Goal: Task Accomplishment & Management: Use online tool/utility

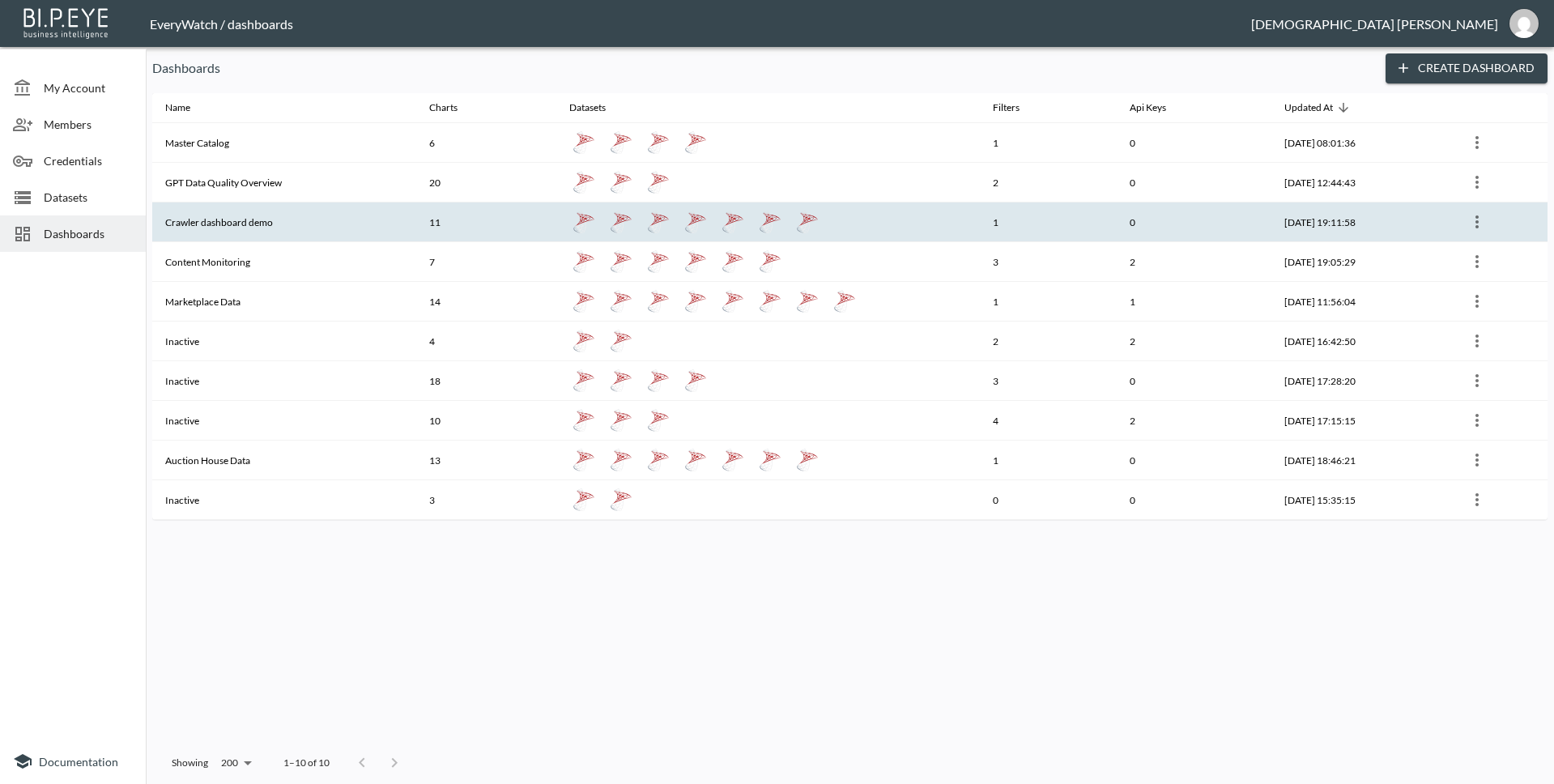
click at [323, 221] on th "Crawler dashboard demo" at bounding box center [284, 222] width 264 height 40
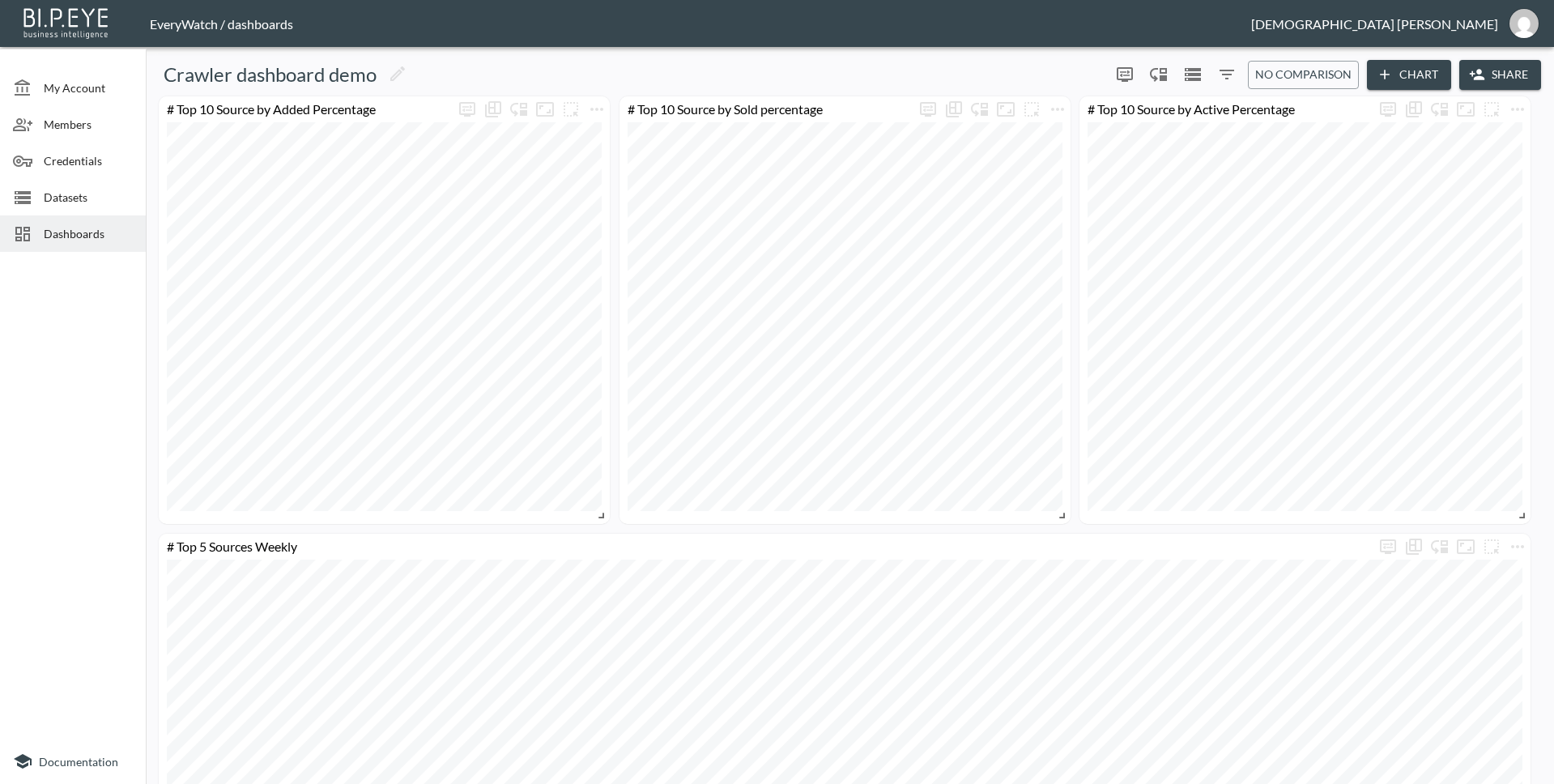
click at [65, 239] on span "Dashboards" at bounding box center [88, 234] width 89 height 17
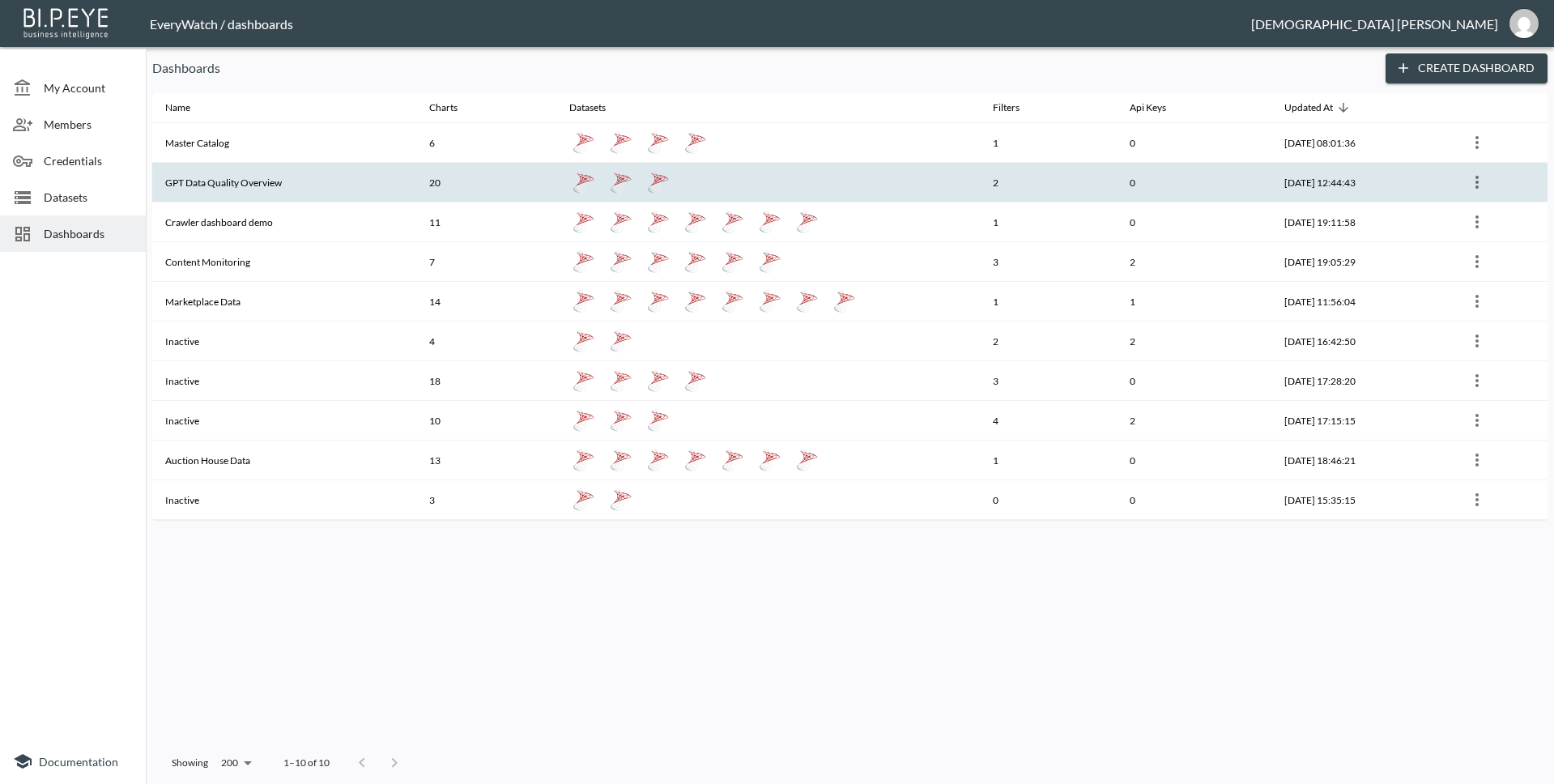
click at [367, 185] on th "GPT Data Quality Overview" at bounding box center [284, 183] width 264 height 40
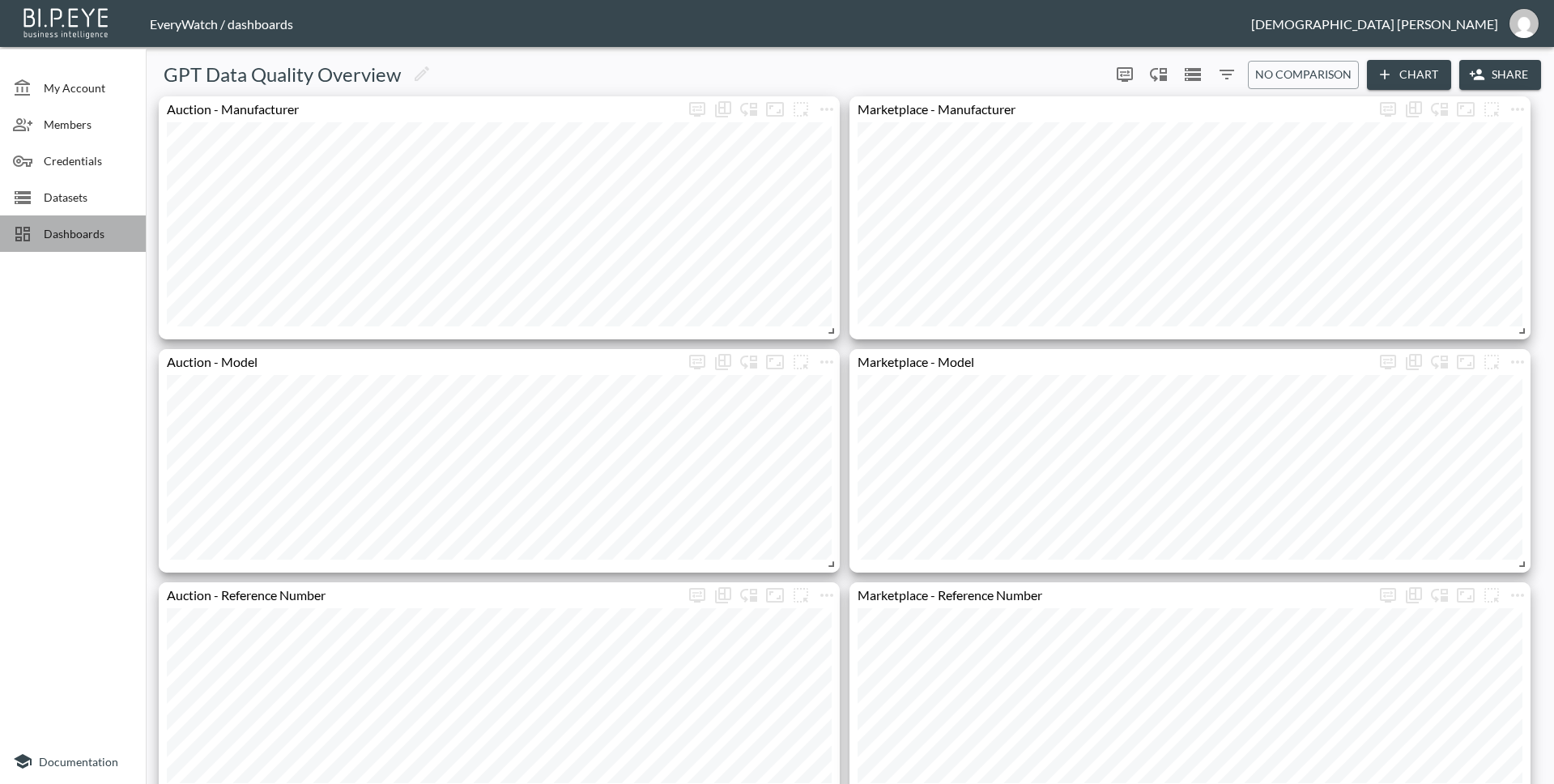
click at [52, 226] on span "Dashboards" at bounding box center [88, 234] width 89 height 17
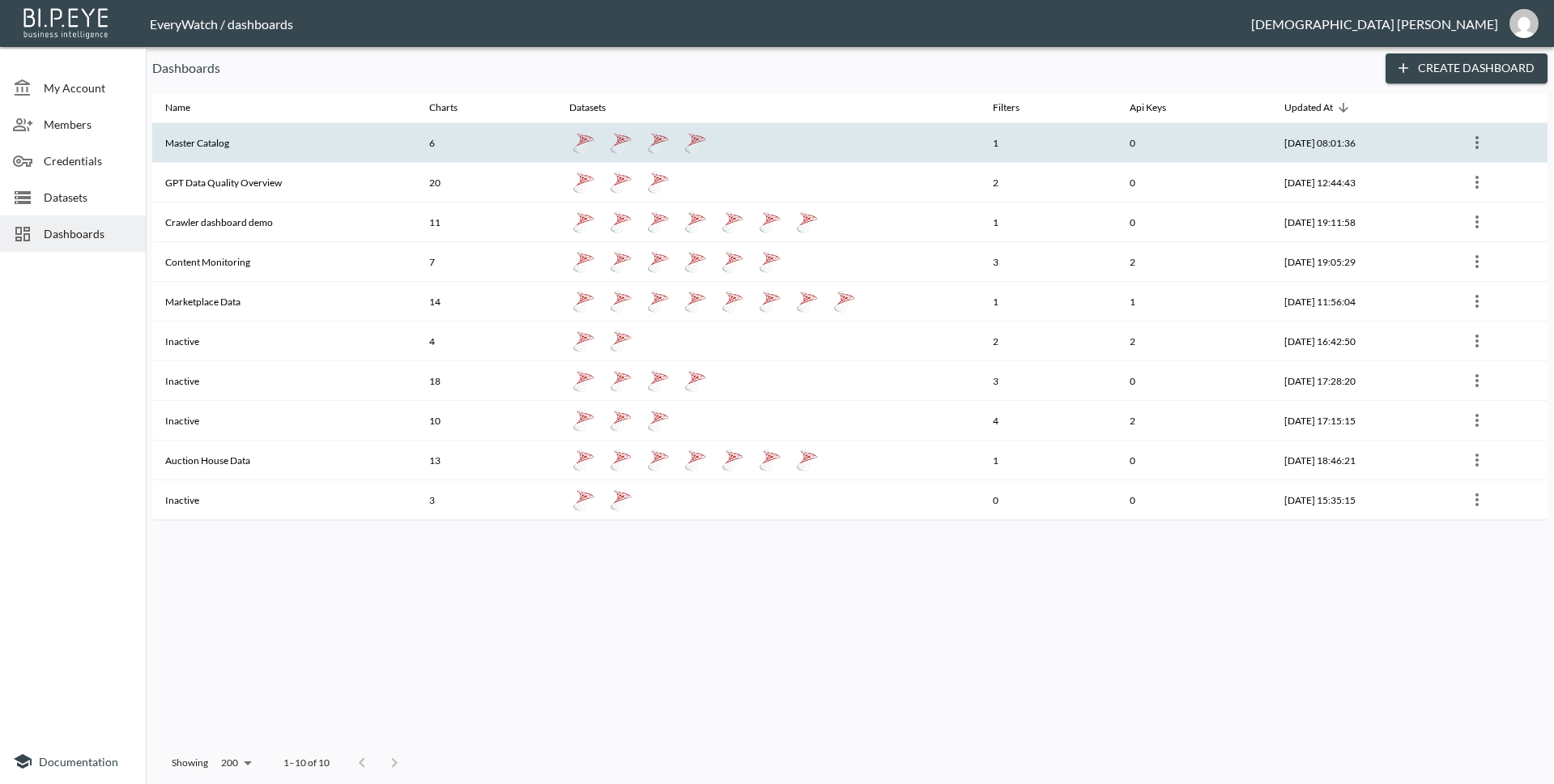
click at [252, 160] on th "Master Catalog" at bounding box center [284, 143] width 264 height 40
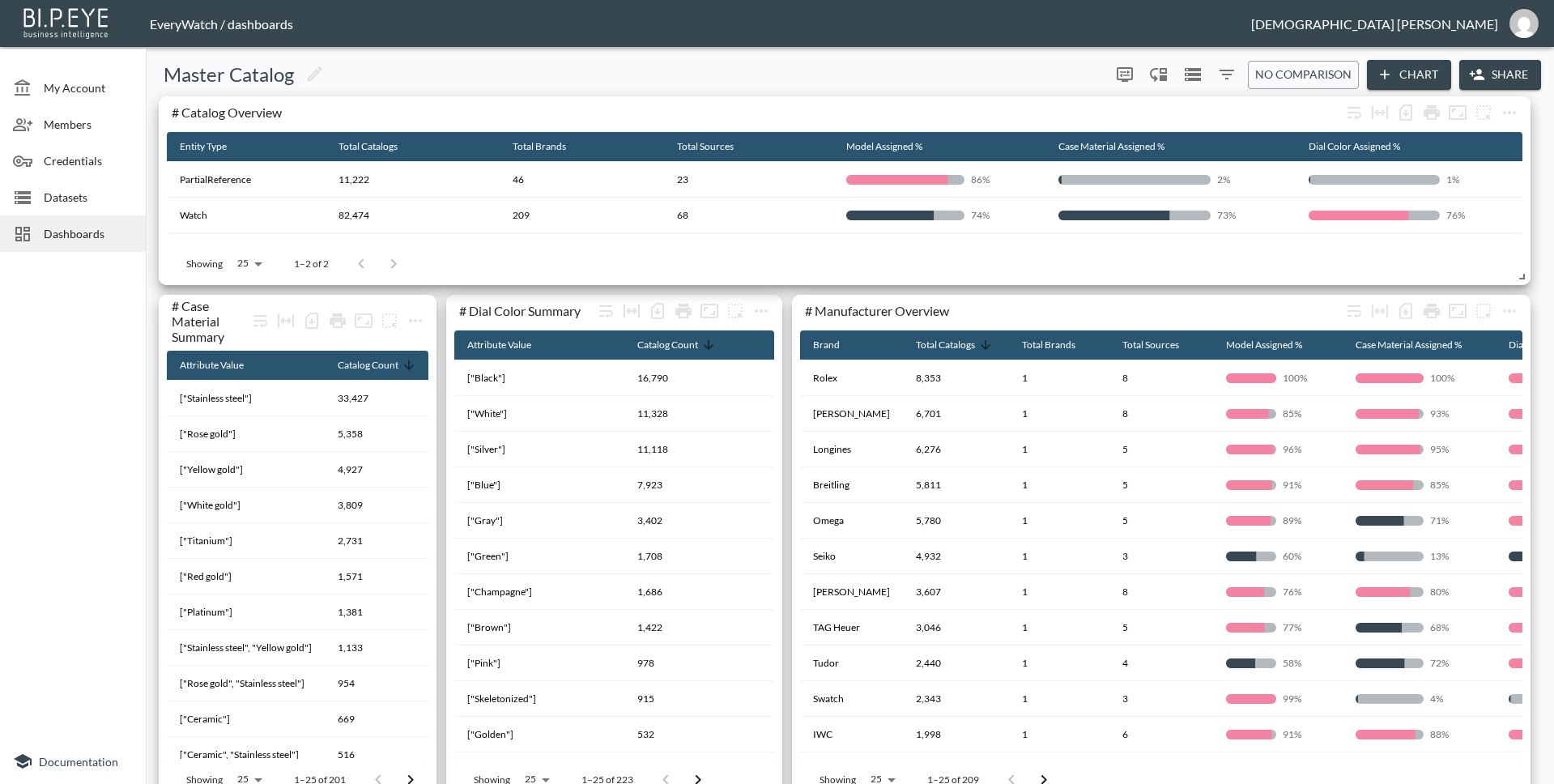
click at [95, 246] on div "Dashboards" at bounding box center [72, 234] width 146 height 37
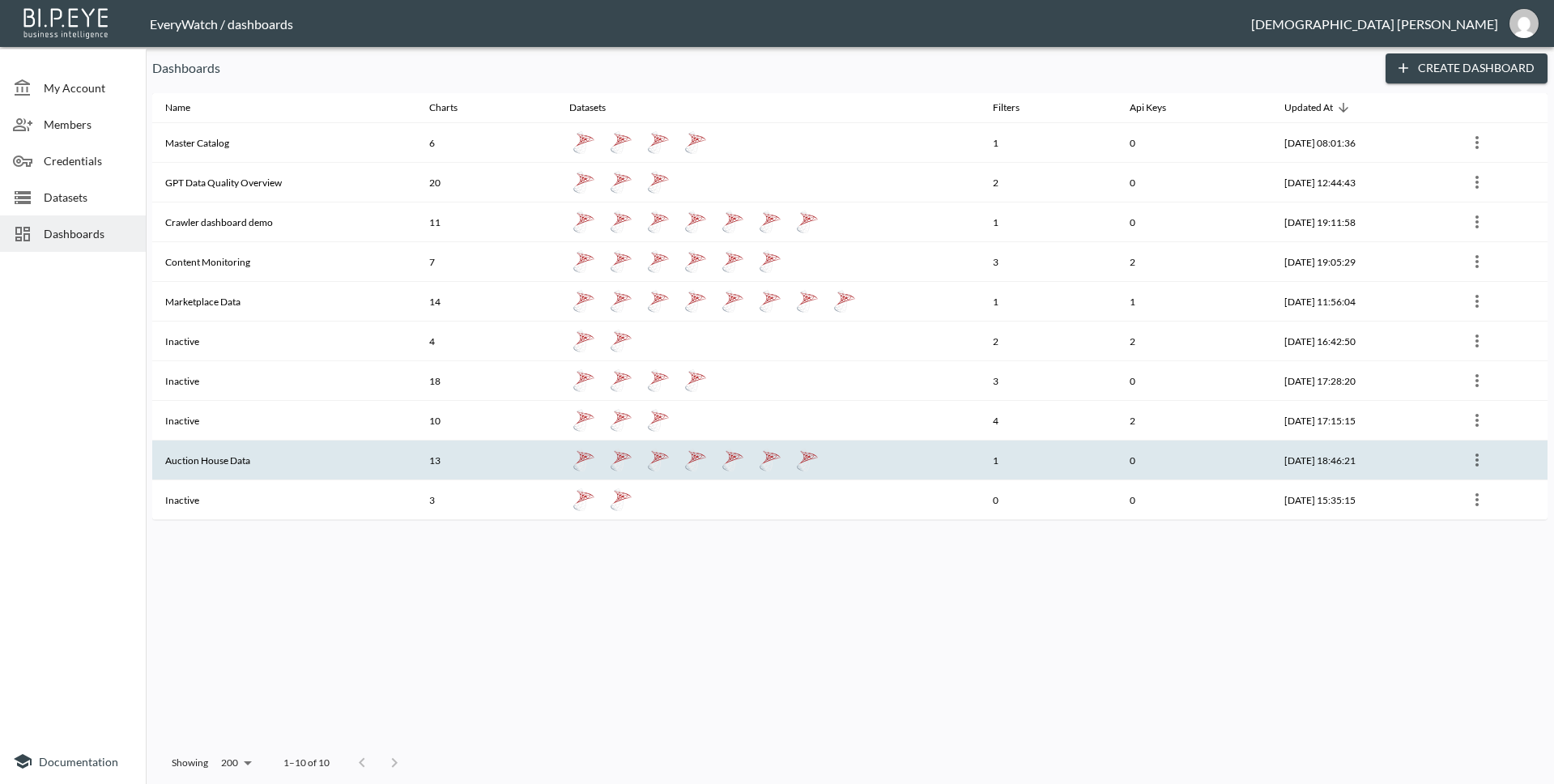
click at [285, 476] on th "Auction House Data" at bounding box center [284, 461] width 264 height 40
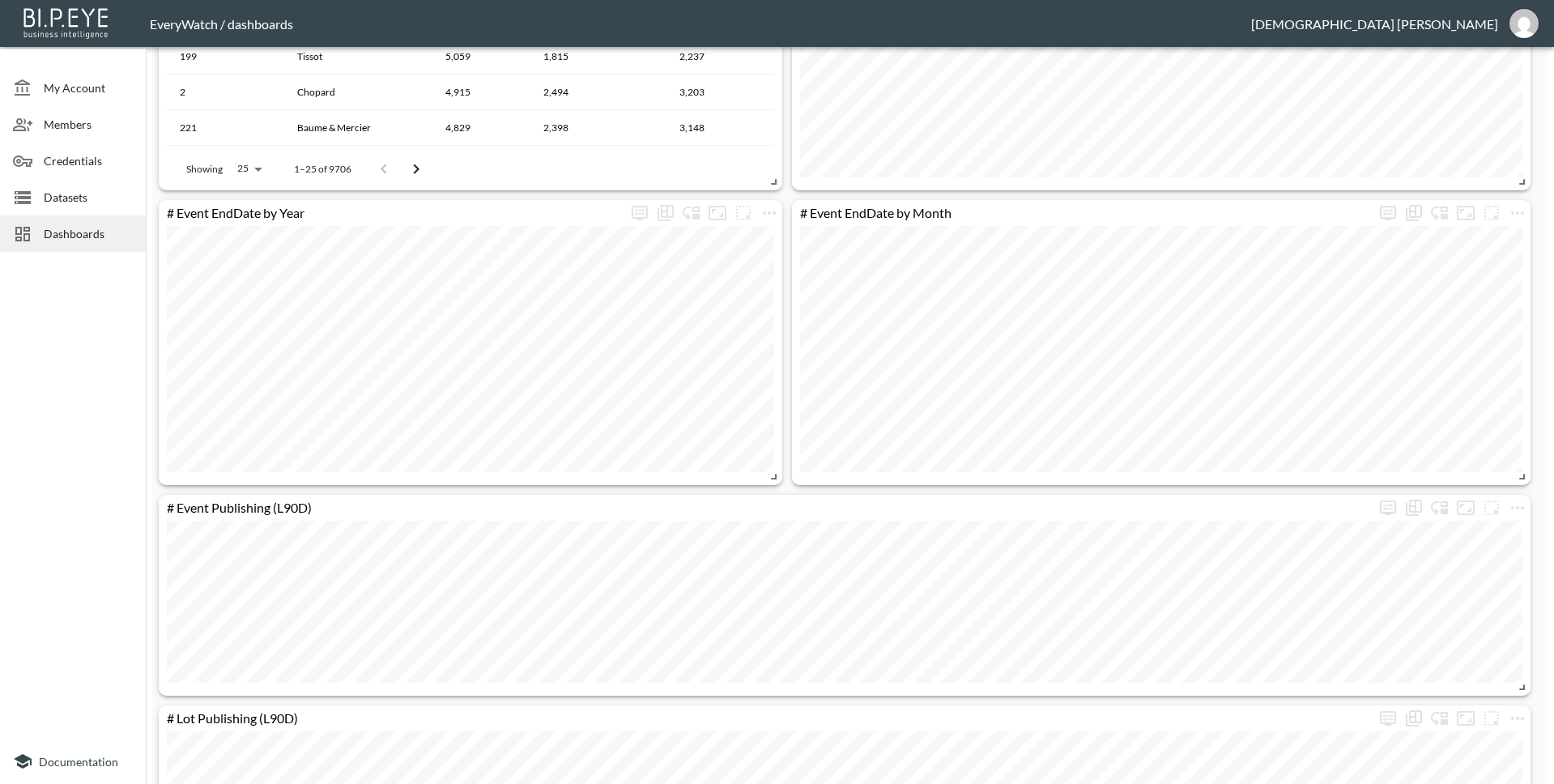
scroll to position [1294, 0]
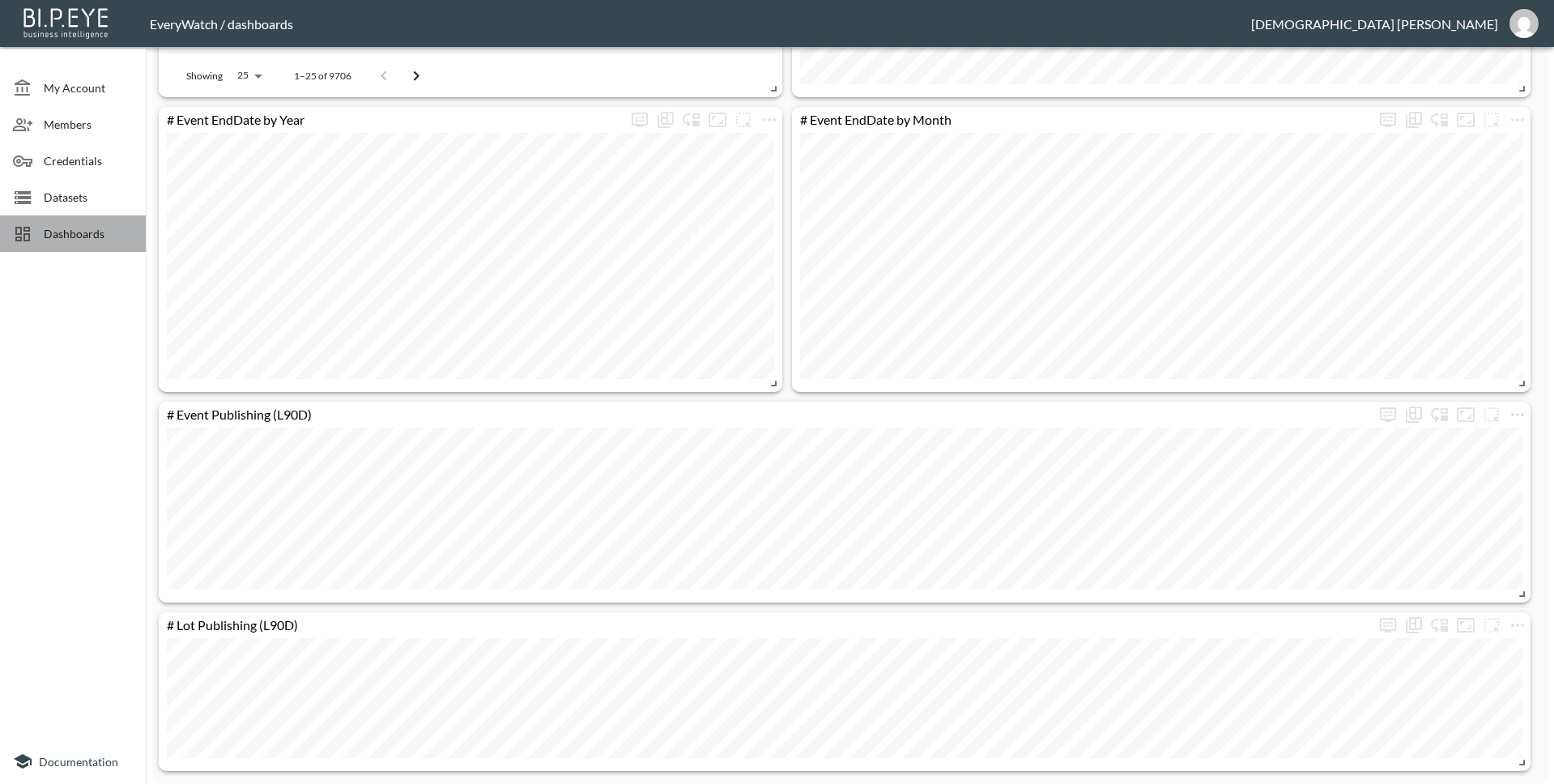
click at [101, 231] on span "Dashboards" at bounding box center [88, 234] width 89 height 17
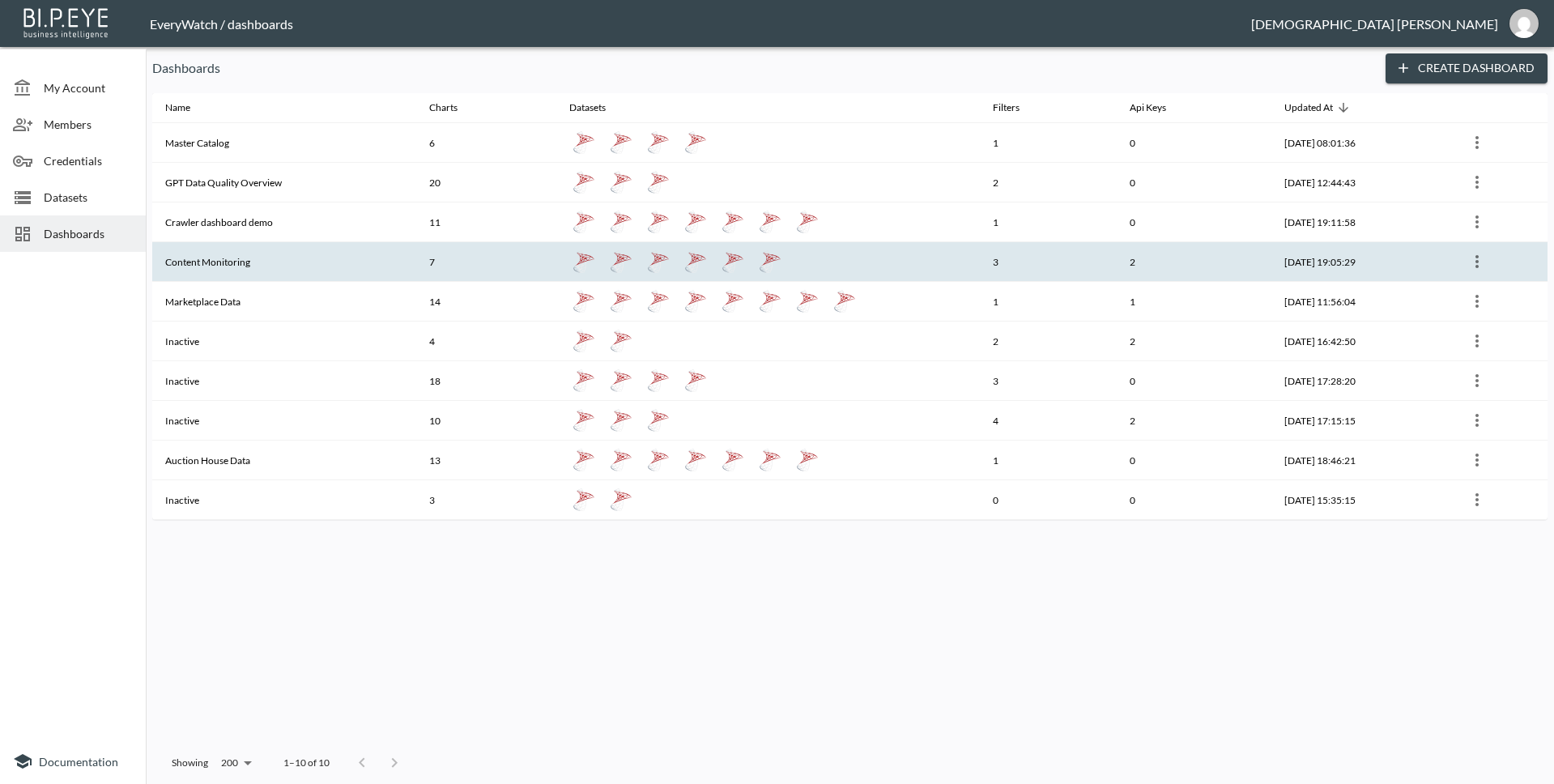
click at [293, 274] on th "Content Monitoring" at bounding box center [284, 262] width 264 height 40
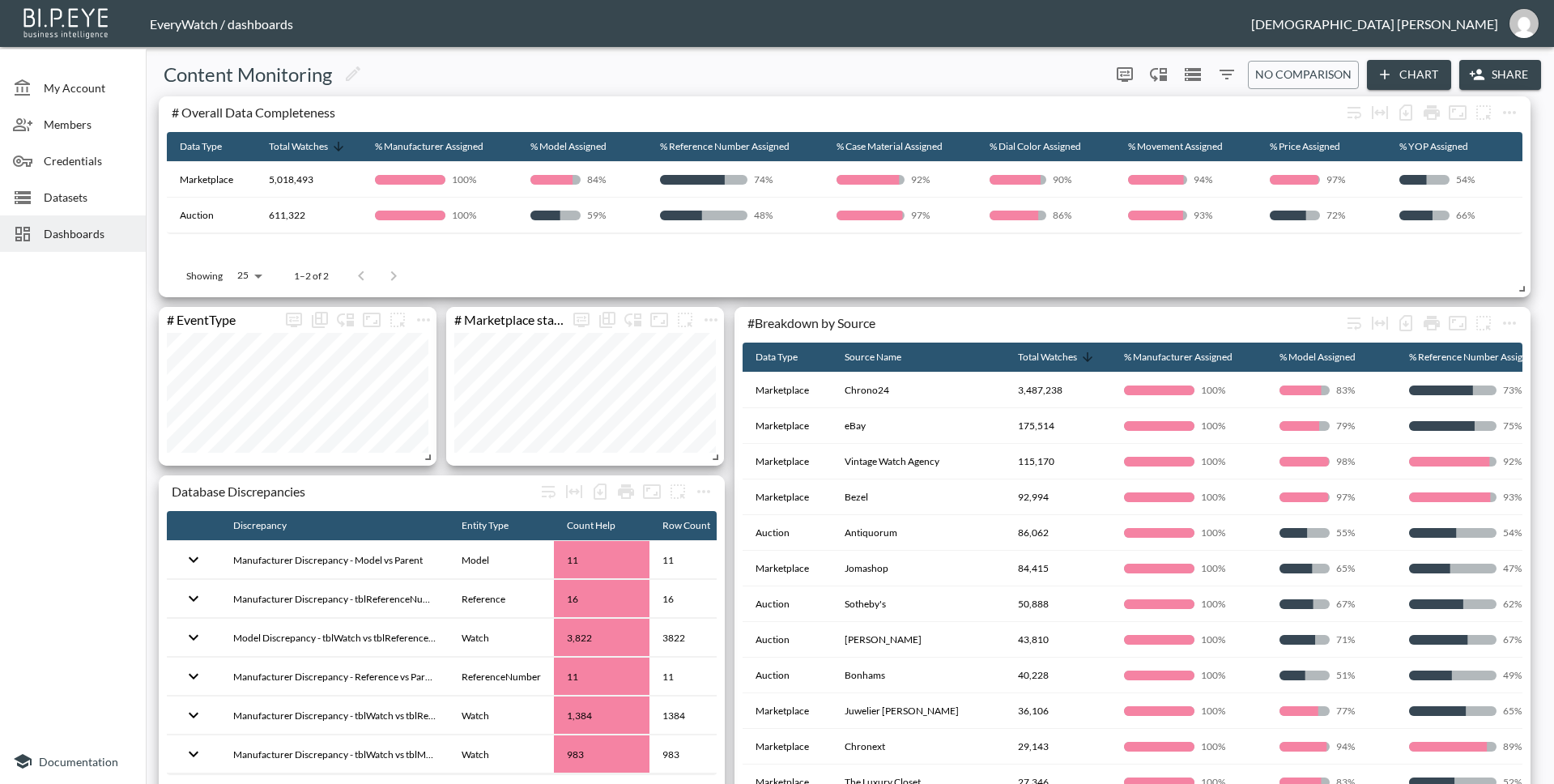
click at [65, 233] on span "Dashboards" at bounding box center [88, 234] width 89 height 17
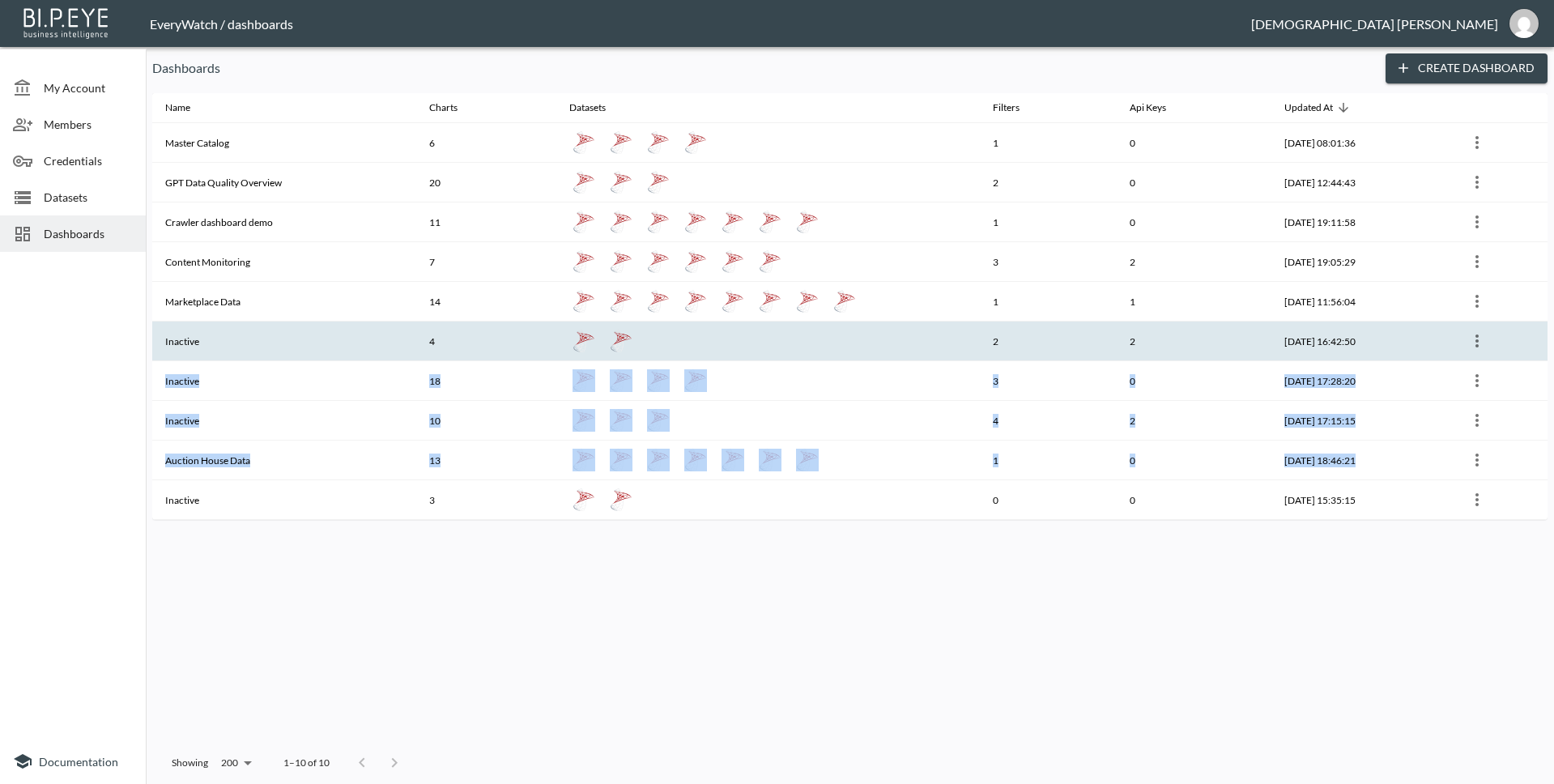
drag, startPoint x: 1524, startPoint y: 459, endPoint x: 1522, endPoint y: 326, distance: 133.0
click at [1522, 326] on tbody "Master Catalog 6 1 0 2025-08-26, 08:01:36 GPT Data Quality Overview 20 2 0 2025…" at bounding box center [850, 321] width 1395 height 397
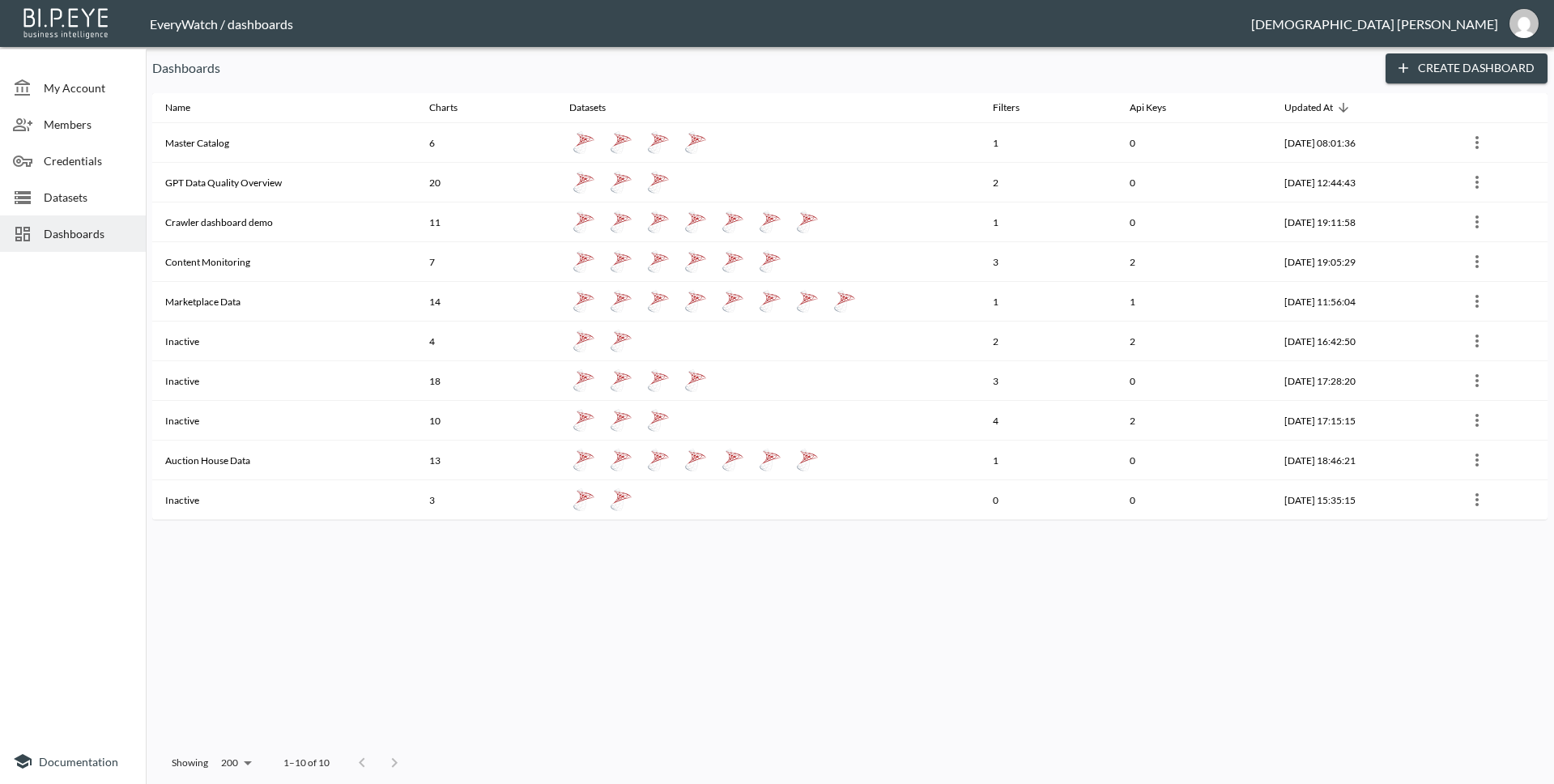
click at [1318, 604] on div "Name Charts Datasets Filters Api Keys Updated At Master Catalog 6 1 0 2025-08-2…" at bounding box center [850, 417] width 1395 height 649
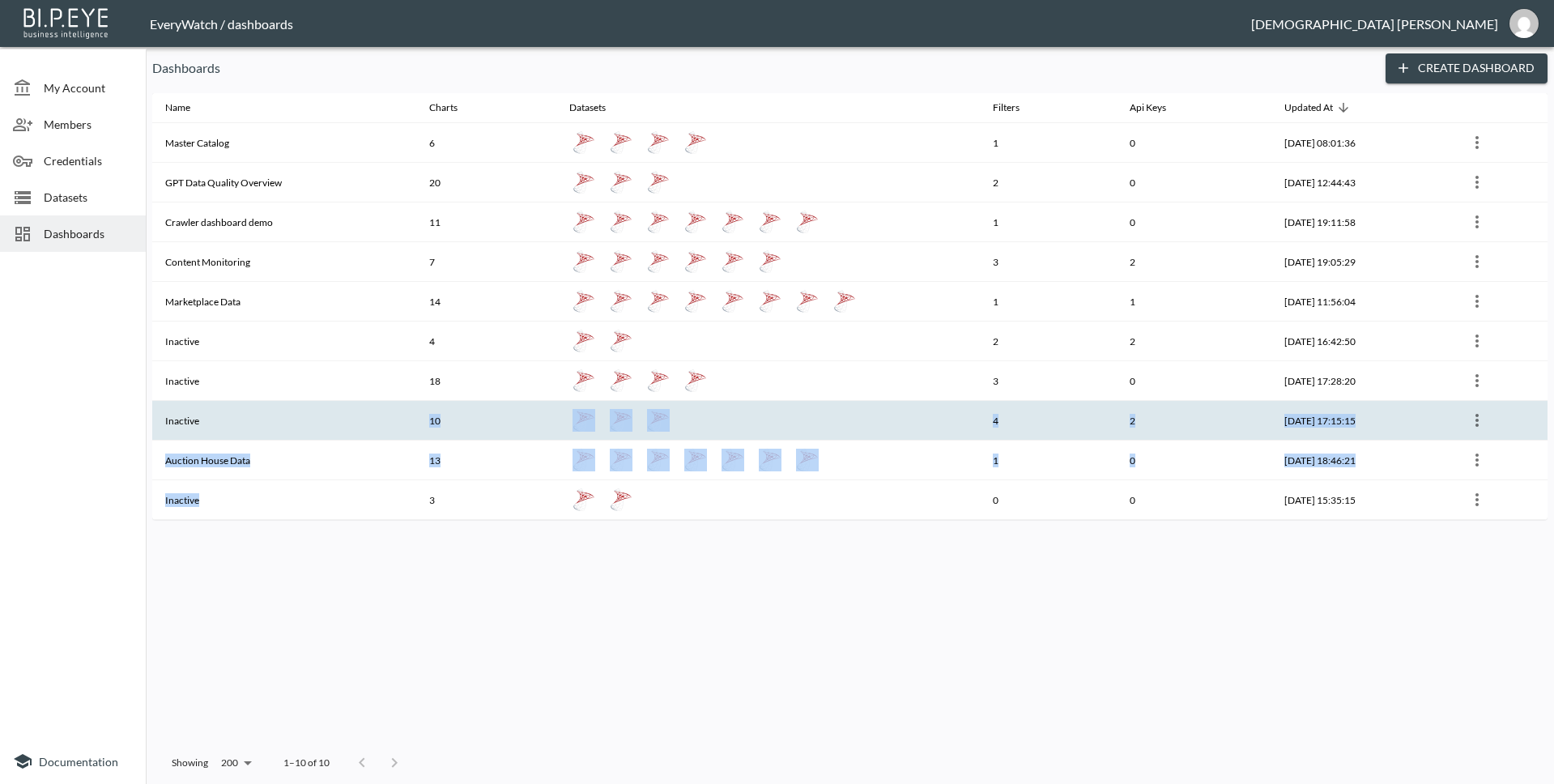
drag, startPoint x: 289, startPoint y: 507, endPoint x: 297, endPoint y: 425, distance: 82.4
click at [297, 425] on tbody "Master Catalog 6 1 0 2025-08-26, 08:01:36 GPT Data Quality Overview 20 2 0 2025…" at bounding box center [850, 321] width 1395 height 397
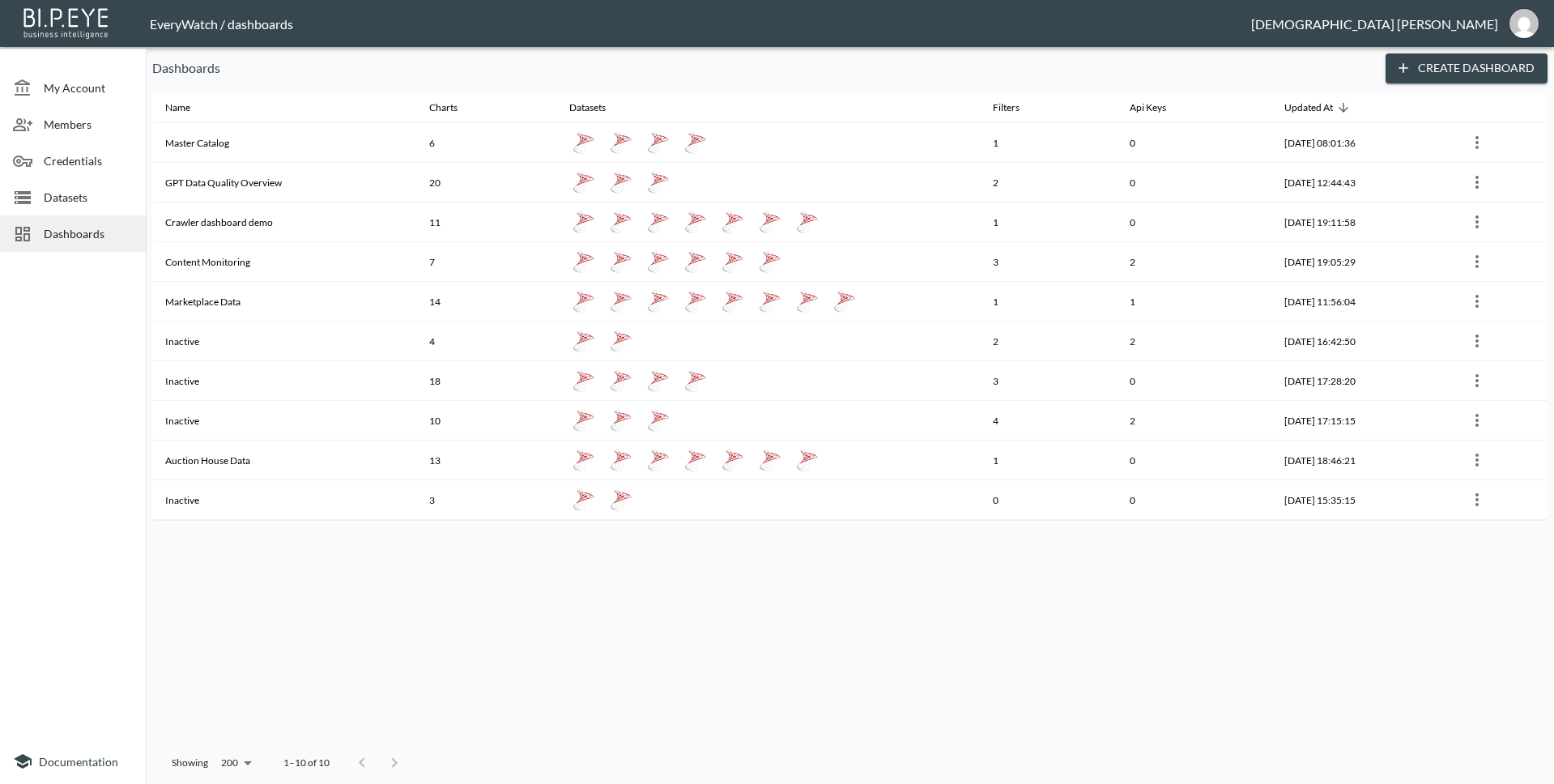
click at [348, 623] on div "Name Charts Datasets Filters Api Keys Updated At Master Catalog 6 1 0 2025-08-2…" at bounding box center [850, 417] width 1395 height 649
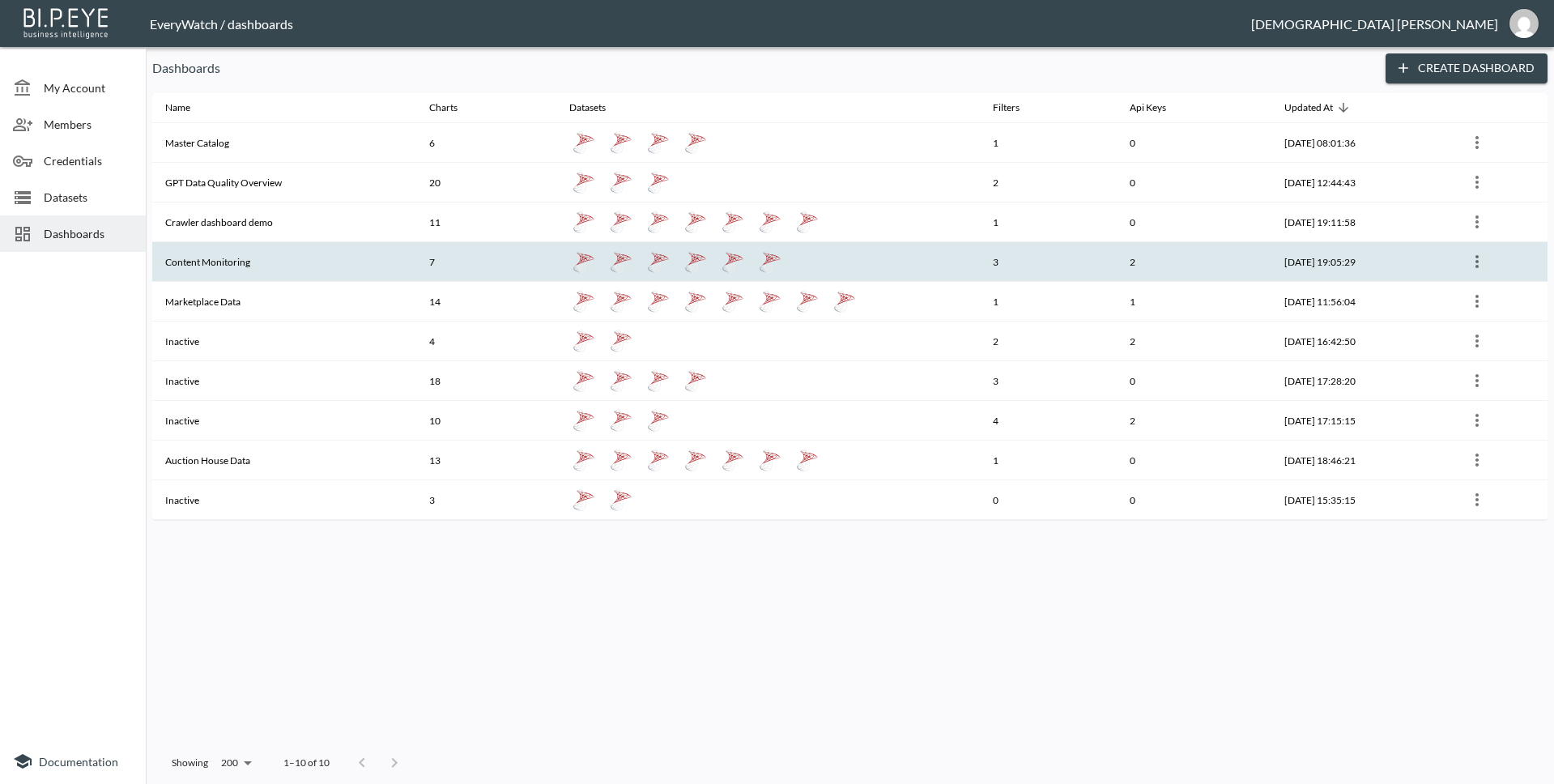
click at [303, 271] on th "Content Monitoring" at bounding box center [284, 262] width 264 height 40
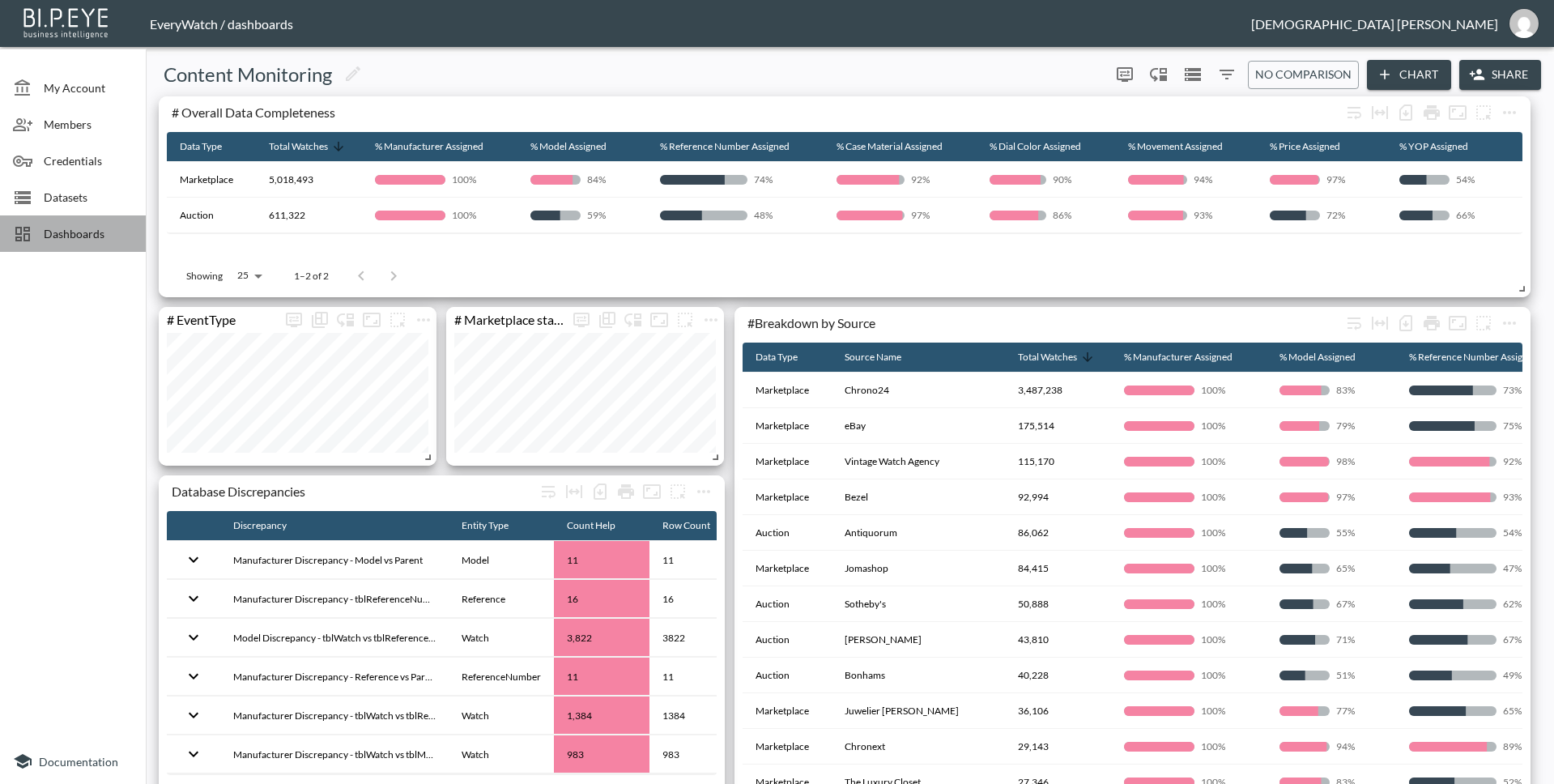
click at [120, 251] on div "Dashboards" at bounding box center [72, 234] width 146 height 37
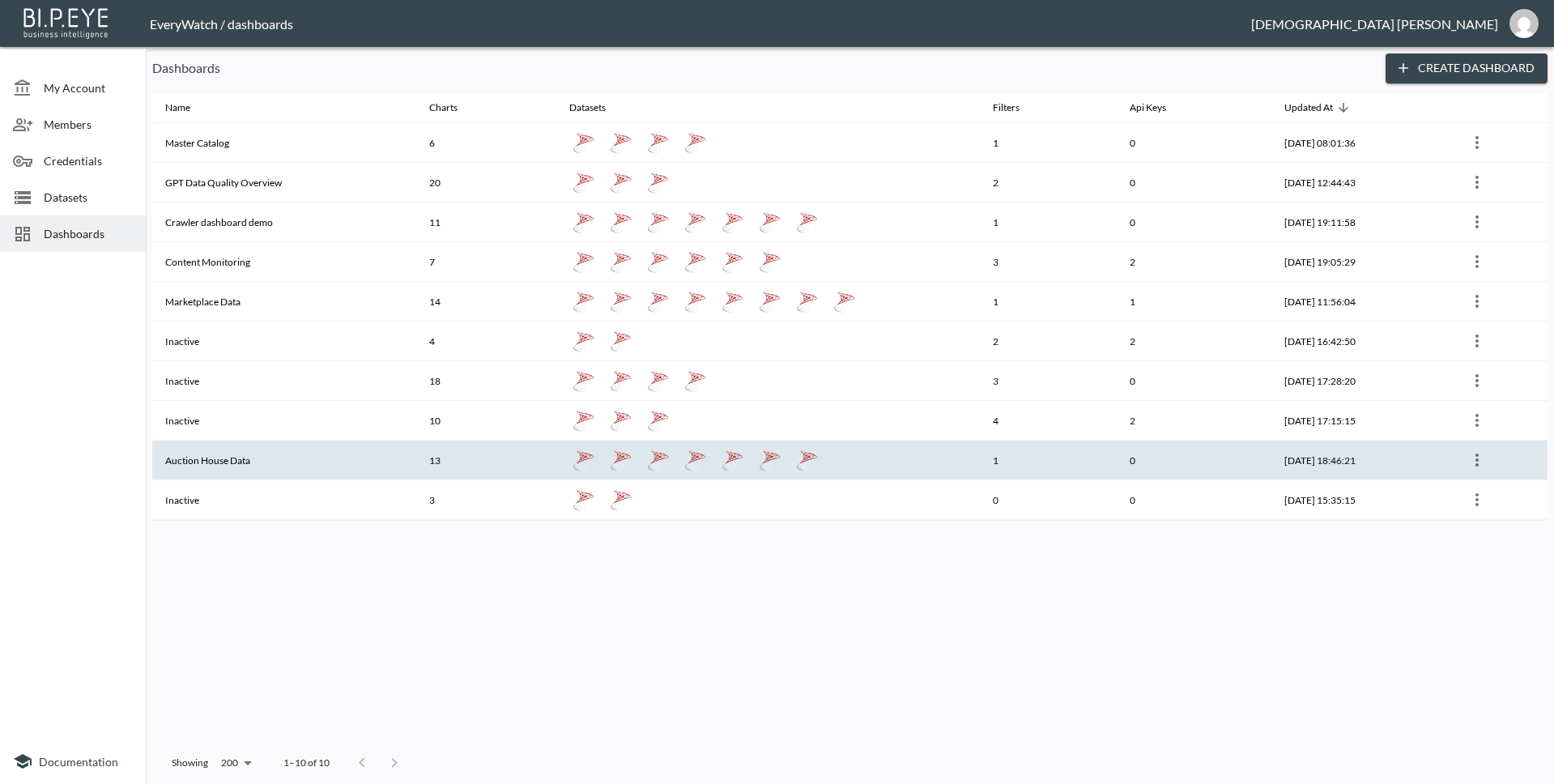
click at [289, 454] on th "Auction House Data" at bounding box center [284, 461] width 264 height 40
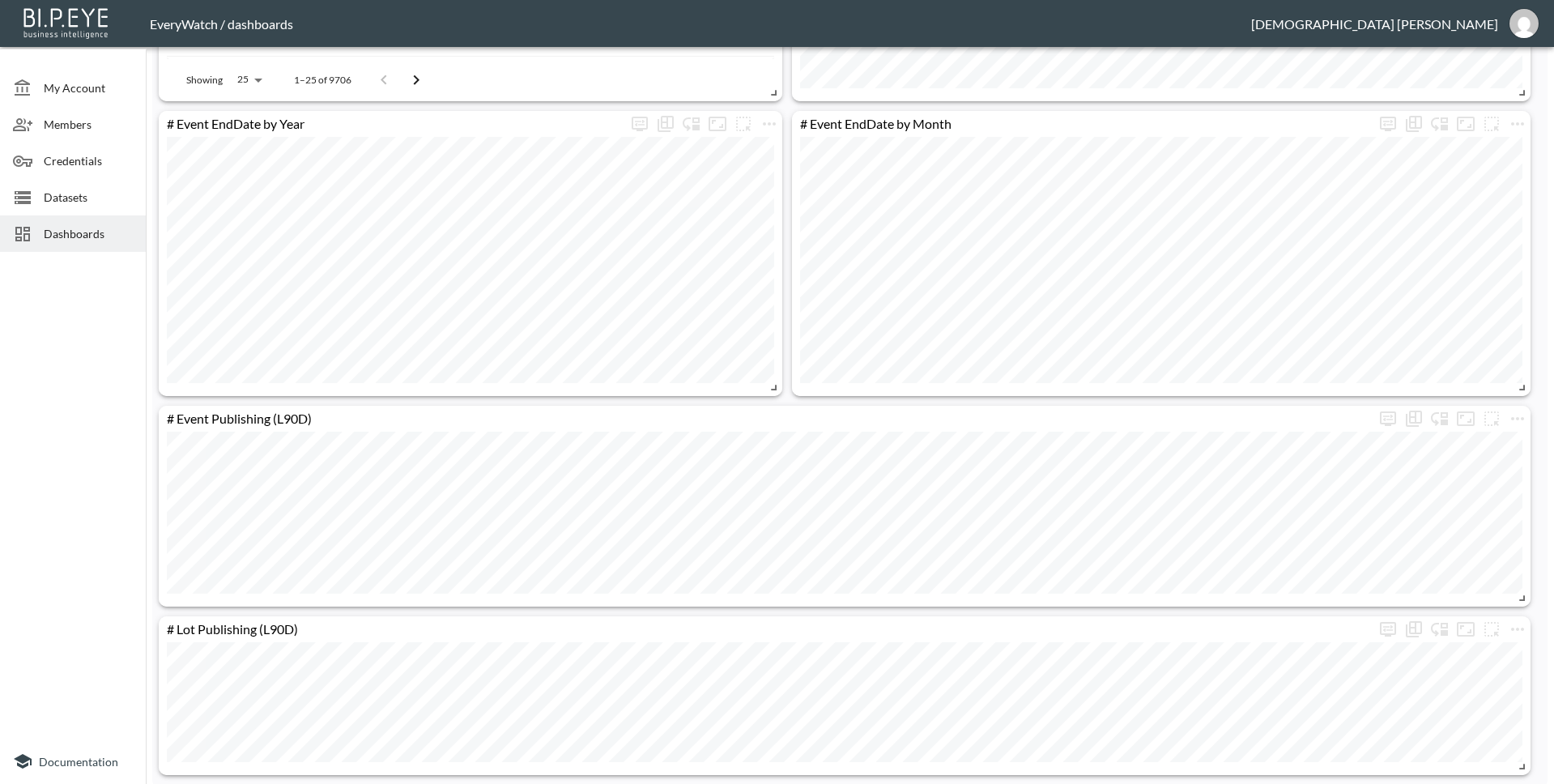
scroll to position [1294, 0]
click at [48, 234] on span "Dashboards" at bounding box center [88, 234] width 89 height 17
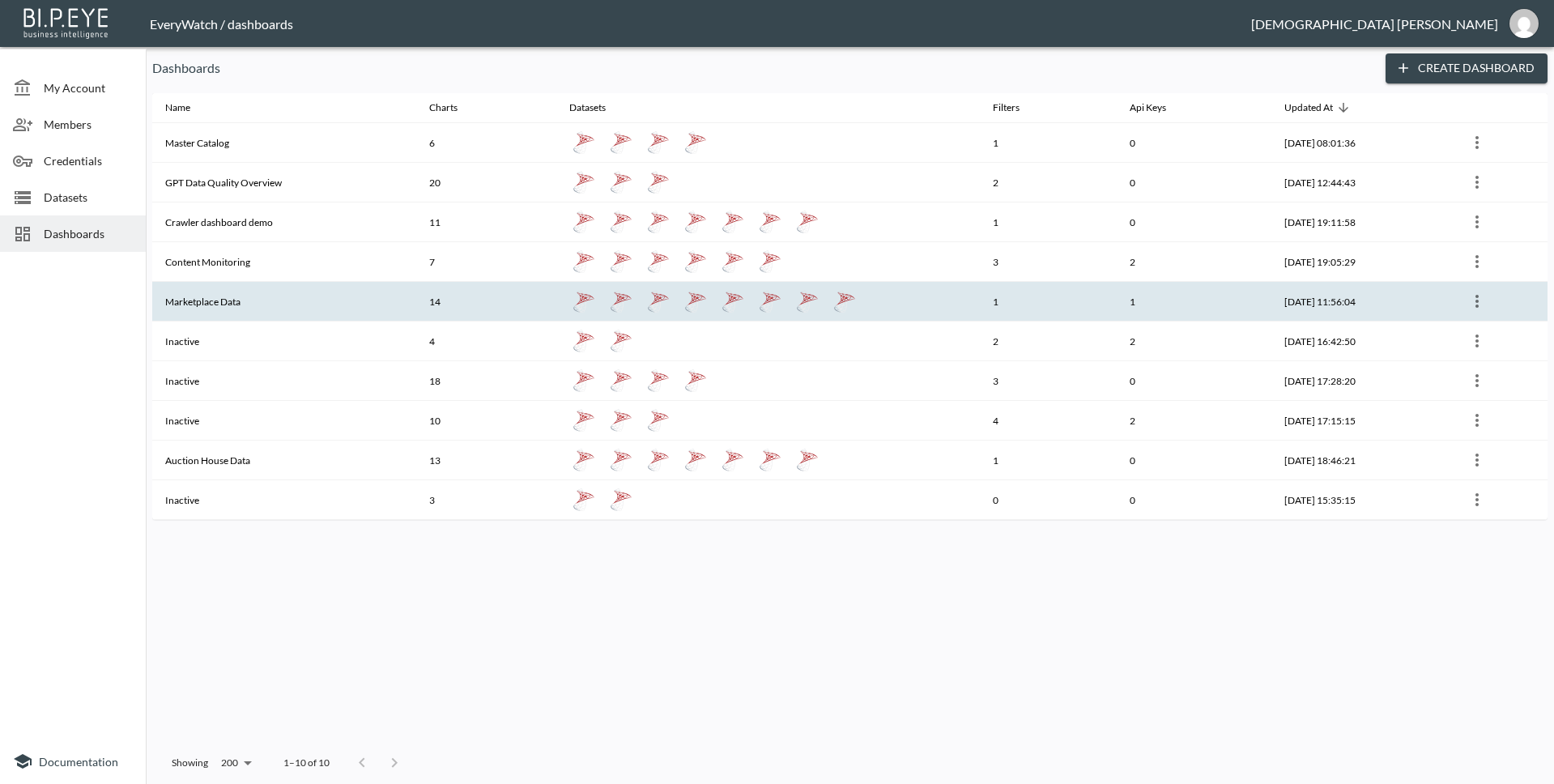
click at [299, 292] on th "Marketplace Data" at bounding box center [284, 302] width 264 height 40
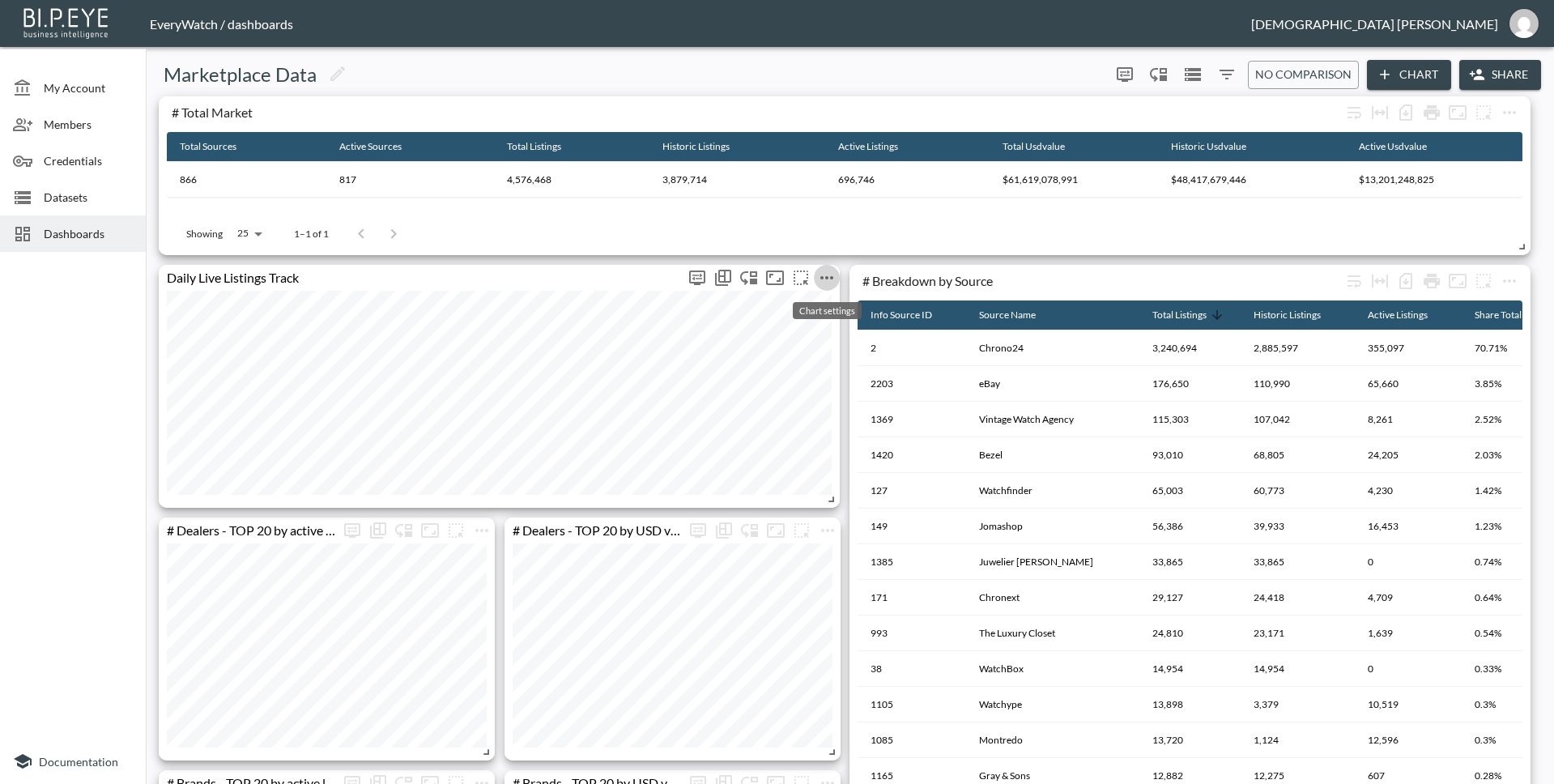
click at [824, 283] on icon "more" at bounding box center [826, 277] width 19 height 19
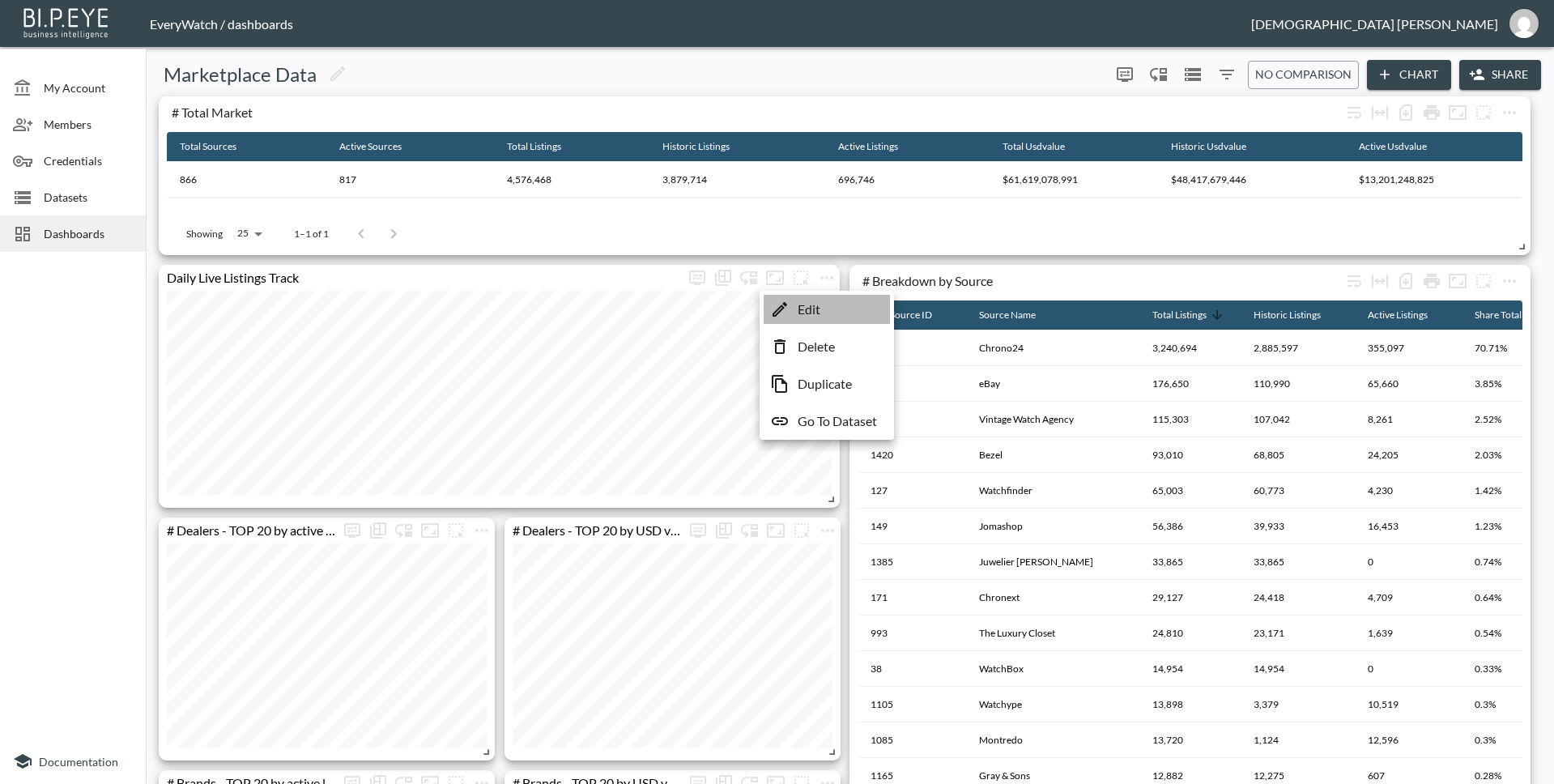
click at [826, 318] on li "Edit" at bounding box center [826, 308] width 126 height 29
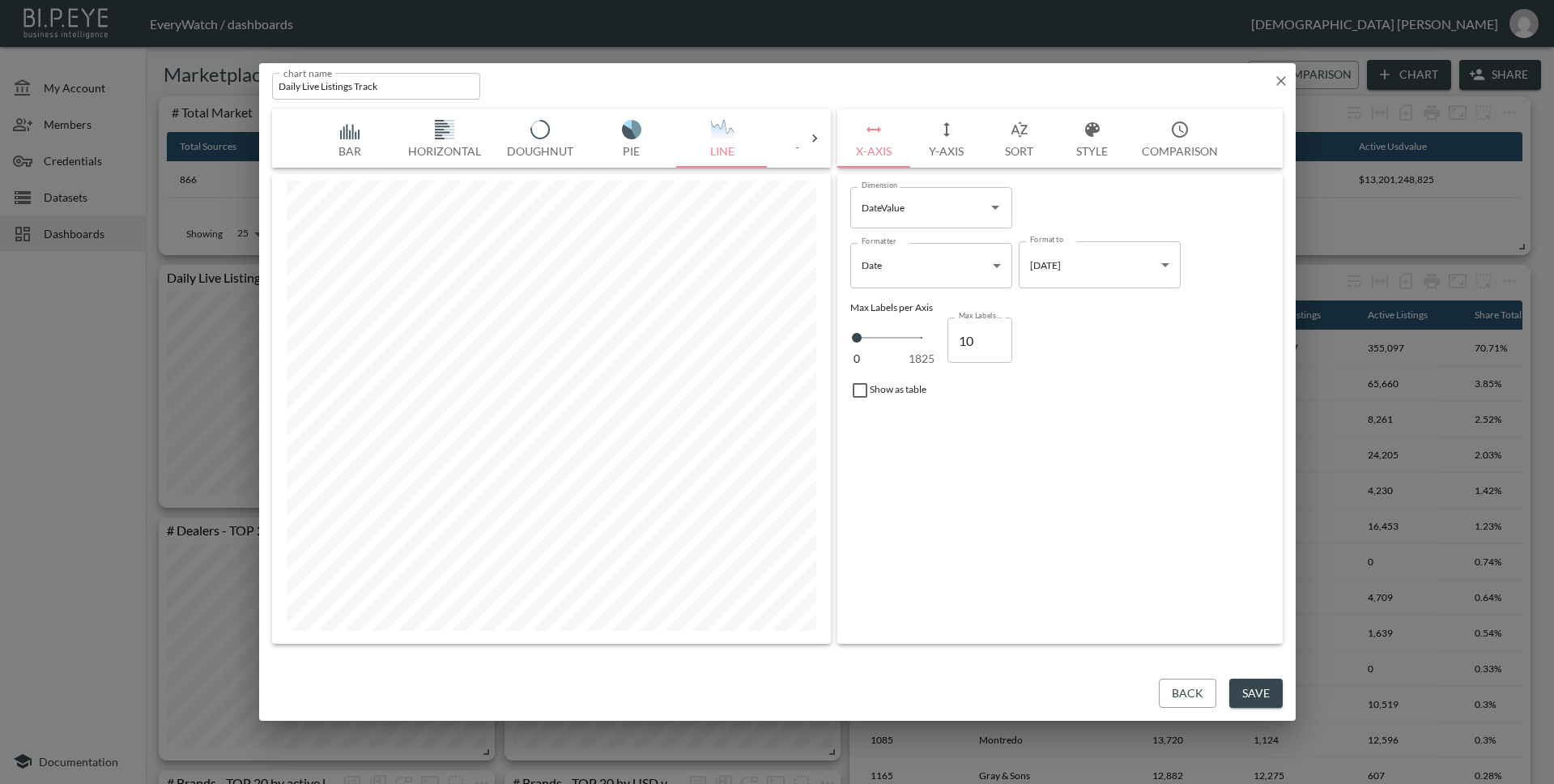
click at [351, 126] on img "button" at bounding box center [350, 129] width 65 height 19
click at [451, 131] on img "button" at bounding box center [445, 129] width 65 height 19
click at [350, 141] on button "Bar" at bounding box center [349, 138] width 91 height 58
click at [740, 145] on button "Line" at bounding box center [722, 138] width 91 height 58
click at [815, 137] on icon at bounding box center [815, 139] width 5 height 8
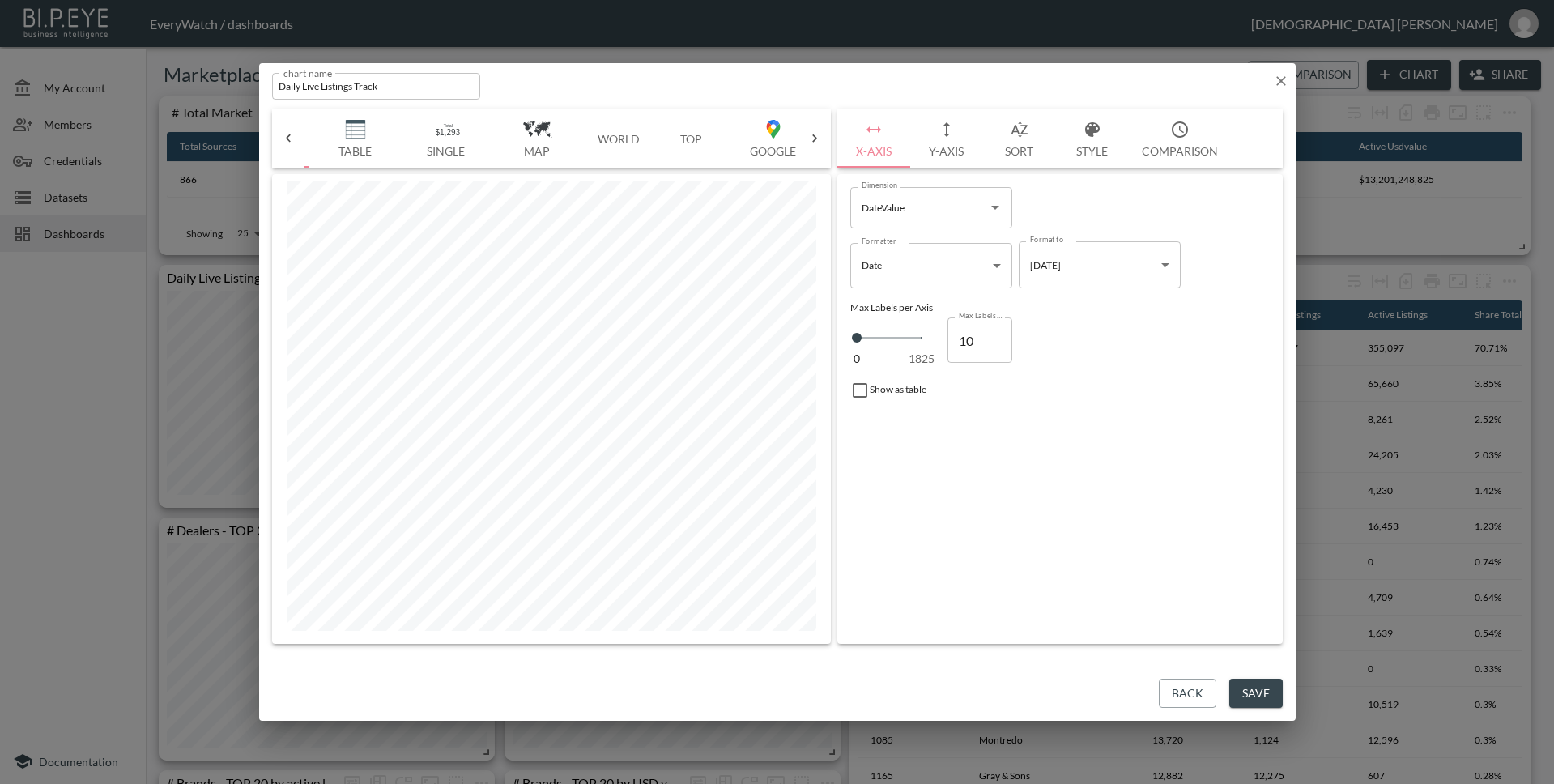
scroll to position [0, 462]
click at [288, 141] on icon at bounding box center [288, 138] width 16 height 16
click at [635, 141] on button "Pie" at bounding box center [631, 138] width 91 height 58
click at [550, 145] on button "Doughnut" at bounding box center [540, 138] width 92 height 58
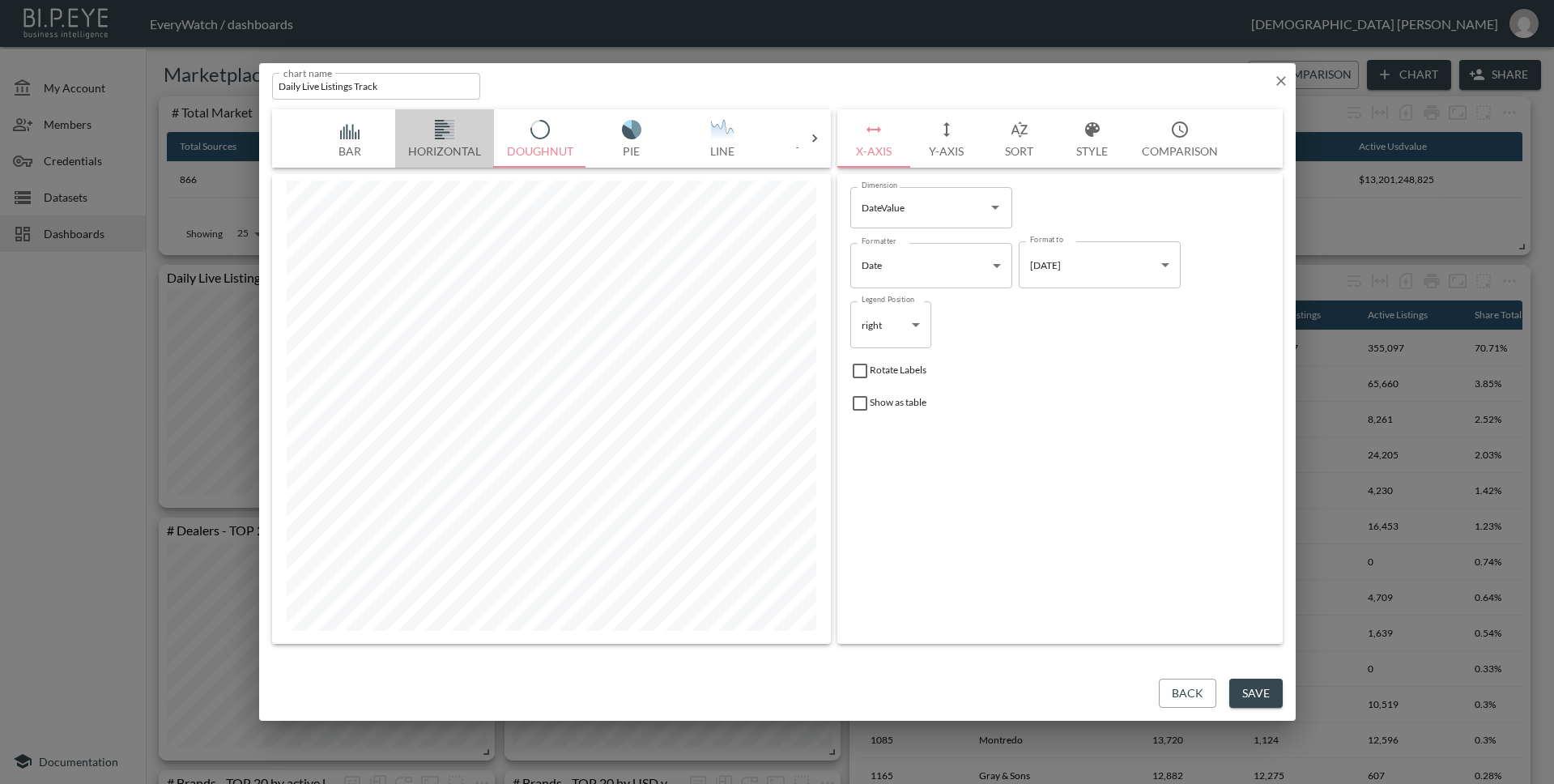
click at [463, 154] on button "Horizontal" at bounding box center [444, 138] width 99 height 58
click at [368, 153] on button "Bar" at bounding box center [349, 138] width 91 height 58
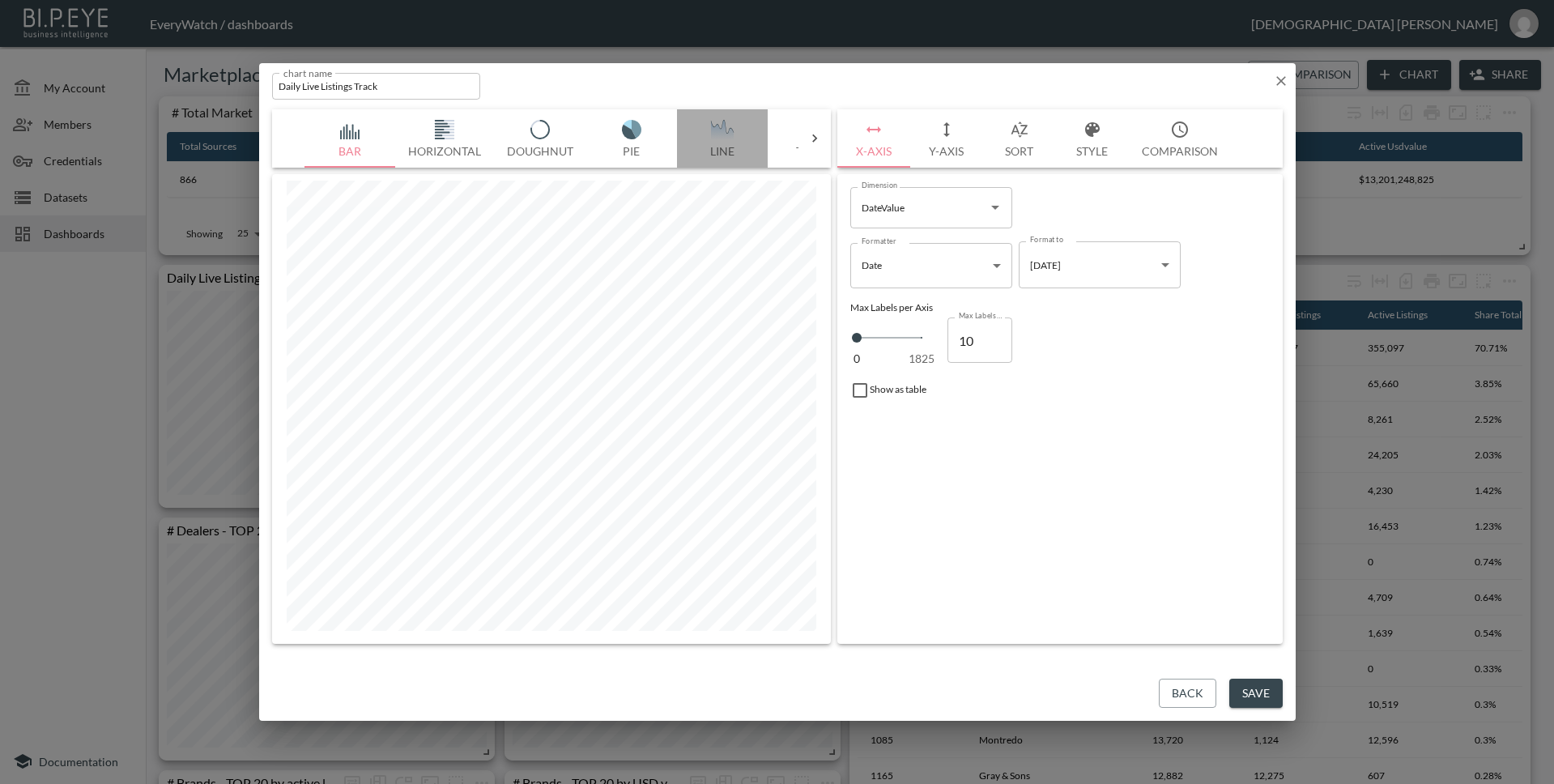
click at [724, 117] on button "Line" at bounding box center [722, 138] width 91 height 58
click at [352, 127] on img "button" at bounding box center [350, 129] width 65 height 19
click at [703, 138] on img "button" at bounding box center [723, 129] width 65 height 19
click at [1111, 150] on button "Style" at bounding box center [1093, 138] width 73 height 58
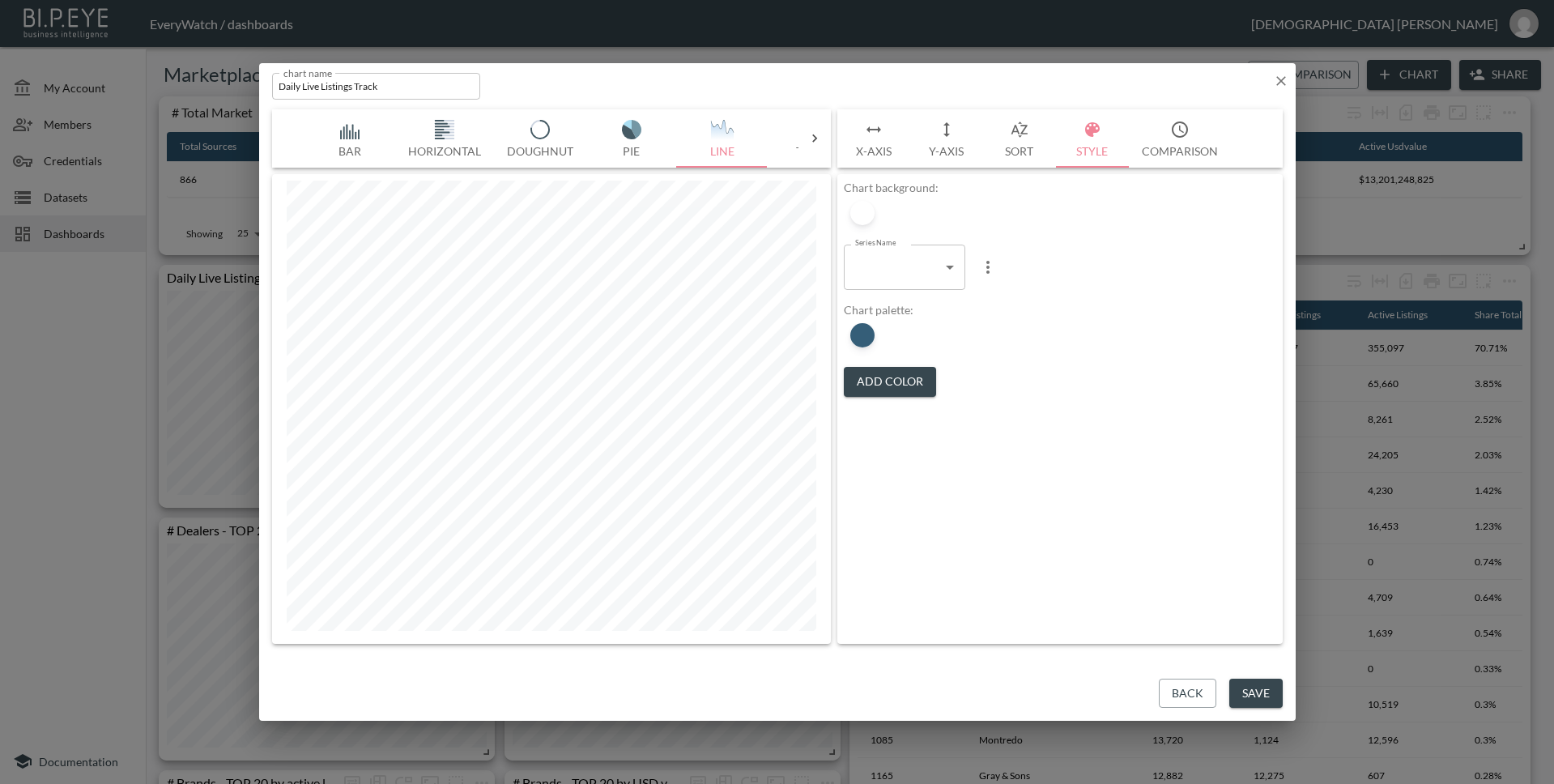
click at [846, 138] on button "X-Axis" at bounding box center [874, 138] width 73 height 58
type input "11"
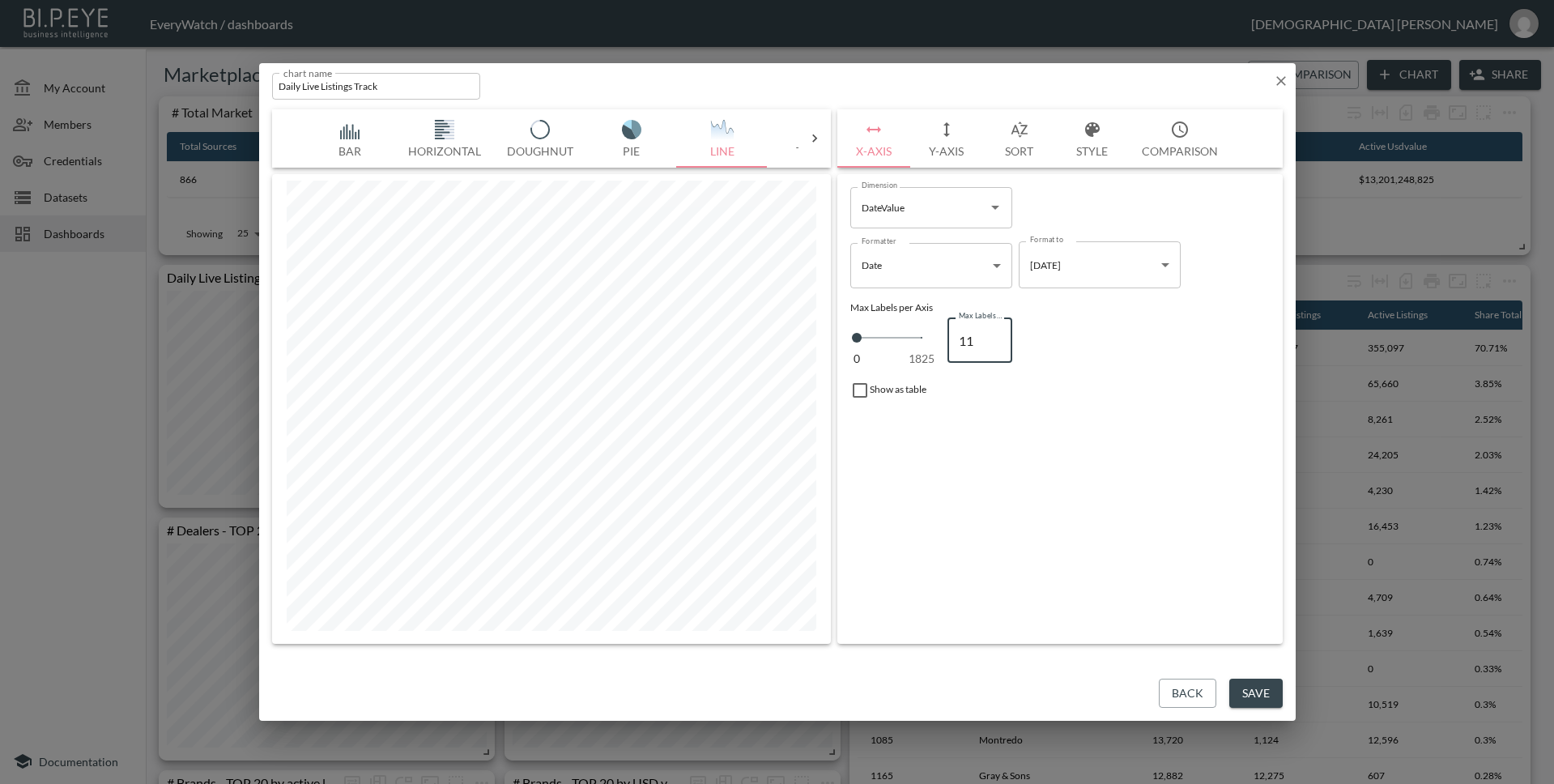
type input "11"
click at [995, 338] on input "11" at bounding box center [979, 340] width 65 height 46
type input "12"
click at [995, 338] on input "12" at bounding box center [979, 340] width 65 height 46
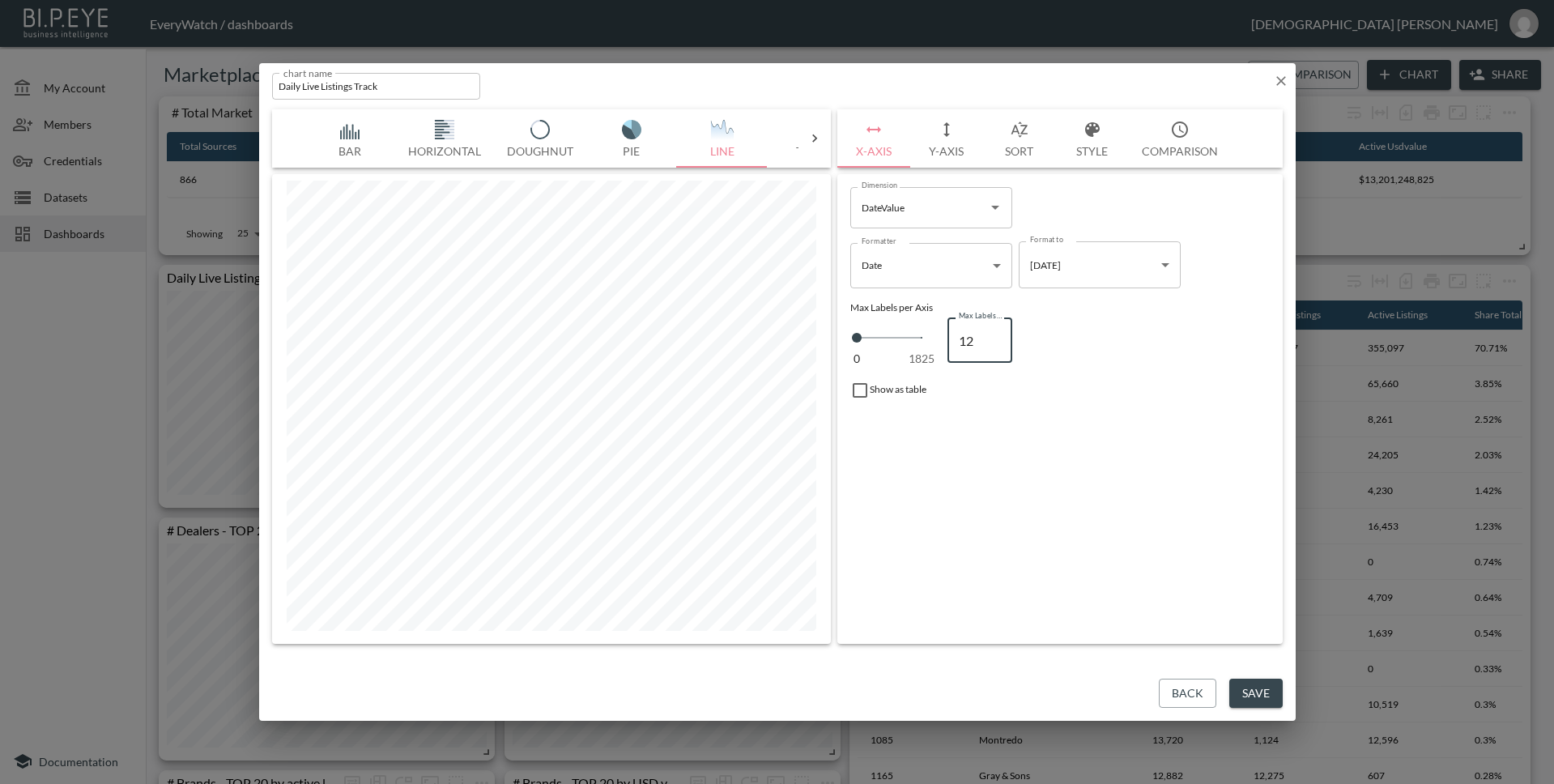
type input "13"
click at [995, 338] on input "13" at bounding box center [979, 340] width 65 height 46
type input "14"
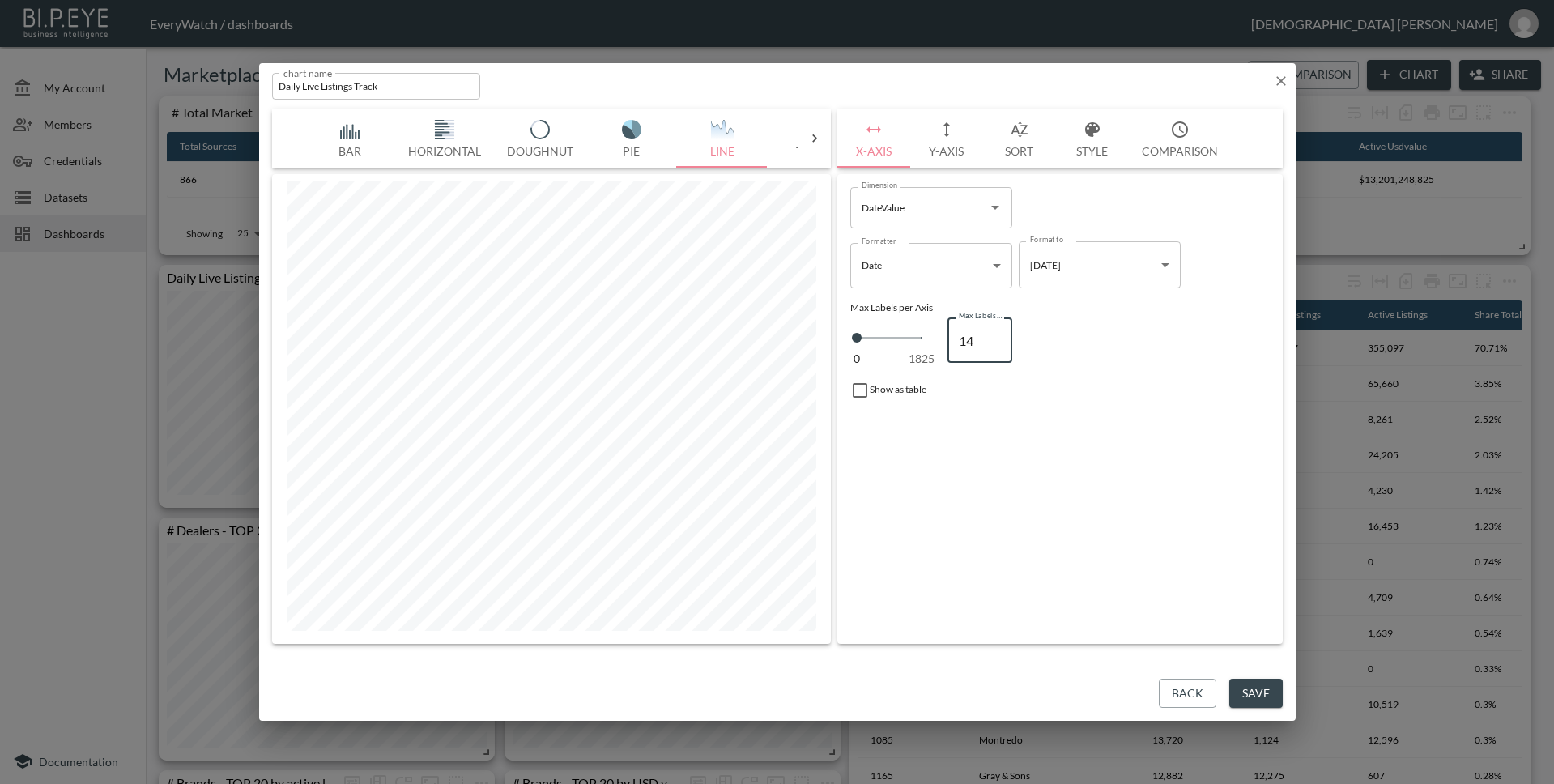
click at [995, 338] on input "14" at bounding box center [979, 340] width 65 height 46
type input "15"
click at [995, 338] on input "15" at bounding box center [979, 340] width 65 height 46
type input "14"
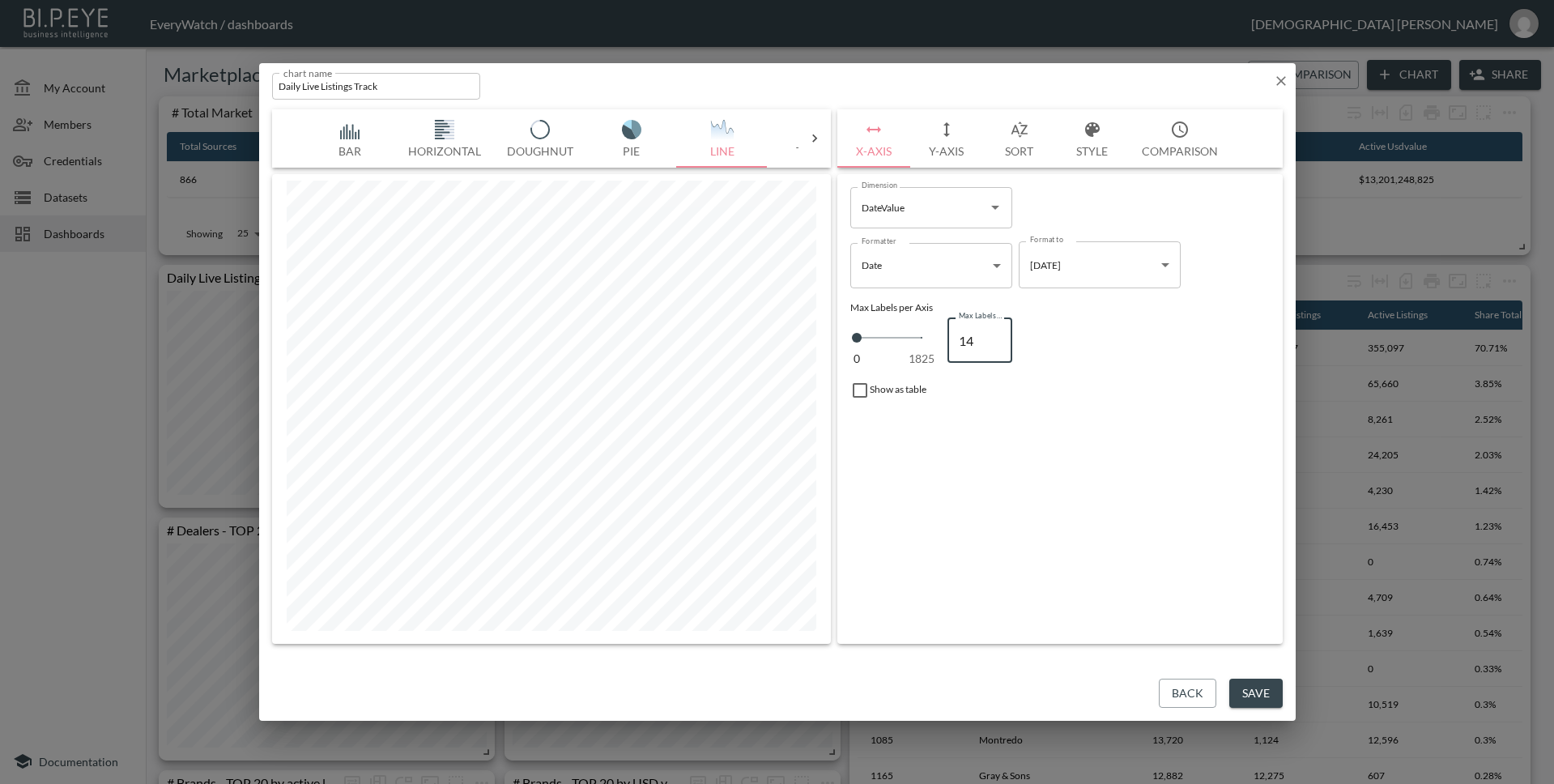
type input "14"
click at [994, 345] on input "14" at bounding box center [979, 340] width 65 height 46
type input "13"
click at [994, 345] on input "13" at bounding box center [979, 340] width 65 height 46
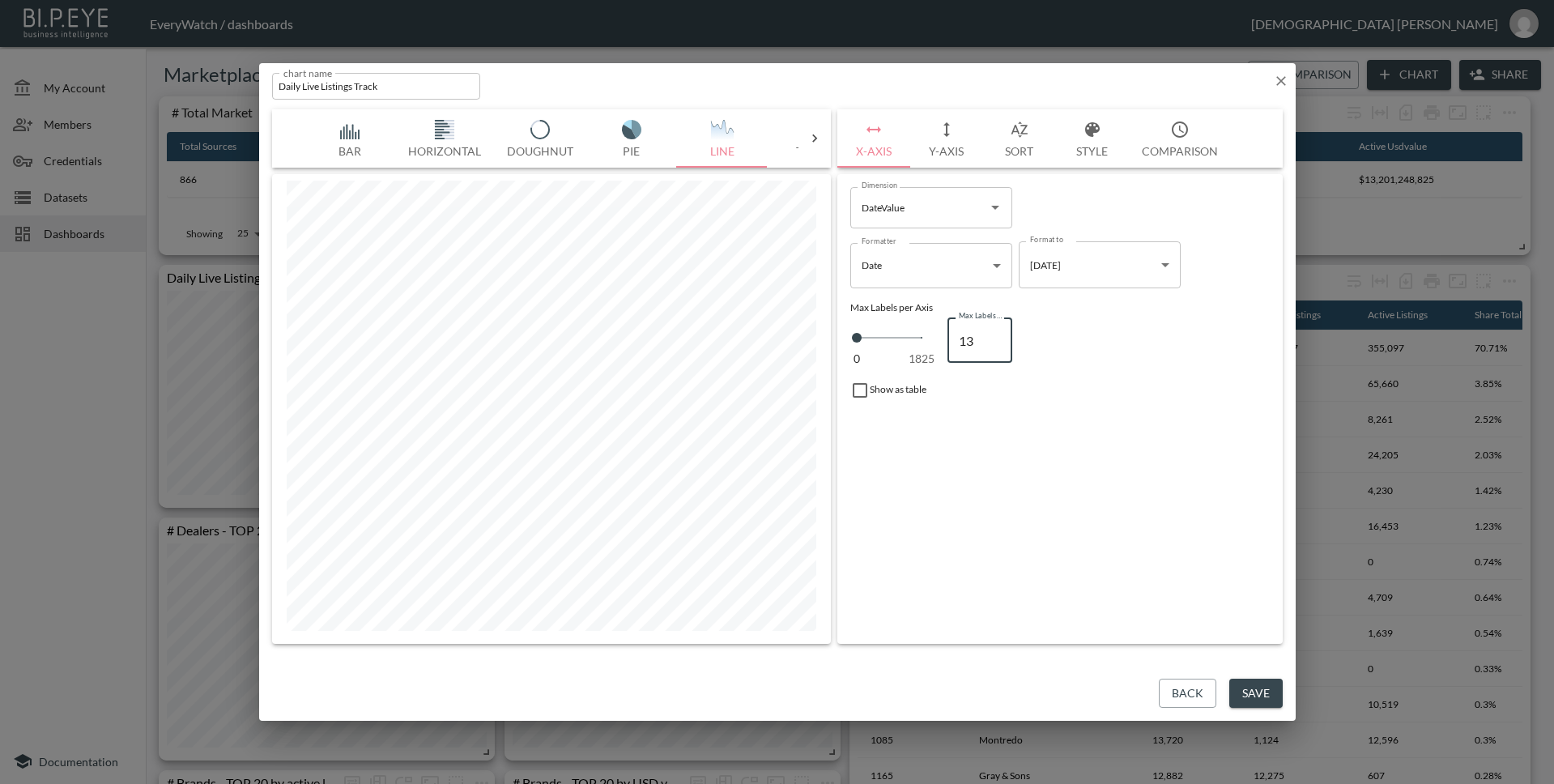
type input "12"
click at [994, 345] on input "12" at bounding box center [979, 340] width 65 height 46
type input "11"
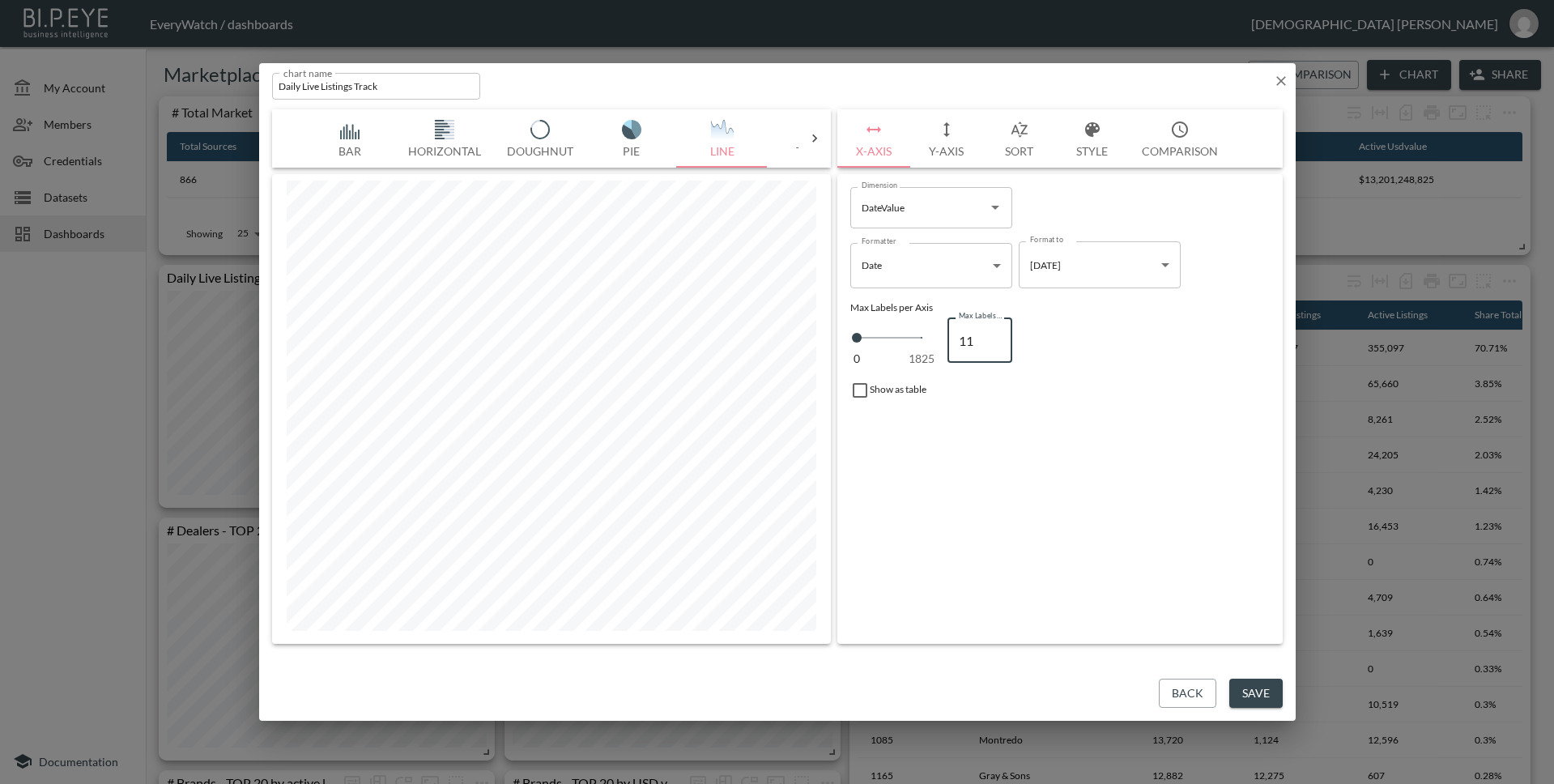
click at [994, 345] on input "11" at bounding box center [979, 340] width 65 height 46
type input "10"
click at [994, 345] on input "10" at bounding box center [979, 340] width 65 height 46
click at [1083, 328] on div "0 1825 Max Labels per Axis 10 Max Labels per Axis" at bounding box center [1060, 340] width 419 height 54
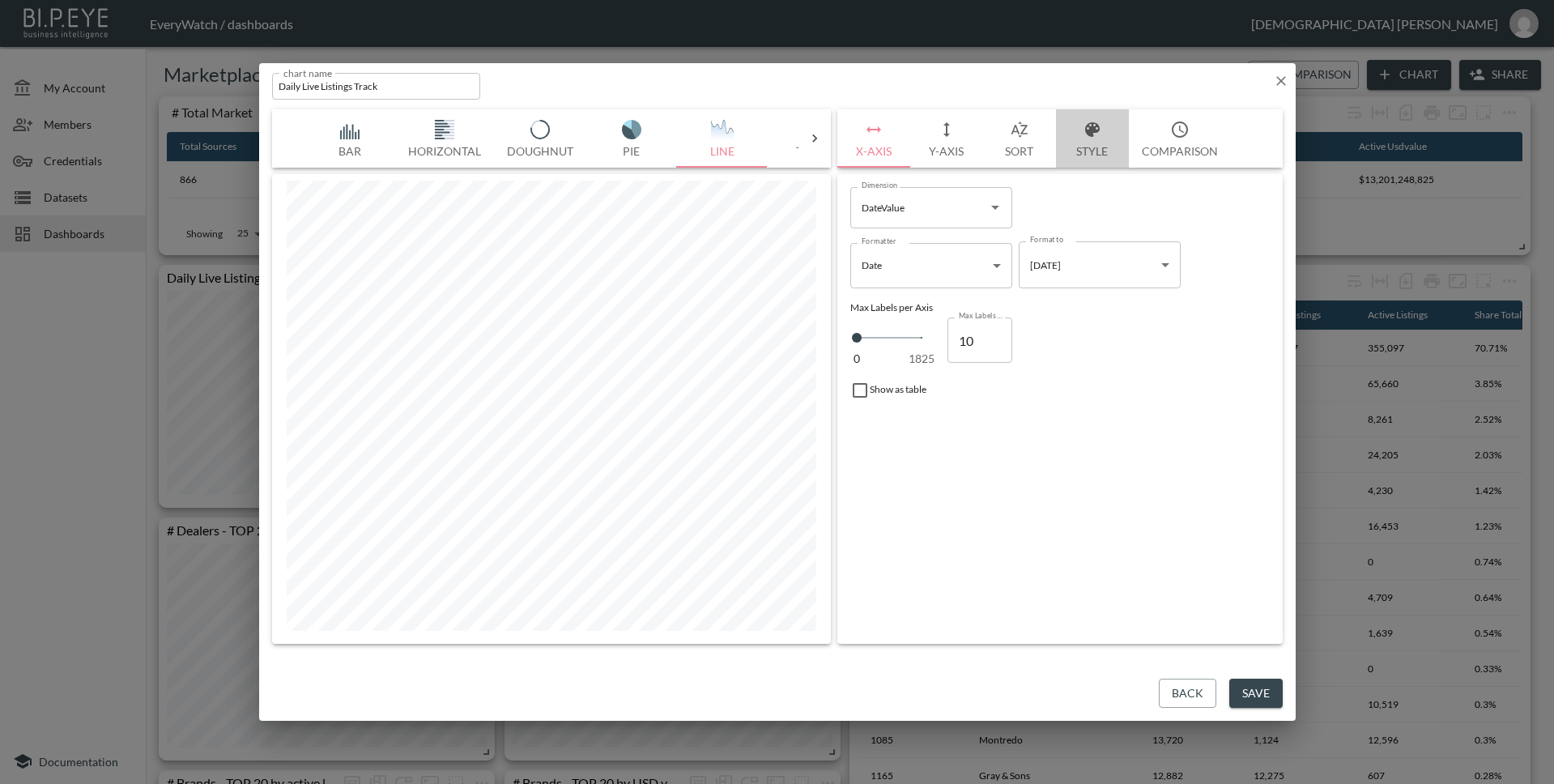
click at [1090, 127] on icon "button" at bounding box center [1093, 130] width 15 height 15
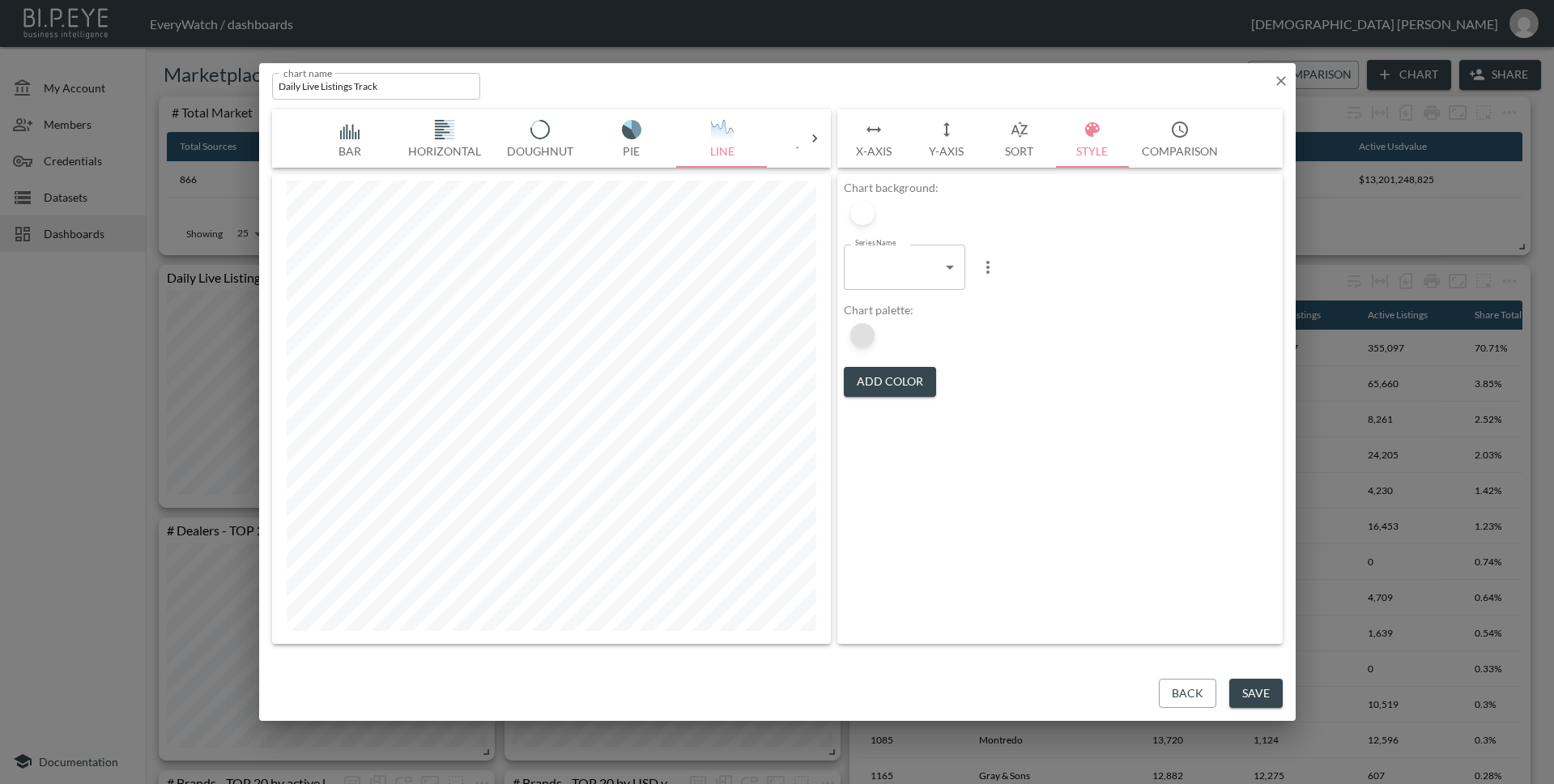
click at [871, 328] on div at bounding box center [862, 335] width 24 height 24
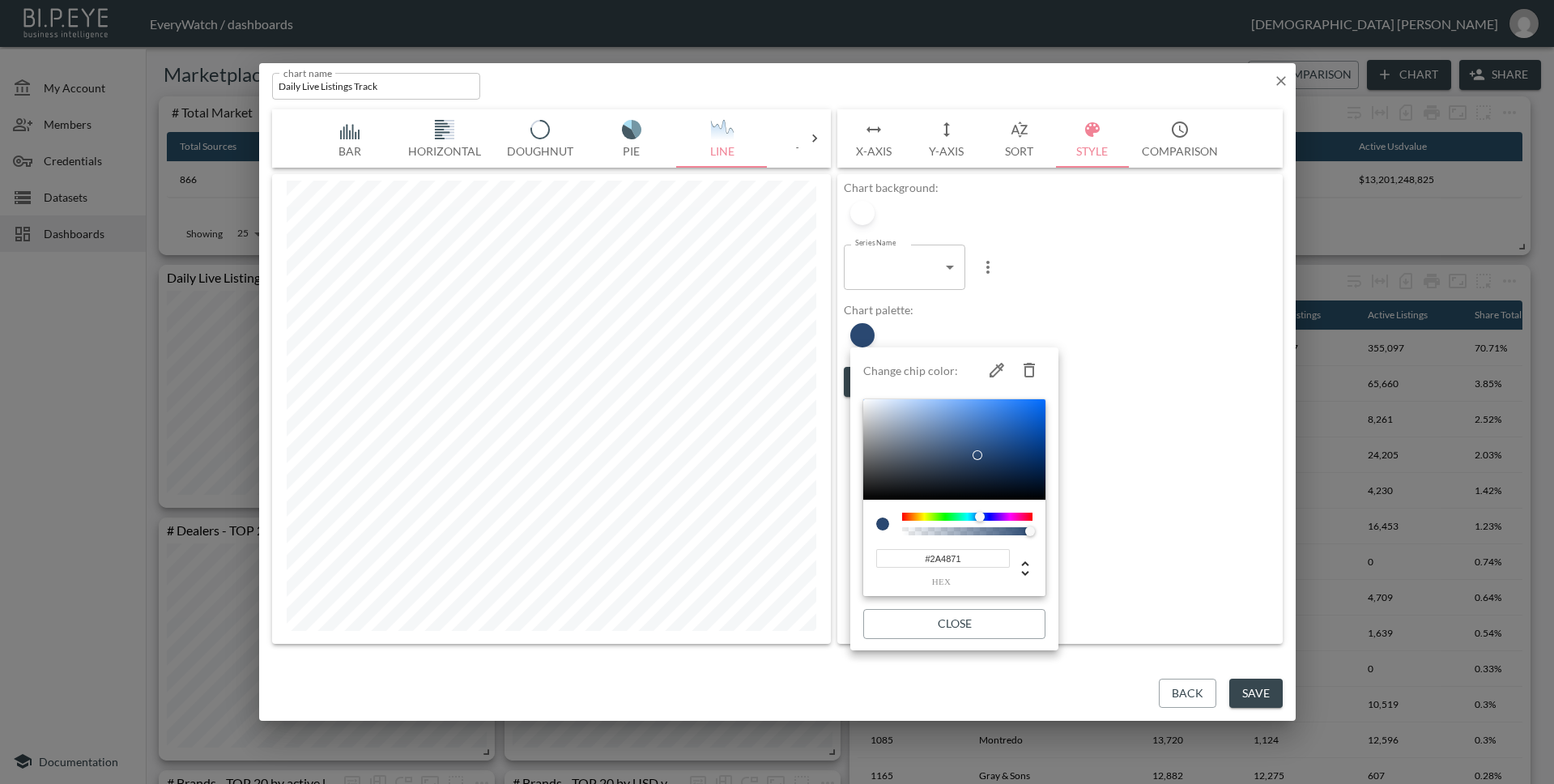
click at [979, 516] on div at bounding box center [980, 516] width 10 height 10
drag, startPoint x: 980, startPoint y: 451, endPoint x: 1008, endPoint y: 407, distance: 52.2
click at [1008, 407] on div at bounding box center [1008, 407] width 10 height 10
type input "#0A459A"
drag, startPoint x: 1008, startPoint y: 407, endPoint x: 1034, endPoint y: 439, distance: 41.2
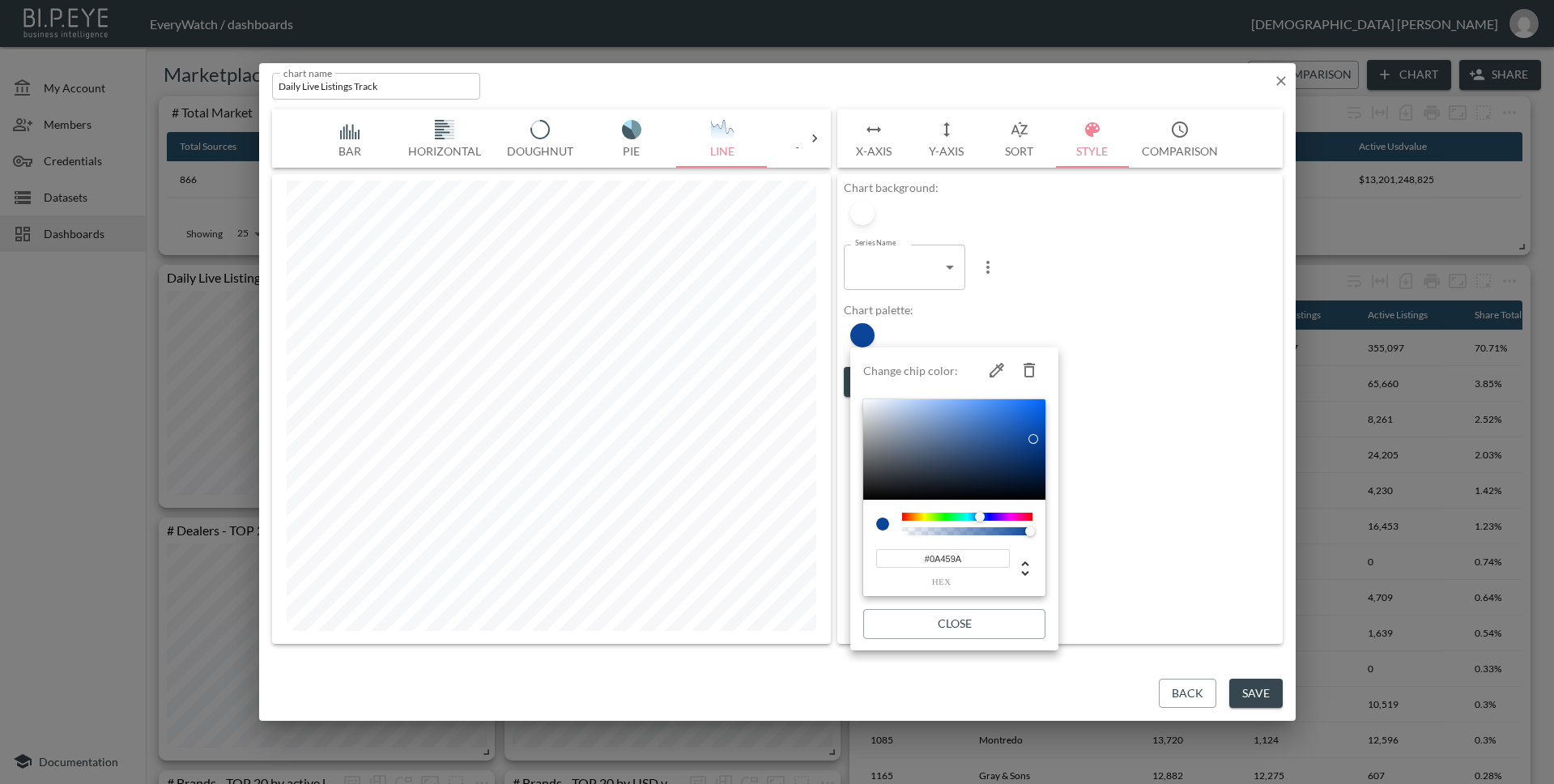
click at [1034, 439] on div at bounding box center [1034, 439] width 10 height 10
click at [1173, 704] on div at bounding box center [777, 392] width 1554 height 784
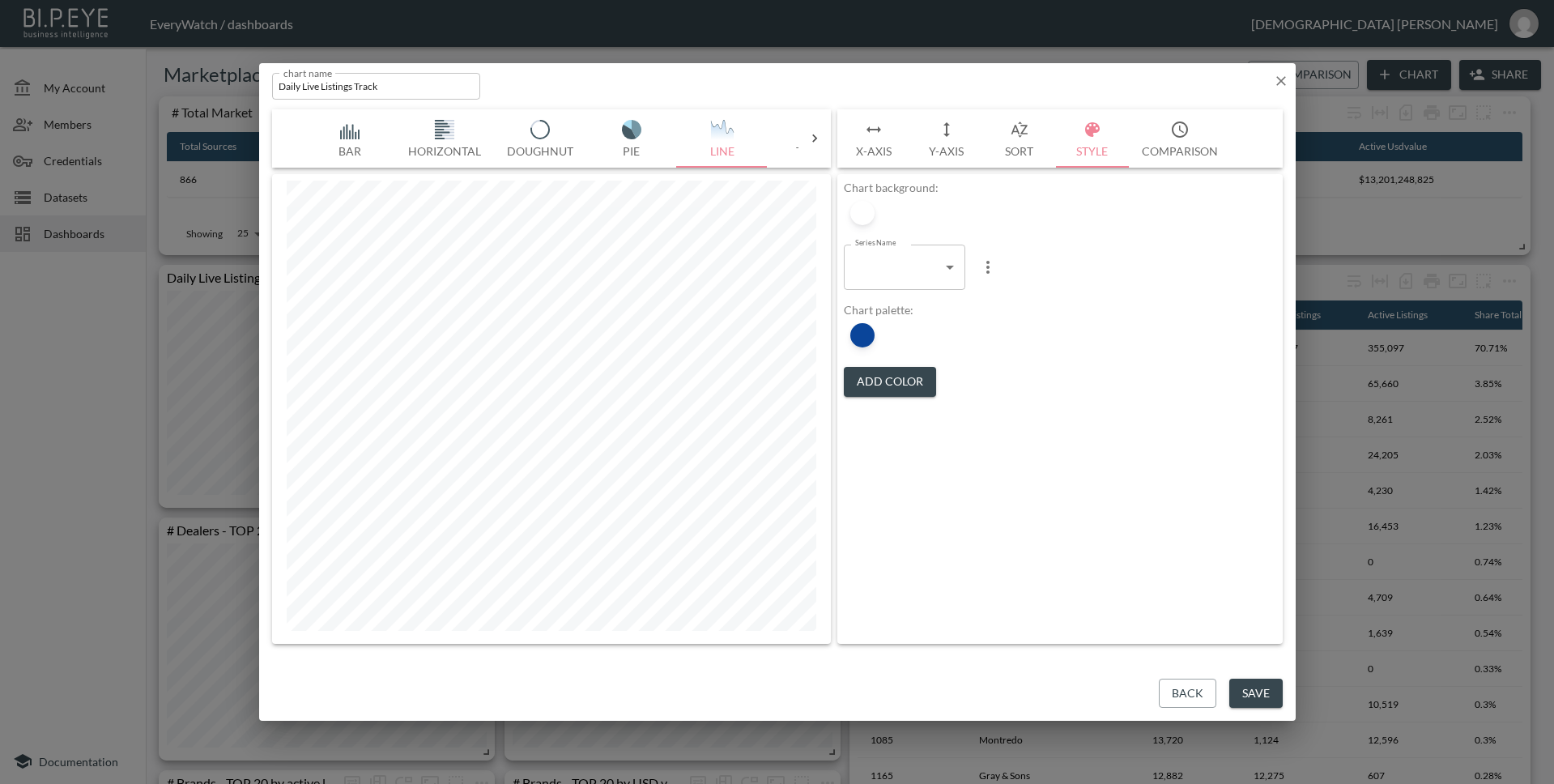
click at [1169, 698] on button "Back" at bounding box center [1187, 693] width 57 height 30
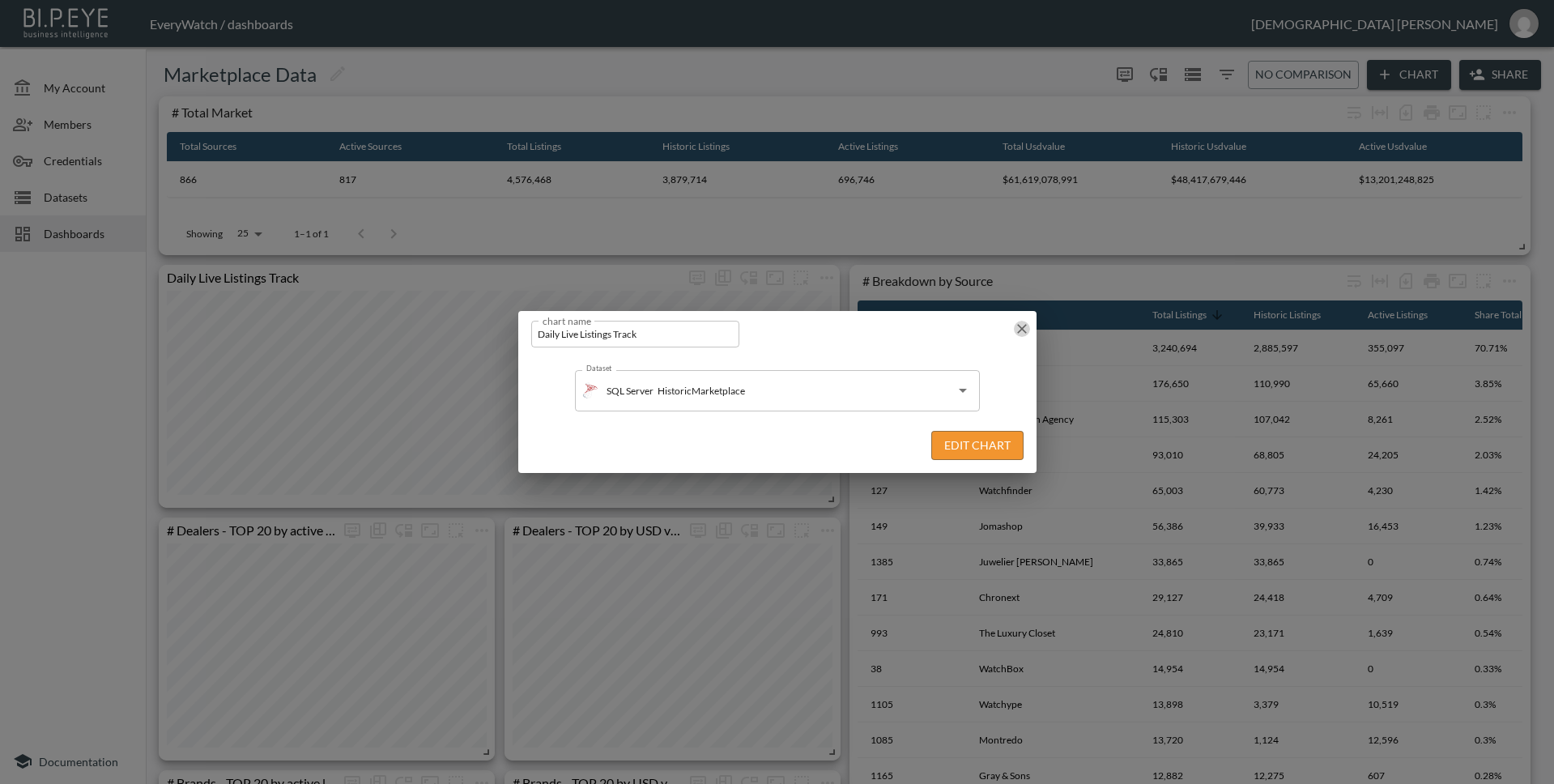
click at [1020, 321] on icon "button" at bounding box center [1021, 328] width 16 height 16
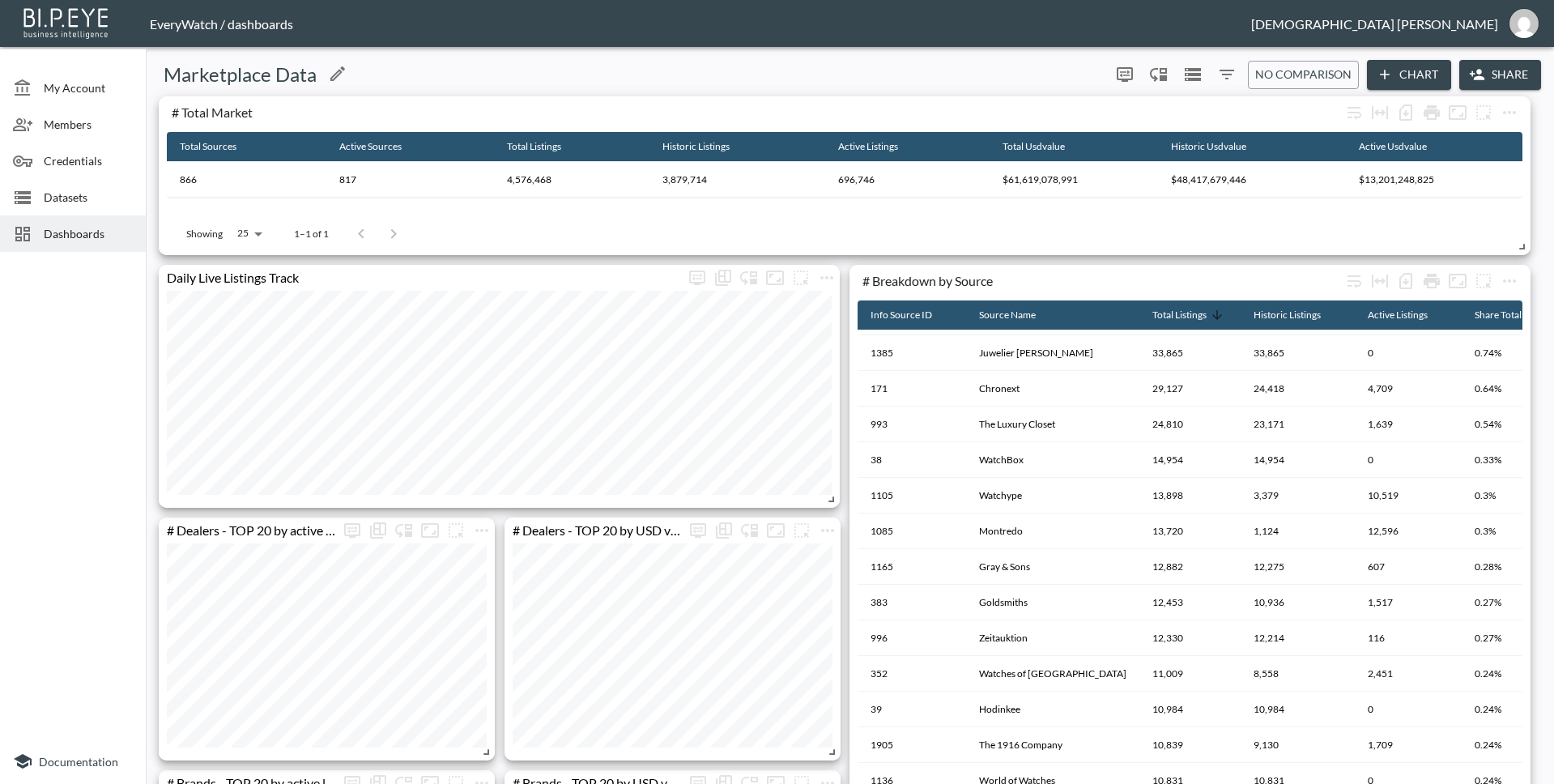
click at [851, 81] on div "Marketplace Data" at bounding box center [628, 74] width 951 height 26
click at [58, 225] on span "Dashboards" at bounding box center [88, 234] width 89 height 17
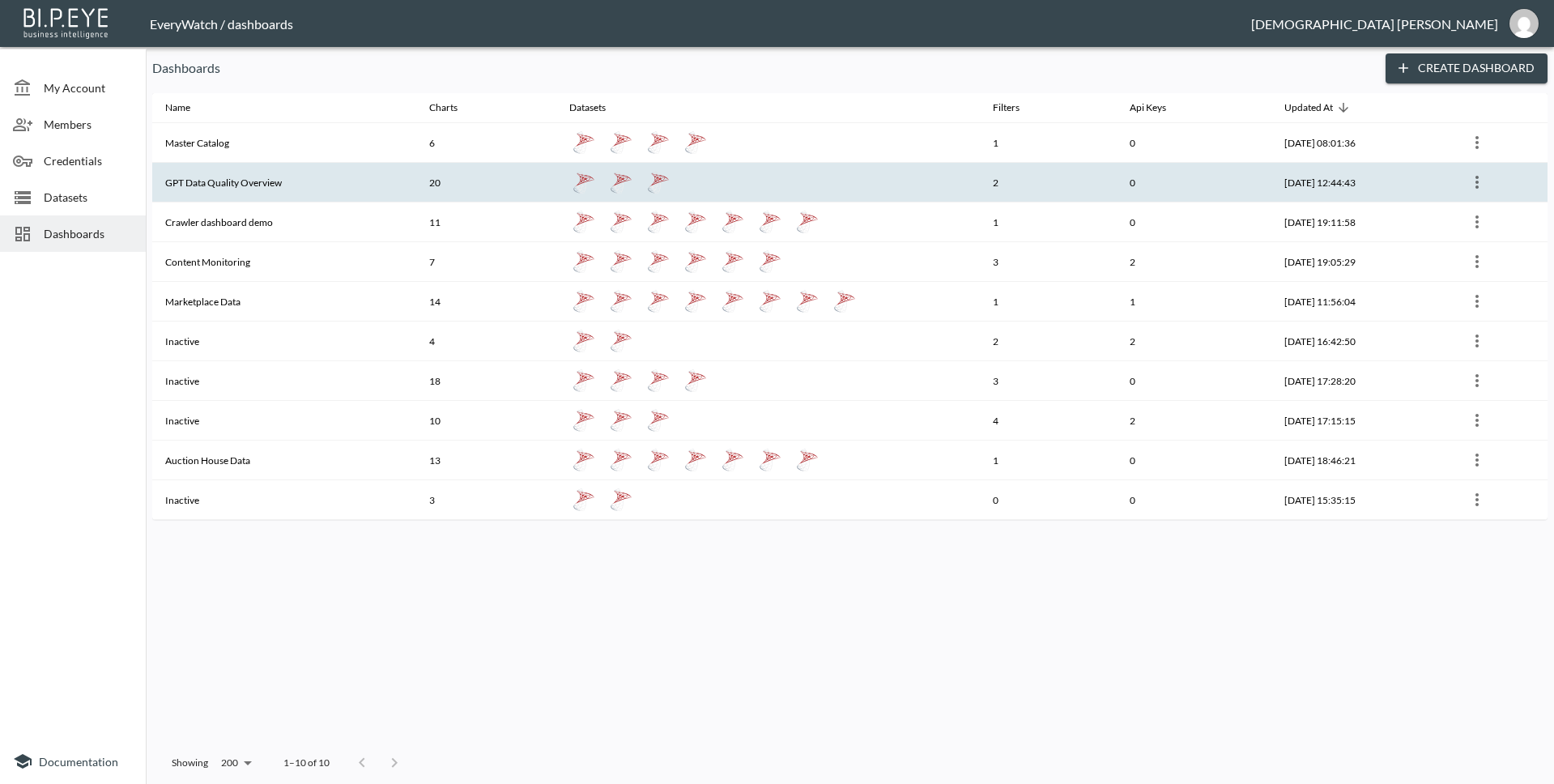
click at [280, 190] on th "GPT Data Quality Overview" at bounding box center [284, 183] width 264 height 40
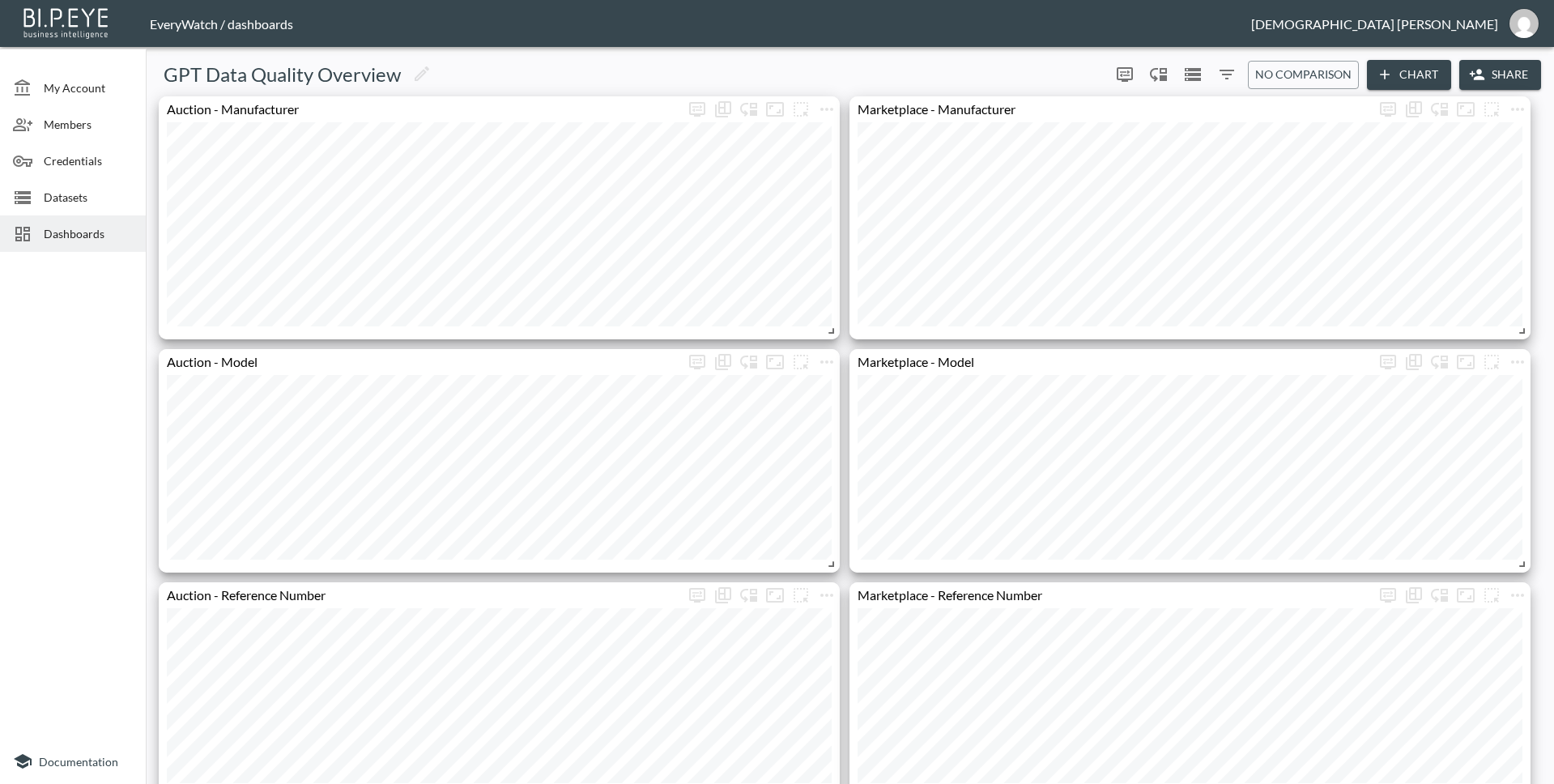
click at [1217, 77] on icon "Filters" at bounding box center [1226, 74] width 19 height 19
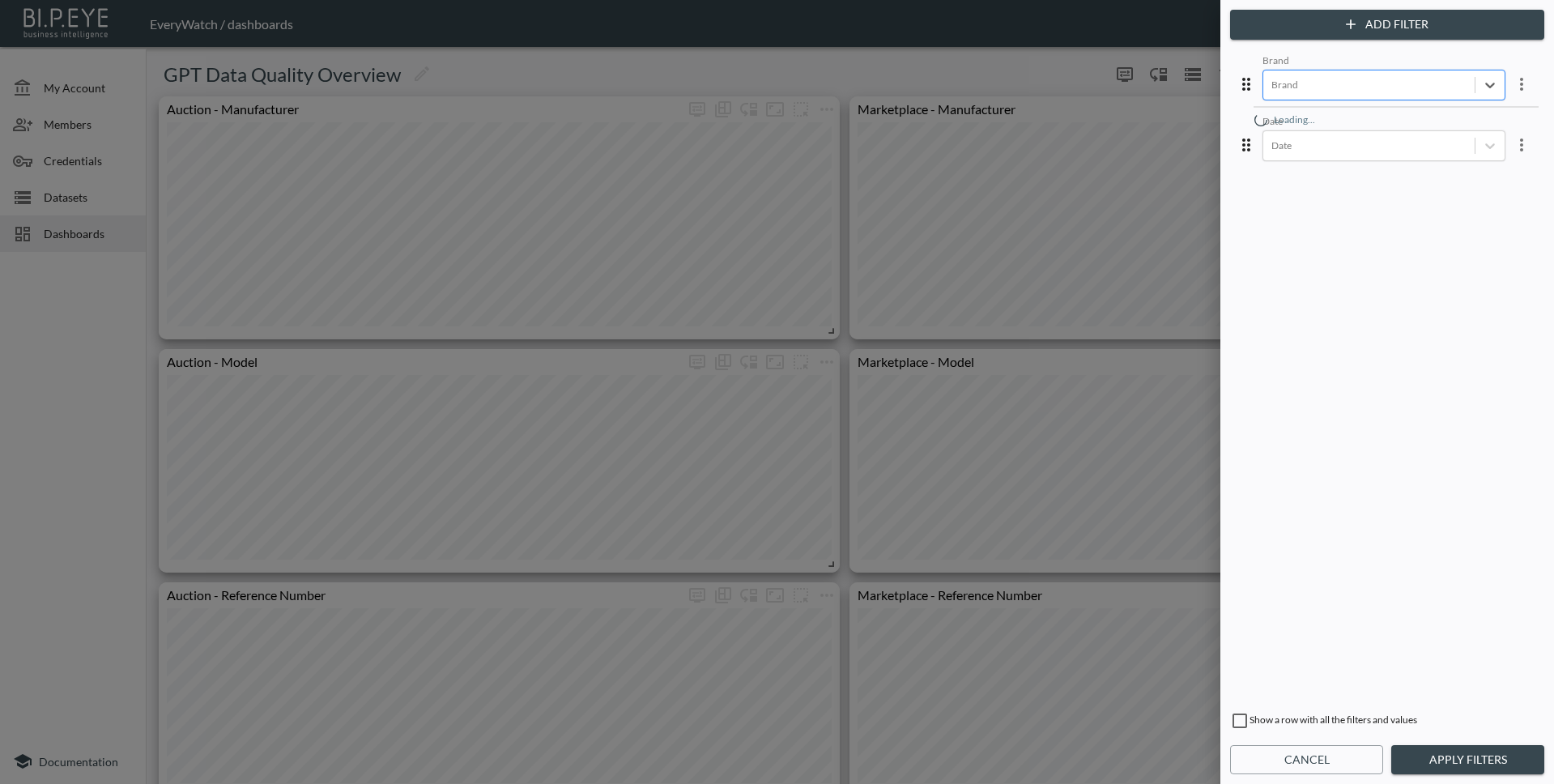
click at [1330, 79] on div at bounding box center [1369, 85] width 195 height 16
click at [1388, 342] on div "Panerai" at bounding box center [1396, 338] width 284 height 25
click at [1464, 759] on button "Apply Filters" at bounding box center [1468, 760] width 153 height 30
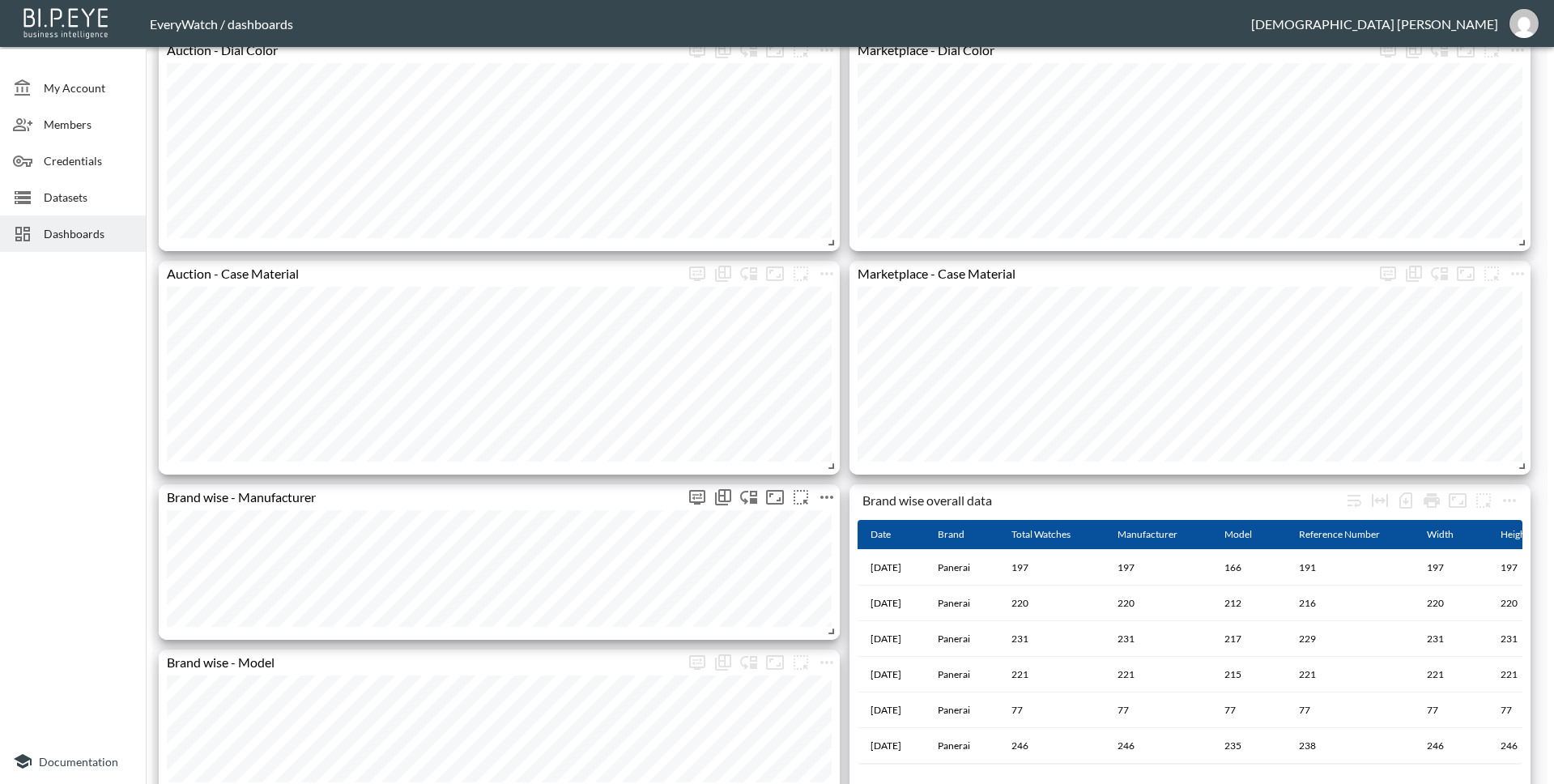
scroll to position [594, 0]
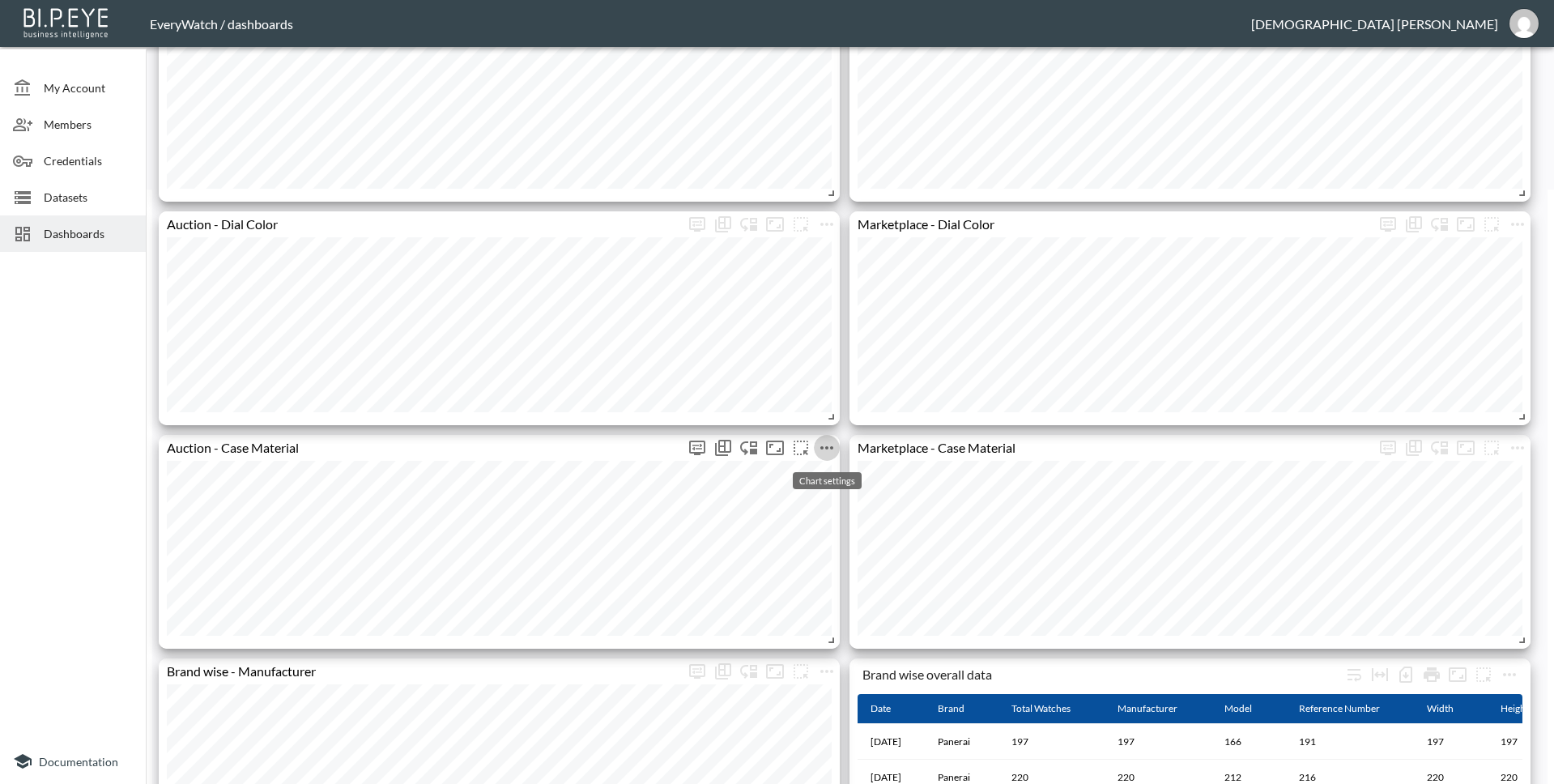
click at [827, 445] on icon "more" at bounding box center [826, 447] width 19 height 19
click at [821, 488] on li "Edit" at bounding box center [826, 479] width 126 height 29
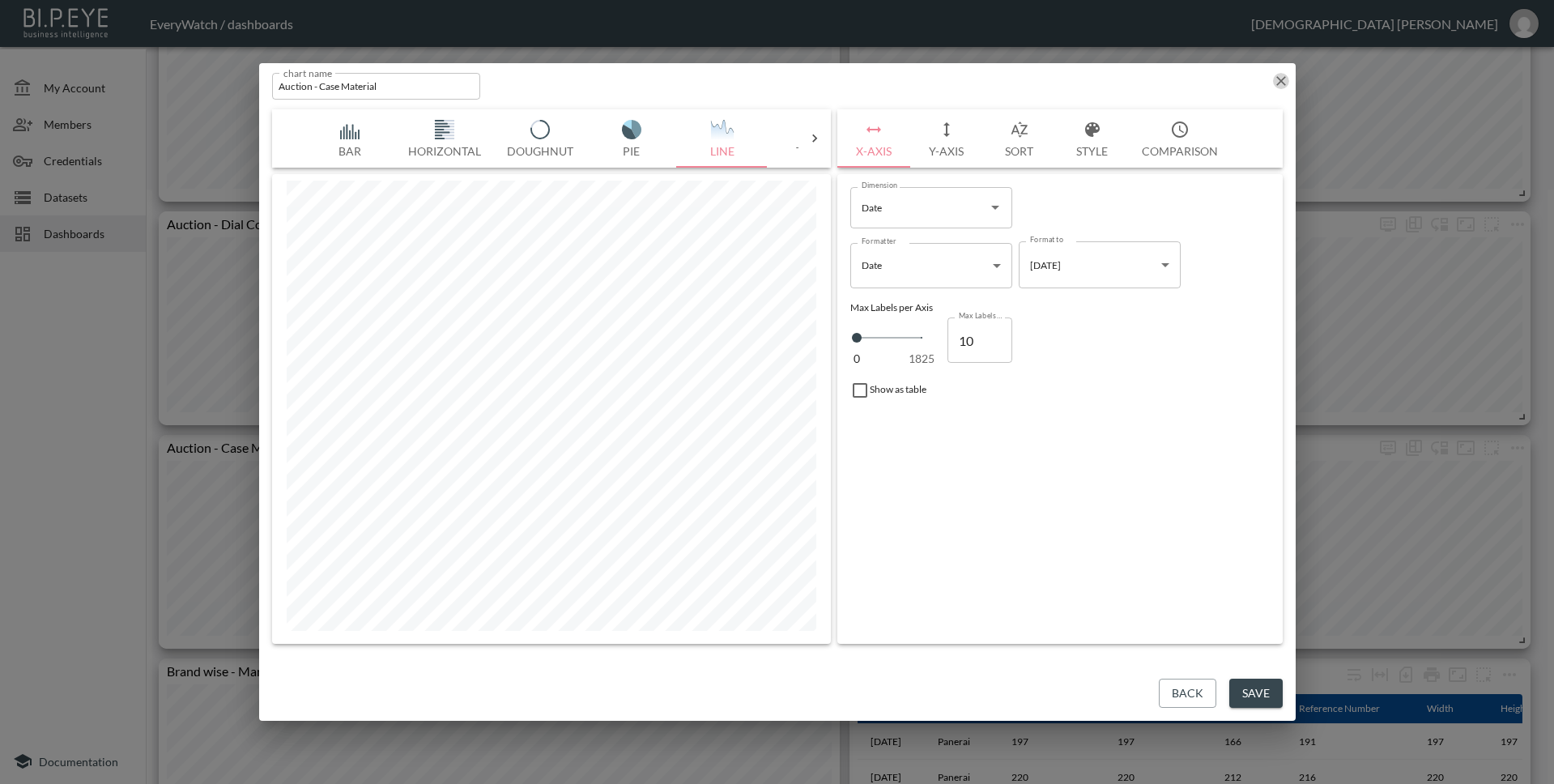
click at [1282, 81] on icon "button" at bounding box center [1280, 81] width 16 height 16
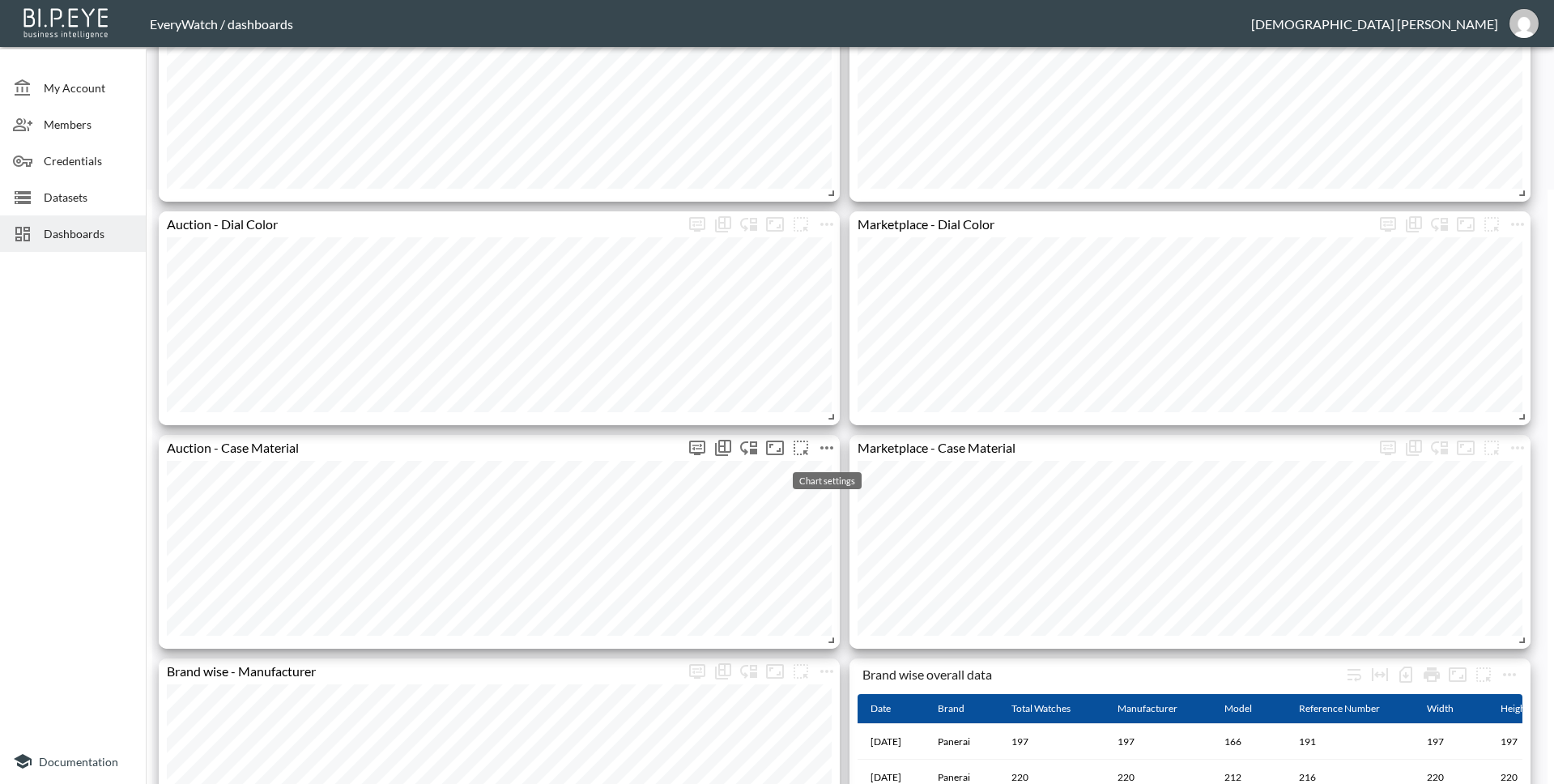
click at [821, 446] on icon "more" at bounding box center [826, 447] width 19 height 19
click at [818, 468] on li "Edit" at bounding box center [826, 479] width 126 height 29
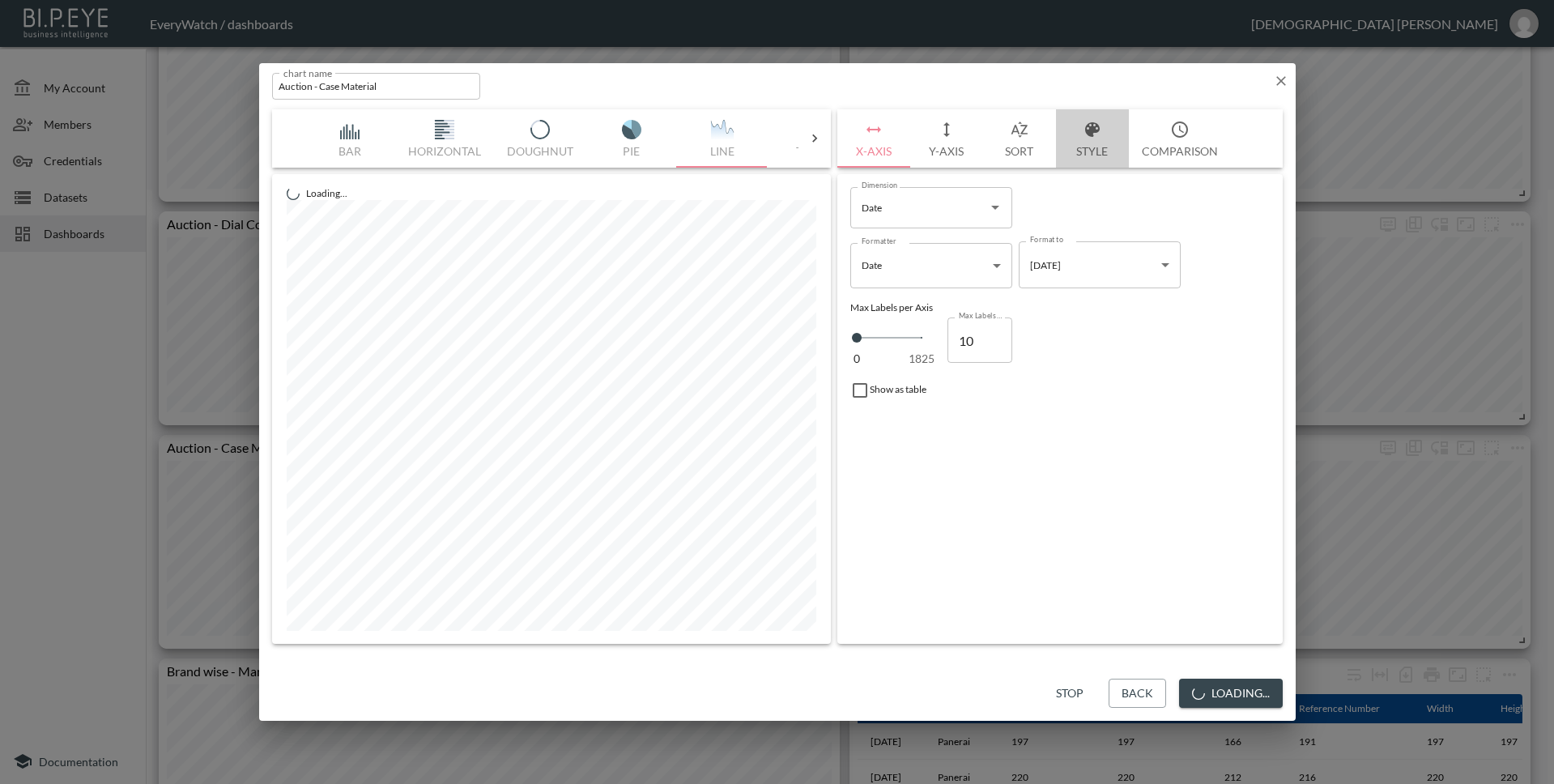
click at [1101, 146] on button "Style" at bounding box center [1093, 138] width 73 height 58
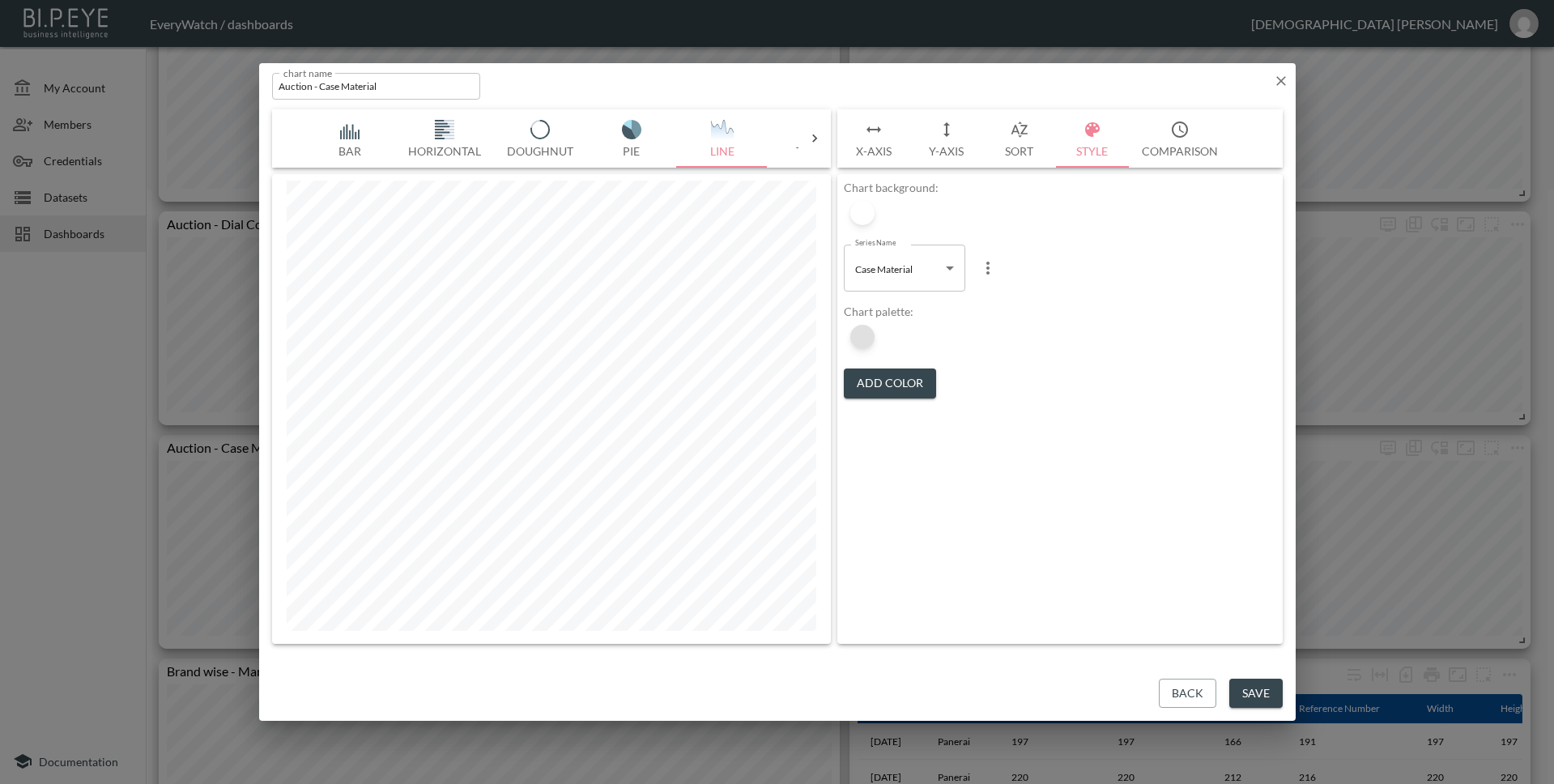
click at [871, 336] on div at bounding box center [862, 337] width 24 height 24
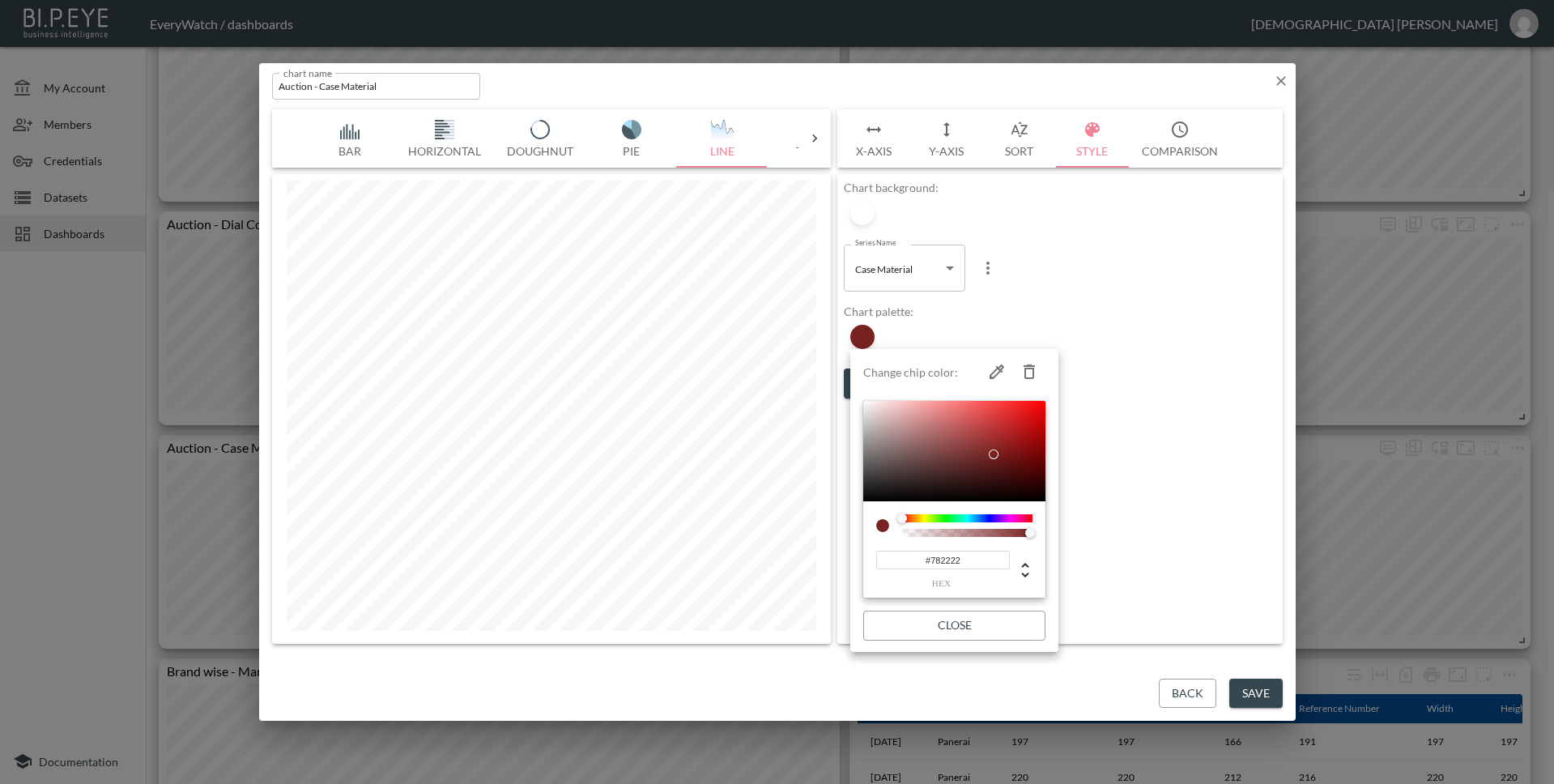
click at [974, 559] on input "#782222" at bounding box center [943, 560] width 134 height 18
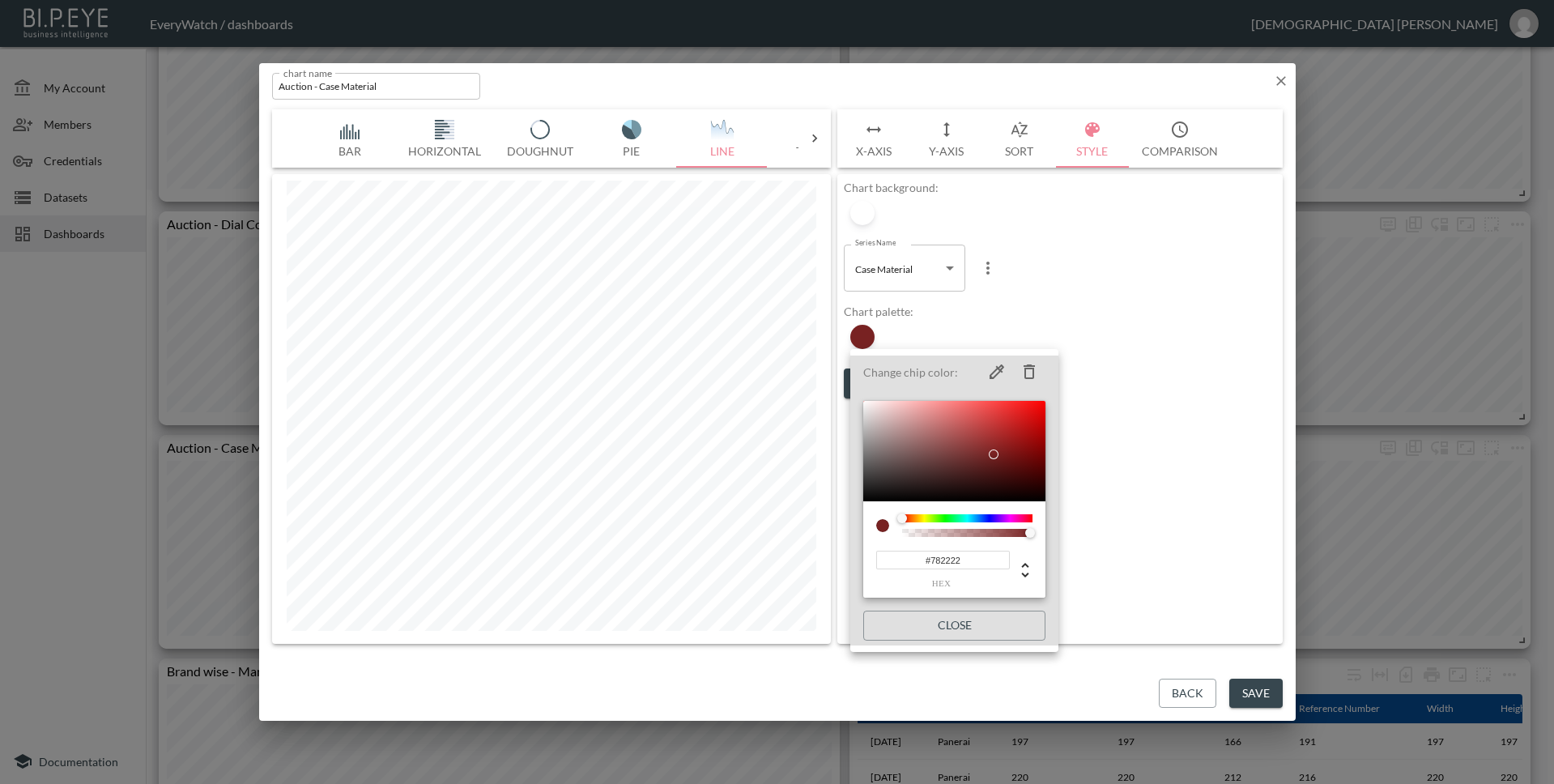
click at [900, 274] on div at bounding box center [777, 392] width 1554 height 784
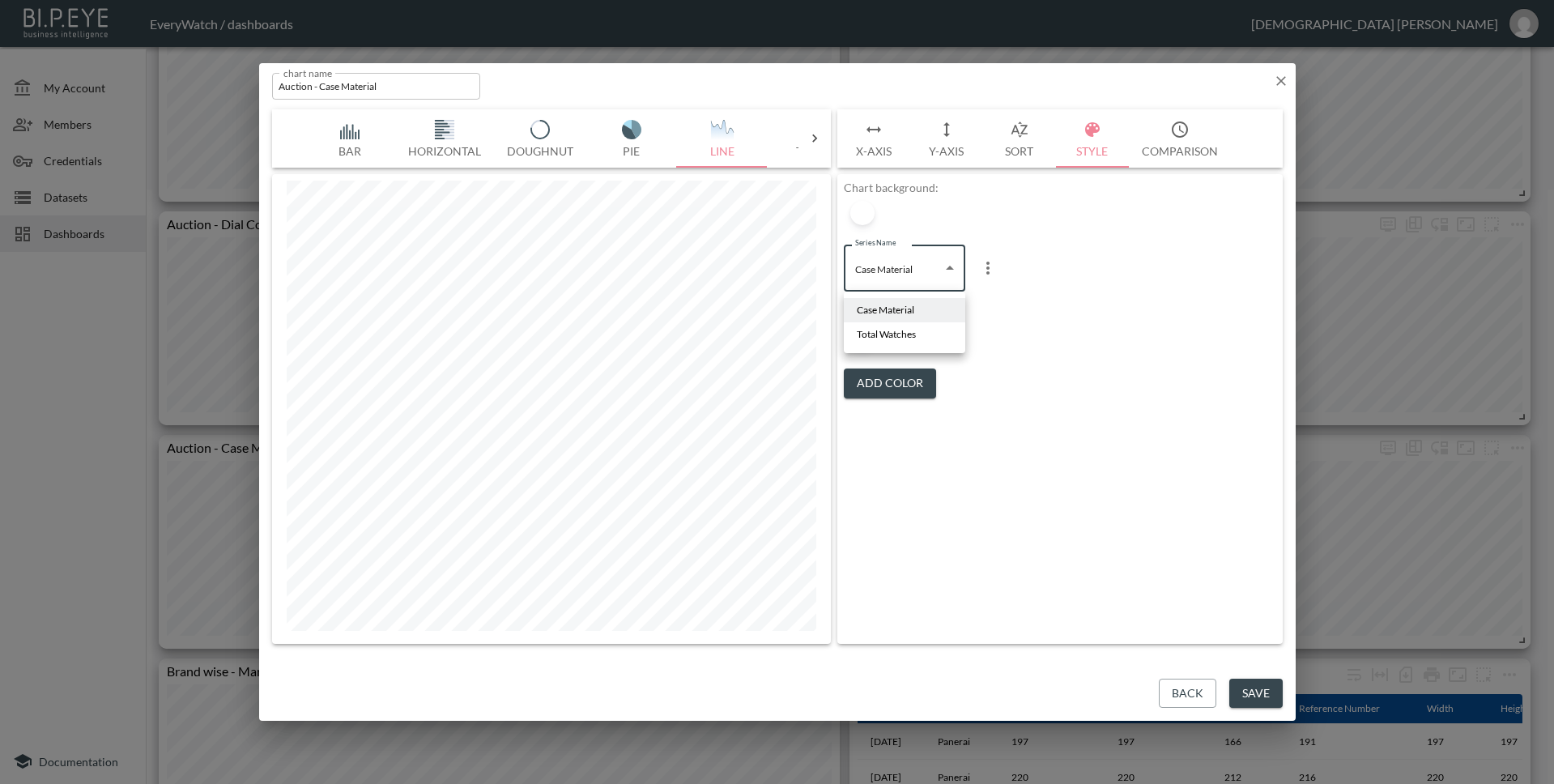
click at [924, 266] on body "BI.P.EYE, Interactive Analytics Dashboards - app EveryWatch / dashboards Vishnu…" at bounding box center [777, 392] width 1554 height 784
click at [920, 327] on li "Total Watches" at bounding box center [905, 334] width 121 height 24
type input "abbb4b7e-4f00-4760-820e-4c74d4f1a869"
click at [869, 336] on div at bounding box center [862, 337] width 24 height 24
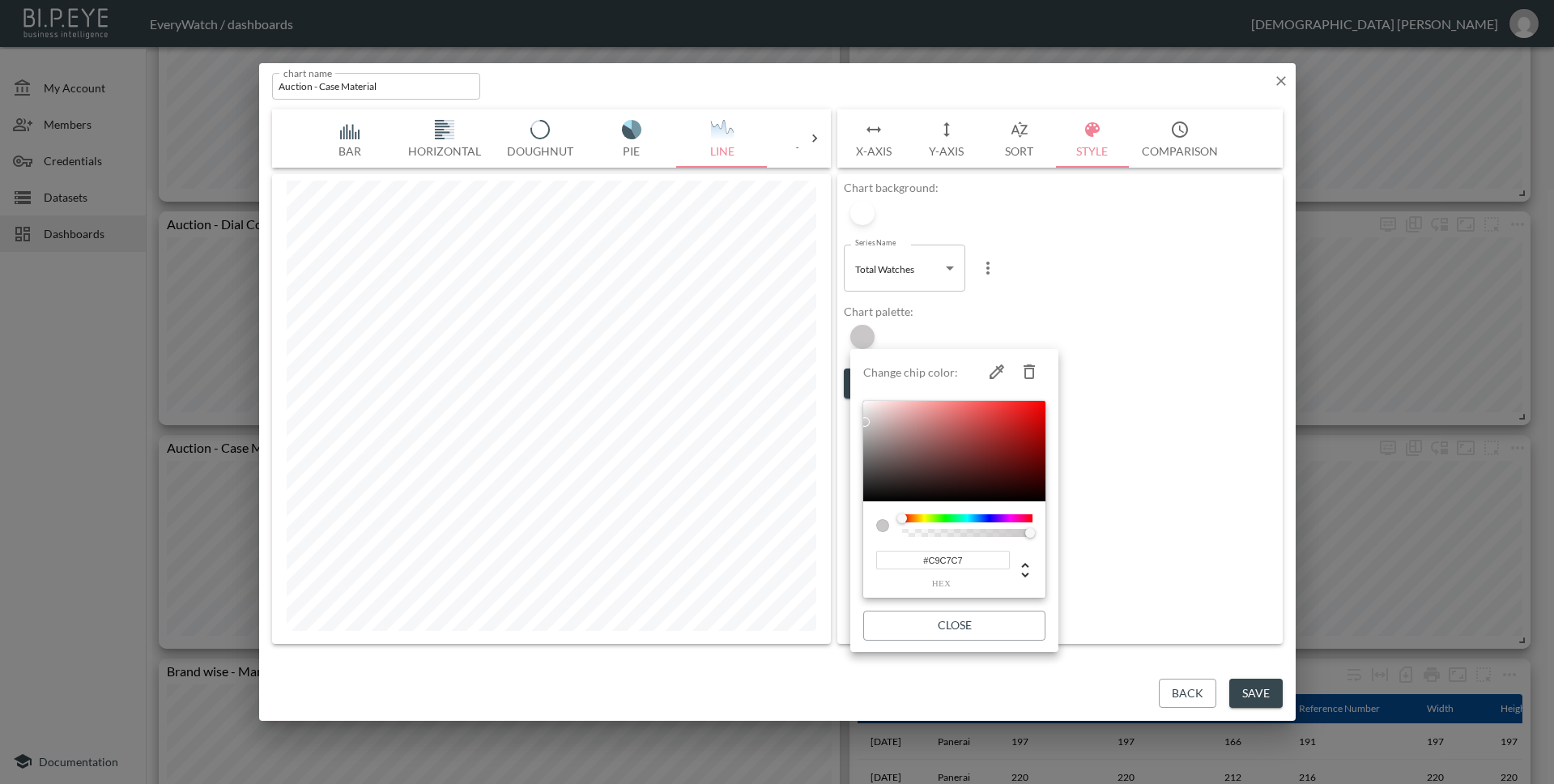
click at [969, 563] on input "#C9C7C7" at bounding box center [943, 560] width 134 height 18
click at [981, 565] on input "#C9C7C7" at bounding box center [943, 560] width 134 height 18
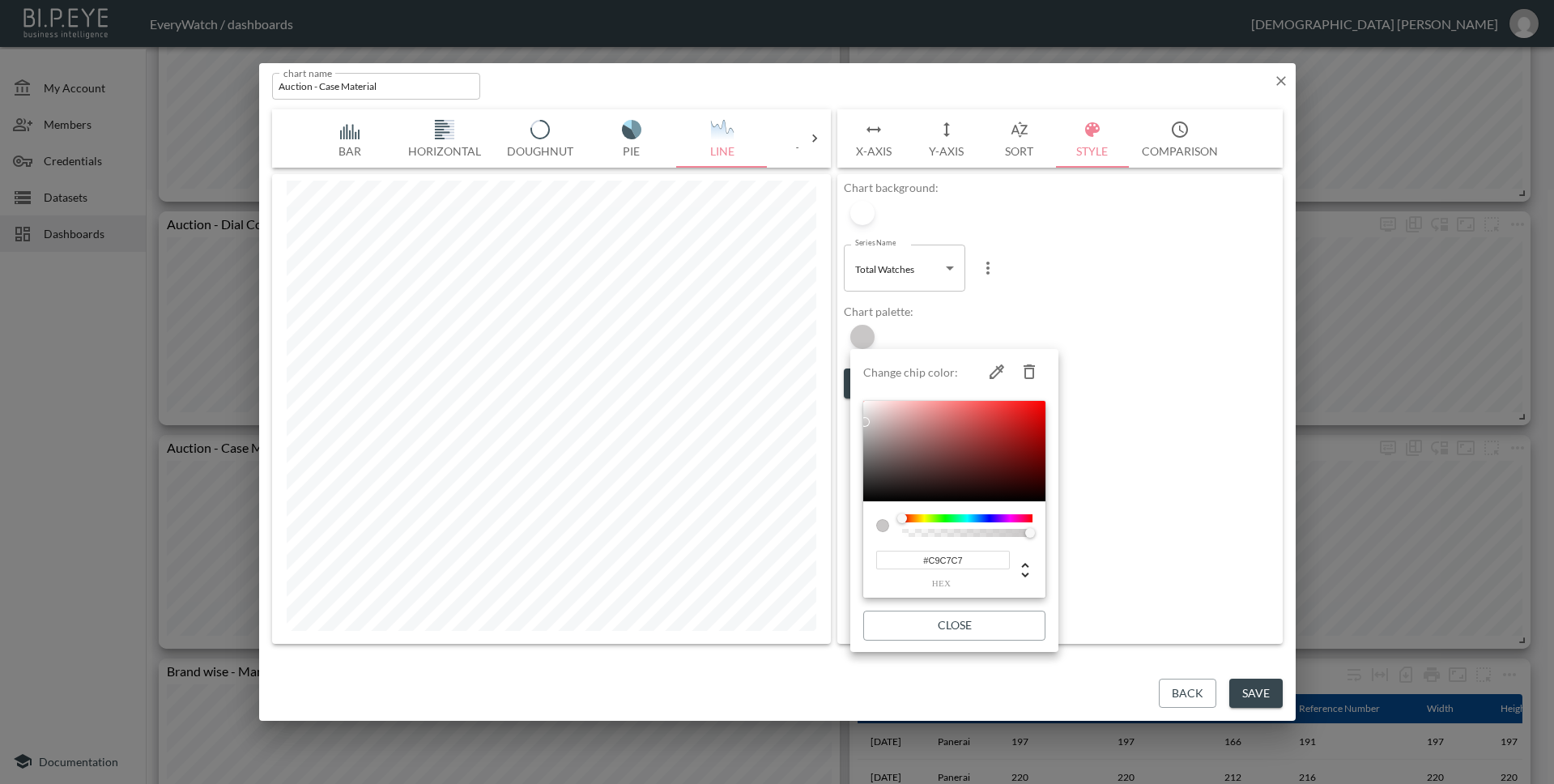
click at [981, 565] on input "#C9C7C7" at bounding box center [943, 560] width 134 height 18
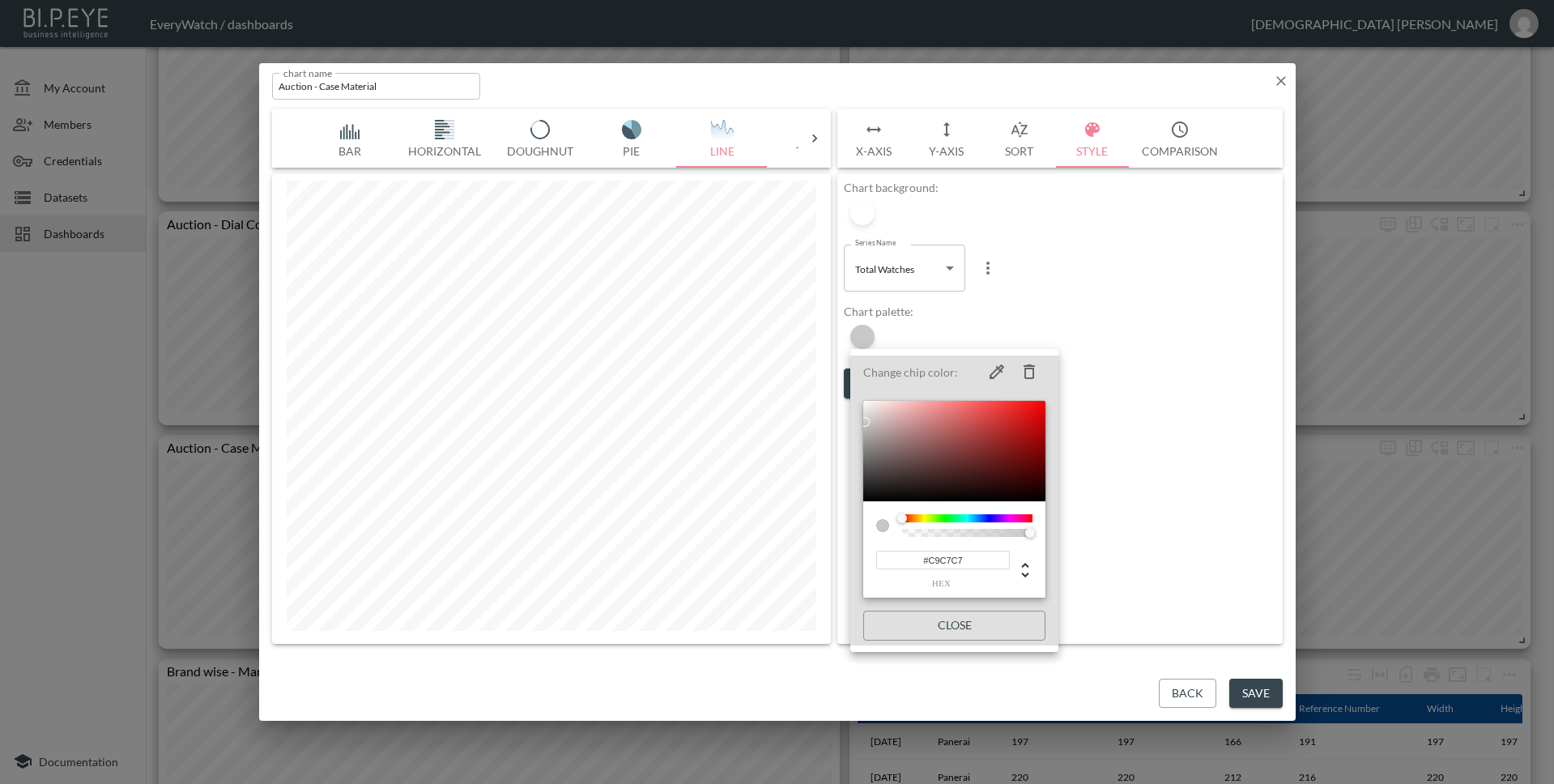
click at [1132, 355] on div at bounding box center [777, 392] width 1554 height 784
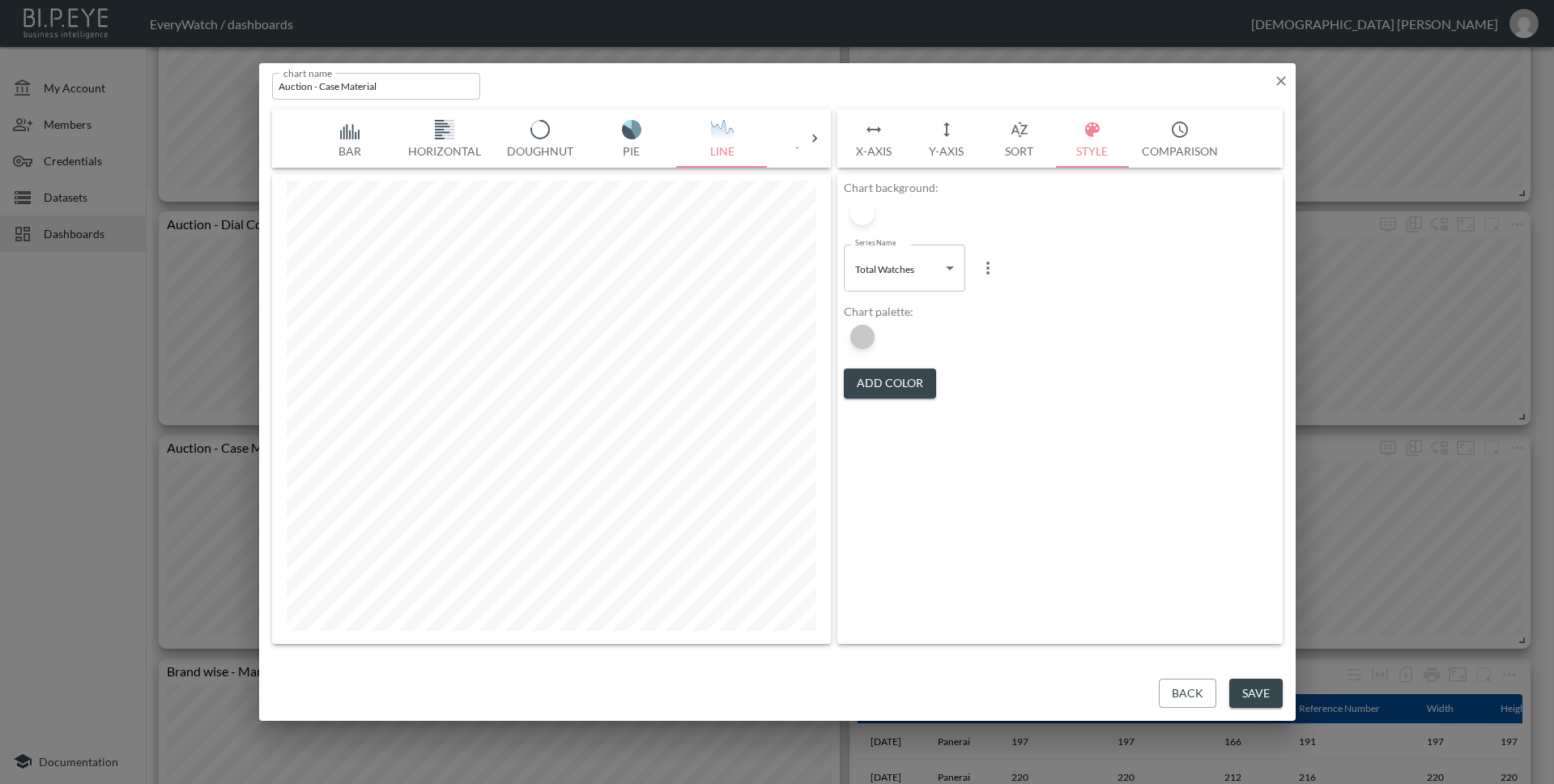
click at [1196, 693] on button "Back" at bounding box center [1187, 693] width 57 height 30
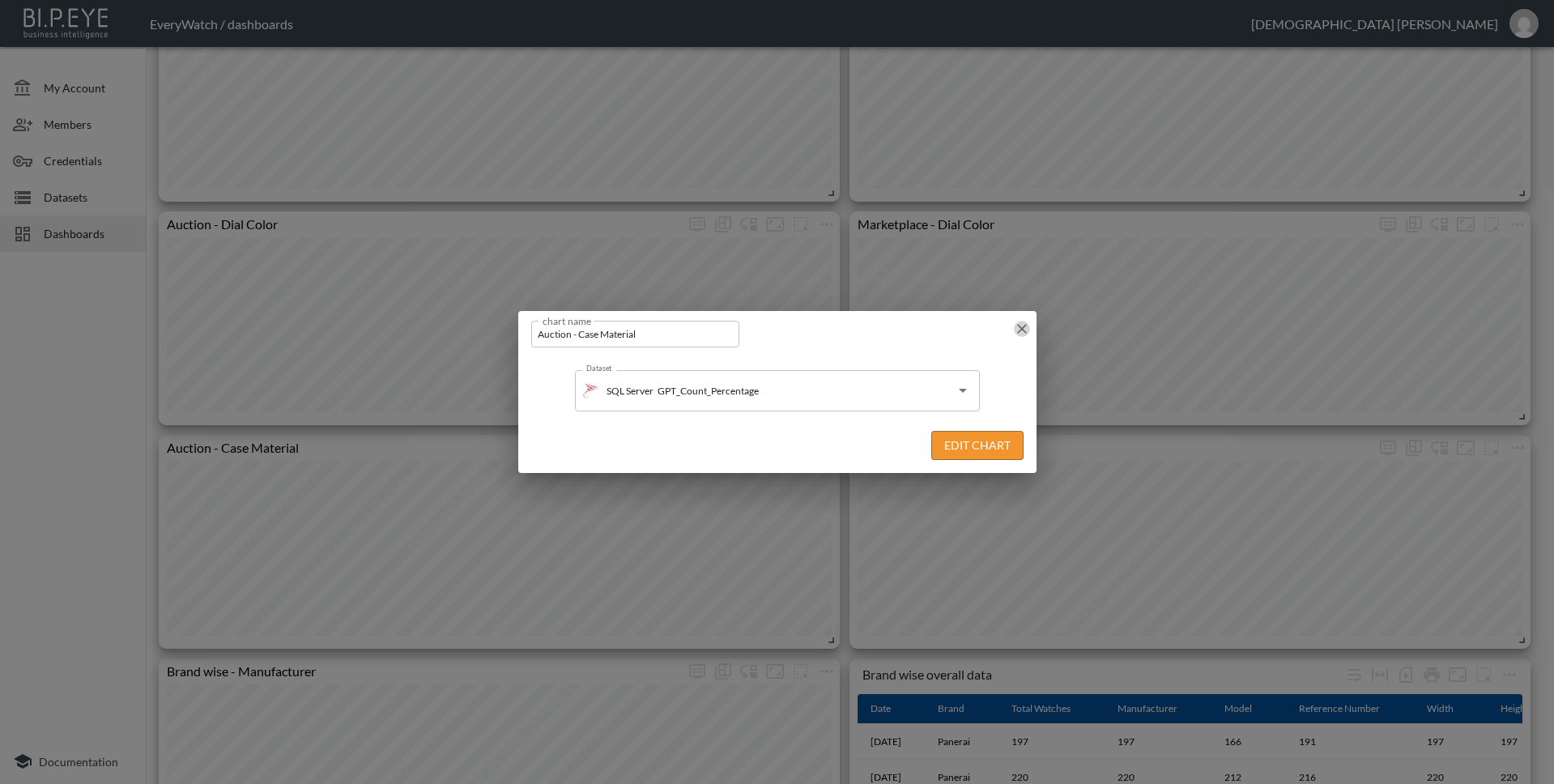
click at [1025, 326] on icon "button" at bounding box center [1021, 328] width 16 height 16
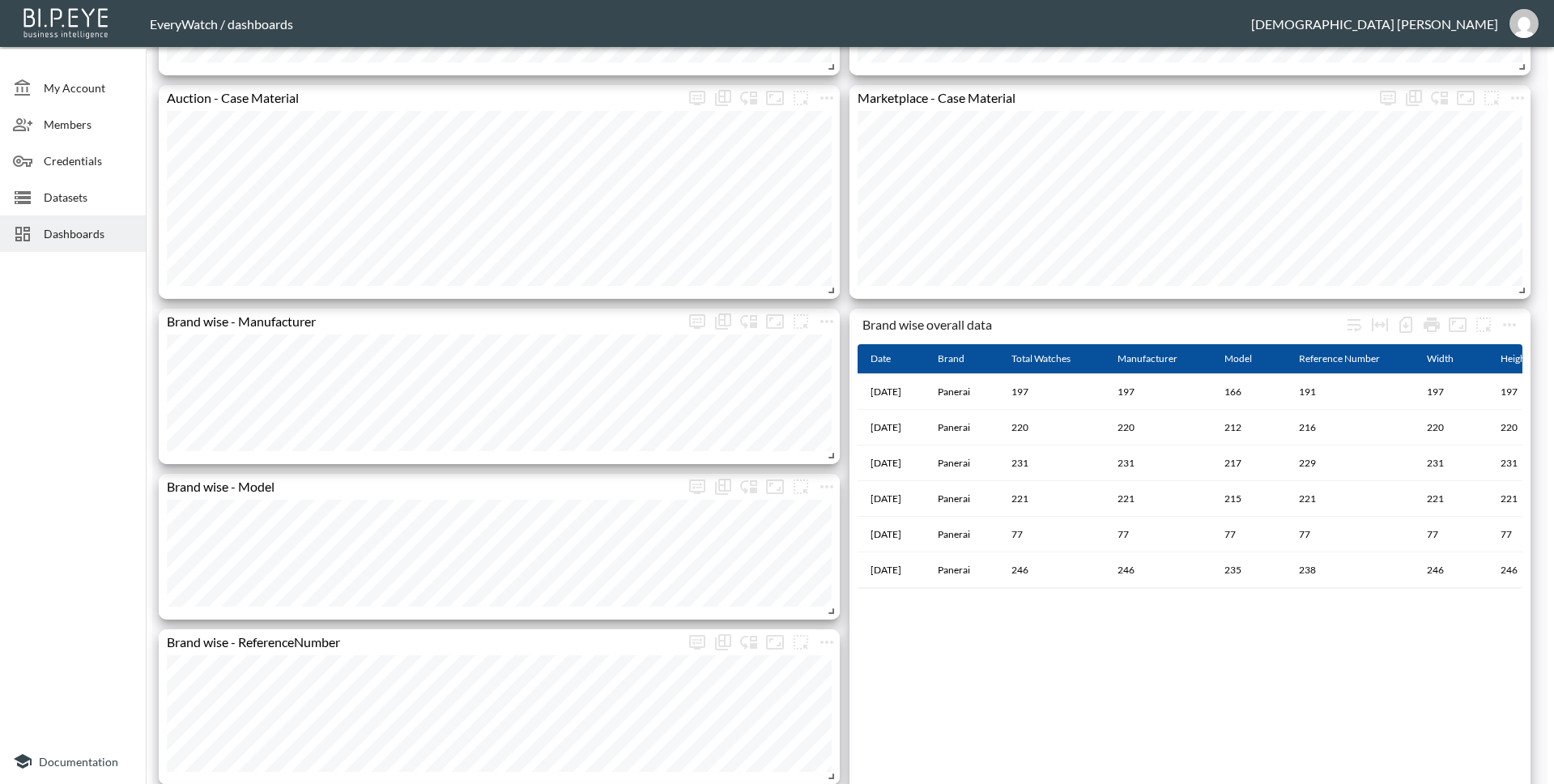
scroll to position [943, 0]
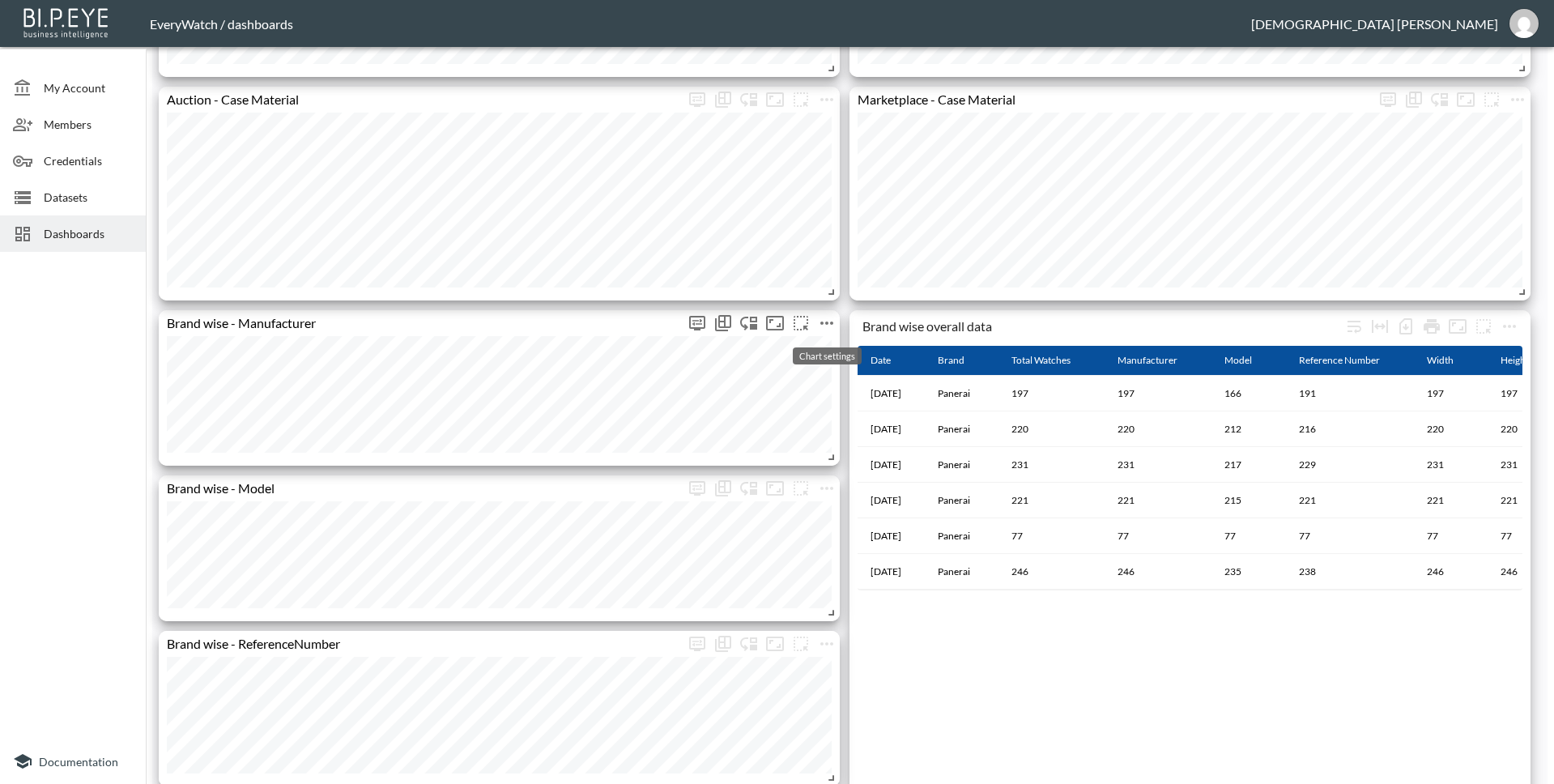
click at [834, 317] on icon "more" at bounding box center [826, 323] width 19 height 19
click at [822, 356] on li "Edit" at bounding box center [826, 354] width 126 height 29
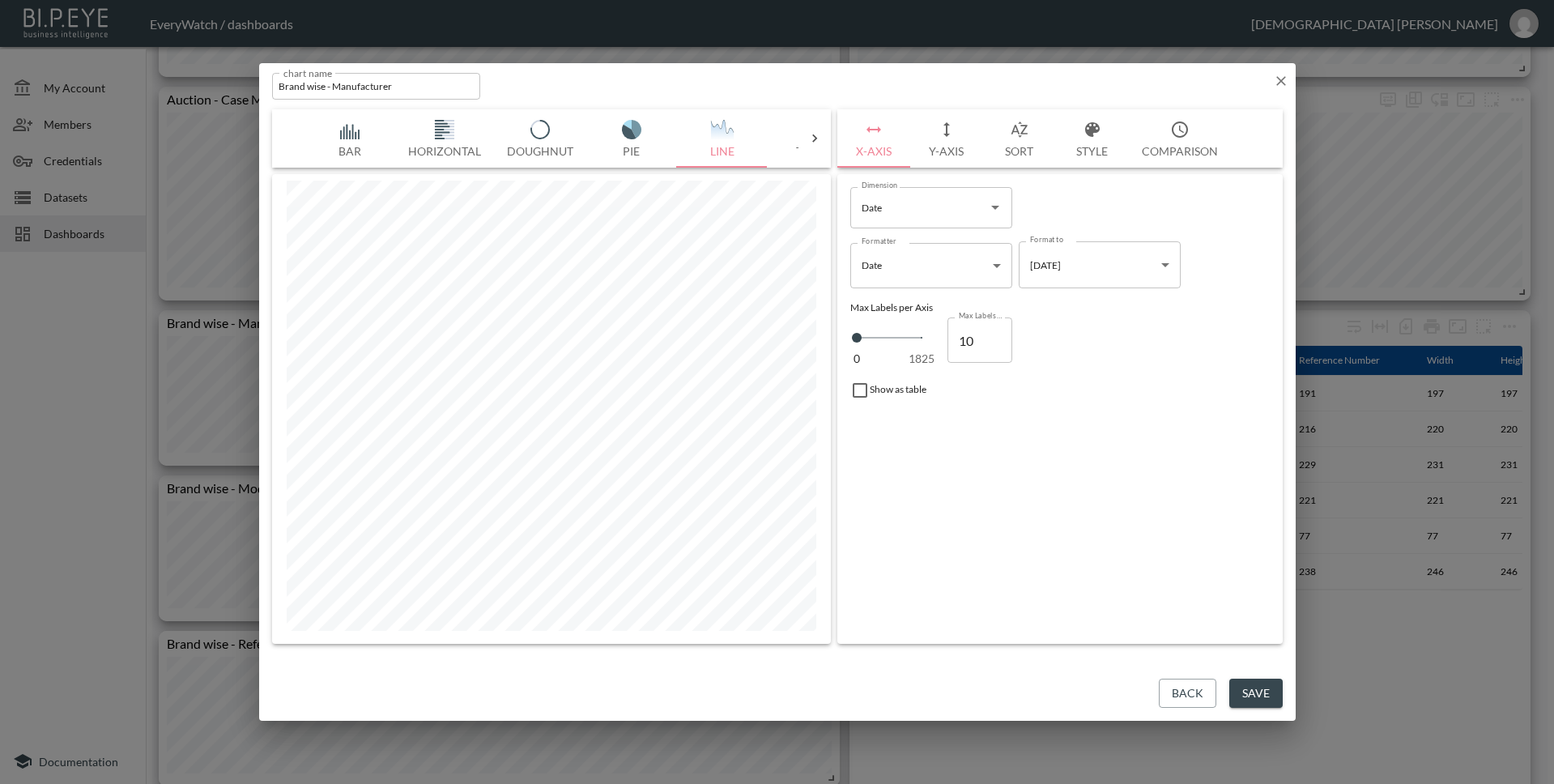
click at [1094, 145] on button "Style" at bounding box center [1093, 138] width 73 height 58
click at [909, 259] on body "BI.P.EYE, Interactive Analytics Dashboards - app EveryWatch / dashboards Vishnu…" at bounding box center [777, 392] width 1554 height 784
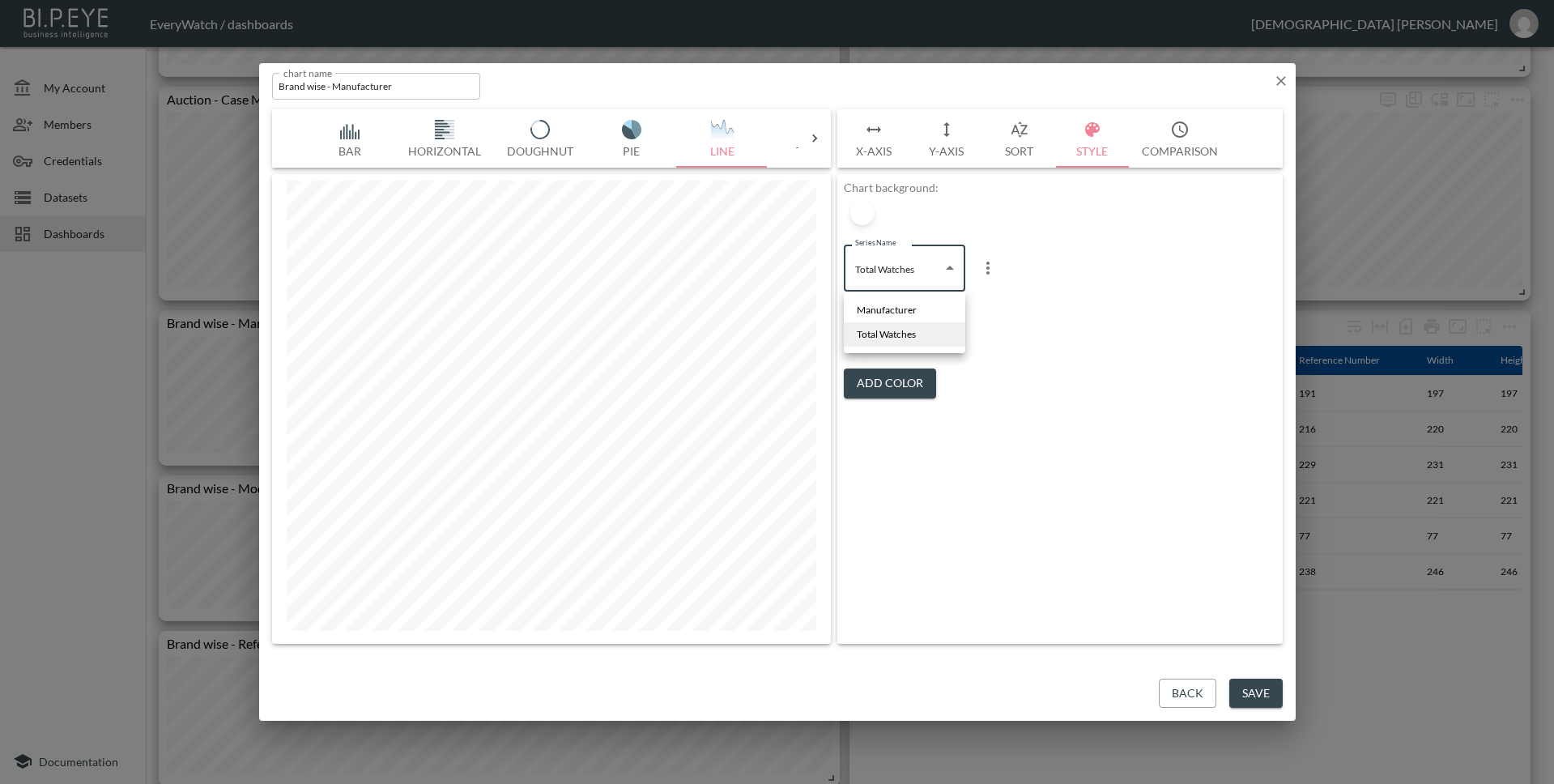
click at [911, 259] on div at bounding box center [777, 392] width 1554 height 784
click at [868, 337] on div at bounding box center [862, 337] width 24 height 24
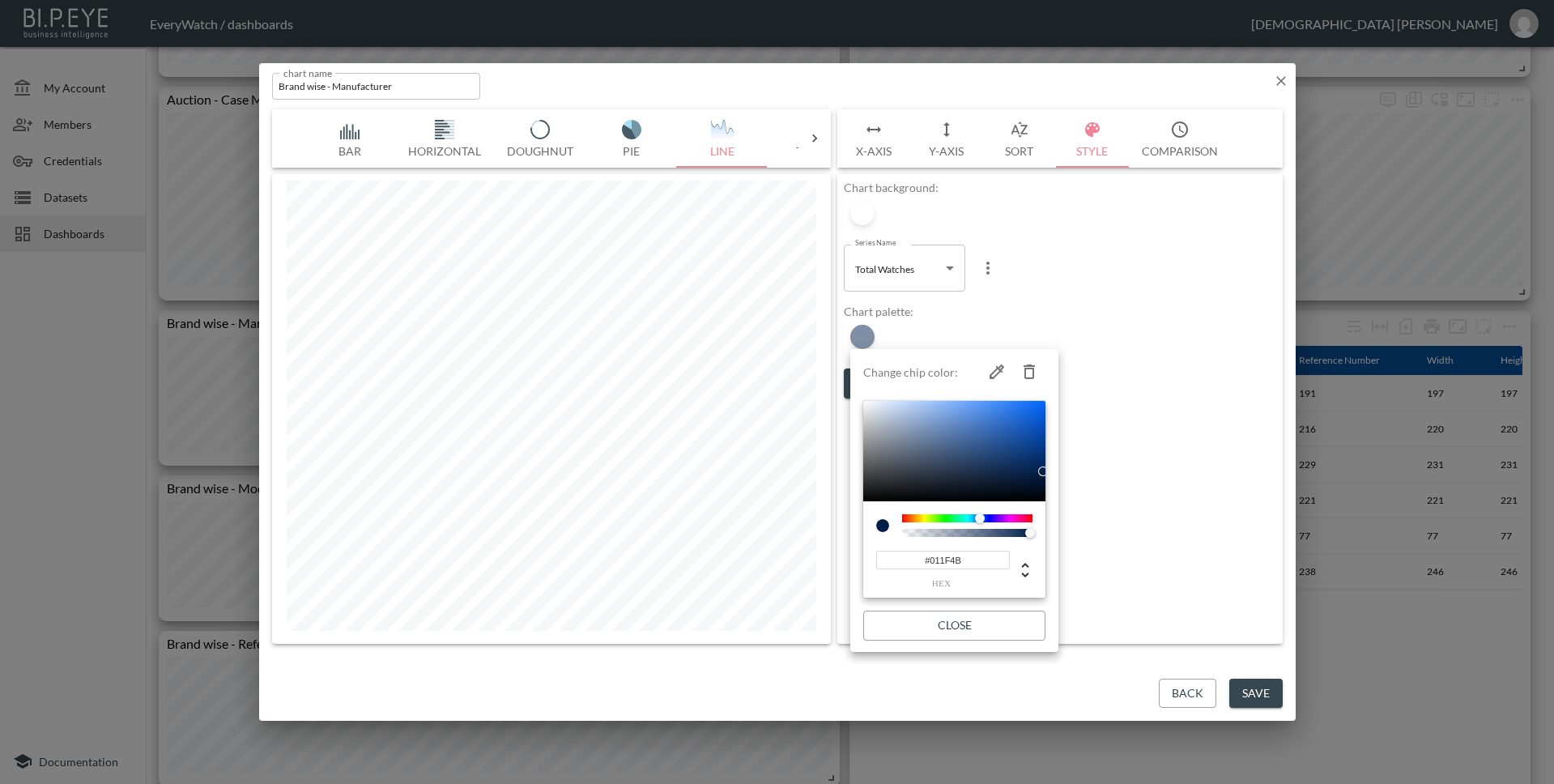
click at [982, 557] on input "#011F4B" at bounding box center [943, 560] width 134 height 18
paste input "C9C7C7"
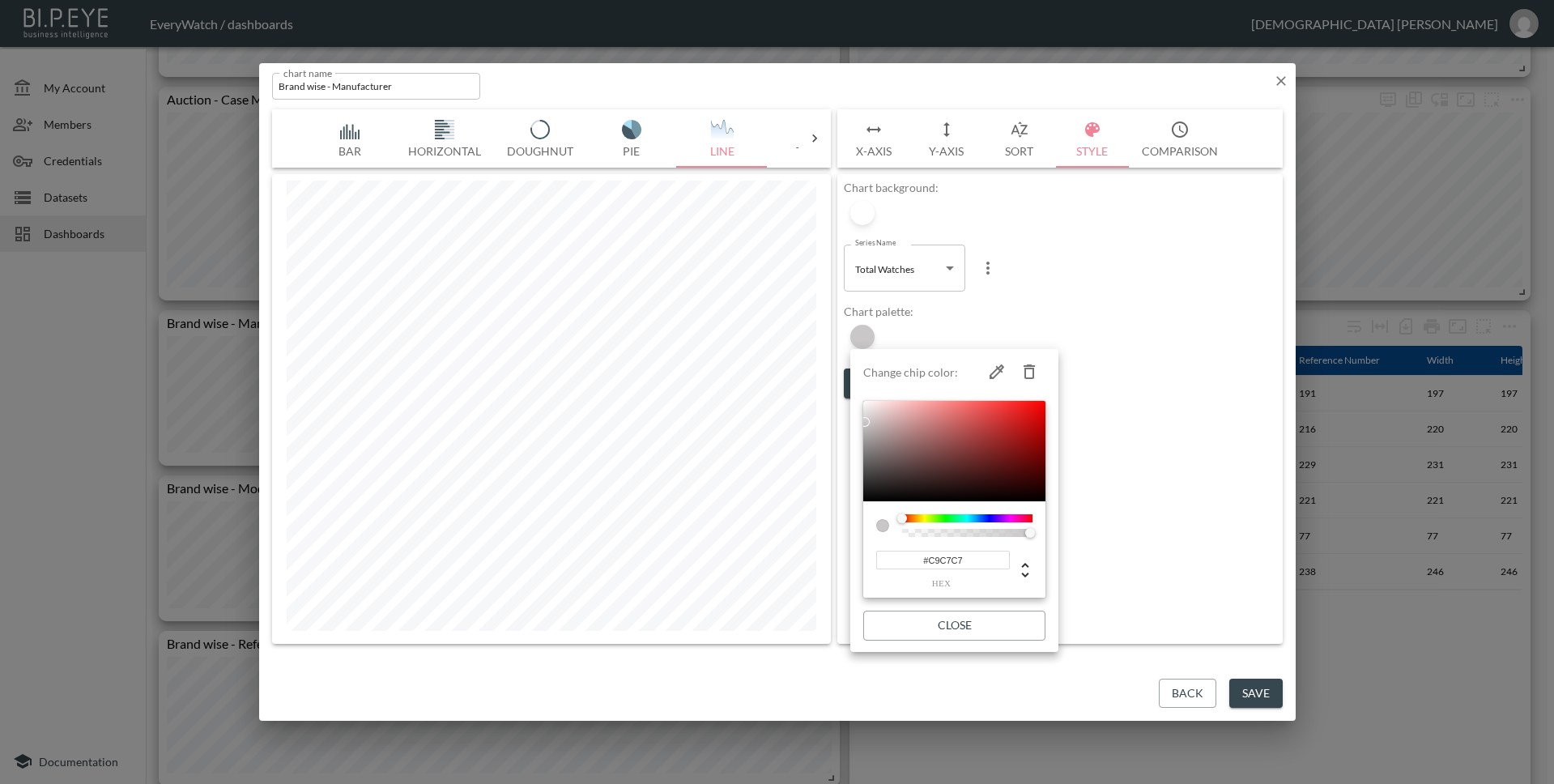
type input "#C9C7C7"
click at [968, 615] on button "Close" at bounding box center [954, 625] width 182 height 30
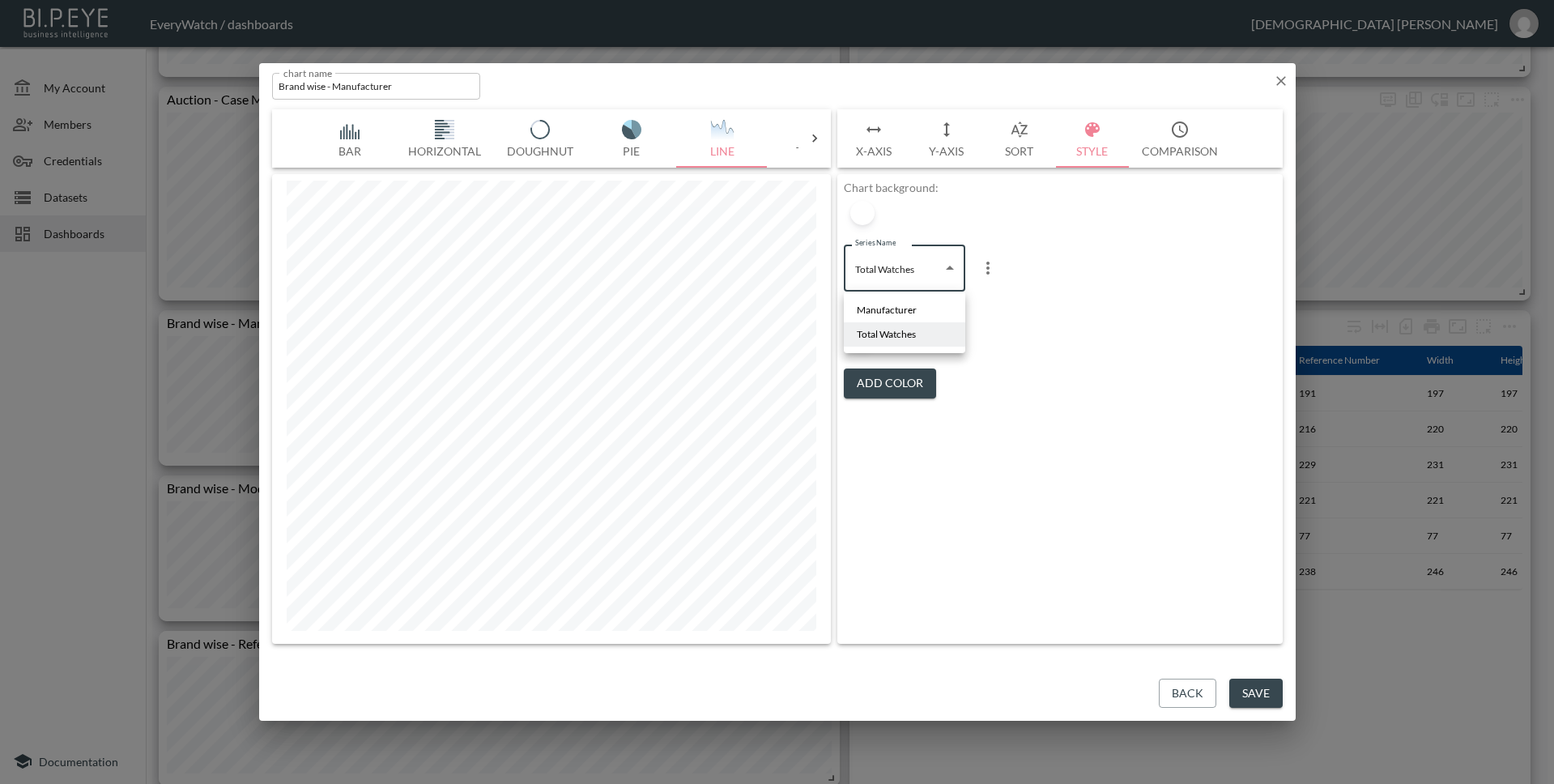
click at [915, 274] on body "BI.P.EYE, Interactive Analytics Dashboards - app EveryWatch / dashboards Vishnu…" at bounding box center [777, 392] width 1554 height 784
click at [918, 318] on li "Manufacturer" at bounding box center [905, 309] width 121 height 24
type input "4958e3d7-2e75-4da4-9c11-e21e89f549c7"
click at [869, 341] on div at bounding box center [862, 337] width 24 height 24
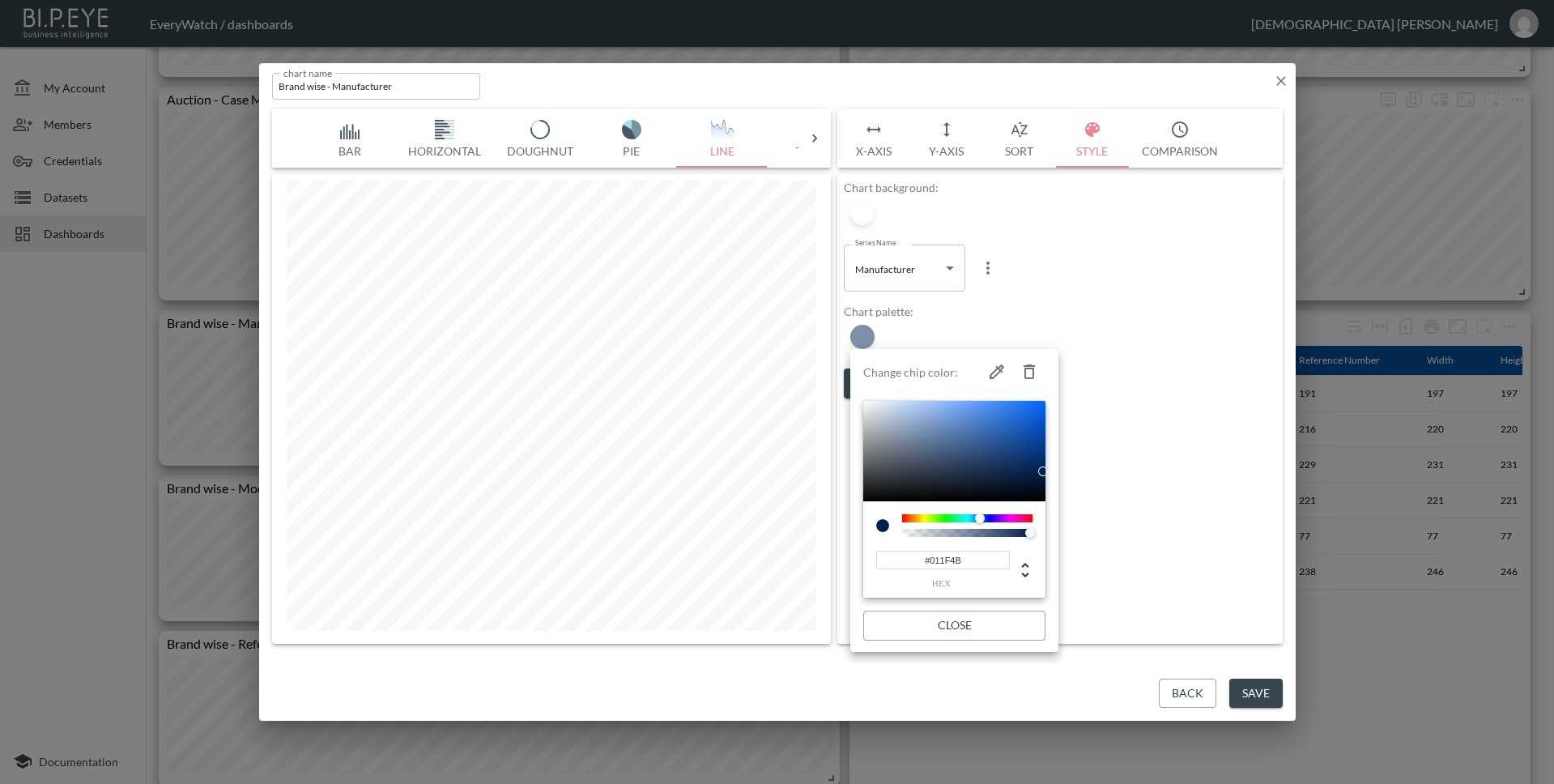
click at [969, 557] on input "#011F4B" at bounding box center [943, 560] width 134 height 18
paste input "782222"
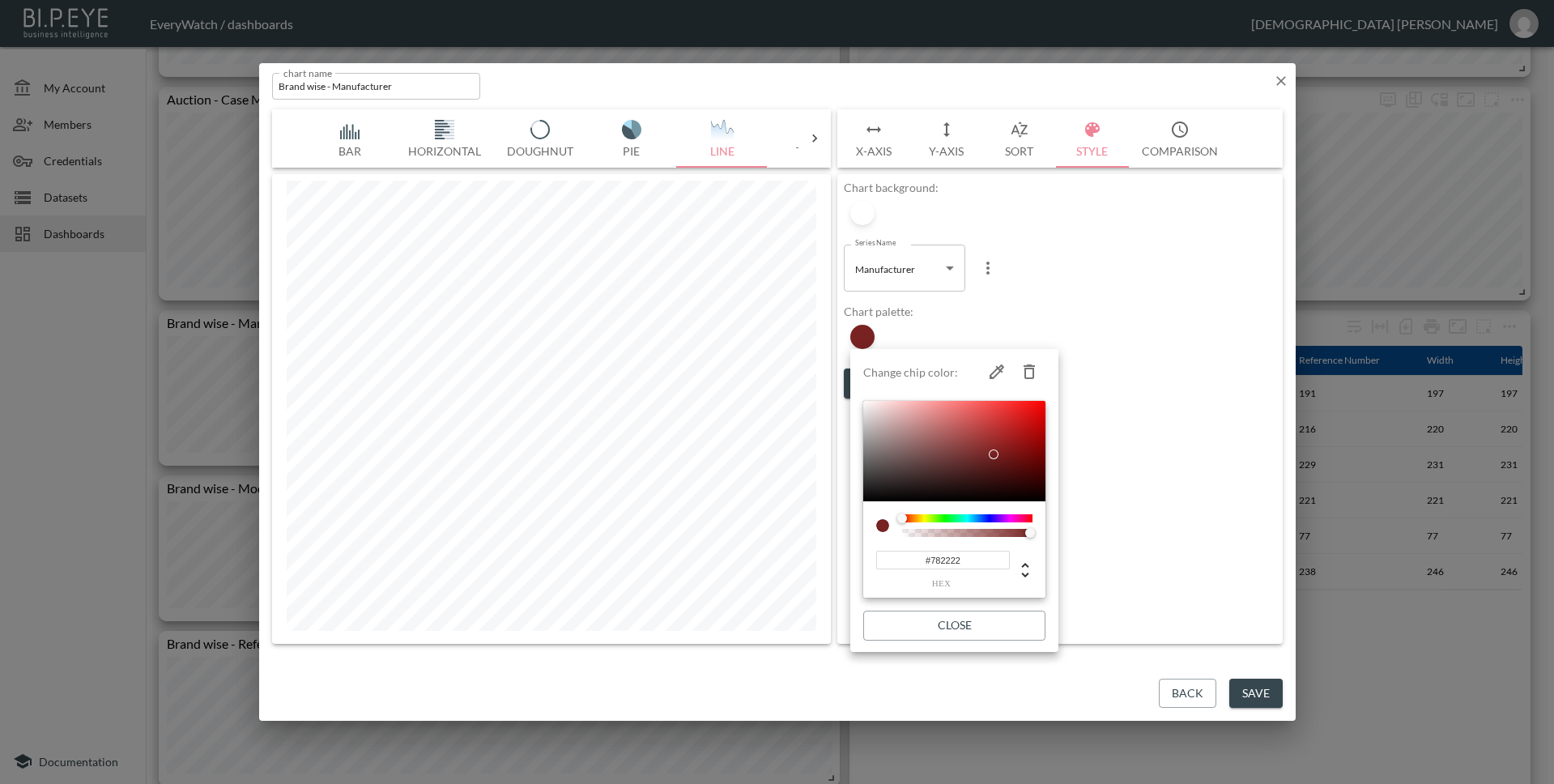
type input "#782222"
click at [999, 634] on button "Close" at bounding box center [954, 625] width 182 height 30
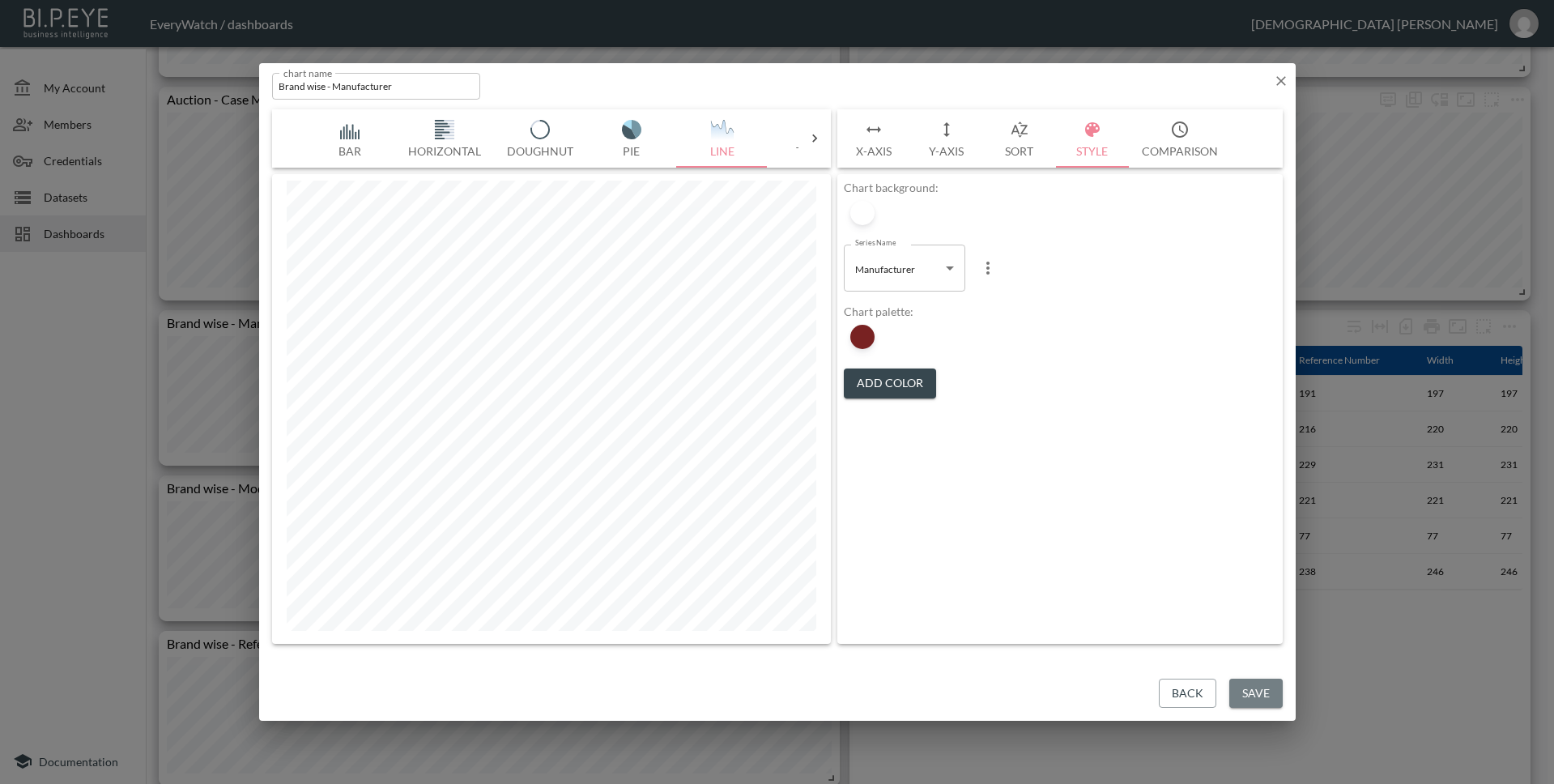
click at [1269, 700] on button "Save" at bounding box center [1256, 693] width 53 height 30
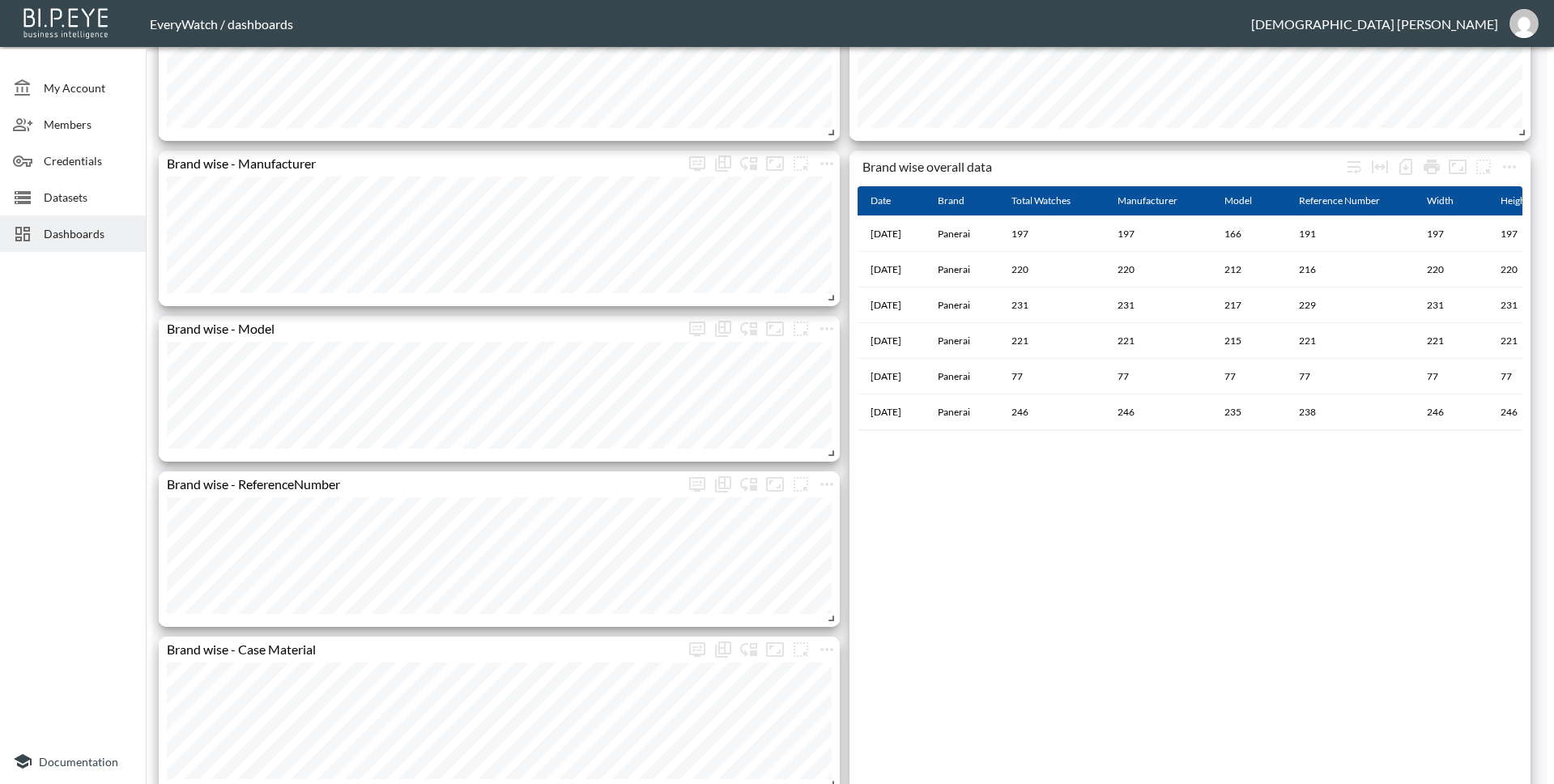
scroll to position [1105, 0]
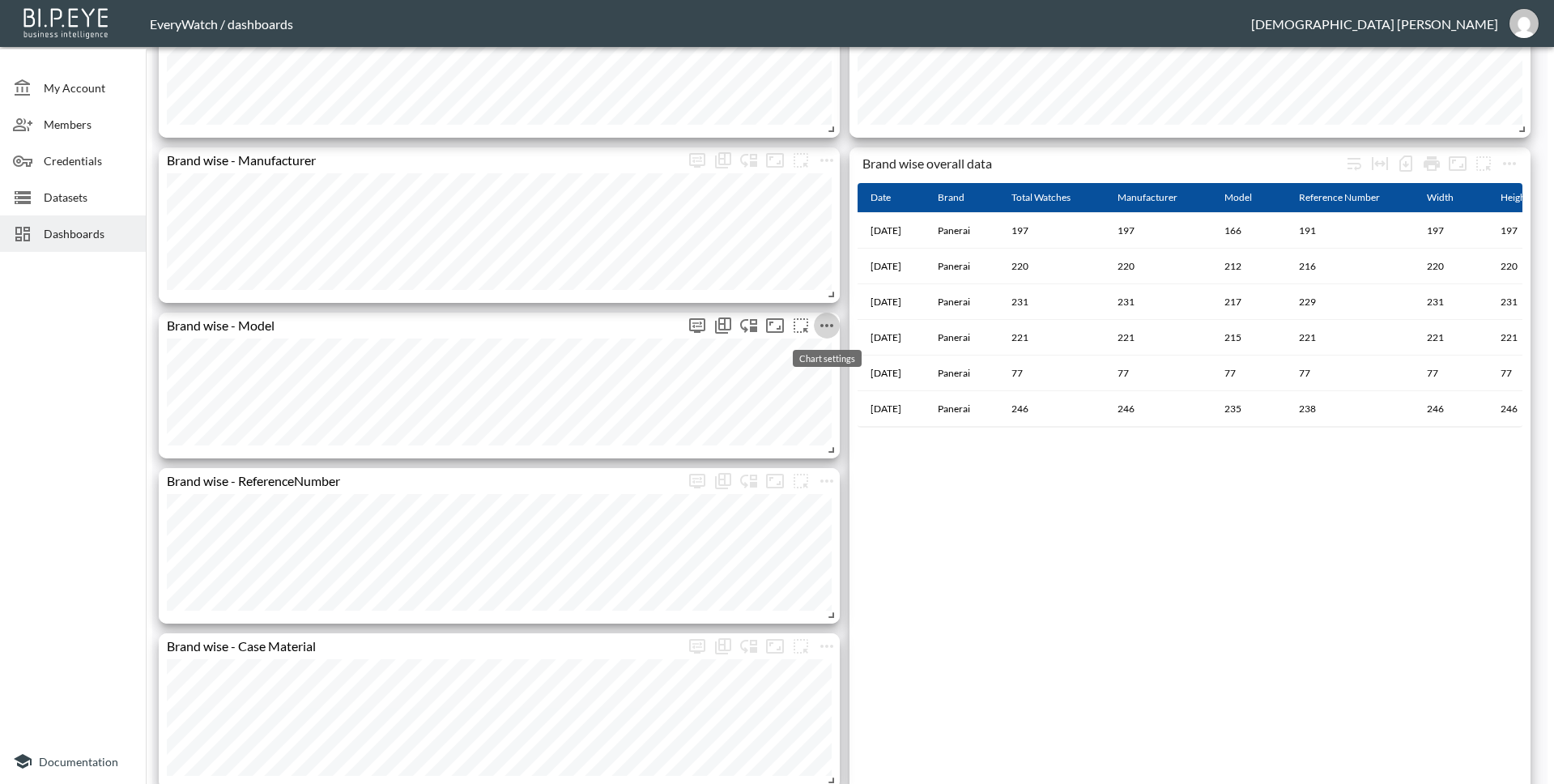
click at [832, 334] on icon "more" at bounding box center [826, 325] width 19 height 19
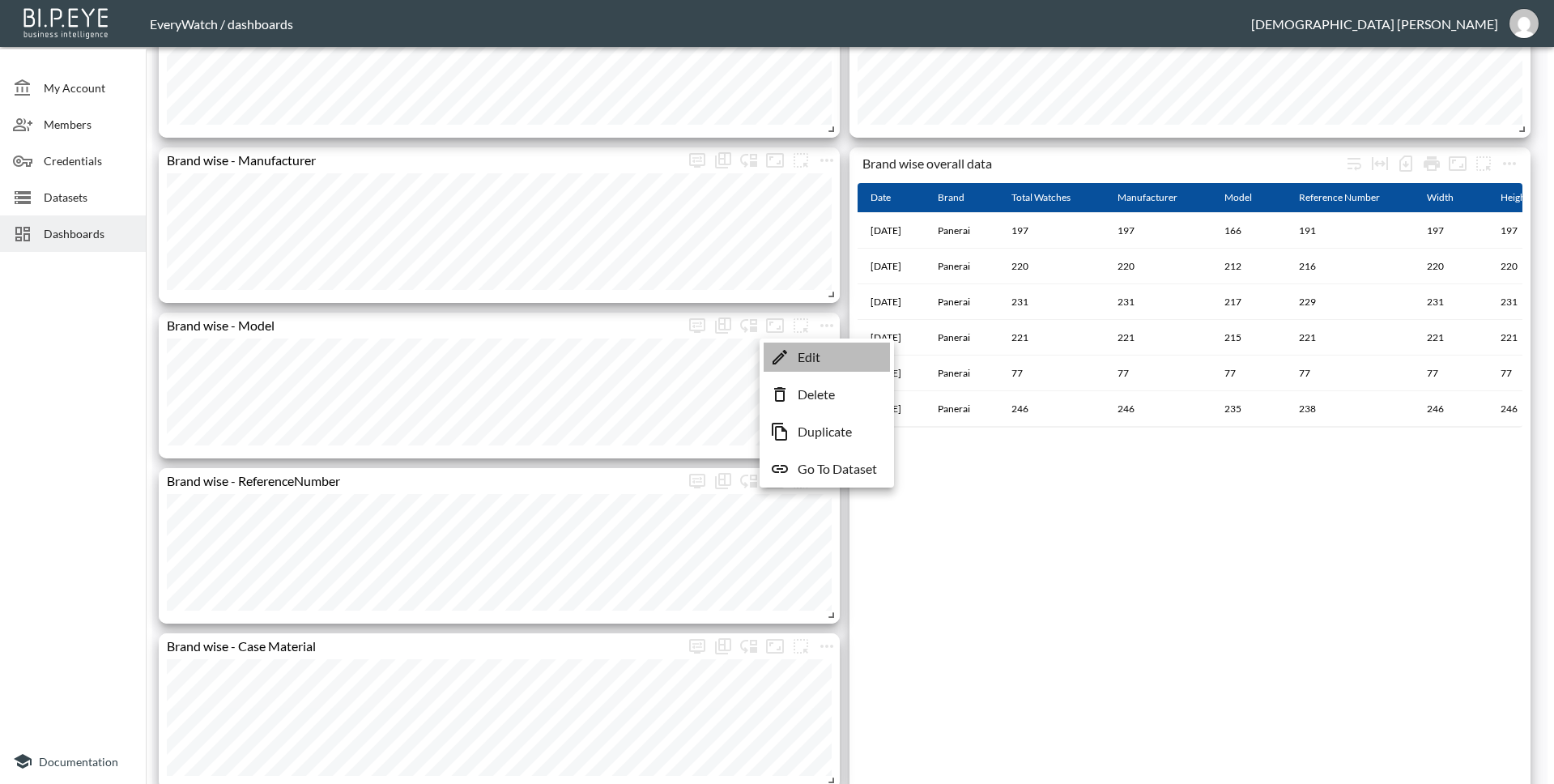
click at [824, 358] on li "Edit" at bounding box center [826, 357] width 126 height 29
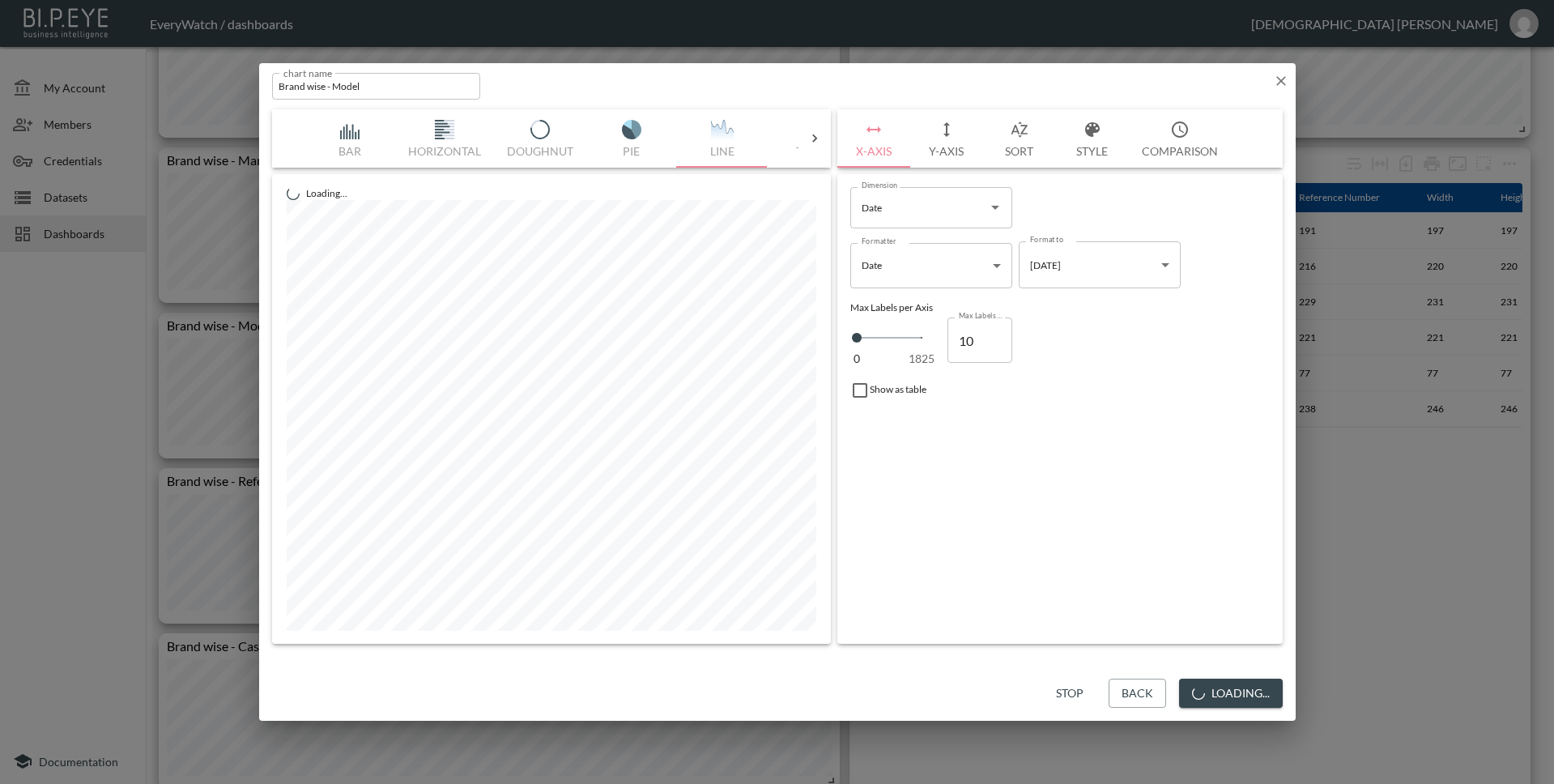
click at [1087, 140] on button "Style" at bounding box center [1093, 138] width 73 height 58
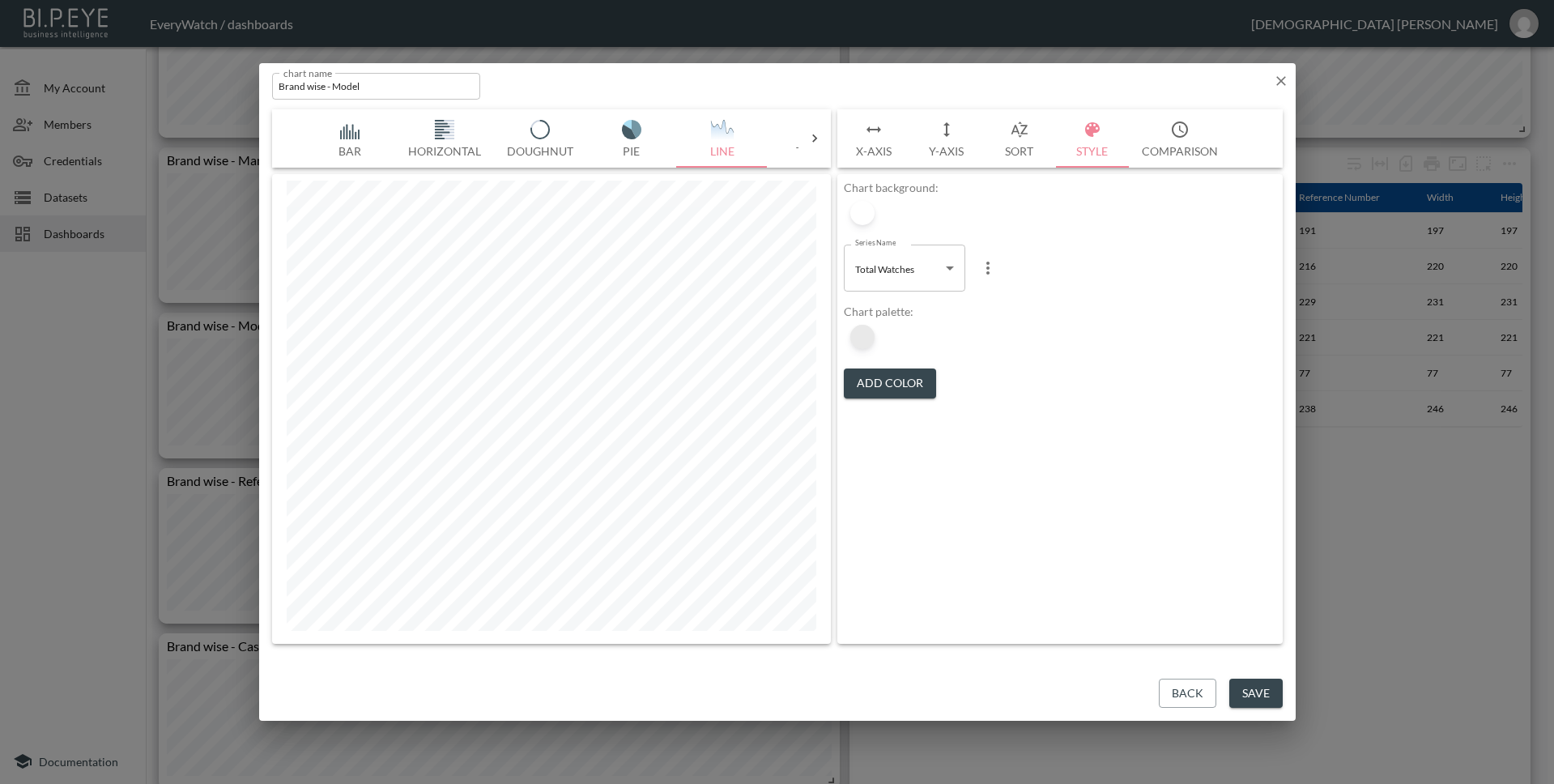
click at [866, 340] on div at bounding box center [862, 337] width 24 height 24
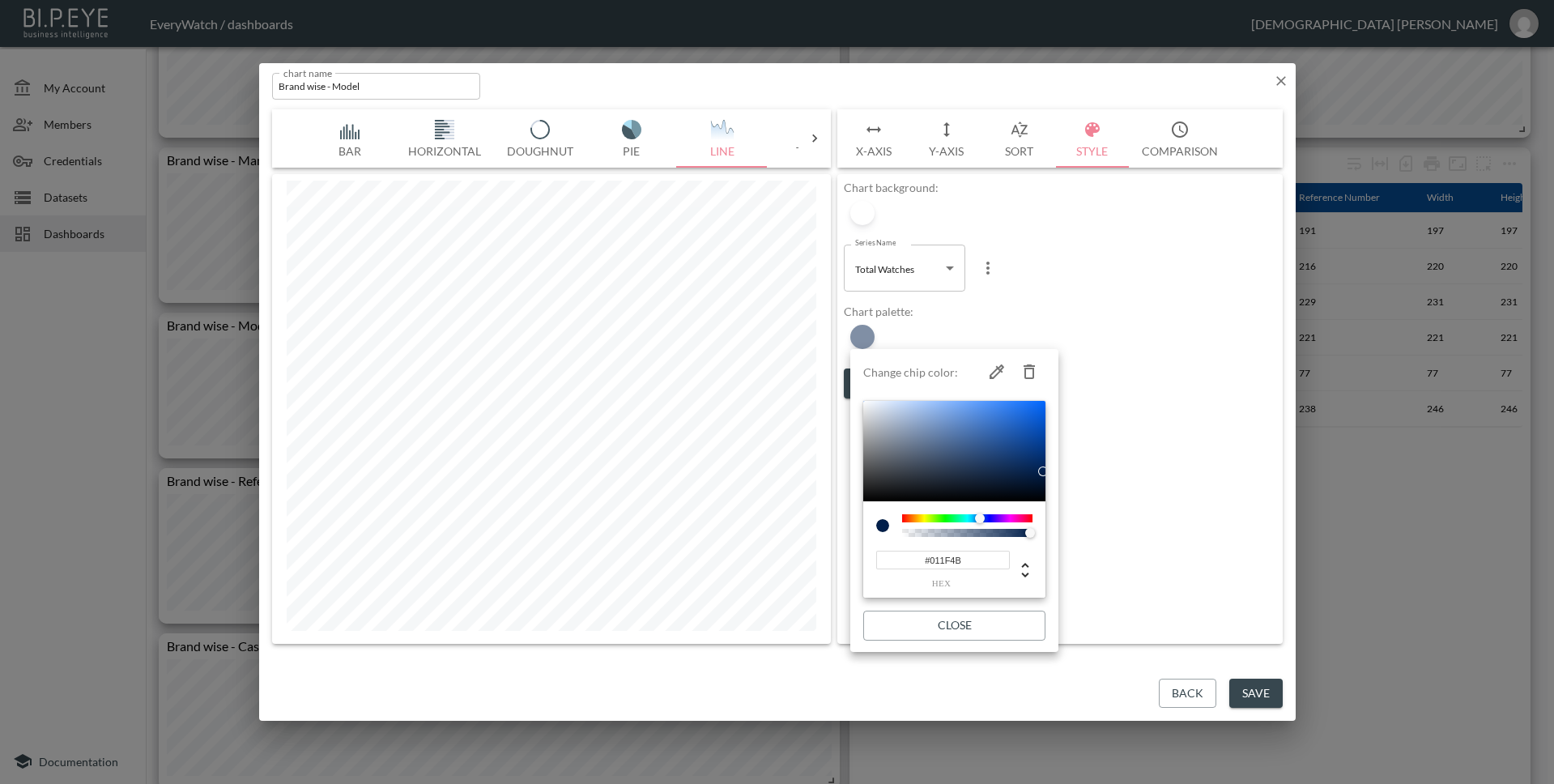
click at [969, 562] on input "#011F4B" at bounding box center [943, 560] width 134 height 18
paste input "C9C7C7"
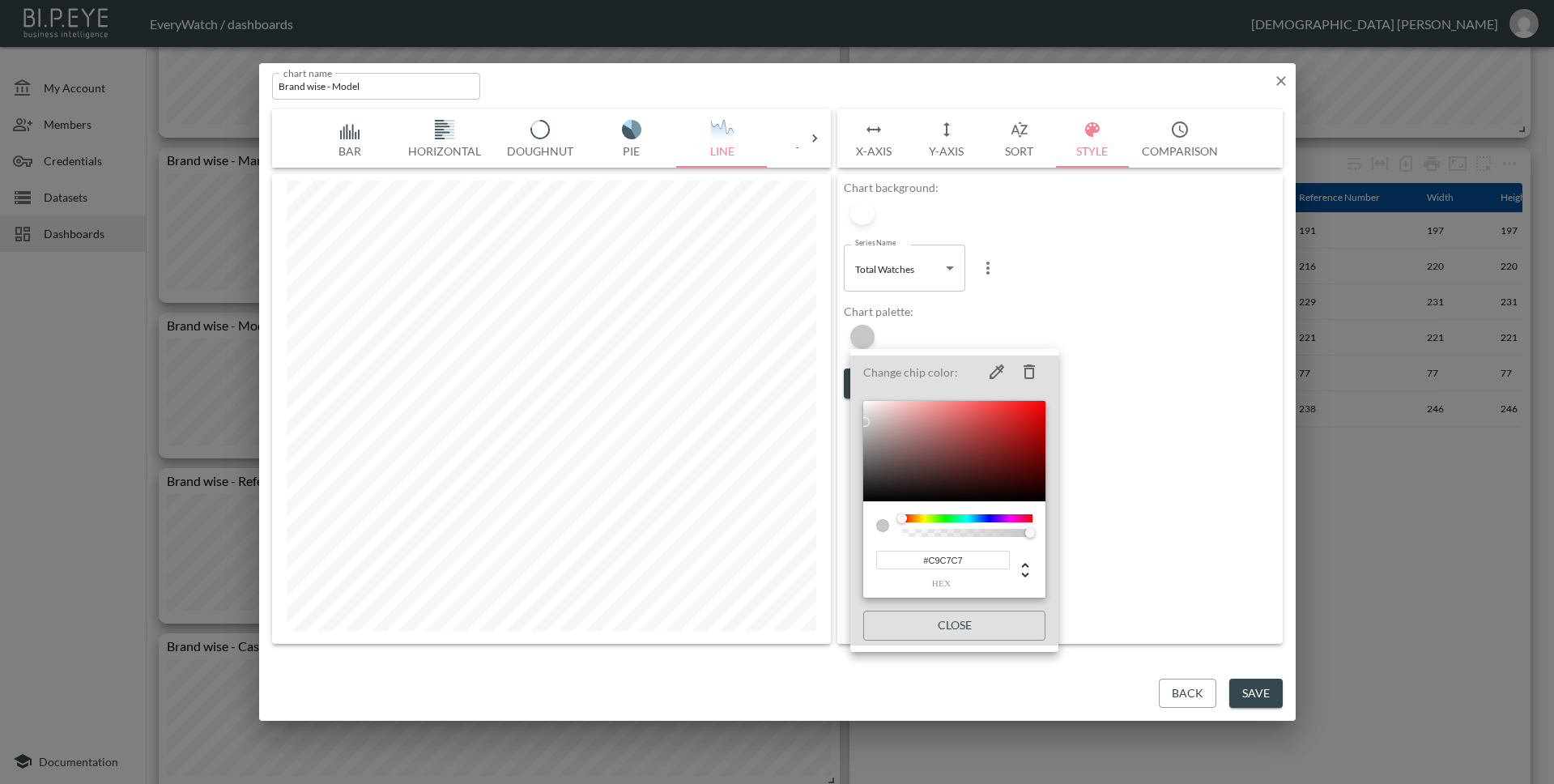
type input "#C9C7C7"
click at [1132, 560] on div at bounding box center [777, 392] width 1554 height 784
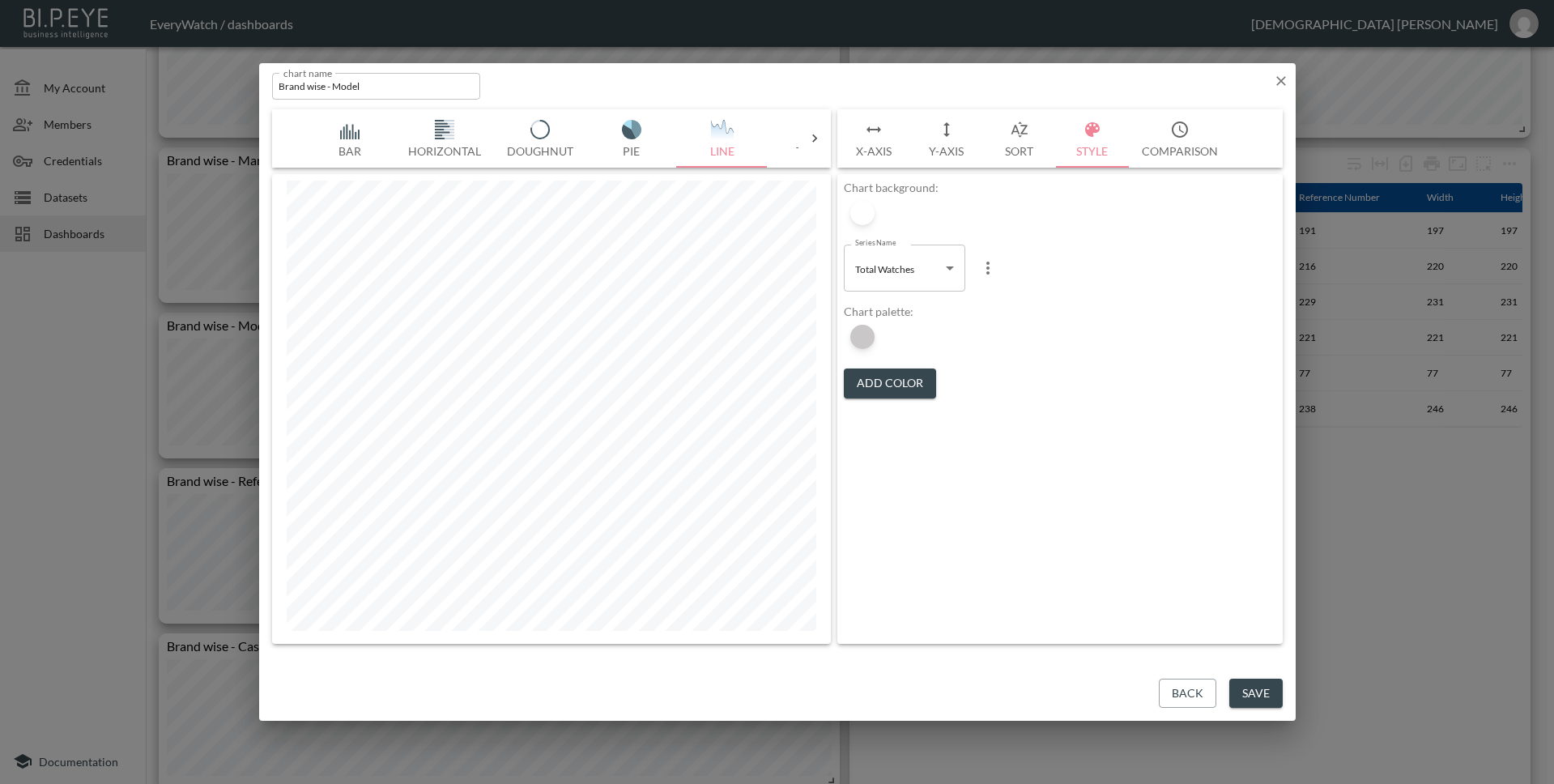
click at [886, 264] on body "BI.P.EYE, Interactive Analytics Dashboards - app EveryWatch / dashboards Vishnu…" at bounding box center [777, 392] width 1554 height 784
click at [912, 311] on li "Model" at bounding box center [905, 309] width 121 height 24
type input "666fdb7e-249f-4438-b127-8ec23d0dd326"
click at [865, 340] on div at bounding box center [862, 337] width 24 height 24
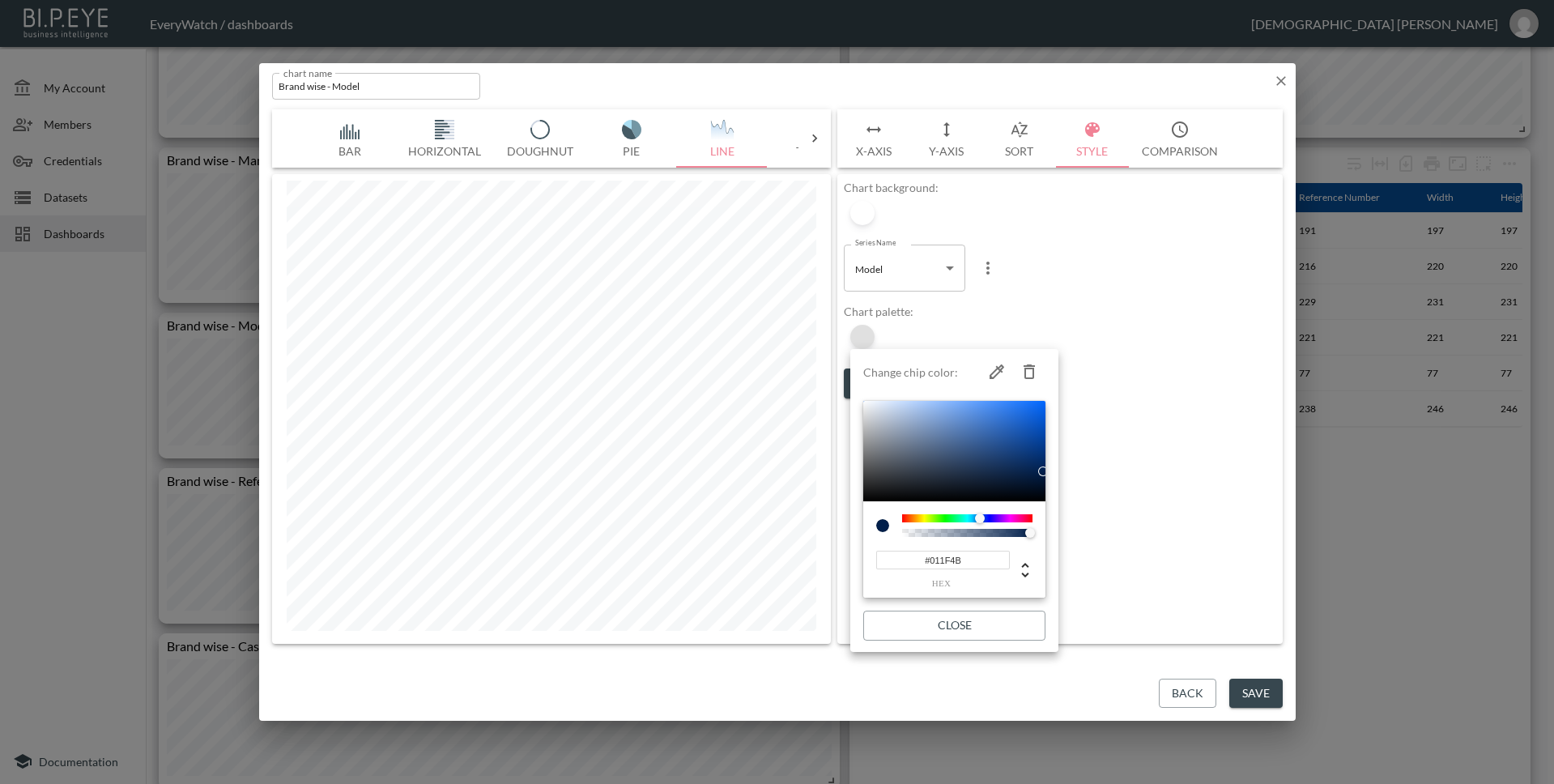
click at [865, 340] on div at bounding box center [777, 392] width 1554 height 784
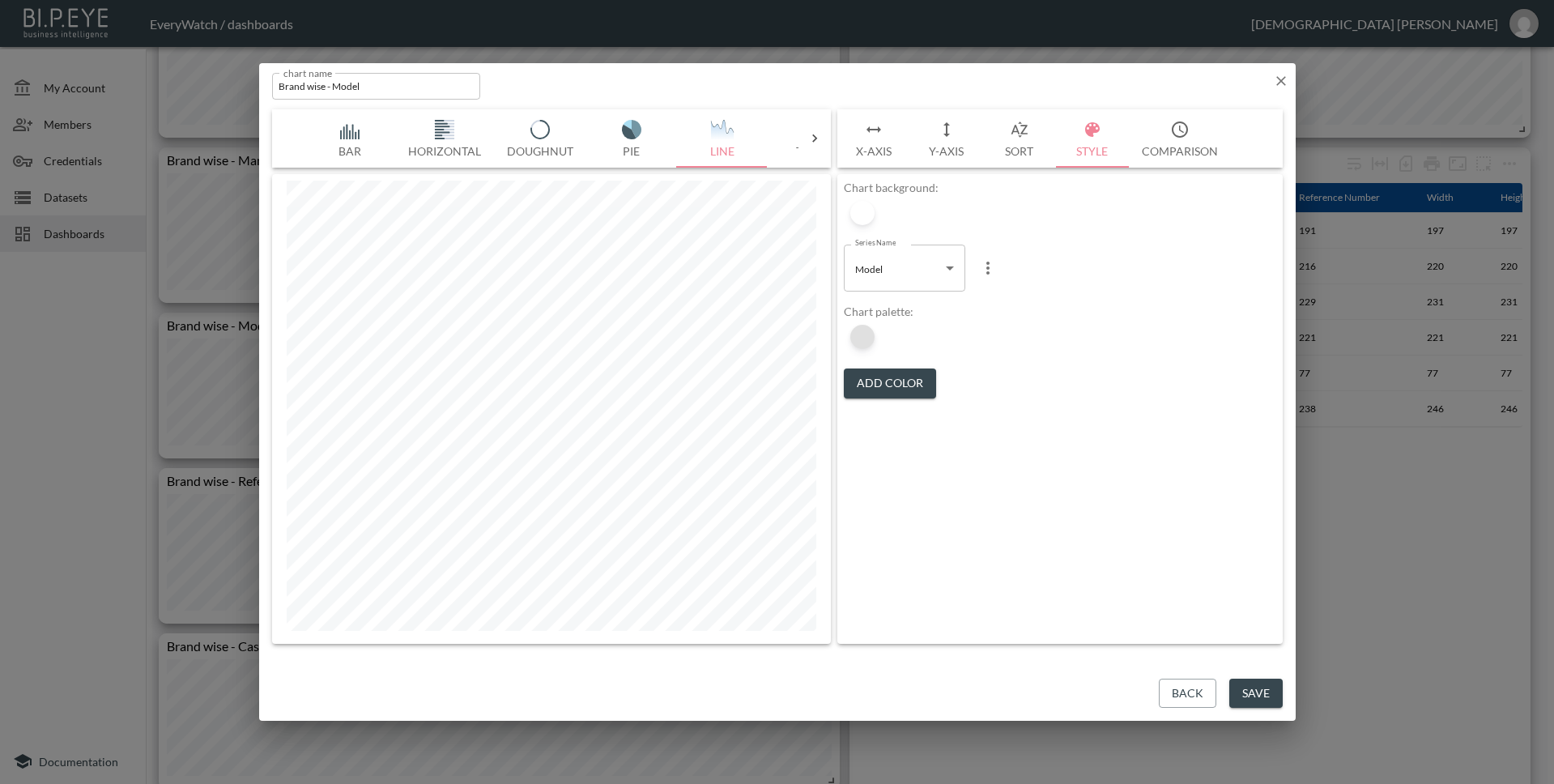
click at [857, 333] on div at bounding box center [862, 337] width 24 height 24
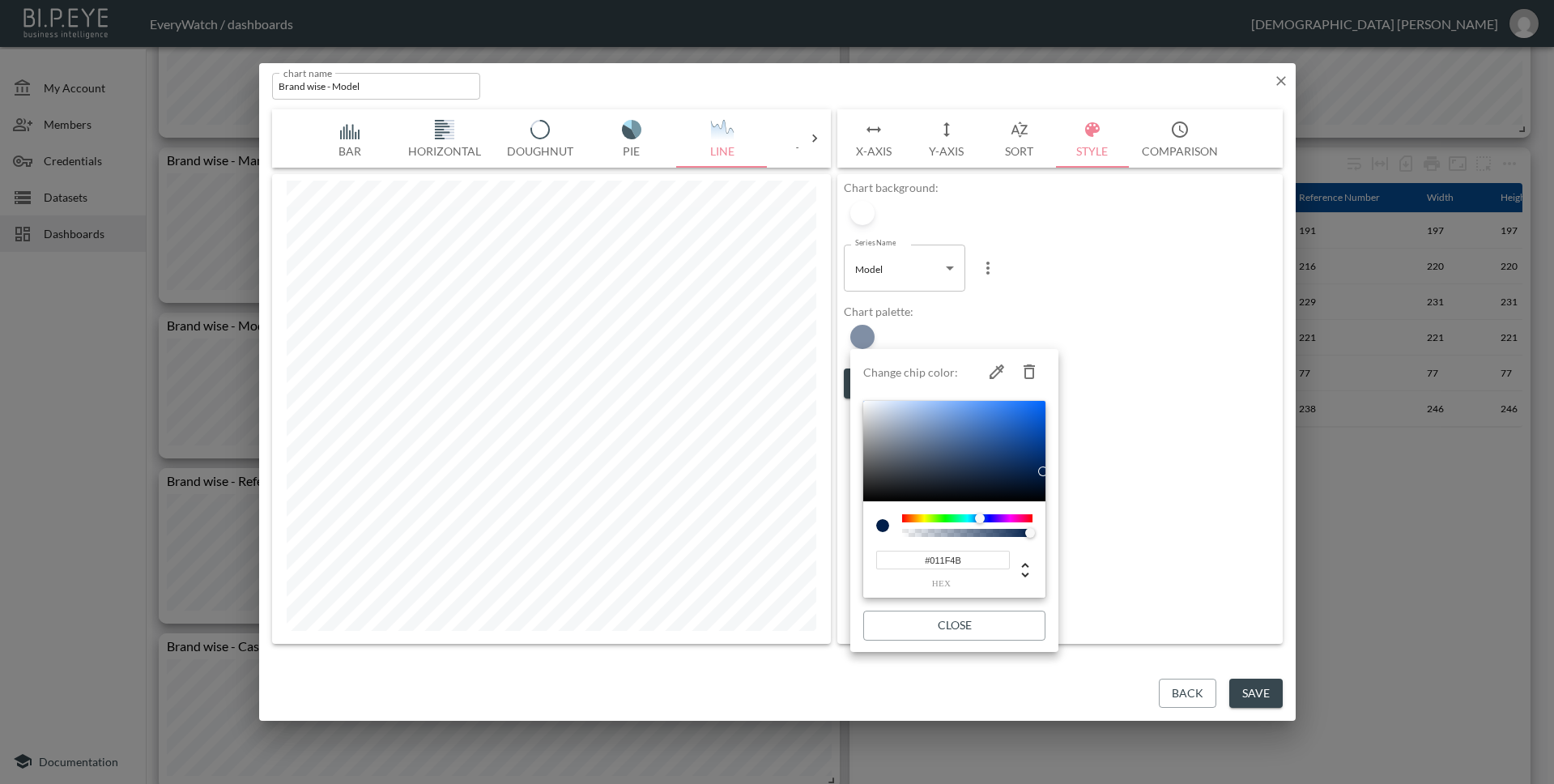
click at [966, 565] on input "#011F4B" at bounding box center [943, 560] width 134 height 18
paste input "782222"
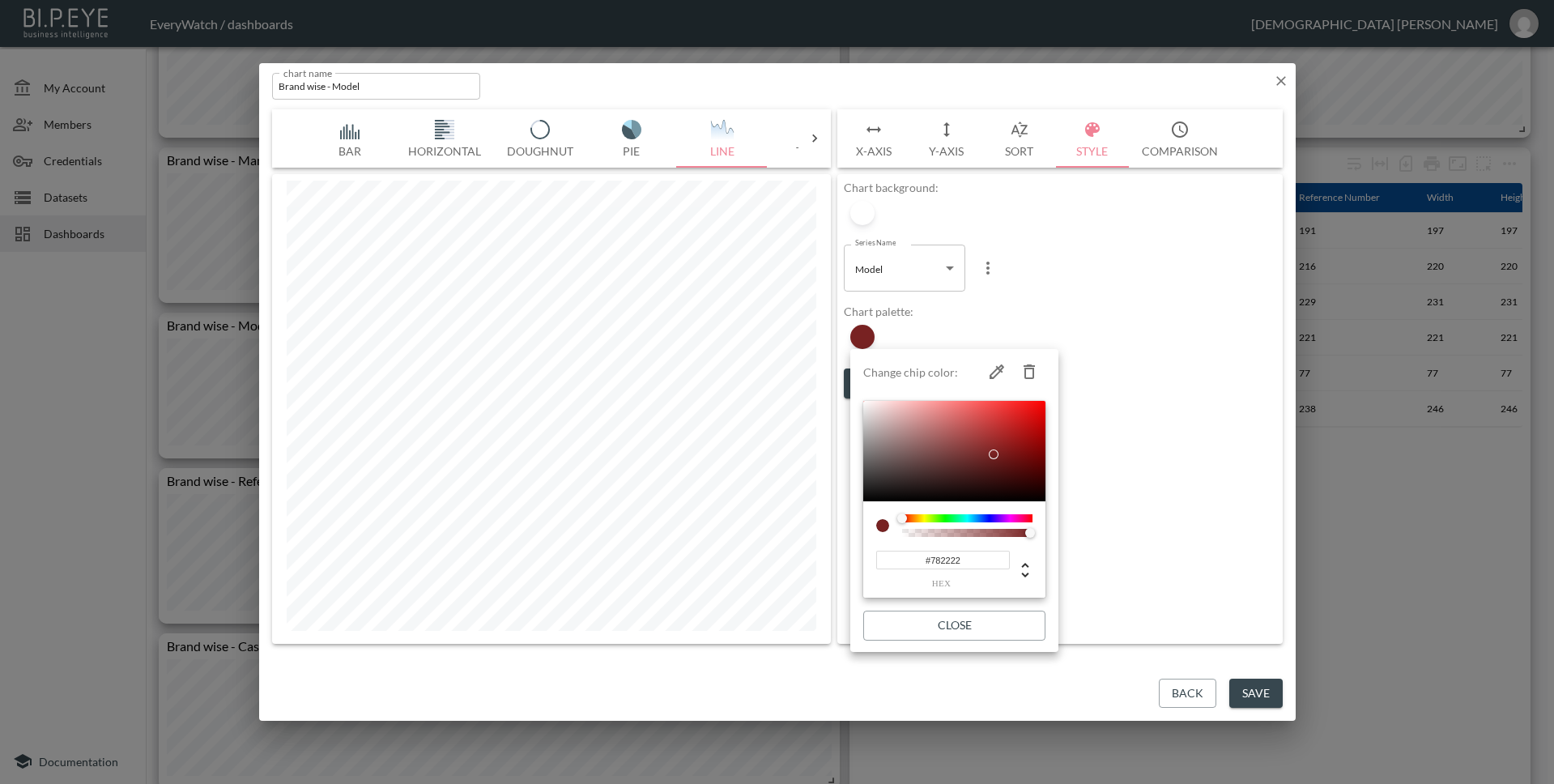
type input "#782222"
click at [966, 623] on button "Close" at bounding box center [954, 625] width 182 height 30
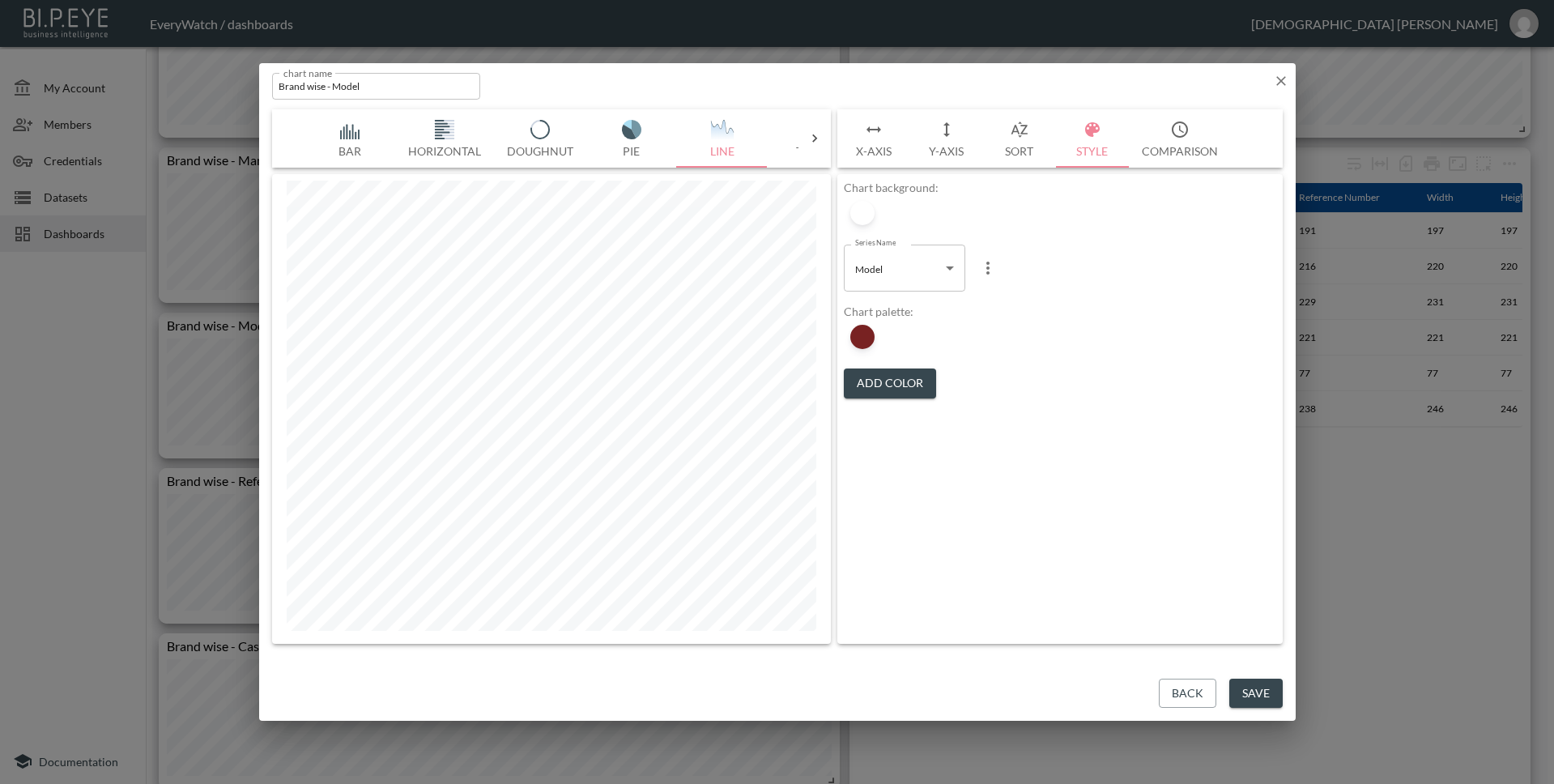
click at [1277, 698] on button "Save" at bounding box center [1256, 693] width 53 height 30
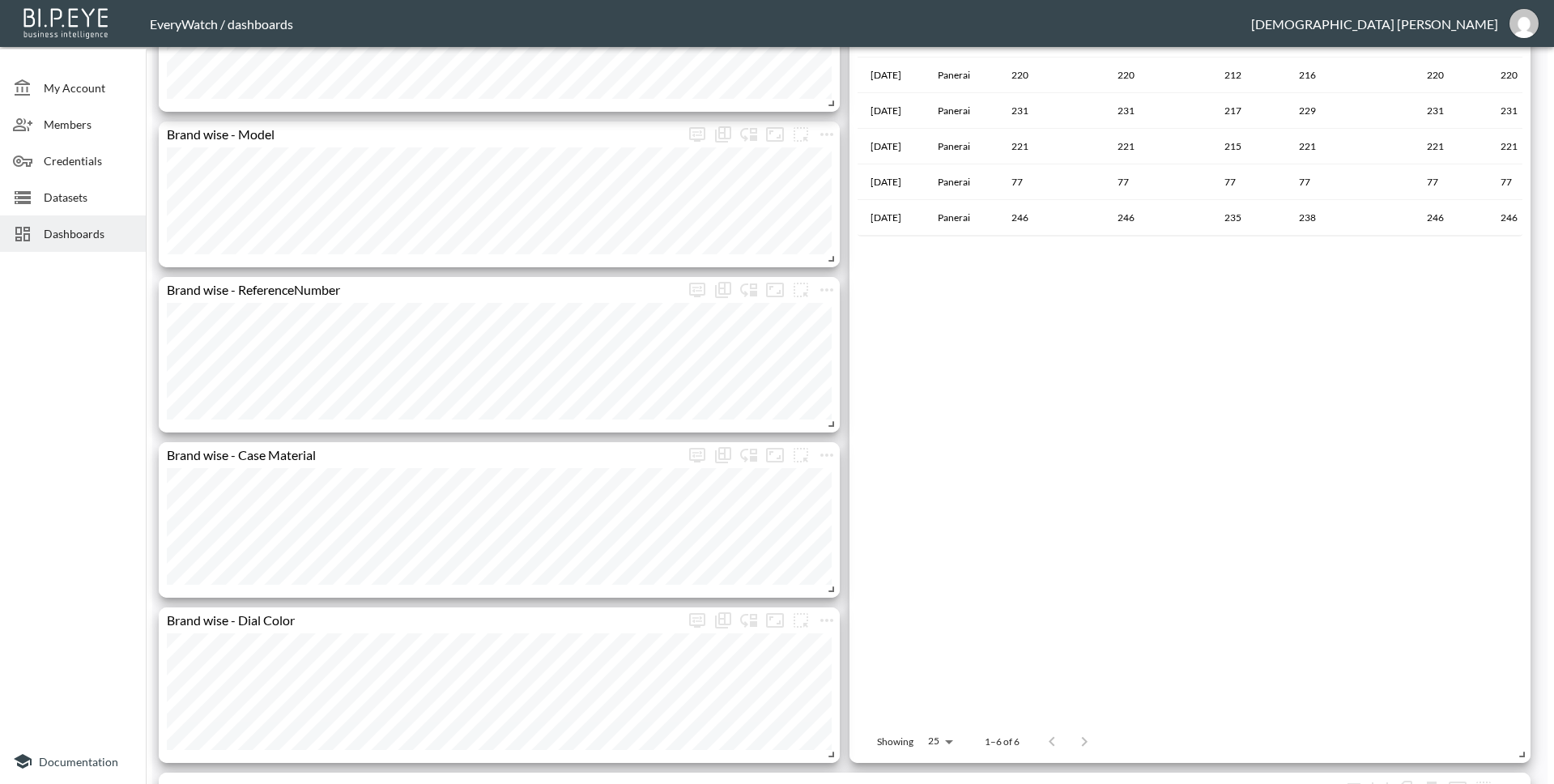
scroll to position [1302, 0]
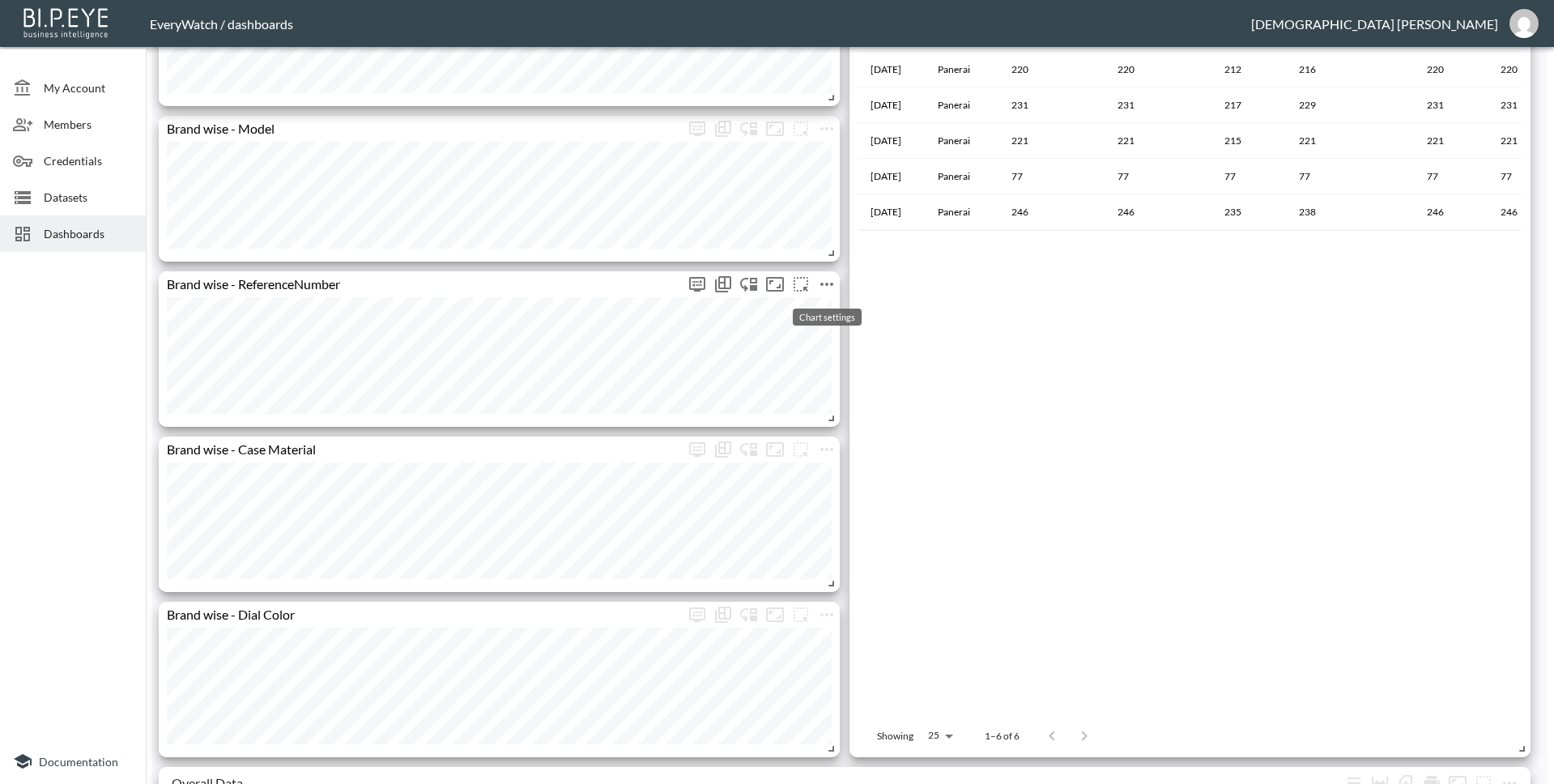
click at [823, 286] on icon "more" at bounding box center [826, 284] width 19 height 19
click at [818, 310] on p "Edit" at bounding box center [808, 315] width 22 height 19
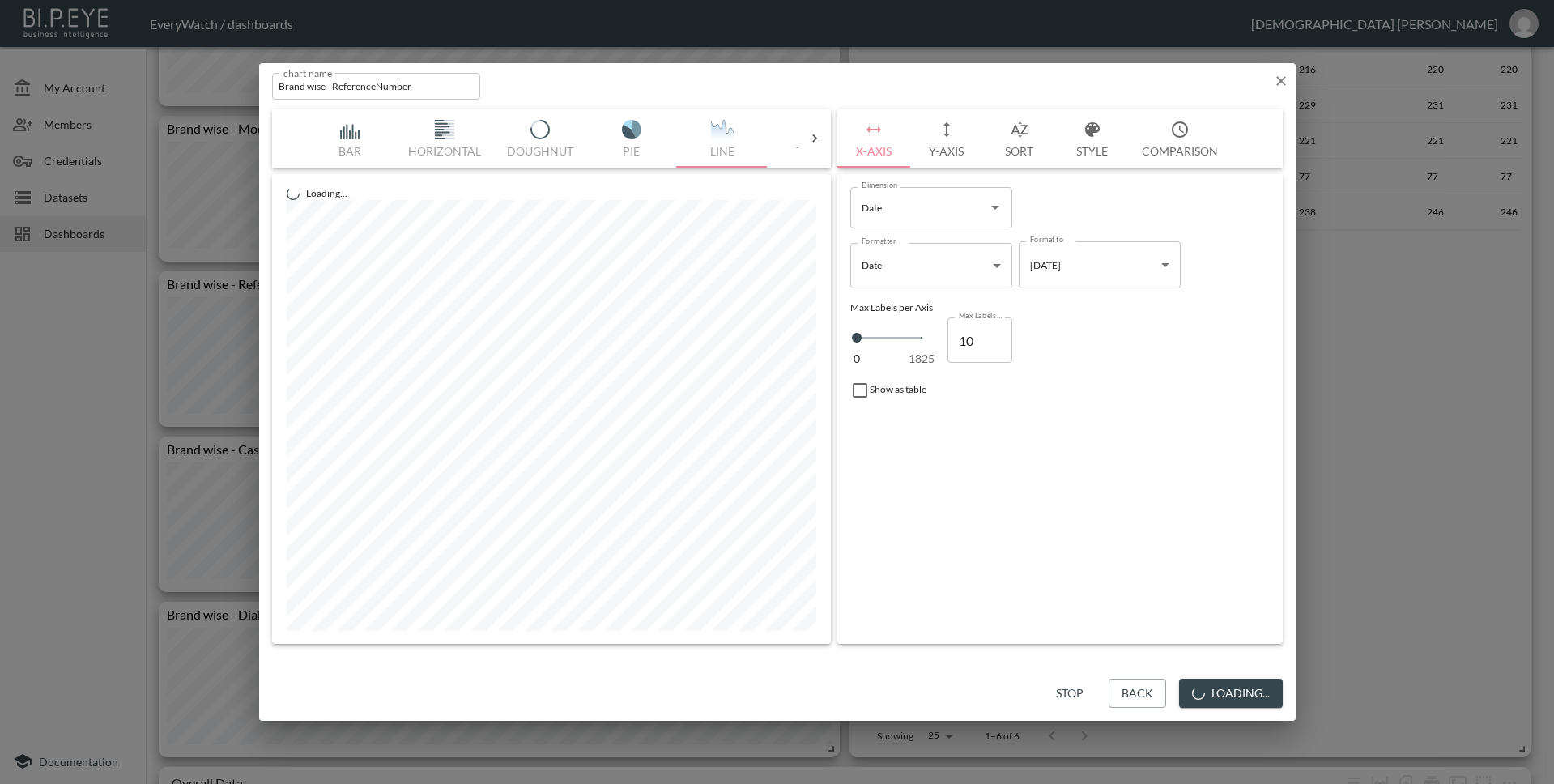
click at [1090, 140] on button "Style" at bounding box center [1093, 138] width 73 height 58
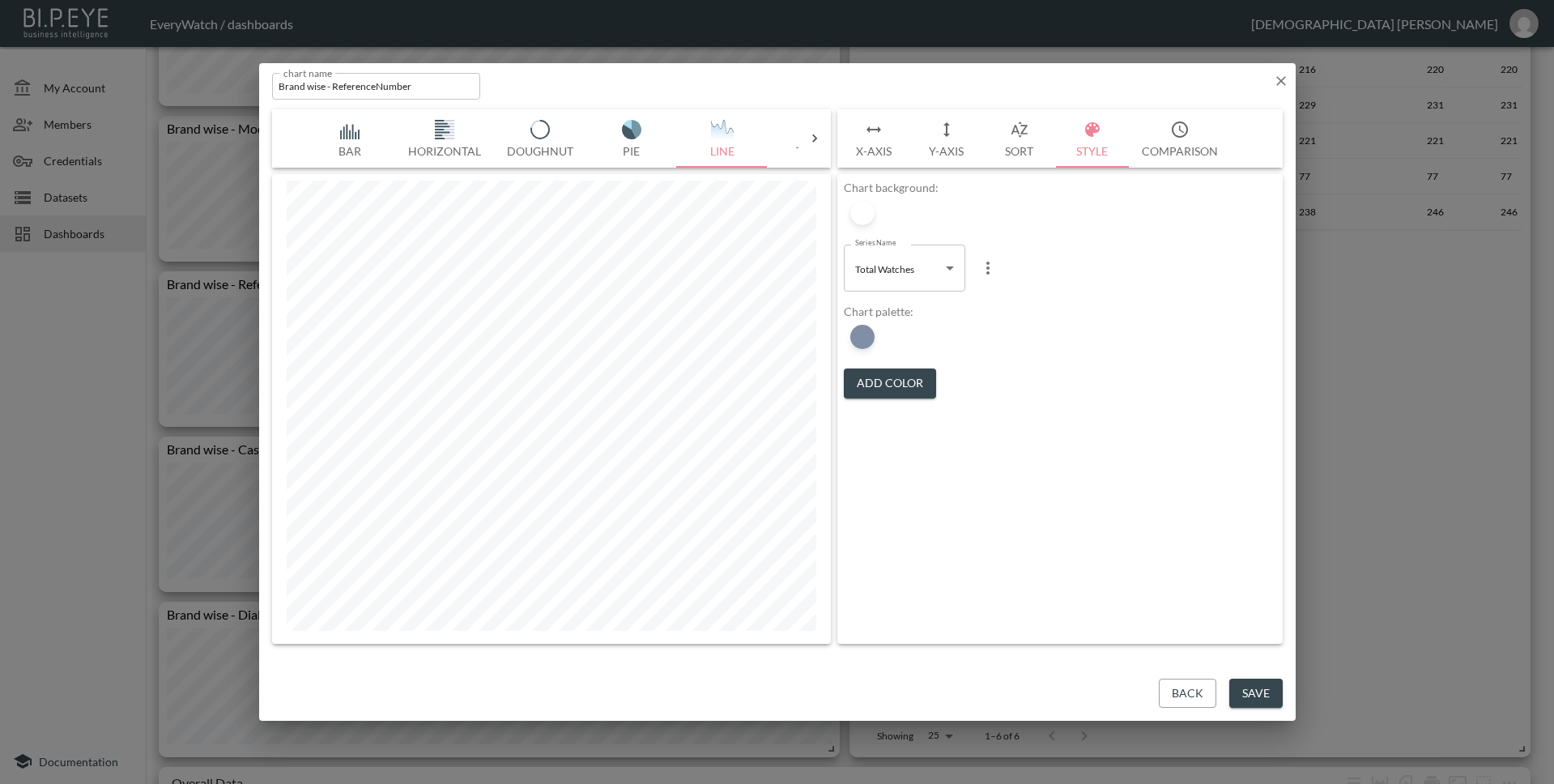
click at [915, 274] on body "BI.P.EYE, Interactive Analytics Dashboards - app EveryWatch / dashboards Vishnu…" at bounding box center [777, 392] width 1554 height 784
click at [913, 311] on span "Reference Number" at bounding box center [896, 310] width 81 height 15
type input "6e3be7ae-5c3d-4837-8ff1-31be04a53f45"
click at [852, 343] on div at bounding box center [862, 337] width 24 height 24
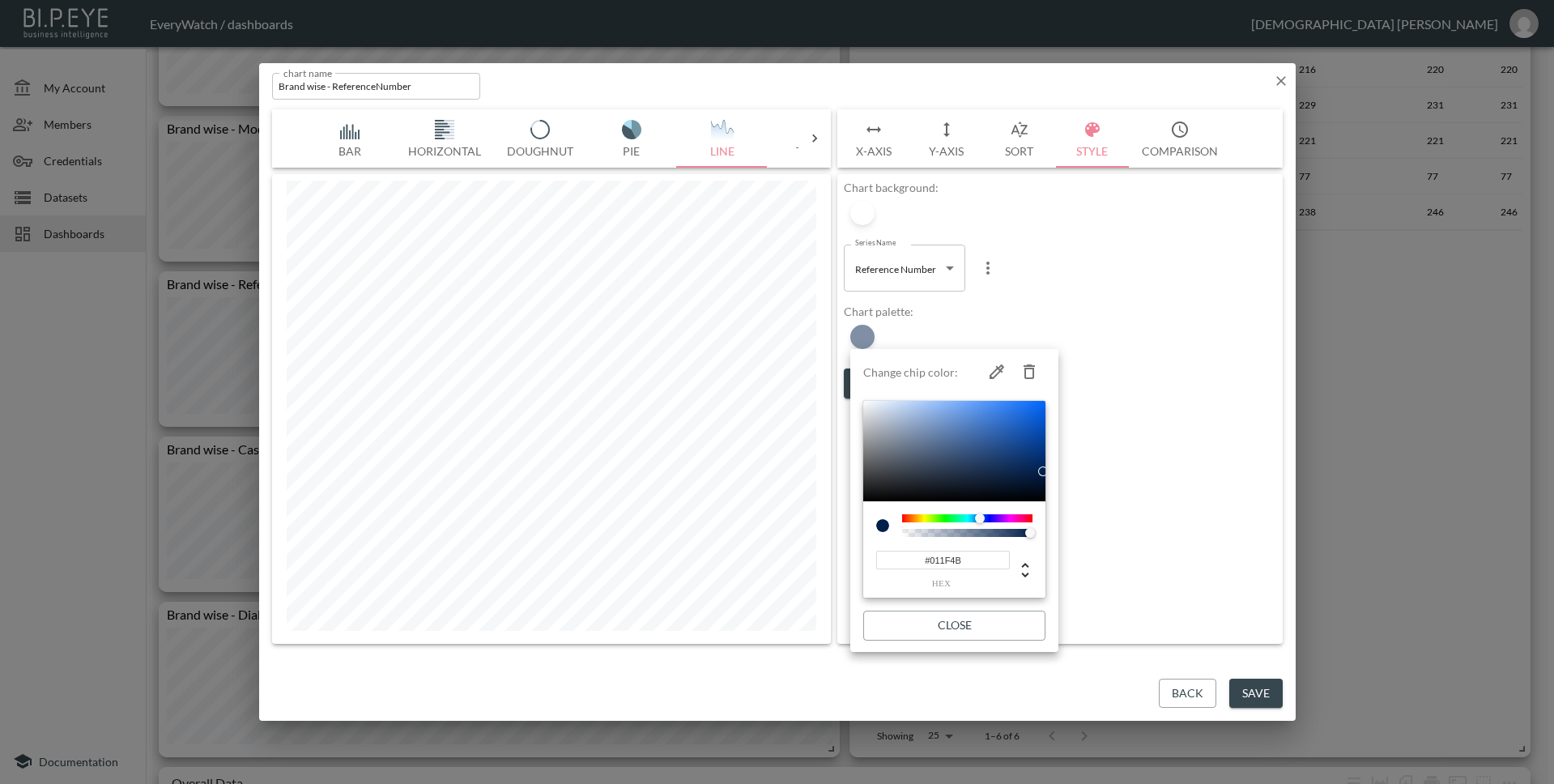
click at [965, 561] on input "#011F4B" at bounding box center [943, 560] width 134 height 18
paste input "782222"
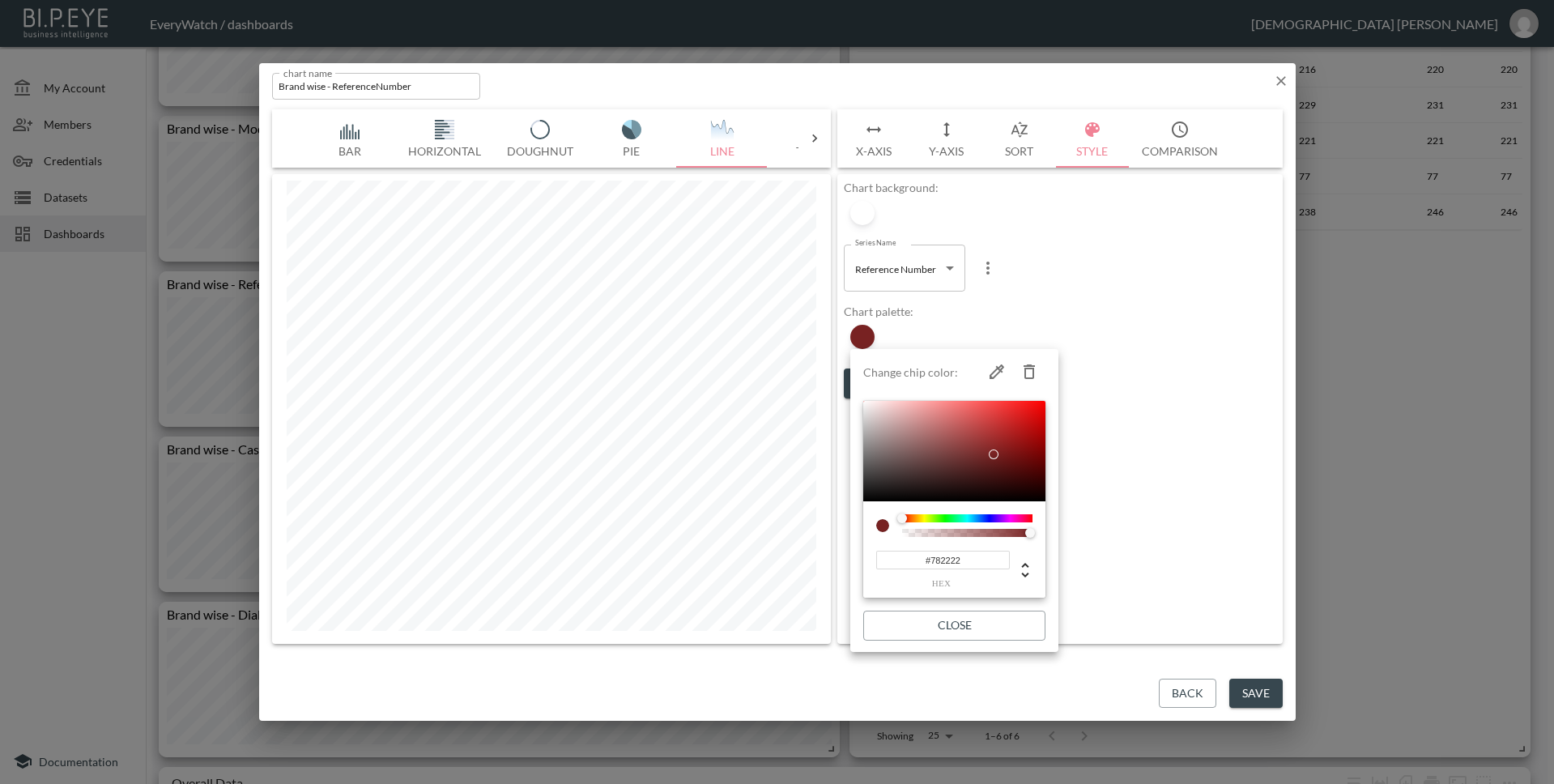
type input "#782222"
click at [965, 621] on button "Close" at bounding box center [954, 625] width 182 height 30
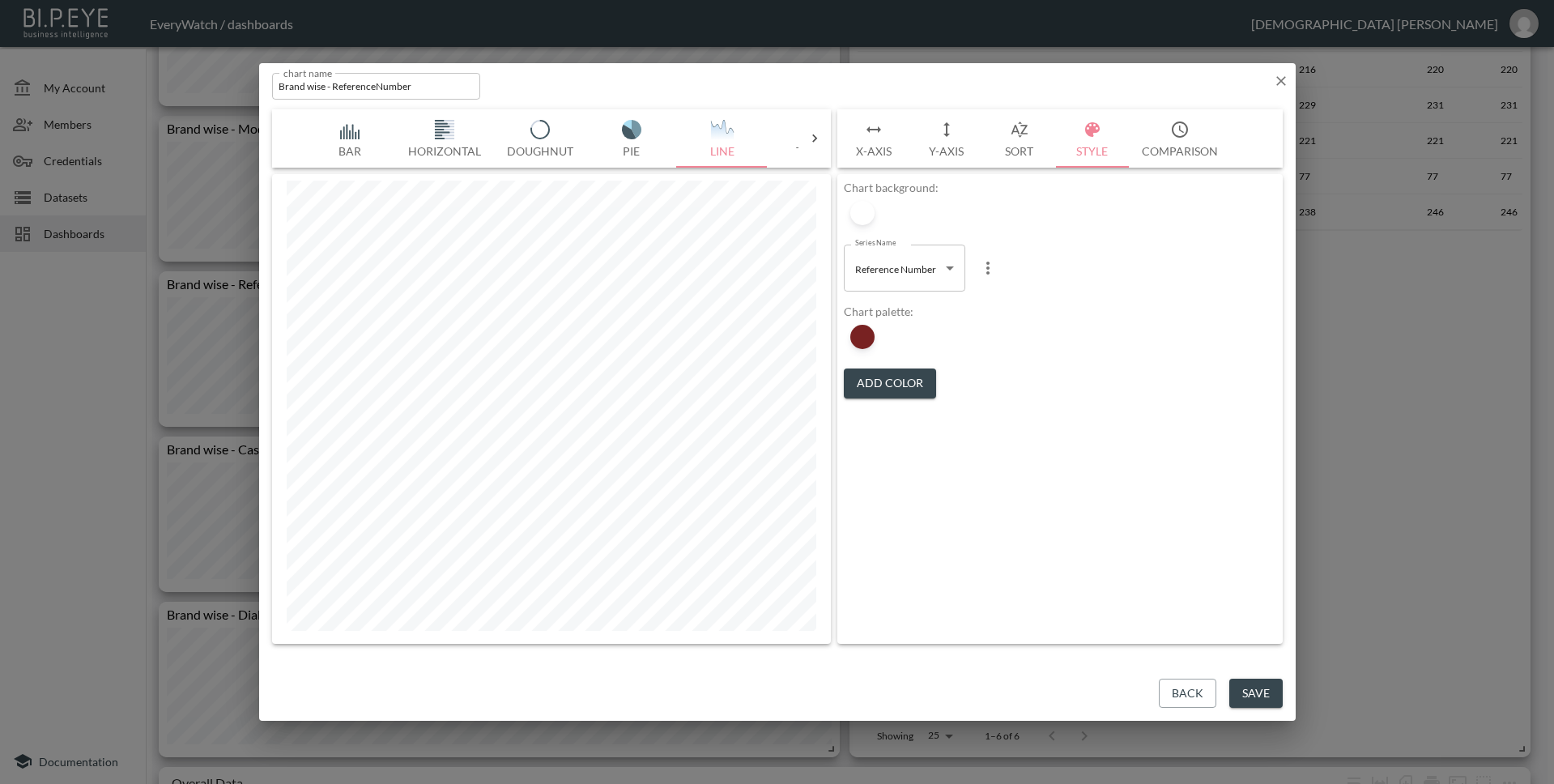
click at [915, 259] on body "BI.P.EYE, Interactive Analytics Dashboards - app EveryWatch / dashboards Vishnu…" at bounding box center [777, 392] width 1554 height 784
click at [909, 341] on span "Total Watches" at bounding box center [886, 334] width 59 height 15
type input "6205a979-acb8-486e-91e3-92ac376d6806"
click at [870, 334] on div at bounding box center [862, 337] width 24 height 24
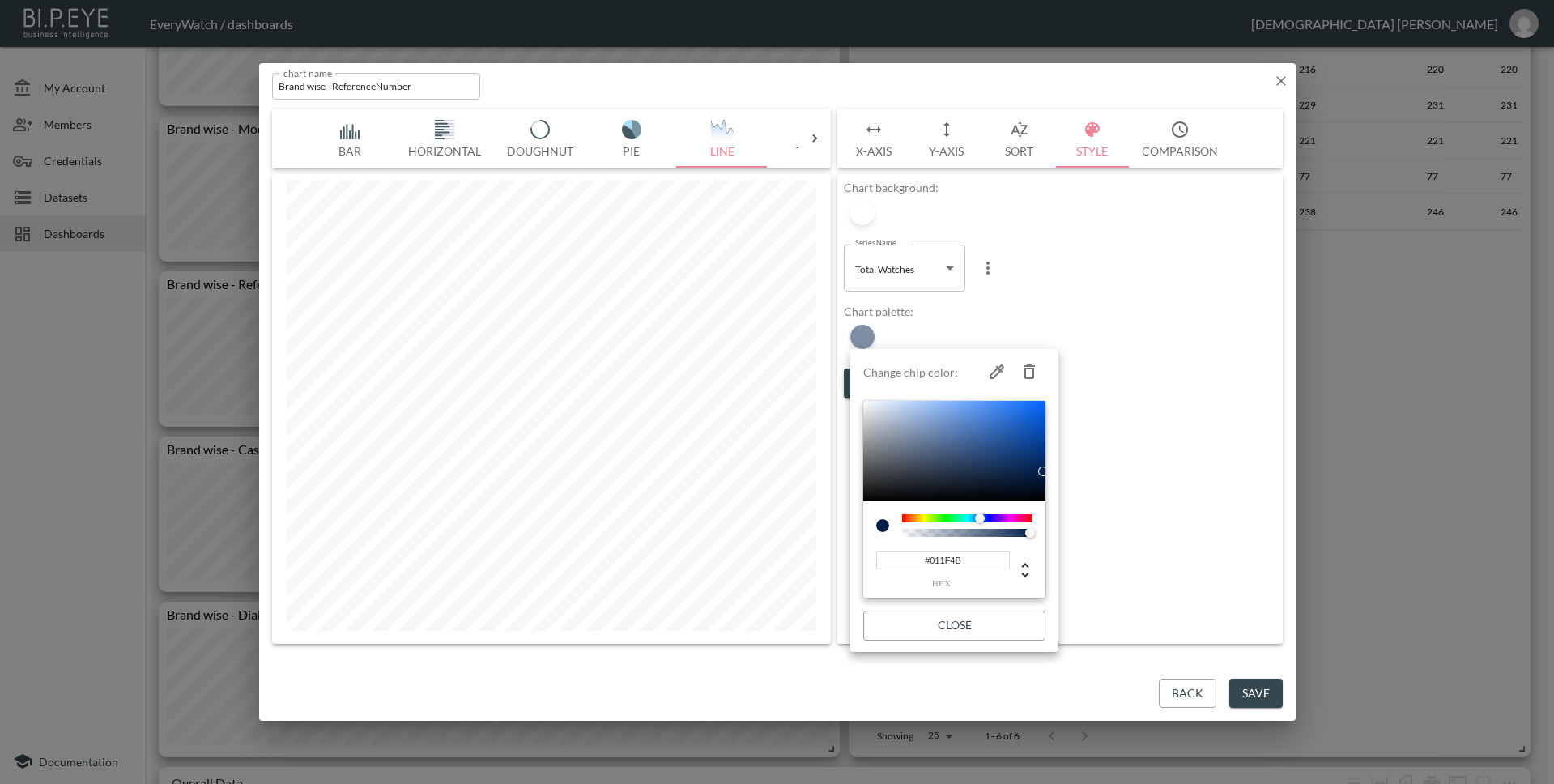
click at [971, 555] on input "#011F4B" at bounding box center [943, 560] width 134 height 18
paste input "C9C7C7"
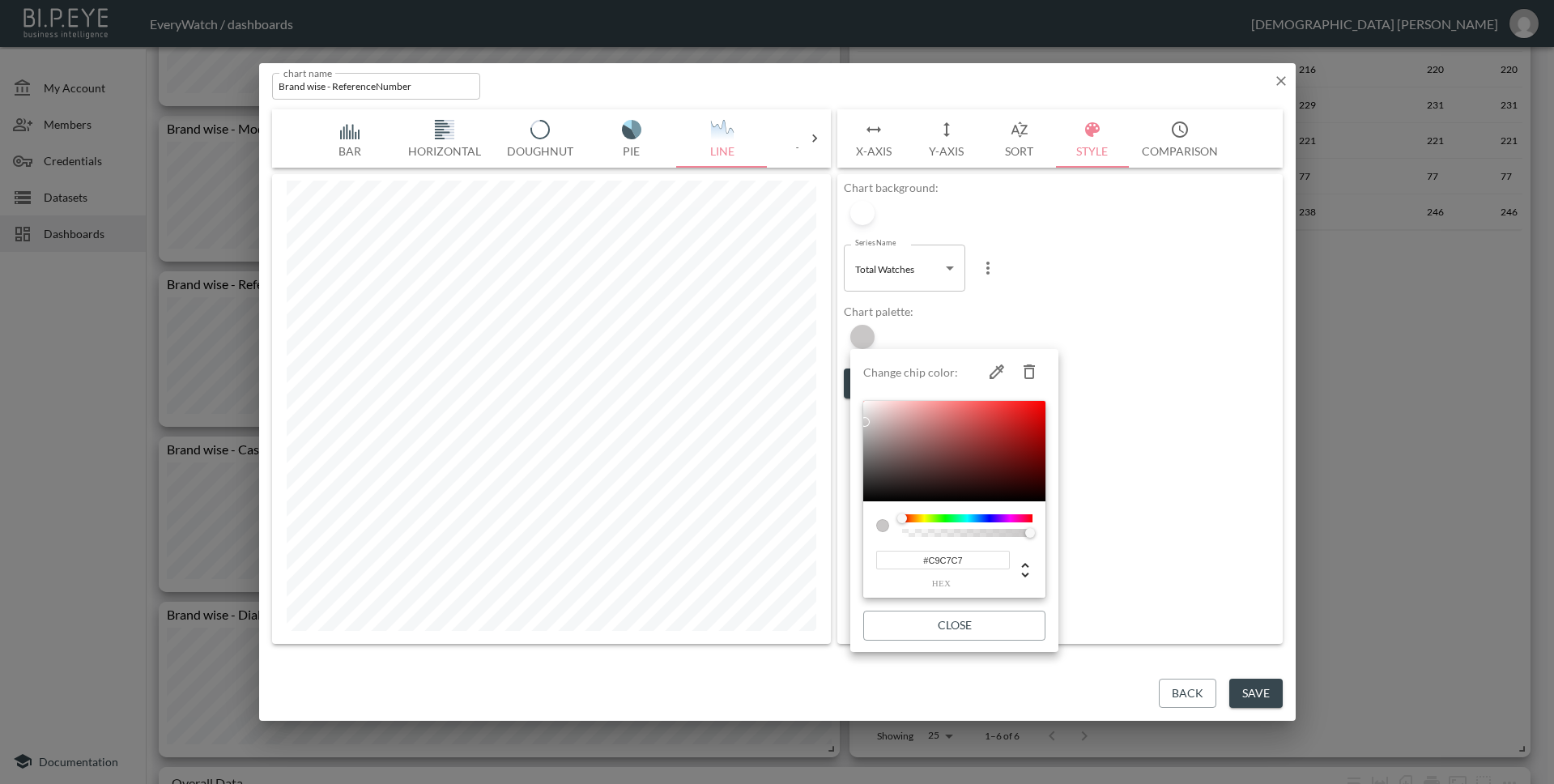
type input "#C9C7C7"
click at [960, 621] on button "Close" at bounding box center [954, 625] width 182 height 30
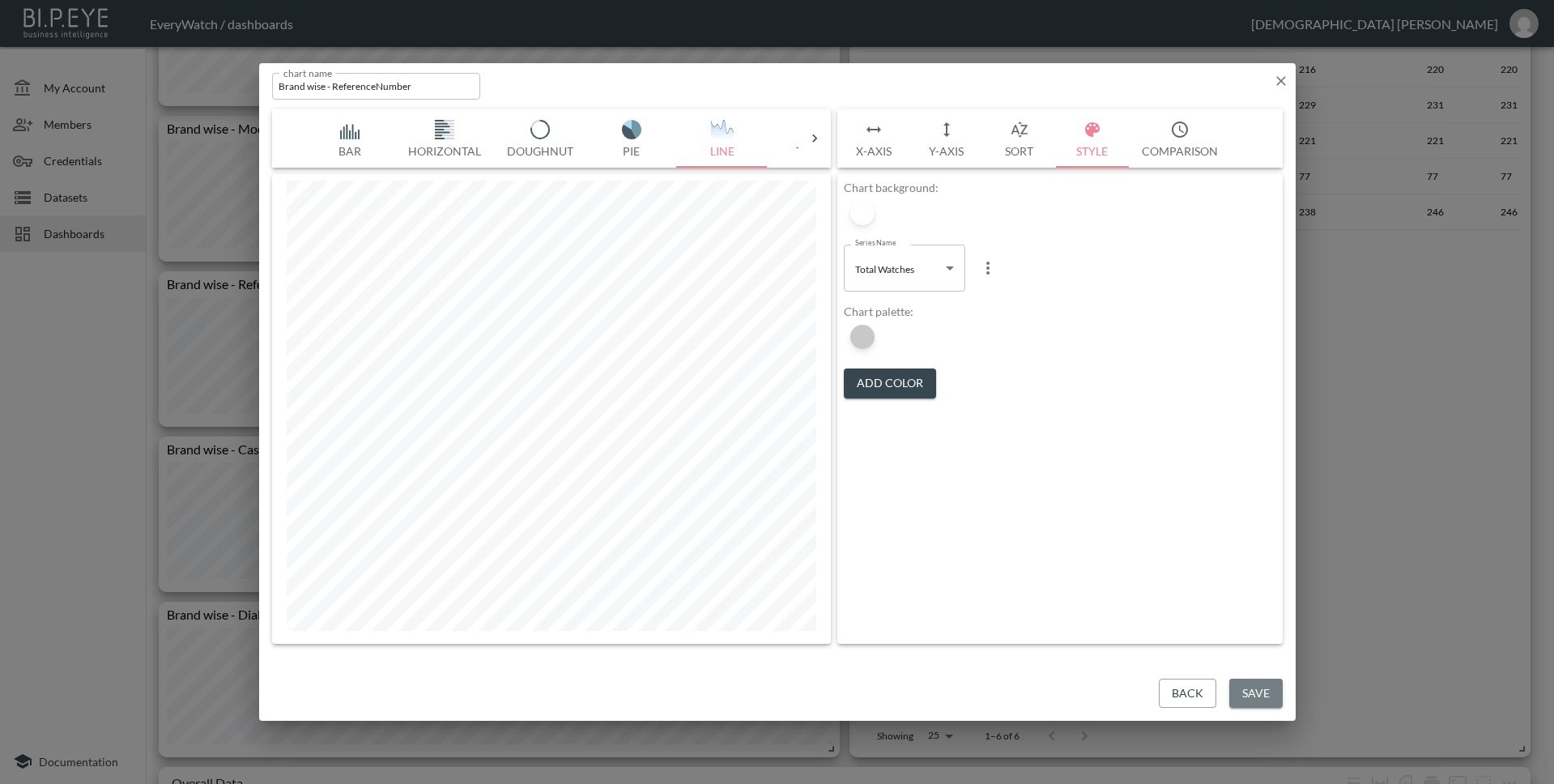
click at [1242, 692] on button "Save" at bounding box center [1256, 693] width 53 height 30
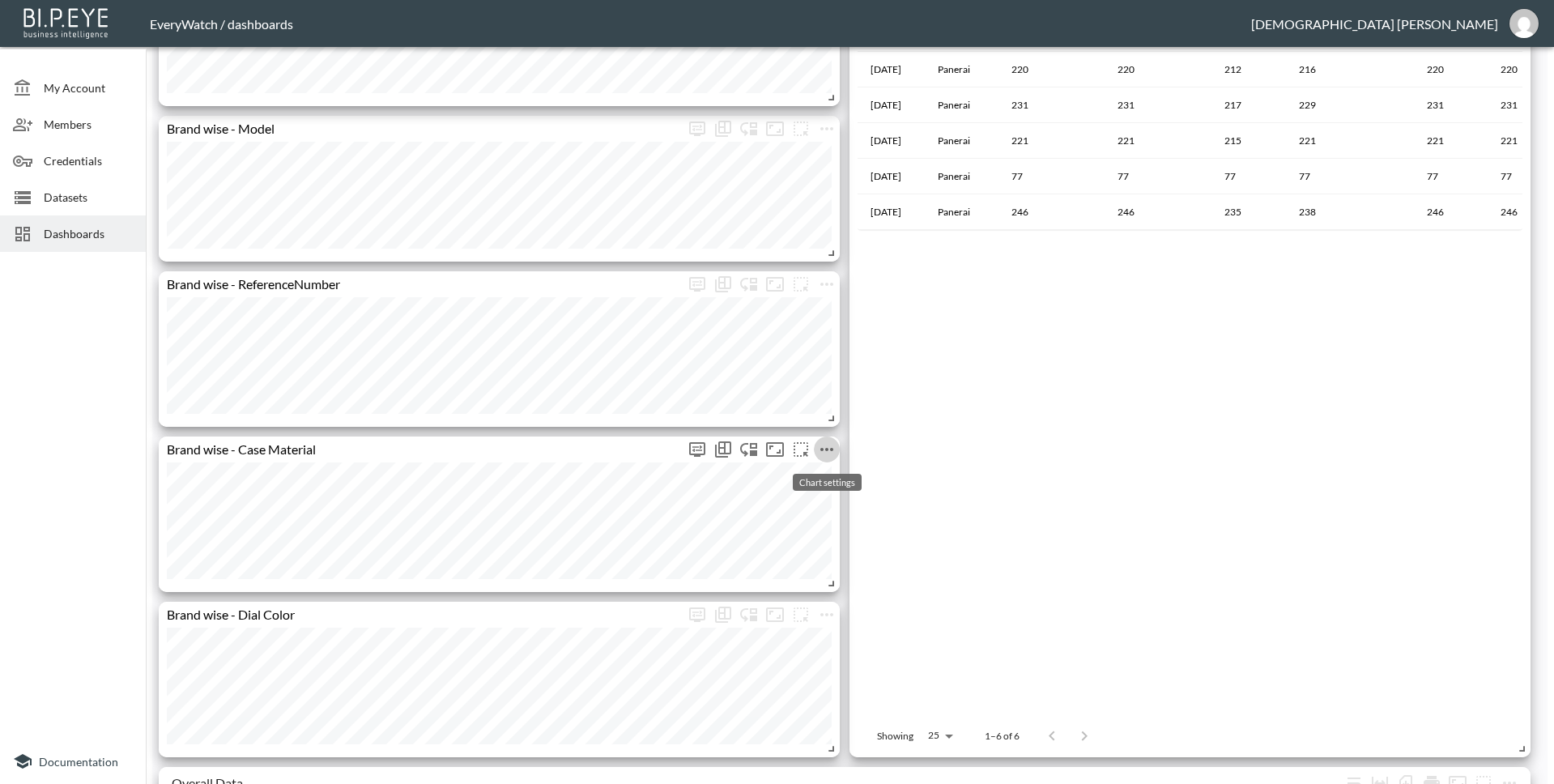
click at [826, 453] on icon "more" at bounding box center [826, 449] width 19 height 19
click at [821, 481] on li "Edit" at bounding box center [826, 481] width 126 height 29
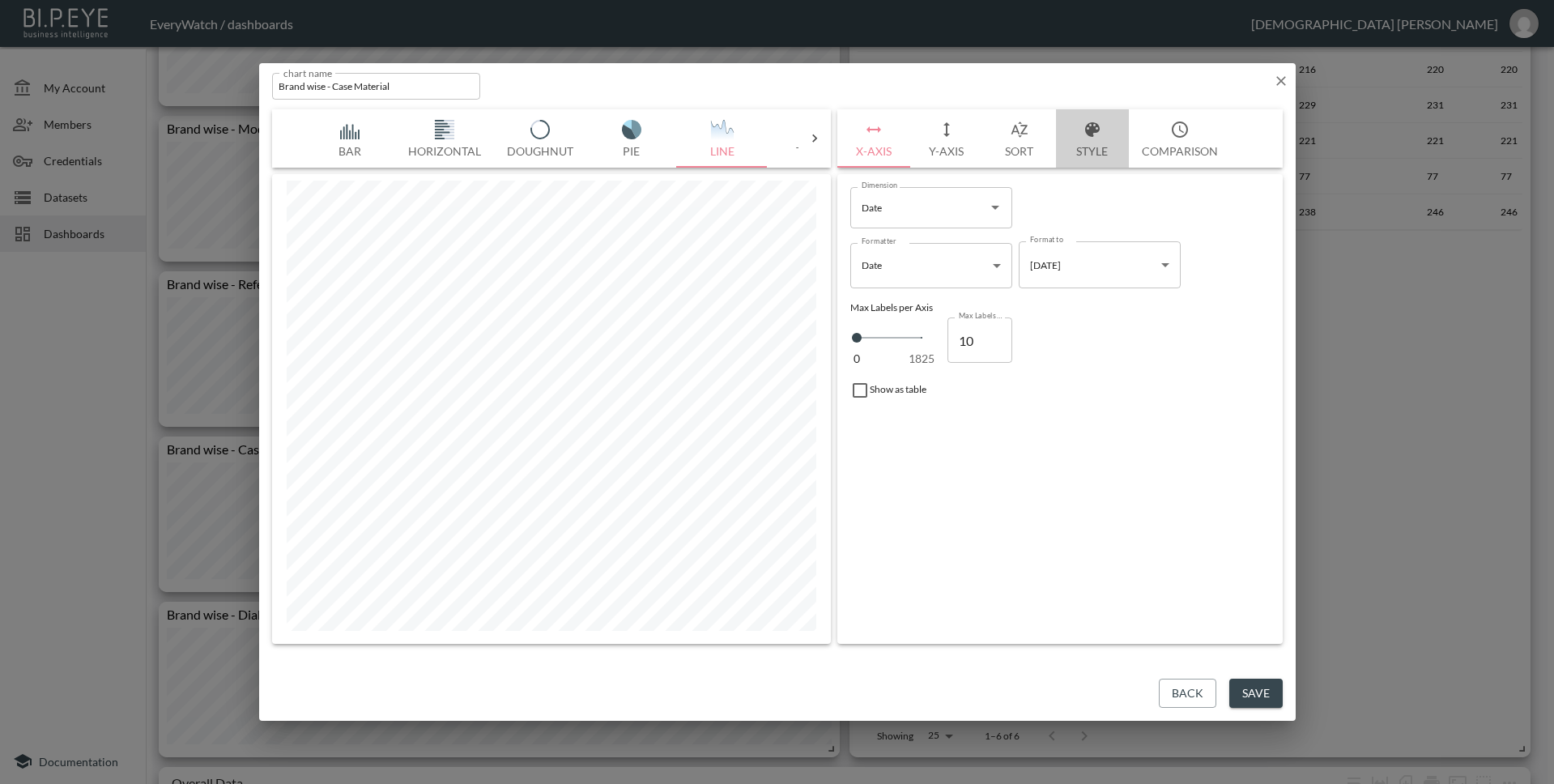
click at [1096, 133] on icon "button" at bounding box center [1092, 129] width 19 height 19
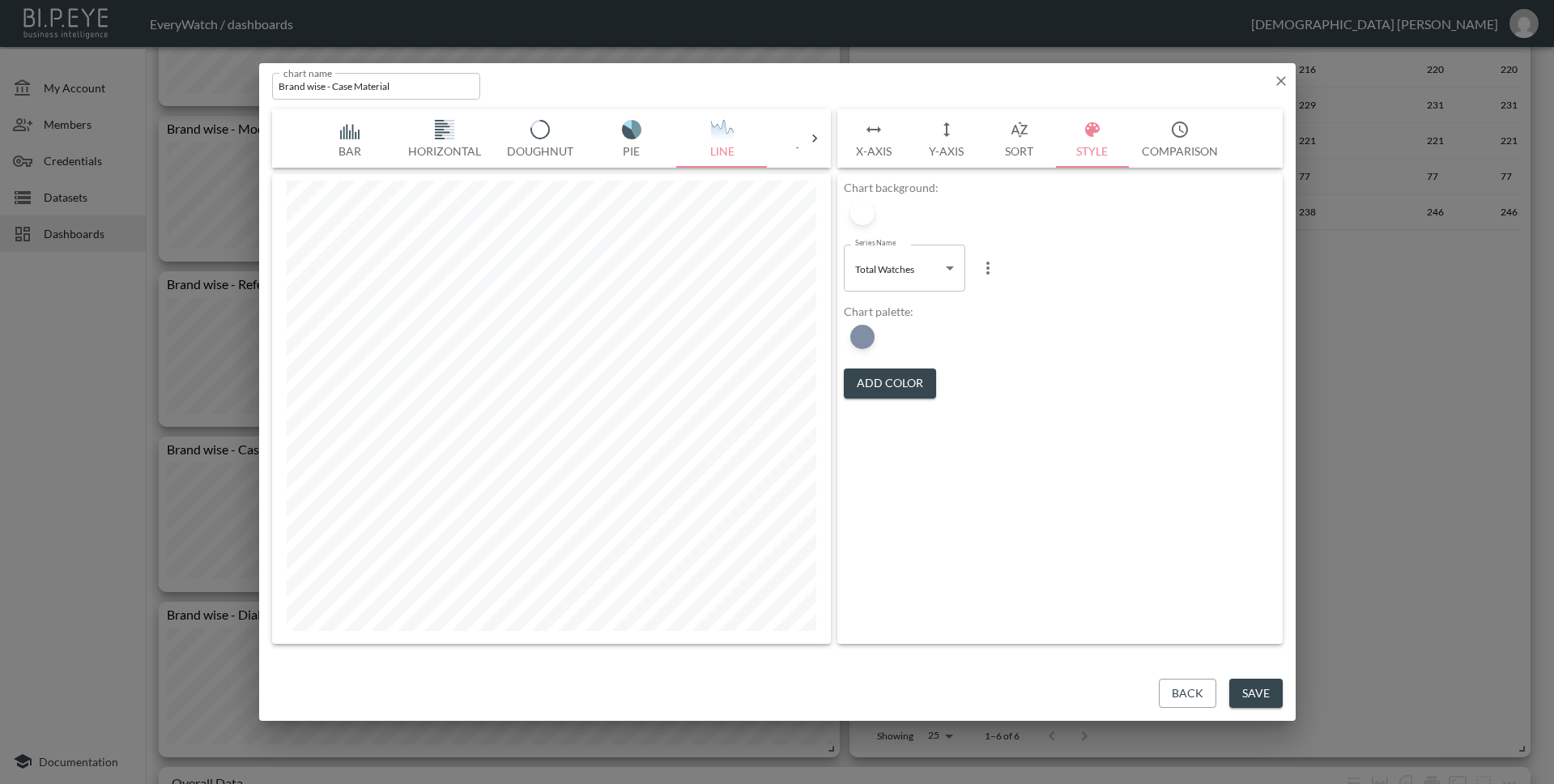
click at [897, 257] on body "BI.P.EYE, Interactive Analytics Dashboards - app EveryWatch / dashboards Vishnu…" at bounding box center [777, 392] width 1554 height 784
click at [1139, 364] on div at bounding box center [777, 392] width 1554 height 784
click at [868, 340] on div at bounding box center [862, 337] width 24 height 24
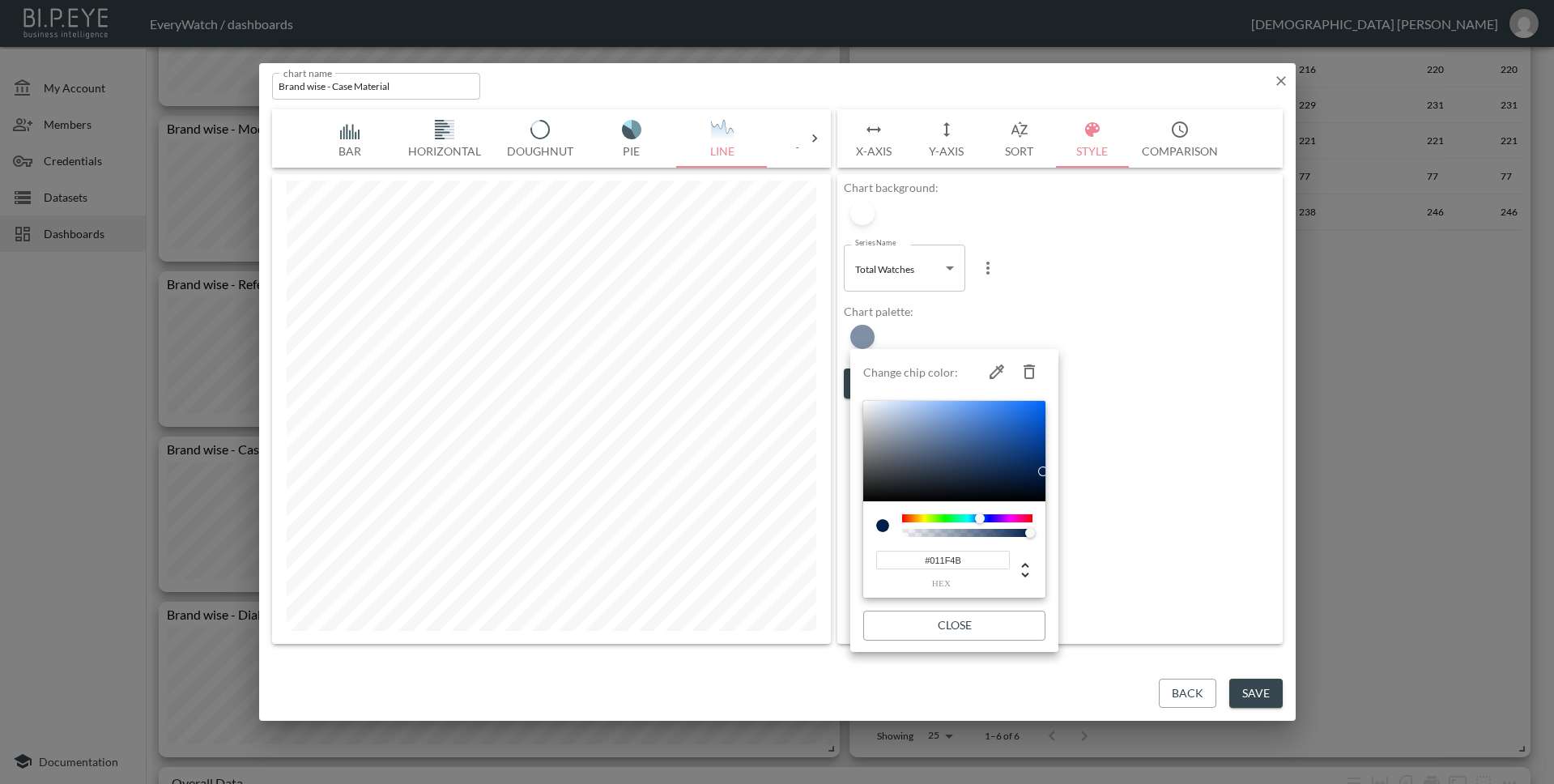
click at [965, 565] on input "#011F4B" at bounding box center [943, 560] width 134 height 18
paste input "C9C7C7"
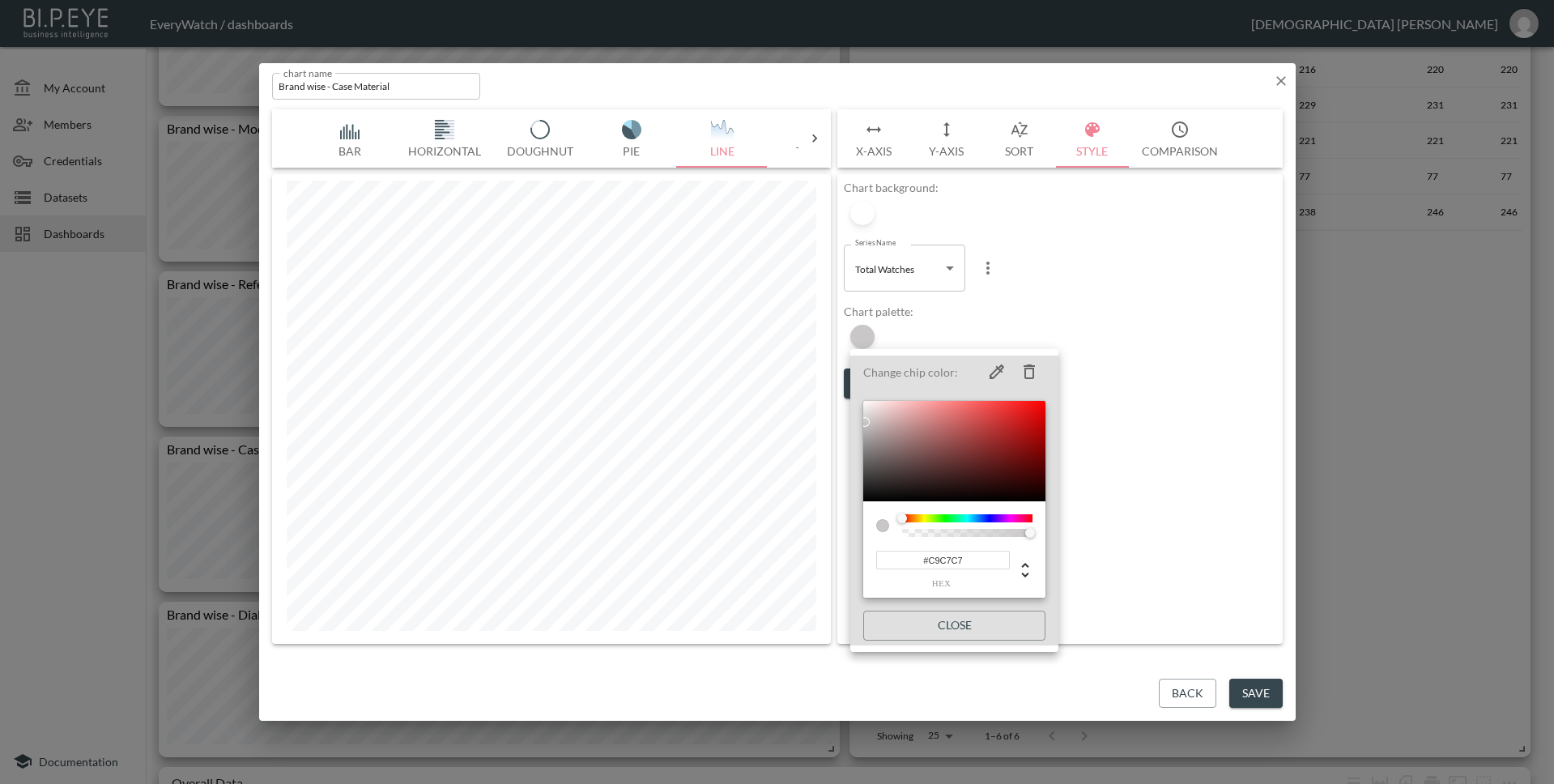
type input "#C9C7C7"
click at [1180, 460] on div at bounding box center [777, 392] width 1554 height 784
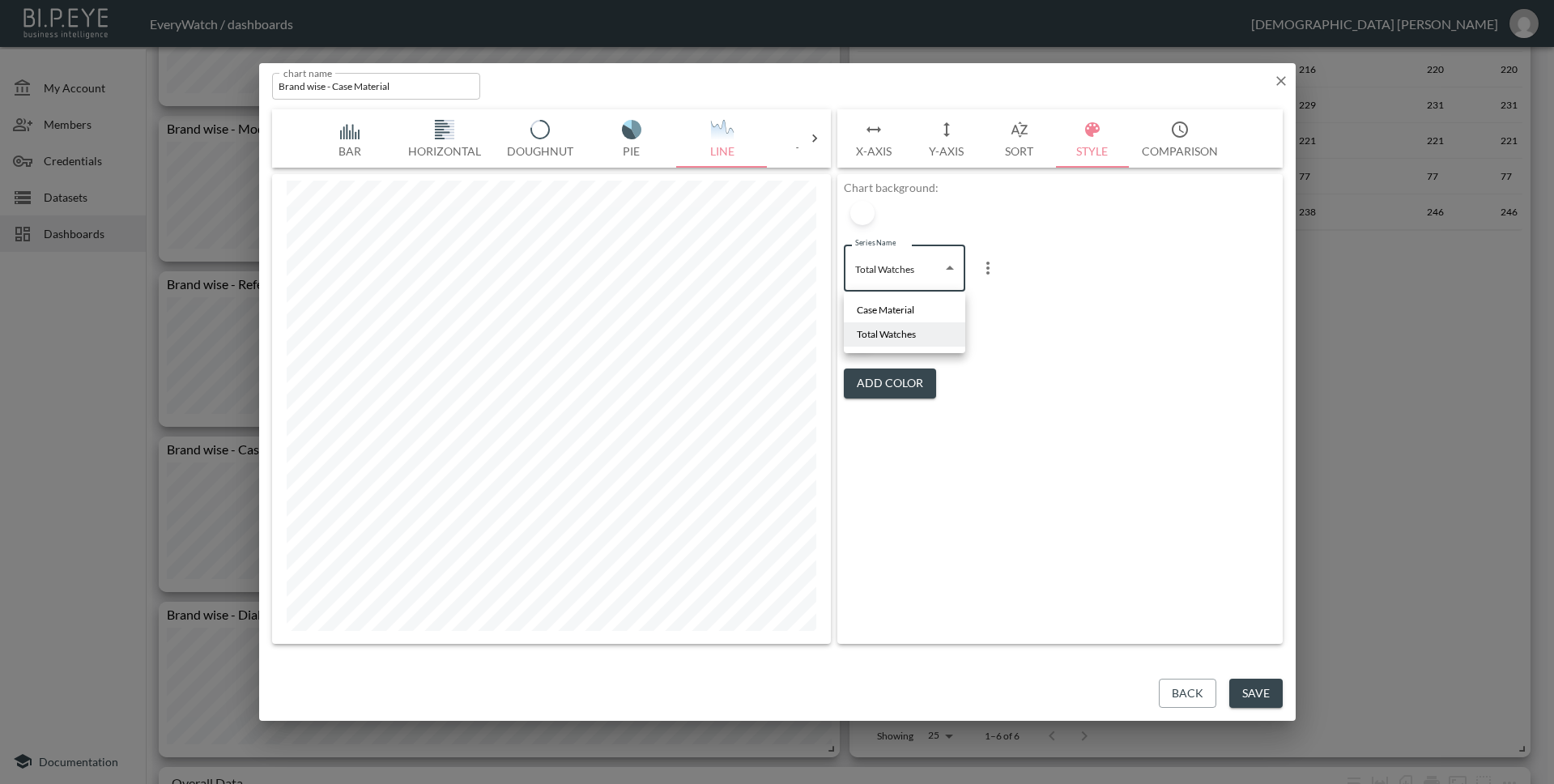
click at [924, 260] on body "BI.P.EYE, Interactive Analytics Dashboards - app EveryWatch / dashboards Vishnu…" at bounding box center [777, 392] width 1554 height 784
click at [920, 312] on li "Case Material" at bounding box center [905, 309] width 121 height 24
type input "d7b00bc4-5445-42be-bd69-39f7e5359b04"
click at [862, 334] on div at bounding box center [862, 337] width 24 height 24
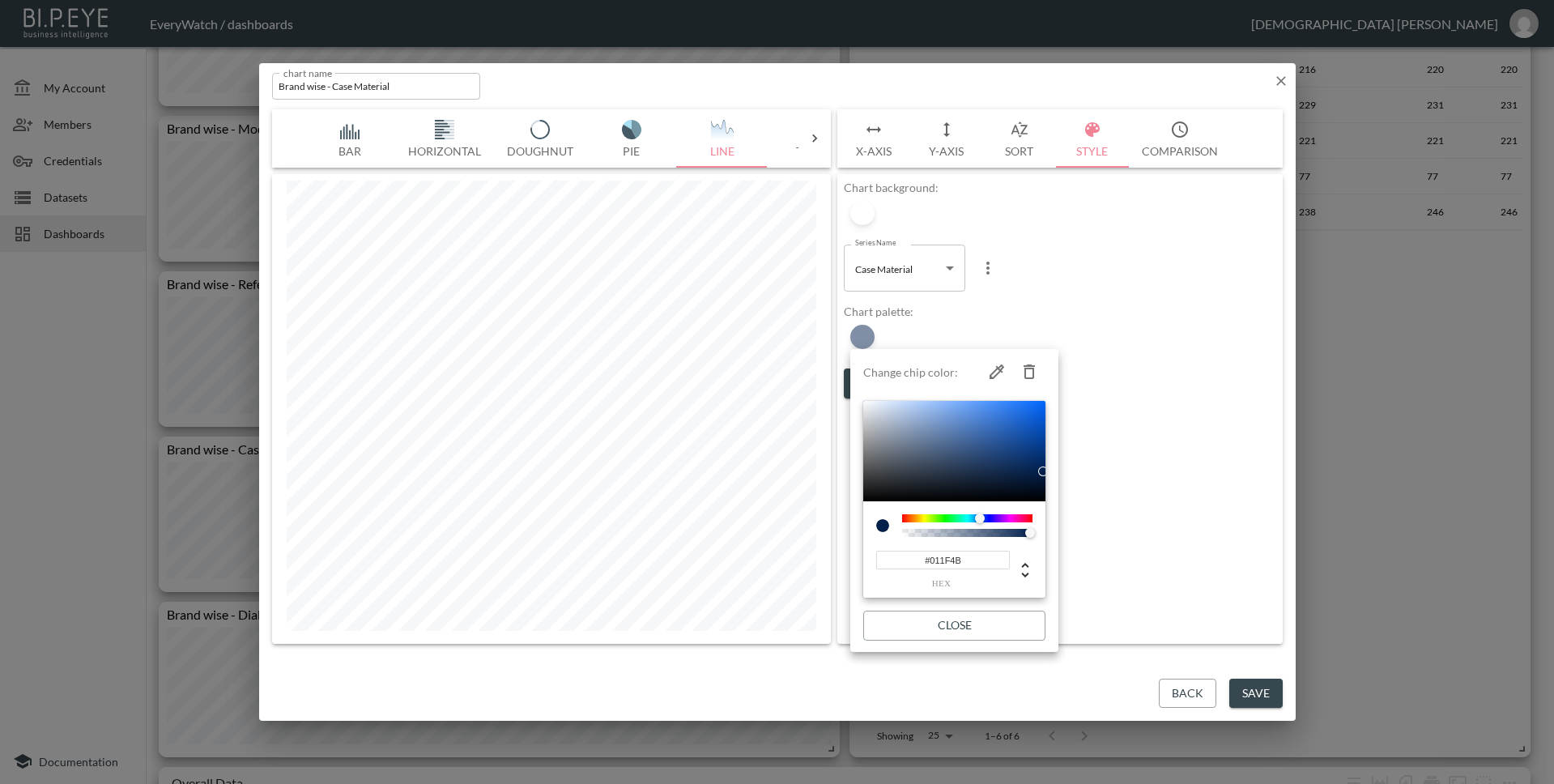
click at [975, 561] on input "#011F4B" at bounding box center [943, 560] width 134 height 18
paste input "782222"
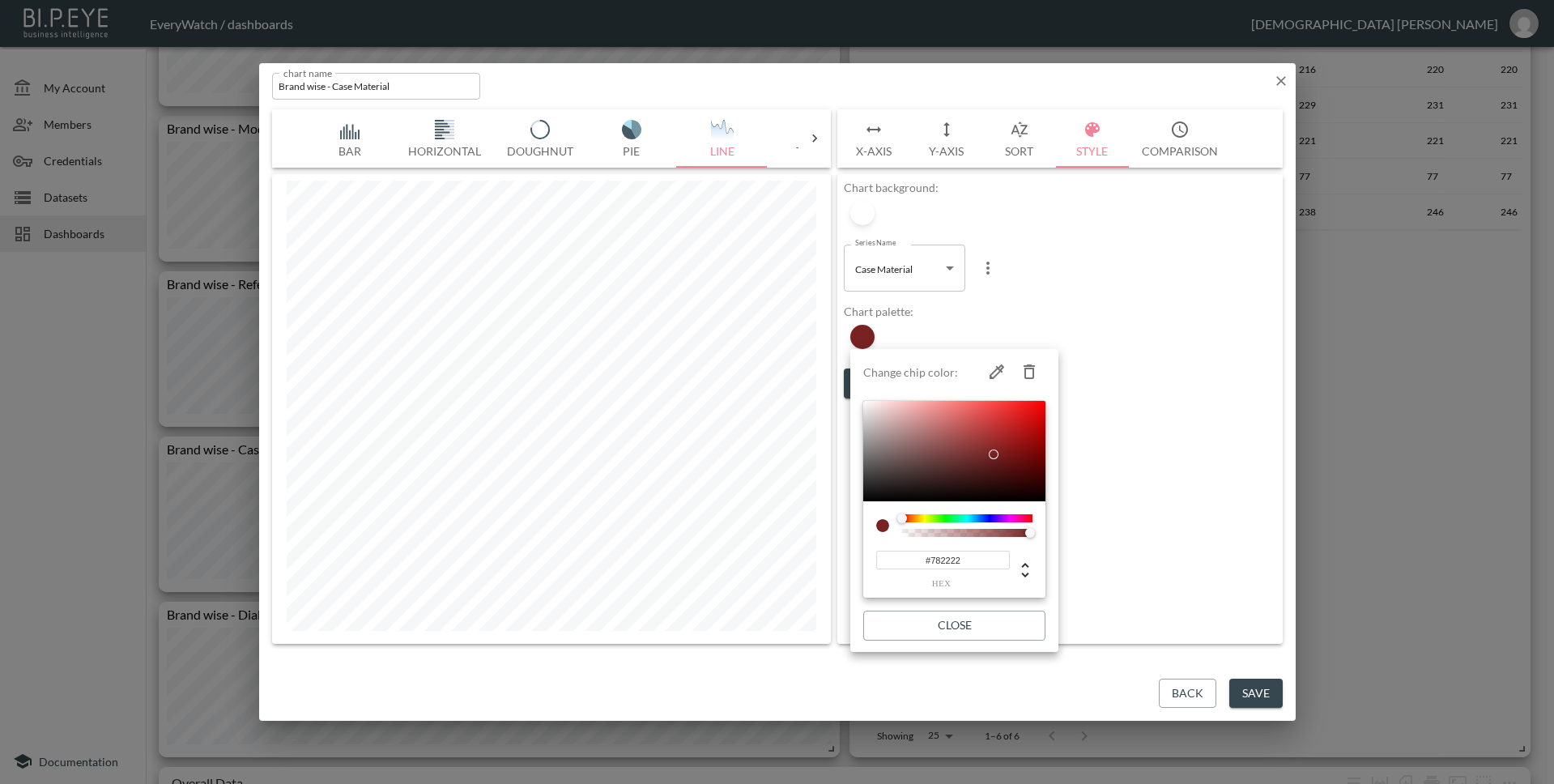
type input "#782222"
click at [995, 623] on button "Close" at bounding box center [954, 625] width 182 height 30
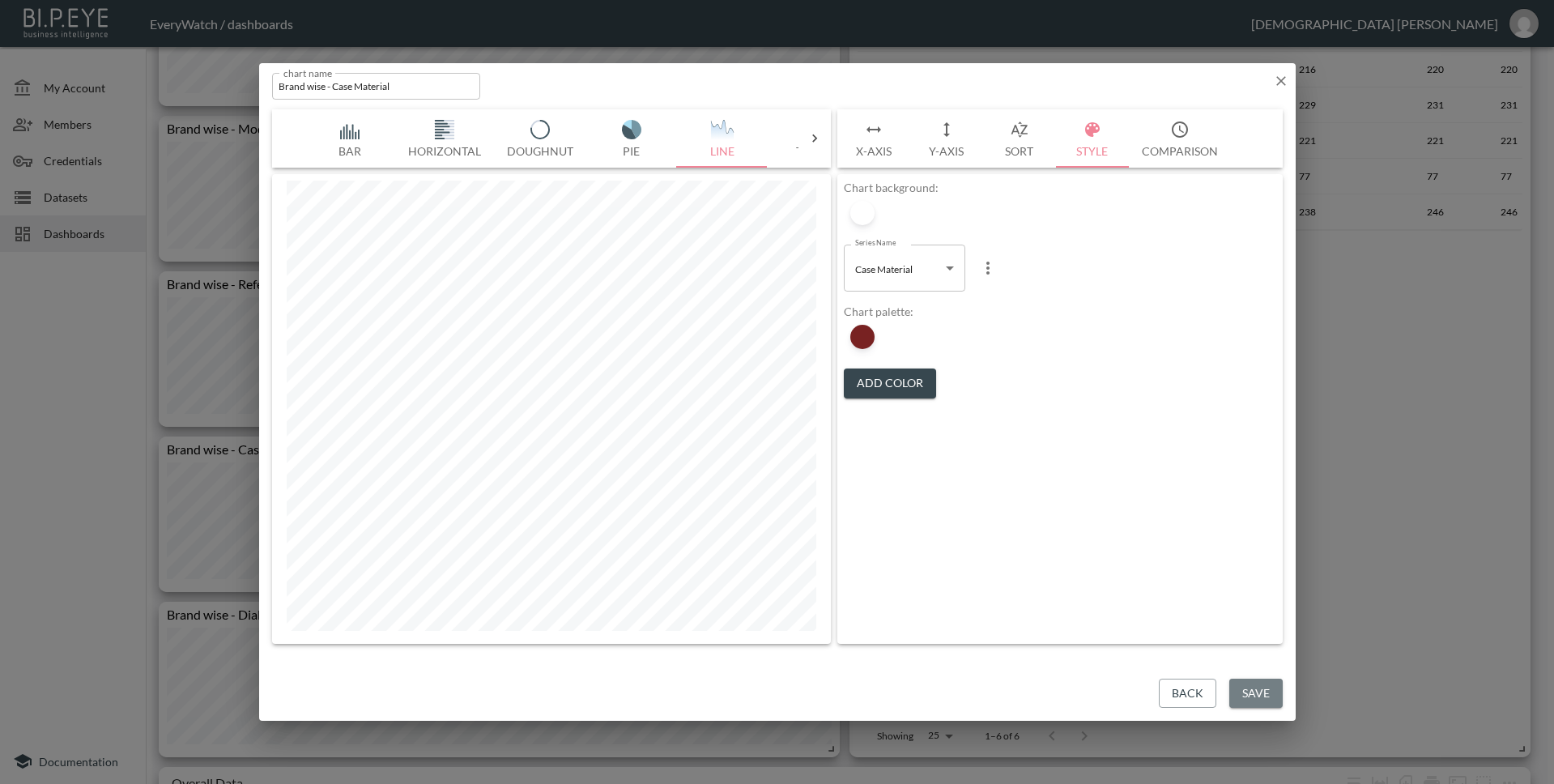
click at [1257, 684] on button "Save" at bounding box center [1256, 693] width 53 height 30
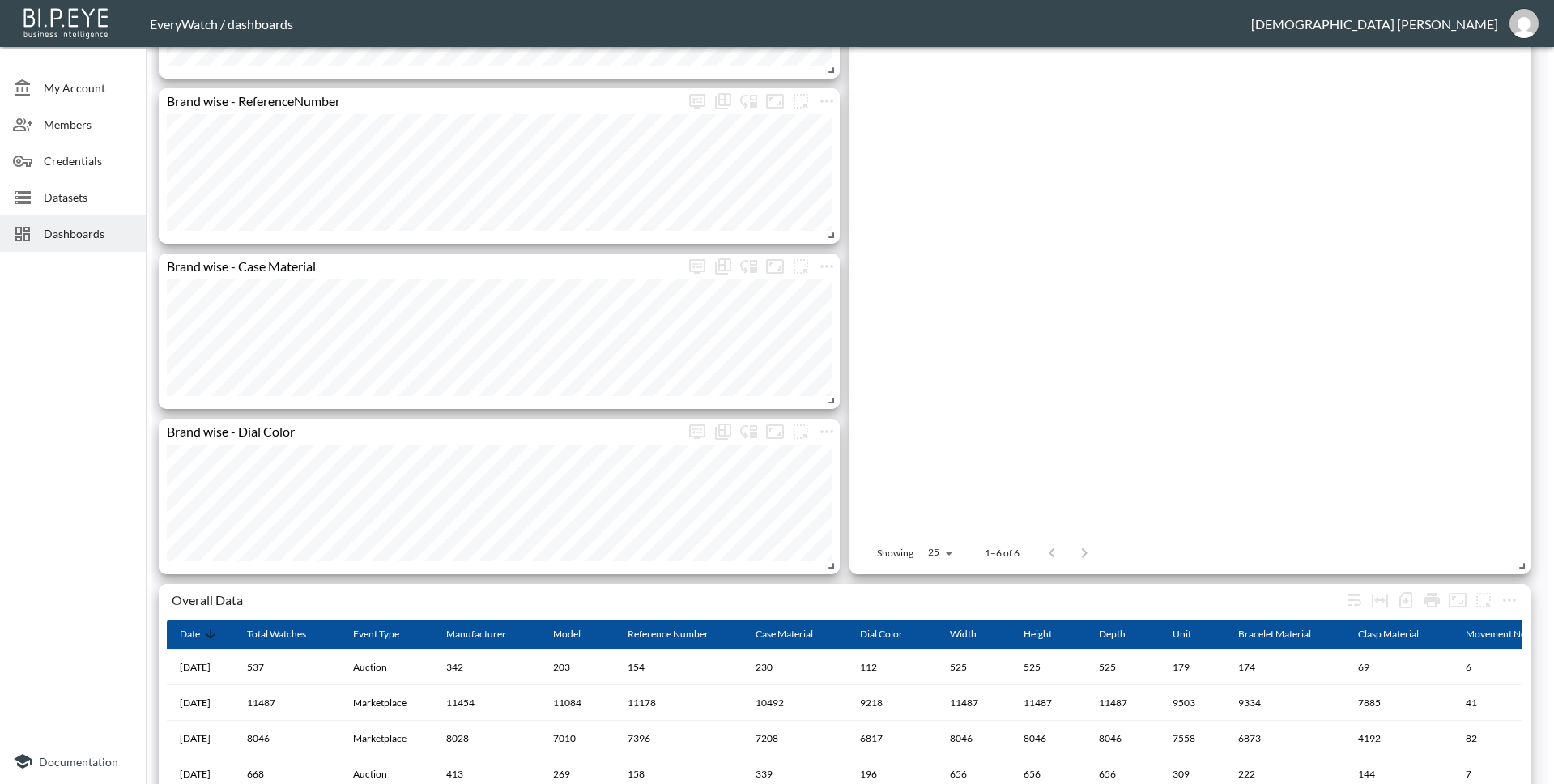
scroll to position [1486, 0]
click at [827, 435] on icon "more" at bounding box center [826, 430] width 19 height 19
click at [829, 471] on li "Edit" at bounding box center [826, 462] width 126 height 29
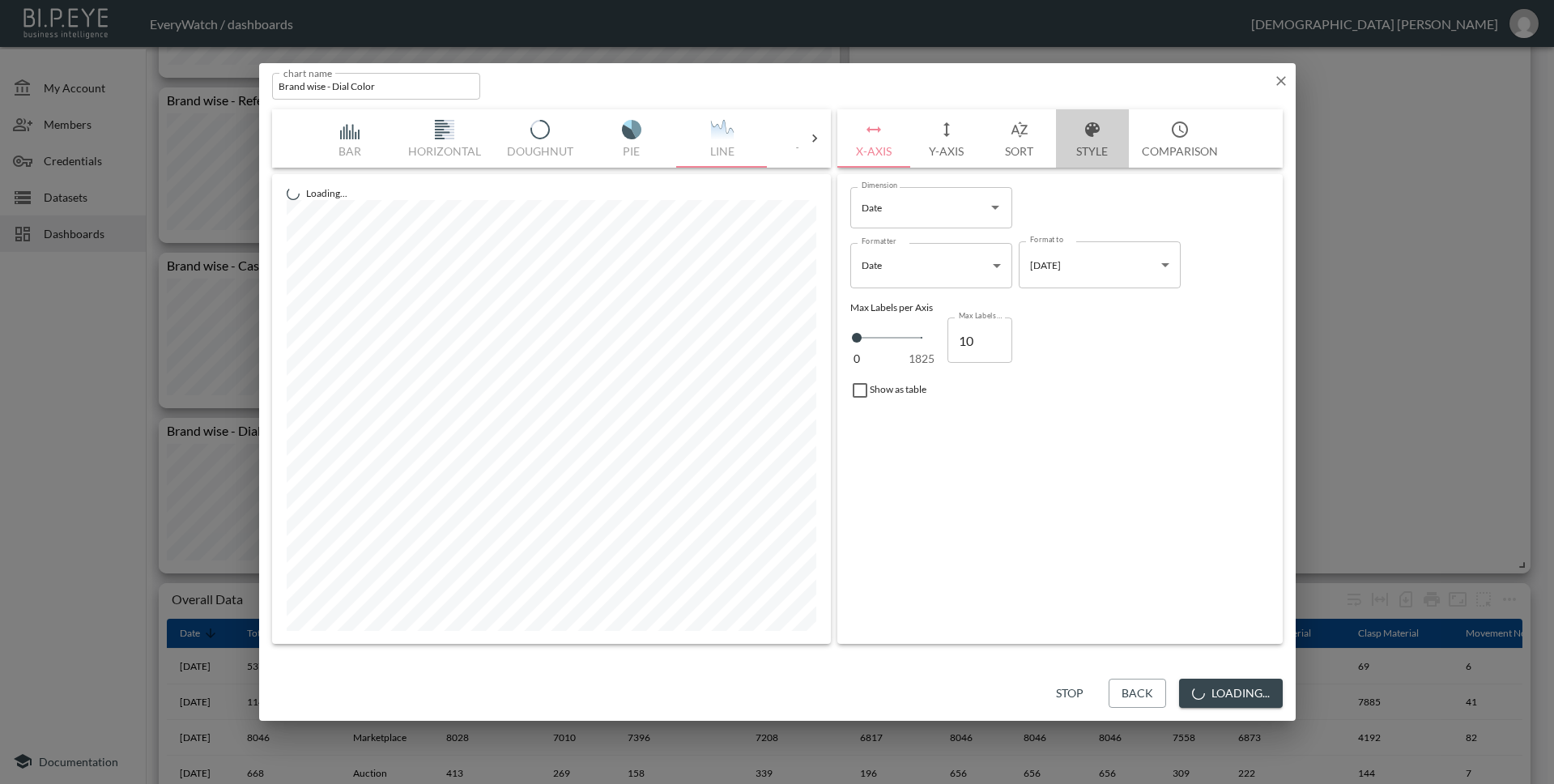
click at [1076, 149] on button "Style" at bounding box center [1093, 138] width 73 height 58
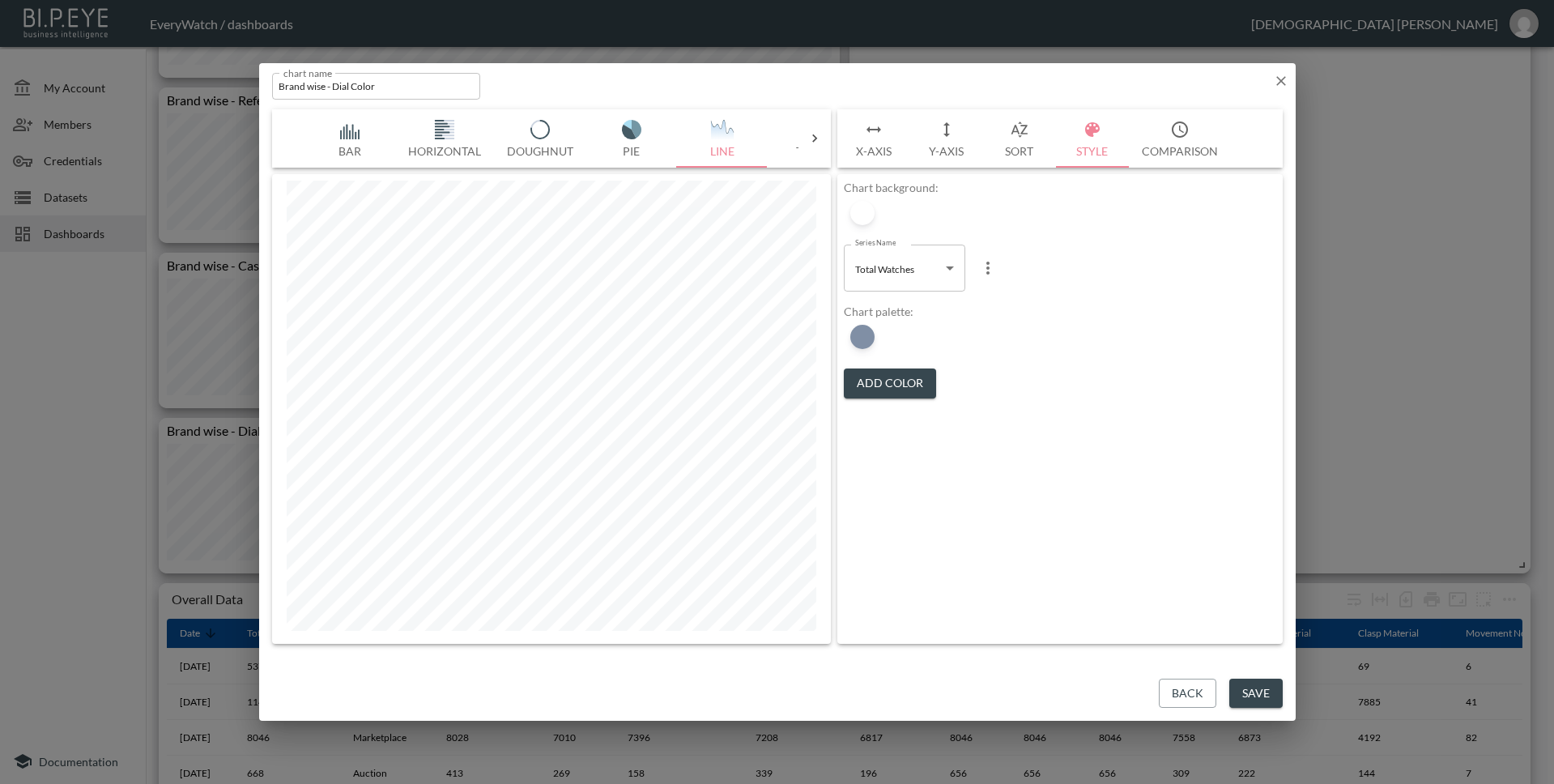
click at [919, 279] on body "BI.P.EYE, Interactive Analytics Dashboards - app EveryWatch / dashboards Vishnu…" at bounding box center [777, 392] width 1554 height 784
click at [910, 313] on li "Dial Color" at bounding box center [905, 309] width 121 height 24
type input "934c75d4-3742-44ff-a188-45e5d30e0f68"
click at [872, 329] on div at bounding box center [862, 337] width 24 height 24
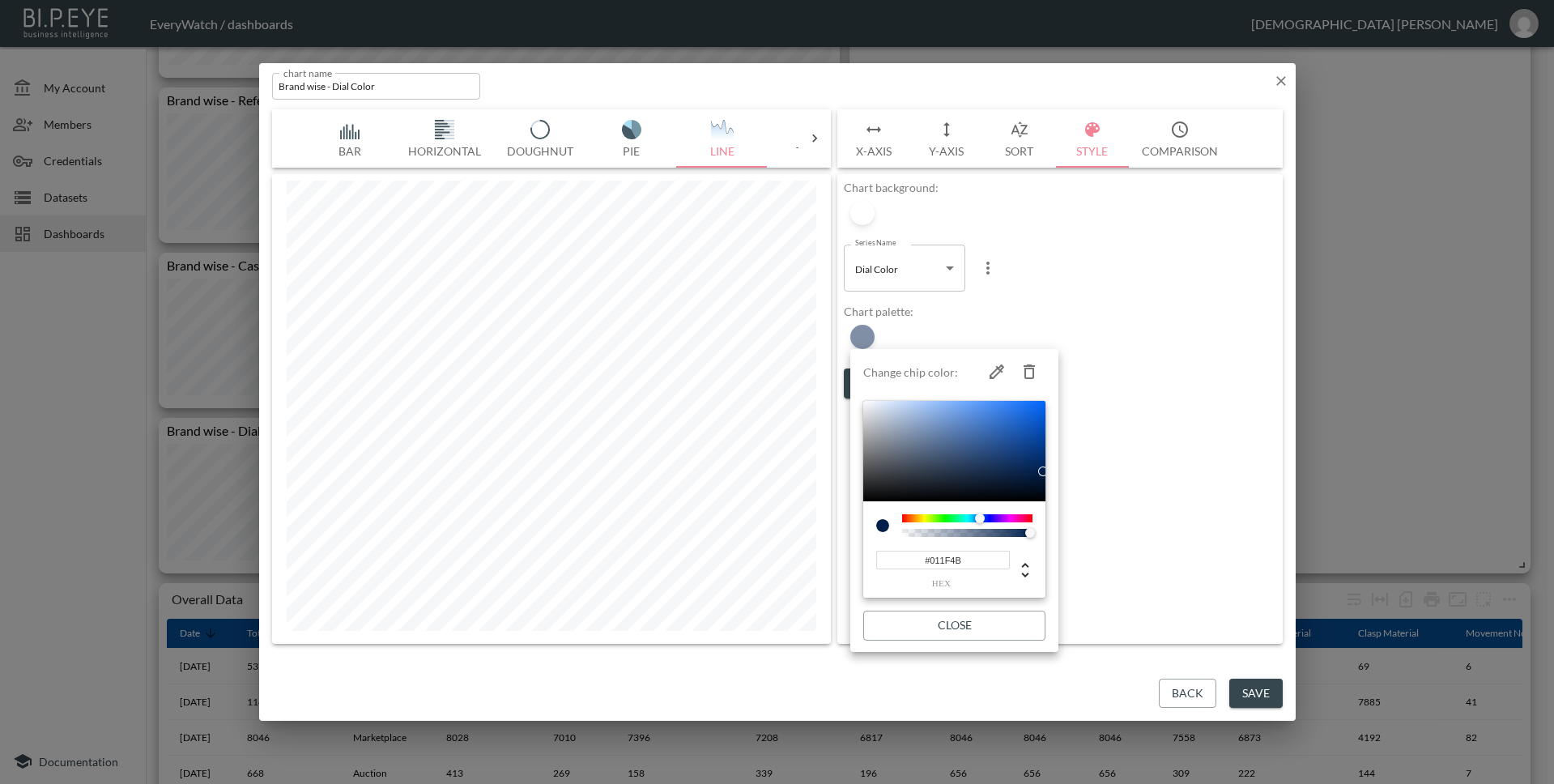
click at [975, 564] on input "#011F4B" at bounding box center [943, 560] width 134 height 18
paste input "#782222"
click at [973, 565] on input "##782222" at bounding box center [943, 560] width 134 height 18
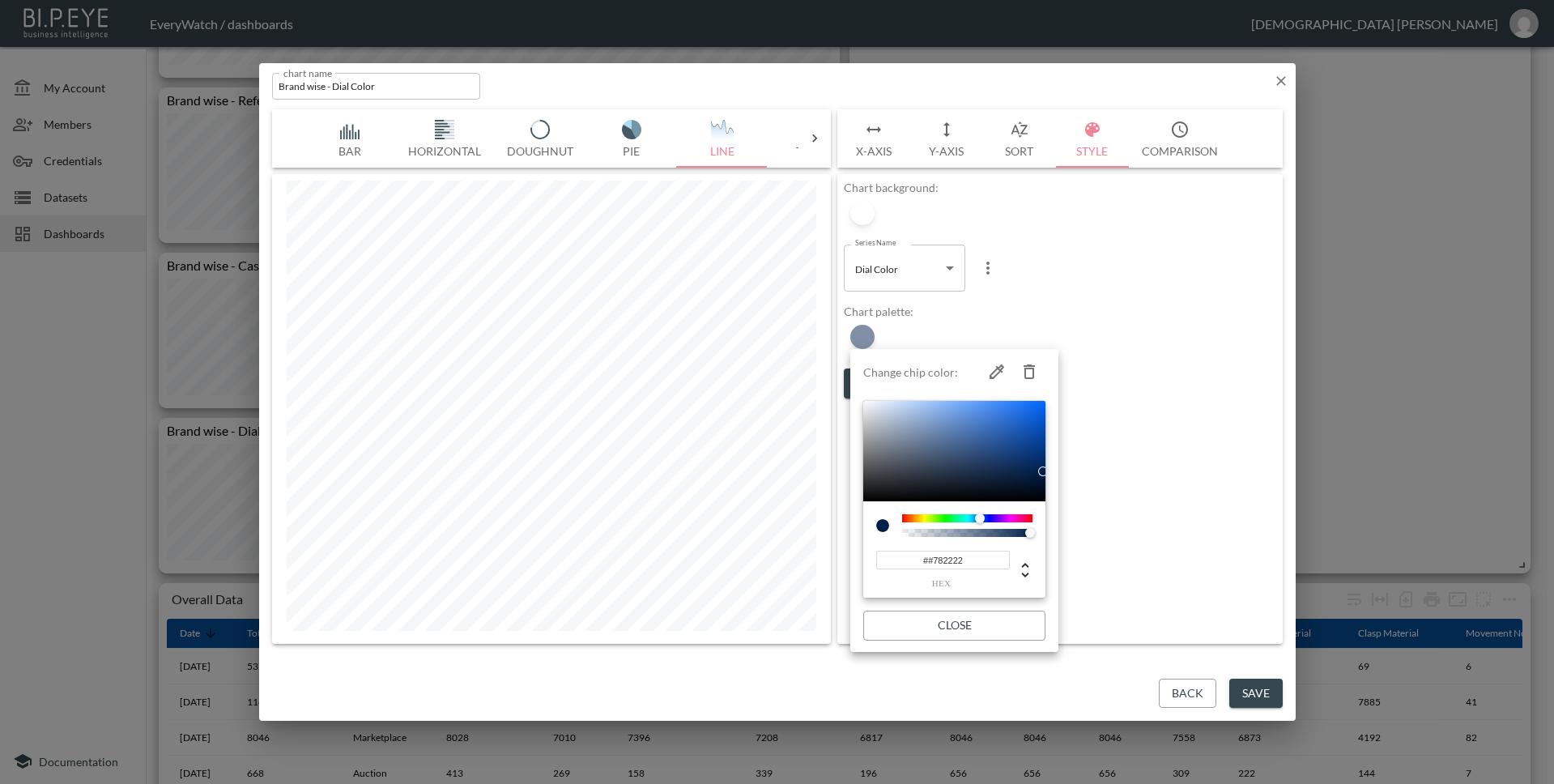
click at [973, 565] on input "##782222" at bounding box center [943, 560] width 134 height 18
paste input
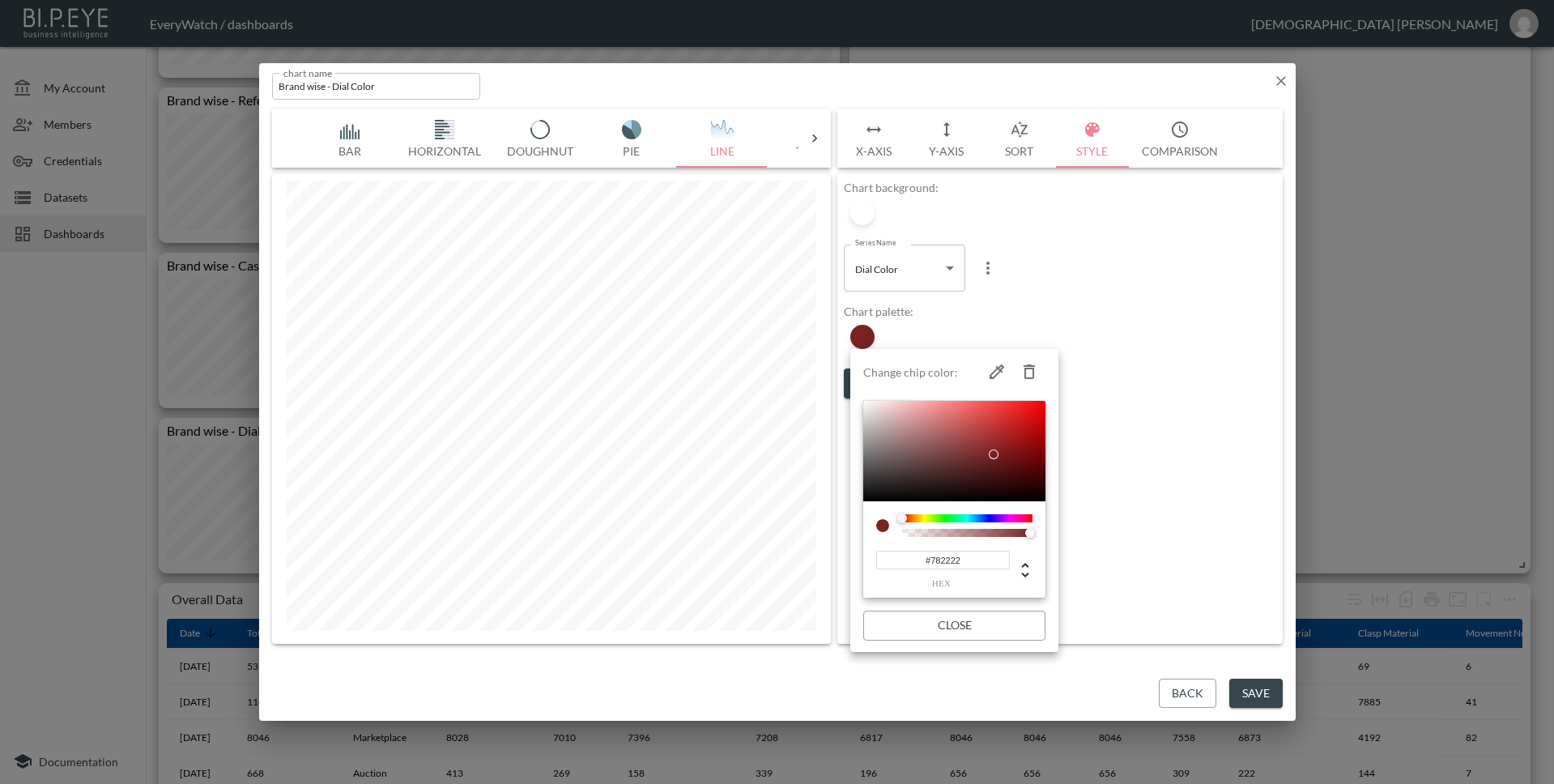
type input "#782222"
click at [969, 621] on button "Close" at bounding box center [954, 625] width 182 height 30
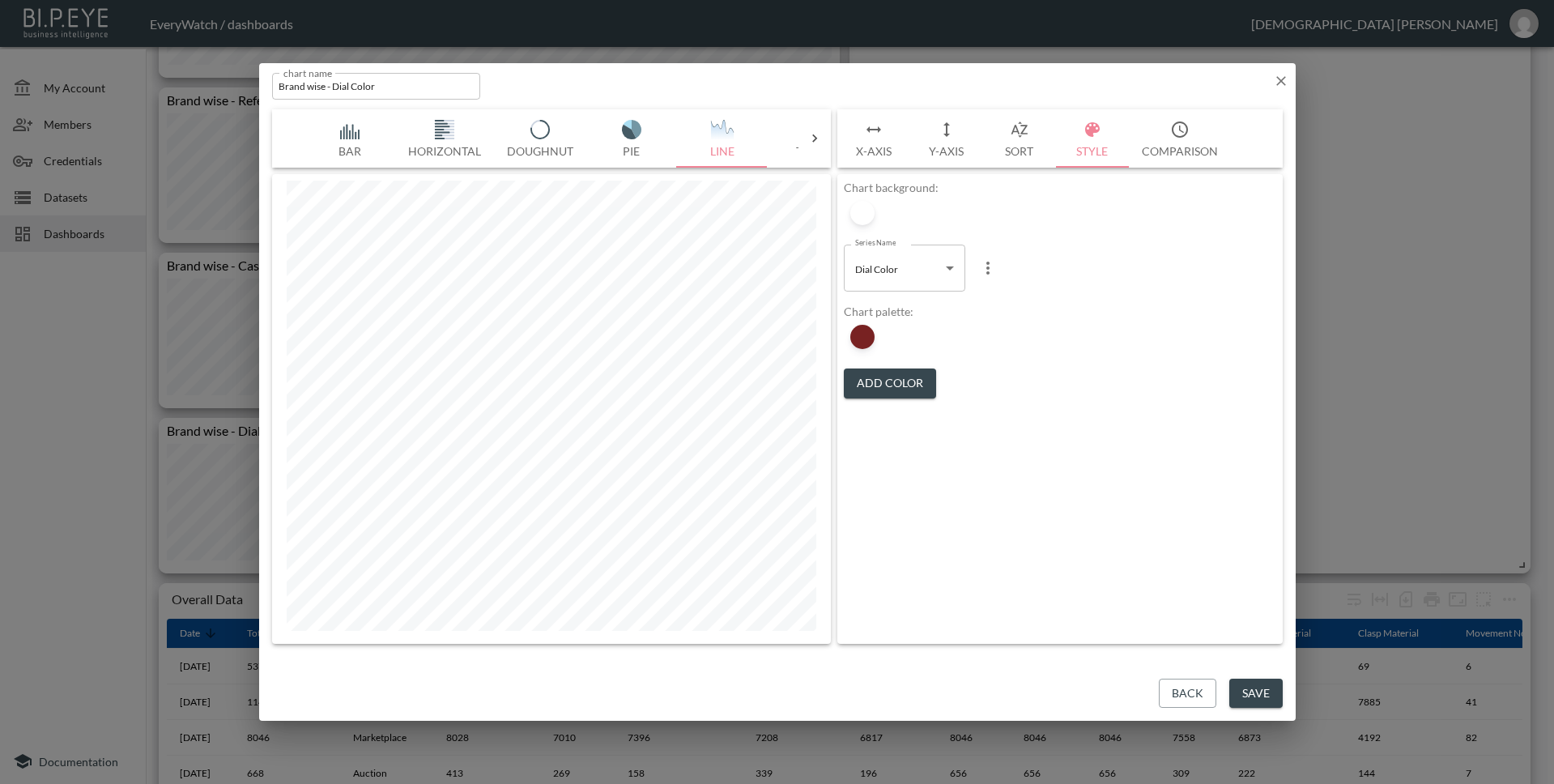
click at [885, 270] on body "BI.P.EYE, Interactive Analytics Dashboards - app EveryWatch / dashboards Vishnu…" at bounding box center [777, 392] width 1554 height 784
click at [905, 327] on span "Total Watches" at bounding box center [886, 334] width 59 height 15
type input "fac7dc2d-4ea5-4aa2-ad6c-9a1a7cc1f1bf"
click at [861, 340] on div at bounding box center [862, 337] width 24 height 24
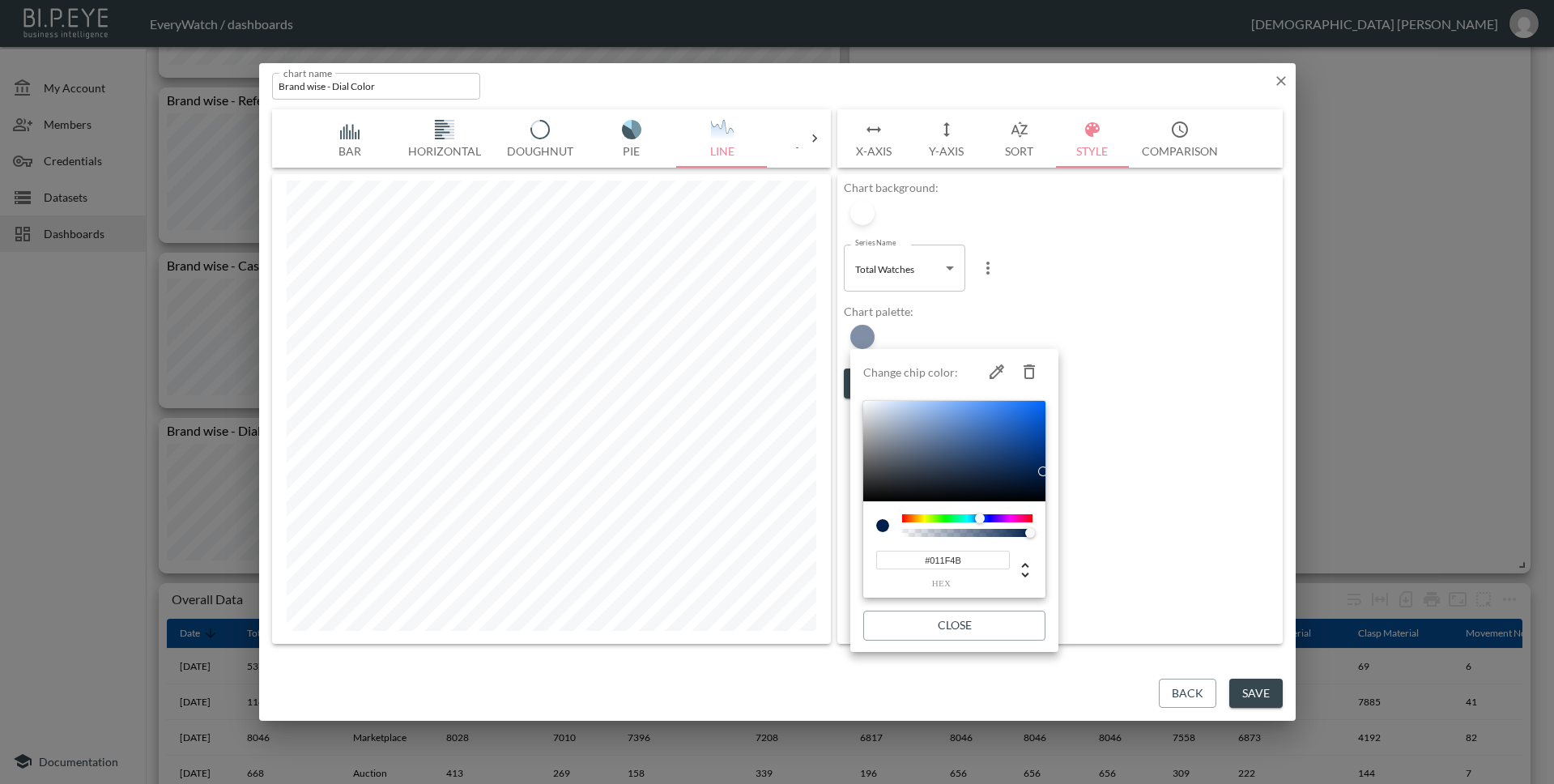
click at [1001, 559] on input "#011F4B" at bounding box center [943, 560] width 134 height 18
paste input "C9C7C7"
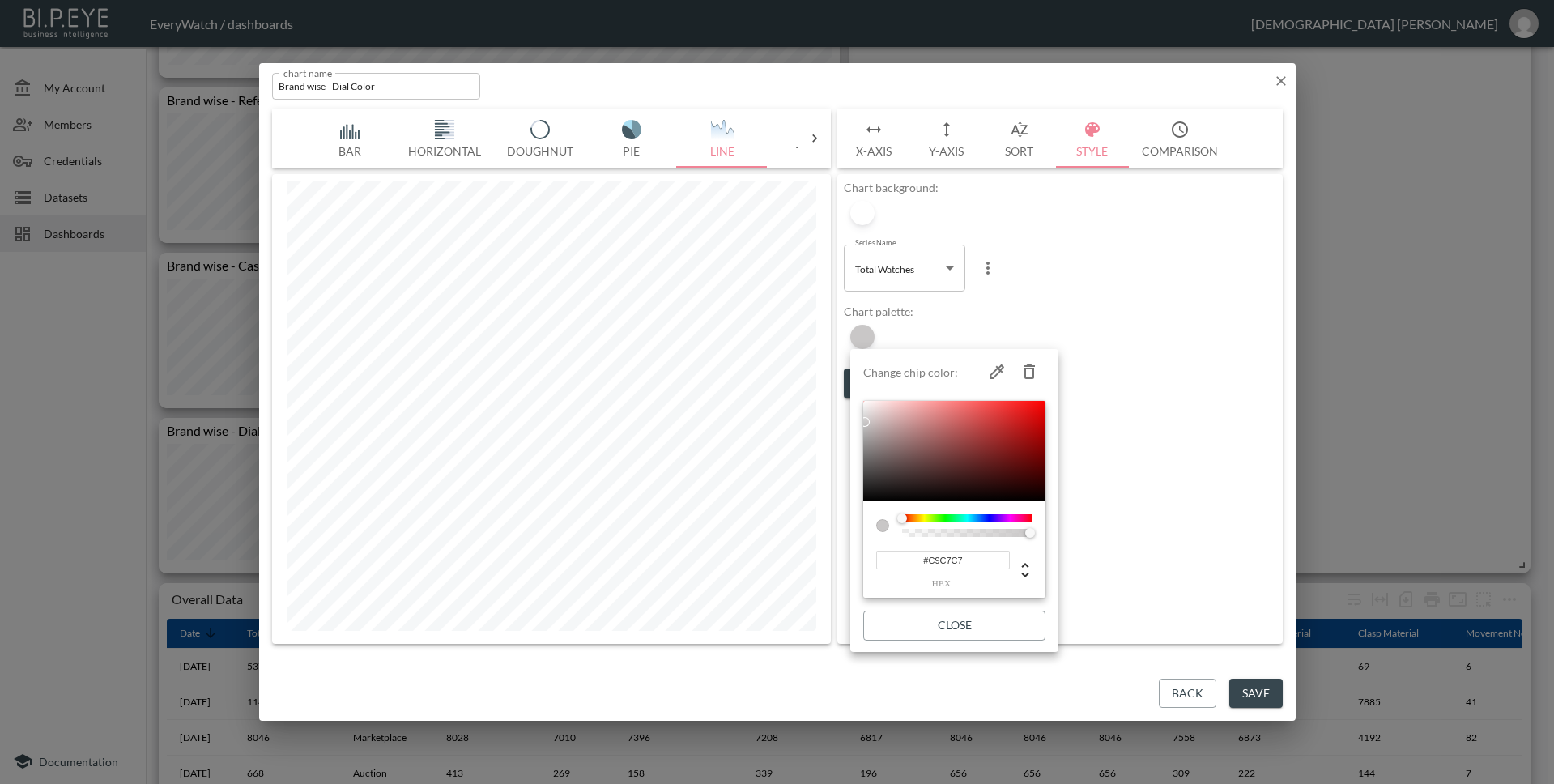
type input "#C9C7C7"
click at [988, 625] on button "Close" at bounding box center [954, 625] width 182 height 30
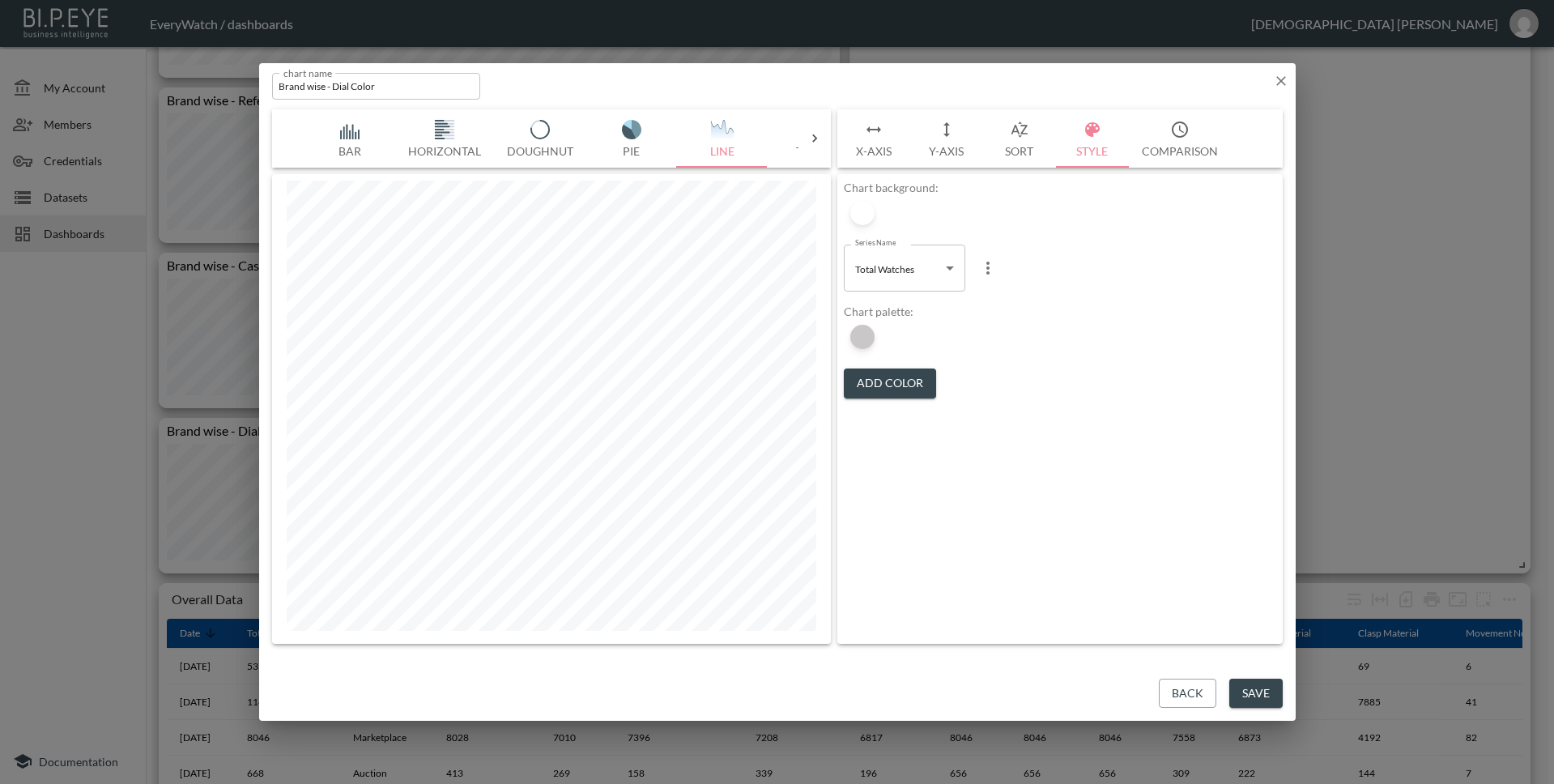
click at [1256, 695] on button "Save" at bounding box center [1256, 693] width 53 height 30
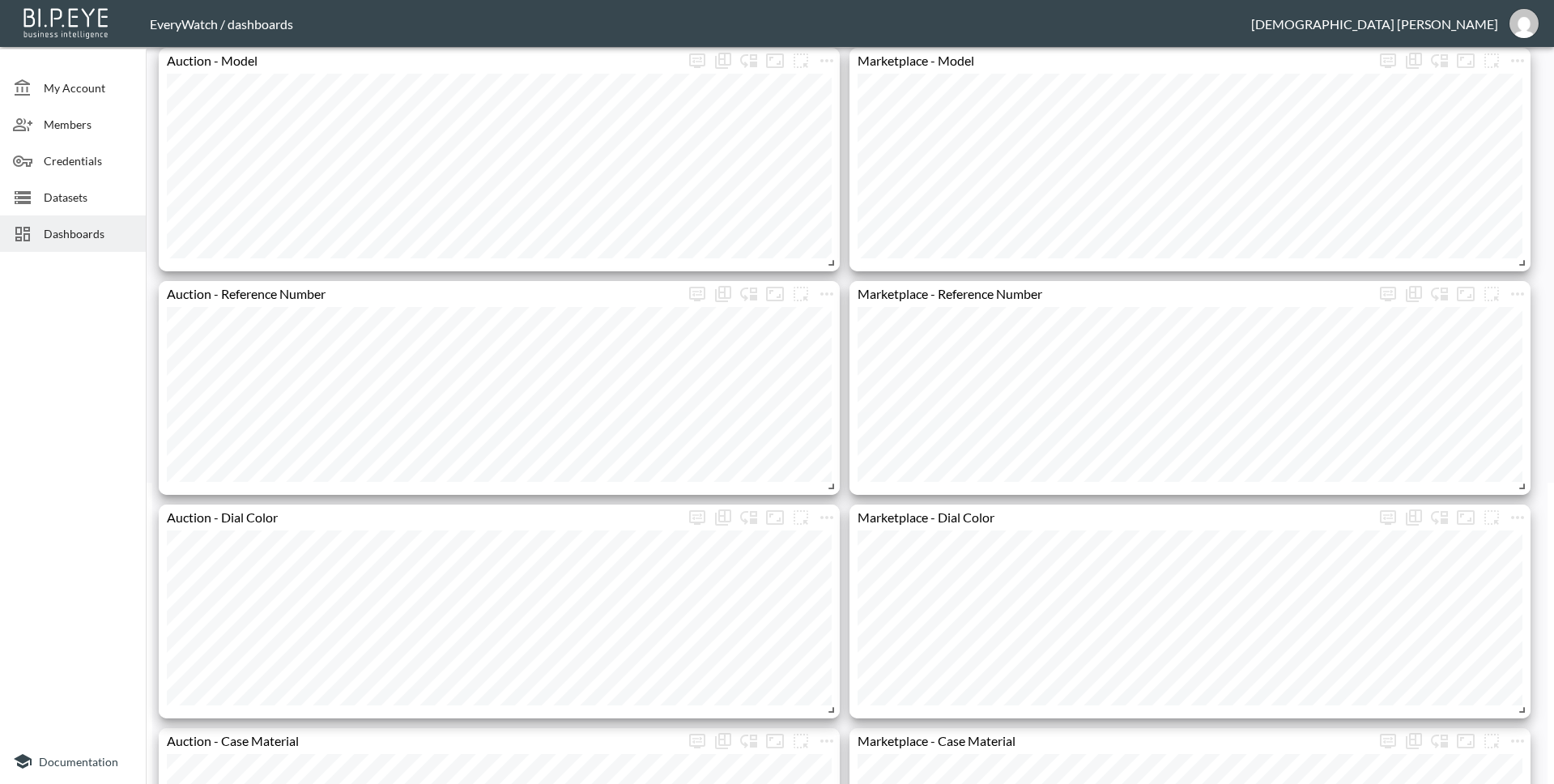
scroll to position [0, 0]
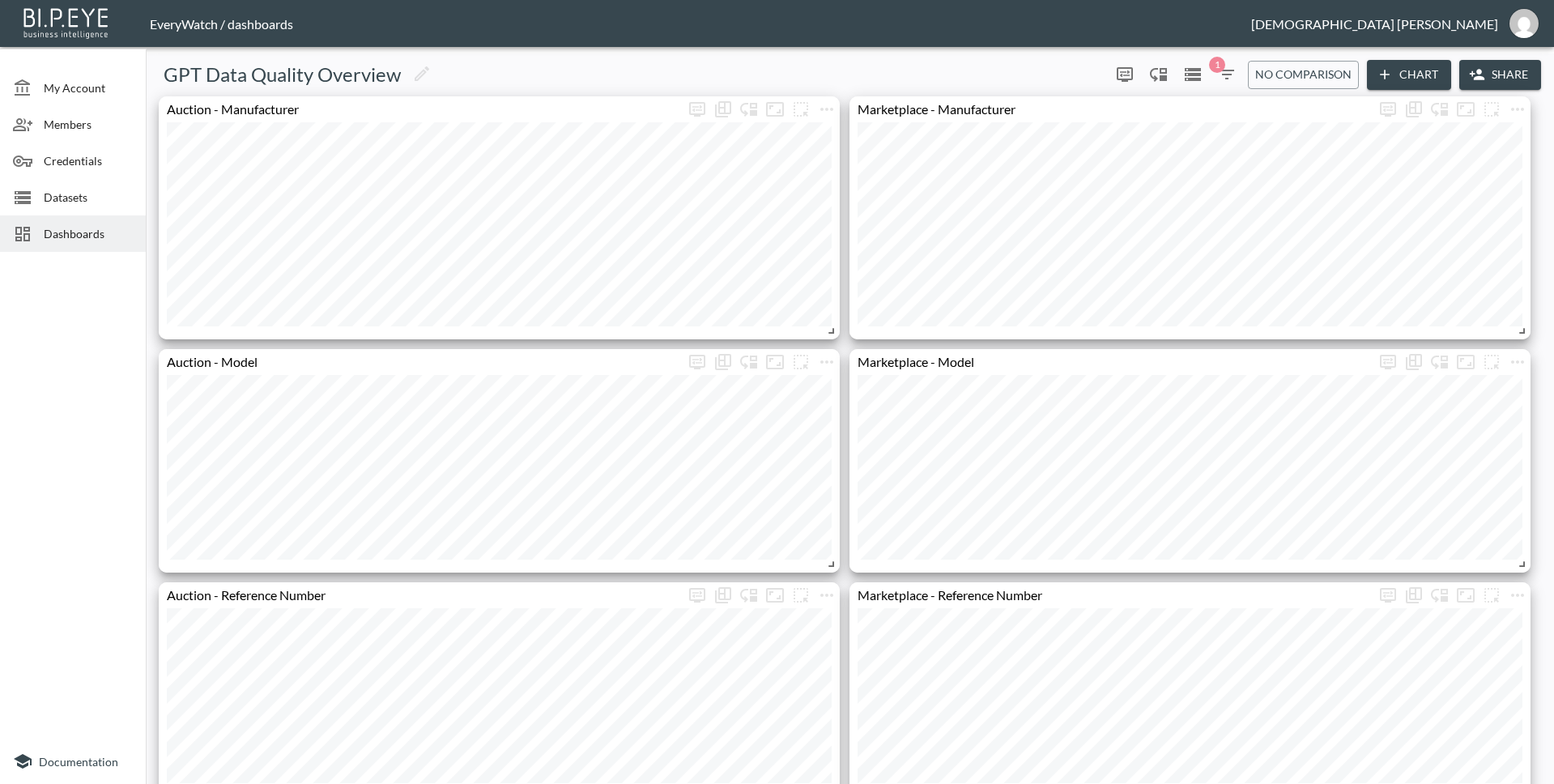
click at [1218, 71] on span "1" at bounding box center [1216, 64] width 16 height 16
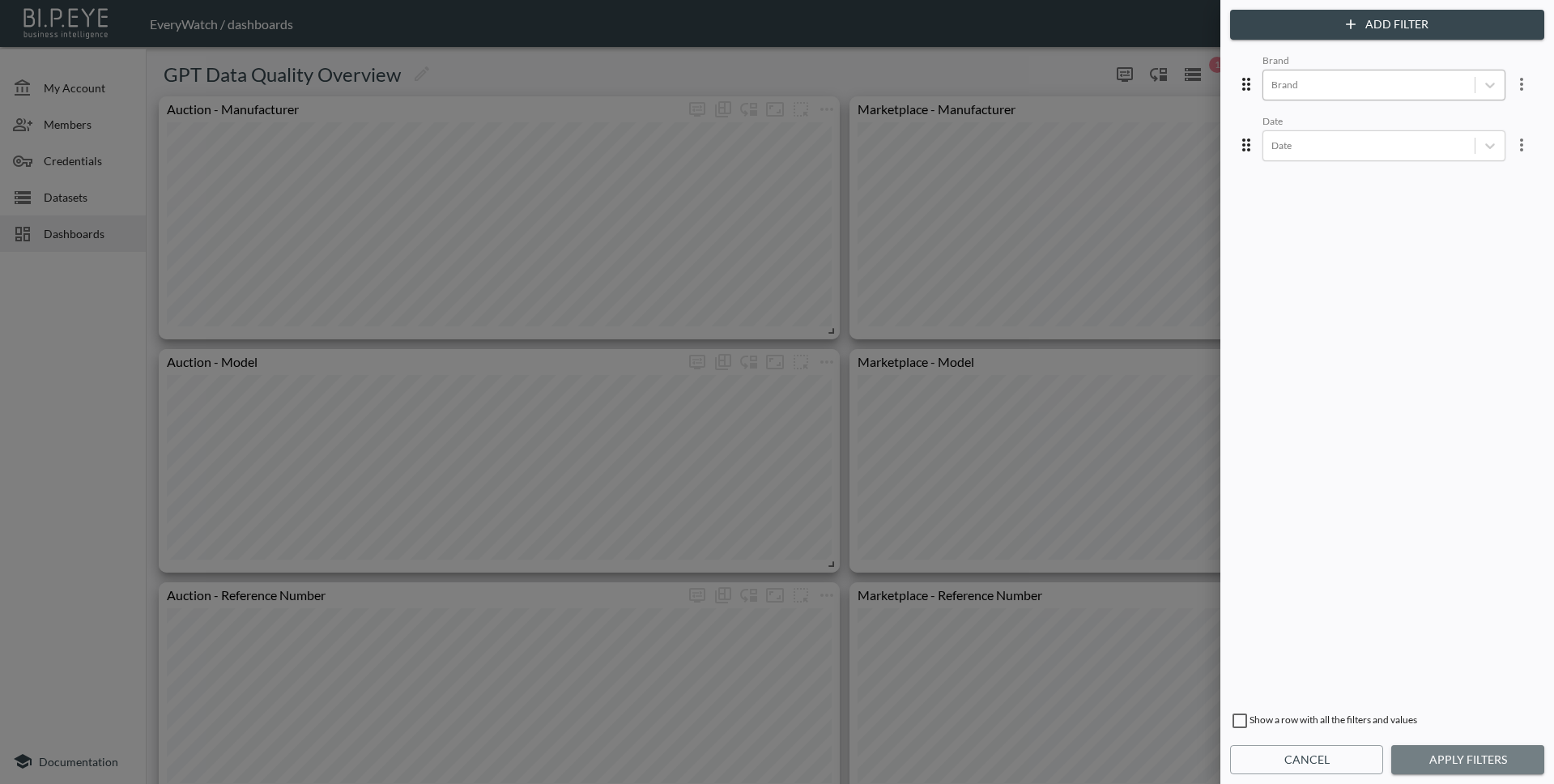
click at [1459, 753] on button "Apply Filters" at bounding box center [1468, 760] width 153 height 30
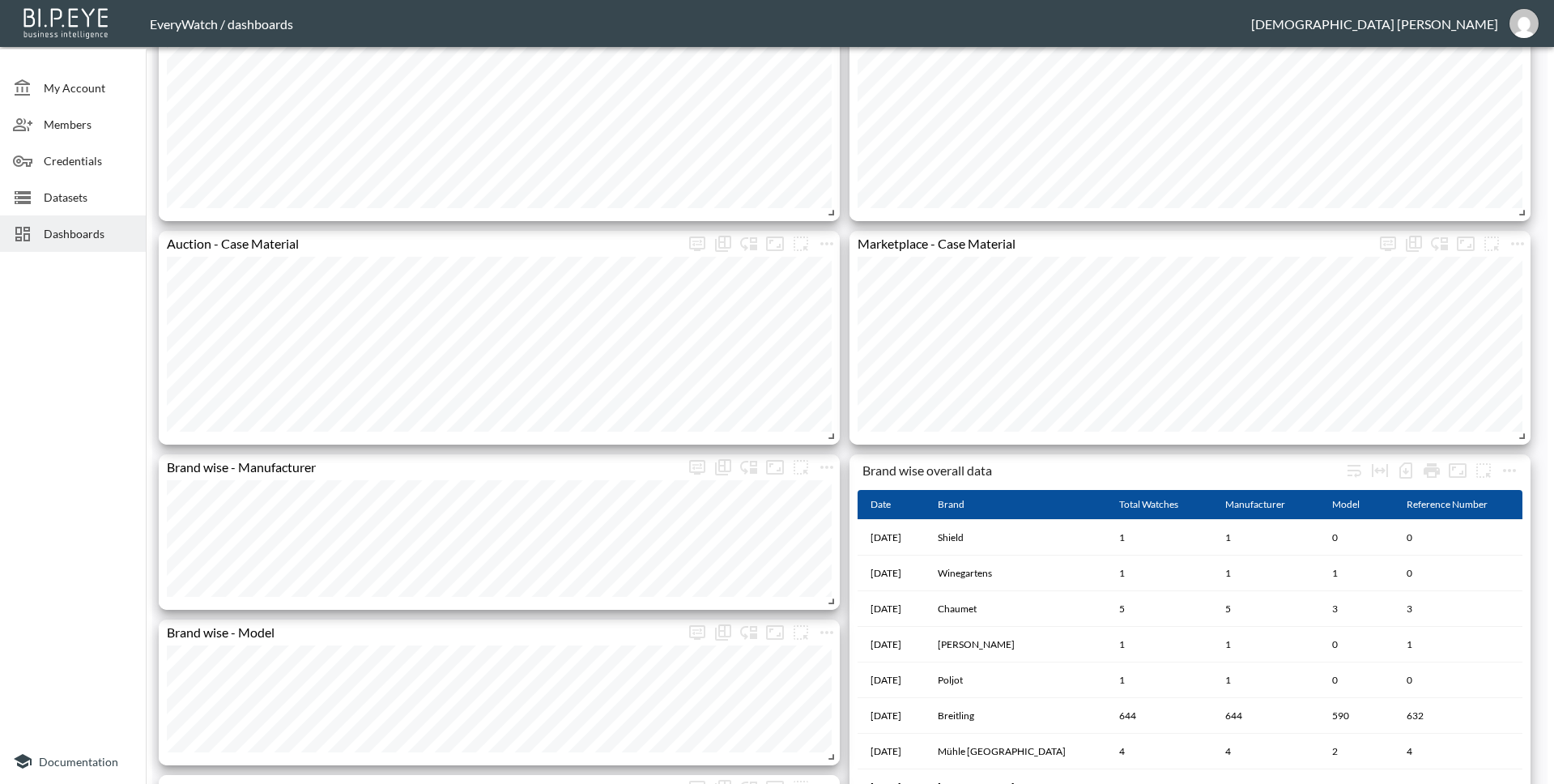
scroll to position [949, 0]
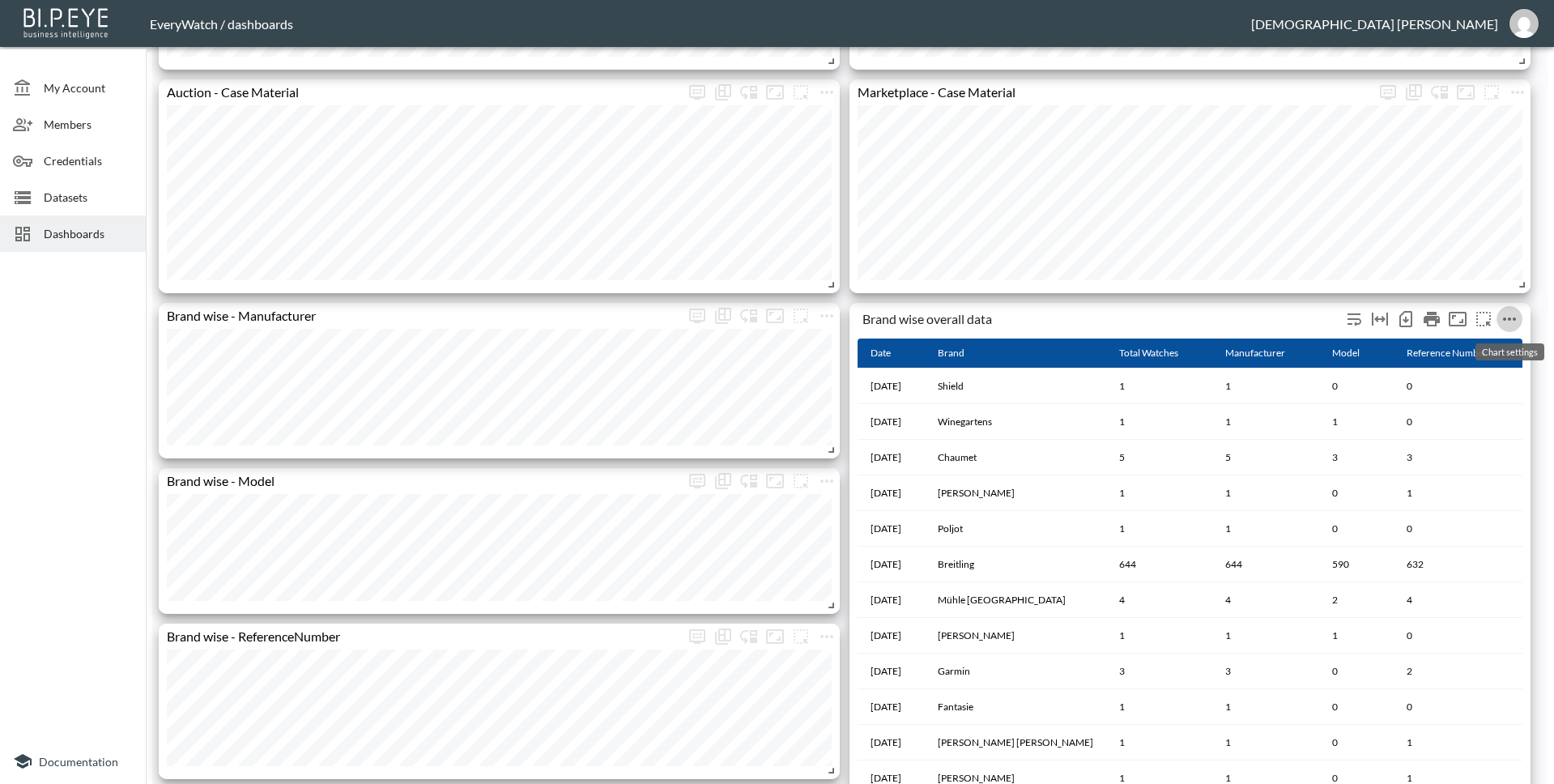
click at [1518, 321] on icon "more" at bounding box center [1509, 318] width 19 height 19
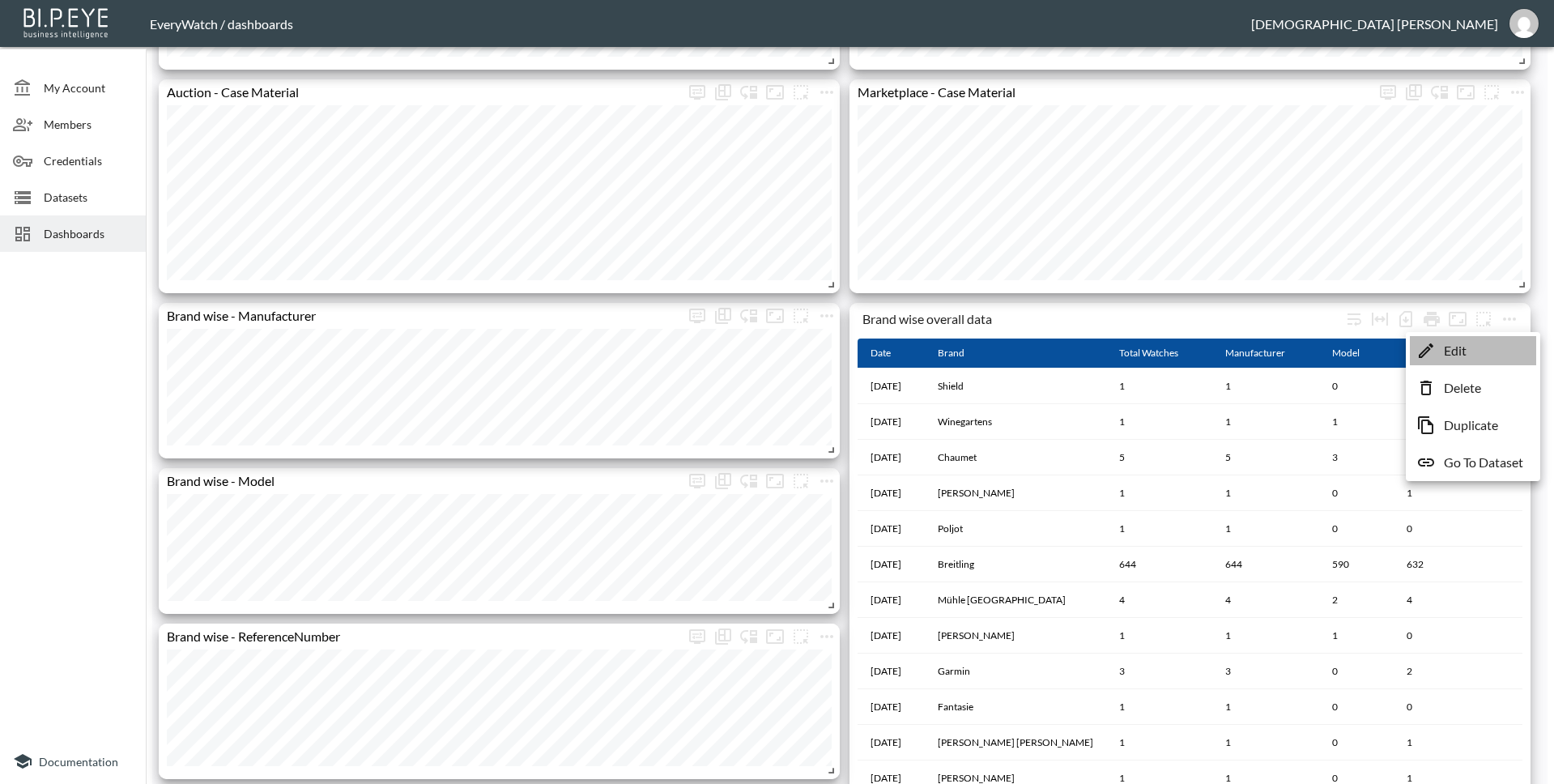
click at [1489, 357] on li "Edit" at bounding box center [1473, 350] width 126 height 29
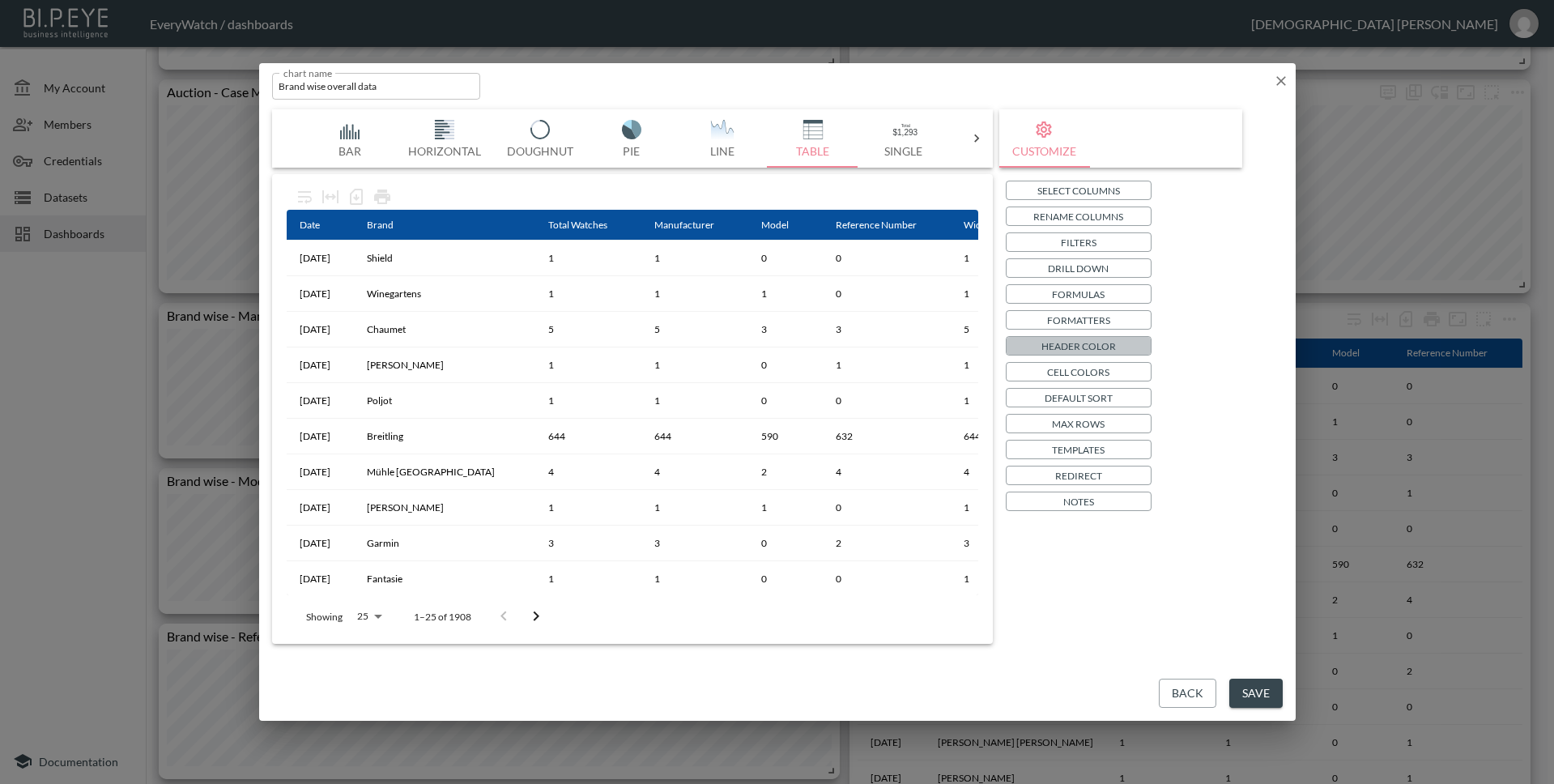
click at [1108, 338] on p "Header Color" at bounding box center [1078, 346] width 75 height 17
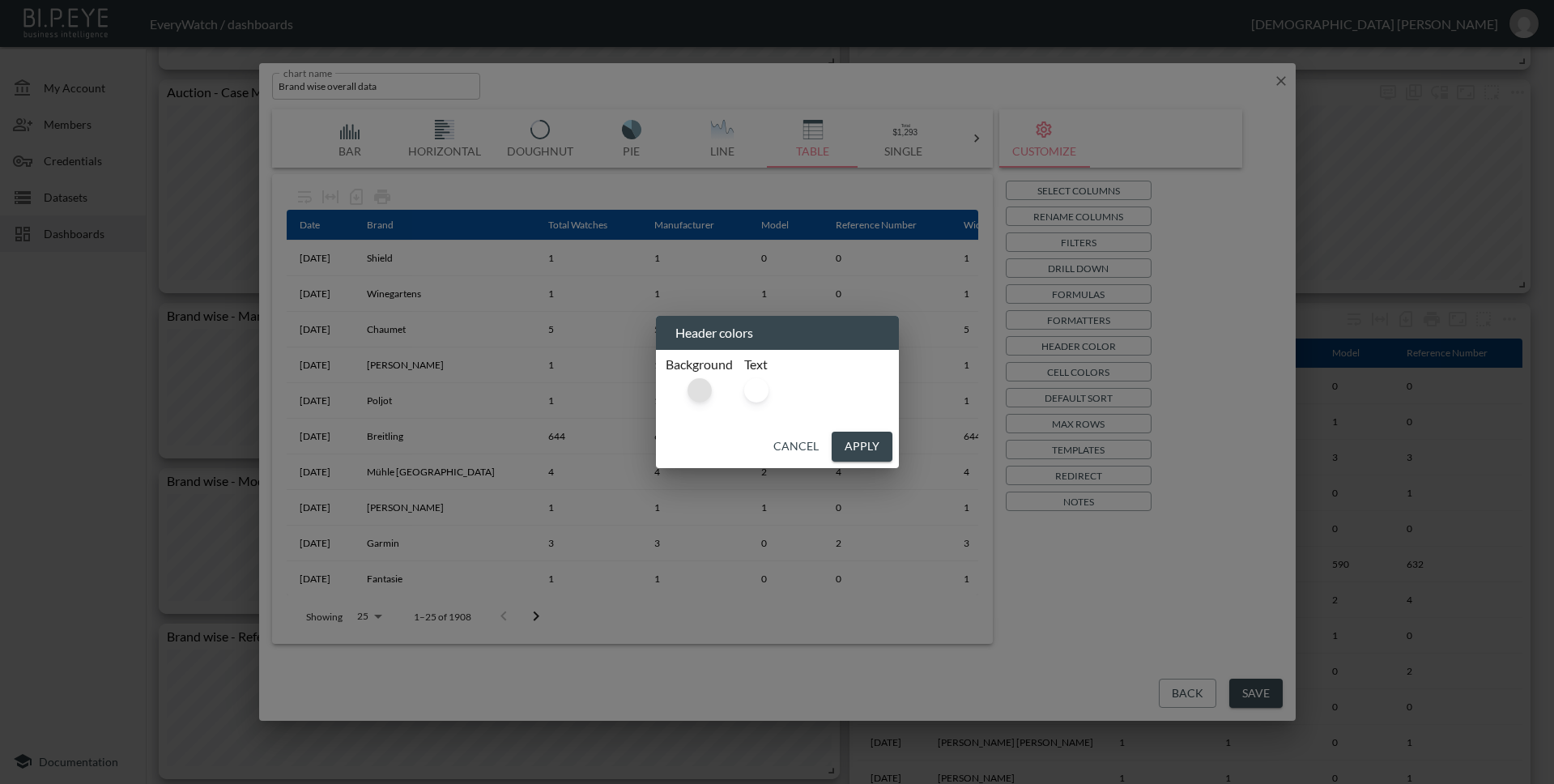
click at [703, 392] on div at bounding box center [699, 390] width 24 height 24
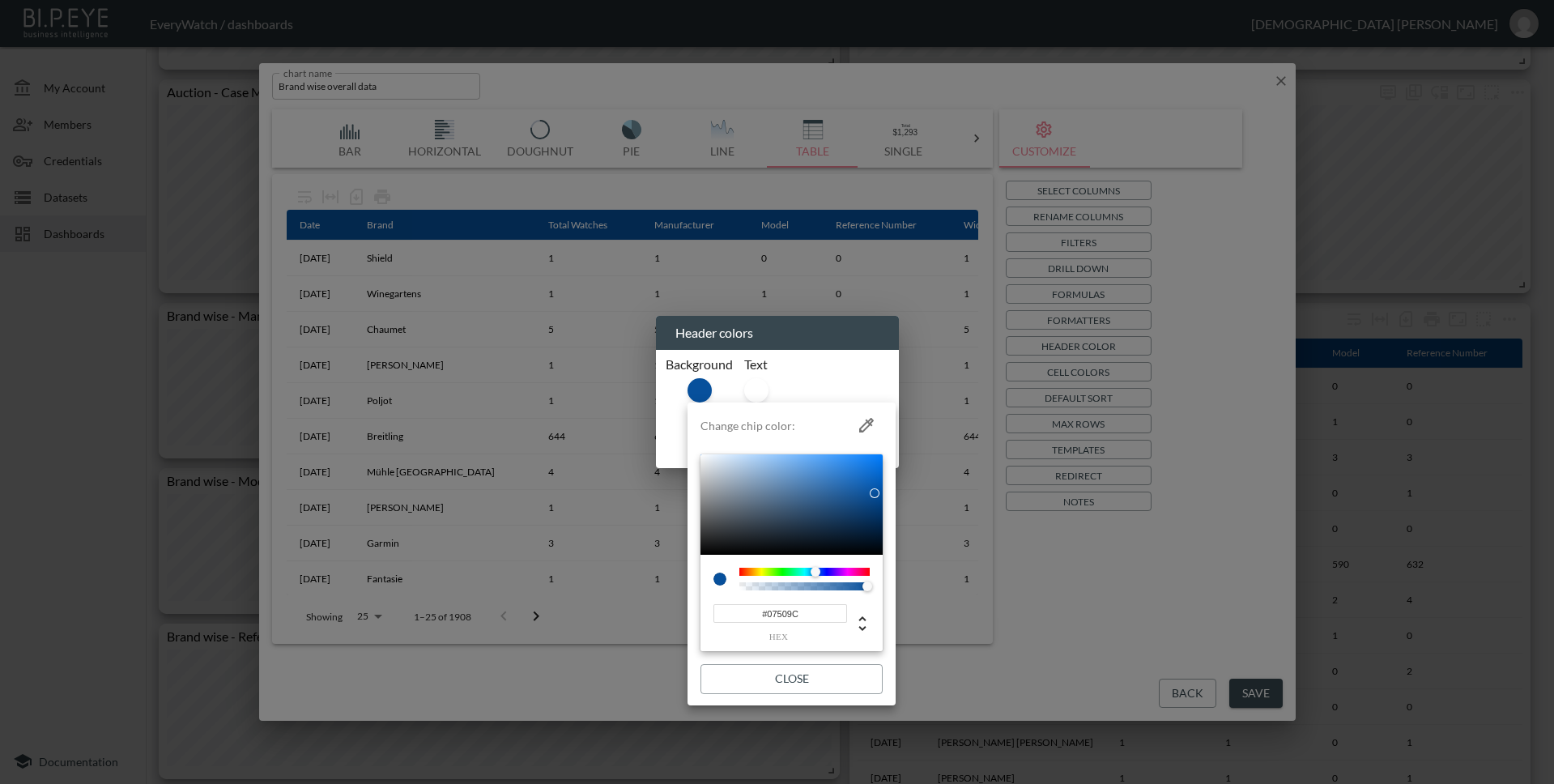
click at [807, 613] on input "#07509C" at bounding box center [780, 614] width 134 height 18
paste input "C9C7C7"
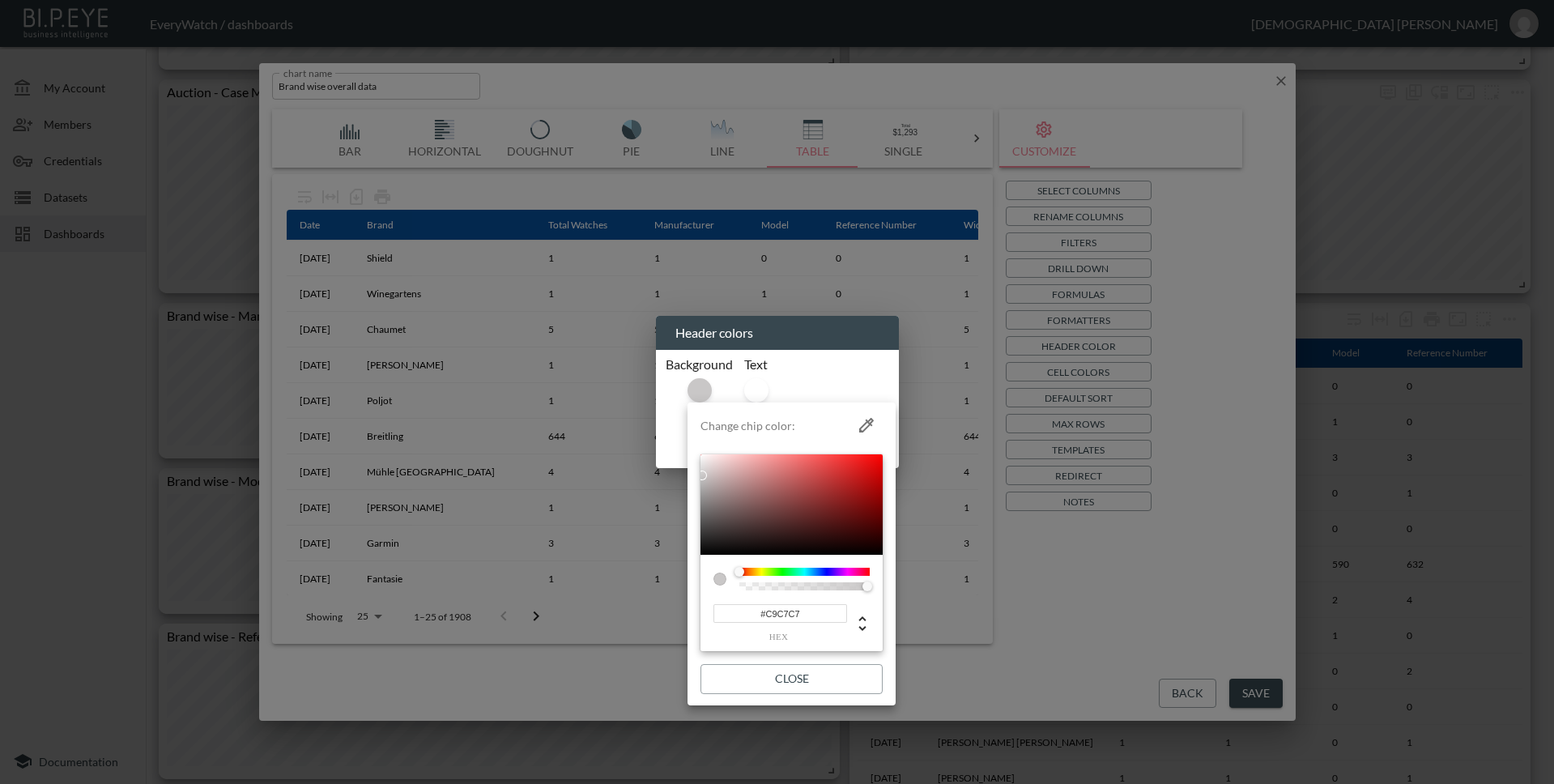
type input "#C9C7C7"
click at [716, 653] on div "#C9C7C7 hex" at bounding box center [791, 559] width 182 height 210
click at [733, 672] on button "Close" at bounding box center [791, 679] width 182 height 30
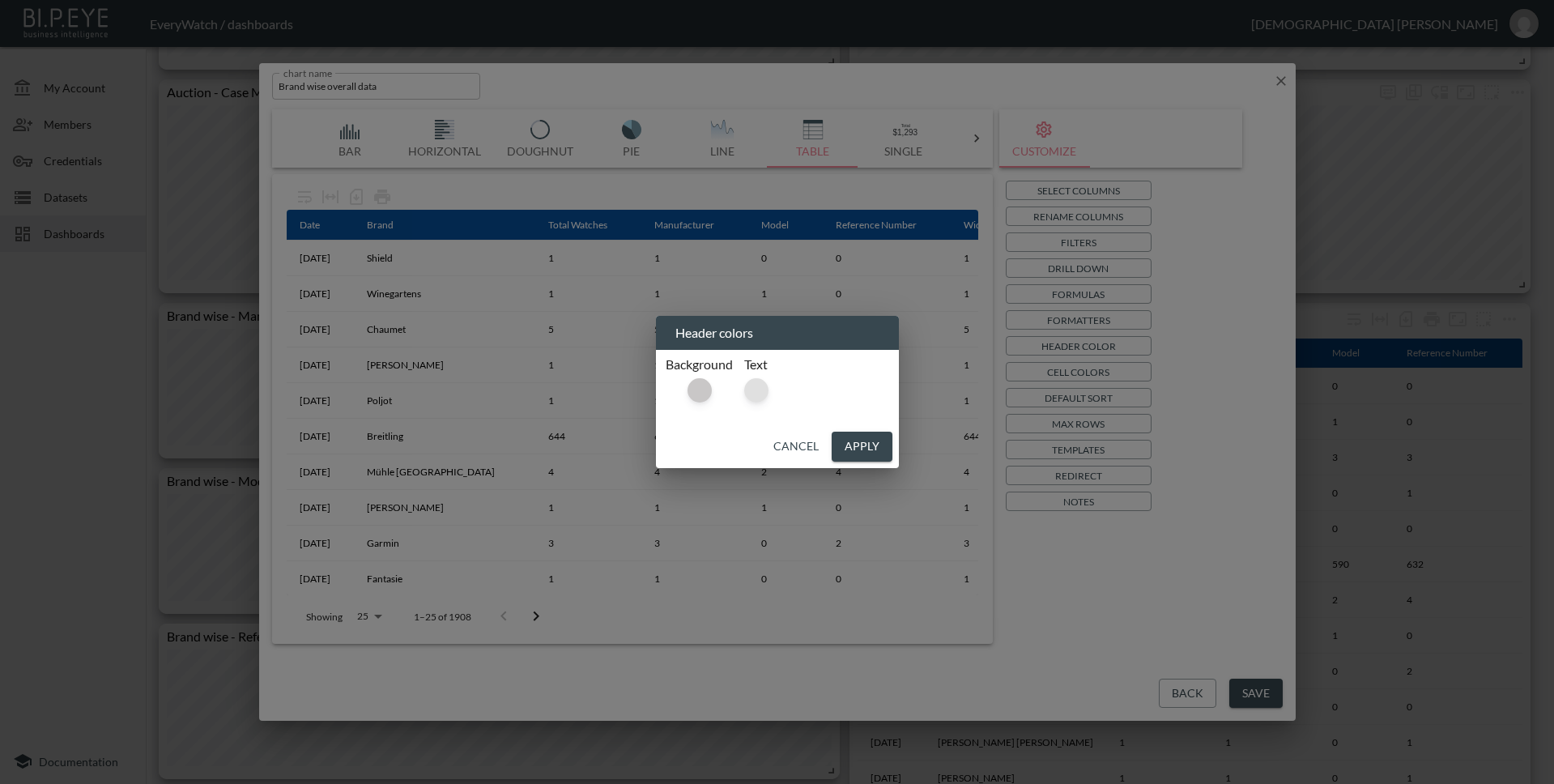
click at [762, 392] on div at bounding box center [756, 390] width 24 height 24
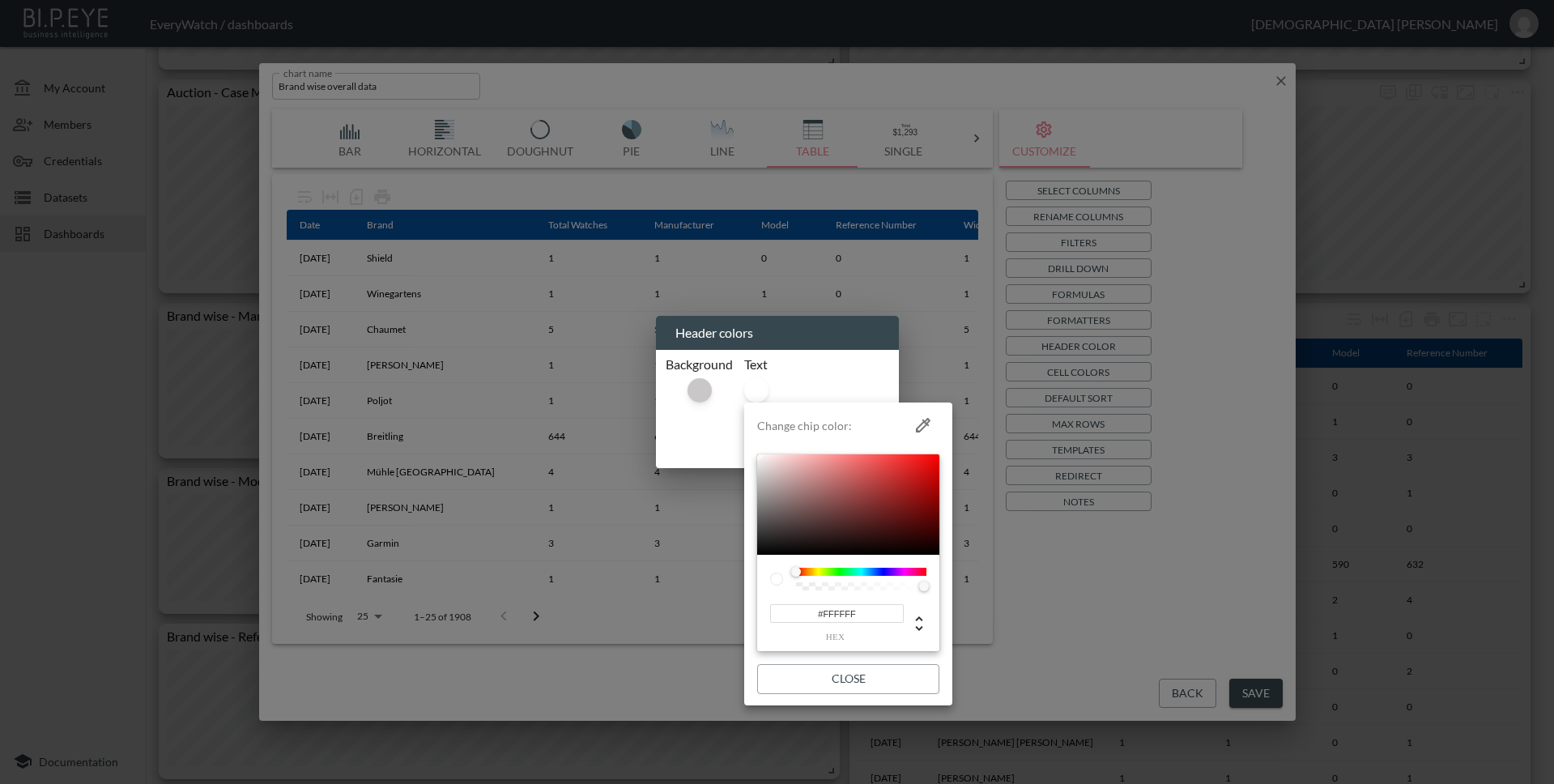
drag, startPoint x: 756, startPoint y: 455, endPoint x: 760, endPoint y: 574, distance: 119.1
click at [760, 574] on li "Change chip color: #FFFFFF hex Close" at bounding box center [848, 554] width 208 height 290
click at [763, 551] on div at bounding box center [848, 504] width 182 height 101
type input "#000000"
drag, startPoint x: 780, startPoint y: 550, endPoint x: 751, endPoint y: 573, distance: 37.0
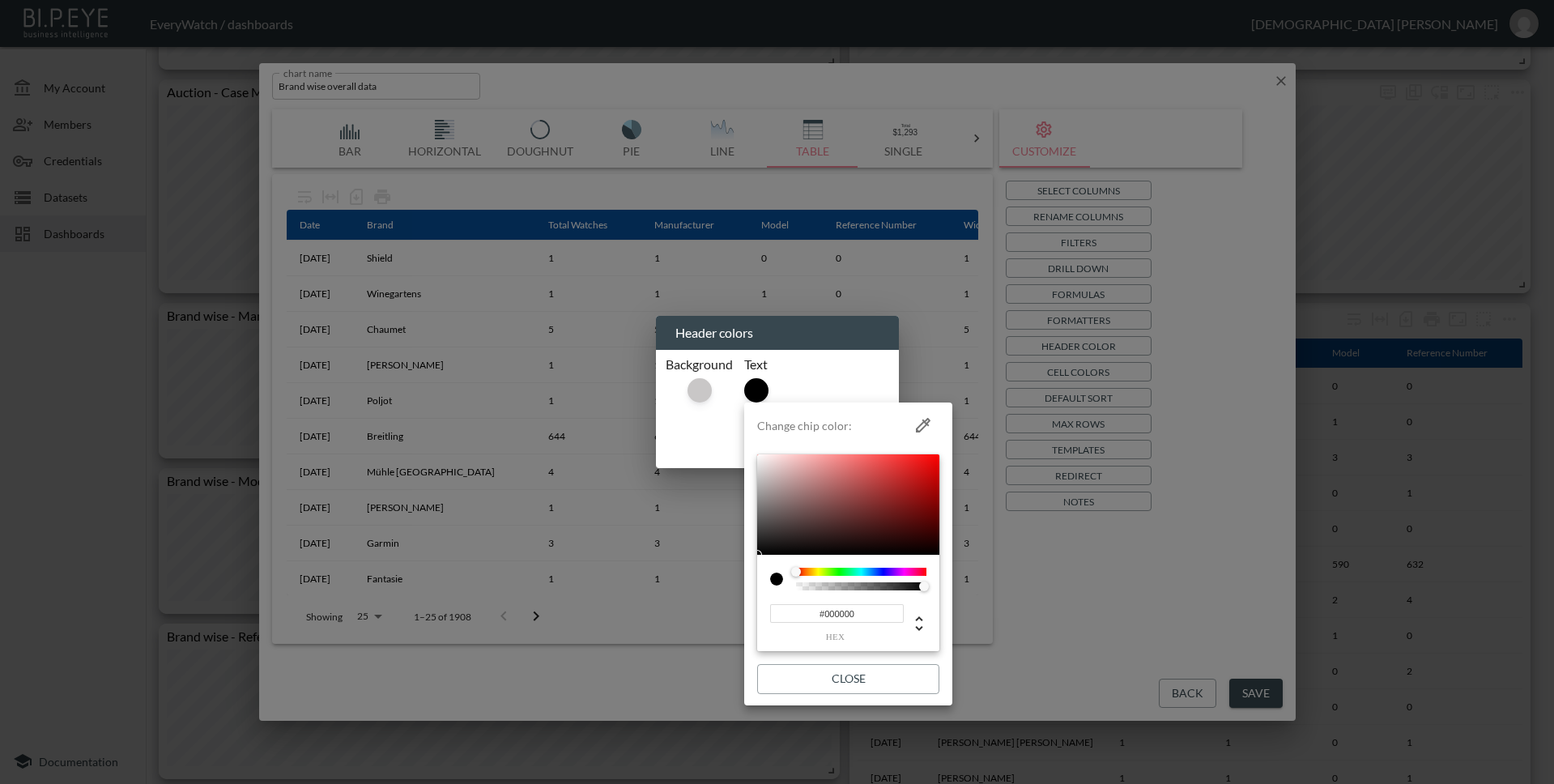
click at [751, 573] on li "Change chip color: #000000 hex Close" at bounding box center [848, 554] width 208 height 290
click at [875, 683] on button "Close" at bounding box center [848, 679] width 182 height 30
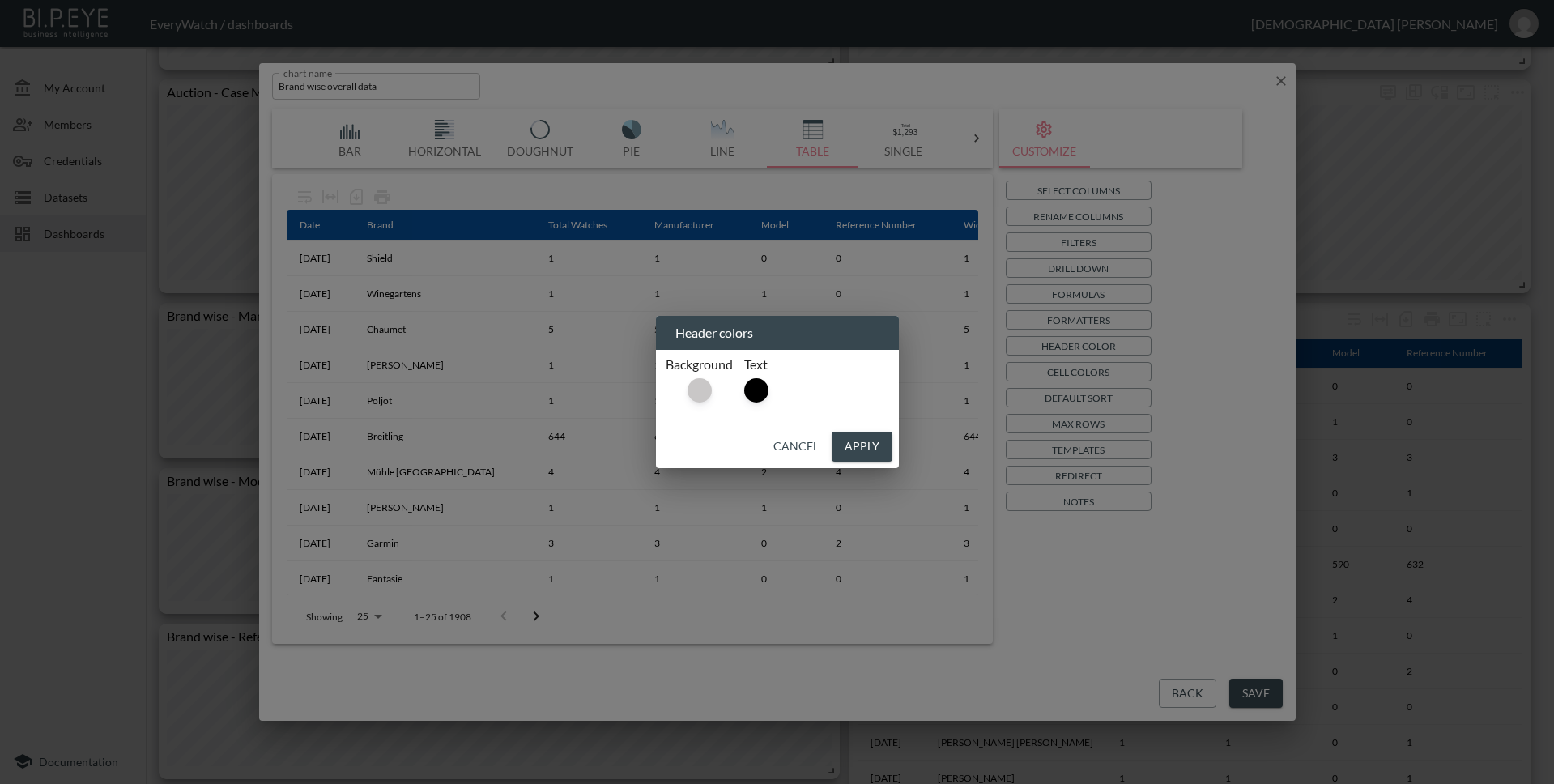
click at [884, 455] on button "Apply" at bounding box center [861, 446] width 61 height 30
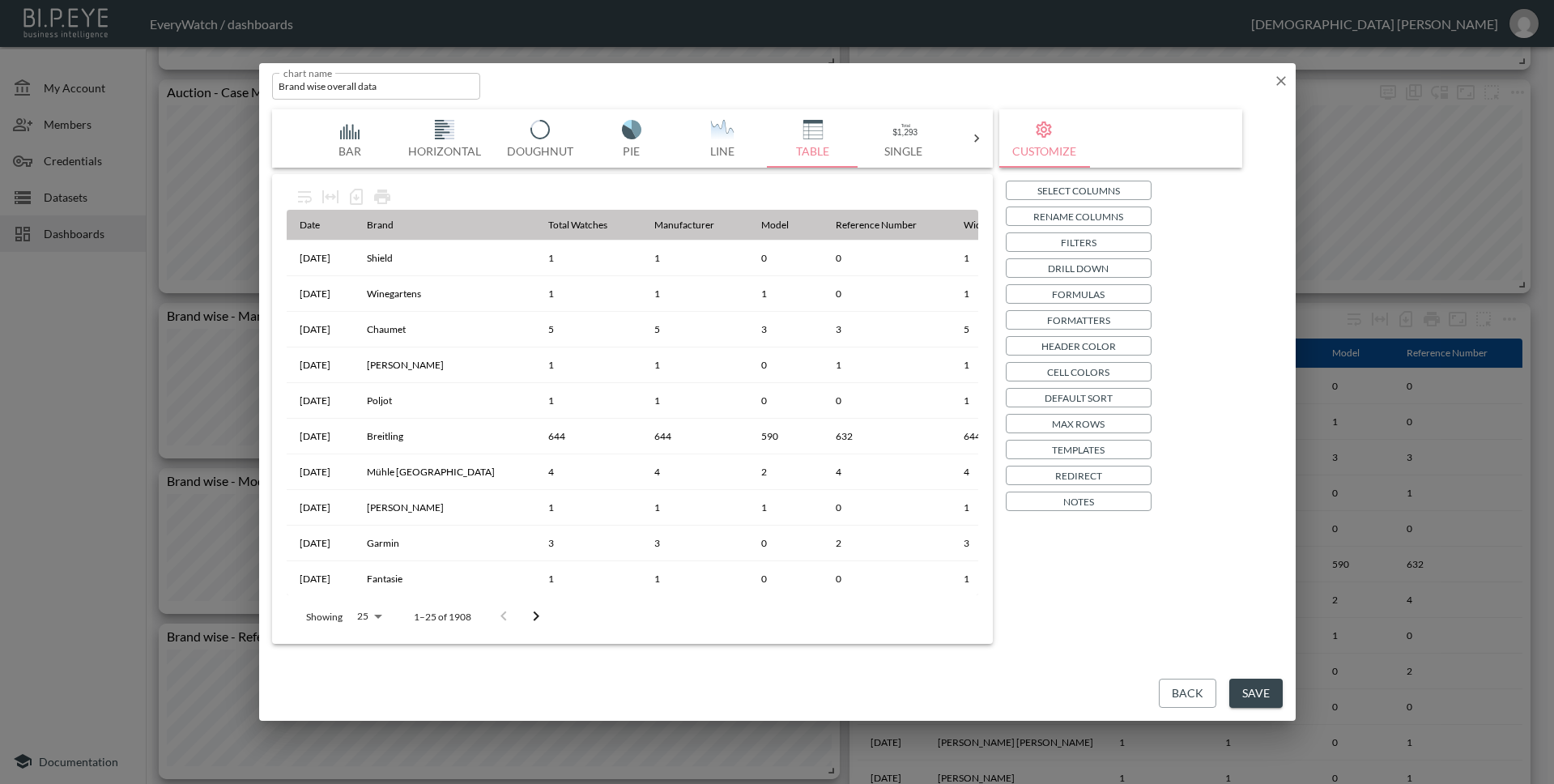
click at [1262, 691] on button "Save" at bounding box center [1256, 693] width 53 height 30
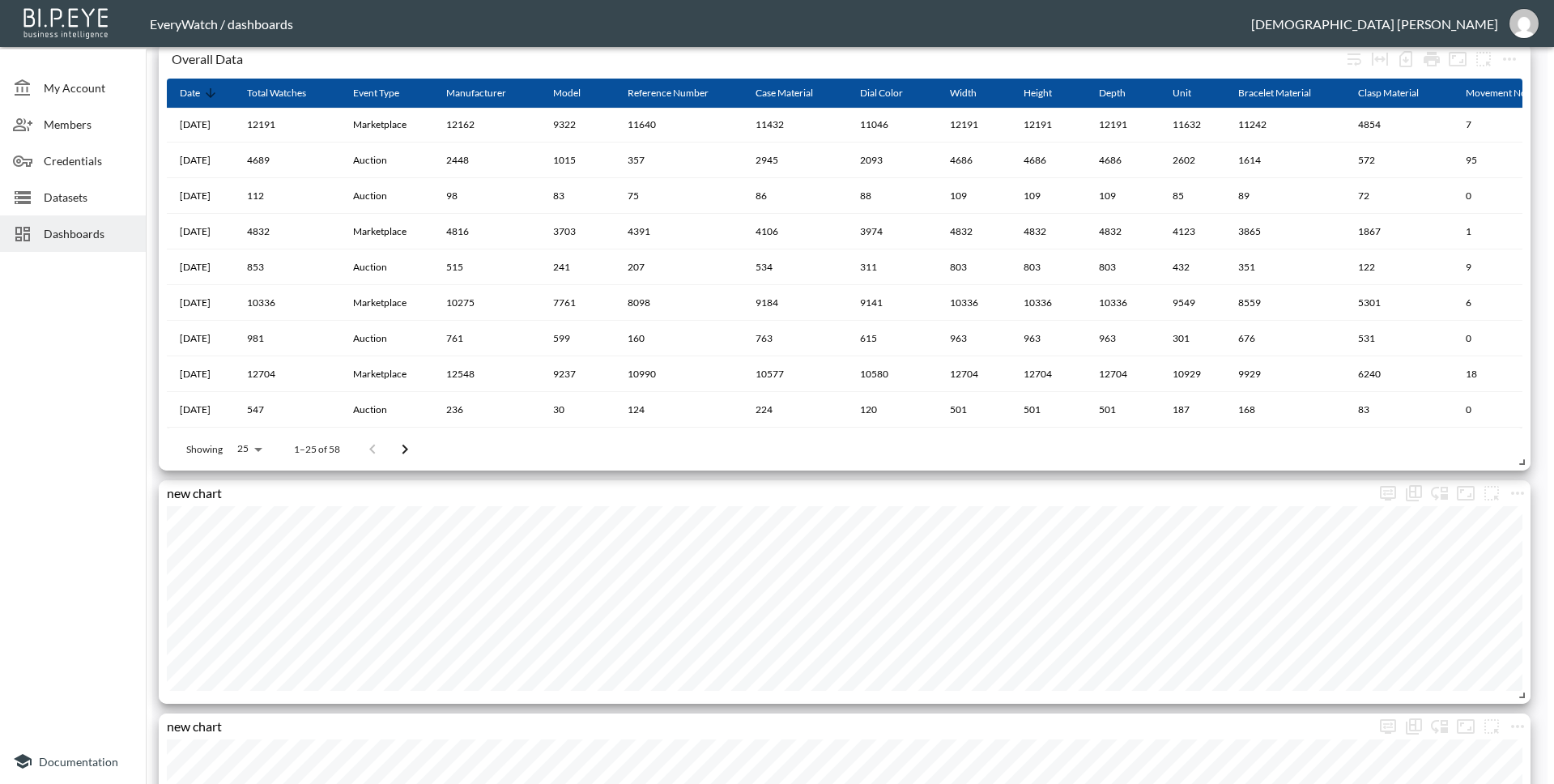
scroll to position [1868, 0]
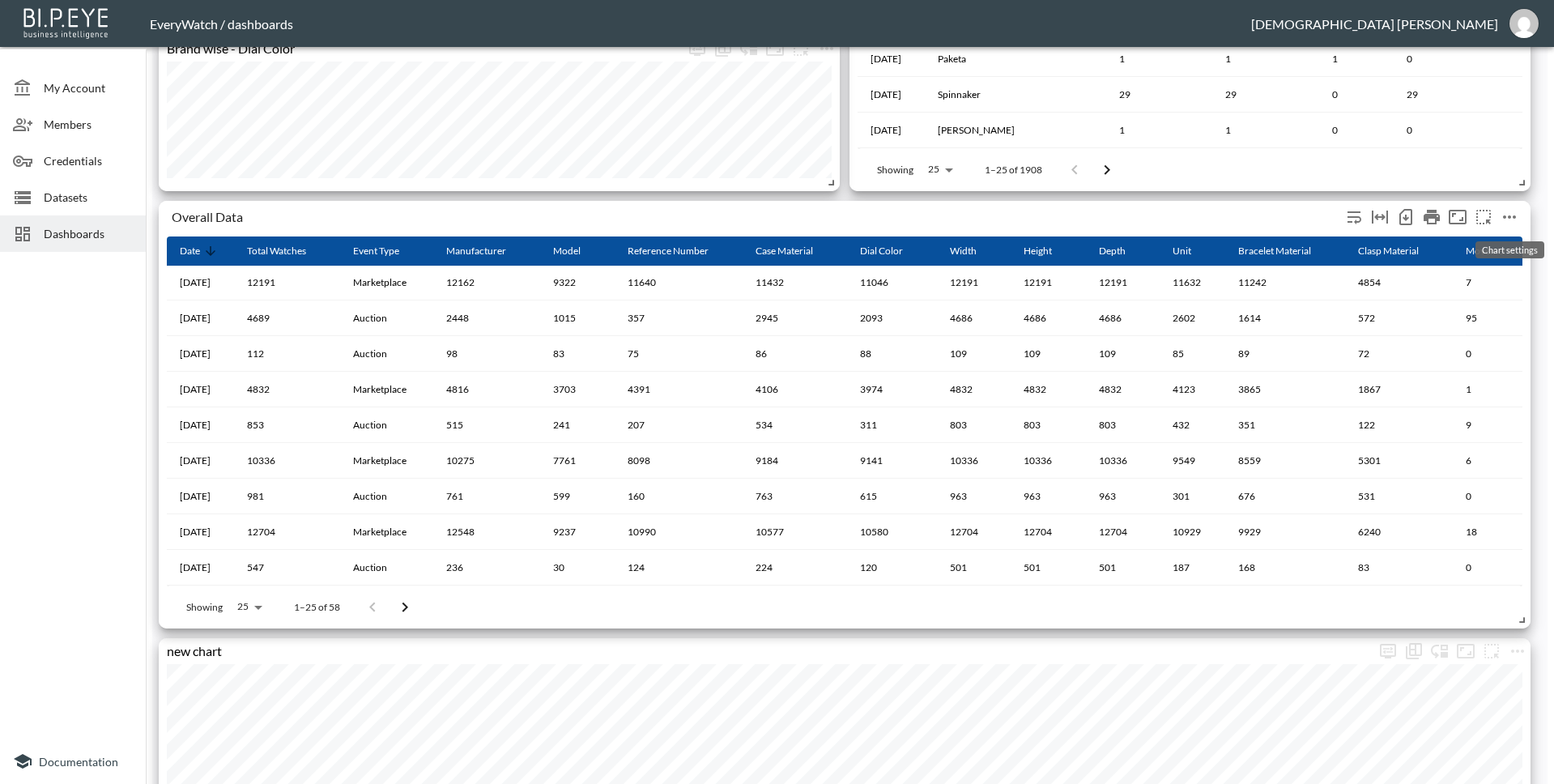
click at [1511, 223] on icon "more" at bounding box center [1509, 216] width 19 height 19
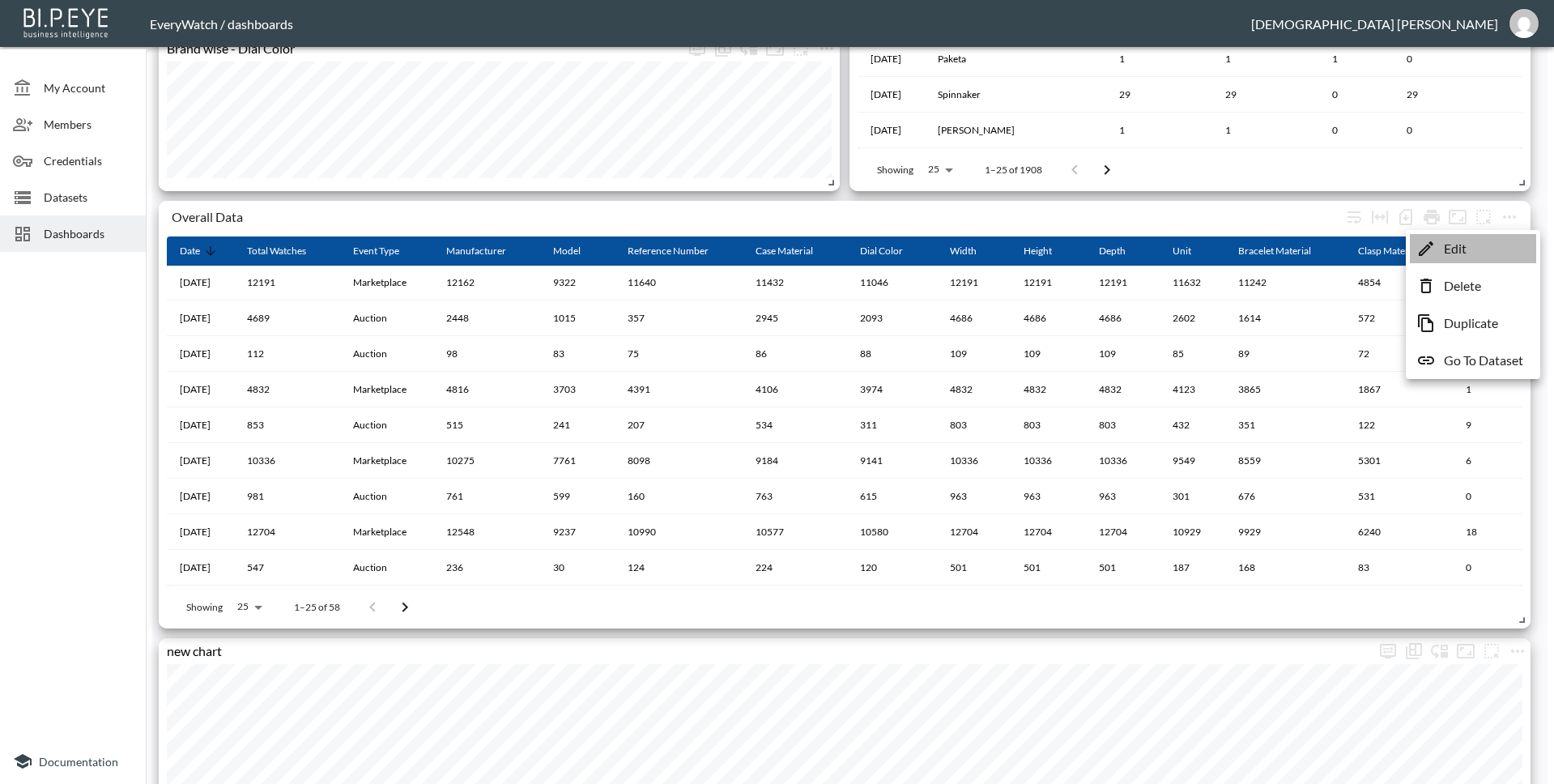
click at [1443, 256] on p "Edit" at bounding box center [1454, 248] width 22 height 19
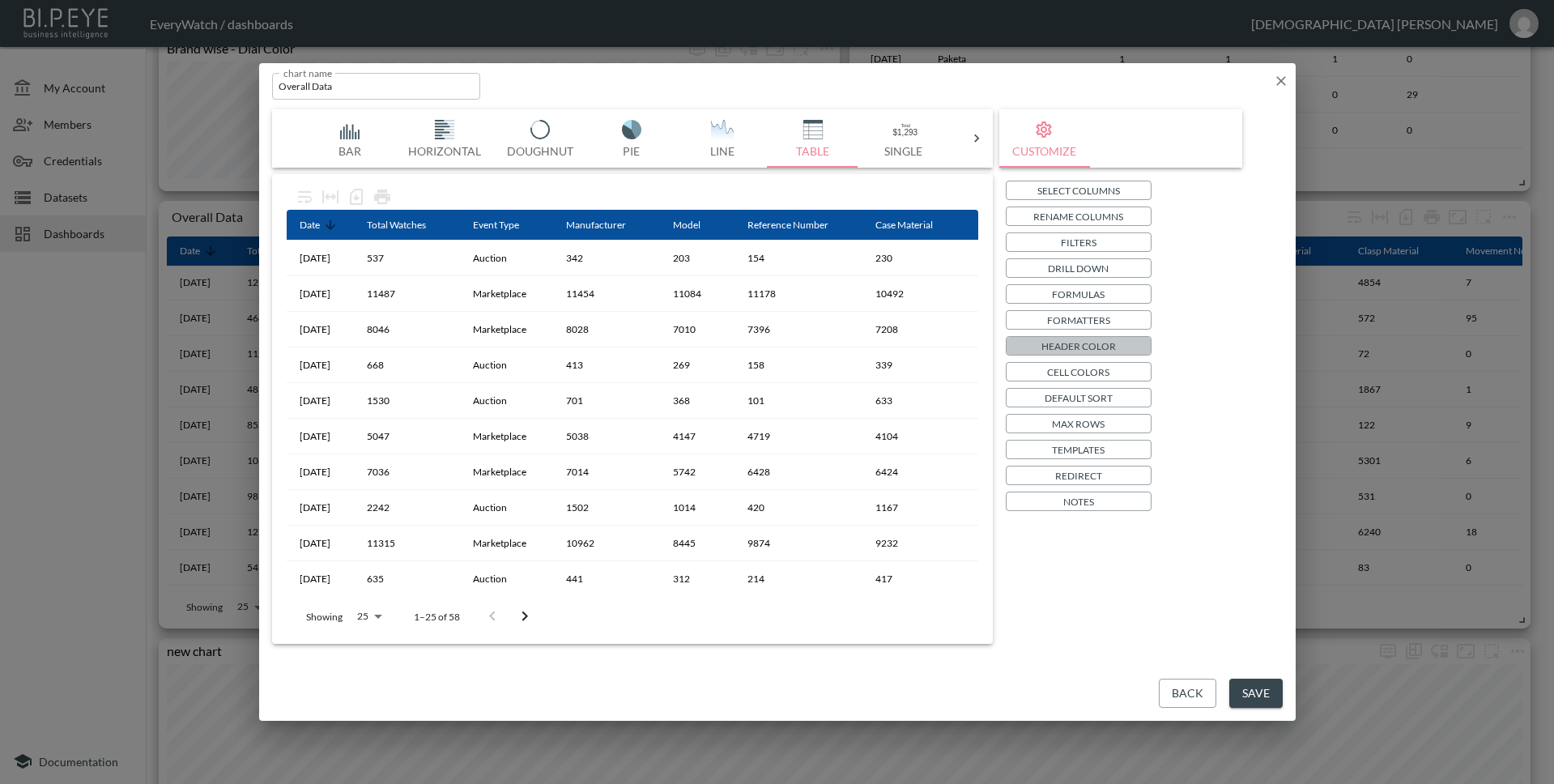
click at [1085, 352] on p "Header Color" at bounding box center [1078, 346] width 75 height 17
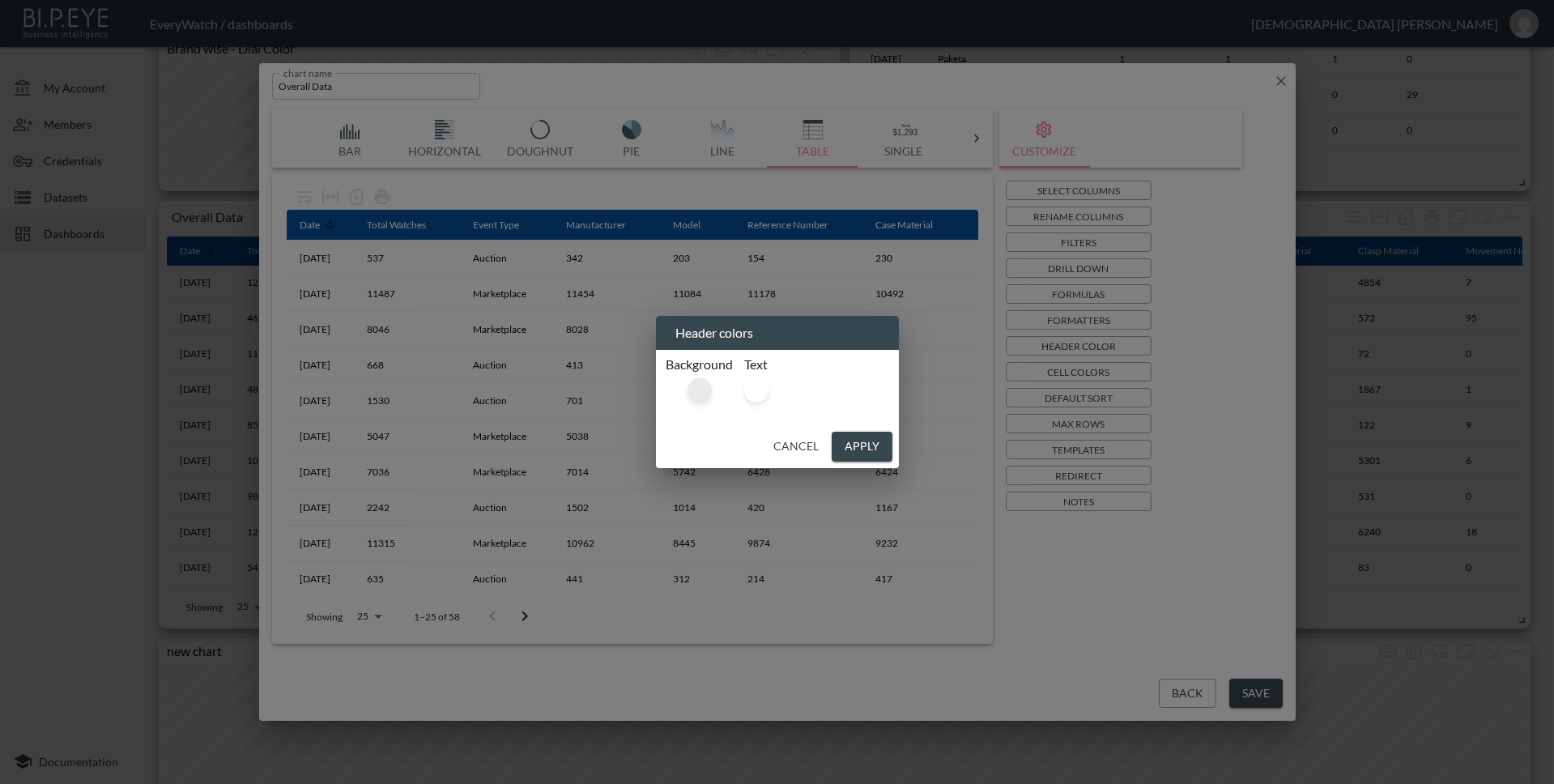
click at [703, 387] on div at bounding box center [699, 390] width 24 height 24
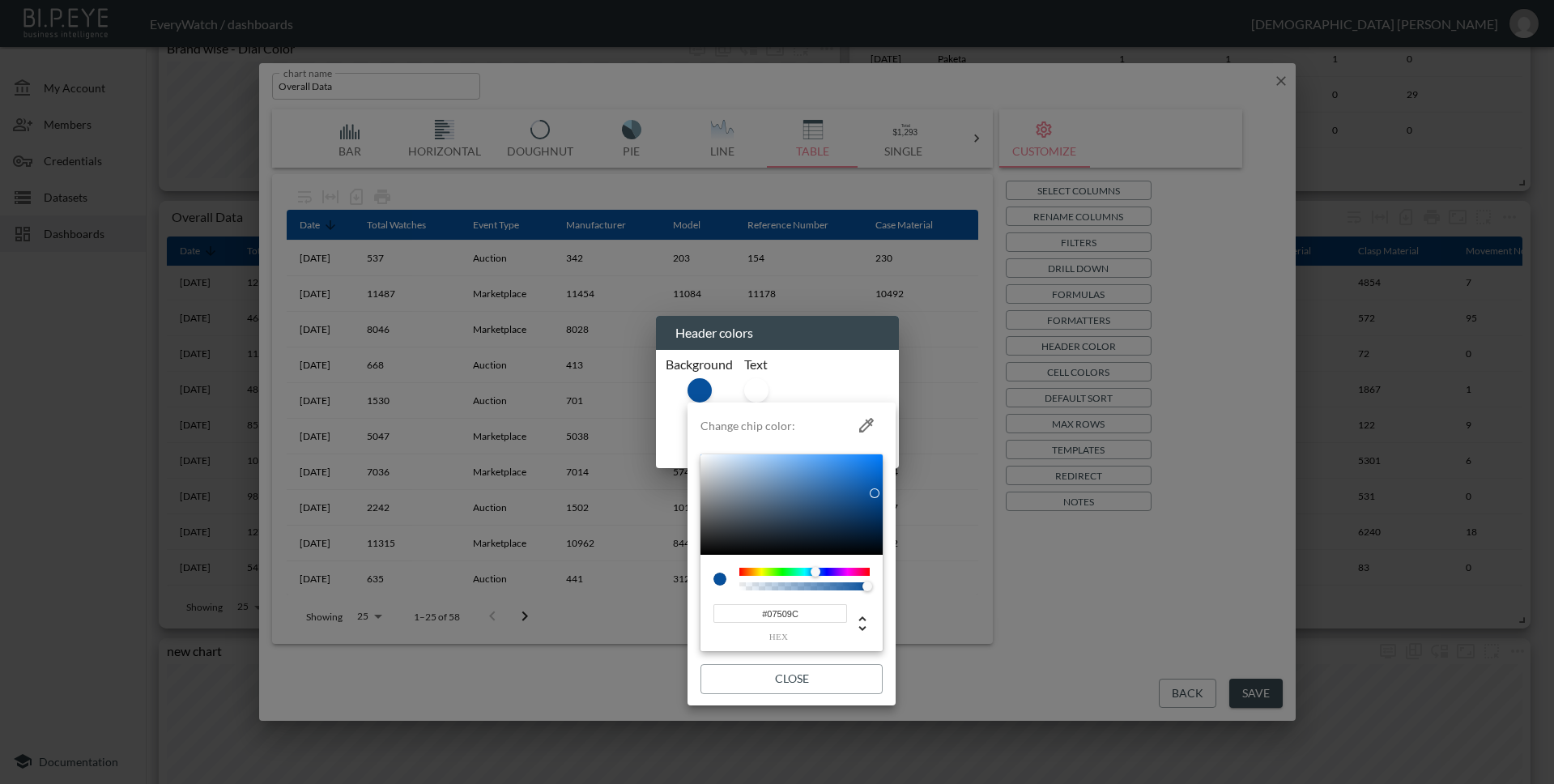
click at [808, 614] on input "#07509C" at bounding box center [780, 614] width 134 height 18
paste input "C9C7C7"
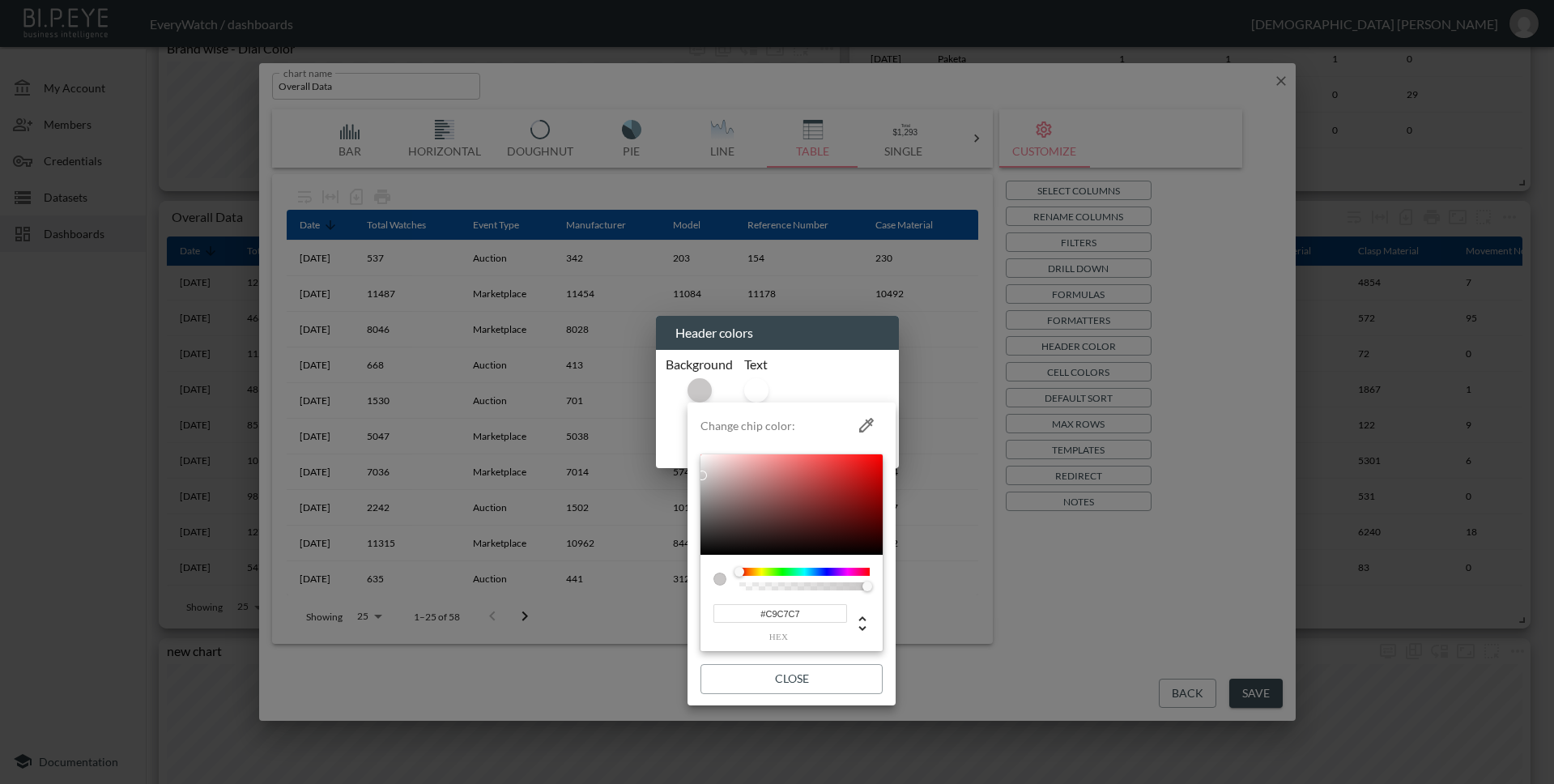
type input "#C9C7C7"
click at [806, 673] on button "Close" at bounding box center [791, 679] width 182 height 30
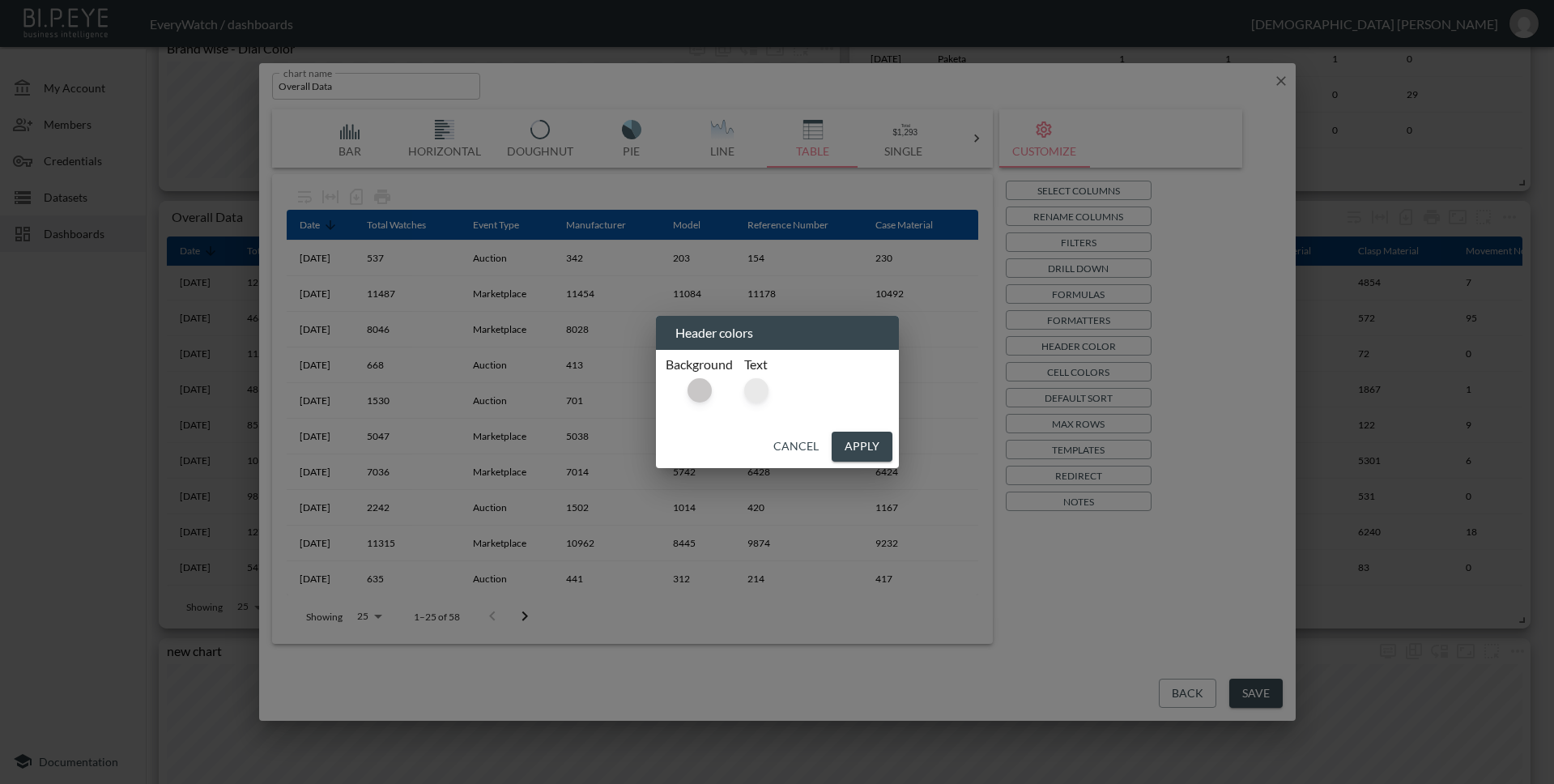
click at [760, 393] on div at bounding box center [756, 390] width 24 height 24
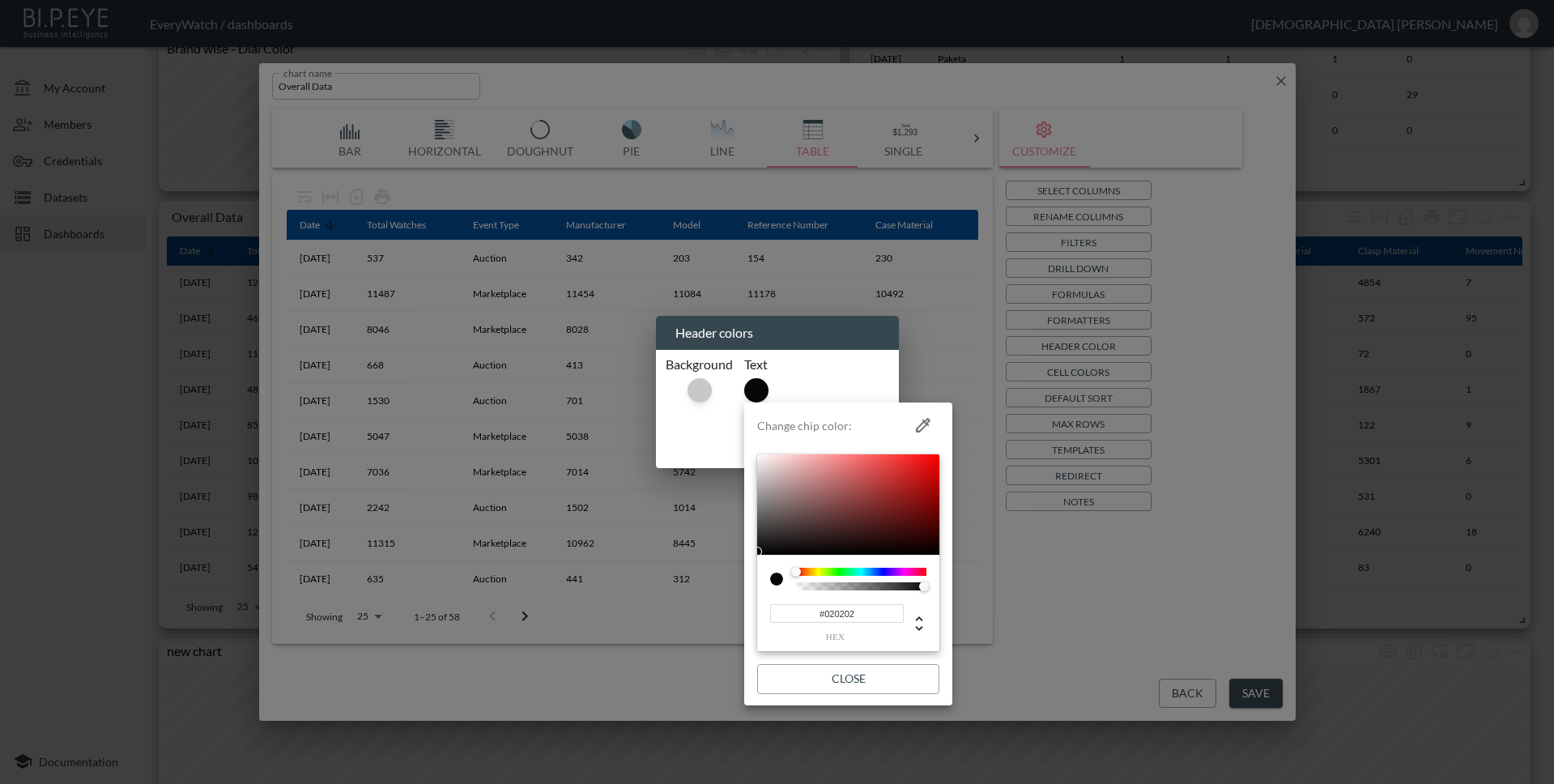
type input "#000000"
drag, startPoint x: 759, startPoint y: 457, endPoint x: 755, endPoint y: 570, distance: 113.1
click at [755, 570] on li "Change chip color: #000000 hex Close" at bounding box center [848, 554] width 208 height 290
click at [857, 671] on button "Close" at bounding box center [848, 679] width 182 height 30
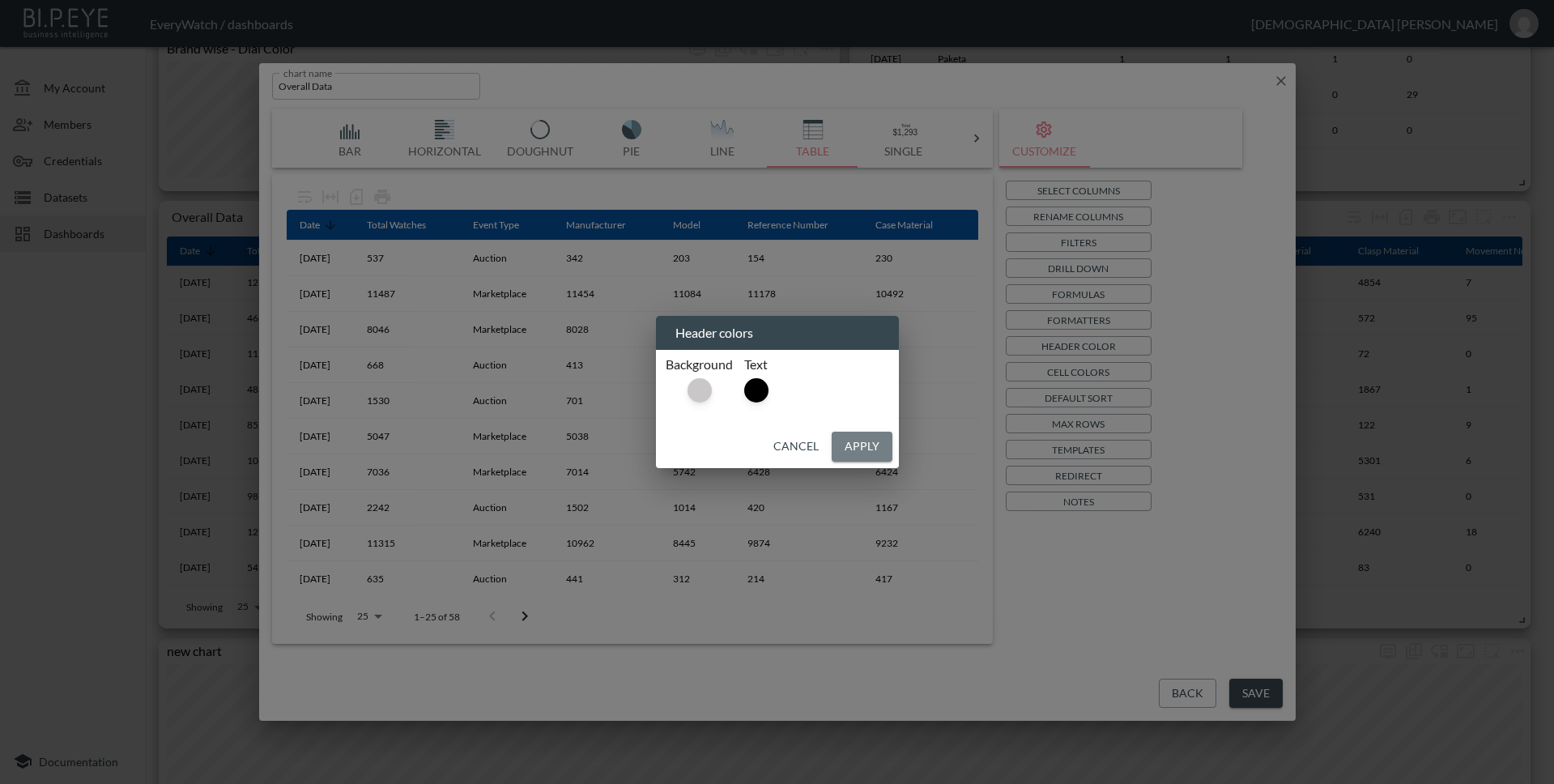
click at [848, 453] on button "Apply" at bounding box center [861, 446] width 61 height 30
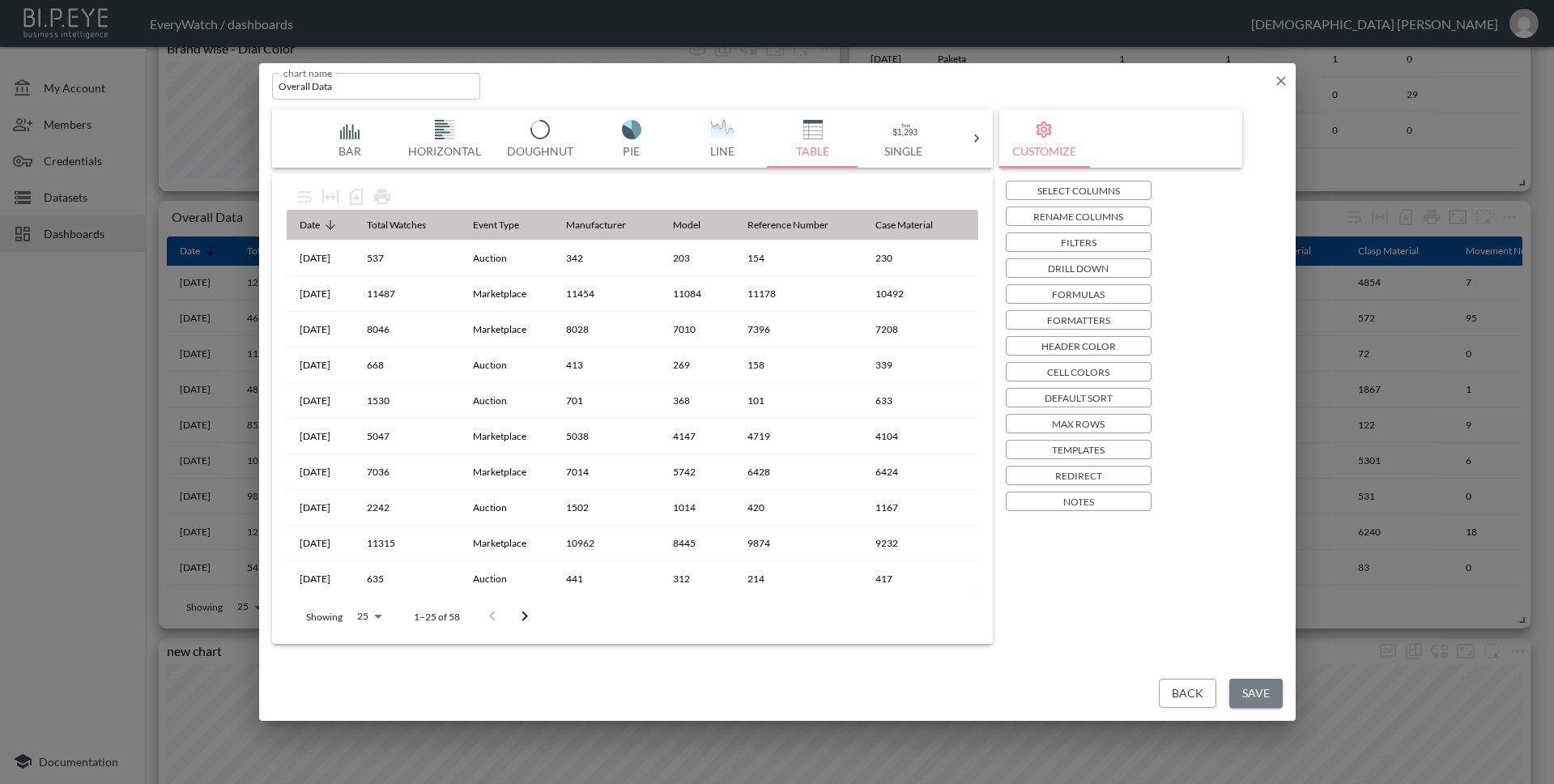
click at [1264, 689] on button "Save" at bounding box center [1256, 693] width 53 height 30
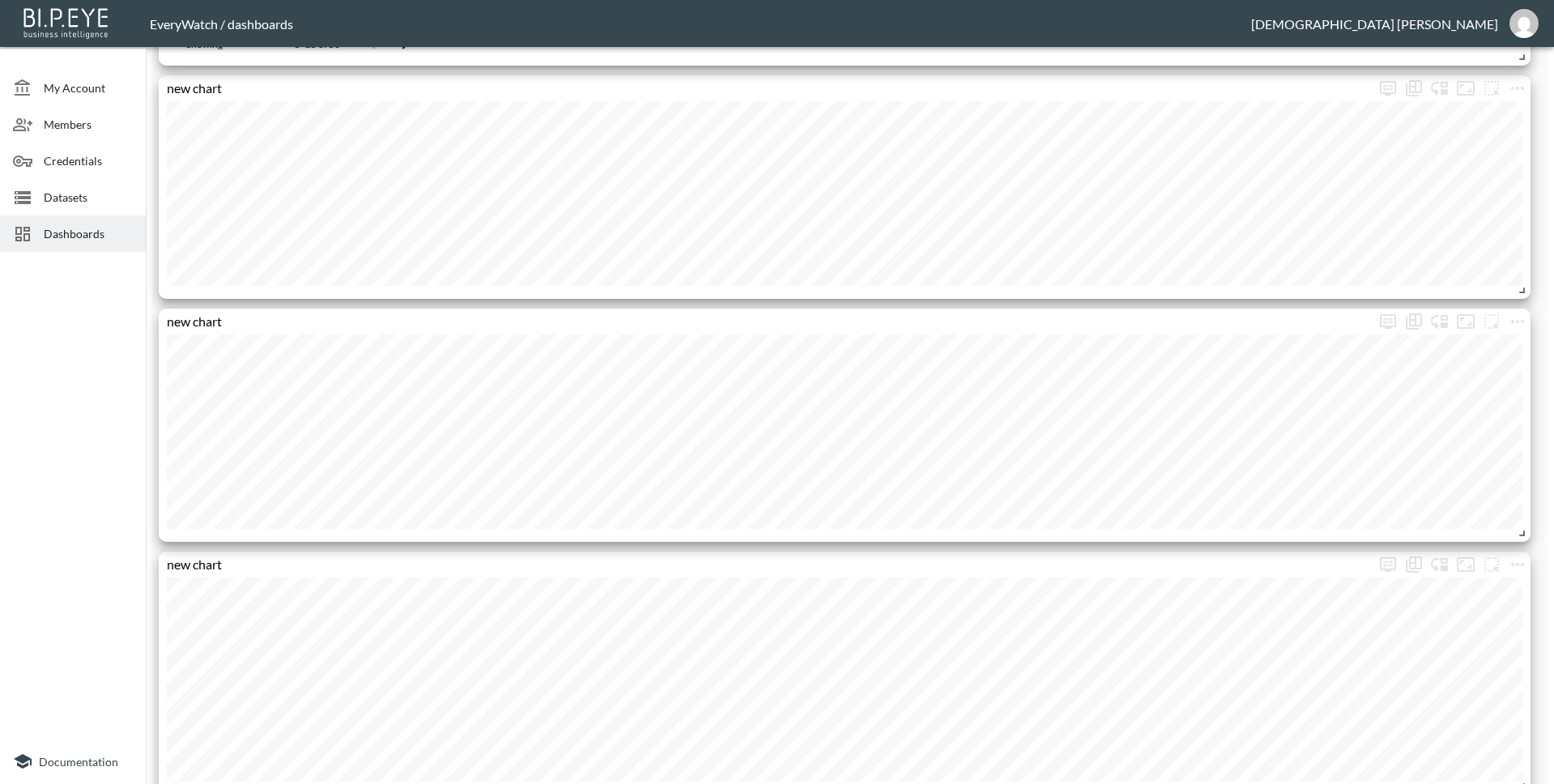
scroll to position [2251, 0]
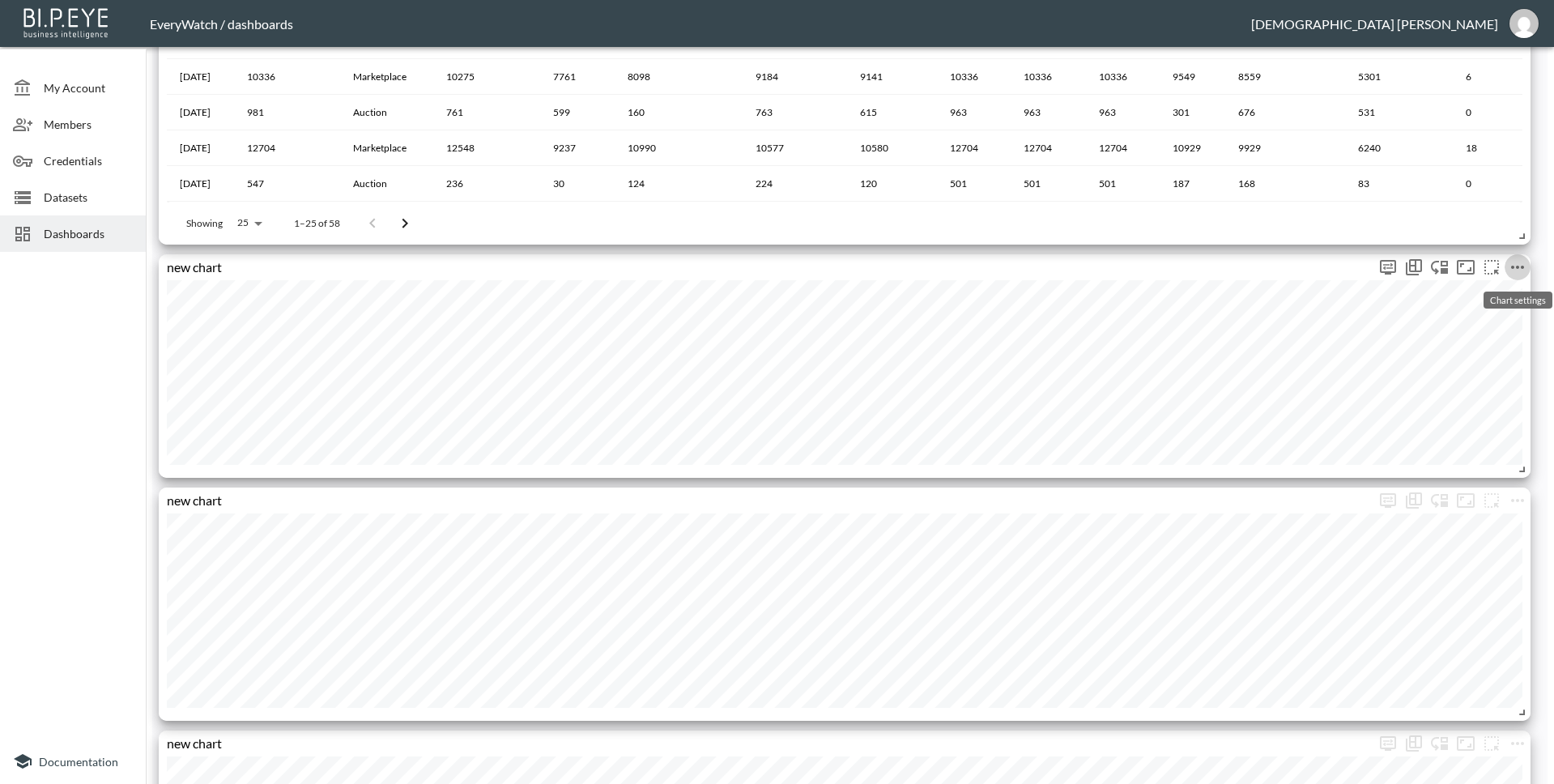
click at [1521, 261] on icon "more" at bounding box center [1517, 267] width 19 height 19
click at [1498, 291] on li "Edit" at bounding box center [1473, 298] width 126 height 29
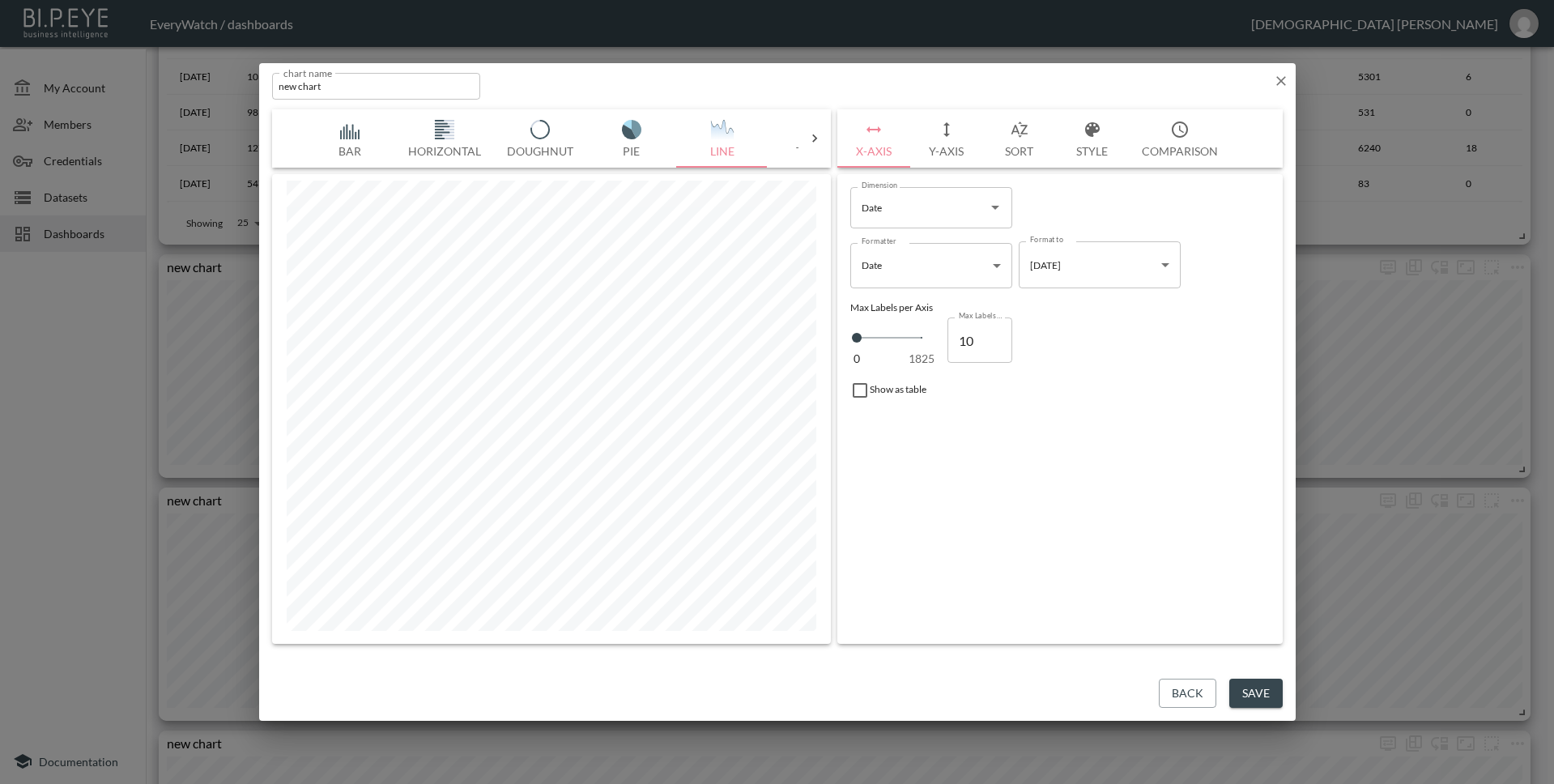
click at [404, 93] on input "new chart" at bounding box center [376, 86] width 209 height 27
type input "Total Watches vs Model"
click at [1266, 689] on button "Save" at bounding box center [1256, 693] width 53 height 30
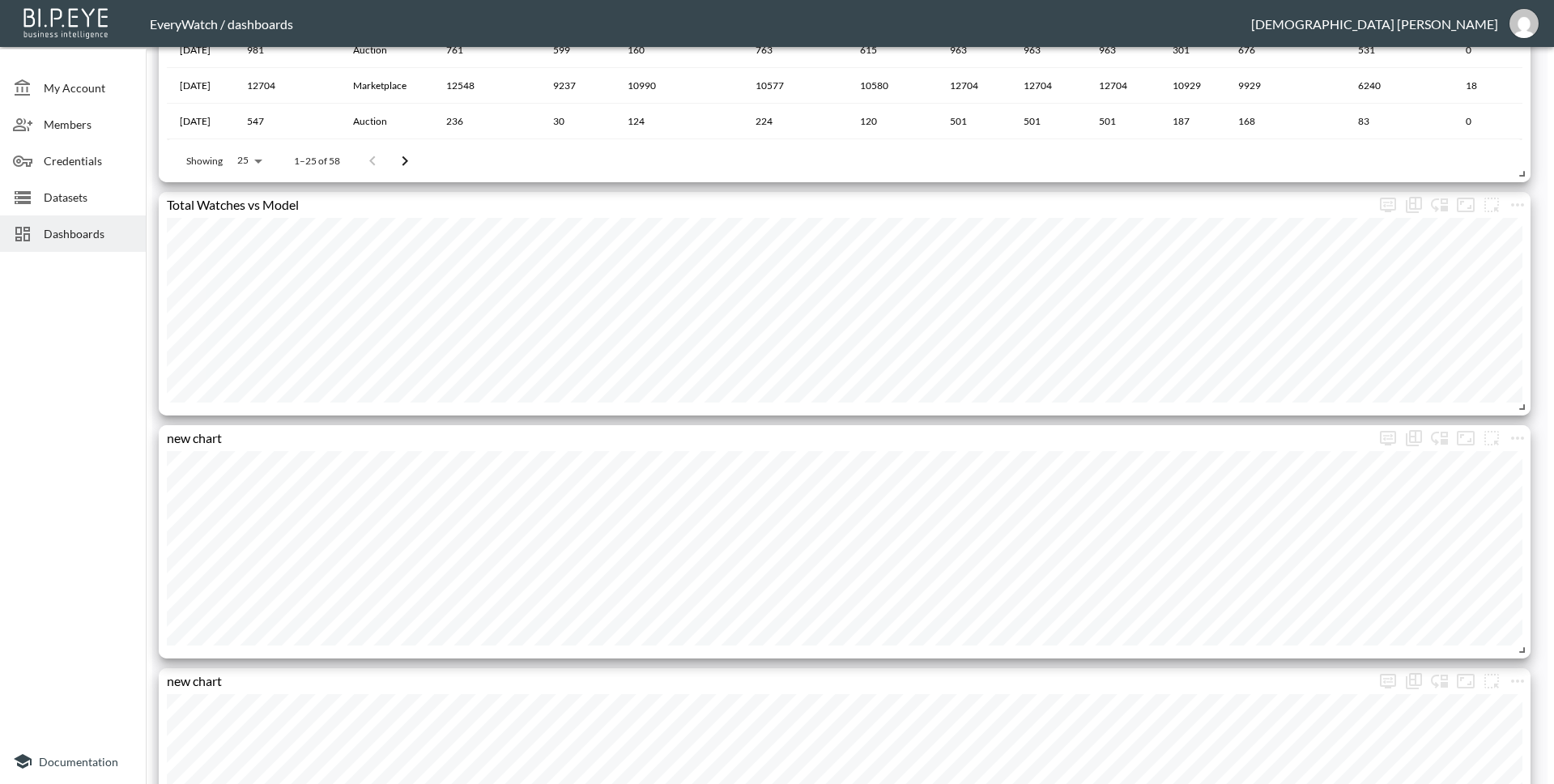
scroll to position [2454, 0]
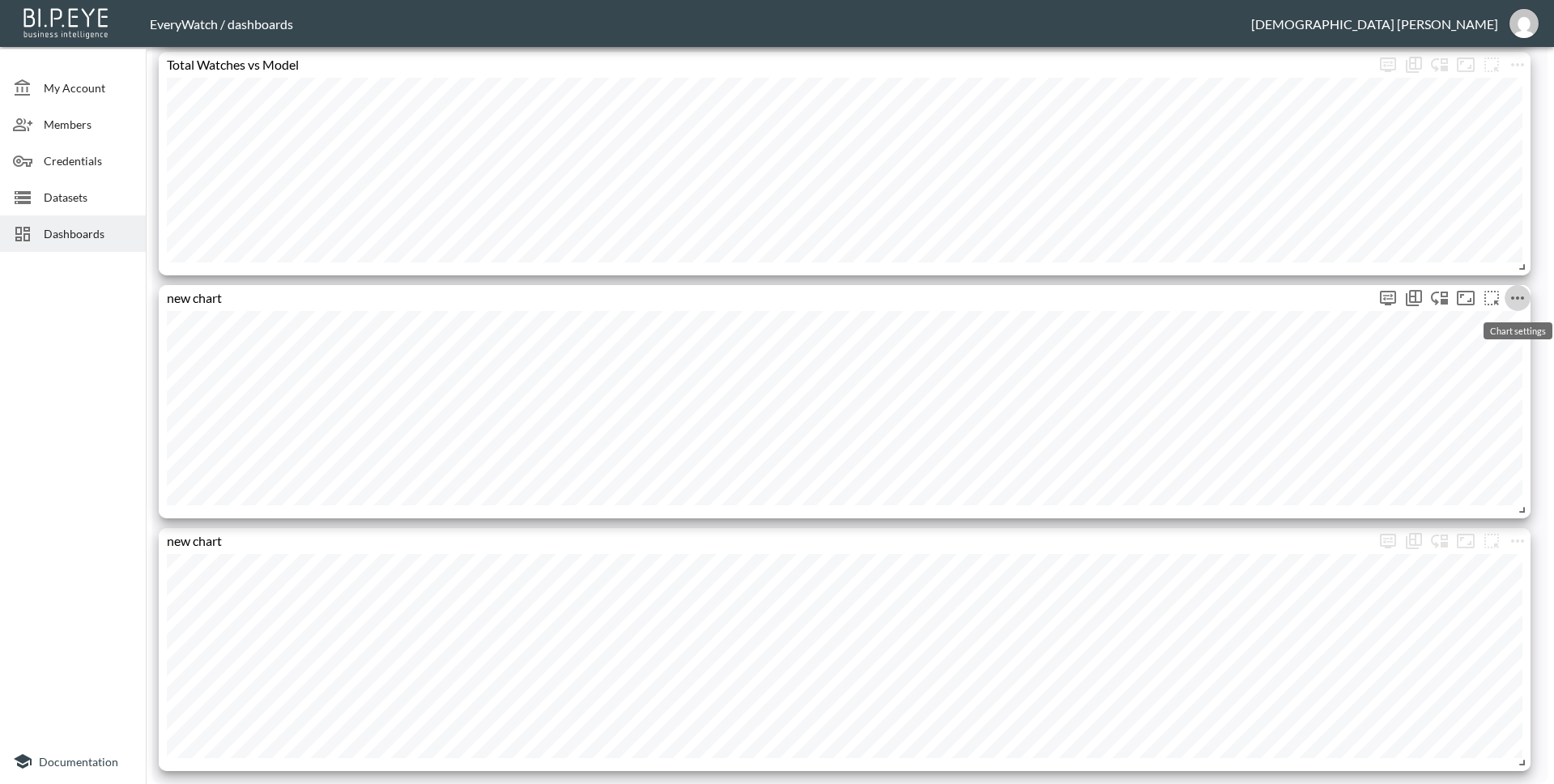
click at [1512, 295] on icon "more" at bounding box center [1517, 298] width 19 height 19
click at [1504, 323] on li "Edit" at bounding box center [1473, 329] width 126 height 29
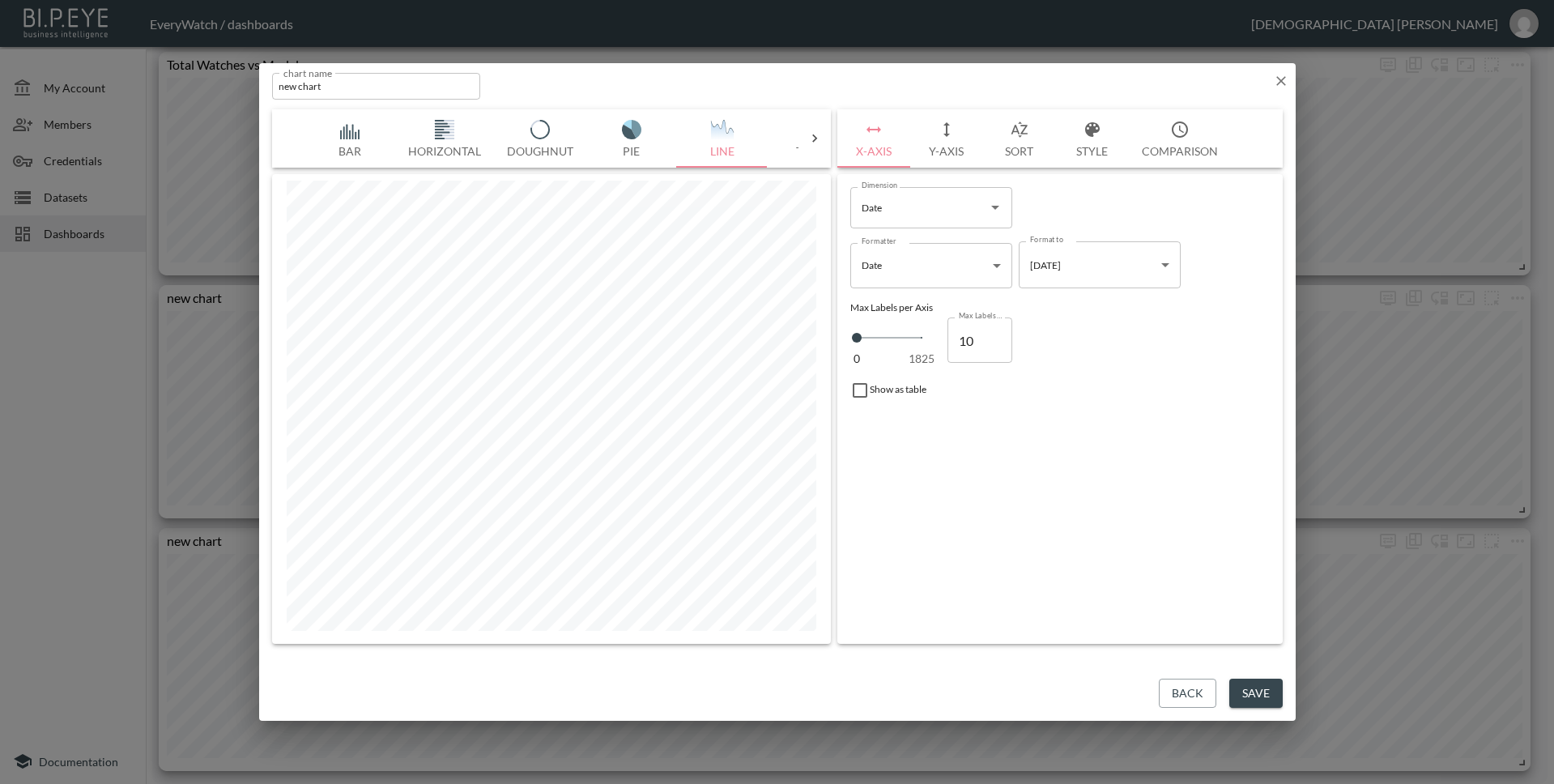
click at [391, 96] on input "new chart" at bounding box center [376, 86] width 209 height 27
type input "Total Watches vs Reference Number"
click at [1260, 691] on button "Save" at bounding box center [1256, 693] width 53 height 30
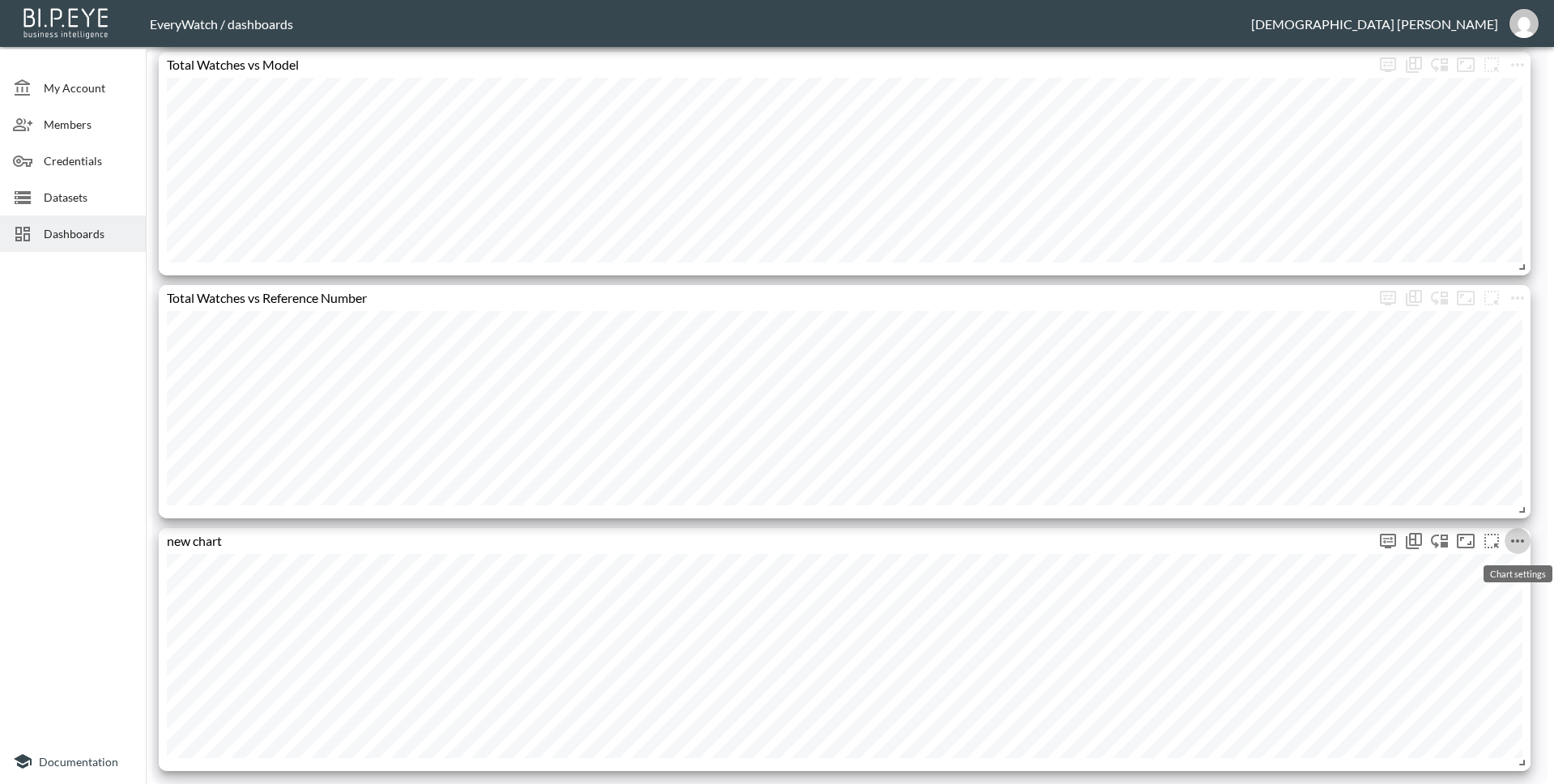
click at [1512, 544] on icon "more" at bounding box center [1517, 540] width 19 height 19
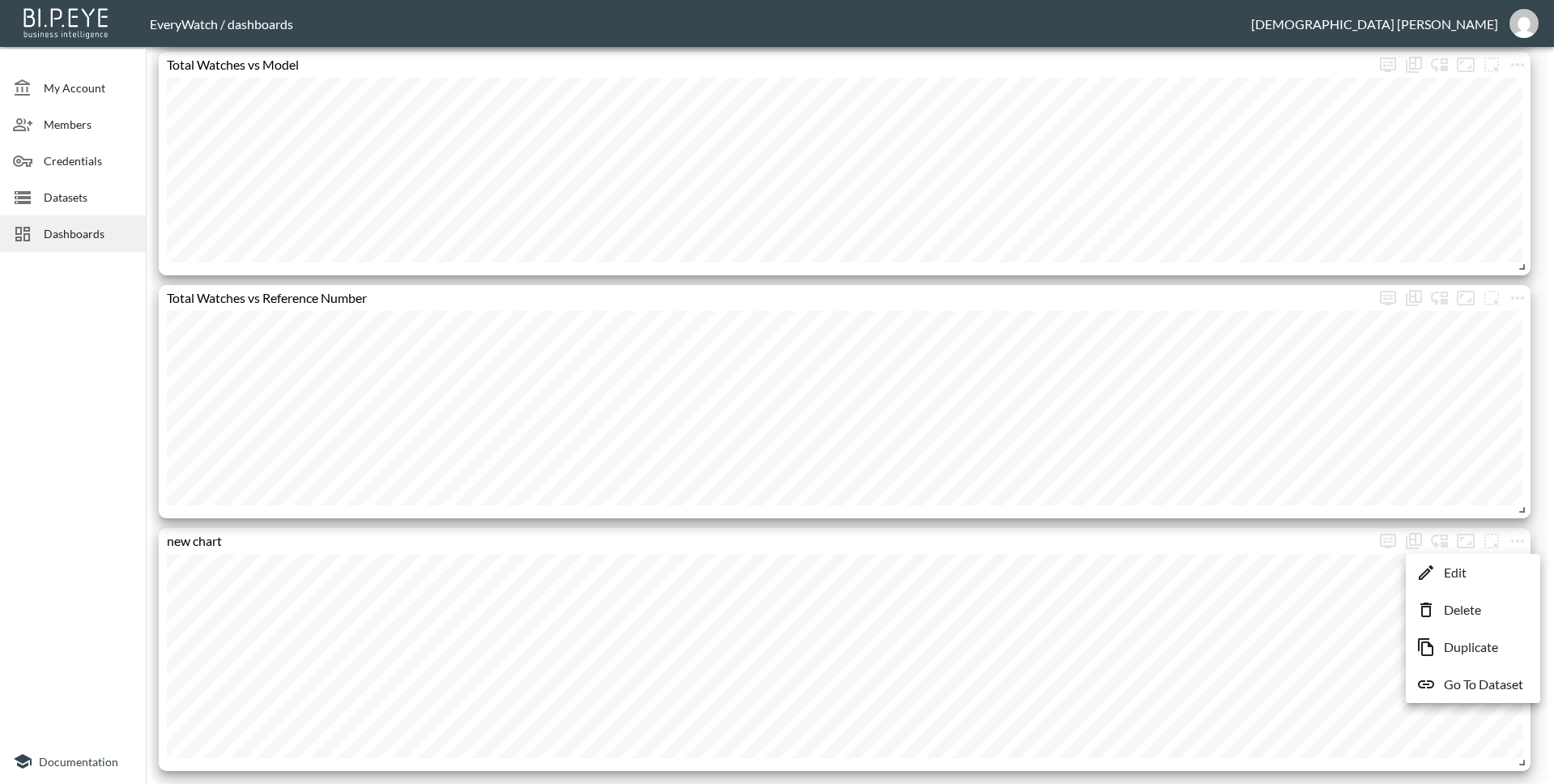
click at [1496, 566] on li "Edit" at bounding box center [1473, 572] width 126 height 29
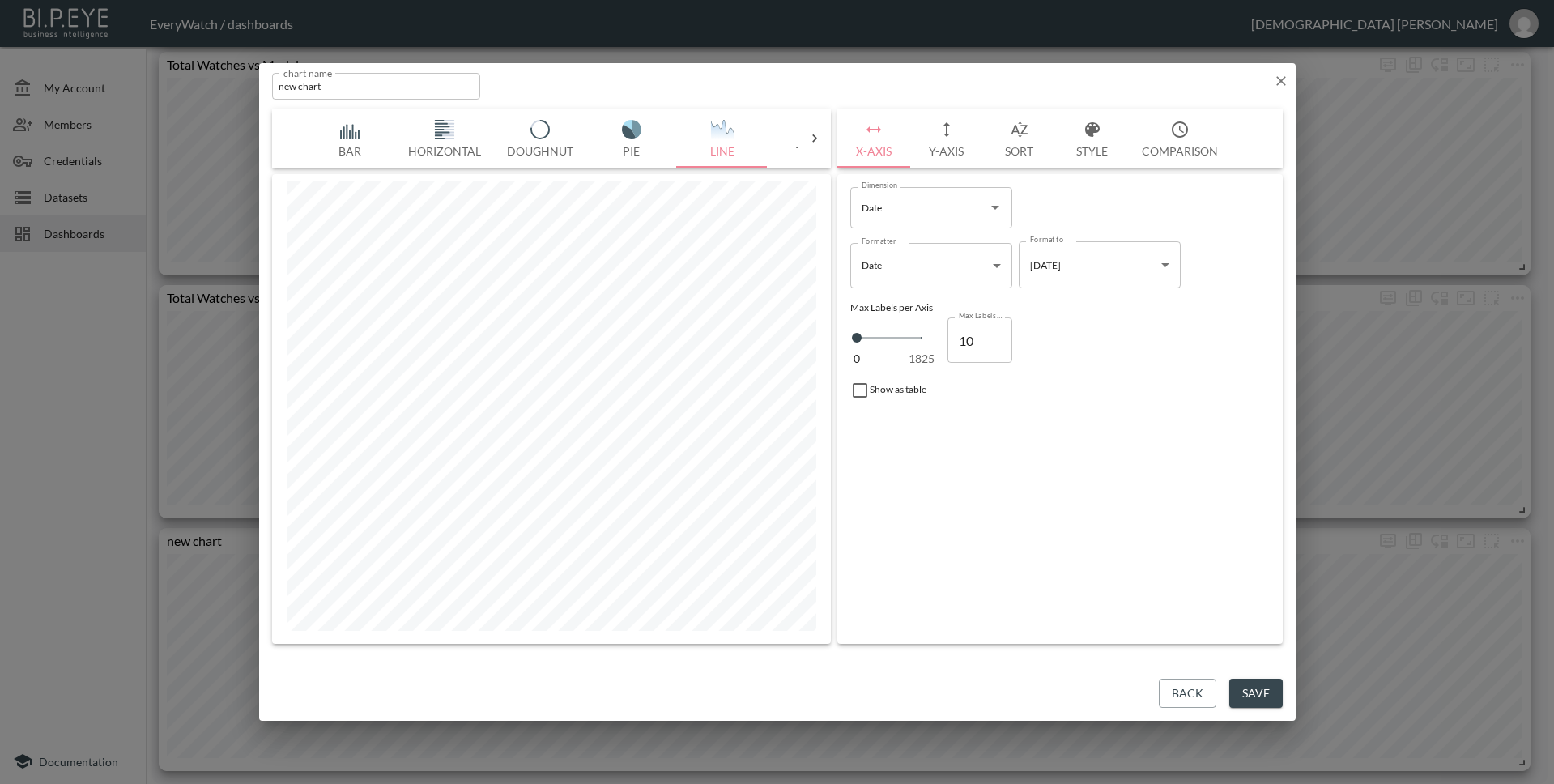
click at [377, 85] on input "new chart" at bounding box center [376, 86] width 209 height 27
type input "Total Watches vs Manufacturer"
click at [1269, 698] on button "Save" at bounding box center [1256, 693] width 53 height 30
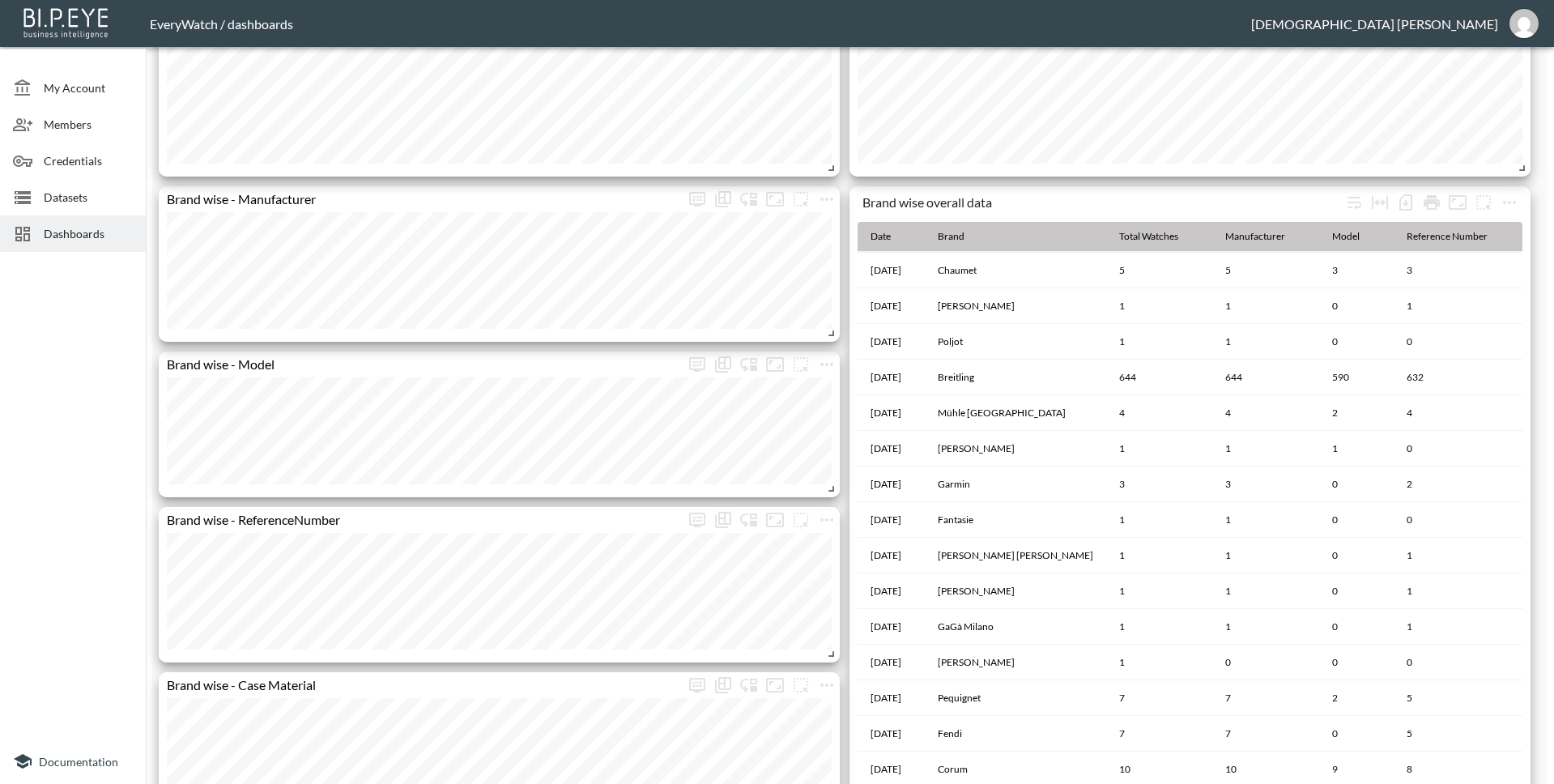
scroll to position [0, 0]
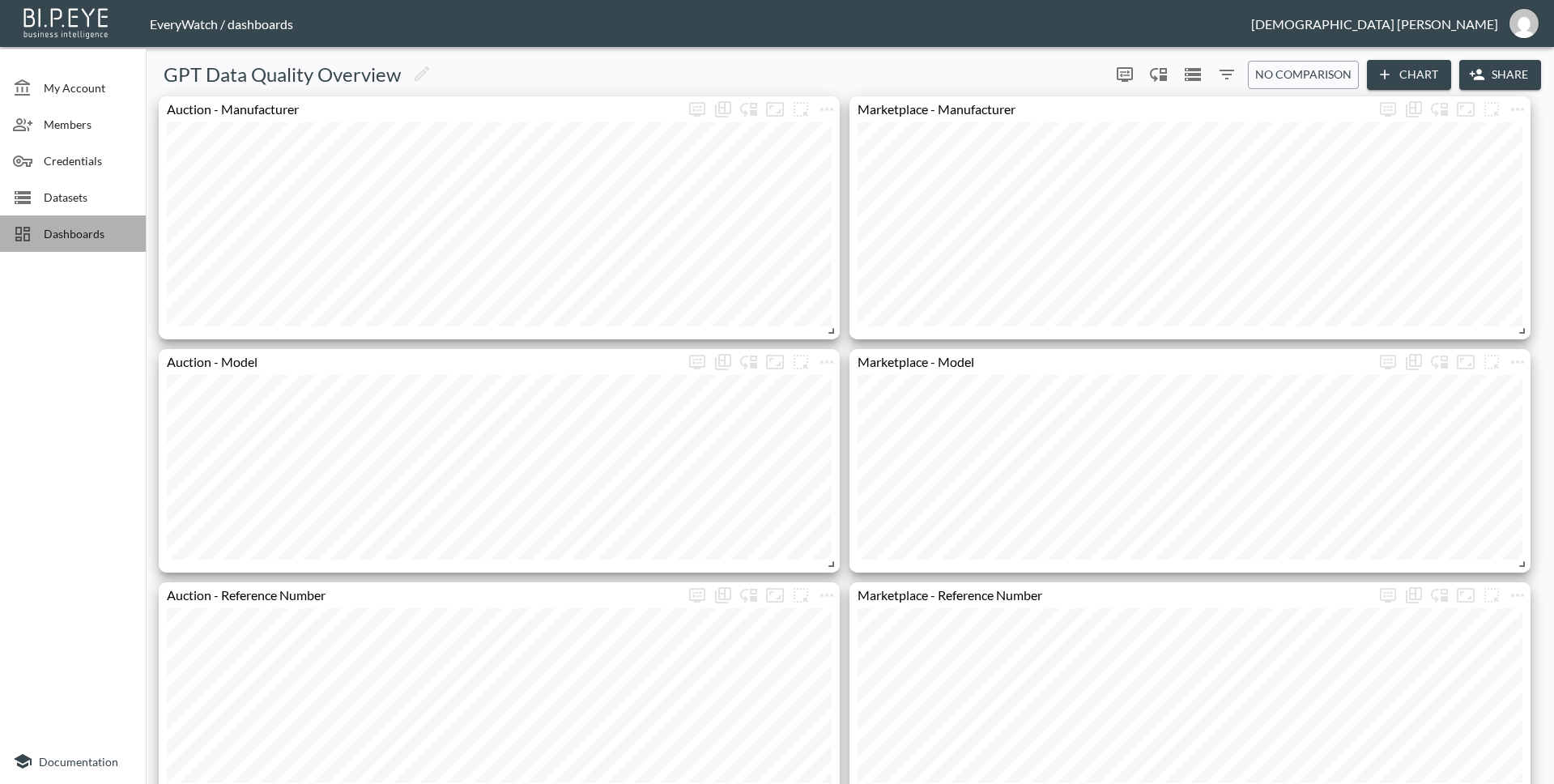
click at [94, 236] on span "Dashboards" at bounding box center [88, 234] width 89 height 17
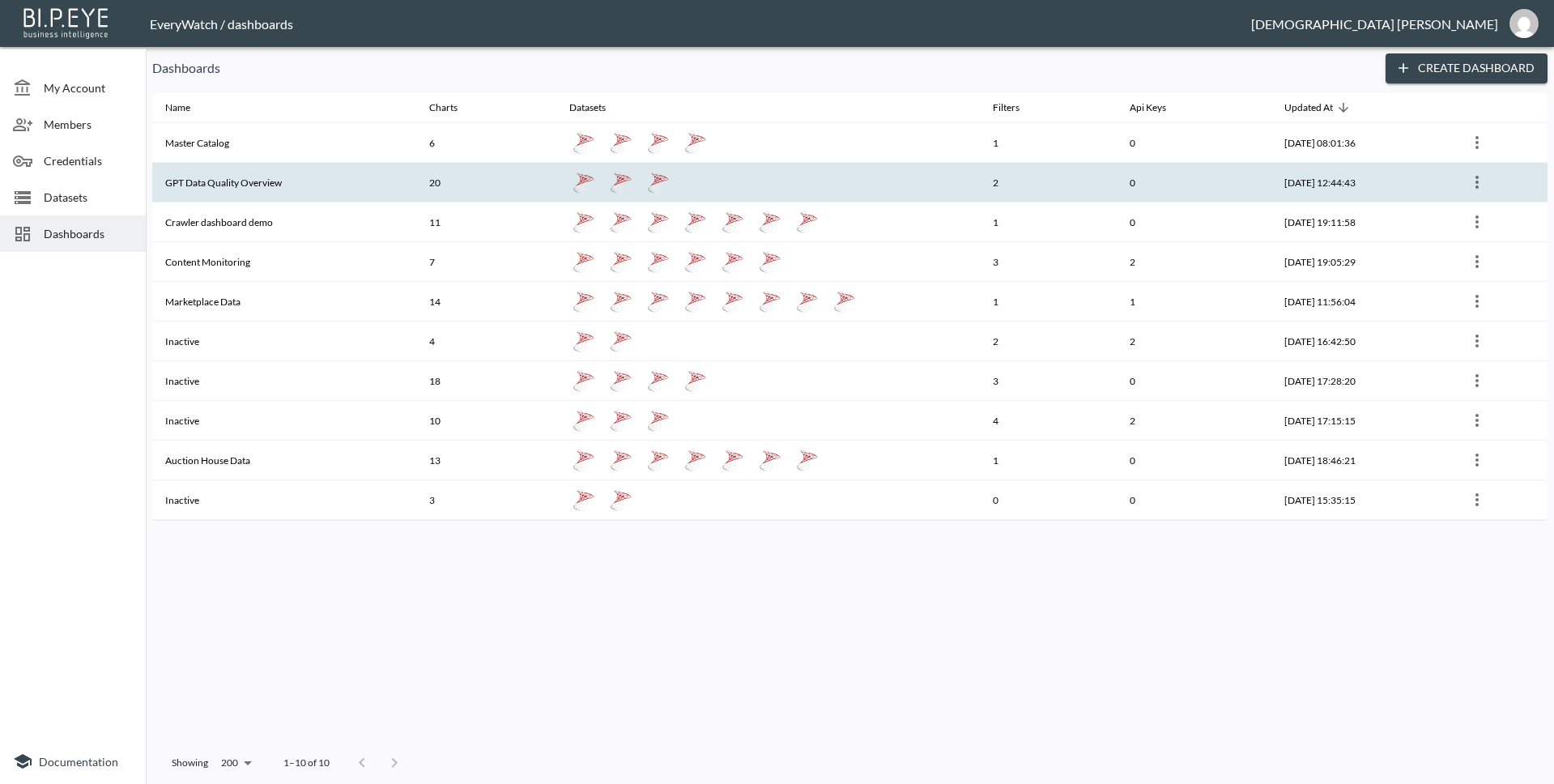
click at [279, 197] on th "GPT Data Quality Overview" at bounding box center [284, 183] width 264 height 40
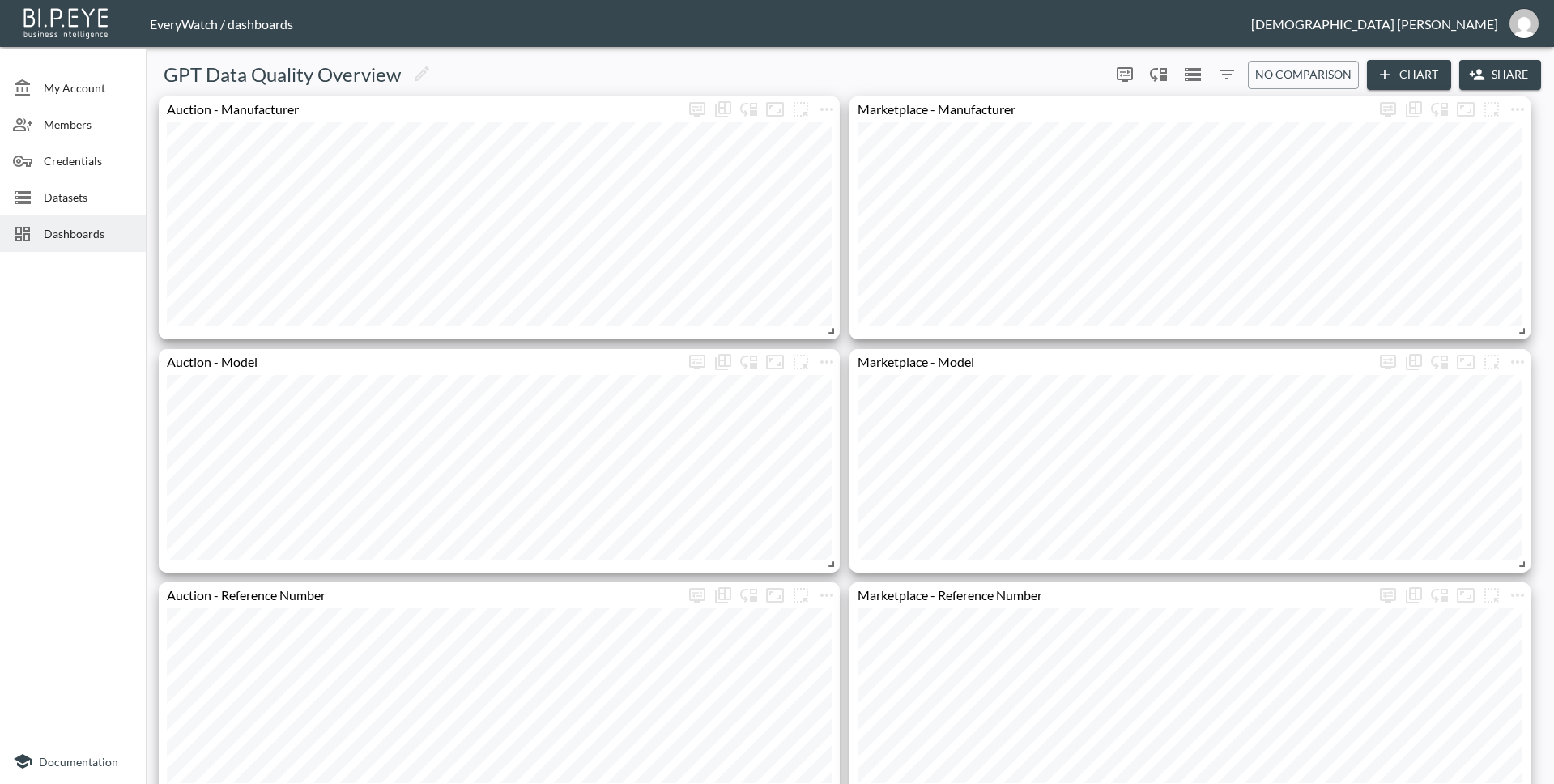
click at [1217, 72] on icon "Filters" at bounding box center [1226, 74] width 19 height 19
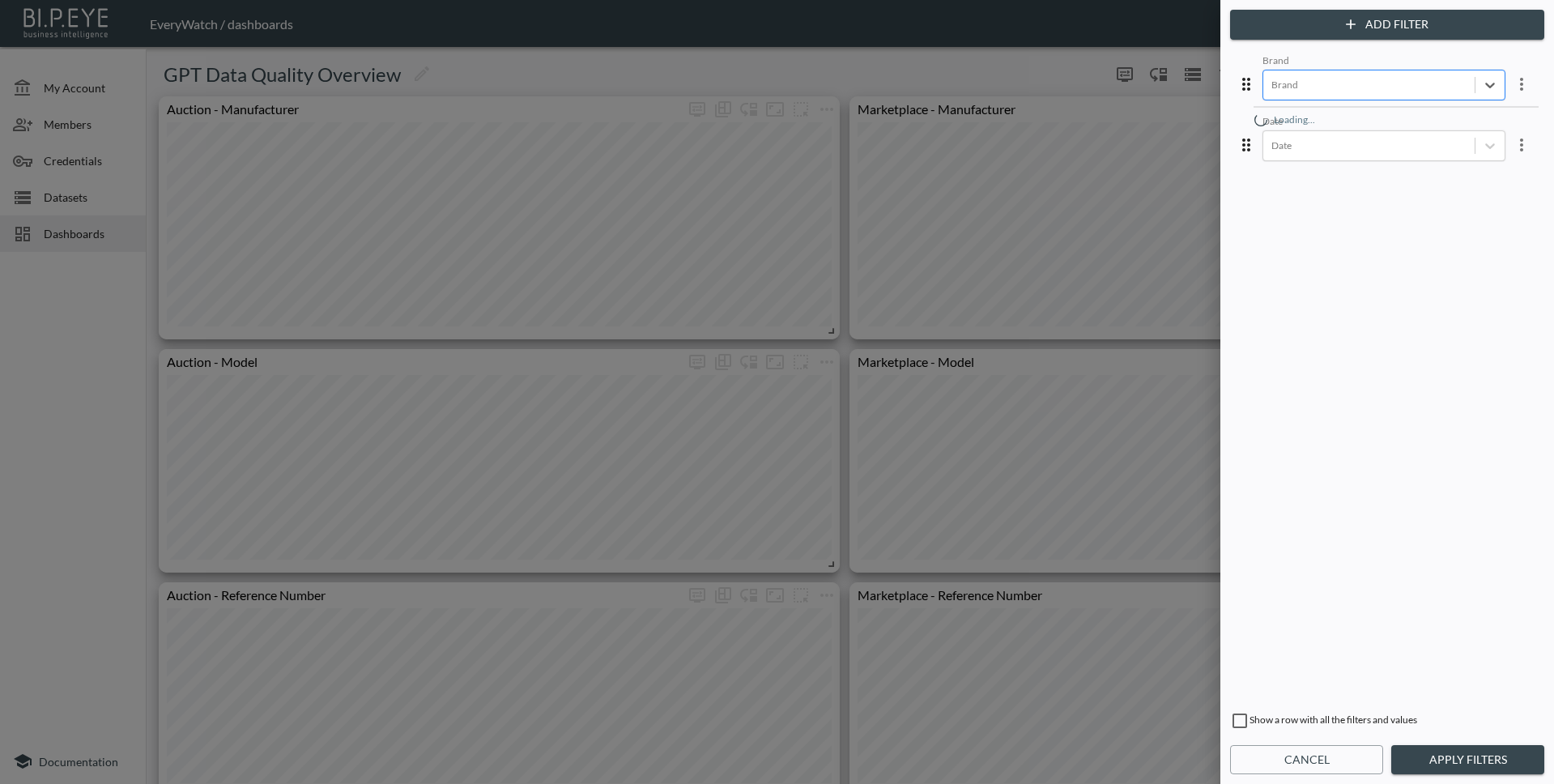
click at [1306, 83] on div at bounding box center [1369, 85] width 195 height 16
click at [1345, 227] on div "Audemars Piguet" at bounding box center [1396, 229] width 284 height 25
click at [1493, 762] on button "Apply Filters" at bounding box center [1468, 760] width 153 height 30
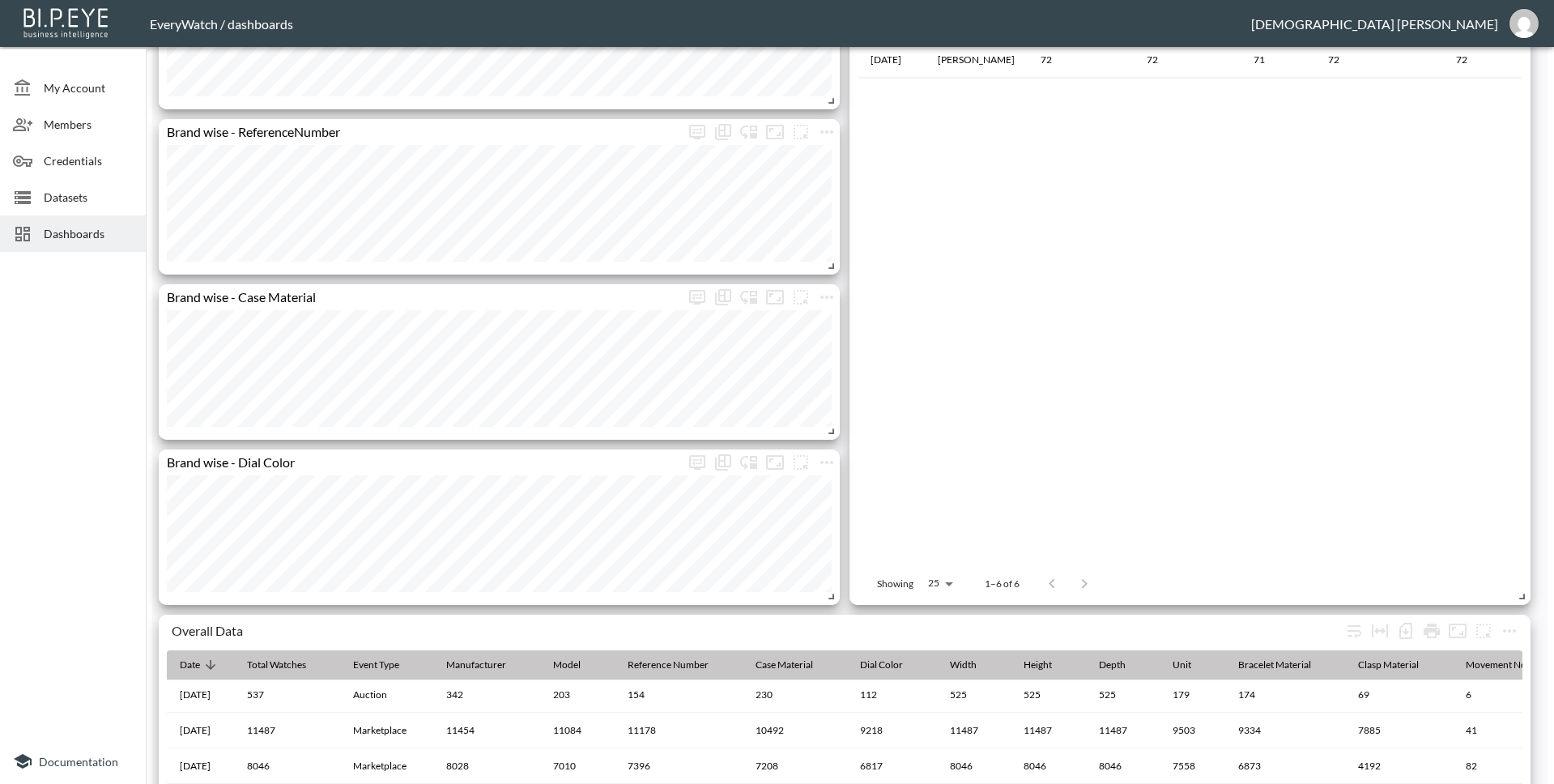
scroll to position [0, 0]
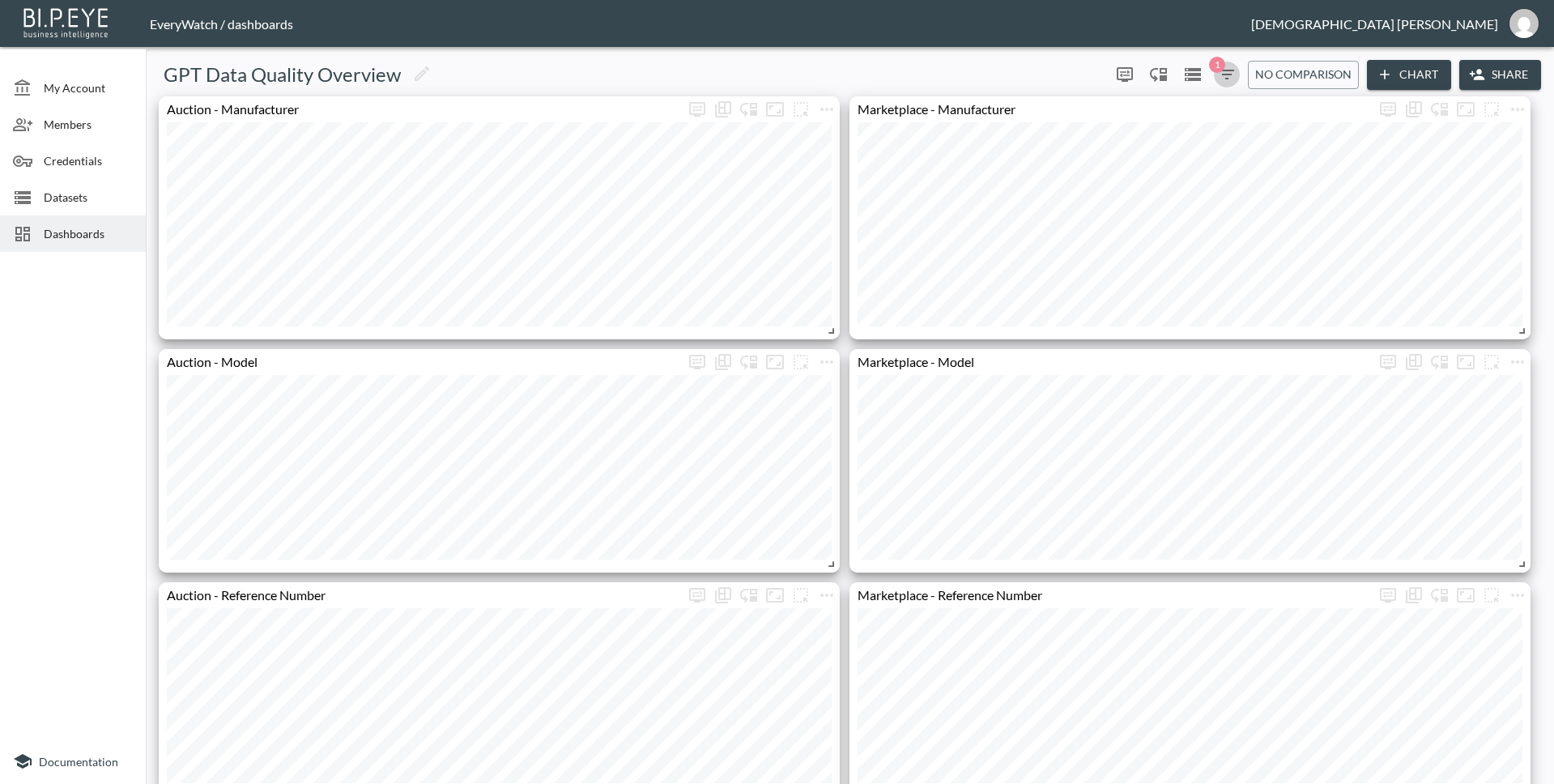
click at [1214, 74] on button "1" at bounding box center [1226, 74] width 26 height 26
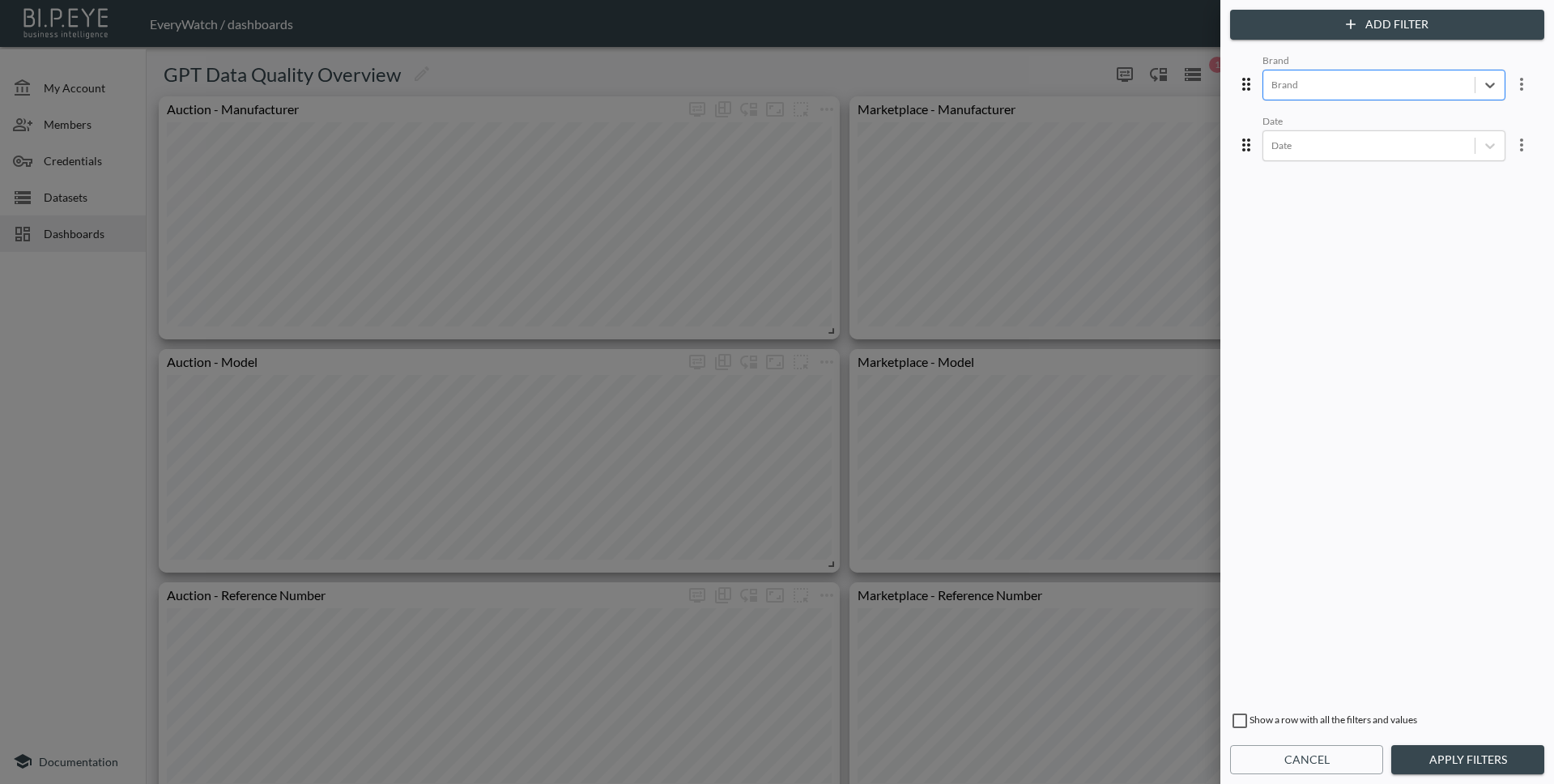
click at [1468, 767] on button "Apply Filters" at bounding box center [1468, 760] width 153 height 30
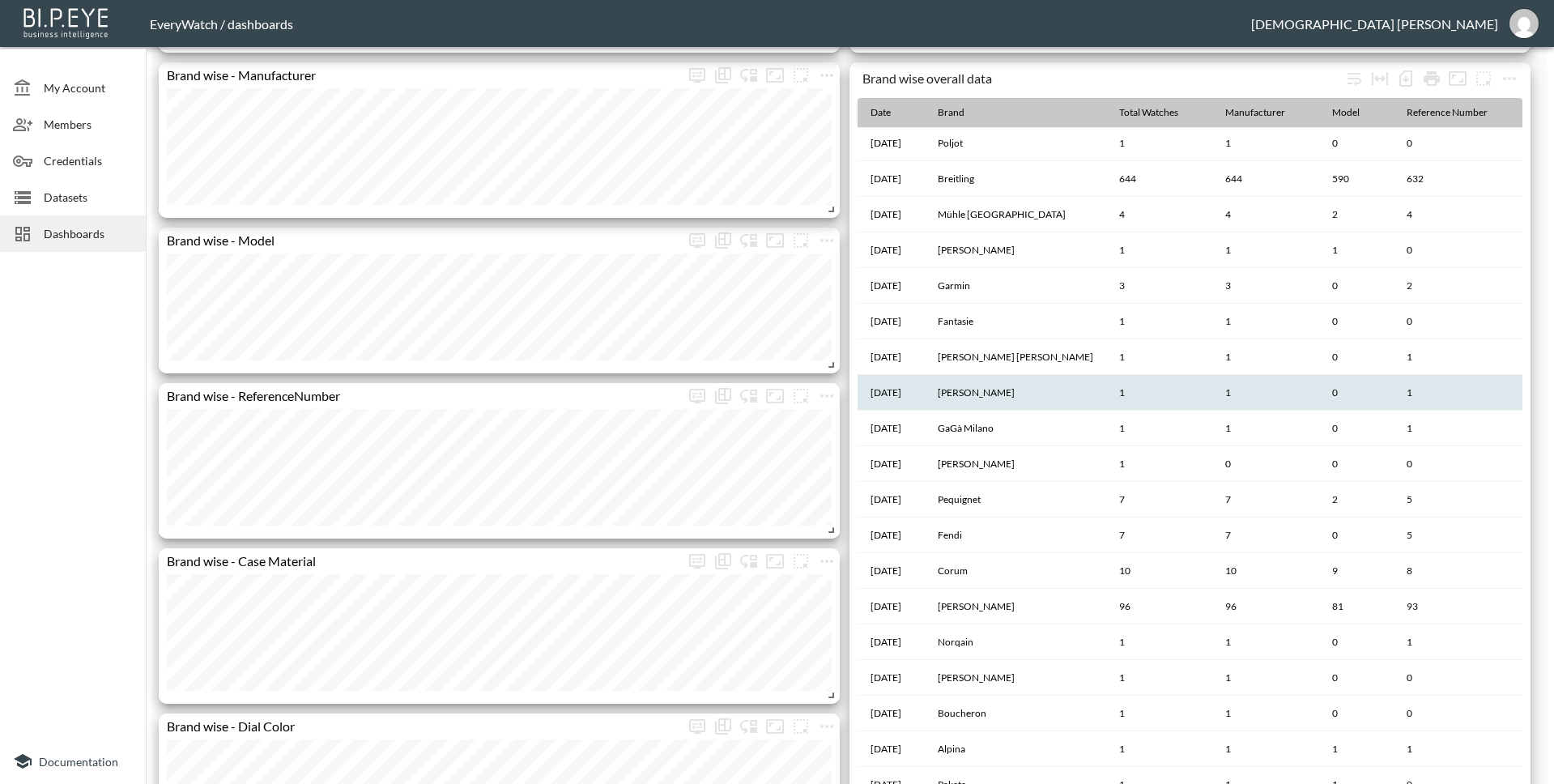
scroll to position [148, 0]
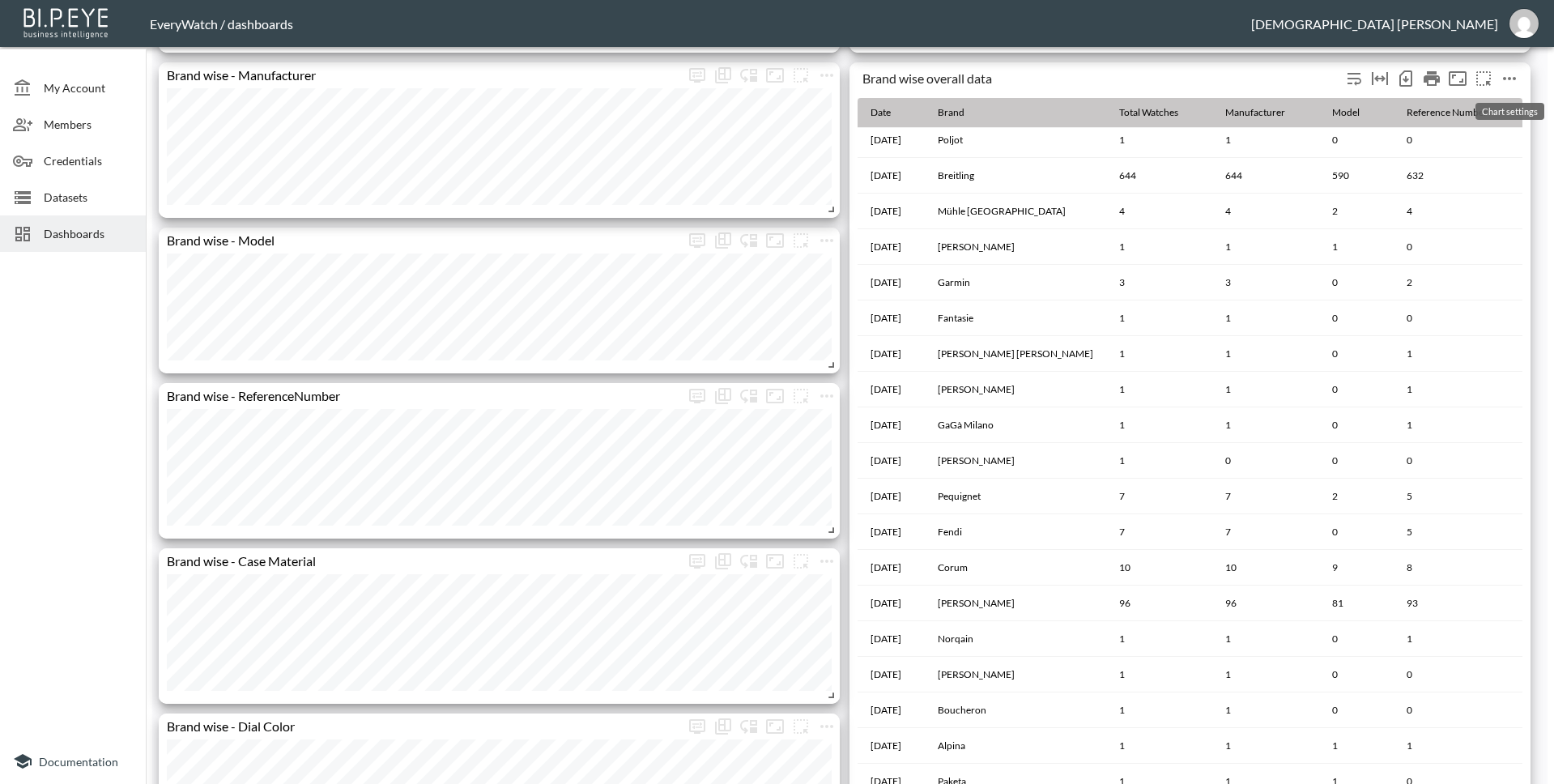
click at [1521, 82] on span "Chart settings" at bounding box center [1509, 78] width 26 height 26
click at [1519, 83] on button "more" at bounding box center [1509, 78] width 26 height 26
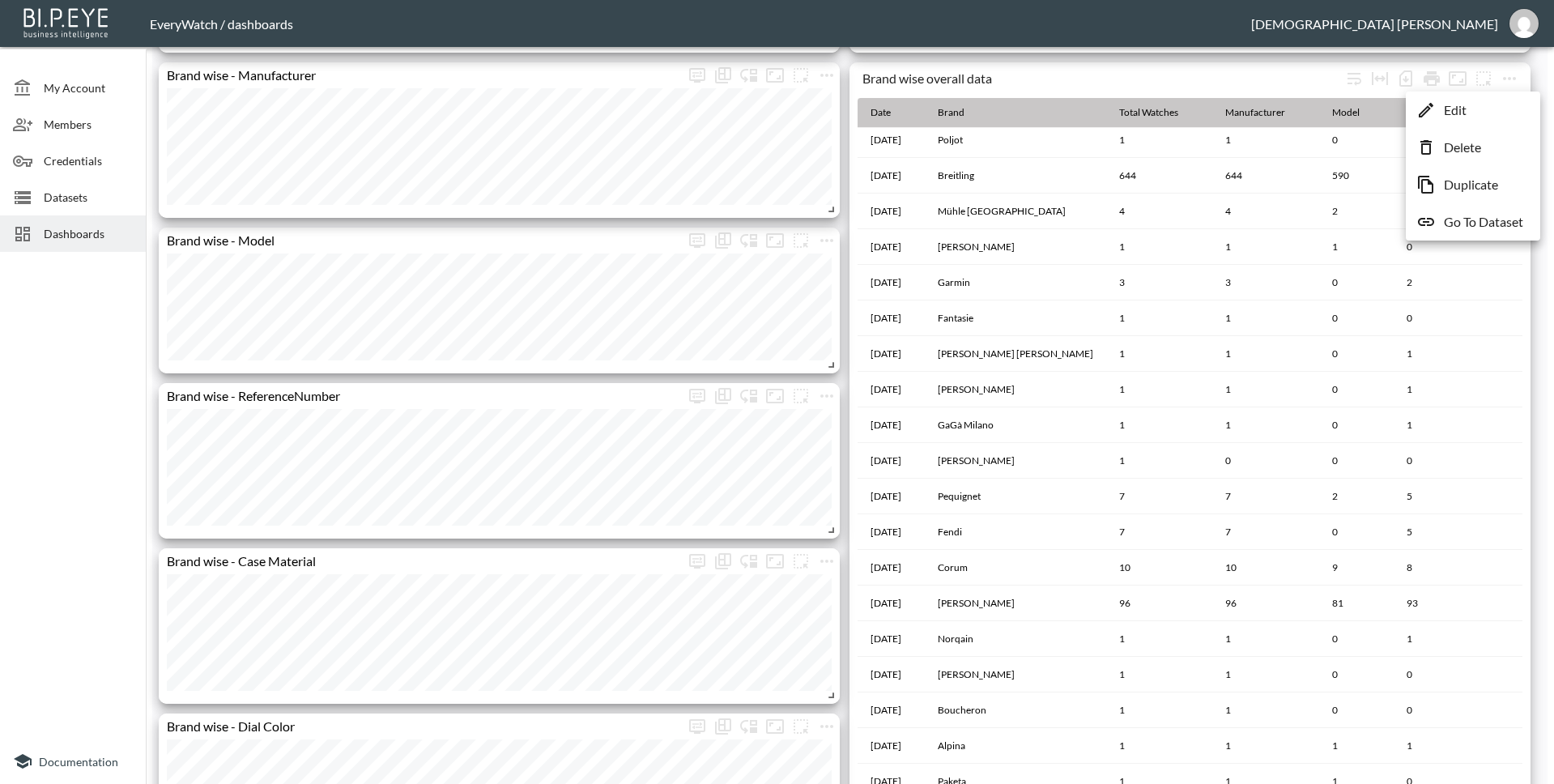
click at [1473, 109] on li "Edit" at bounding box center [1473, 110] width 126 height 29
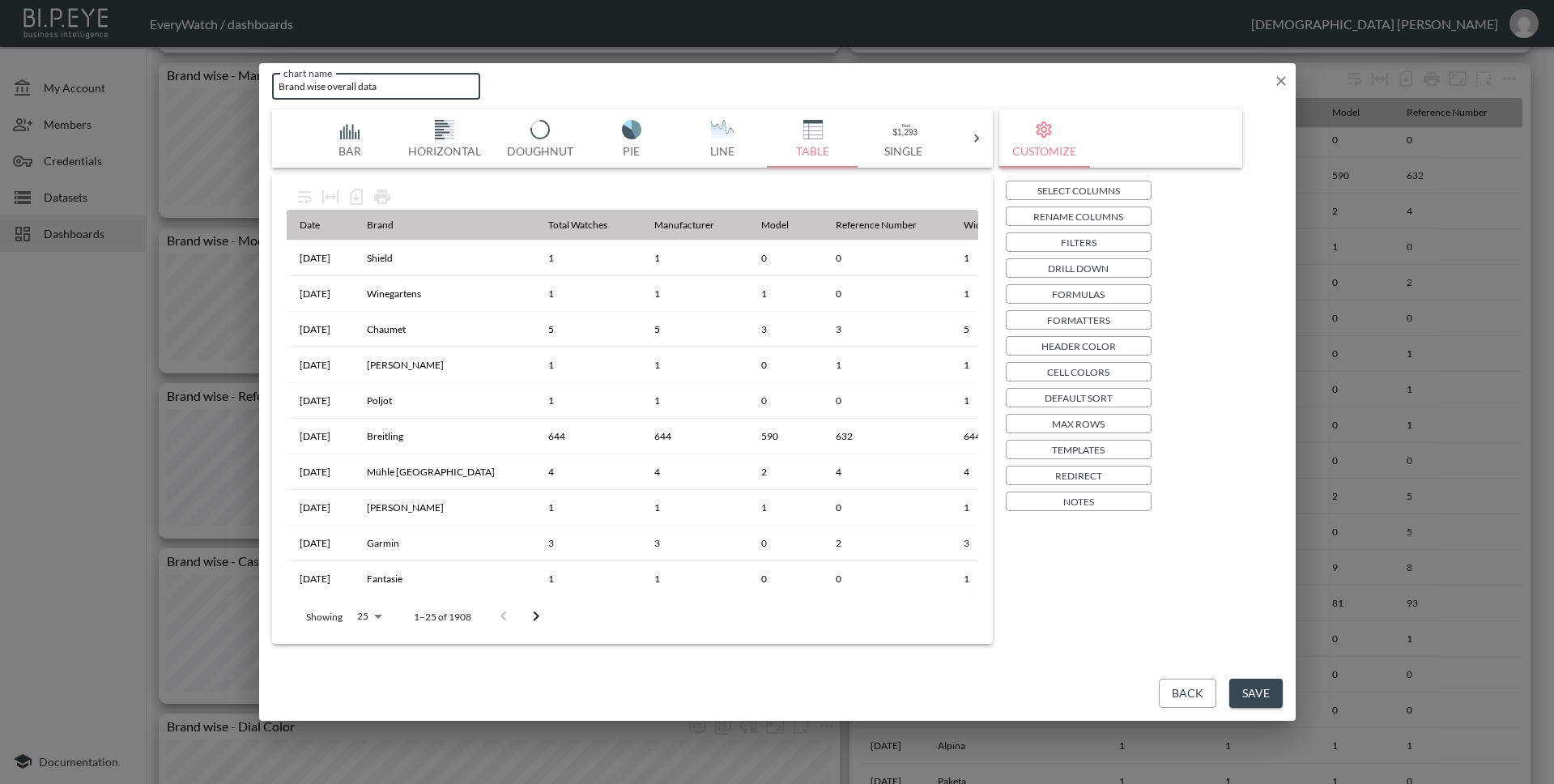
drag, startPoint x: 323, startPoint y: 87, endPoint x: 284, endPoint y: 86, distance: 39.0
click at [284, 86] on input "Brand wise overall data" at bounding box center [376, 86] width 209 height 27
click at [280, 87] on input "Brand wise overall data" at bounding box center [376, 86] width 209 height 27
click at [390, 87] on input "Breakdown by Brand wise overall data" at bounding box center [376, 86] width 209 height 27
drag, startPoint x: 370, startPoint y: 87, endPoint x: 427, endPoint y: 91, distance: 57.1
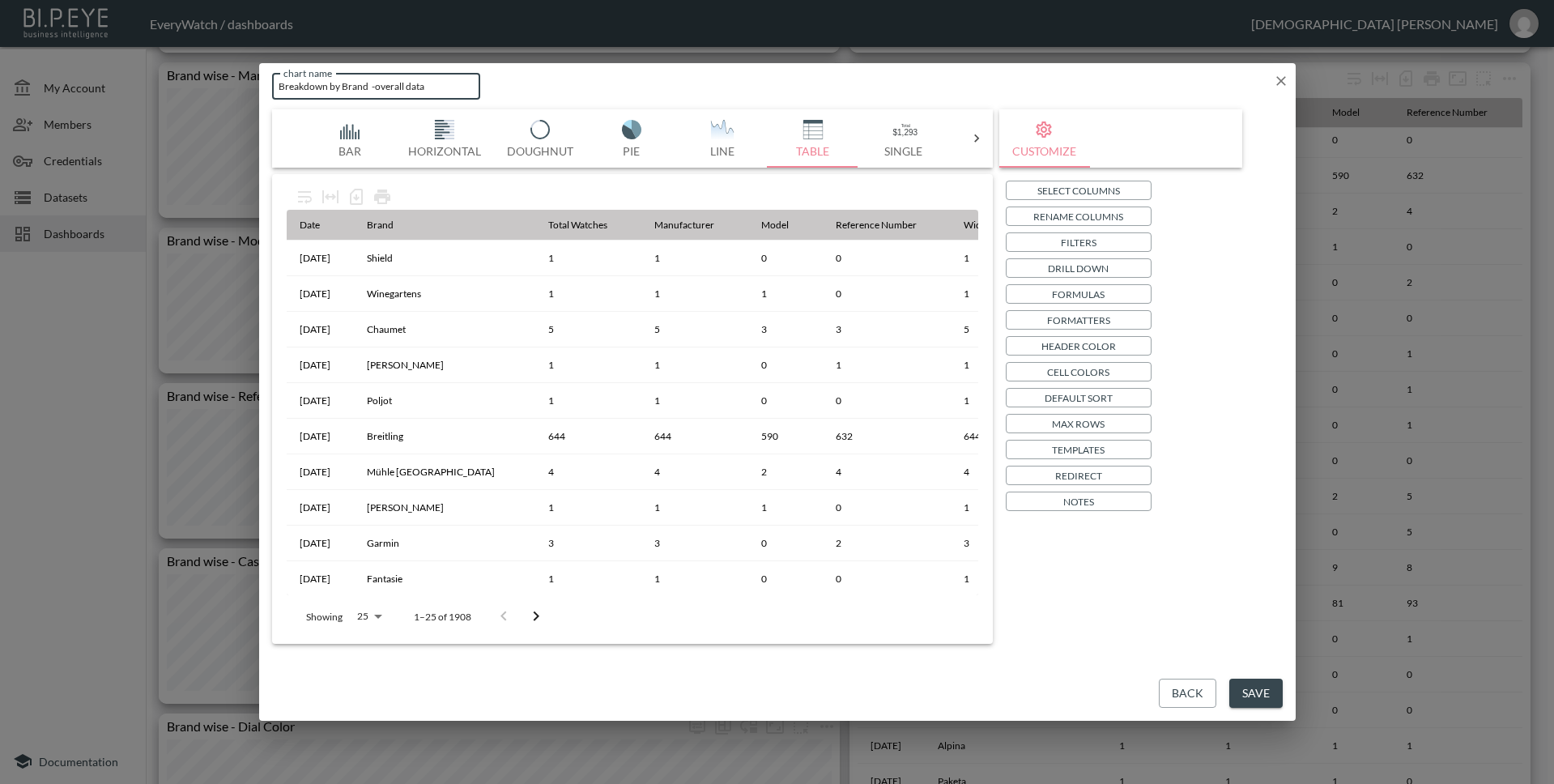
click at [427, 91] on input "Breakdown by Brand -overall data" at bounding box center [376, 86] width 209 height 27
click at [377, 86] on input "Breakdown by Brand -overall data" at bounding box center [376, 86] width 209 height 27
click at [375, 87] on input "Breakdown by Brand -overall data" at bounding box center [376, 86] width 209 height 27
drag, startPoint x: 430, startPoint y: 87, endPoint x: 369, endPoint y: 85, distance: 61.0
click at [369, 85] on input "Breakdown by Brand -overall data" at bounding box center [376, 86] width 209 height 27
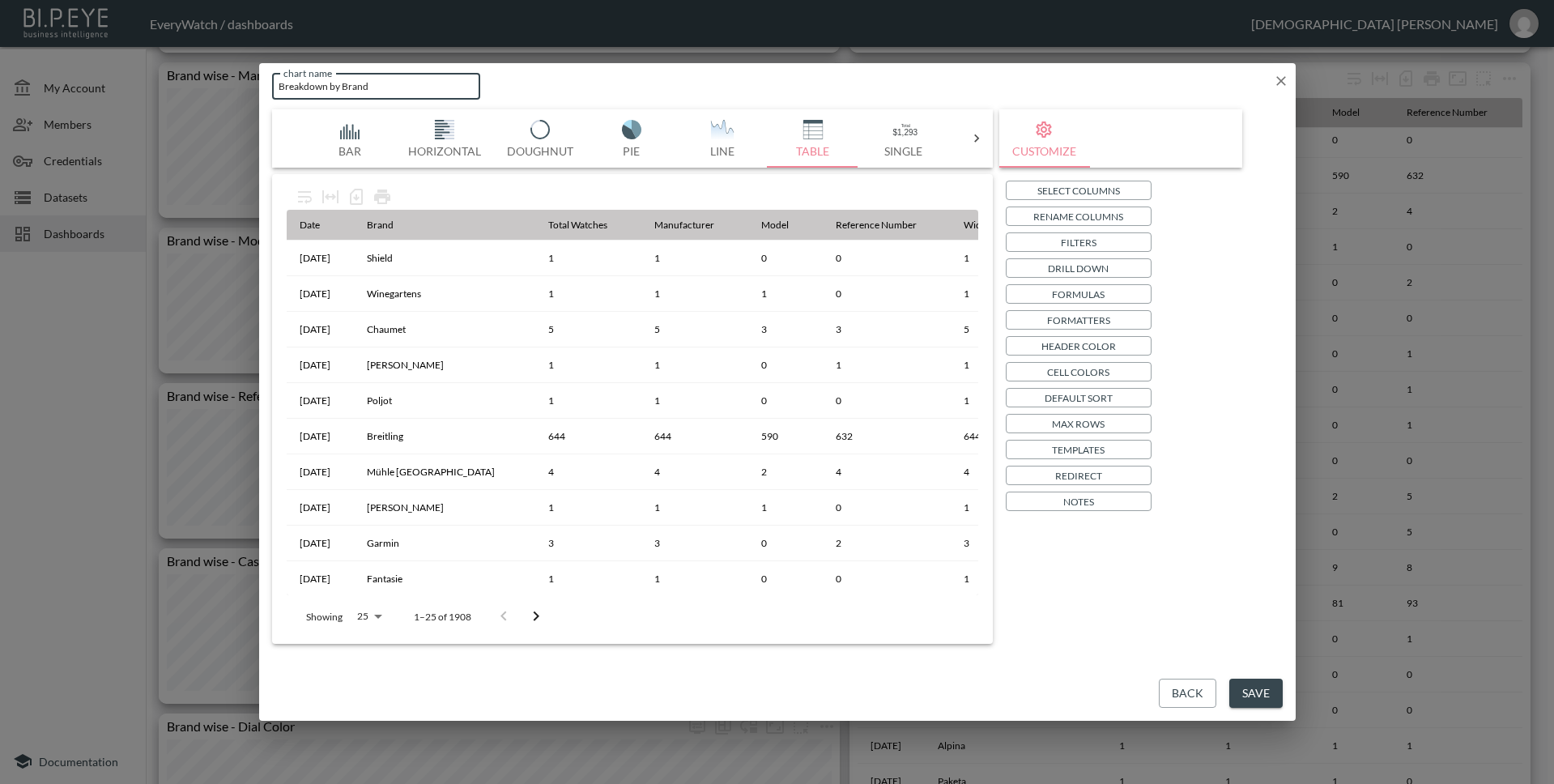
click at [278, 84] on input "Breakdown by Brand" at bounding box center [376, 86] width 209 height 27
click at [373, 91] on input "Breakdown by Brand" at bounding box center [376, 86] width 209 height 27
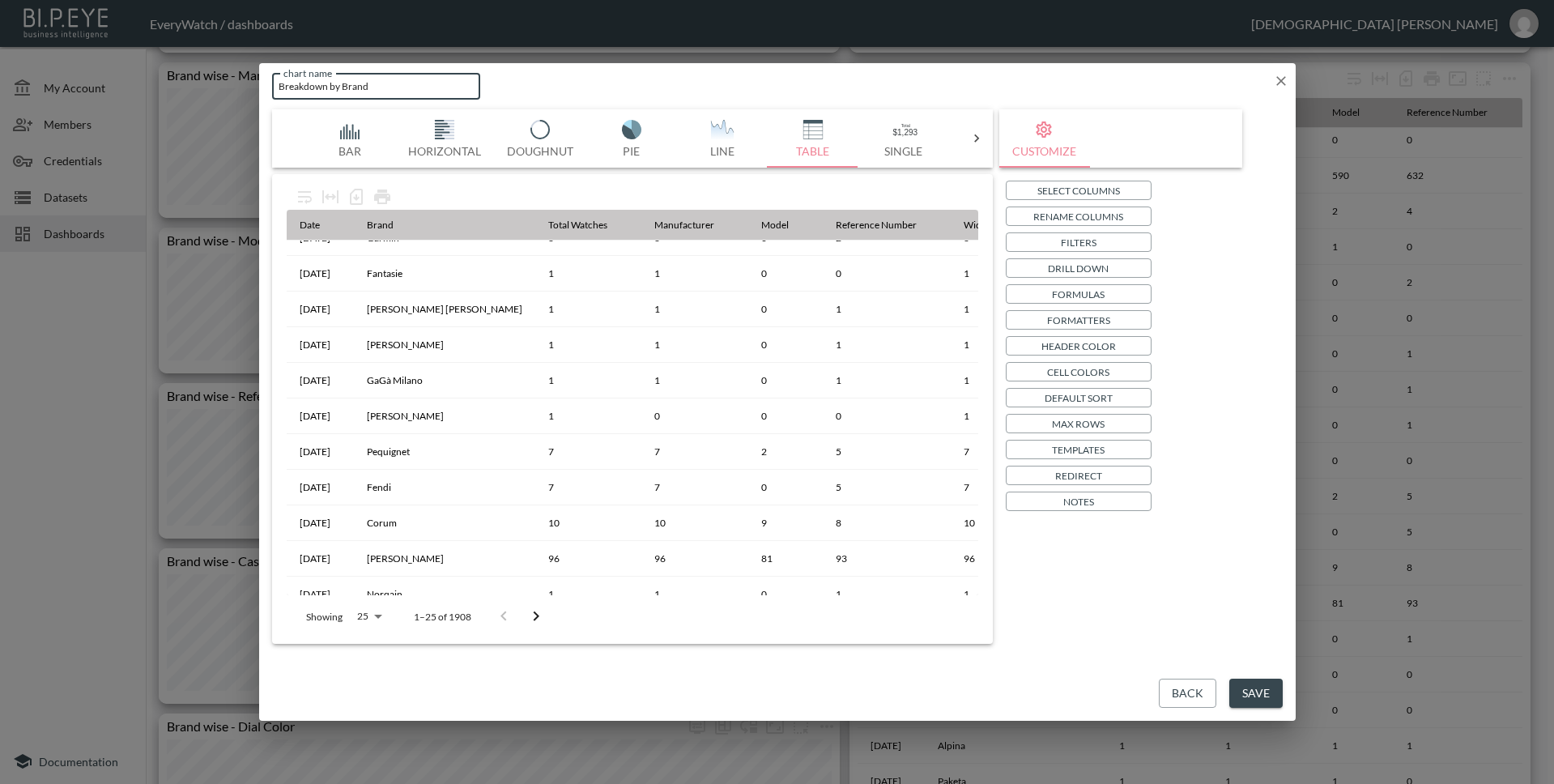
scroll to position [0, 0]
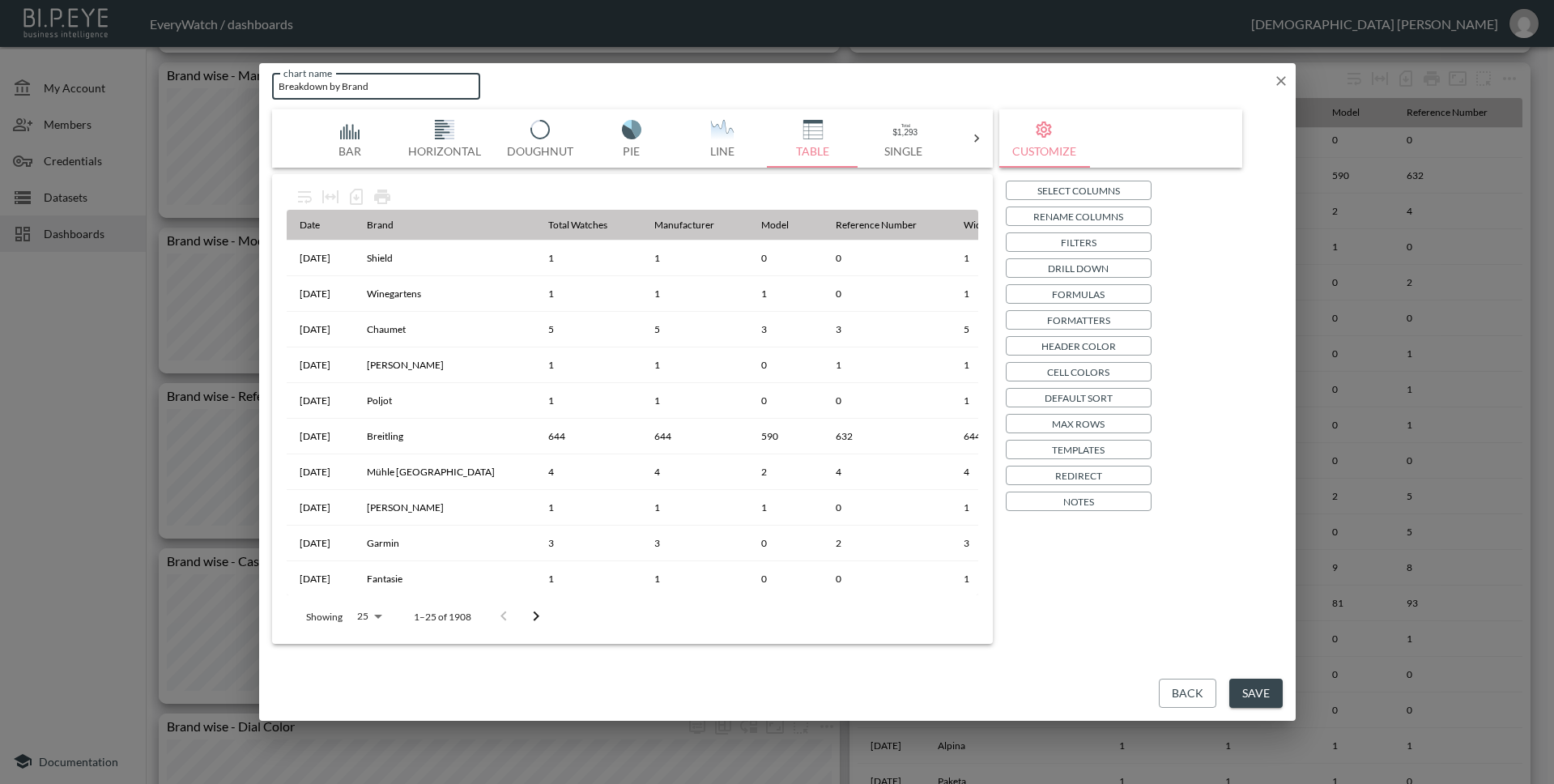
type input "Breakdown by Brand"
click at [1256, 703] on button "Save" at bounding box center [1256, 693] width 53 height 30
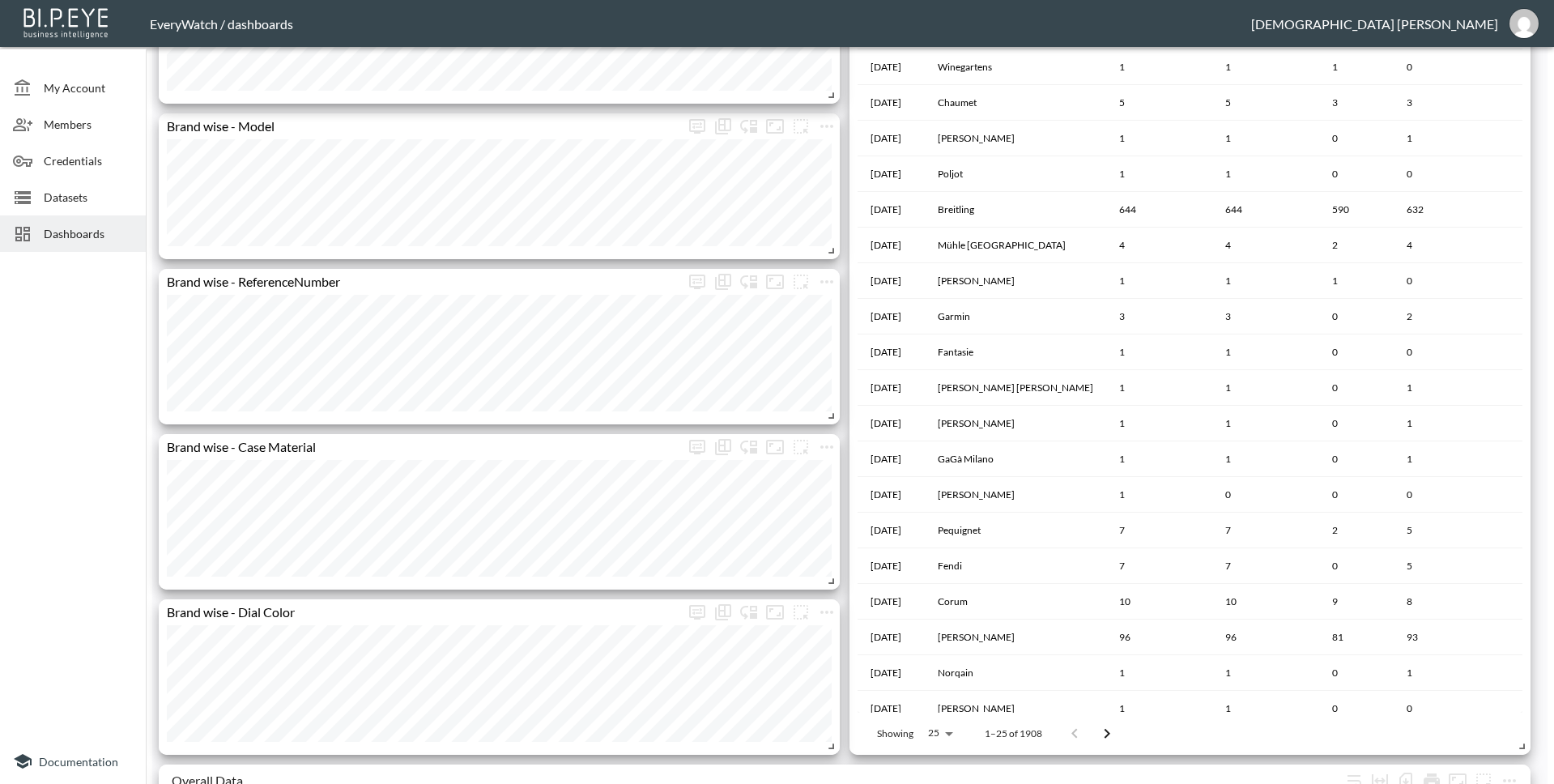
scroll to position [1622, 0]
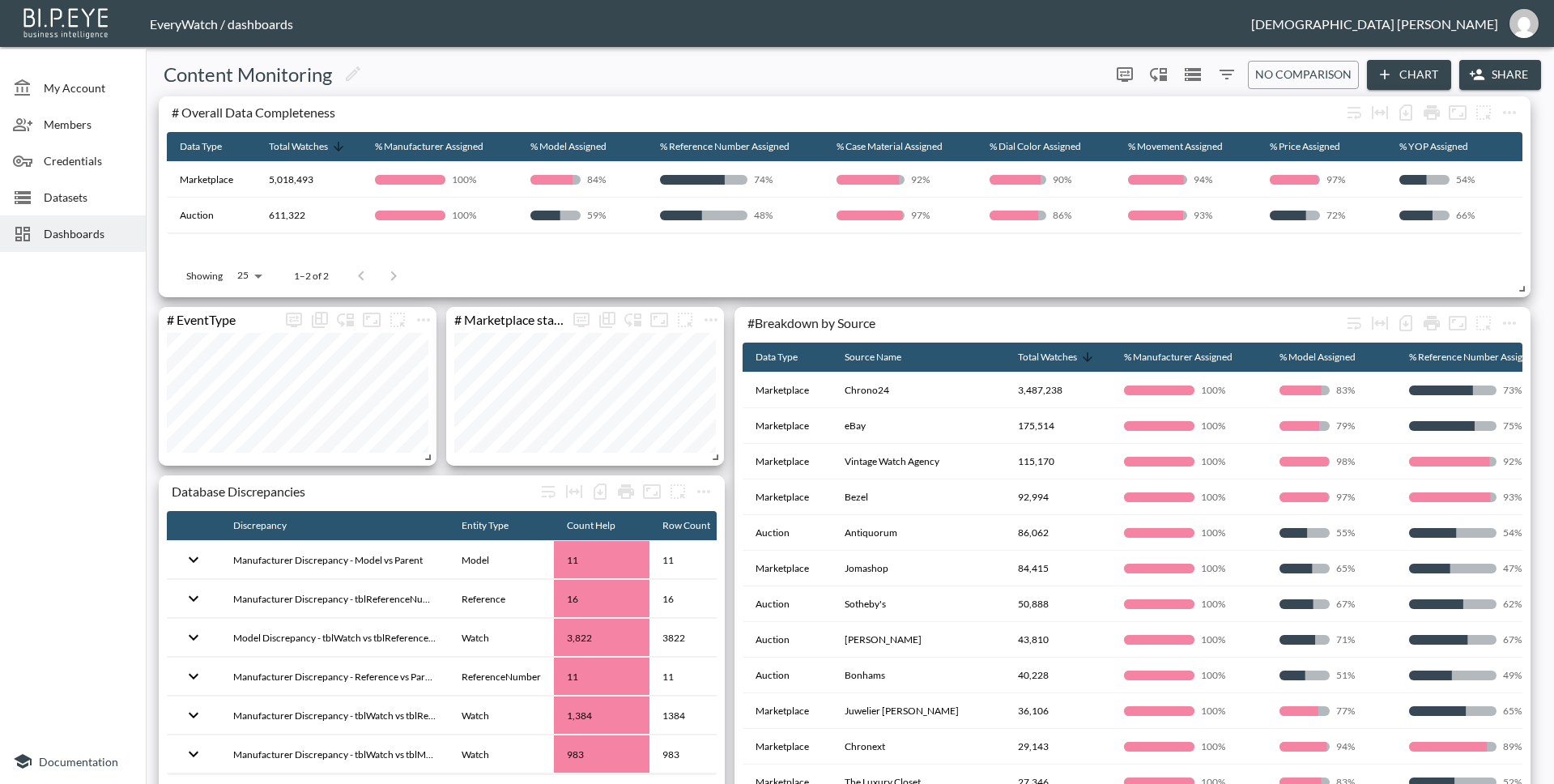
click at [101, 229] on span "Dashboards" at bounding box center [88, 234] width 89 height 17
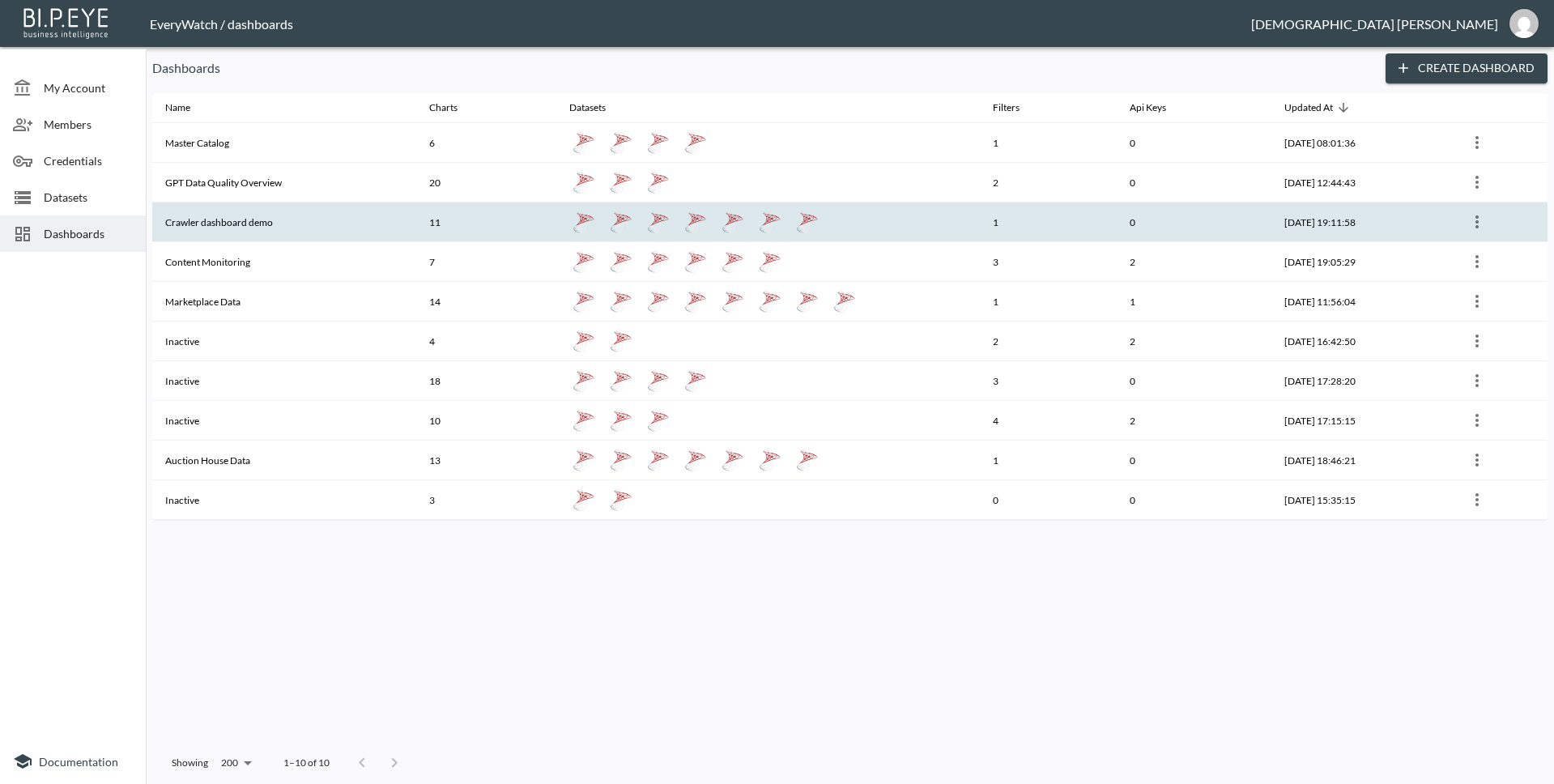
click at [258, 233] on th "Crawler dashboard demo" at bounding box center [284, 222] width 264 height 40
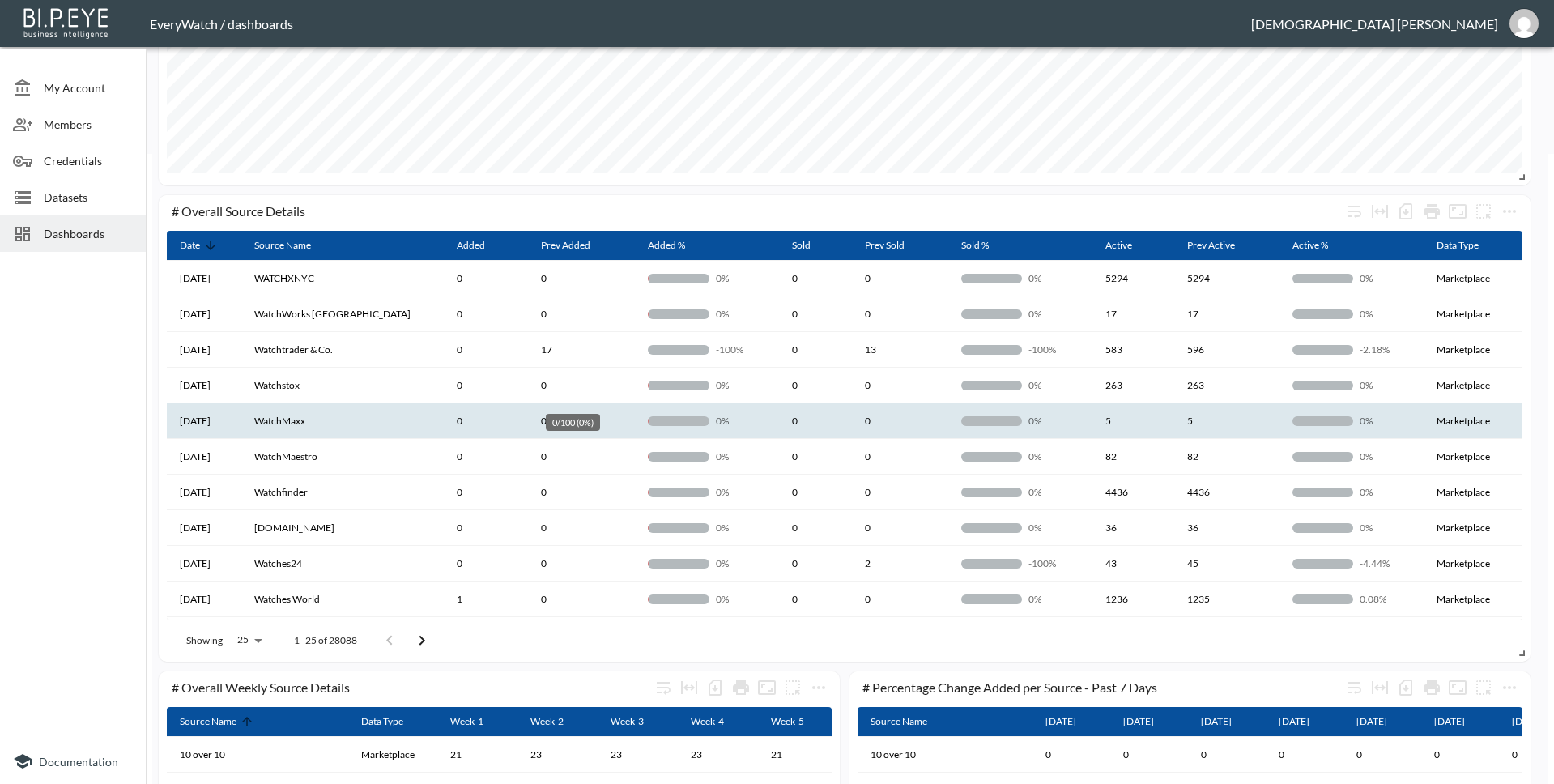
scroll to position [628, 0]
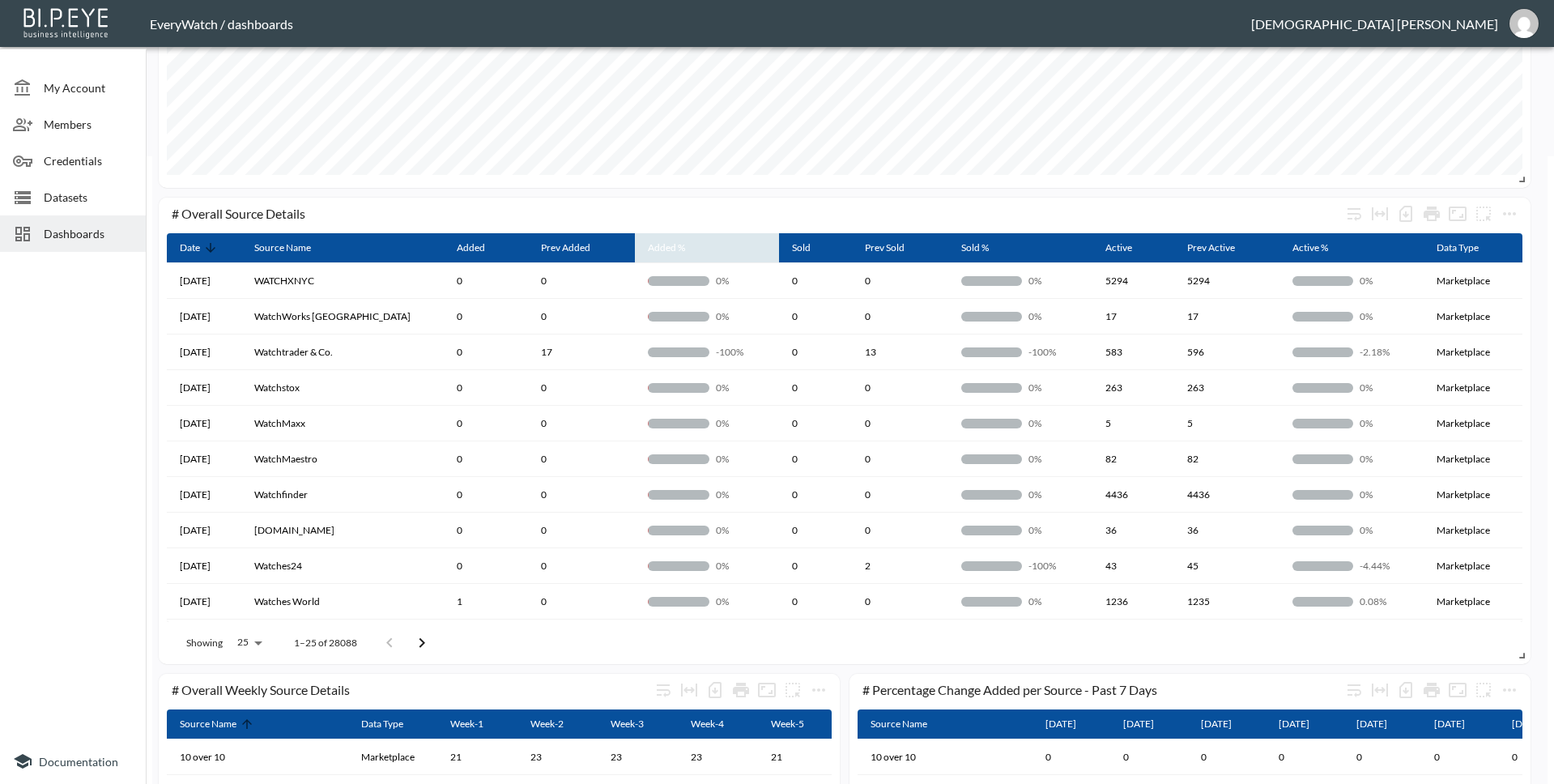
click at [693, 251] on th "Added %" at bounding box center [707, 248] width 144 height 31
click at [691, 244] on icon at bounding box center [696, 248] width 10 height 10
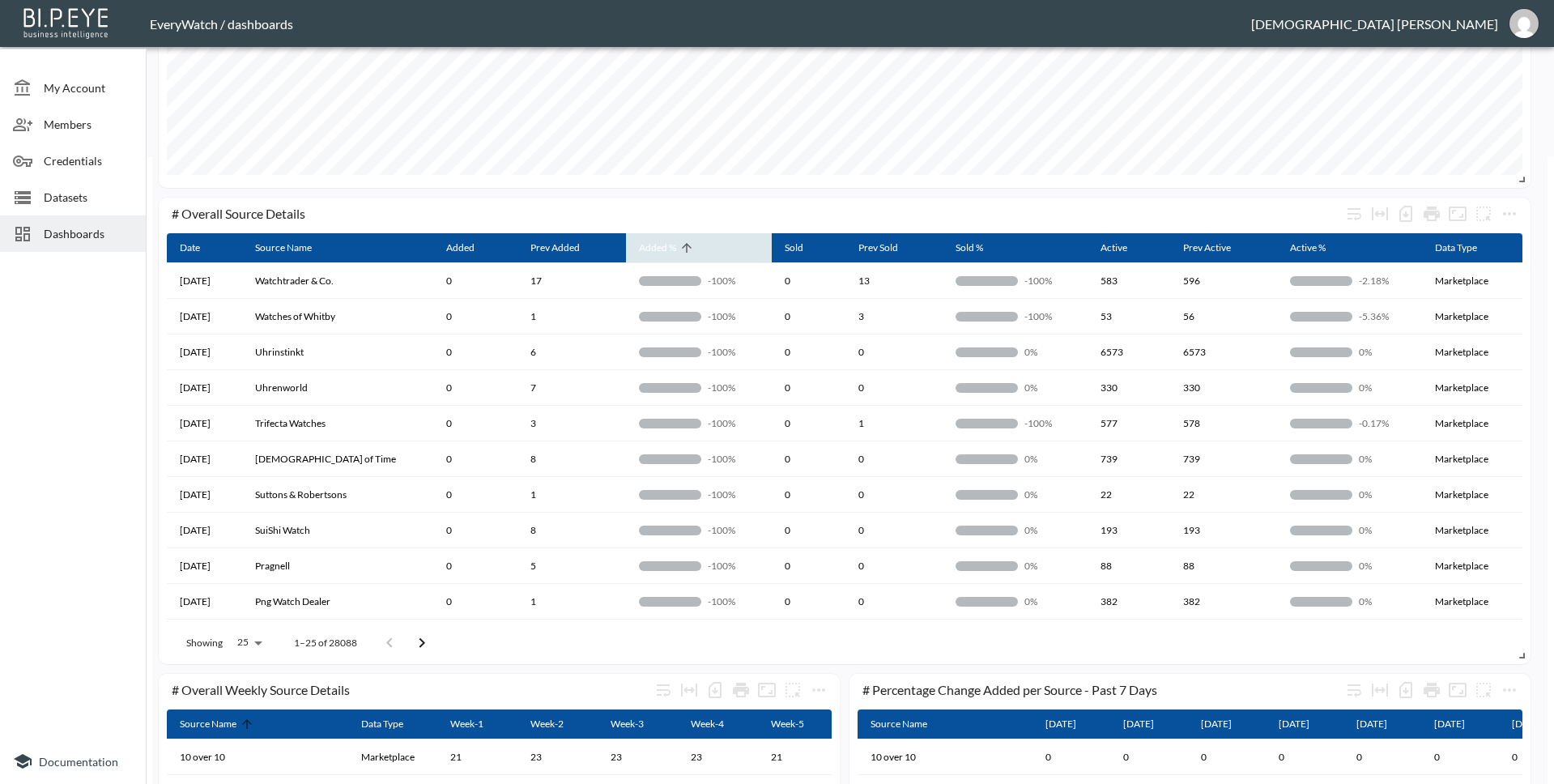
click at [679, 247] on icon at bounding box center [687, 248] width 15 height 15
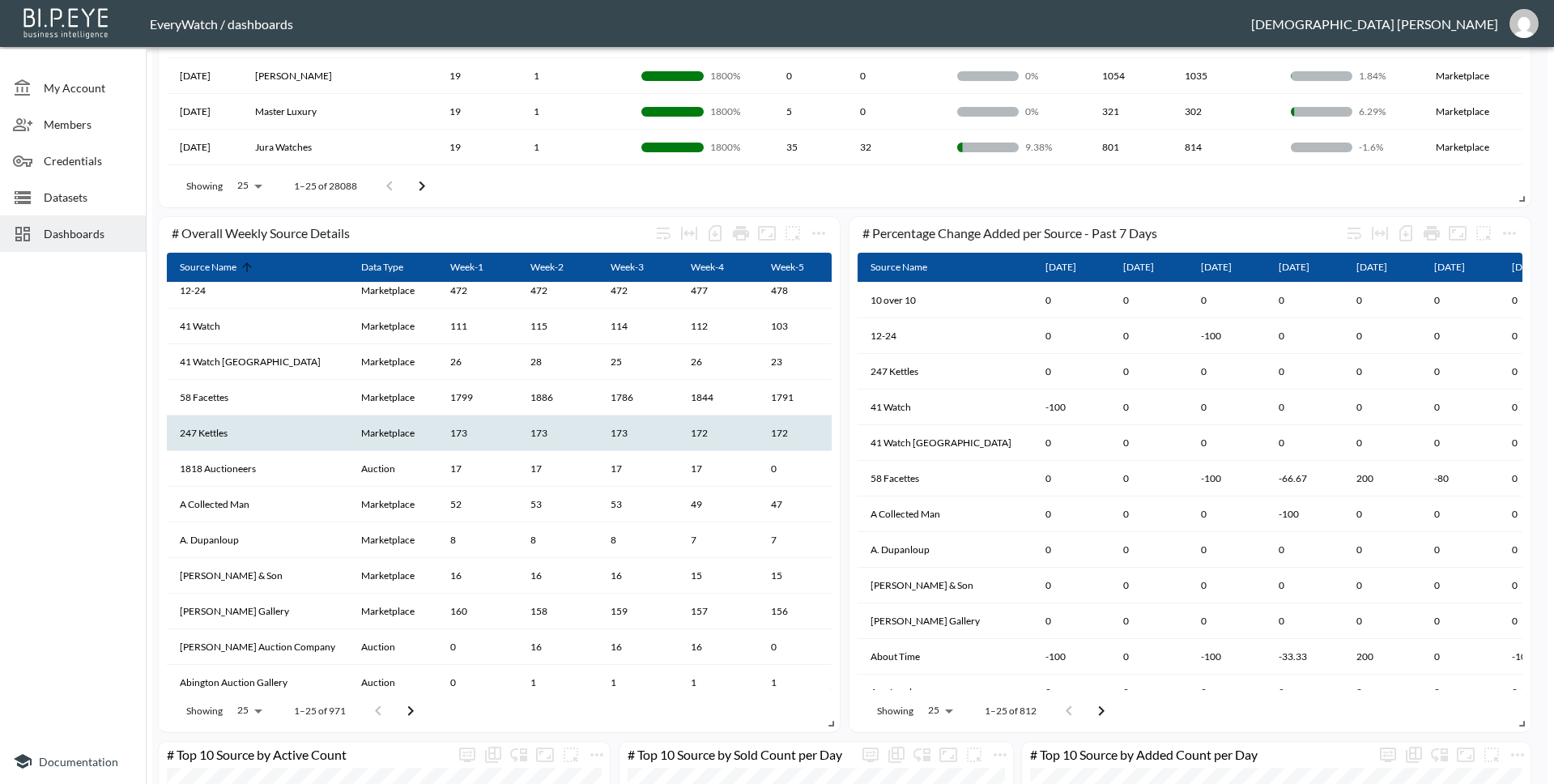
scroll to position [0, 0]
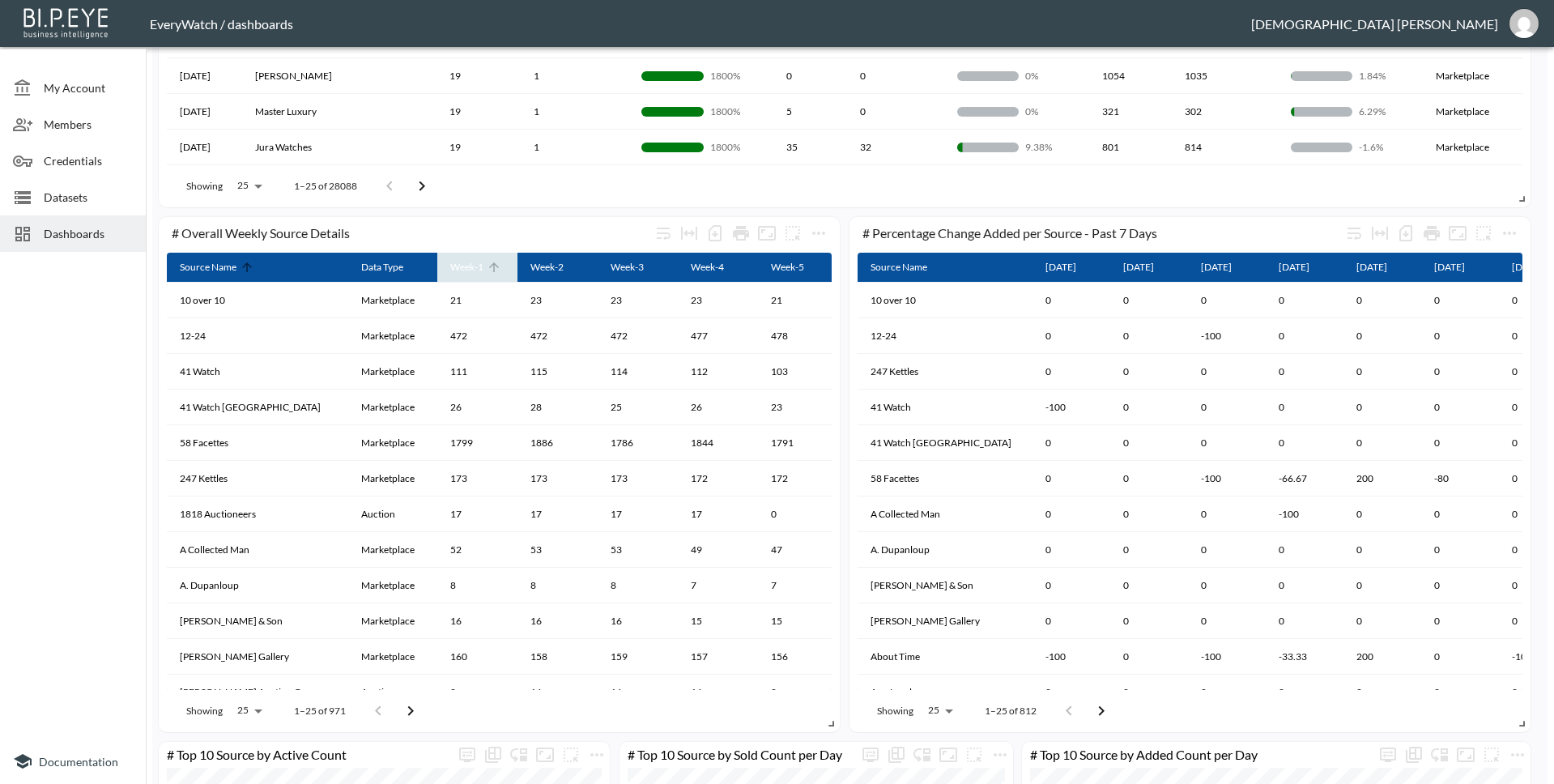
click at [486, 272] on icon at bounding box center [494, 268] width 15 height 15
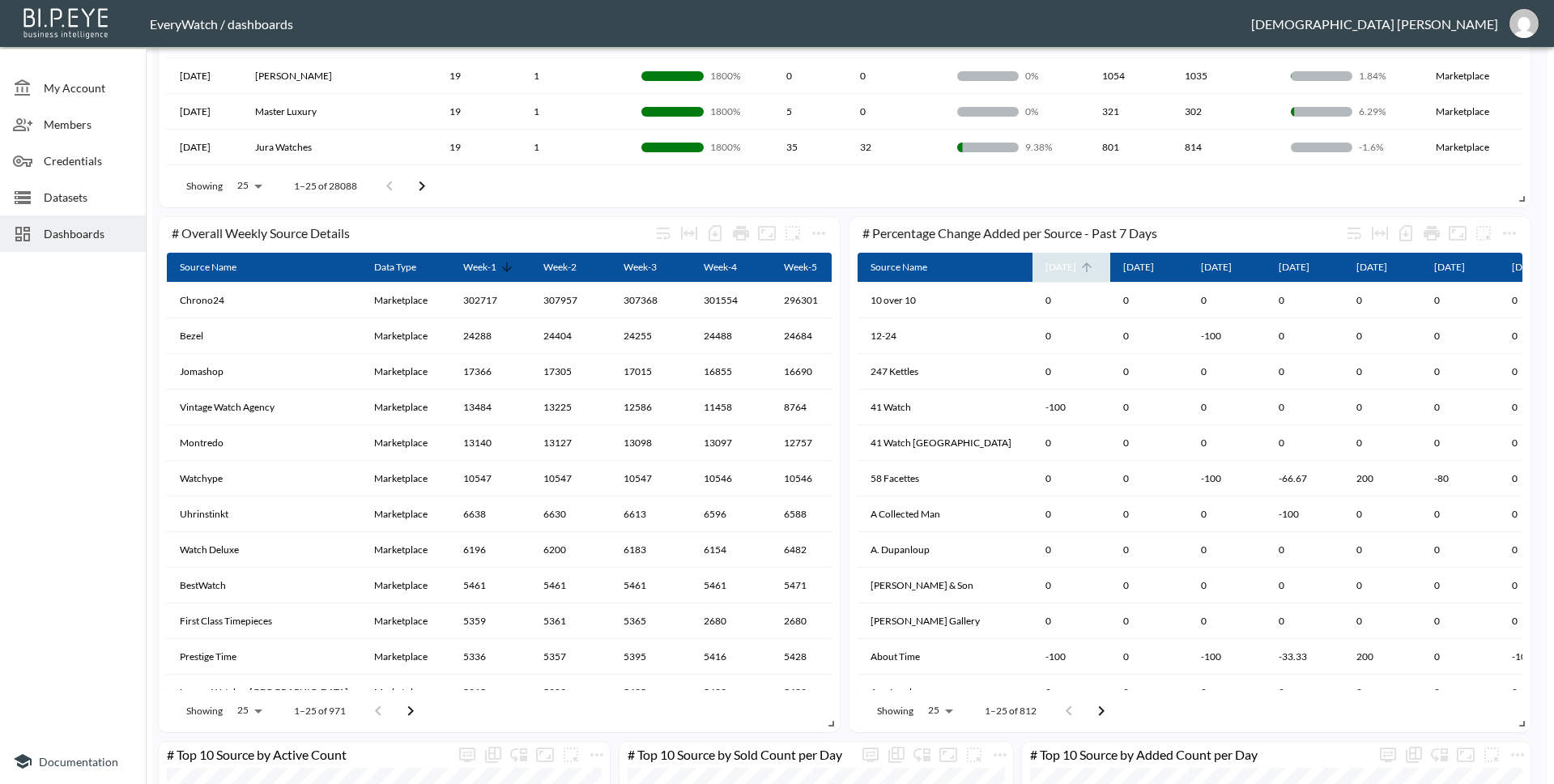
click at [1076, 272] on span "[DATE]" at bounding box center [1071, 267] width 52 height 19
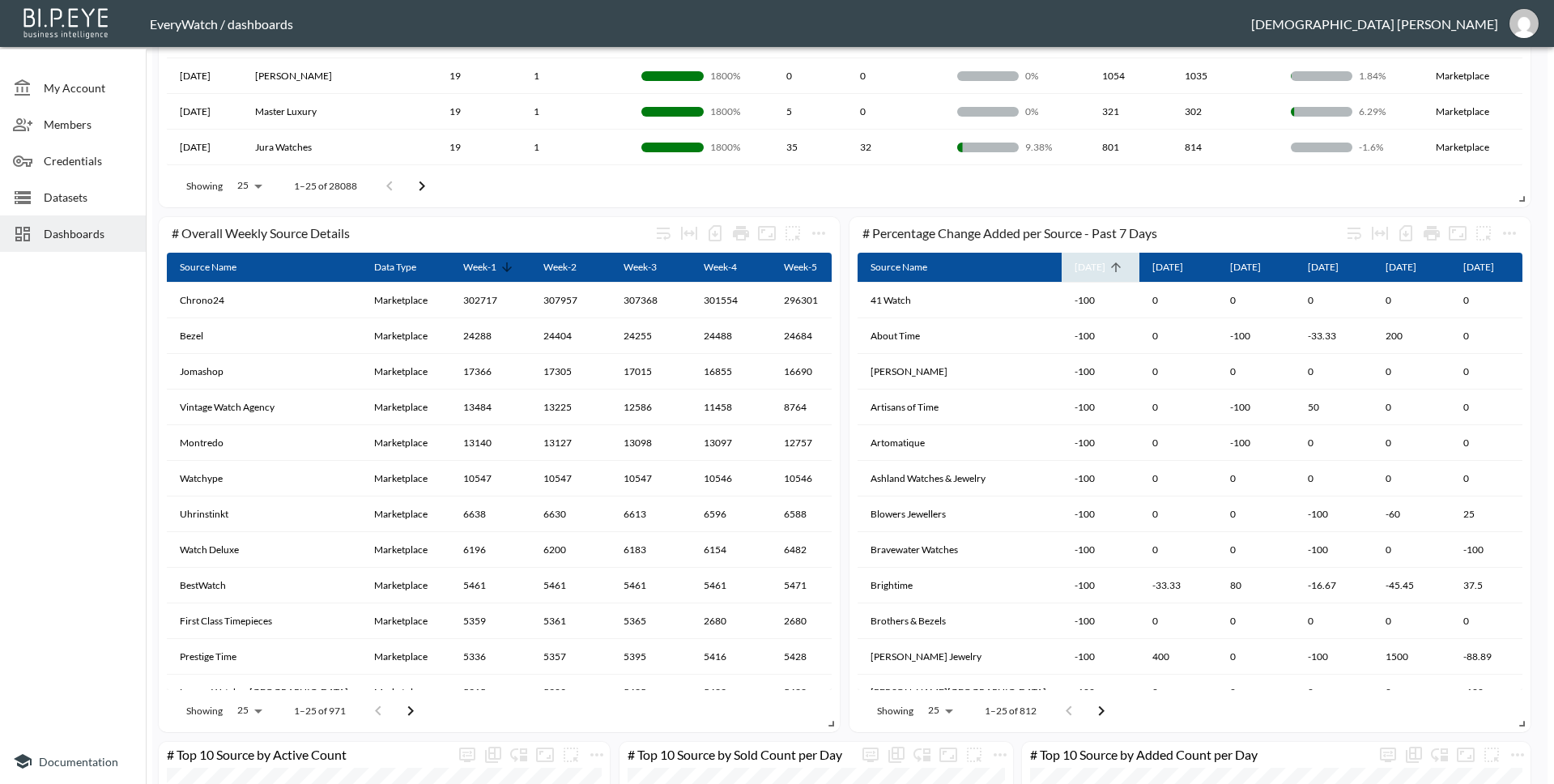
click at [1108, 271] on icon at bounding box center [1116, 268] width 15 height 15
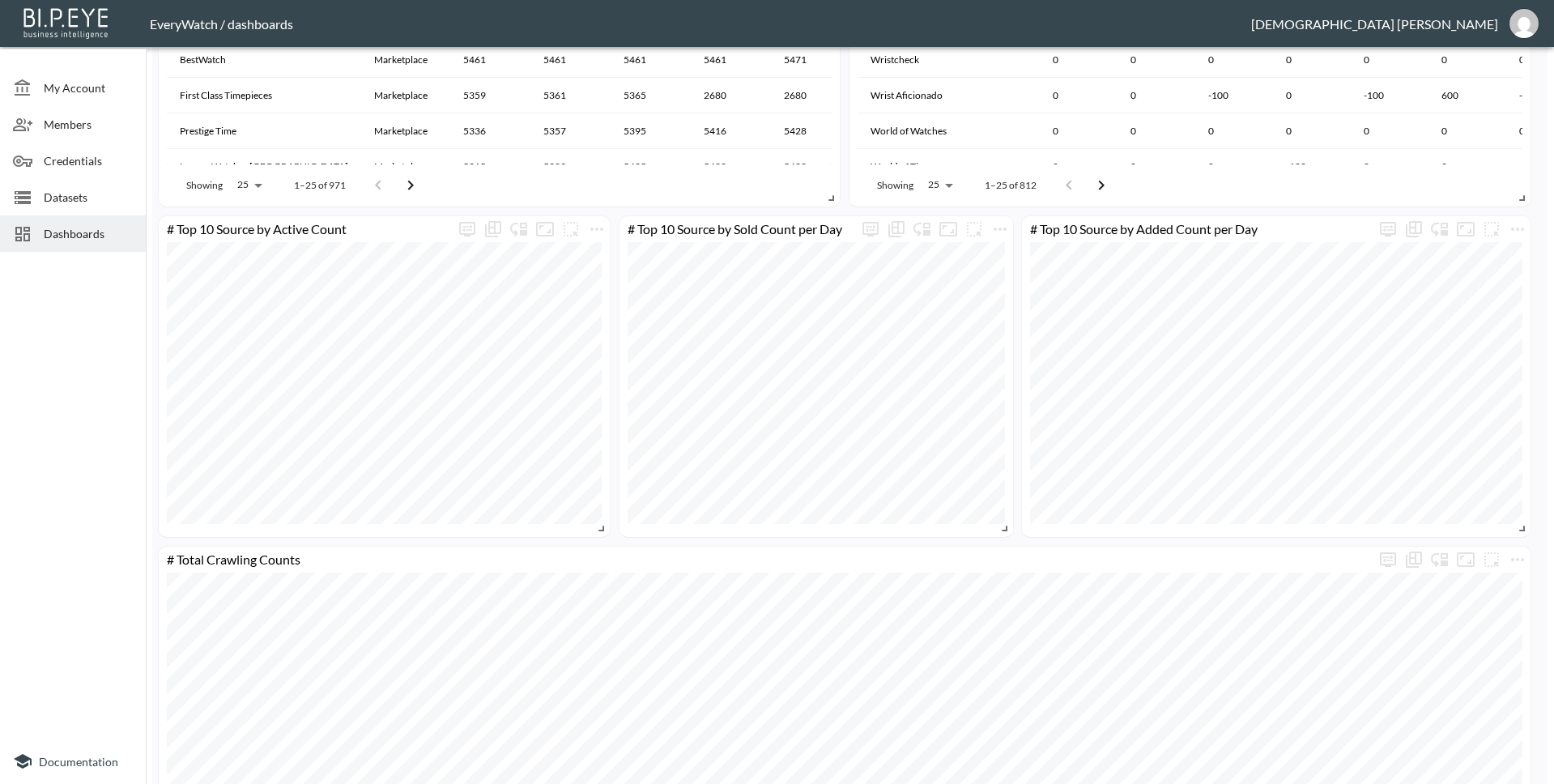
scroll to position [1615, 0]
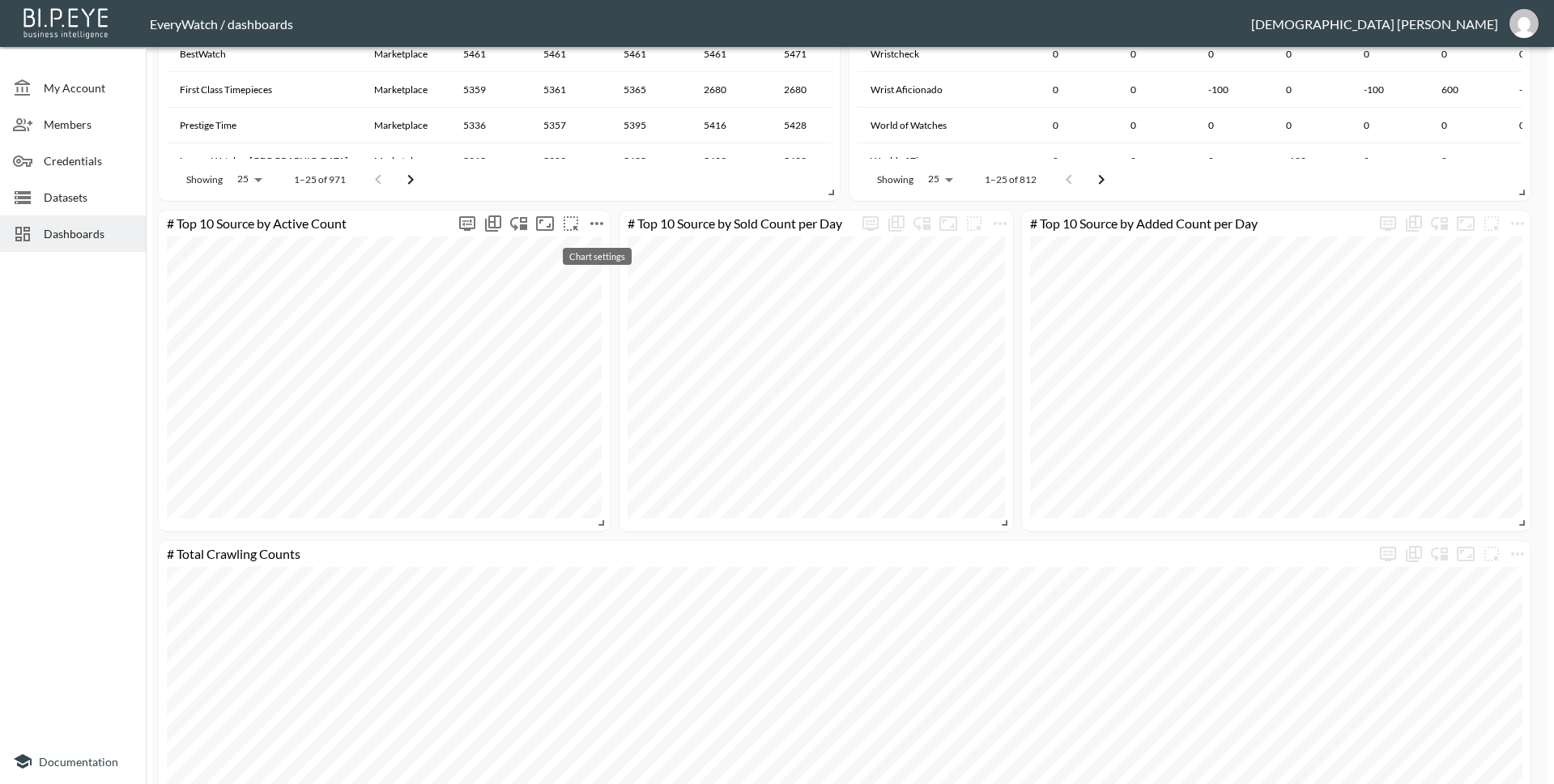
click at [597, 224] on icon "more" at bounding box center [597, 224] width 13 height 3
click at [599, 249] on li "Edit" at bounding box center [597, 254] width 126 height 29
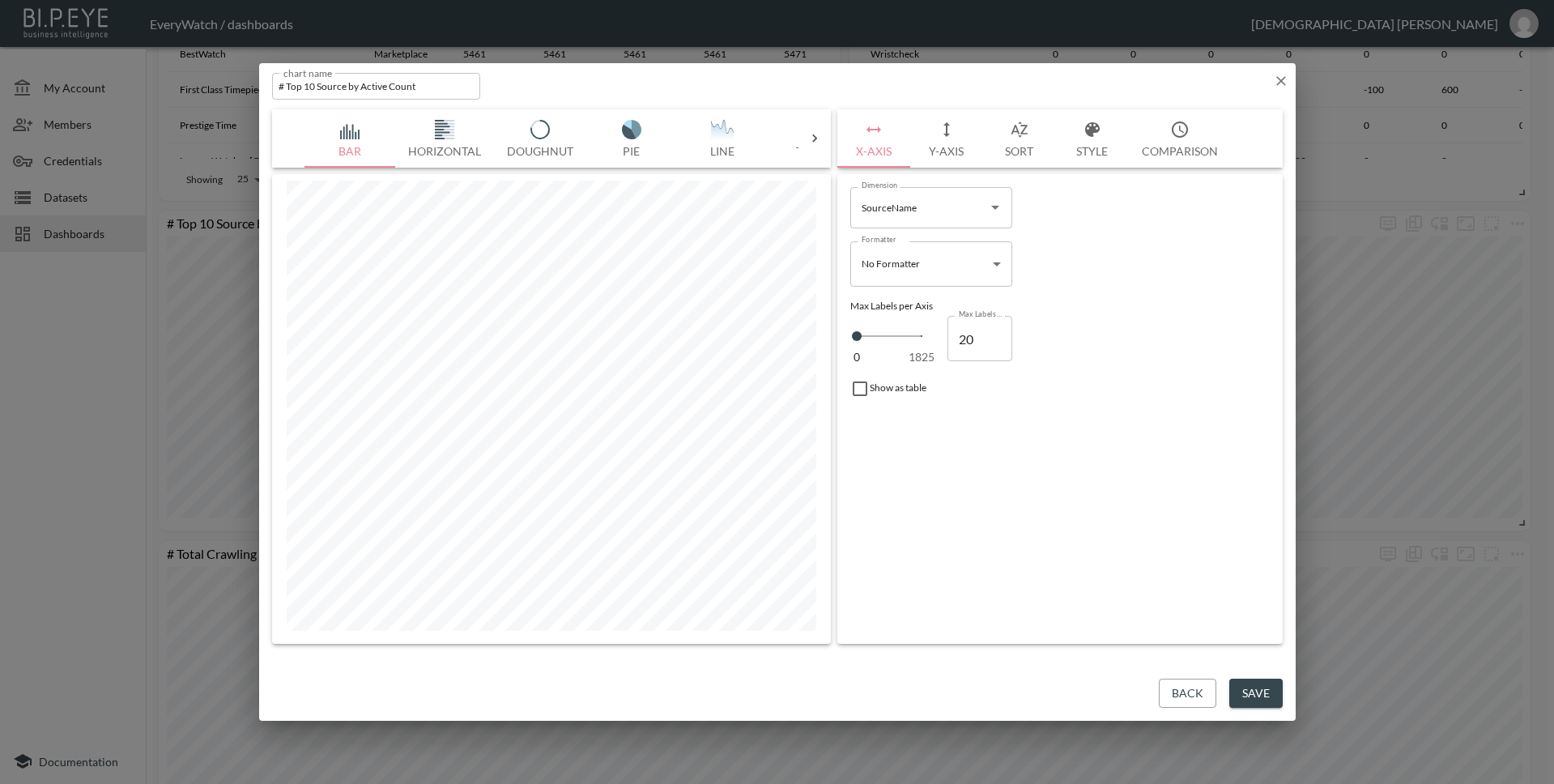
type input "21"
click at [994, 335] on input "21" at bounding box center [979, 338] width 65 height 46
type input "22"
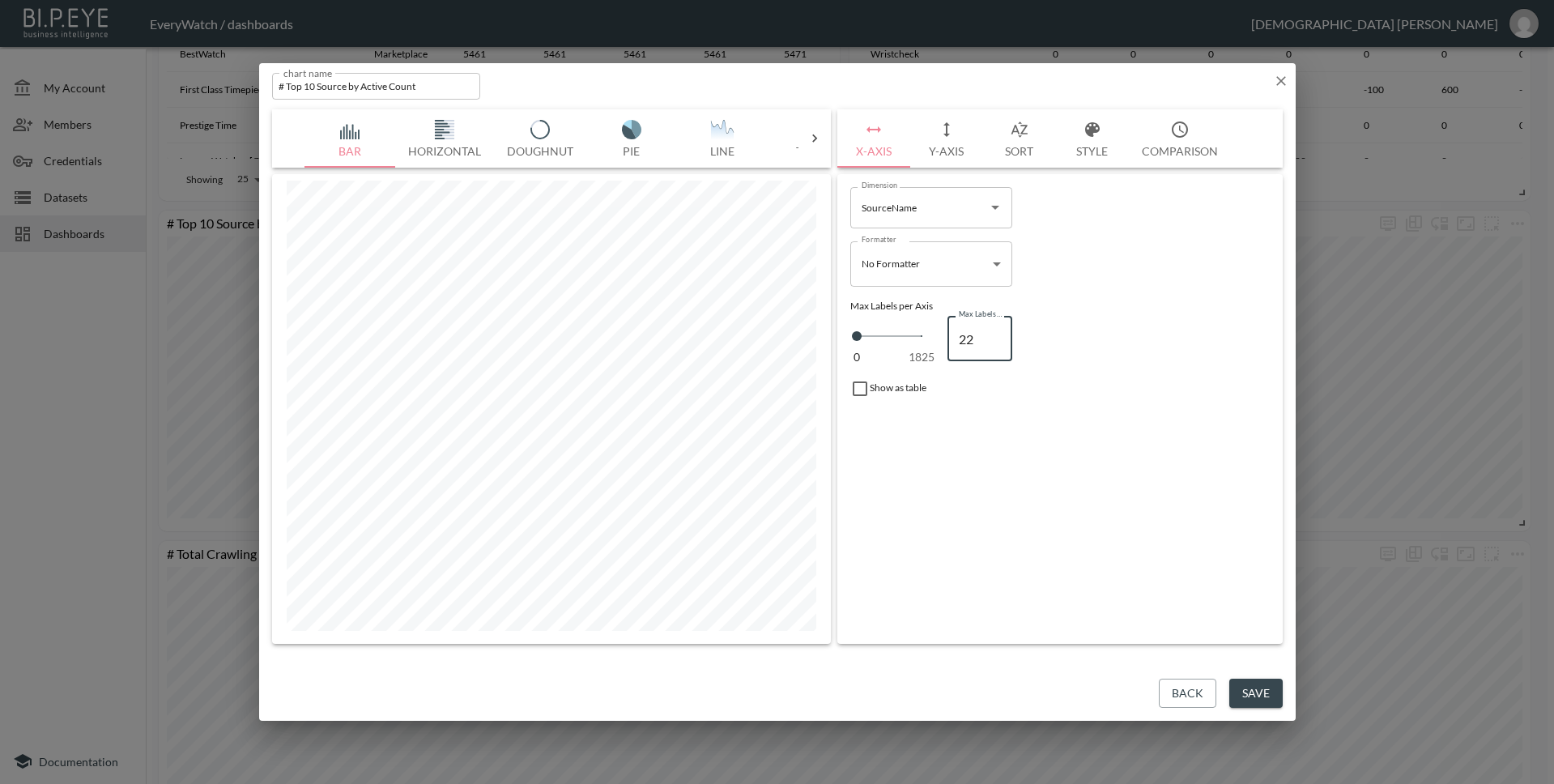
click at [994, 335] on input "22" at bounding box center [979, 338] width 65 height 46
type input "23"
click at [994, 335] on input "23" at bounding box center [979, 338] width 65 height 46
type input "24"
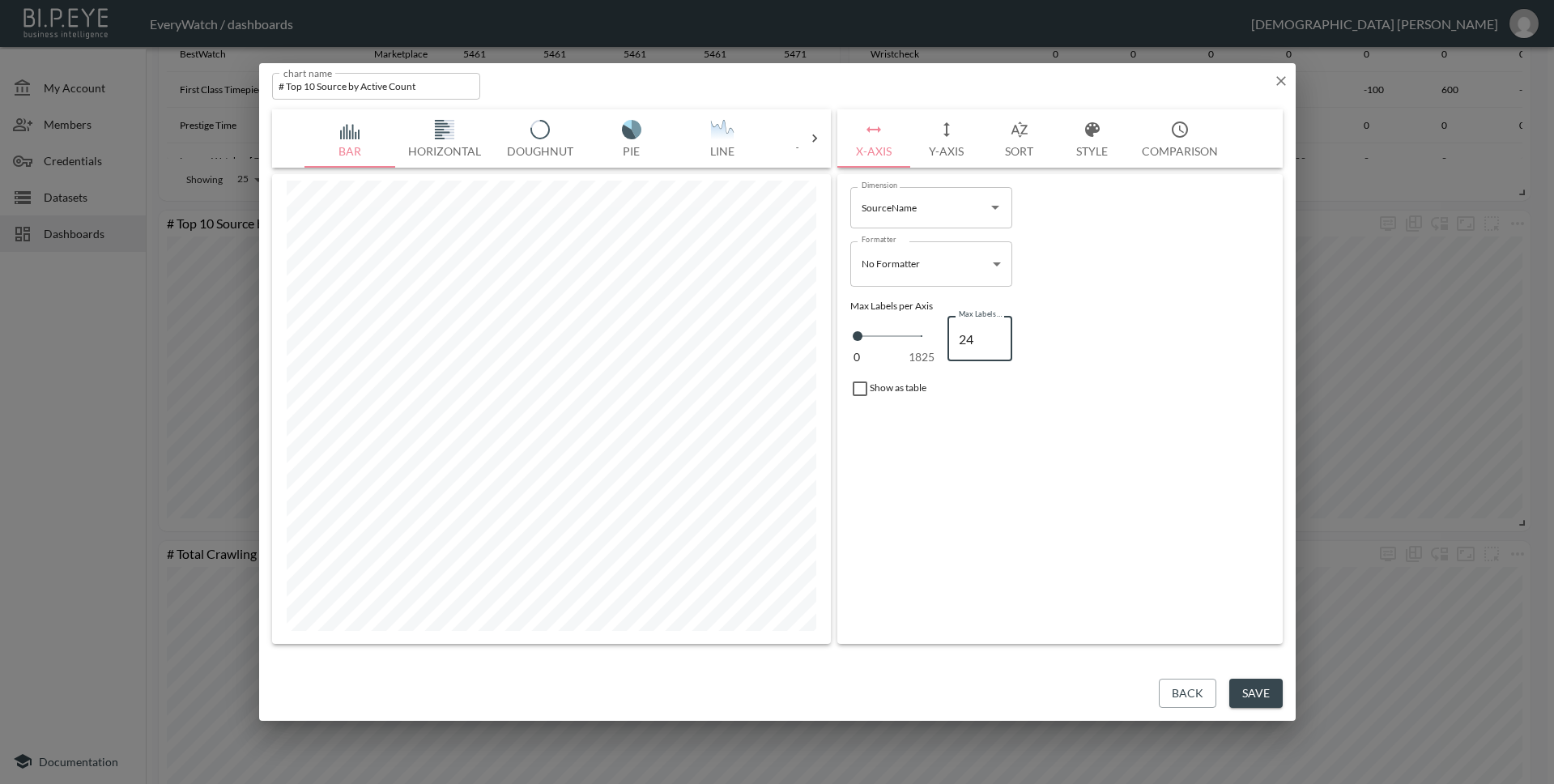
type input "24"
click at [994, 335] on input "24" at bounding box center [979, 338] width 65 height 46
type input "25"
click at [994, 335] on input "25" at bounding box center [979, 338] width 65 height 46
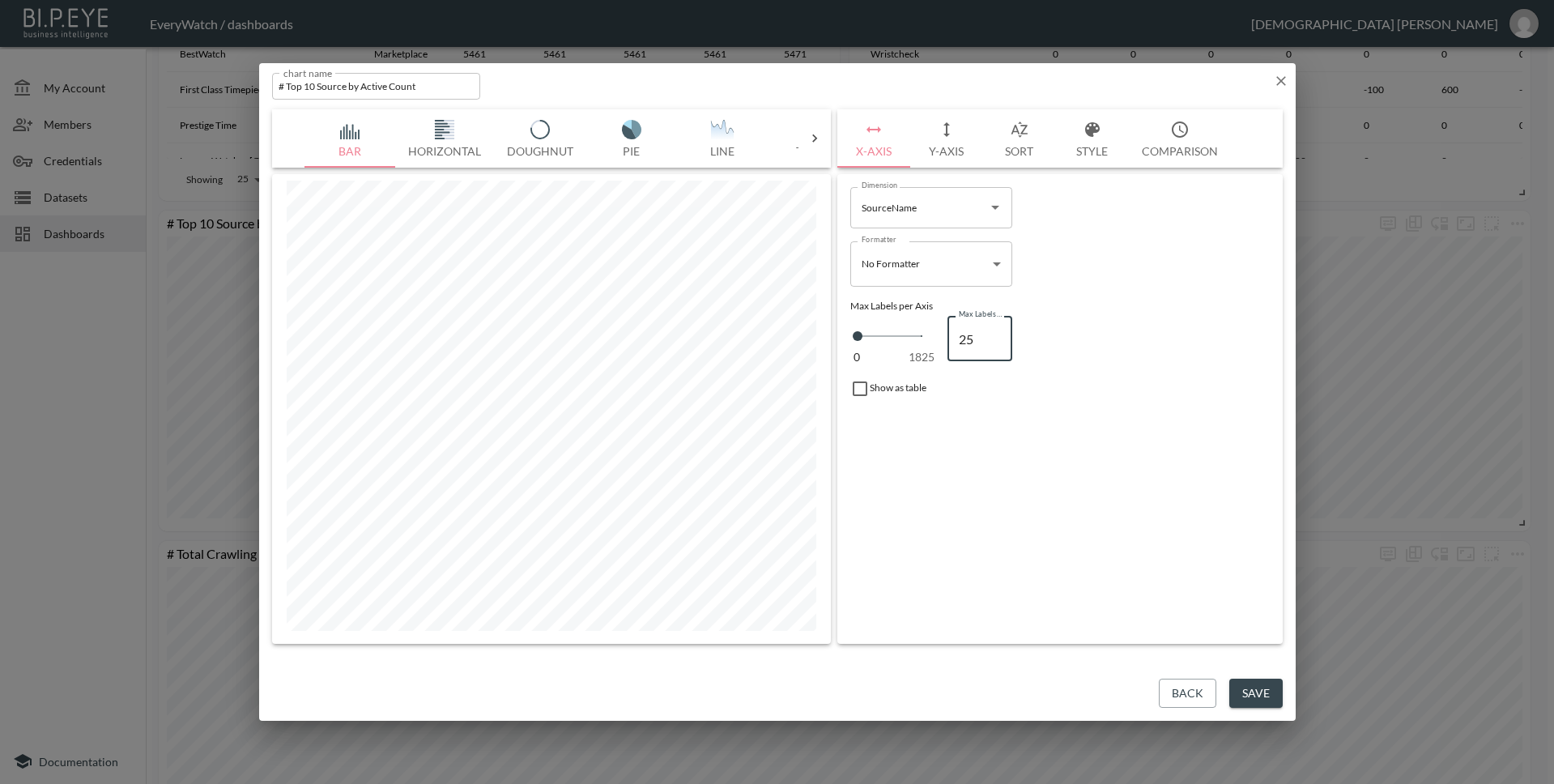
type input "26"
click at [994, 335] on input "26" at bounding box center [979, 338] width 65 height 46
type input "27"
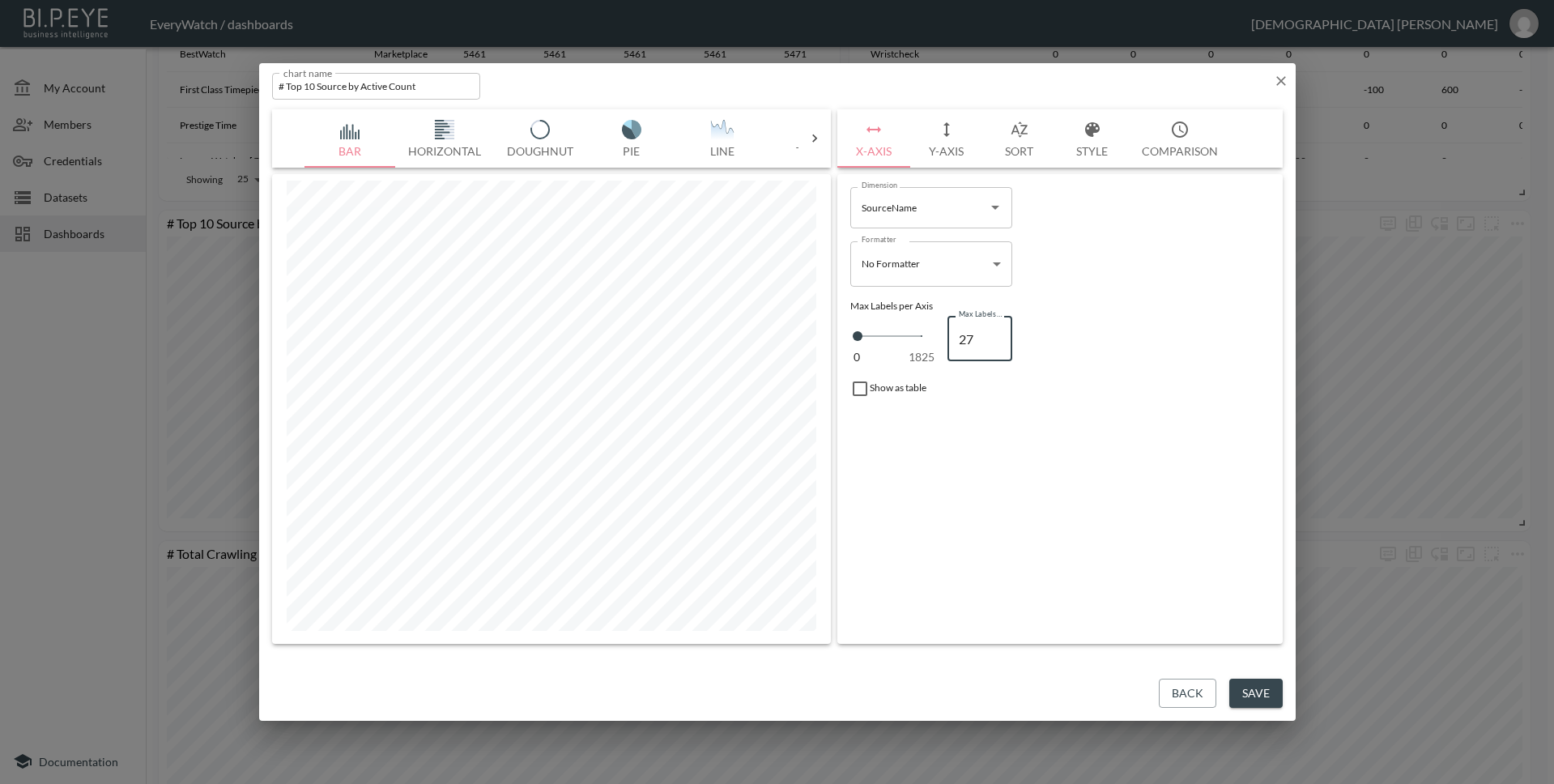
click at [994, 335] on input "27" at bounding box center [979, 338] width 65 height 46
type input "28"
click at [994, 335] on input "28" at bounding box center [979, 338] width 65 height 46
type input "27"
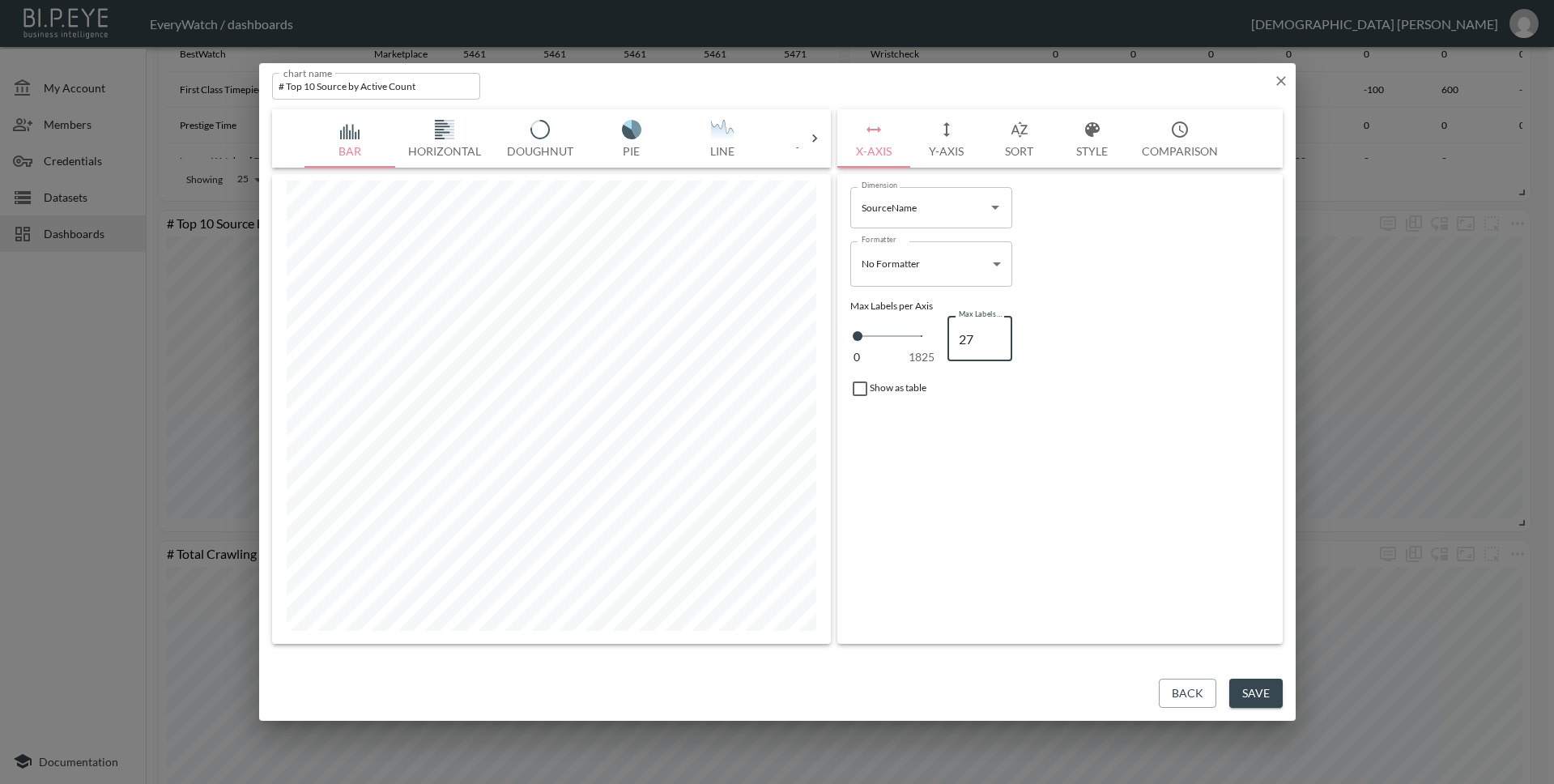
type input "27"
click at [997, 340] on input "27" at bounding box center [979, 338] width 65 height 46
type input "26"
click at [997, 340] on input "26" at bounding box center [979, 338] width 65 height 46
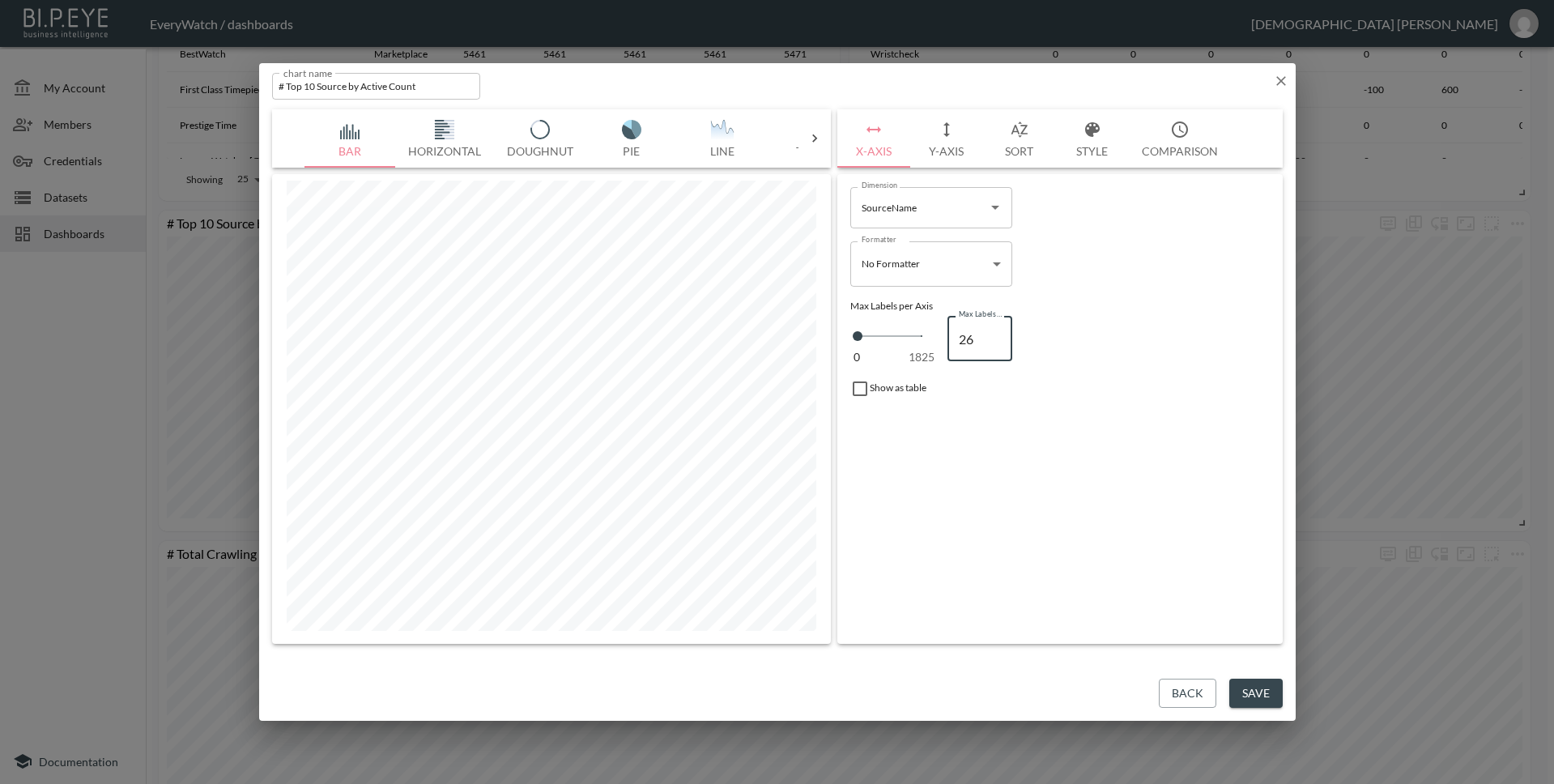
type input "25"
click at [997, 340] on input "25" at bounding box center [979, 338] width 65 height 46
type input "24"
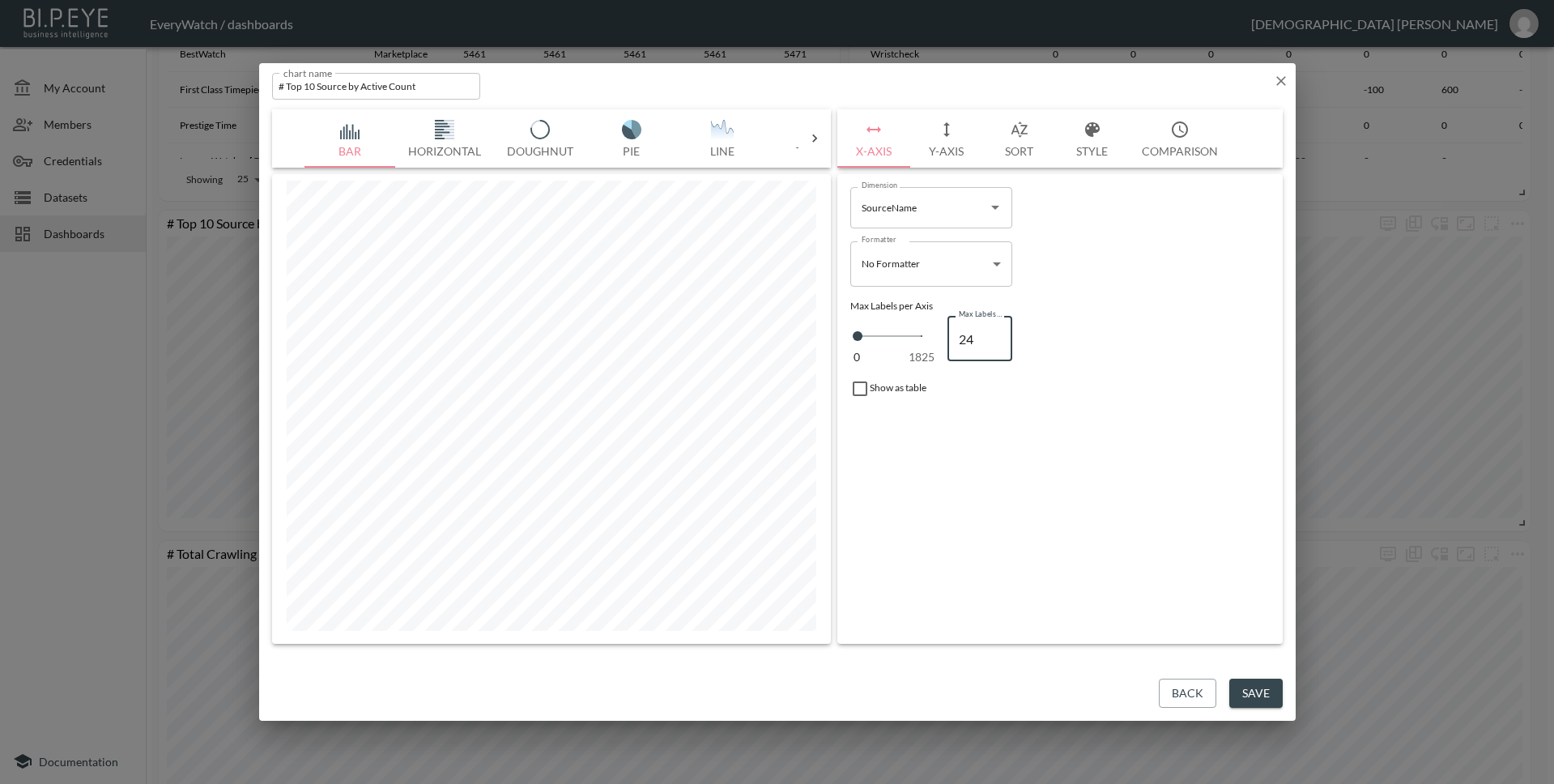
click at [997, 340] on input "24" at bounding box center [979, 338] width 65 height 46
type input "23"
click at [997, 340] on input "23" at bounding box center [979, 338] width 65 height 46
type input "22"
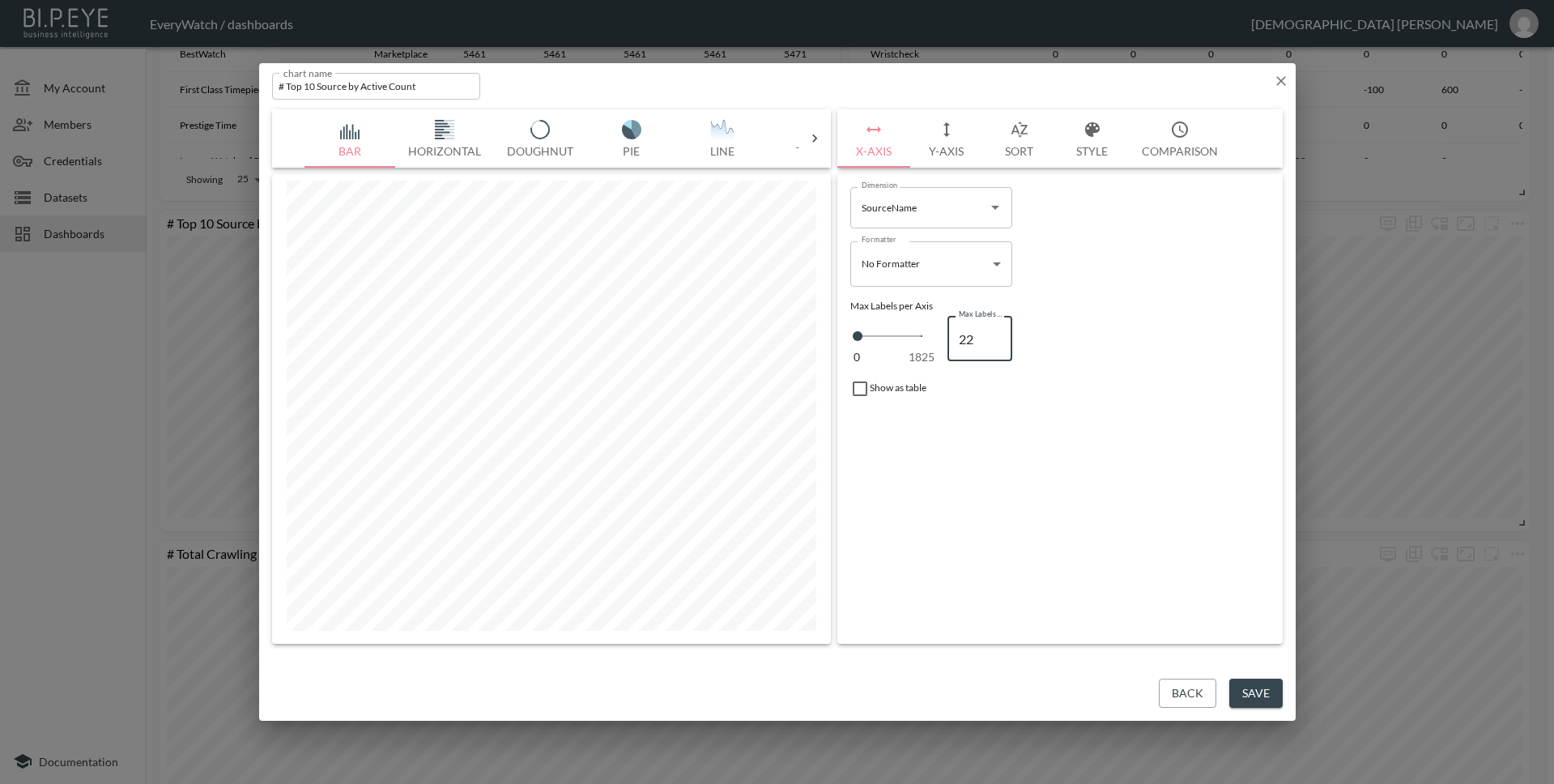
type input "22"
click at [997, 340] on input "22" at bounding box center [979, 338] width 65 height 46
type input "21"
type input "20"
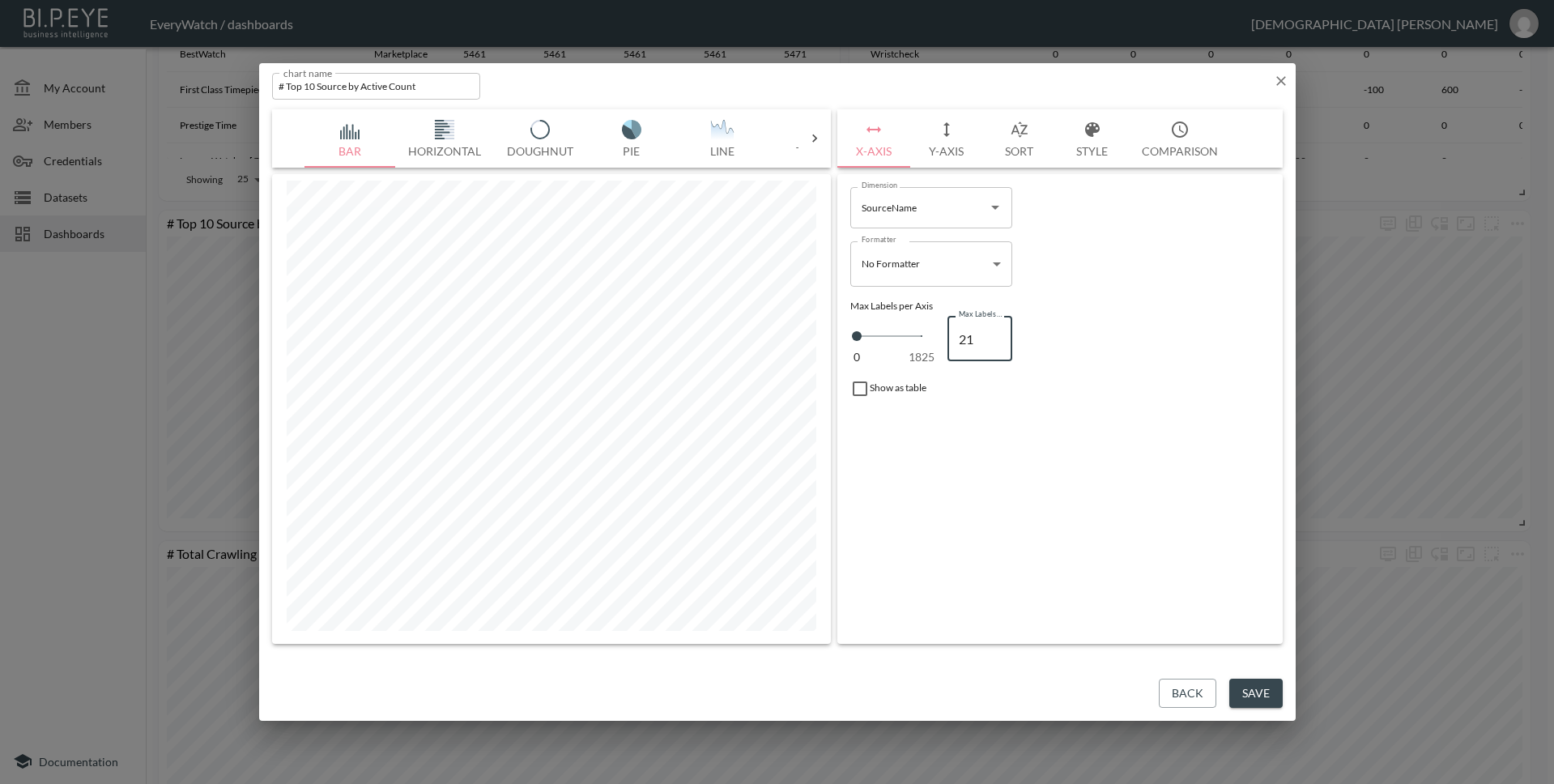
type input "20"
type input "19"
type input "18"
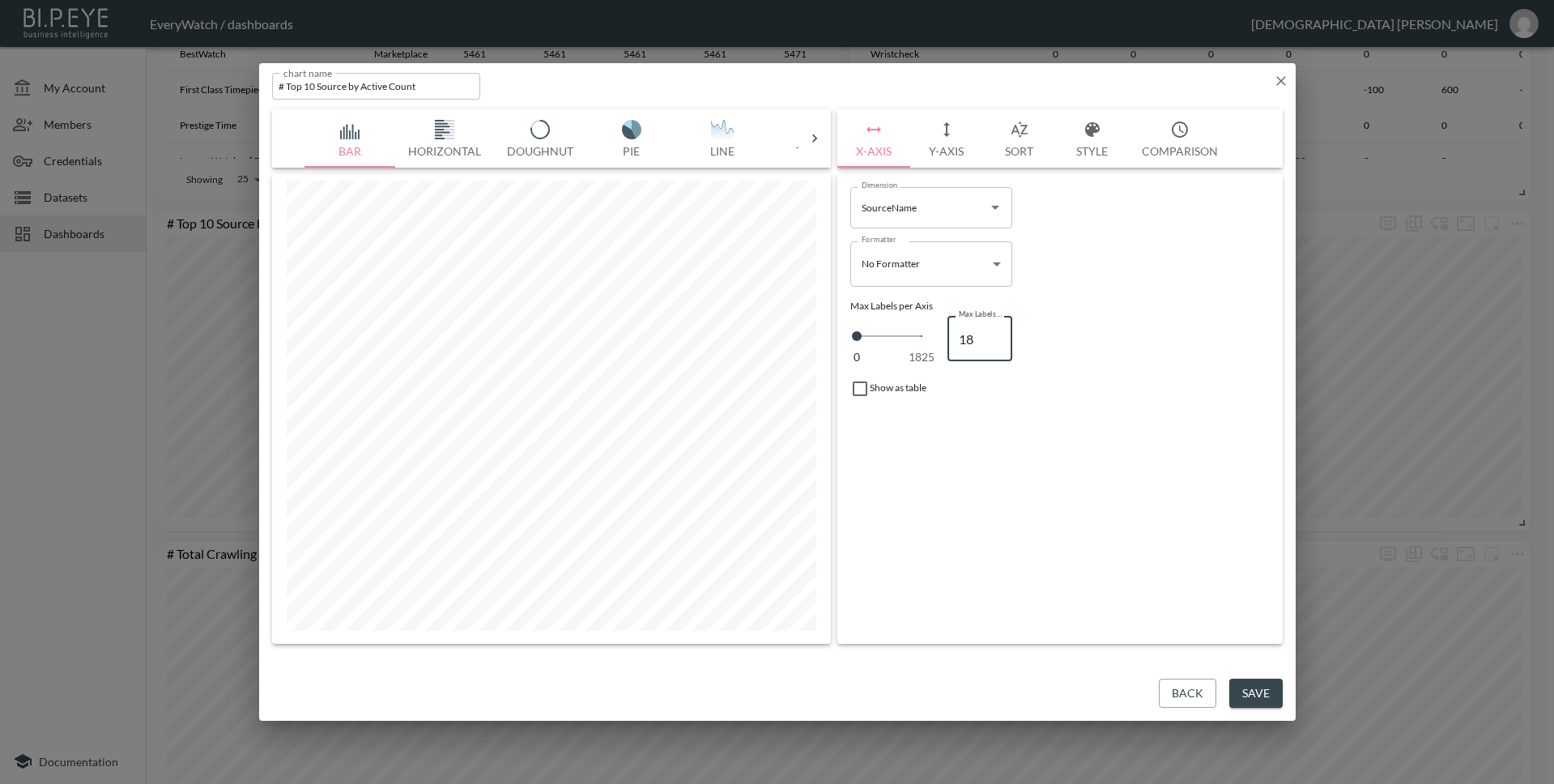
type input "17"
type input "16"
type input "15"
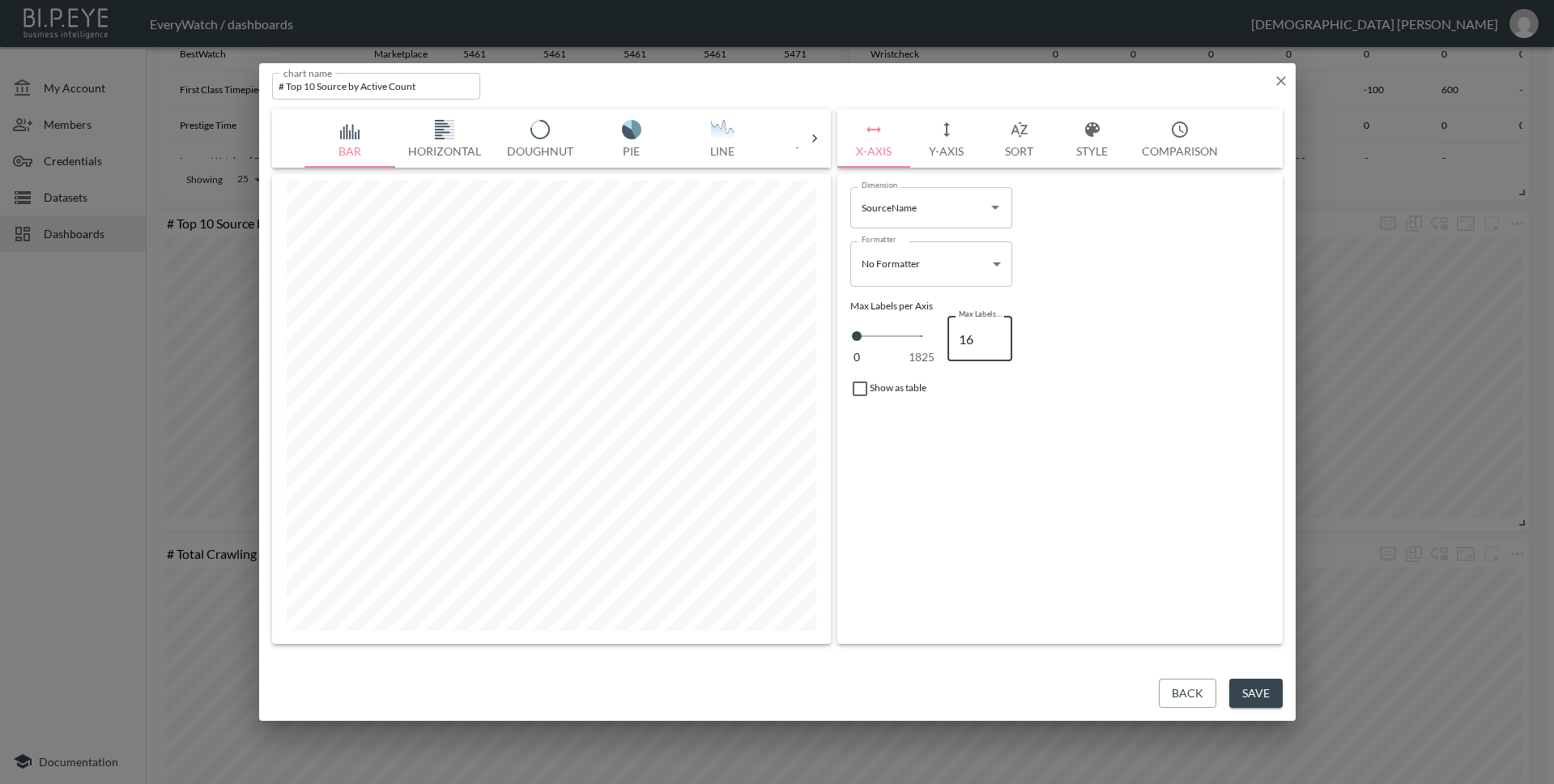
type input "15"
type input "14"
type input "13"
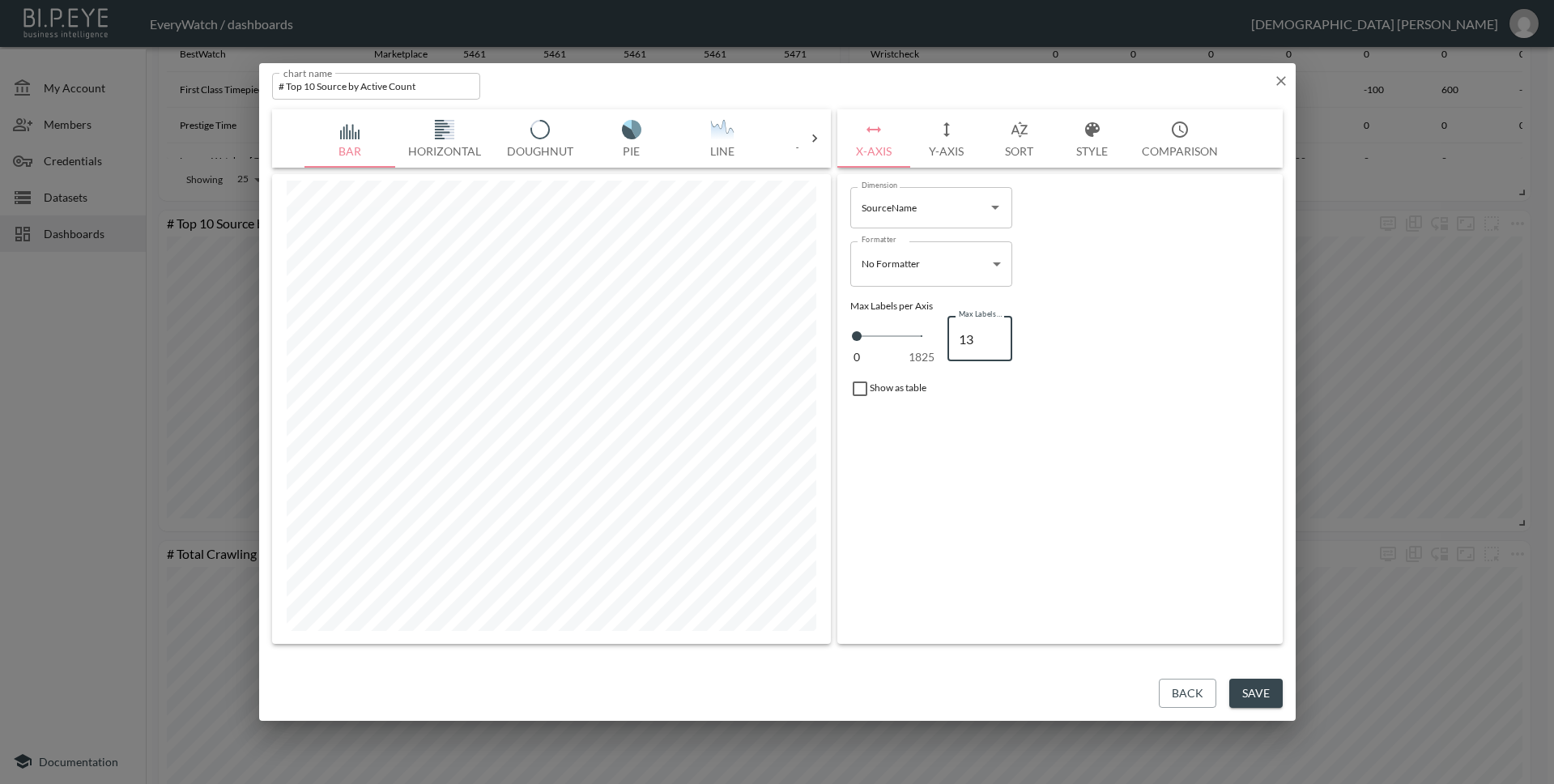
type input "12"
type input "11"
type input "10"
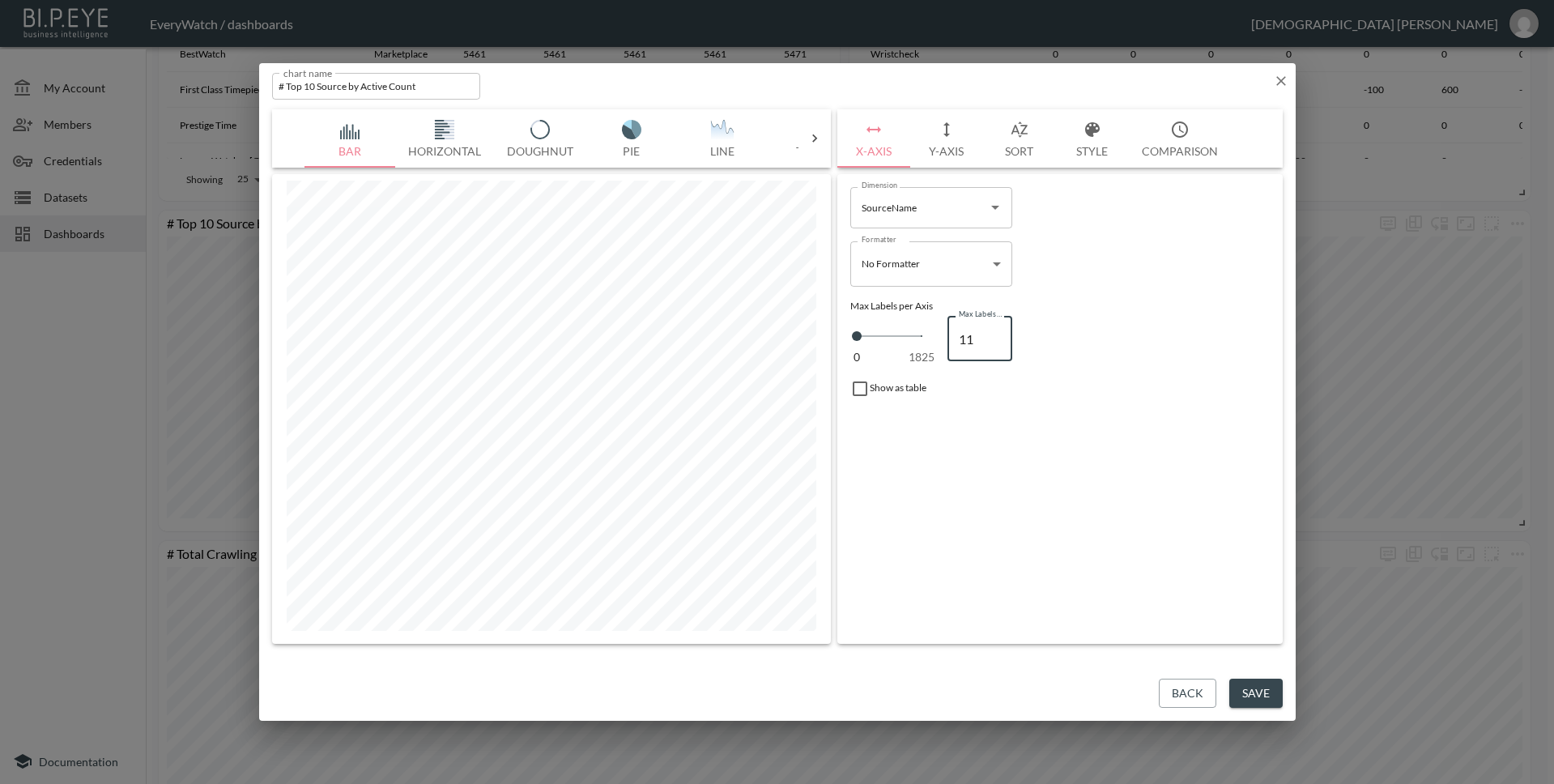
type input "10"
type input "9"
type input "8"
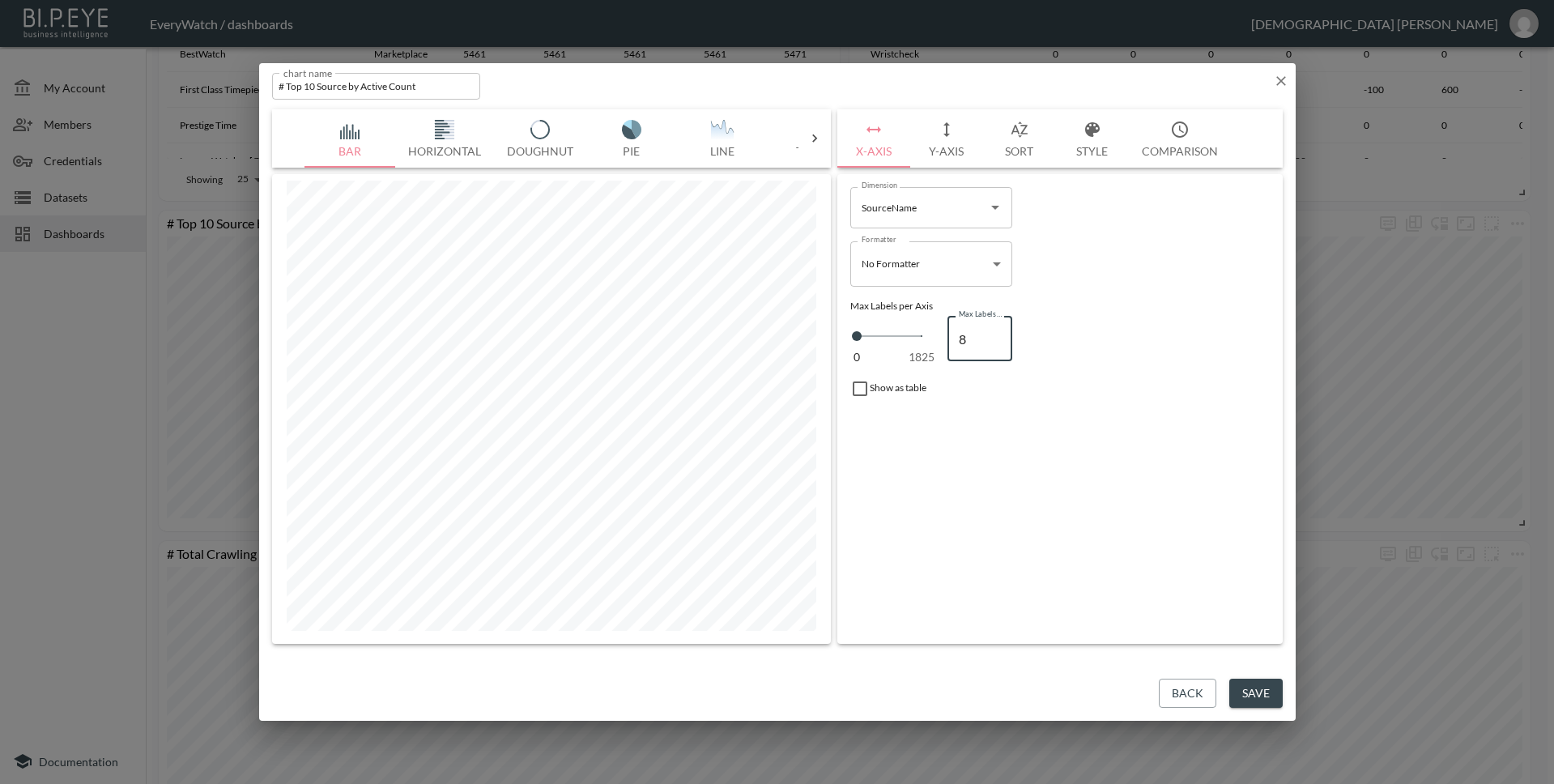
type input "7"
type input "6"
type input "5"
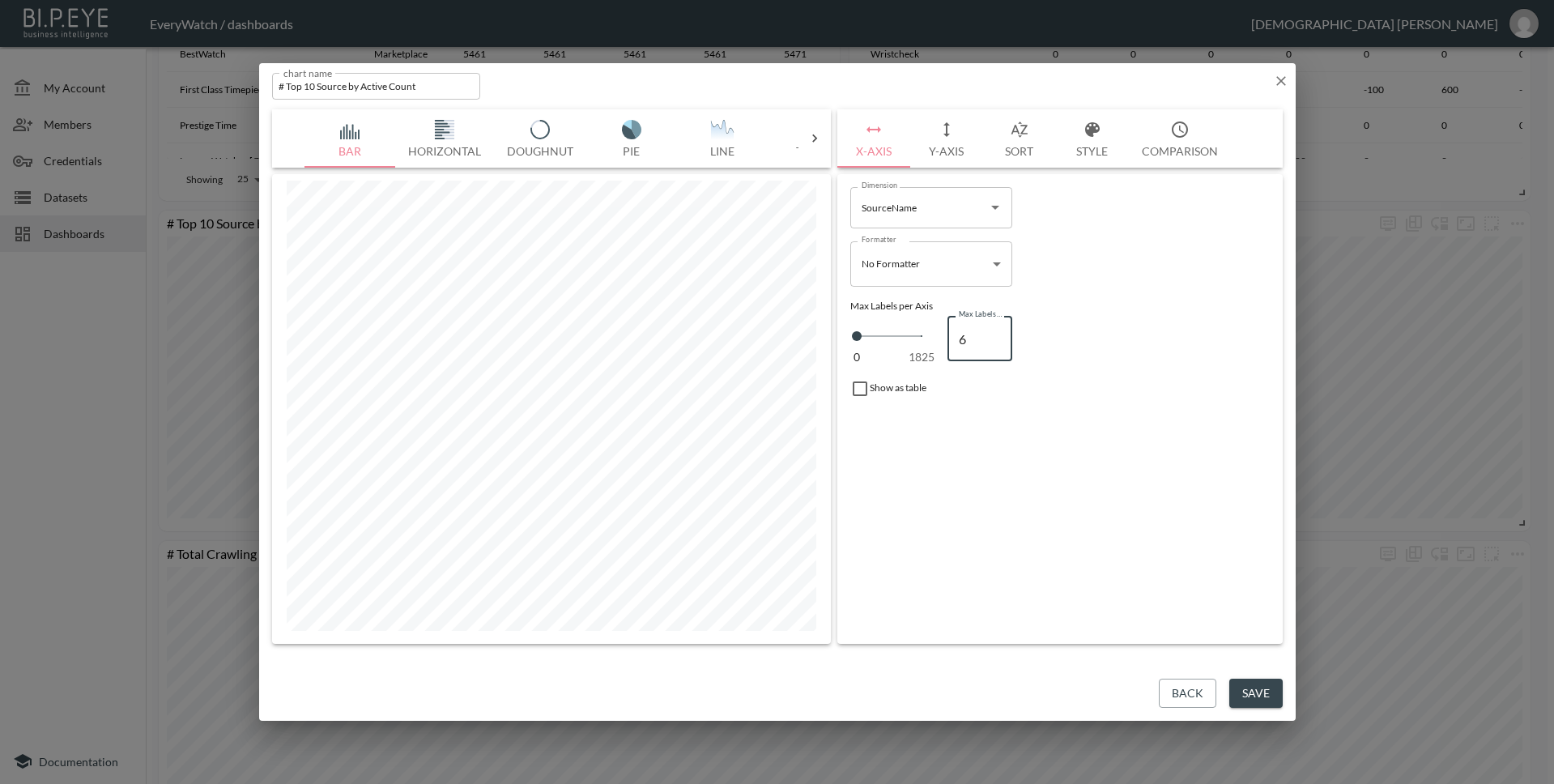
type input "5"
type input "4"
type input "3"
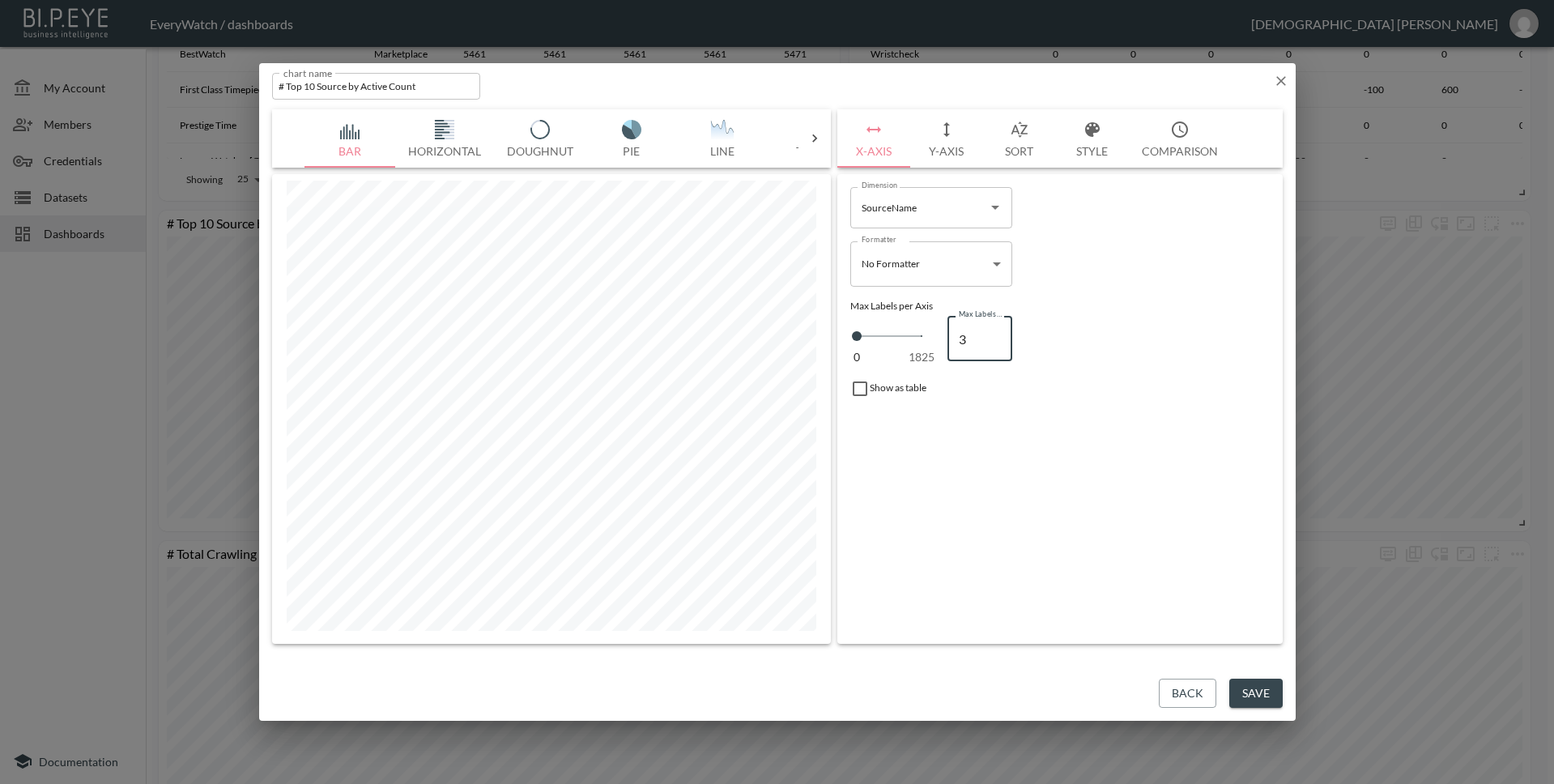
type input "2"
type input "1"
type input "0"
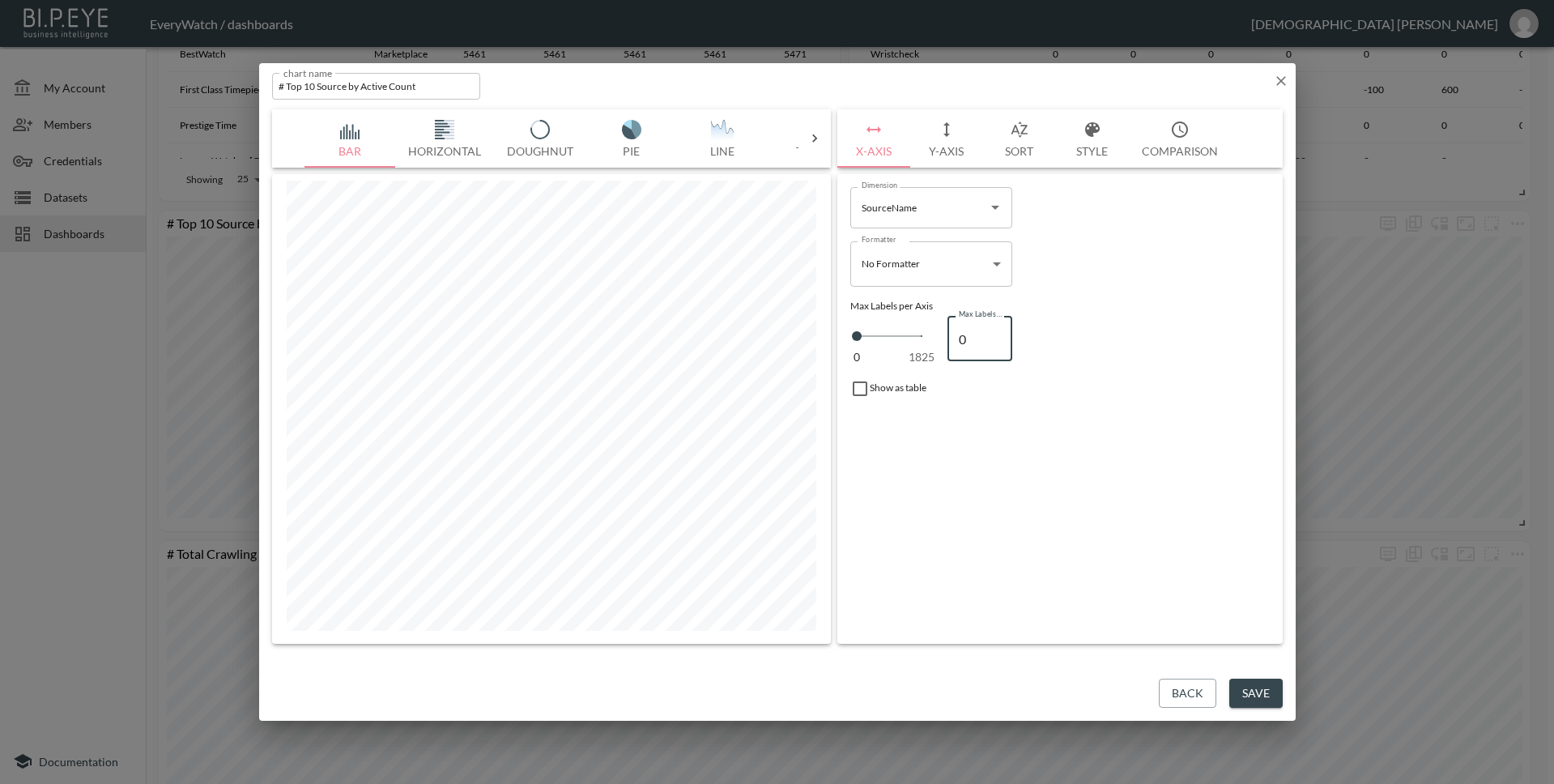
type input "0"
click at [997, 340] on input "0" at bounding box center [979, 338] width 65 height 46
type input "1"
click at [994, 334] on input "1" at bounding box center [979, 338] width 65 height 46
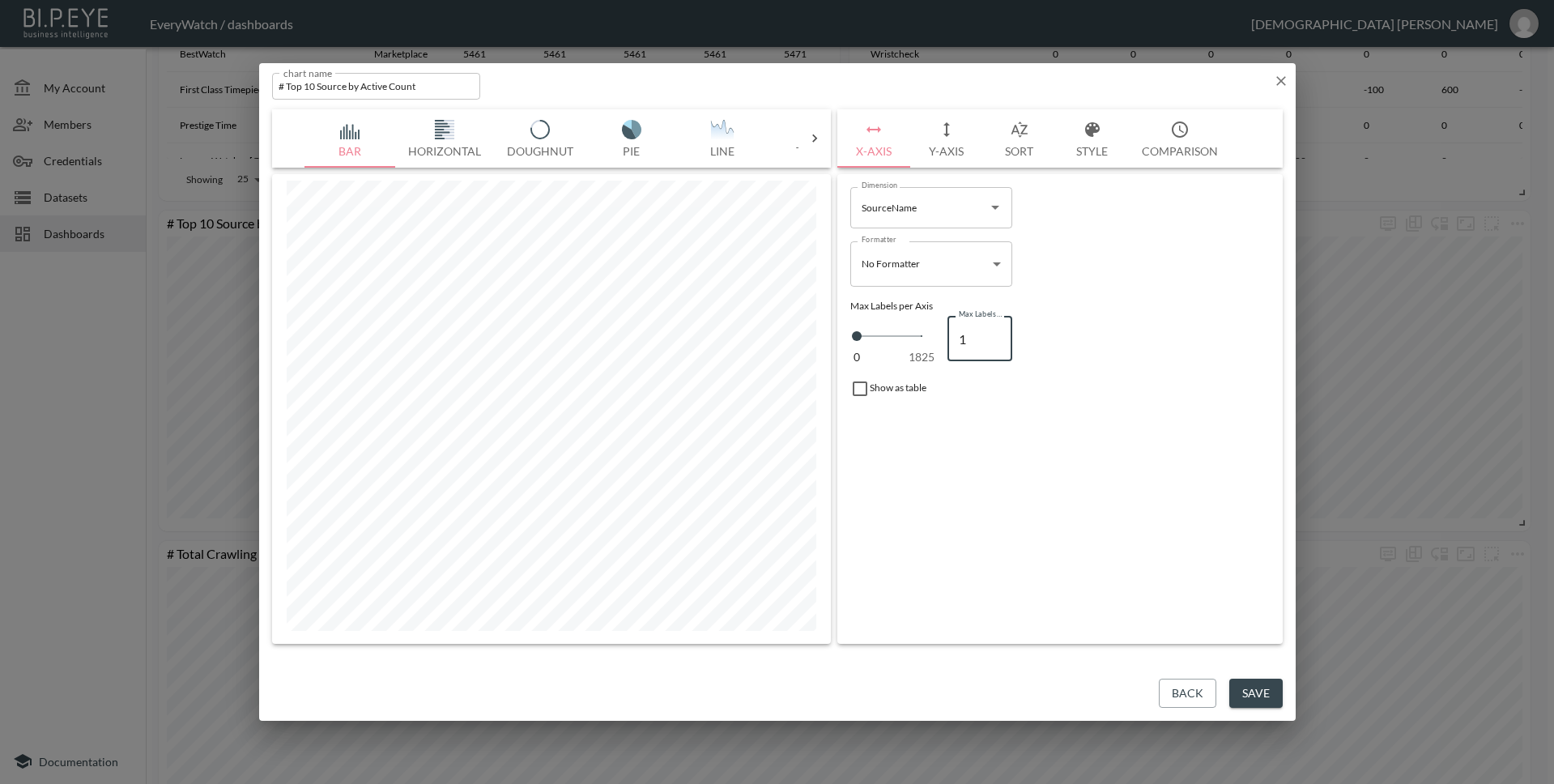
type input "2"
click at [994, 334] on input "2" at bounding box center [979, 338] width 65 height 46
type input "3"
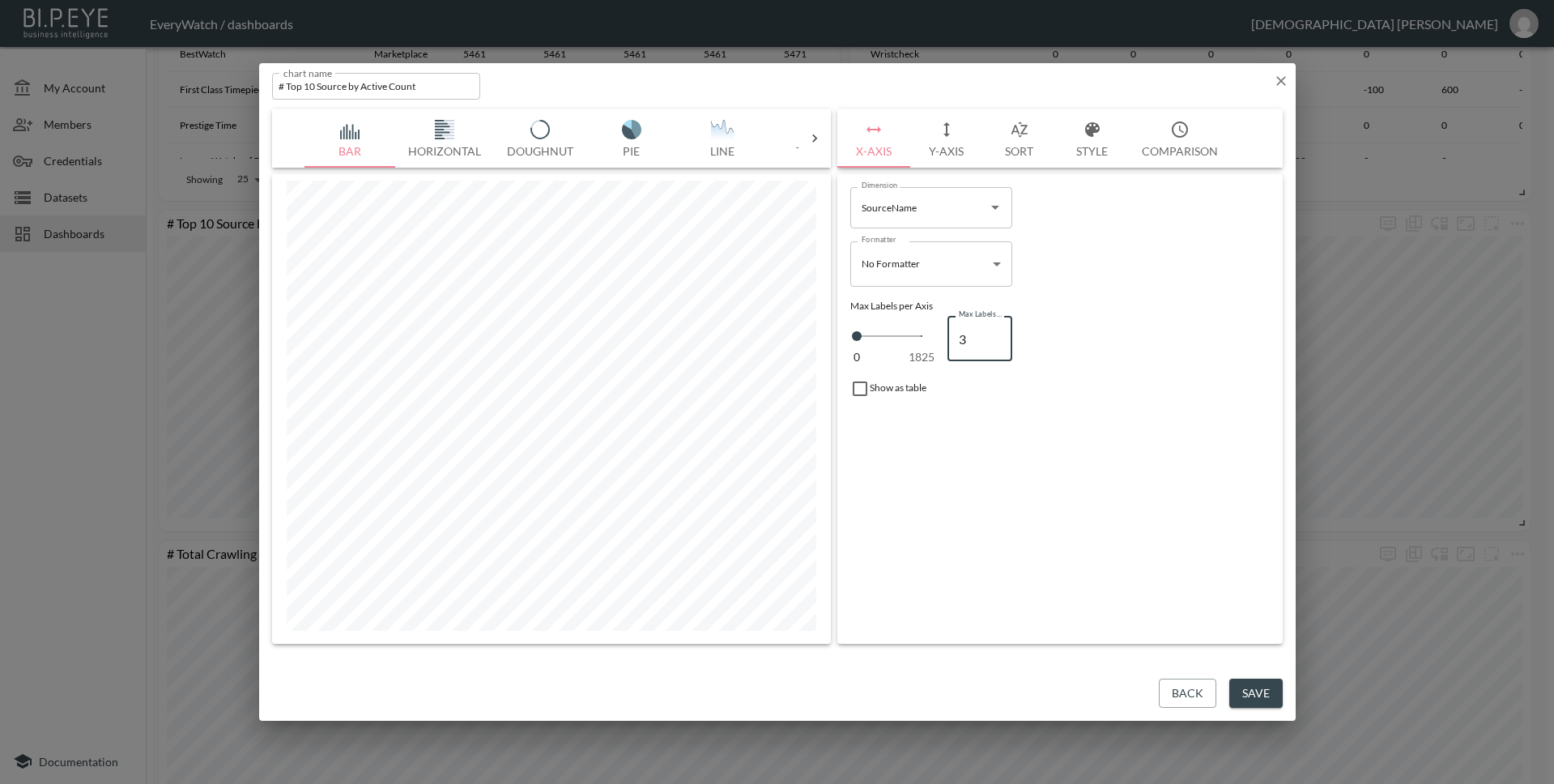
click at [994, 334] on input "3" at bounding box center [979, 338] width 65 height 46
type input "4"
click at [994, 334] on input "4" at bounding box center [979, 338] width 65 height 46
type input "5"
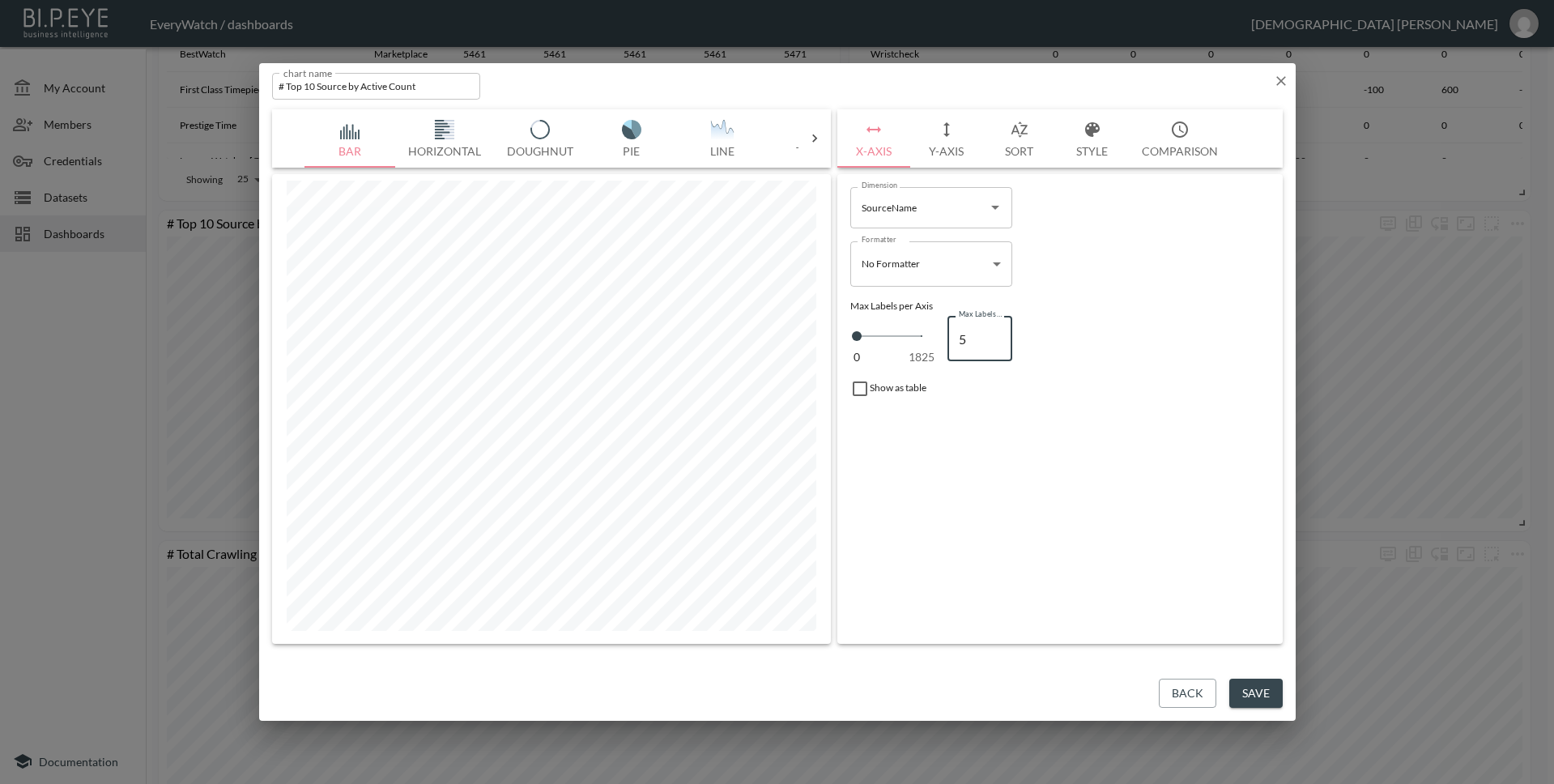
type input "5"
click at [994, 334] on input "5" at bounding box center [979, 338] width 65 height 46
type input "6"
click at [994, 334] on input "6" at bounding box center [979, 338] width 65 height 46
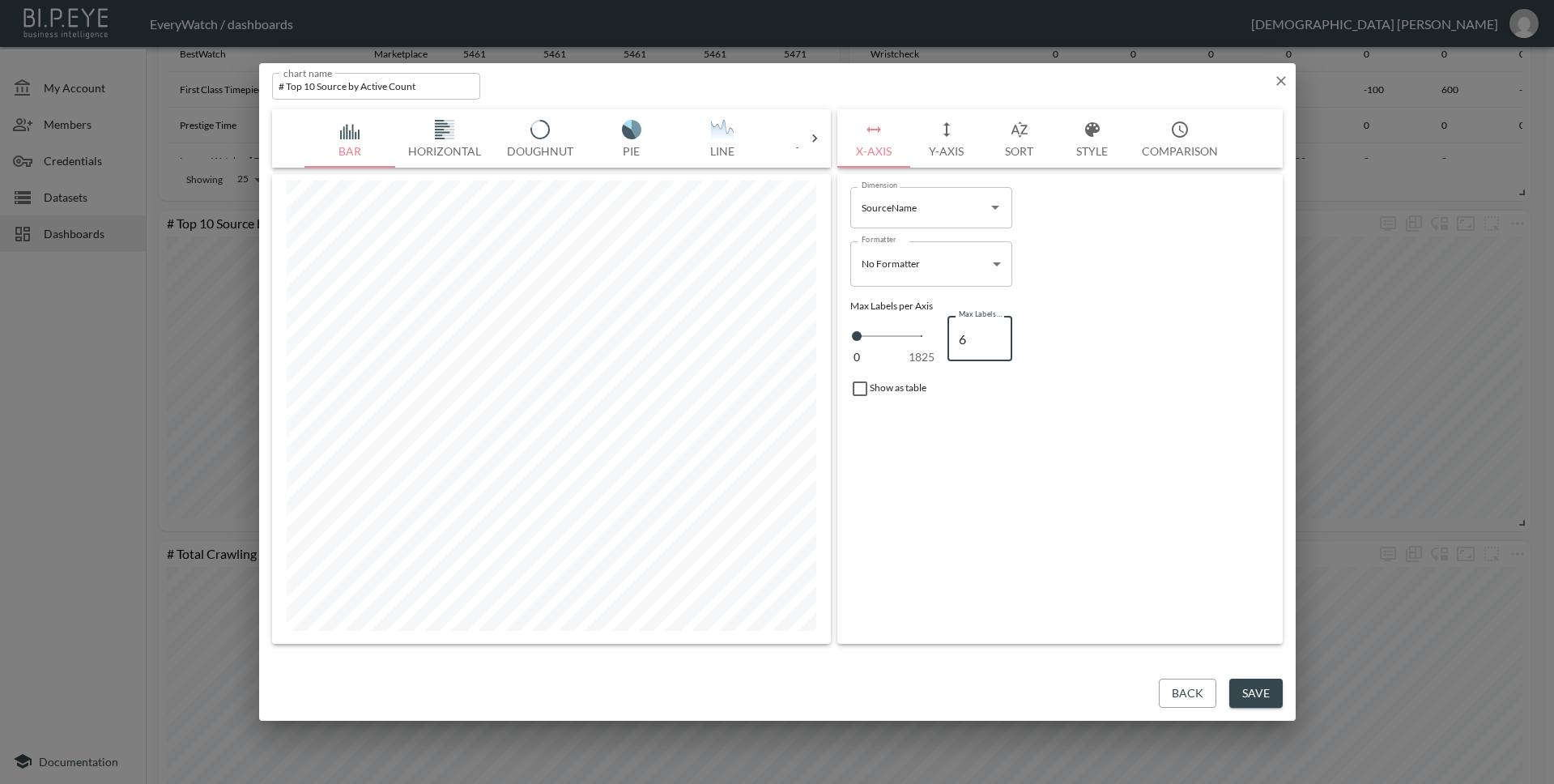
type input "5"
click at [996, 346] on input "5" at bounding box center [979, 338] width 65 height 46
type input "4"
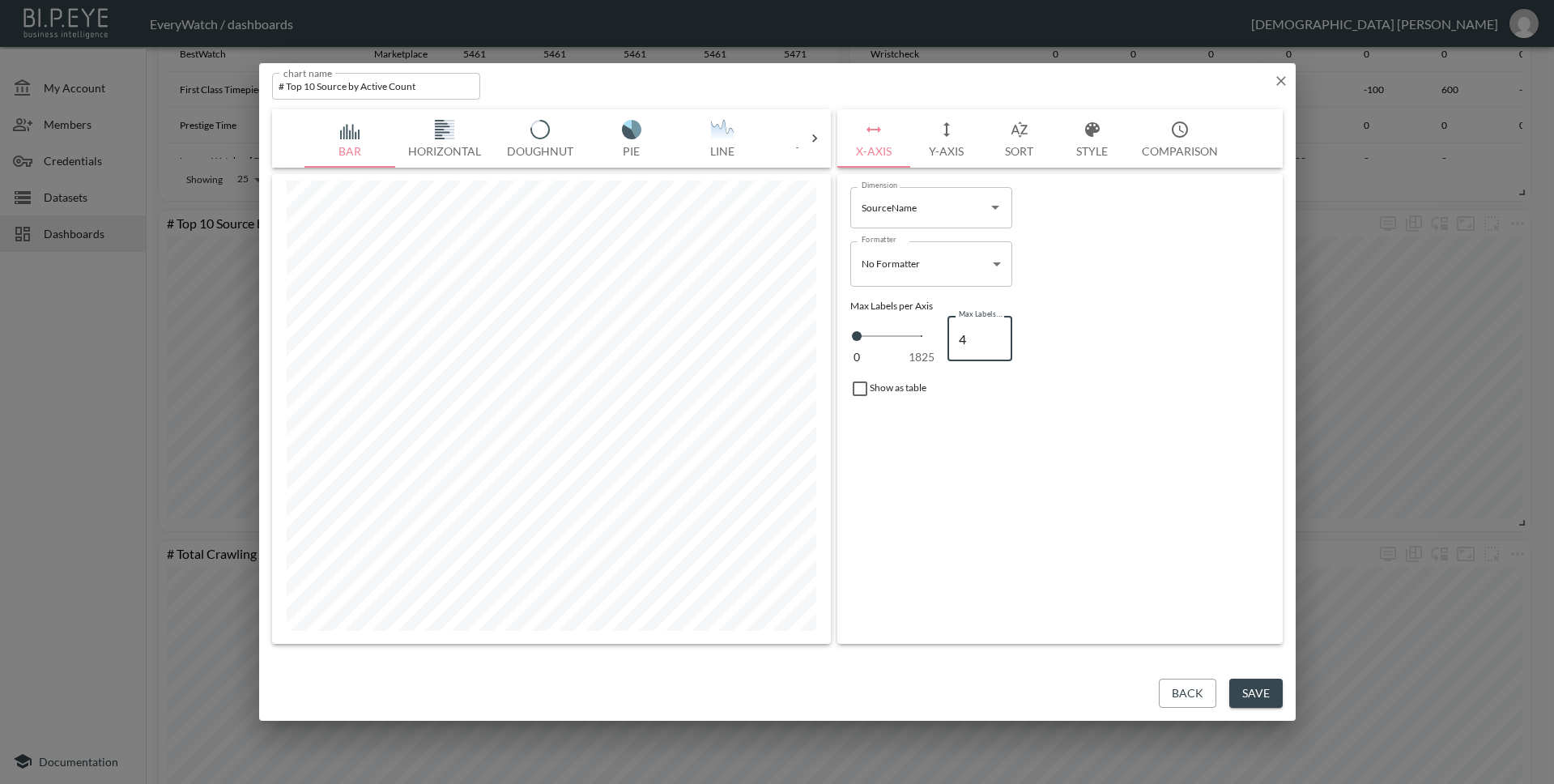
click at [996, 346] on input "4" at bounding box center [979, 338] width 65 height 46
type input "5"
click at [994, 331] on input "5" at bounding box center [979, 338] width 65 height 46
type input "6"
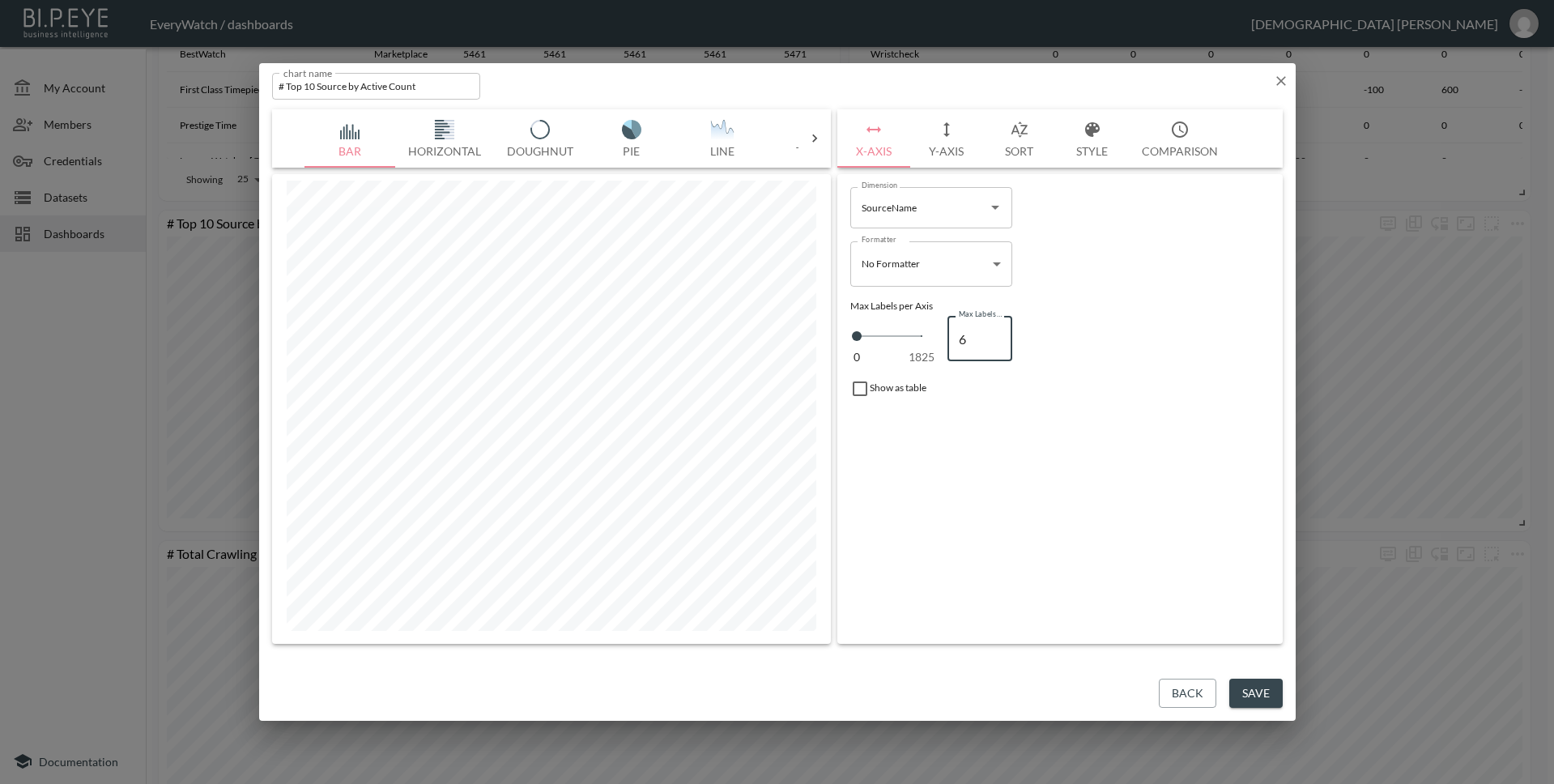
type input "6"
click at [994, 331] on input "6" at bounding box center [979, 338] width 65 height 46
type input "7"
click at [996, 333] on input "7" at bounding box center [979, 338] width 65 height 46
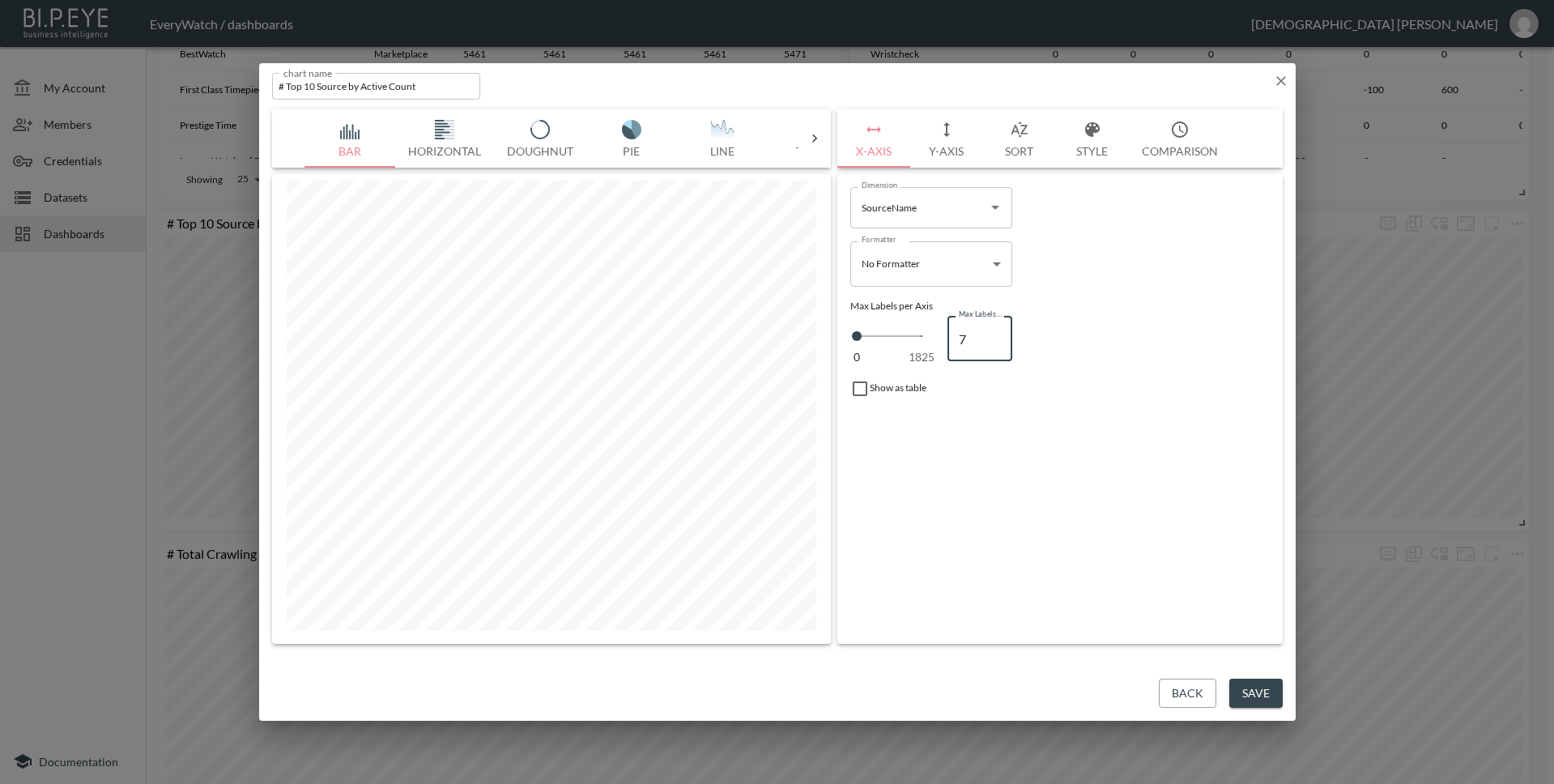
type input "8"
click at [995, 333] on input "8" at bounding box center [979, 338] width 65 height 46
type input "9"
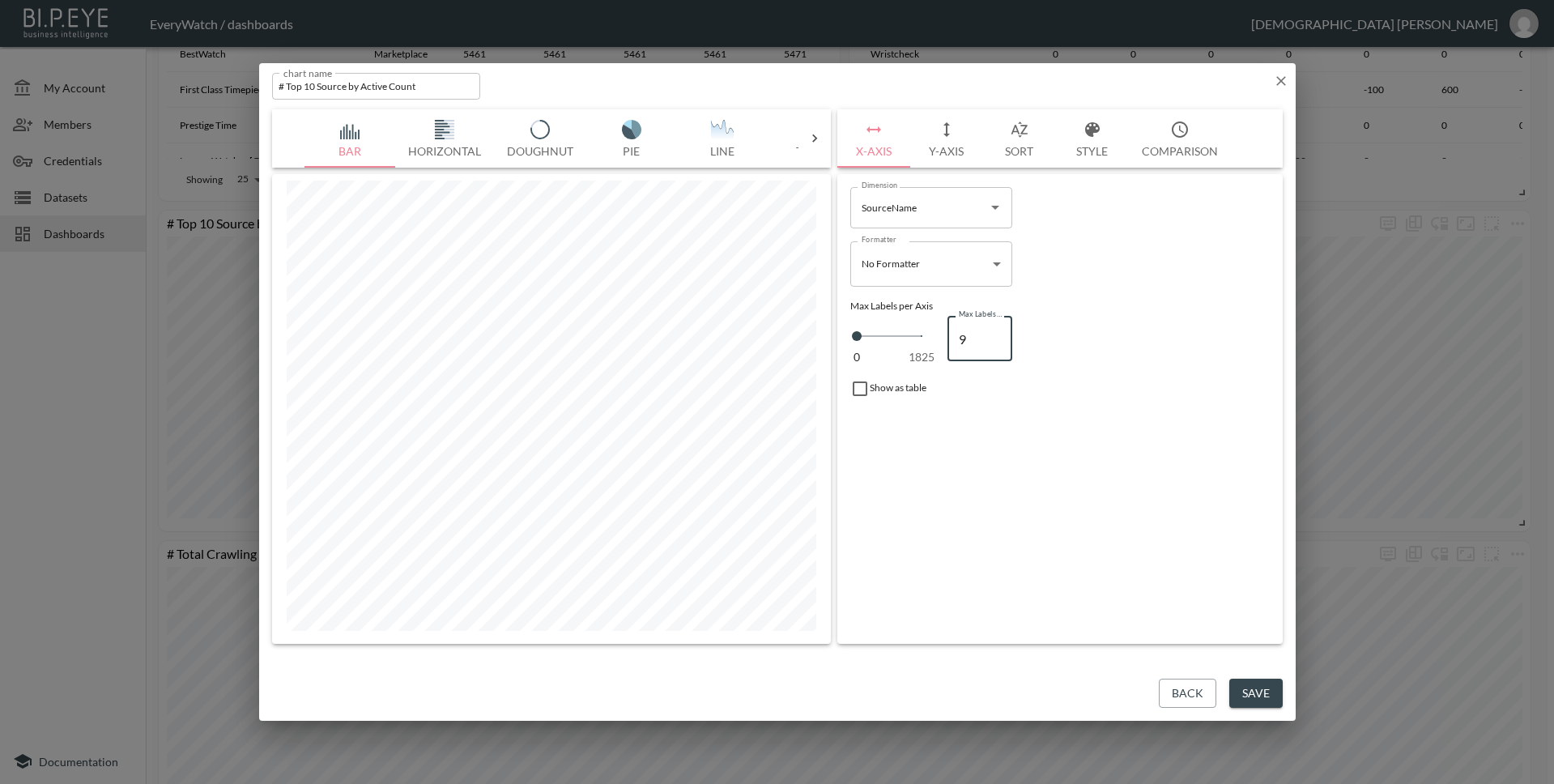
click at [995, 333] on input "9" at bounding box center [979, 338] width 65 height 46
type input "10"
click at [995, 333] on input "10" at bounding box center [979, 338] width 65 height 46
type input "11"
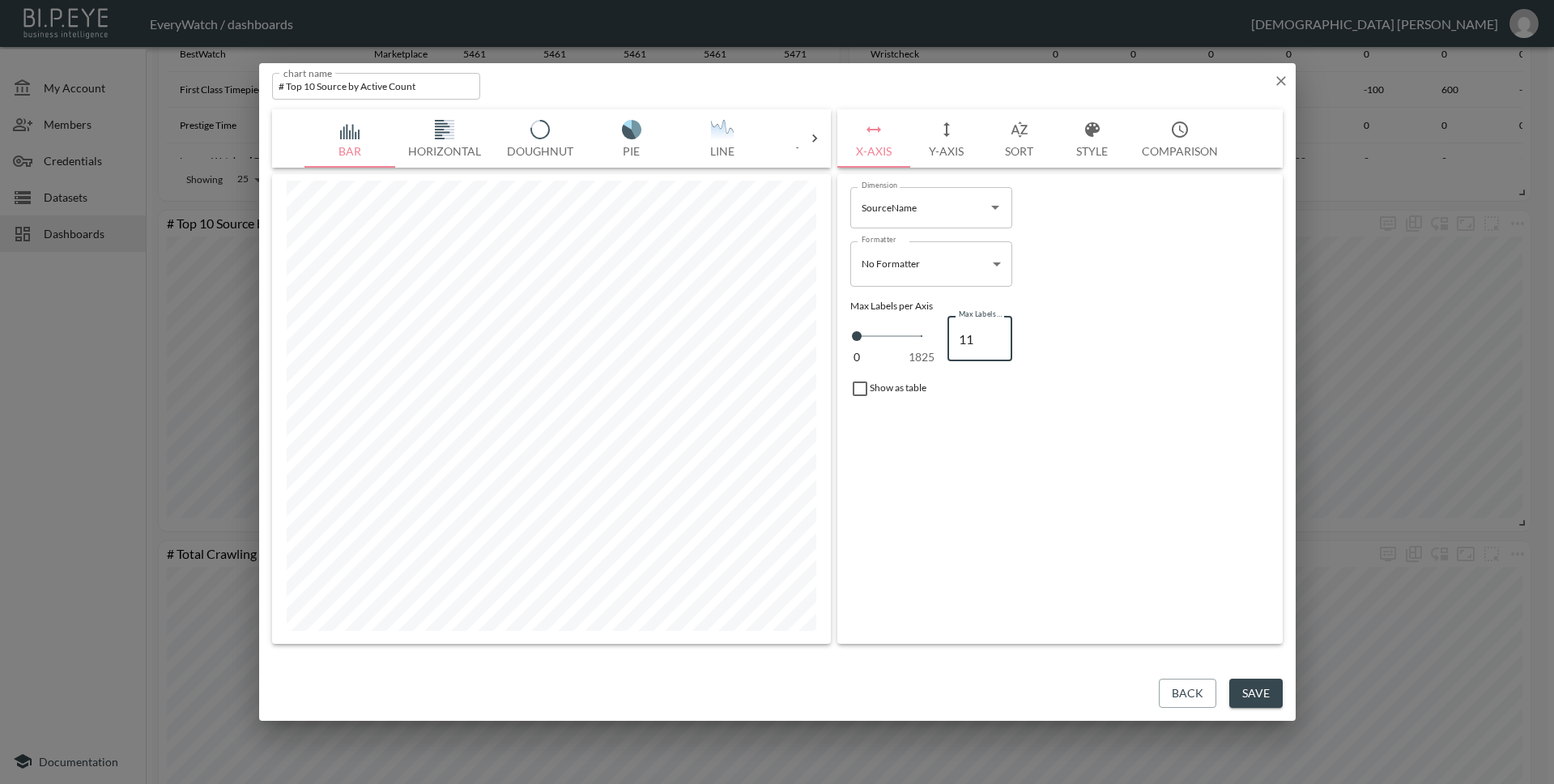
type input "11"
click at [995, 333] on input "11" at bounding box center [979, 338] width 65 height 46
type input "12"
click at [995, 333] on input "12" at bounding box center [979, 338] width 65 height 46
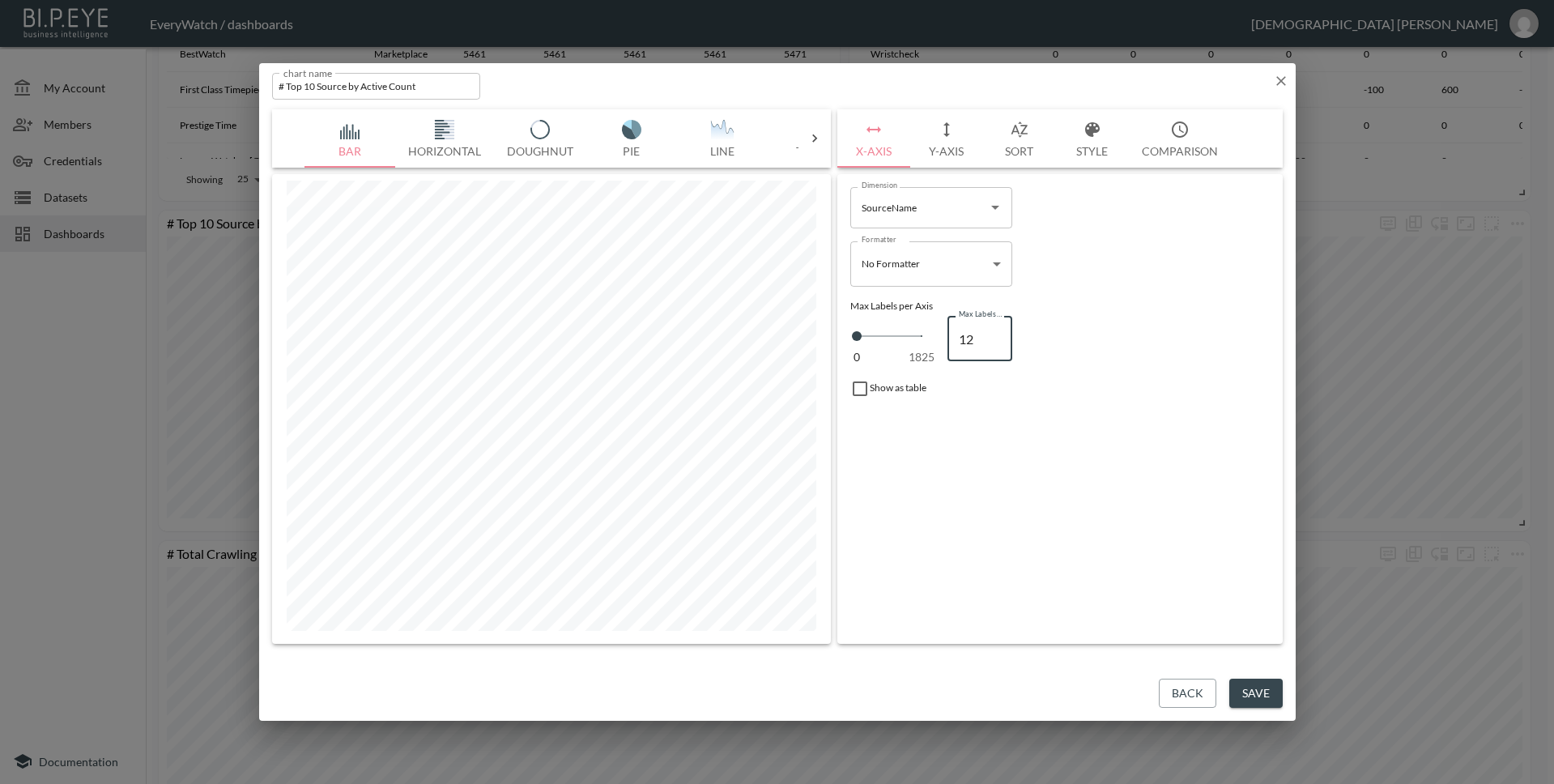
type input "13"
click at [995, 333] on input "13" at bounding box center [979, 338] width 65 height 46
type input "14"
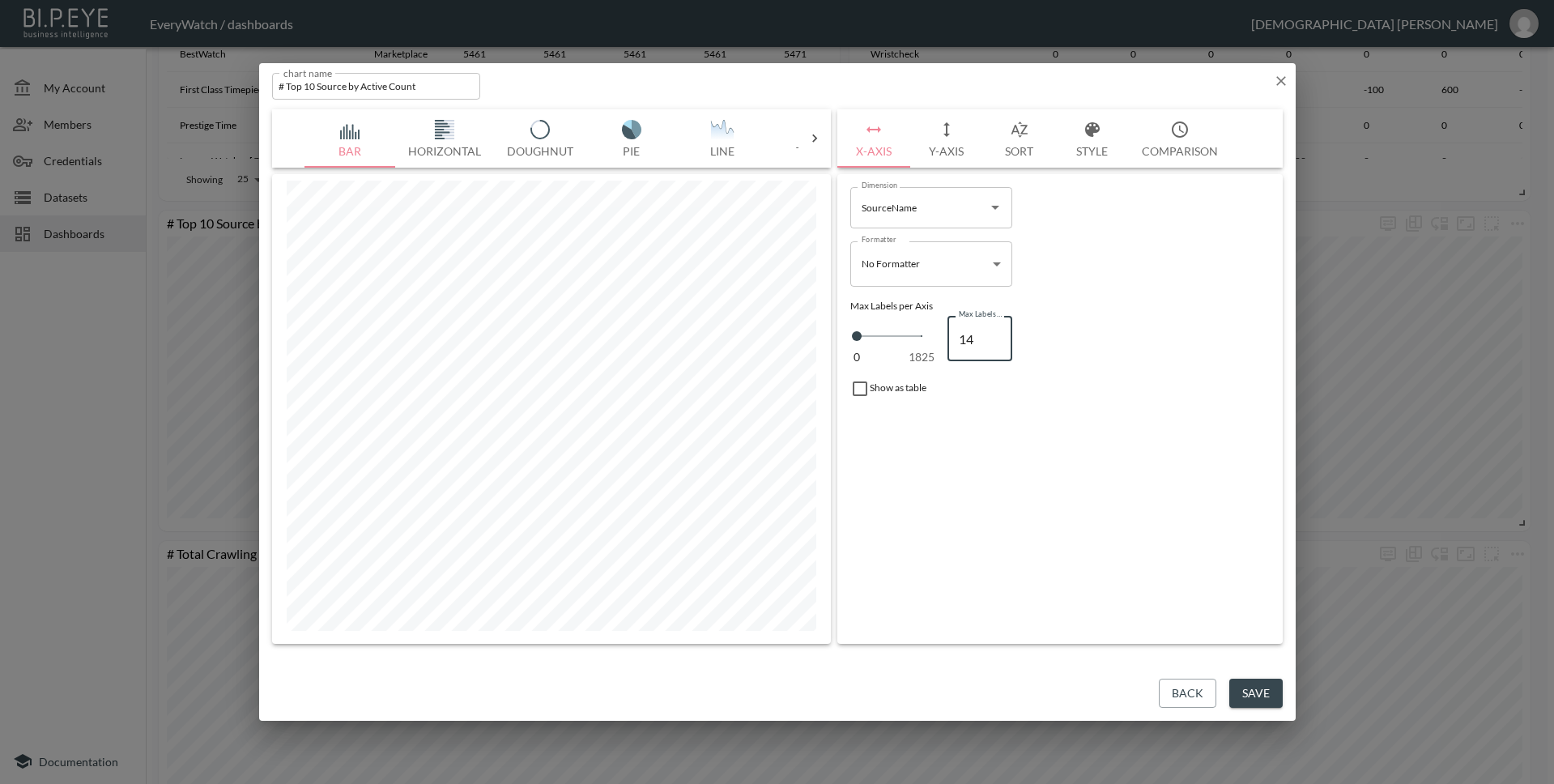
click at [995, 333] on input "14" at bounding box center [979, 338] width 65 height 46
type input "15"
click at [995, 333] on input "15" at bounding box center [979, 338] width 65 height 46
type input "16"
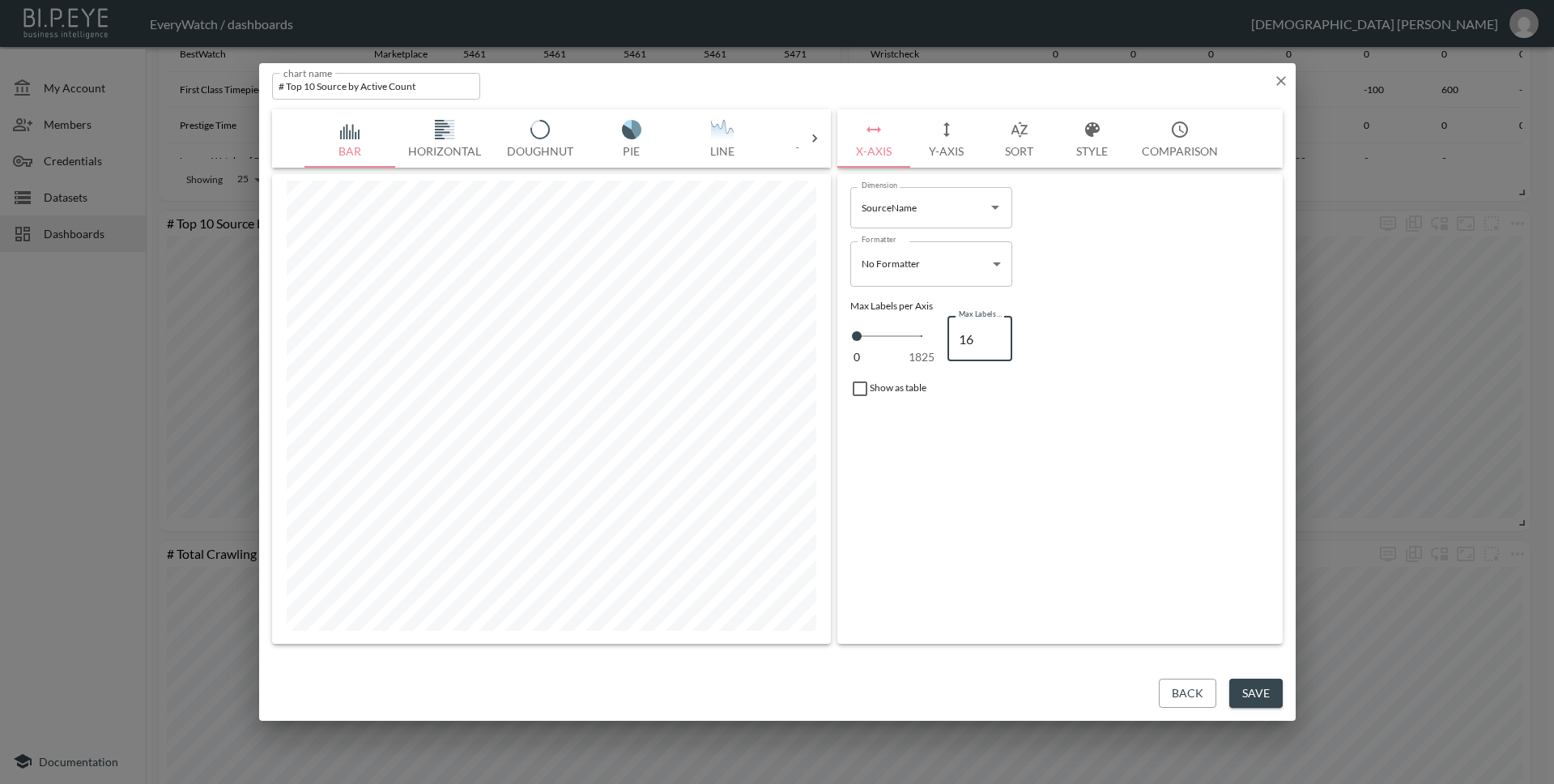
type input "16"
click at [995, 333] on input "16" at bounding box center [979, 338] width 65 height 46
type input "17"
click at [995, 333] on input "17" at bounding box center [979, 338] width 65 height 46
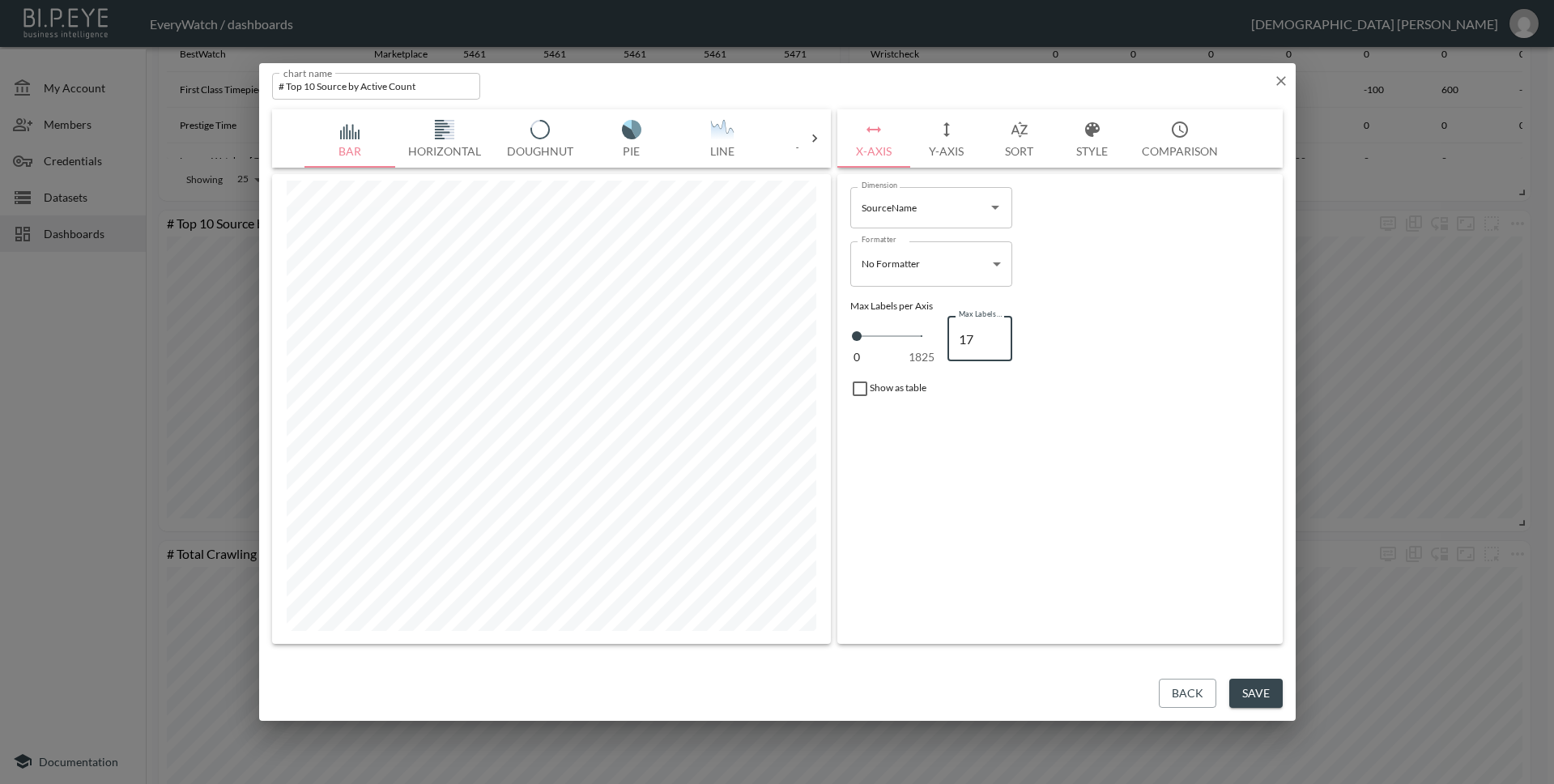
type input "18"
click at [995, 333] on input "18" at bounding box center [979, 338] width 65 height 46
type input "19"
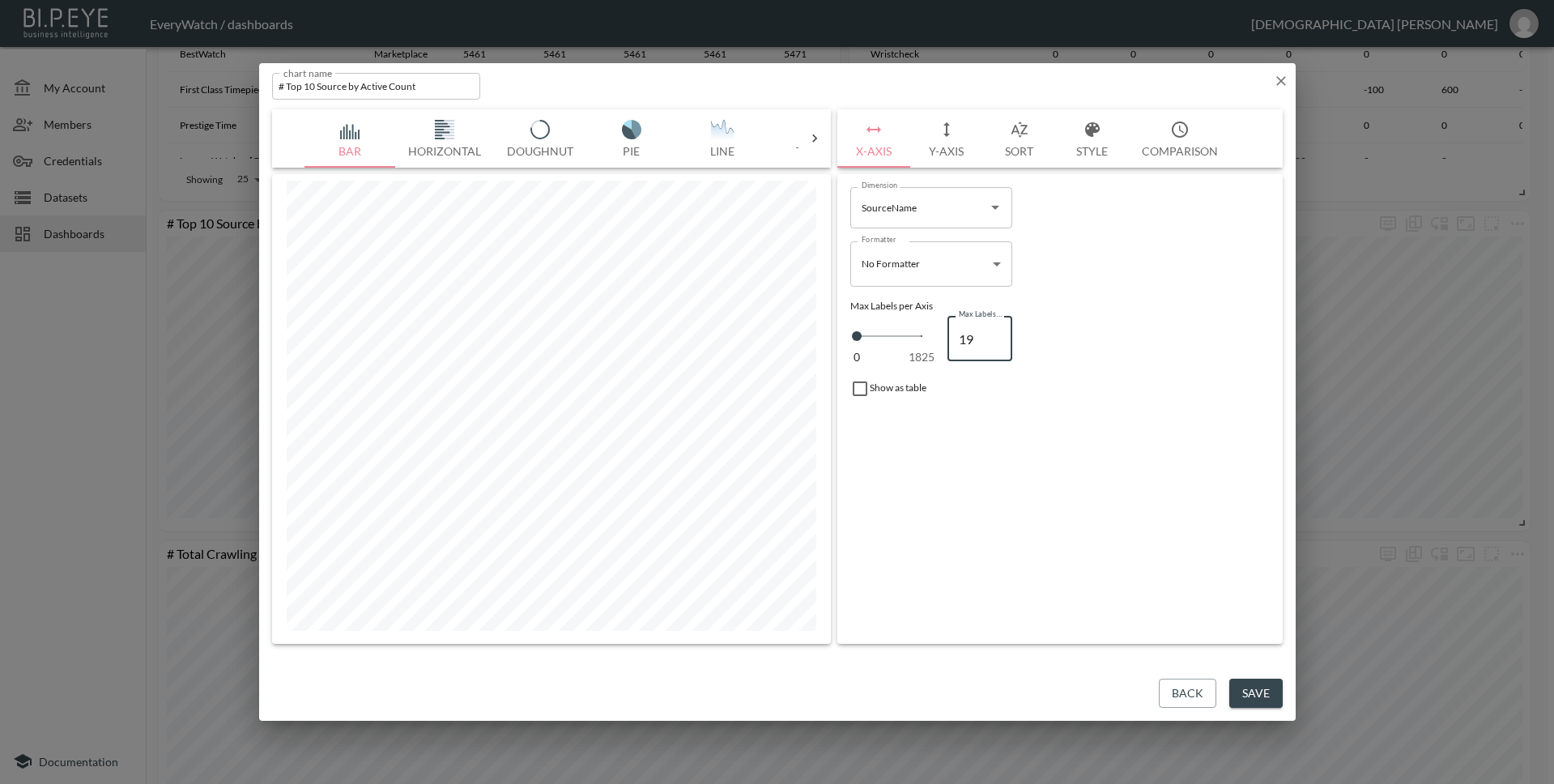
click at [995, 333] on input "19" at bounding box center [979, 338] width 65 height 46
type input "20"
click at [995, 333] on input "20" at bounding box center [979, 338] width 65 height 46
click at [963, 130] on button "Y-Axis" at bounding box center [947, 138] width 73 height 58
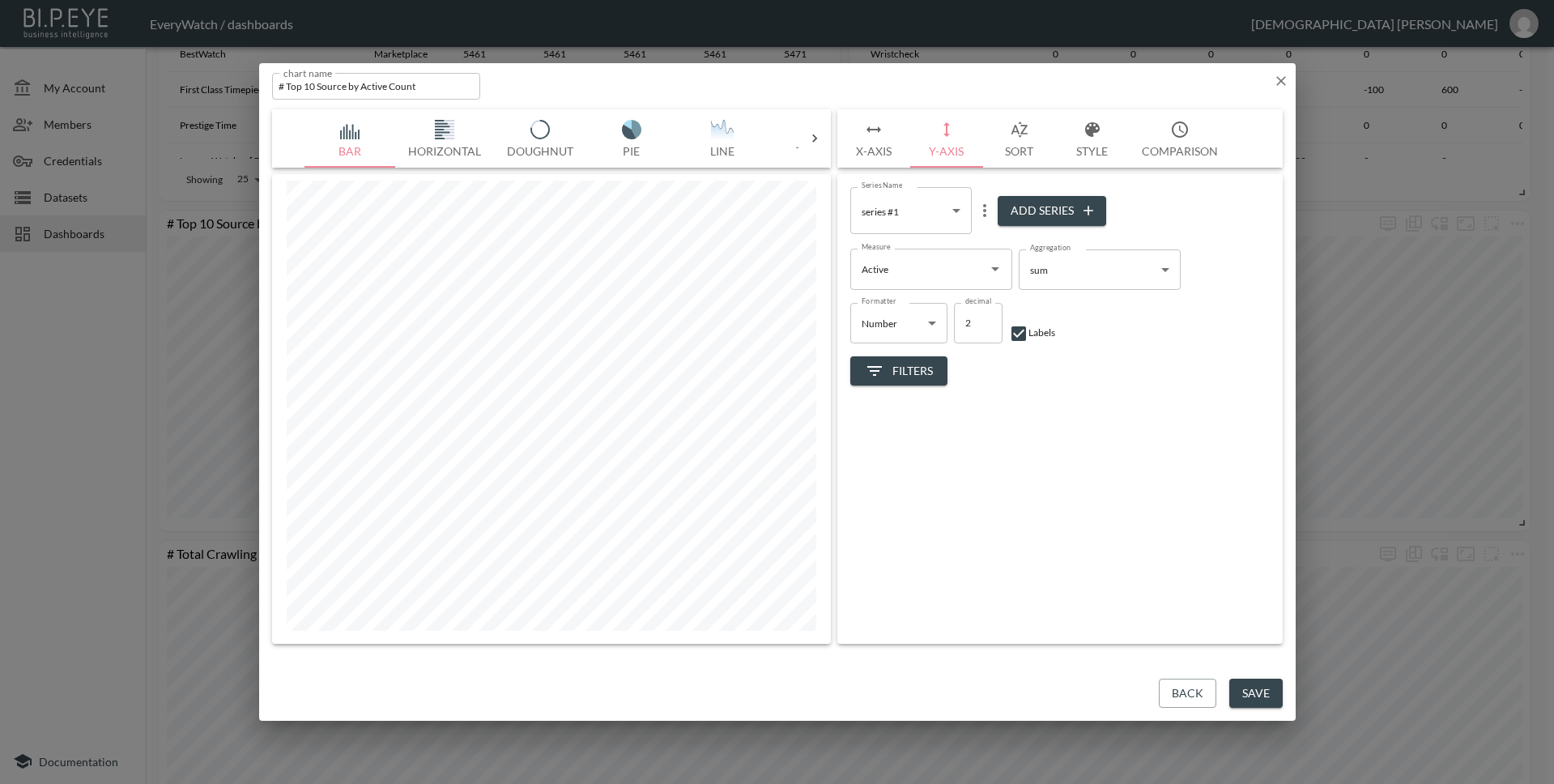
click at [881, 135] on icon "button" at bounding box center [873, 129] width 19 height 19
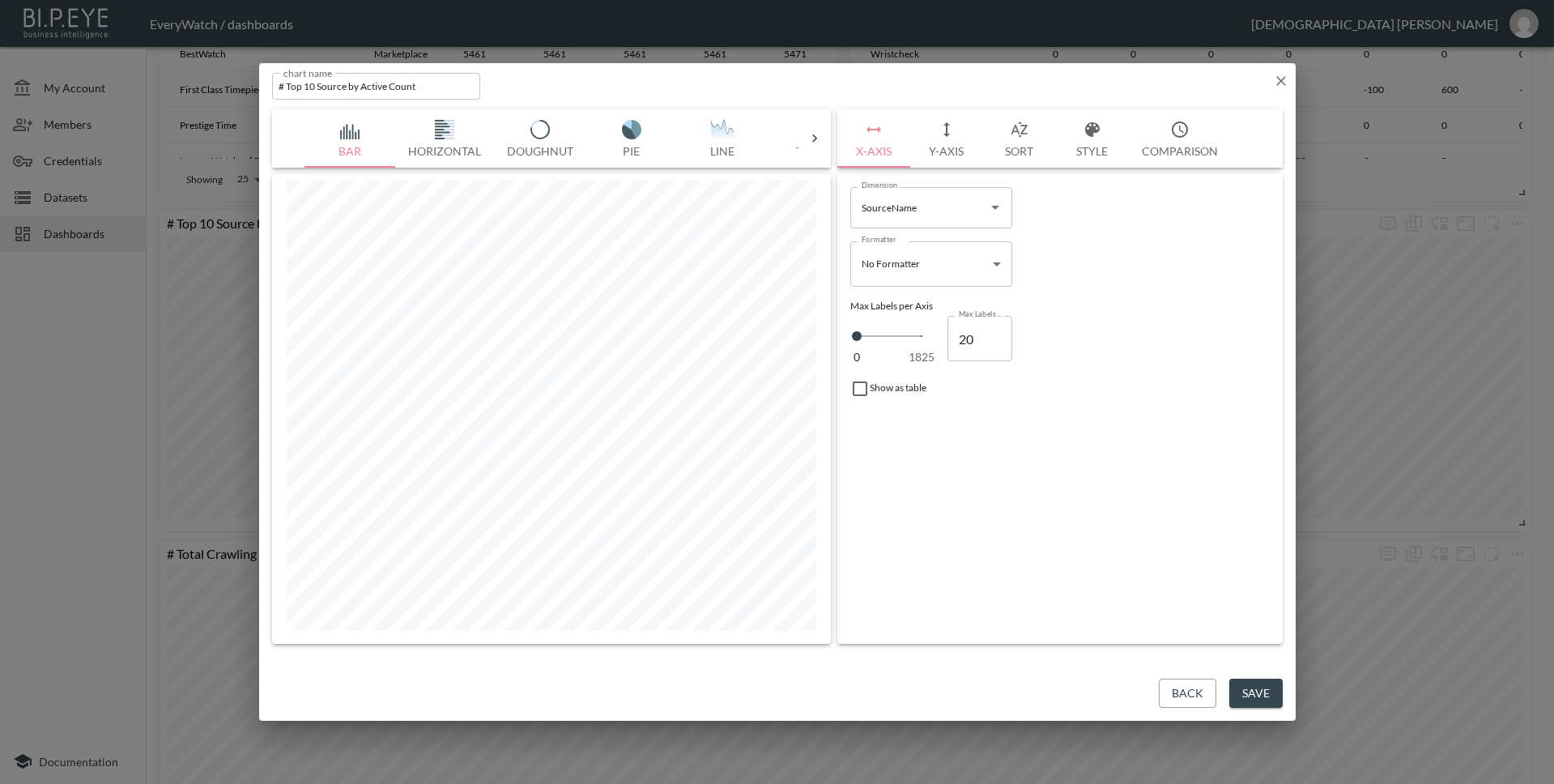
click at [937, 137] on icon "button" at bounding box center [946, 129] width 19 height 19
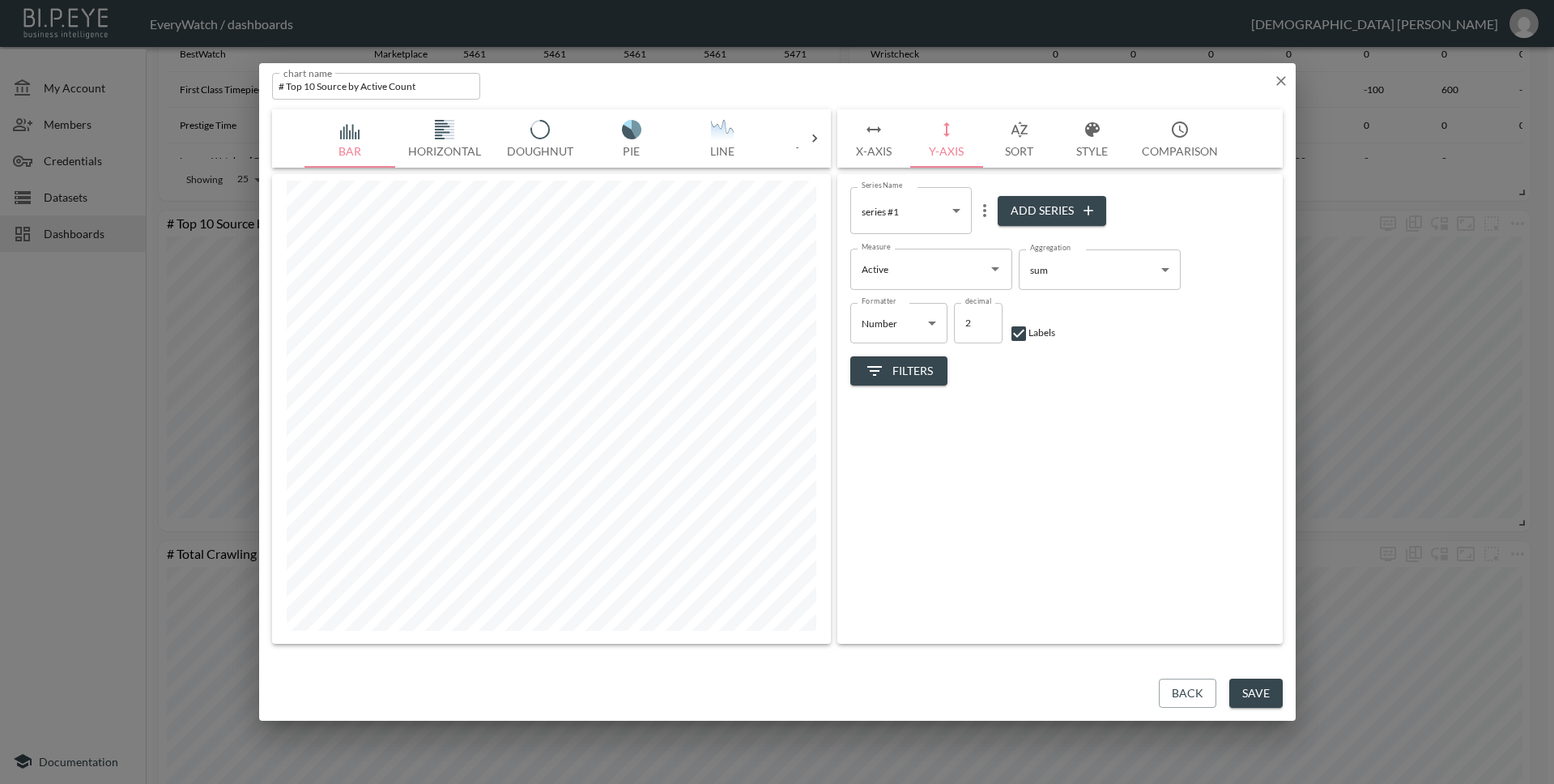
click at [1004, 145] on button "Sort" at bounding box center [1019, 138] width 73 height 58
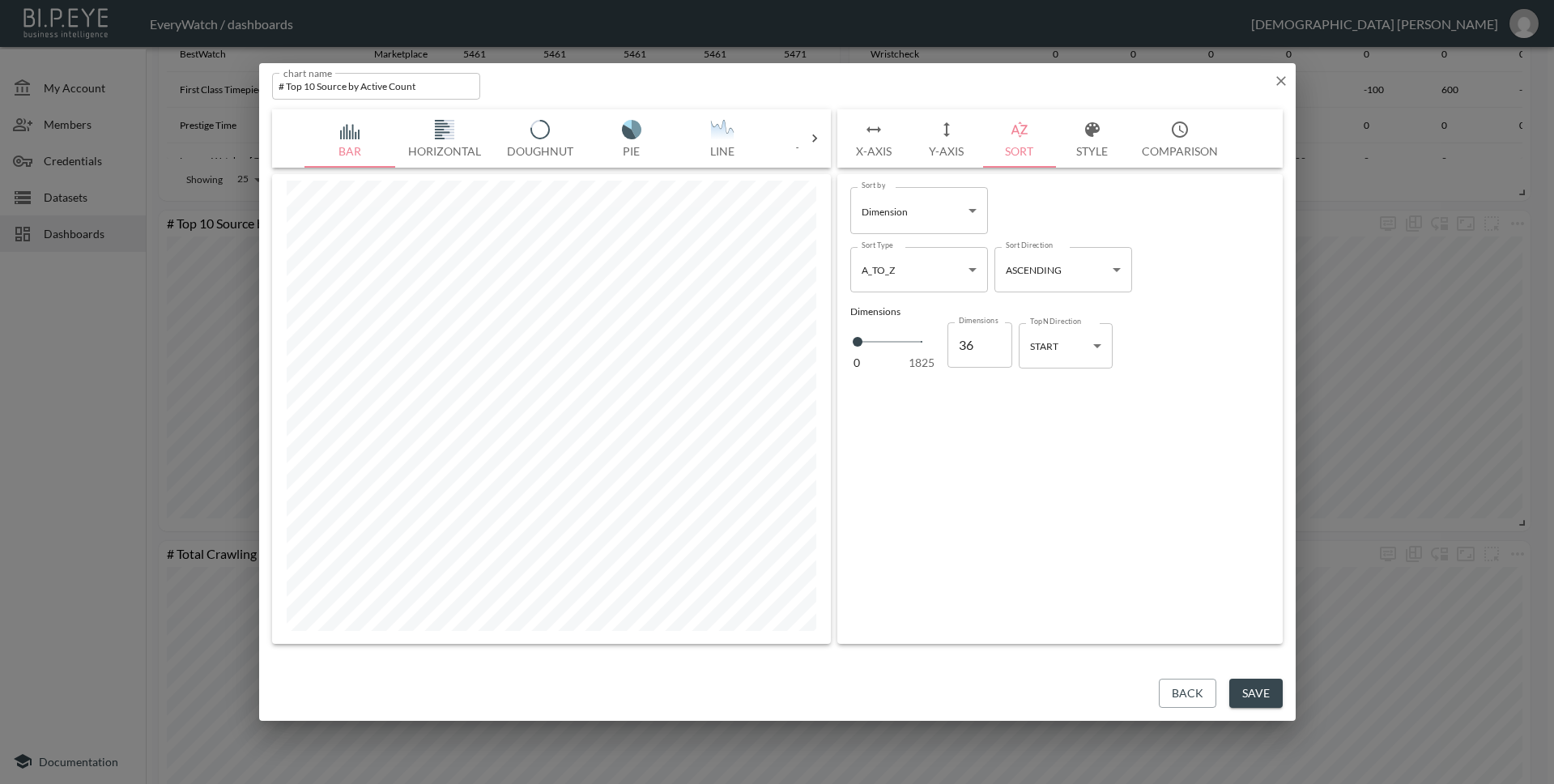
click at [1078, 141] on button "Style" at bounding box center [1093, 138] width 73 height 58
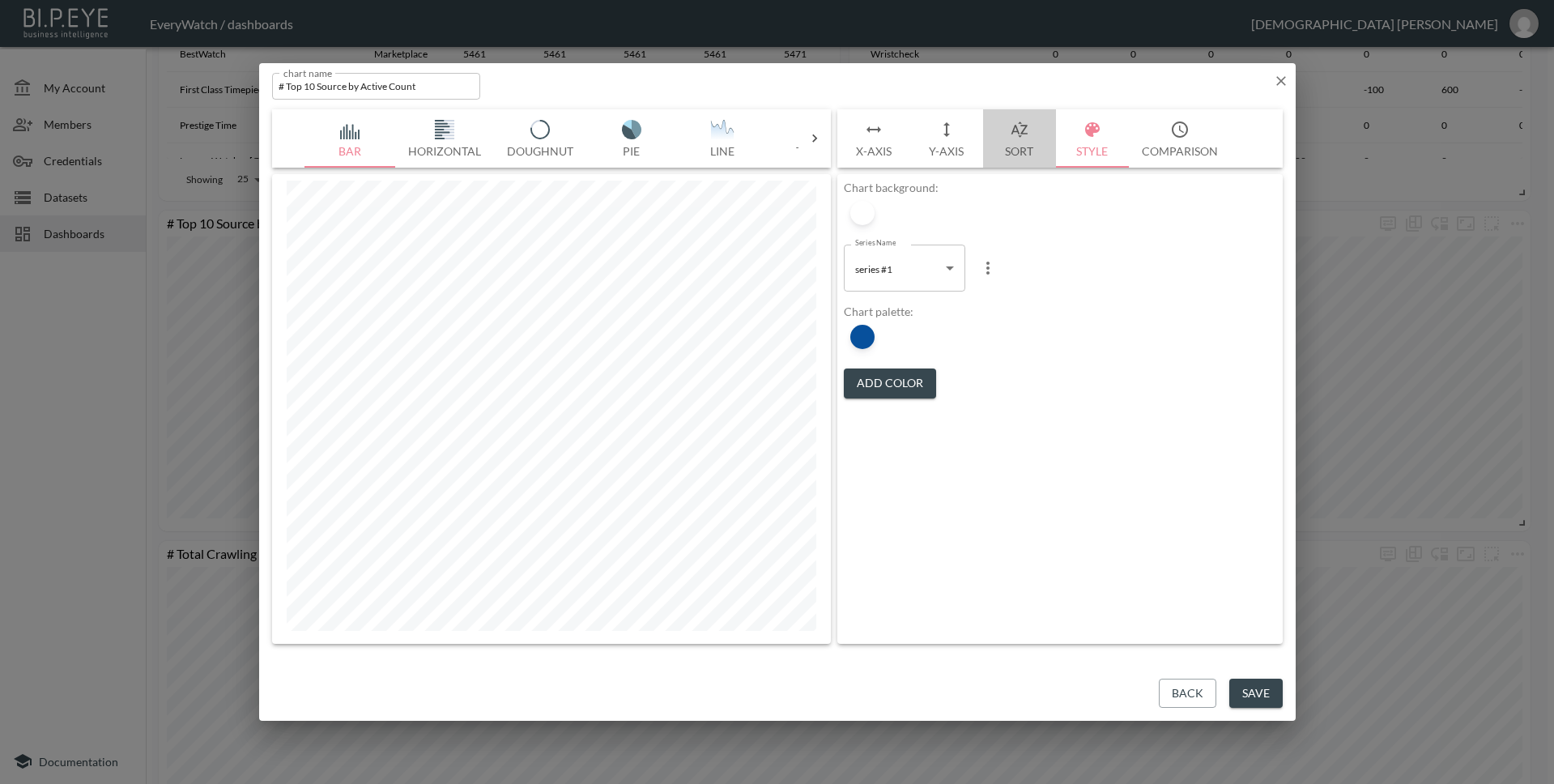
click at [1043, 141] on button "Sort" at bounding box center [1019, 138] width 73 height 58
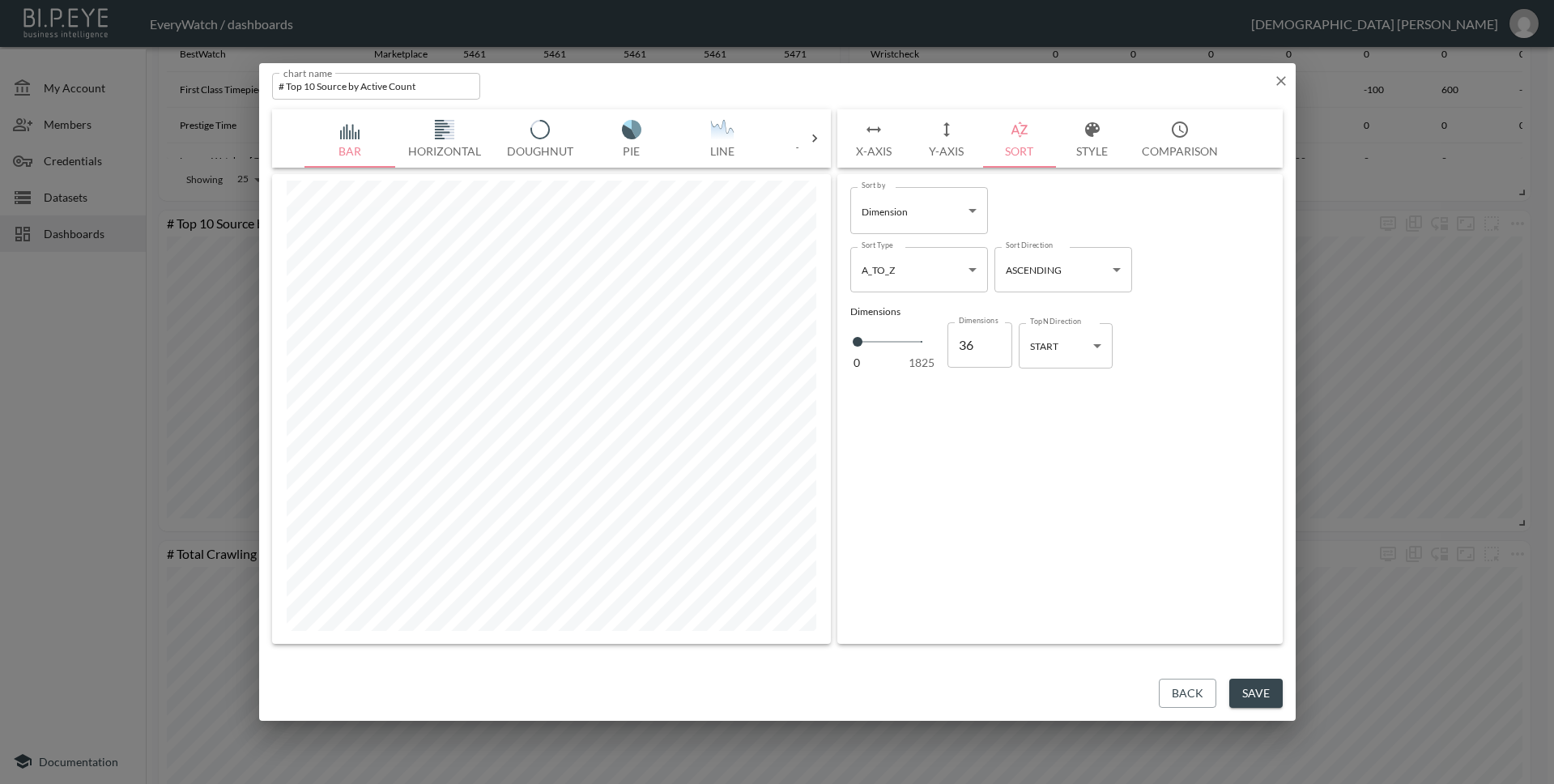
click at [1066, 141] on button "Style" at bounding box center [1093, 138] width 73 height 58
click at [1018, 151] on button "Sort" at bounding box center [1019, 138] width 73 height 58
click at [1083, 348] on body "BI.P.EYE, Interactive Analytics Dashboards - app EveryWatch / dashboards Vishnu…" at bounding box center [777, 392] width 1554 height 784
click at [1079, 402] on li "END" at bounding box center [1065, 411] width 94 height 24
click at [1081, 350] on body "BI.P.EYE, Interactive Analytics Dashboards - app EveryWatch / dashboards Vishnu…" at bounding box center [777, 392] width 1554 height 784
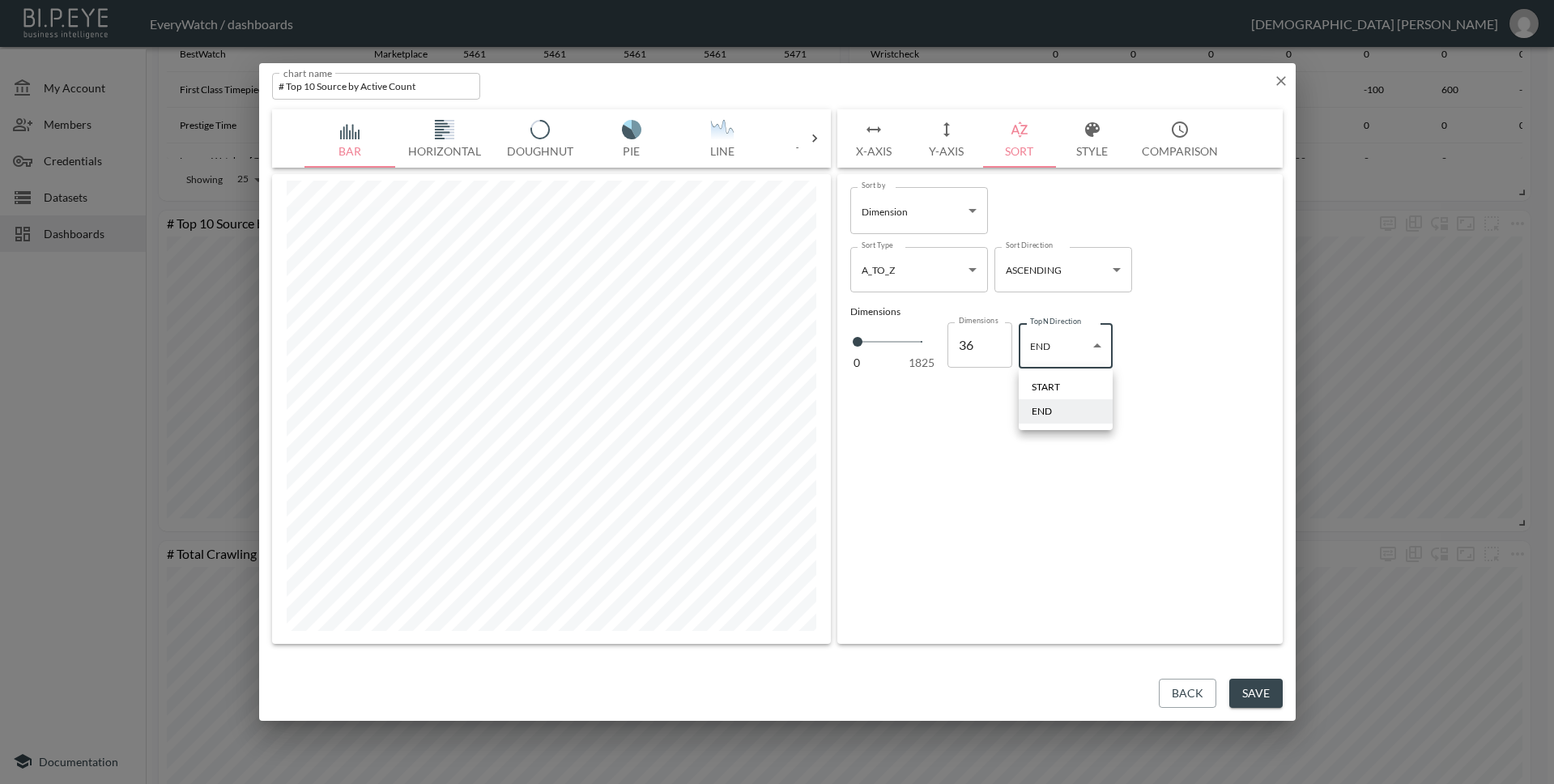
click at [1078, 387] on li "START" at bounding box center [1065, 387] width 94 height 24
type input "start"
click at [1082, 148] on button "Style" at bounding box center [1093, 138] width 73 height 58
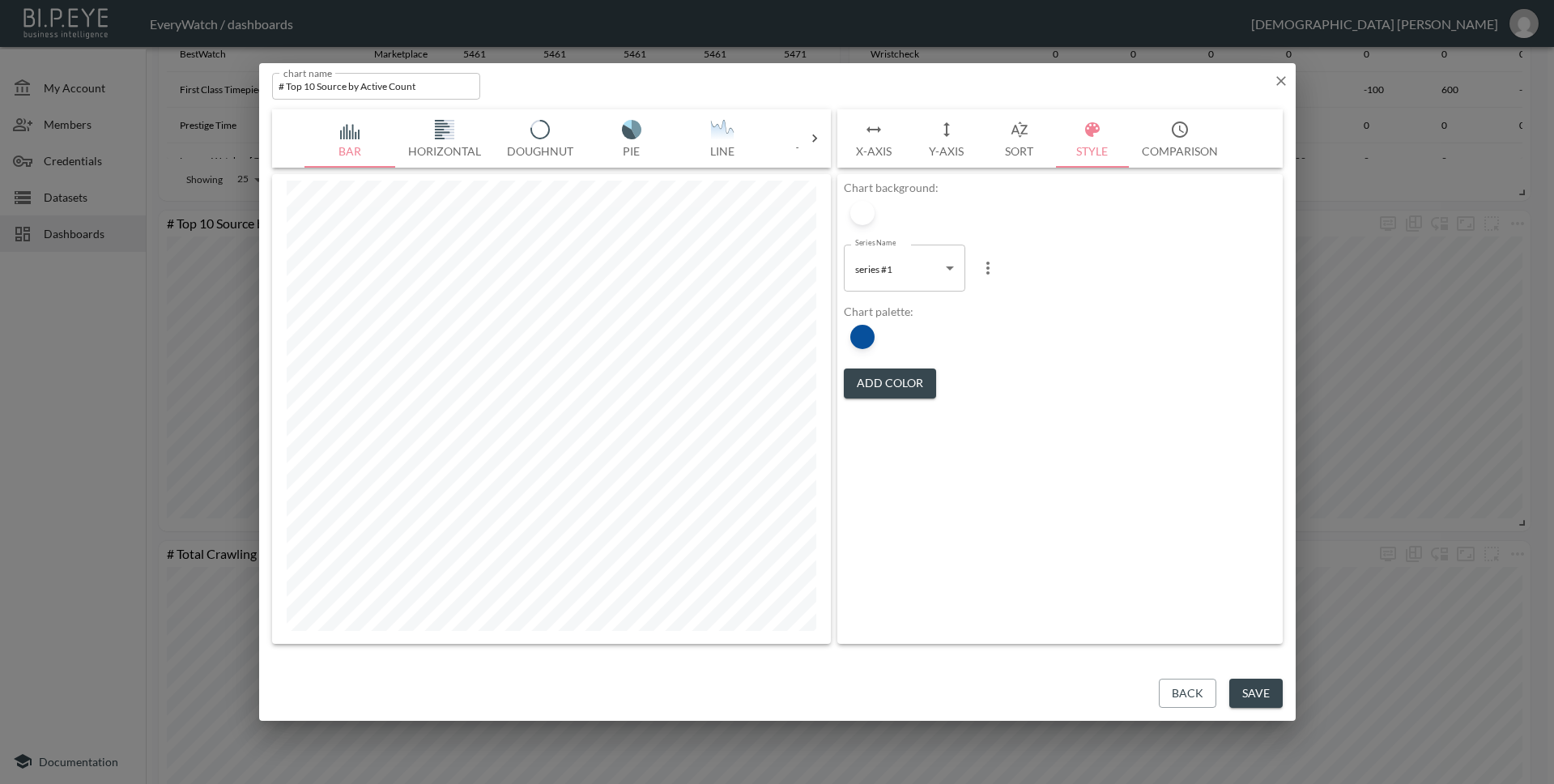
click at [981, 264] on icon "more" at bounding box center [987, 268] width 19 height 19
click at [1105, 232] on div at bounding box center [777, 392] width 1554 height 784
click at [1182, 137] on icon "button" at bounding box center [1179, 129] width 19 height 19
click at [866, 145] on button "X-Axis" at bounding box center [874, 138] width 73 height 58
click at [1277, 81] on icon "button" at bounding box center [1280, 81] width 16 height 16
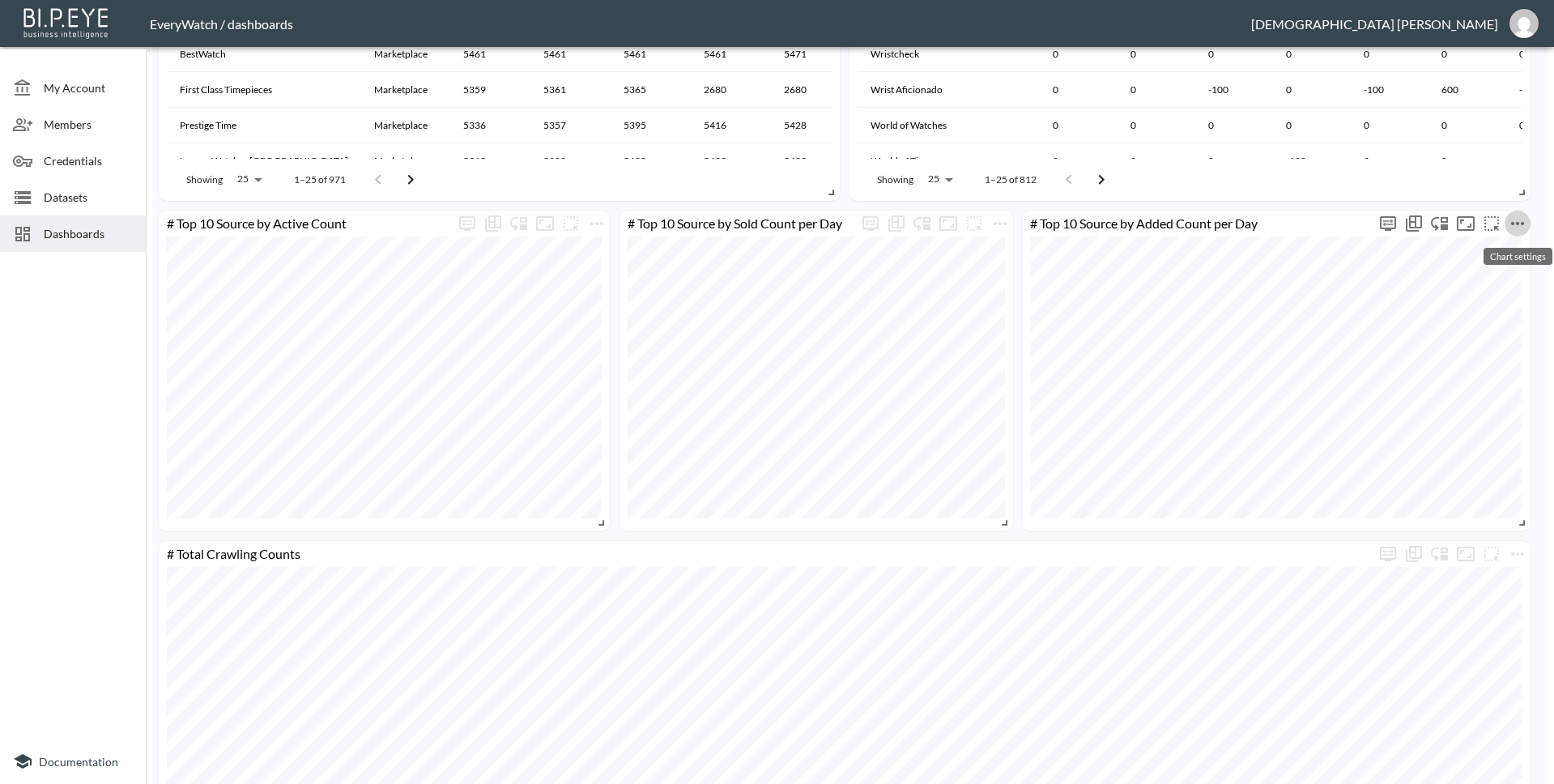
click at [1522, 222] on icon "more" at bounding box center [1517, 224] width 13 height 3
click at [1494, 254] on li "Edit" at bounding box center [1473, 254] width 126 height 29
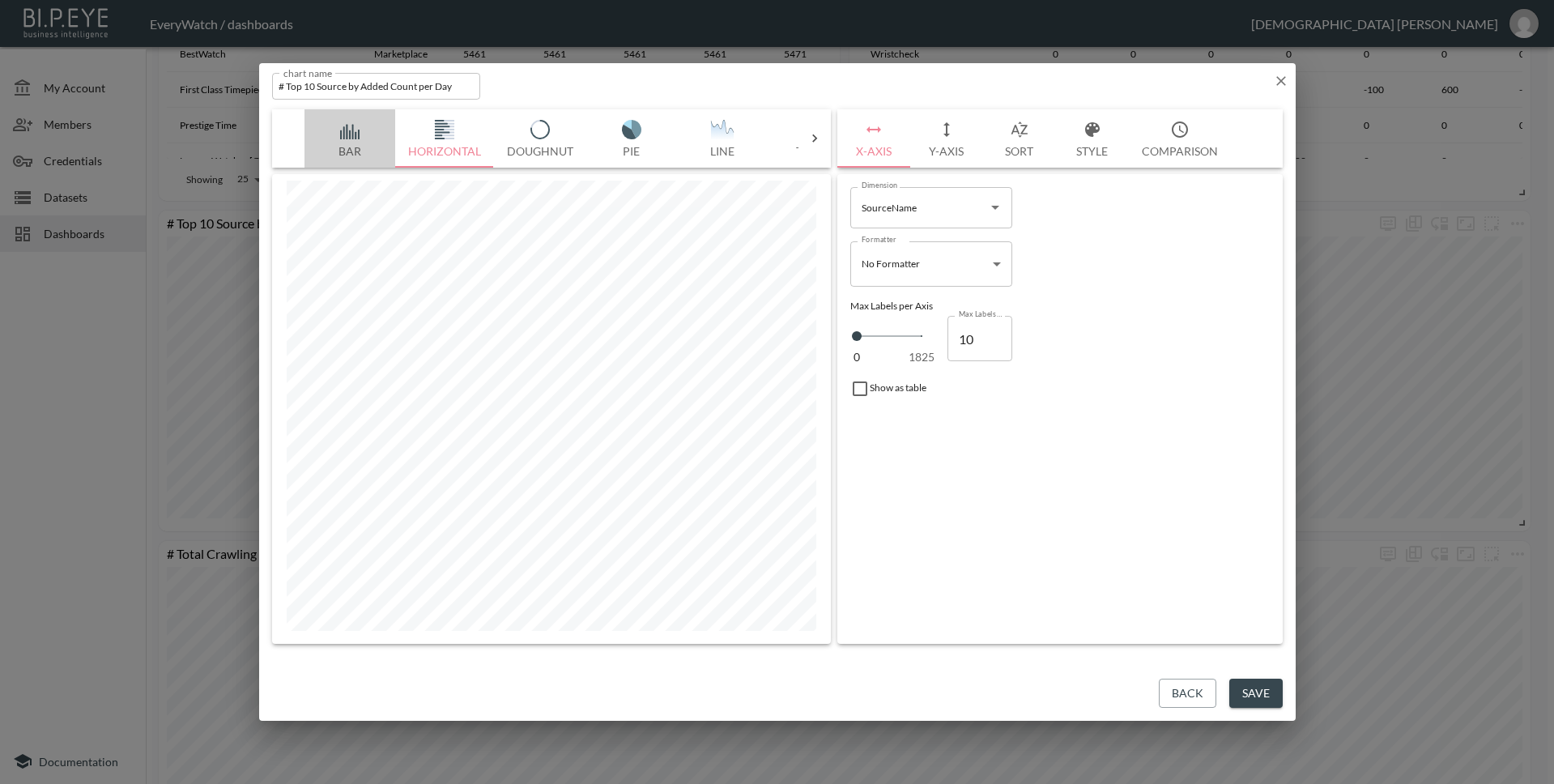
click at [354, 147] on button "Bar" at bounding box center [349, 138] width 91 height 58
click at [1251, 688] on button "Save" at bounding box center [1256, 693] width 53 height 30
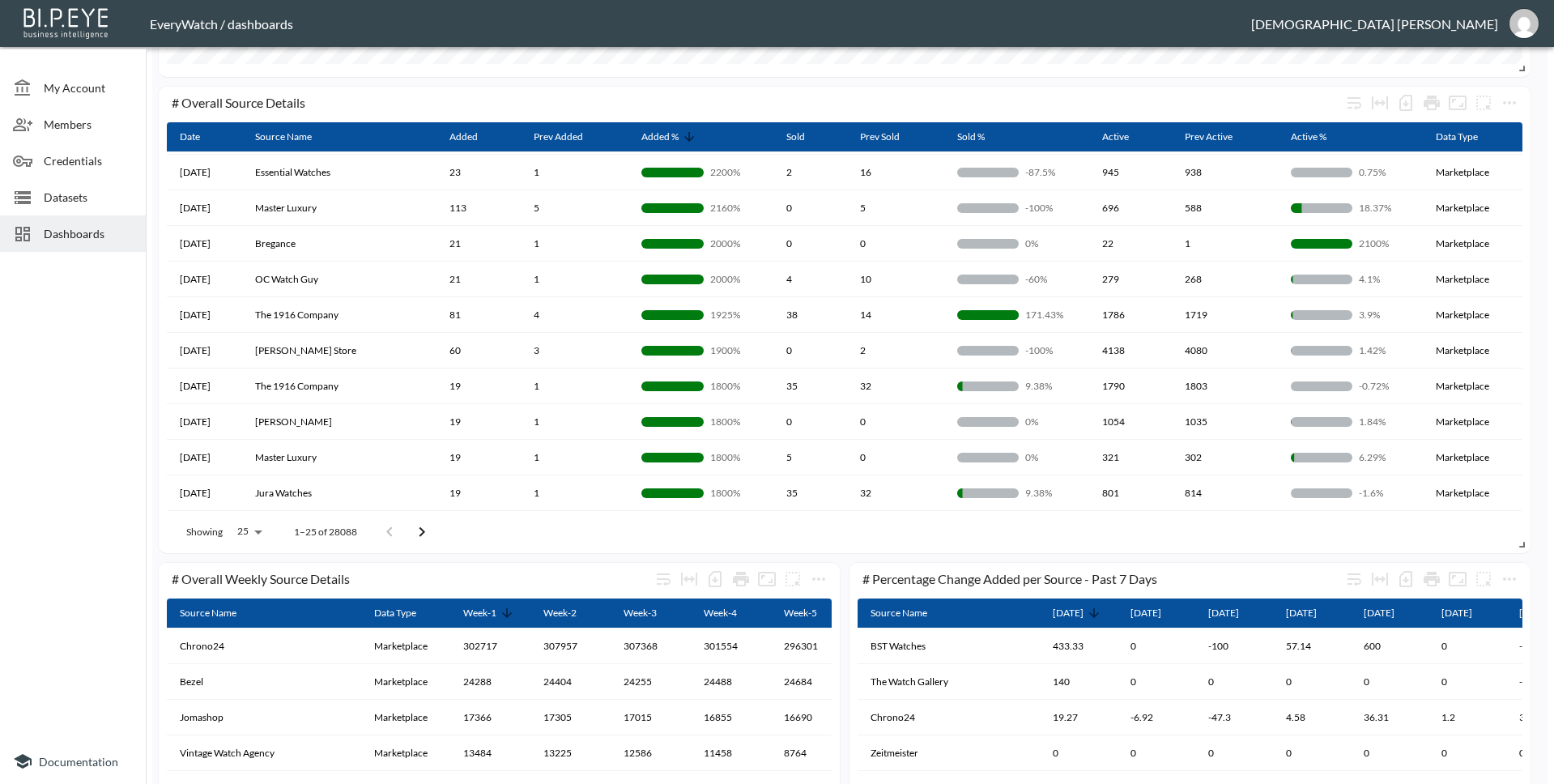
scroll to position [708, 0]
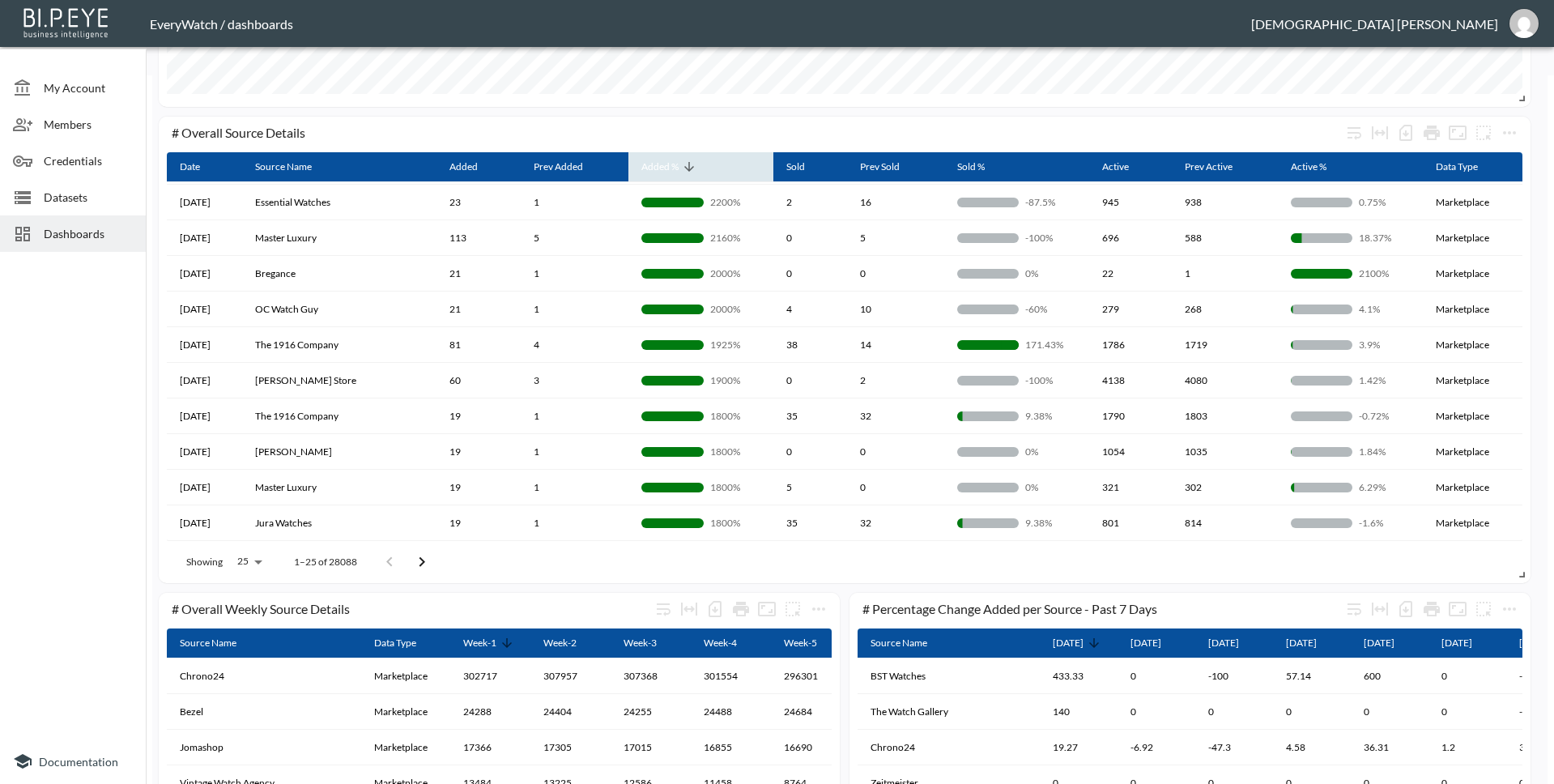
click at [682, 165] on icon at bounding box center [689, 167] width 15 height 15
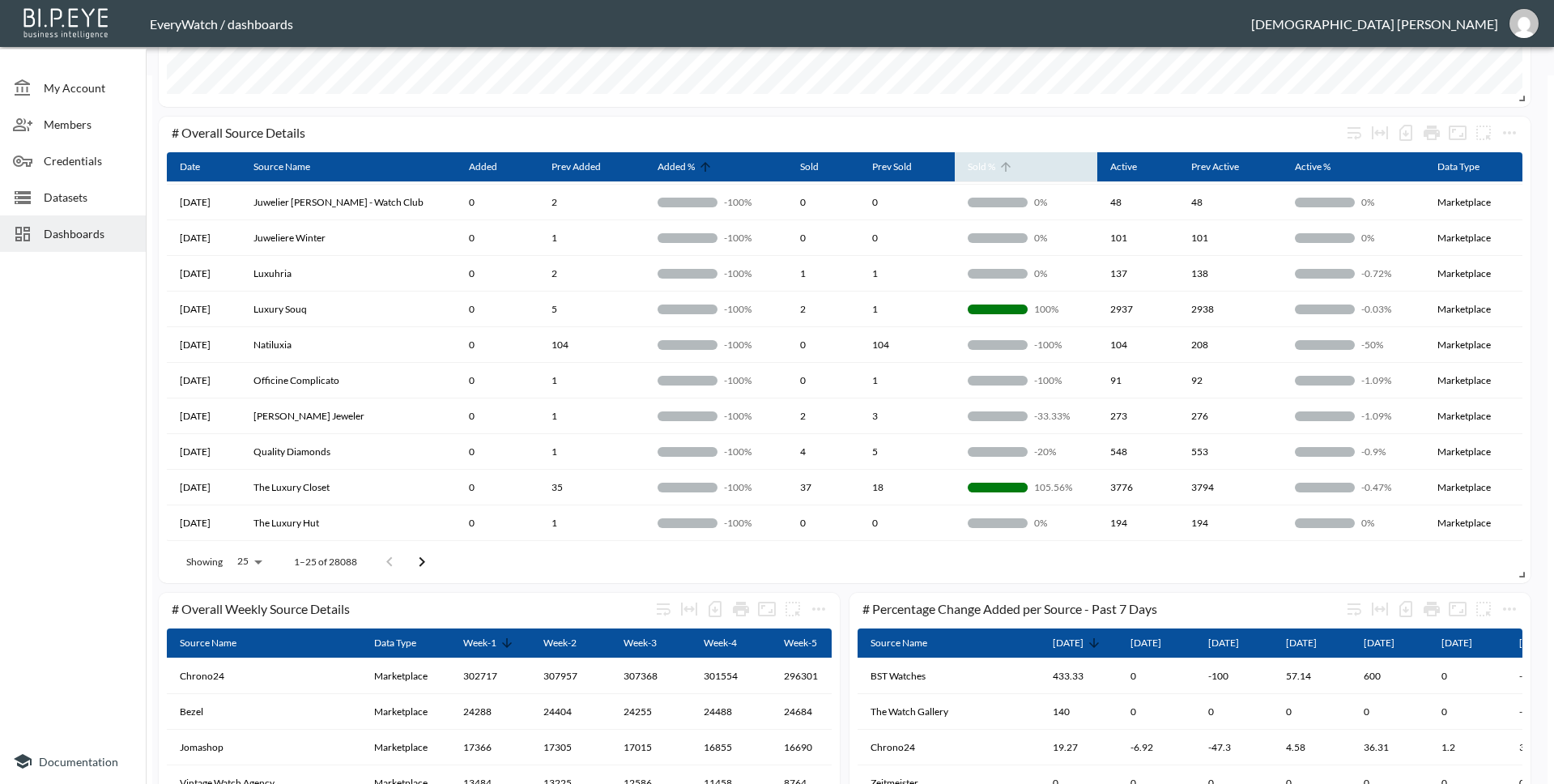
click at [999, 170] on icon at bounding box center [1006, 167] width 15 height 15
click at [995, 170] on icon at bounding box center [1003, 167] width 15 height 15
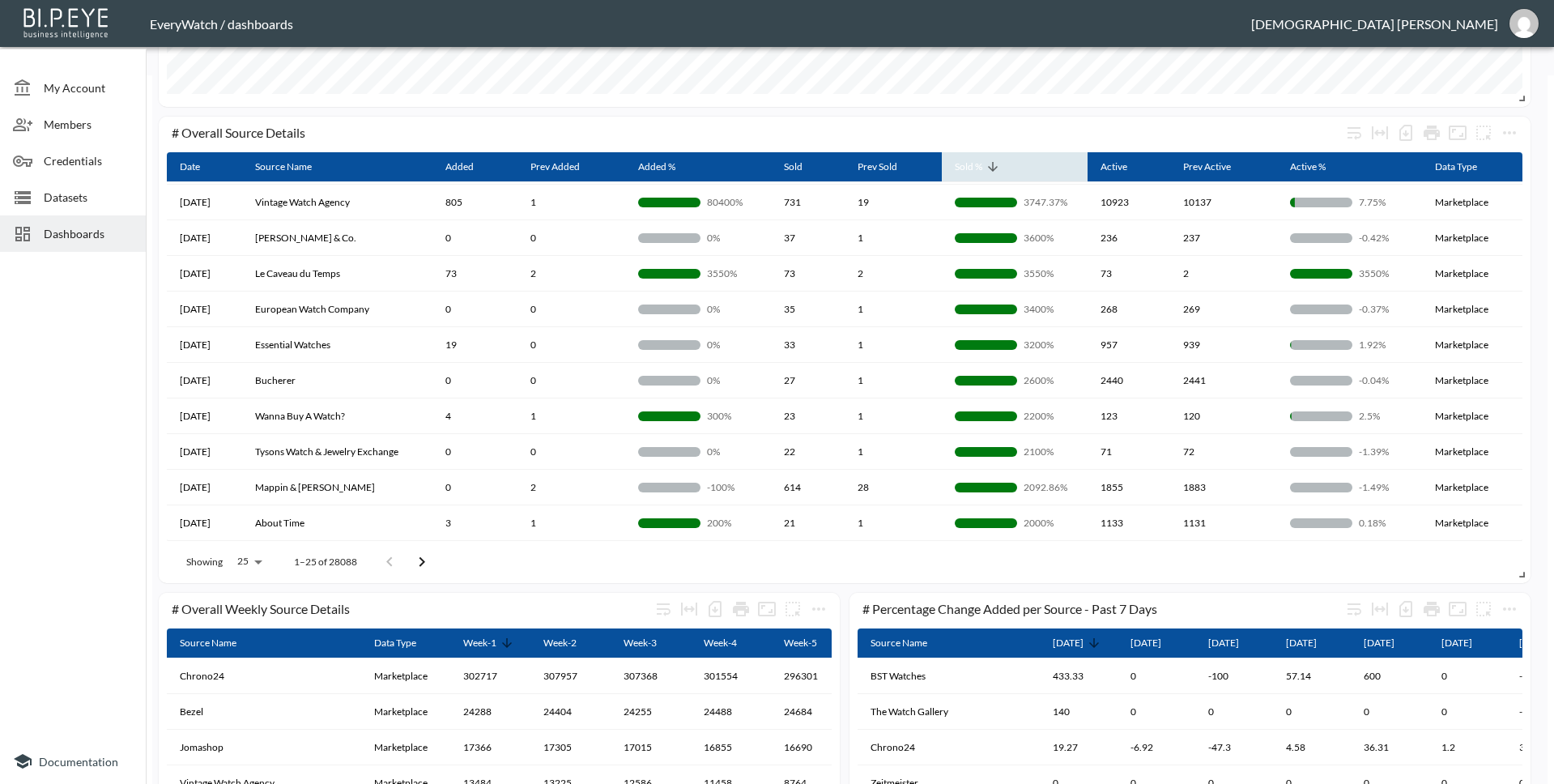
click at [993, 170] on icon at bounding box center [993, 167] width 15 height 15
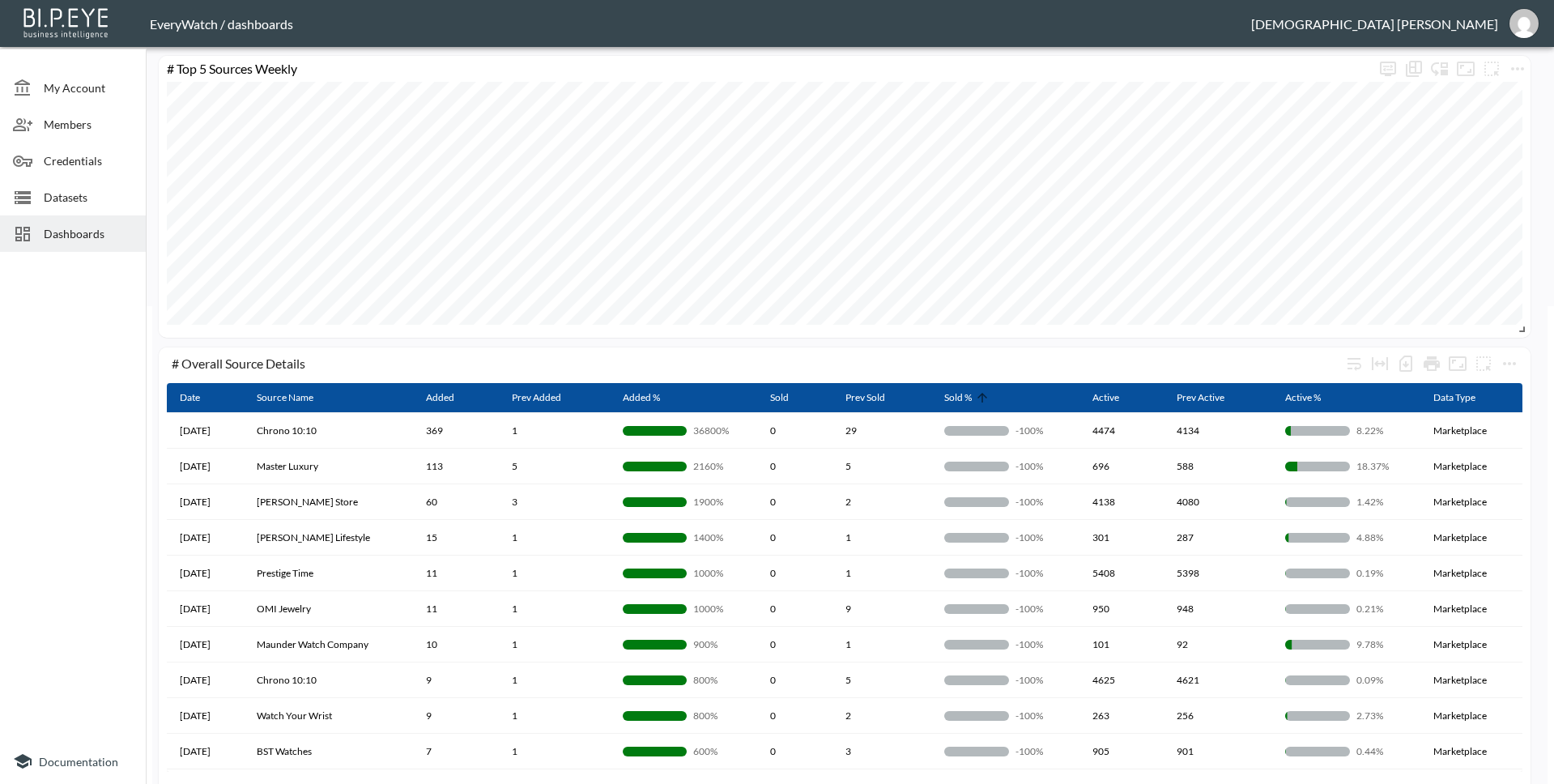
scroll to position [477, 0]
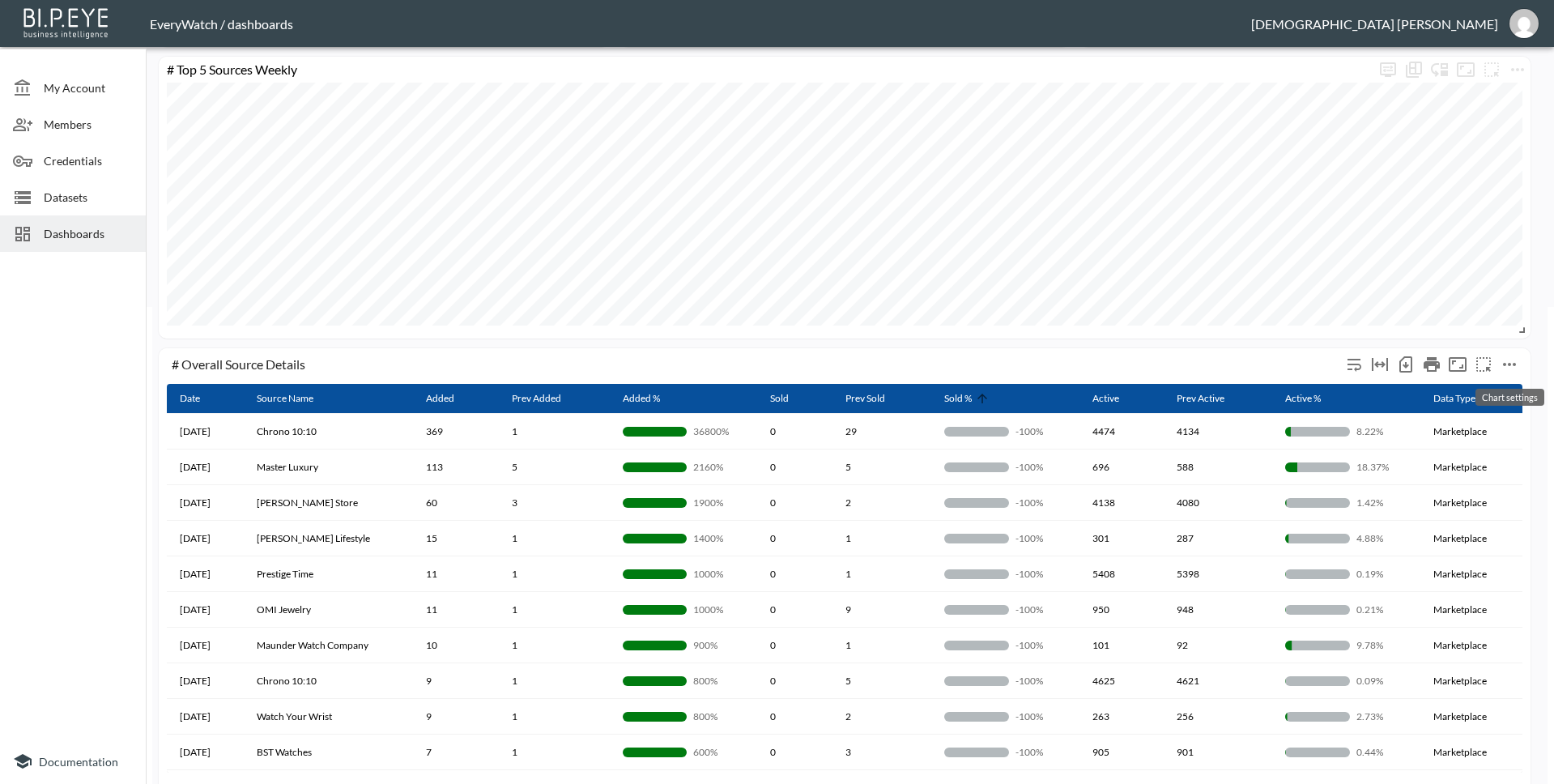
click at [1516, 367] on icon "more" at bounding box center [1509, 364] width 19 height 19
click at [1426, 407] on li "Edit" at bounding box center [1473, 396] width 126 height 29
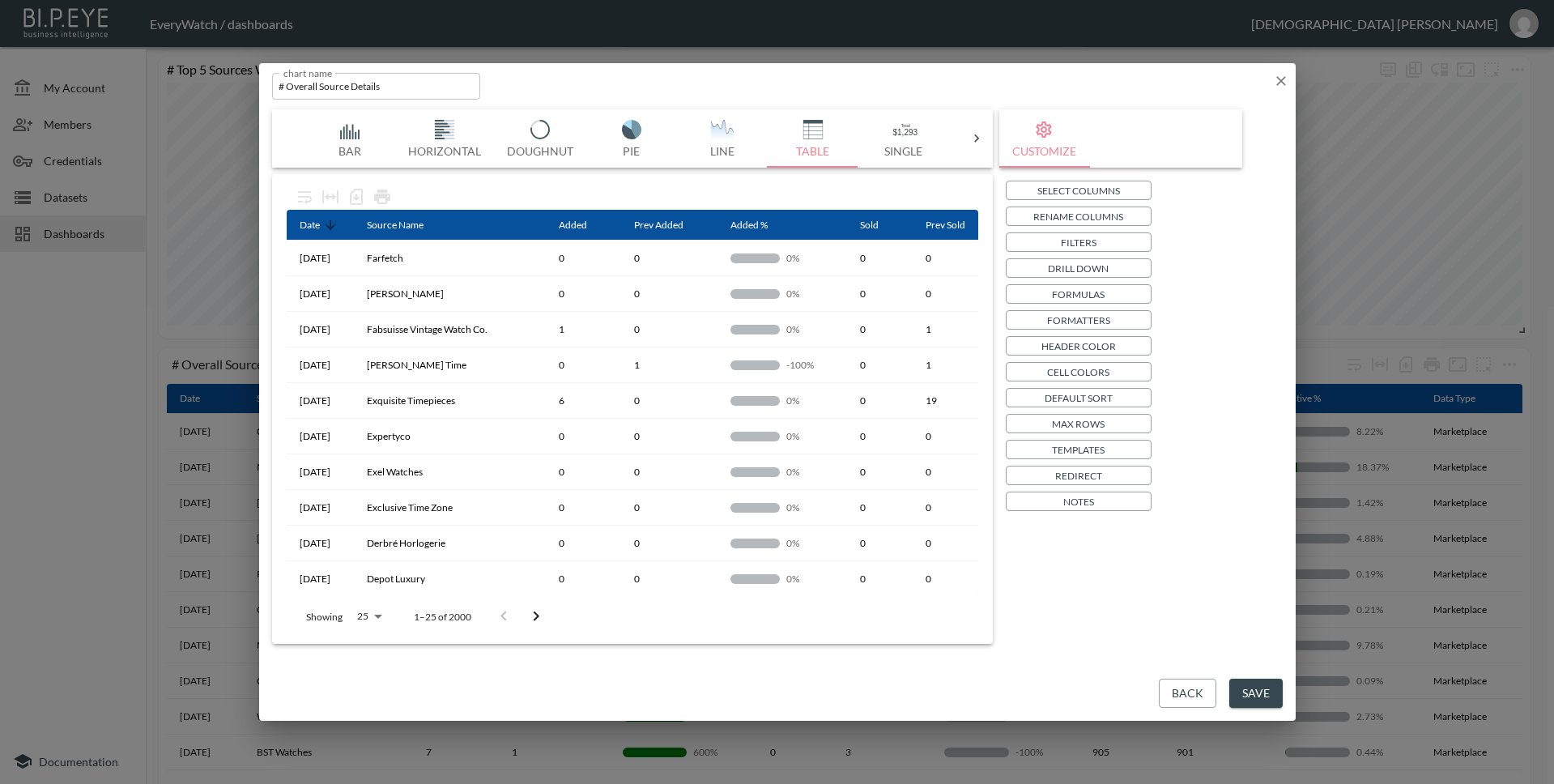
click at [1090, 367] on p "Cell Colors" at bounding box center [1078, 372] width 62 height 17
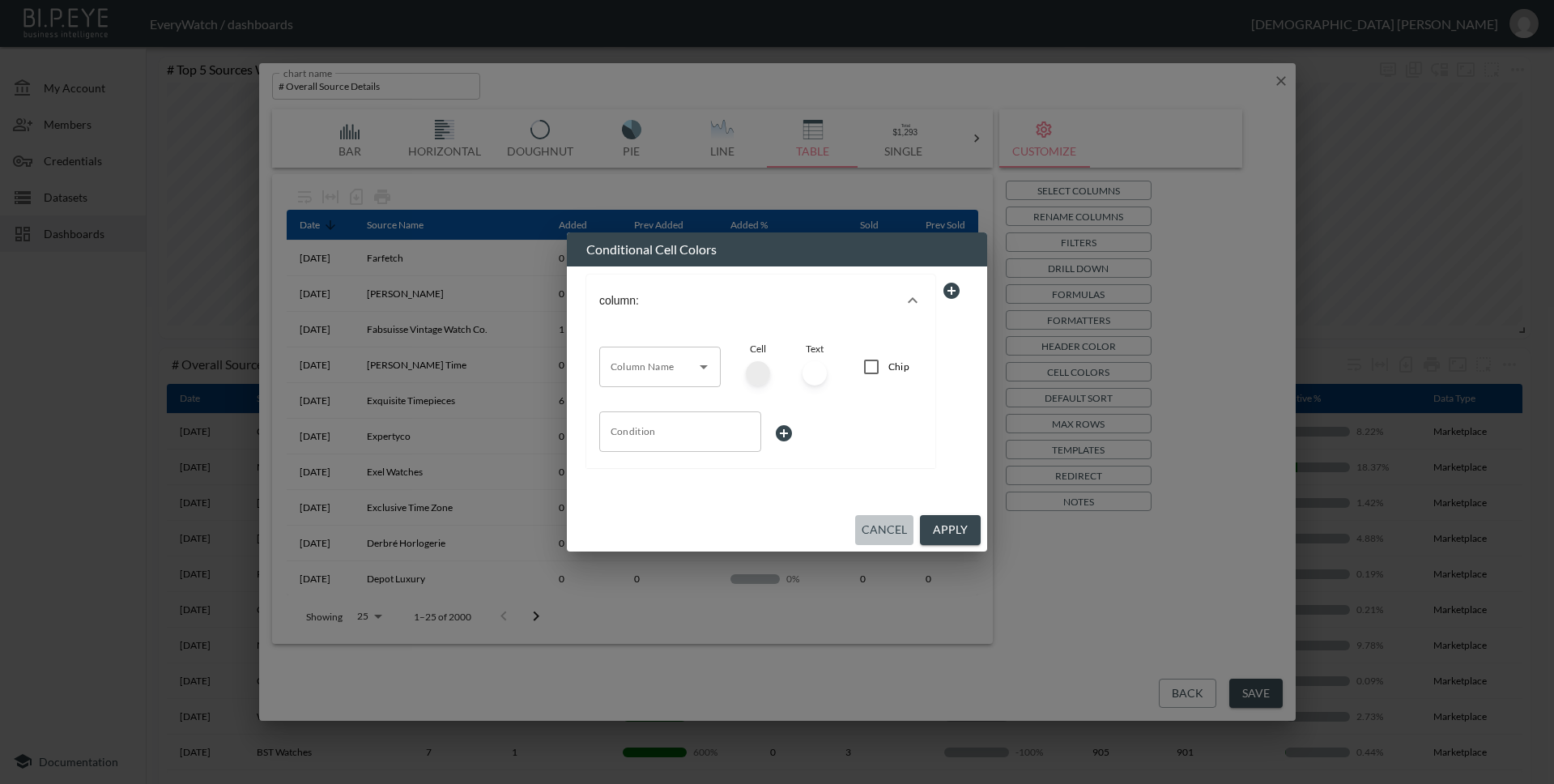
click at [881, 529] on button "Cancel" at bounding box center [884, 530] width 58 height 30
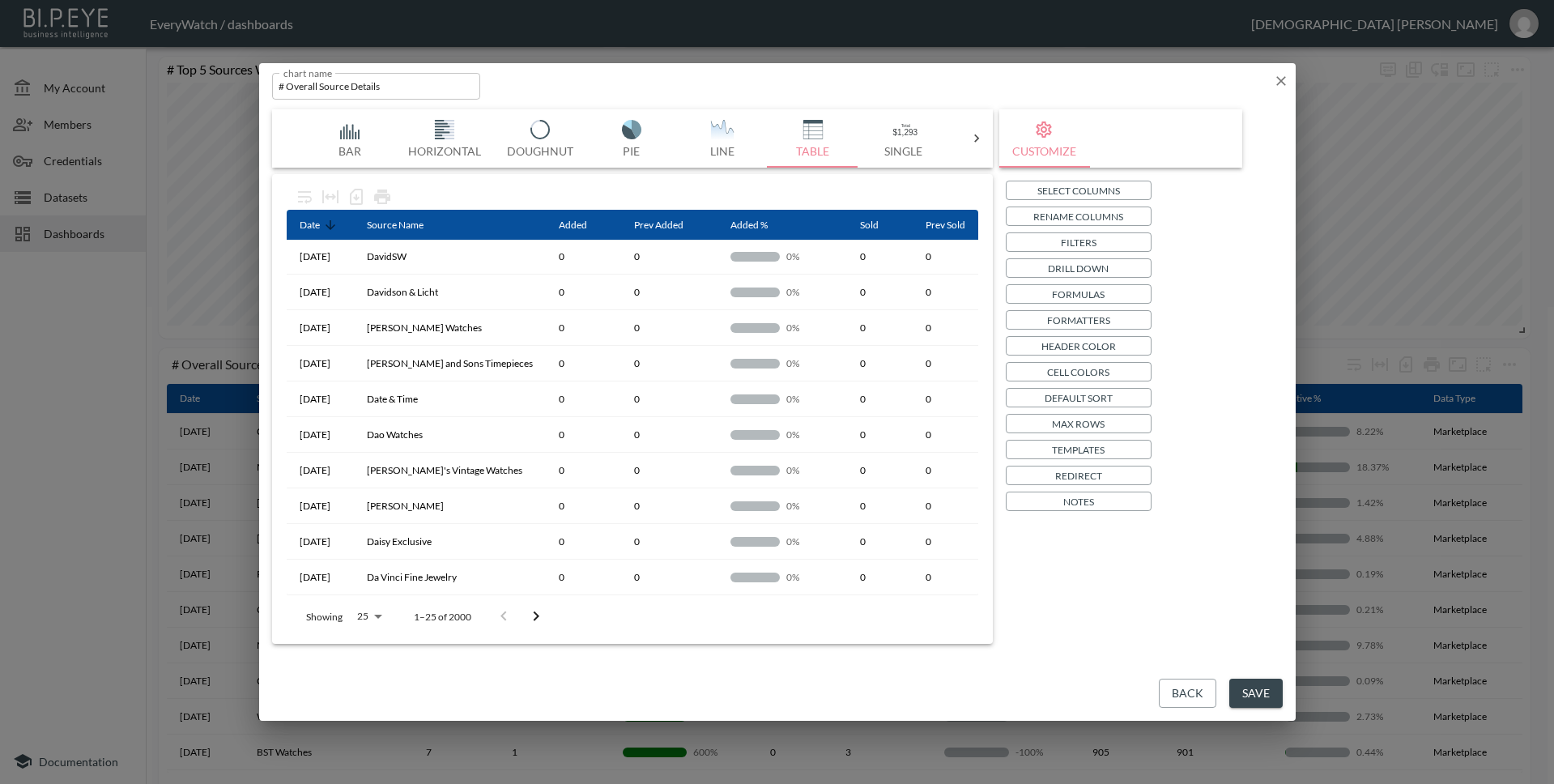
scroll to position [0, 0]
click at [1084, 320] on p "Formatters" at bounding box center [1078, 320] width 63 height 17
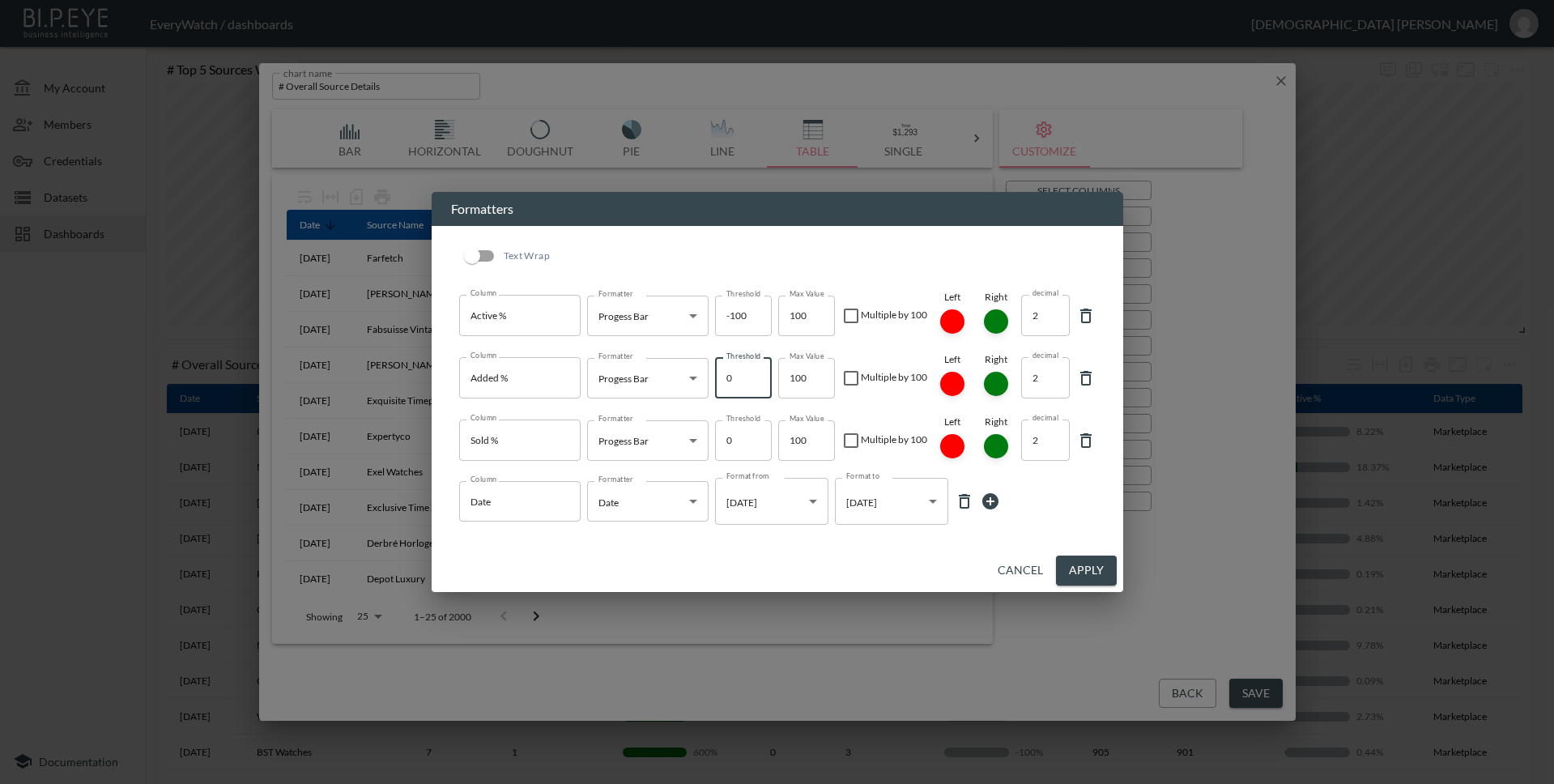
drag, startPoint x: 734, startPoint y: 376, endPoint x: 718, endPoint y: 378, distance: 16.1
click at [718, 378] on input "0" at bounding box center [743, 377] width 57 height 41
type input "-100"
click at [740, 442] on input "0" at bounding box center [743, 440] width 57 height 41
type input "-100"
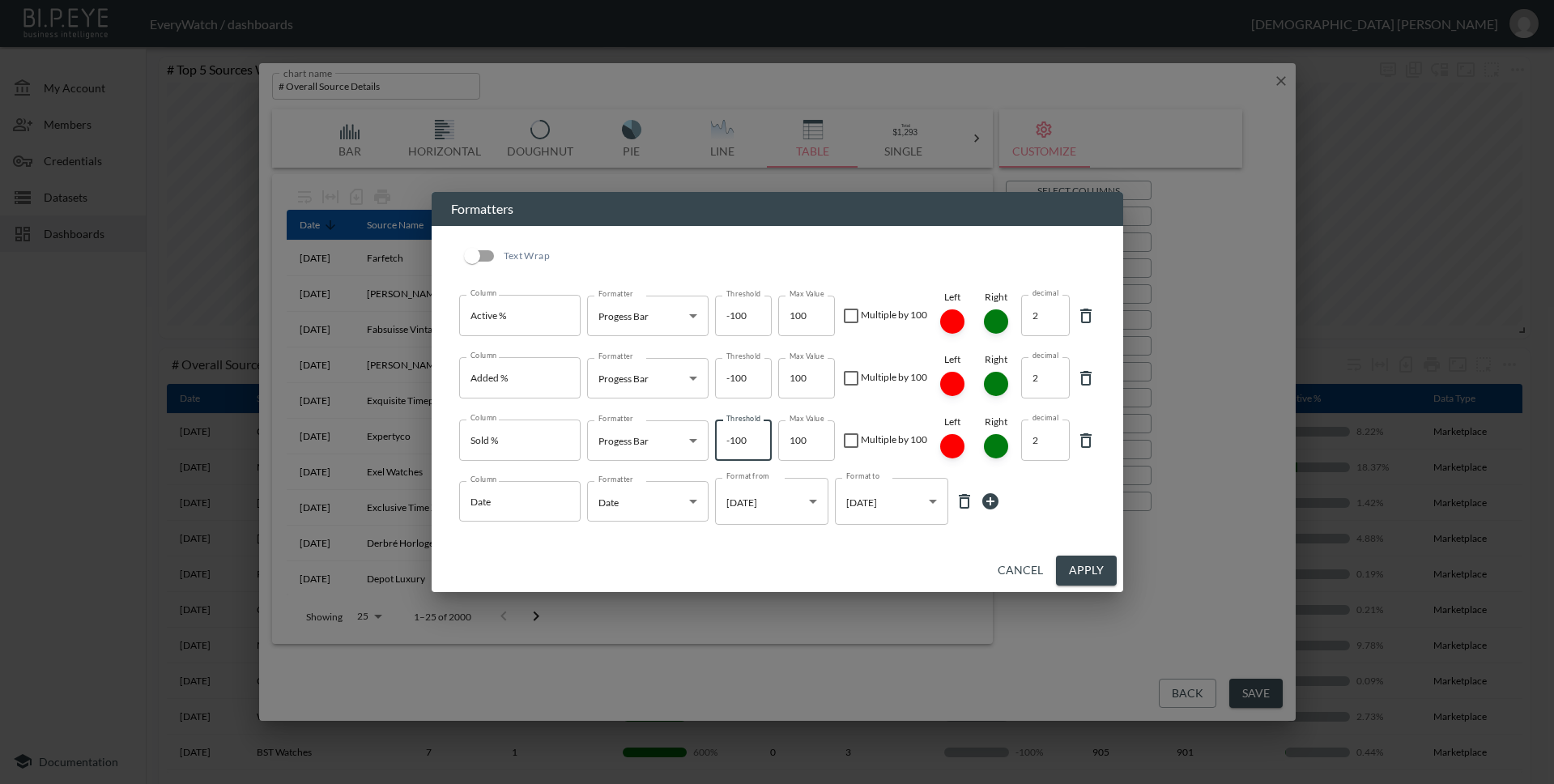
click at [1096, 573] on button "Apply" at bounding box center [1086, 570] width 61 height 30
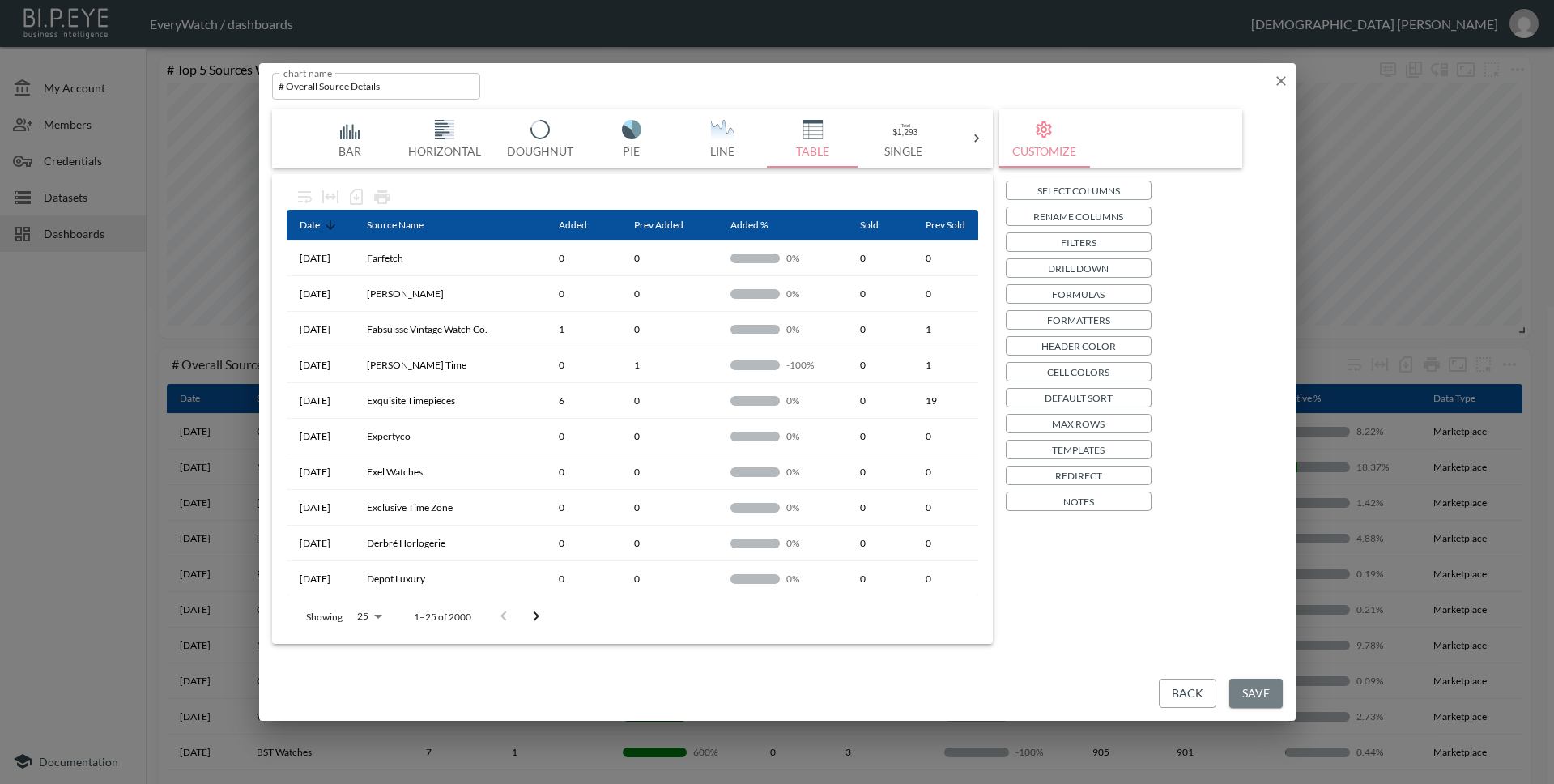
click at [1270, 683] on button "Save" at bounding box center [1256, 693] width 53 height 30
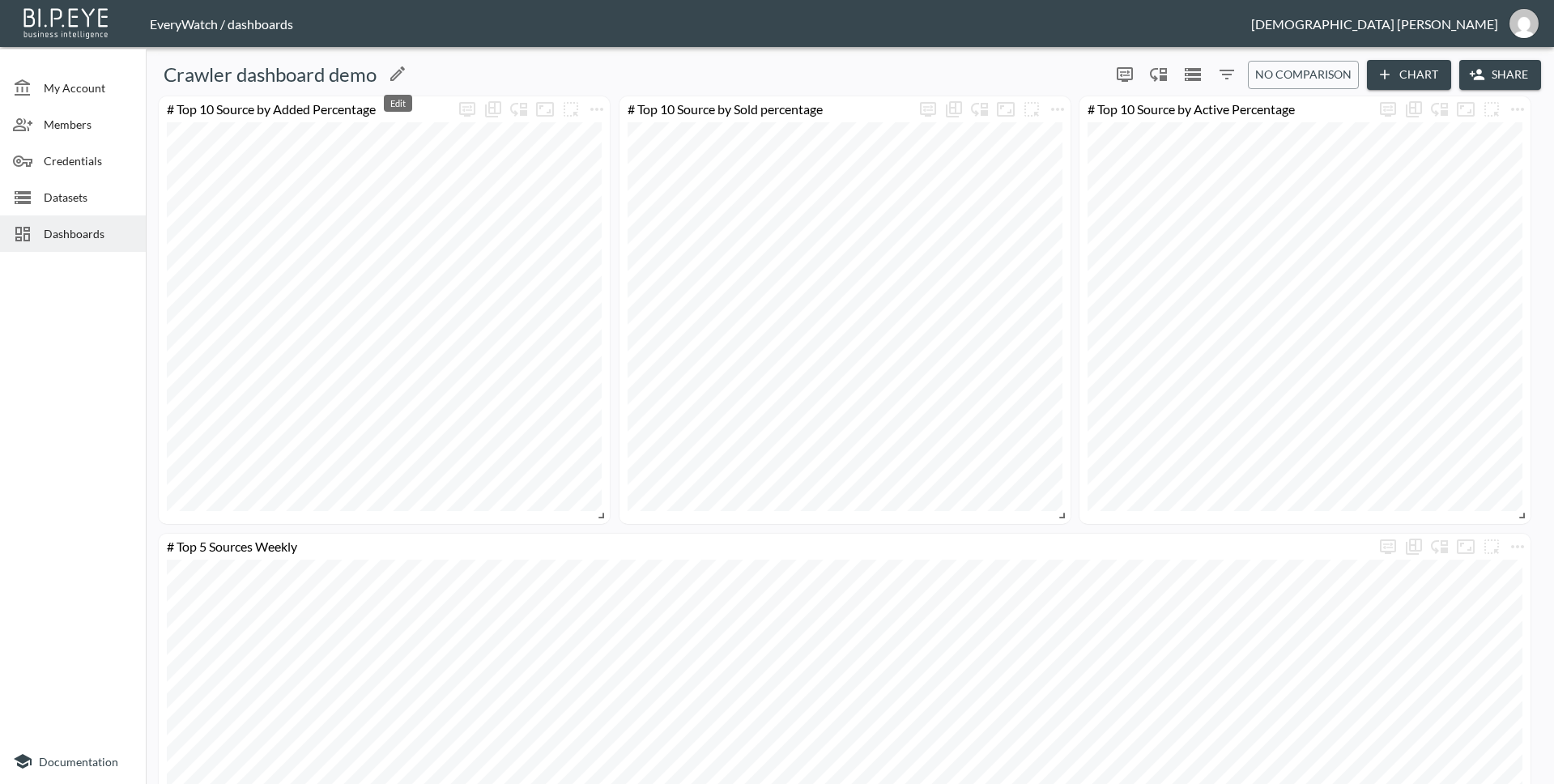
click at [395, 81] on icon "Edit" at bounding box center [397, 73] width 19 height 19
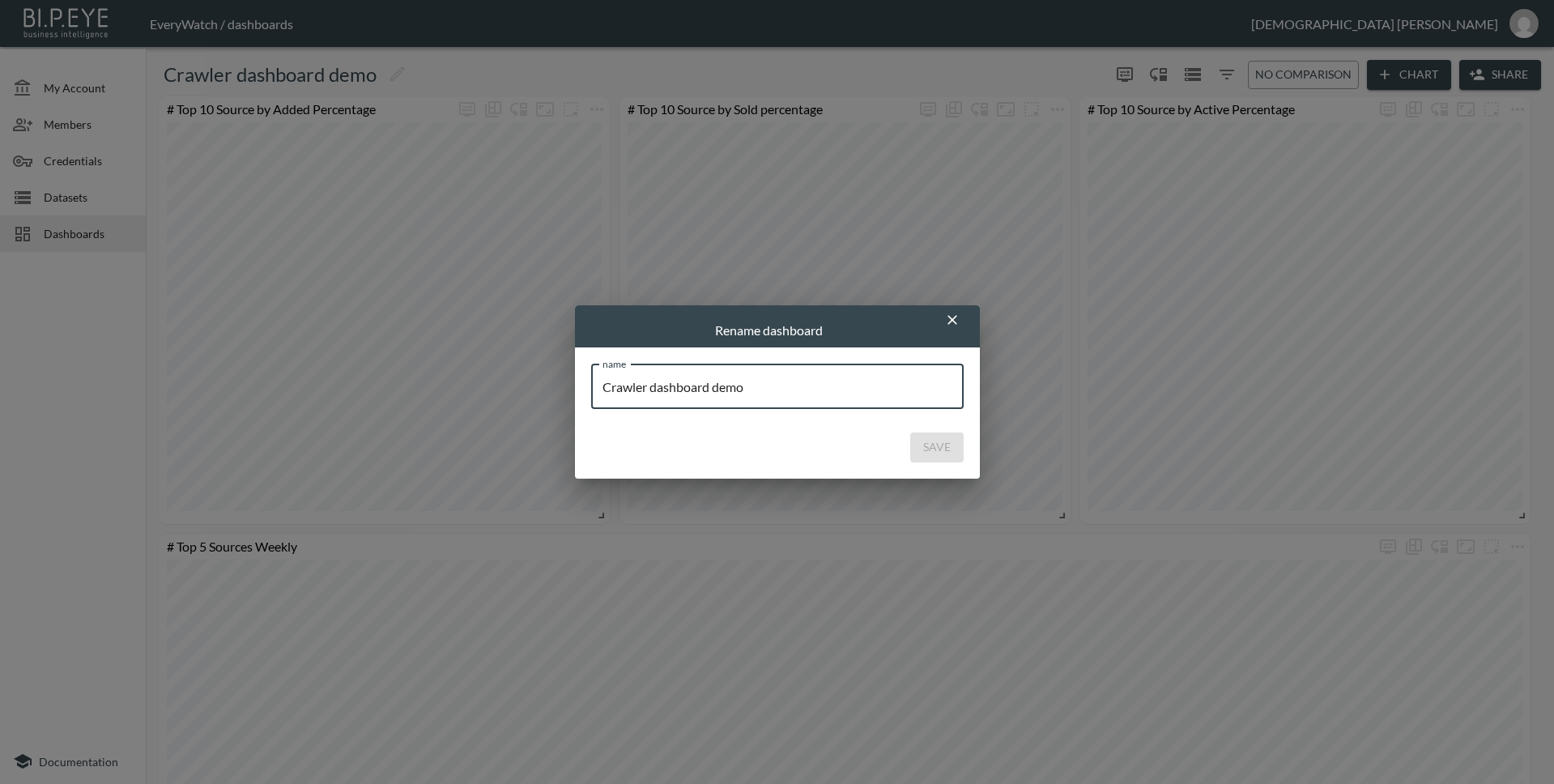
click at [656, 393] on input "Crawler dashboard demo" at bounding box center [777, 386] width 372 height 46
click at [821, 388] on input "Crawler Dashboard demo" at bounding box center [777, 386] width 372 height 46
click at [715, 396] on input "Crawler Dashboard demo" at bounding box center [777, 386] width 372 height 46
click at [717, 387] on input "Crawler Dashboard demo" at bounding box center [777, 386] width 372 height 46
type input "Crawler Dashboard -#Demo"
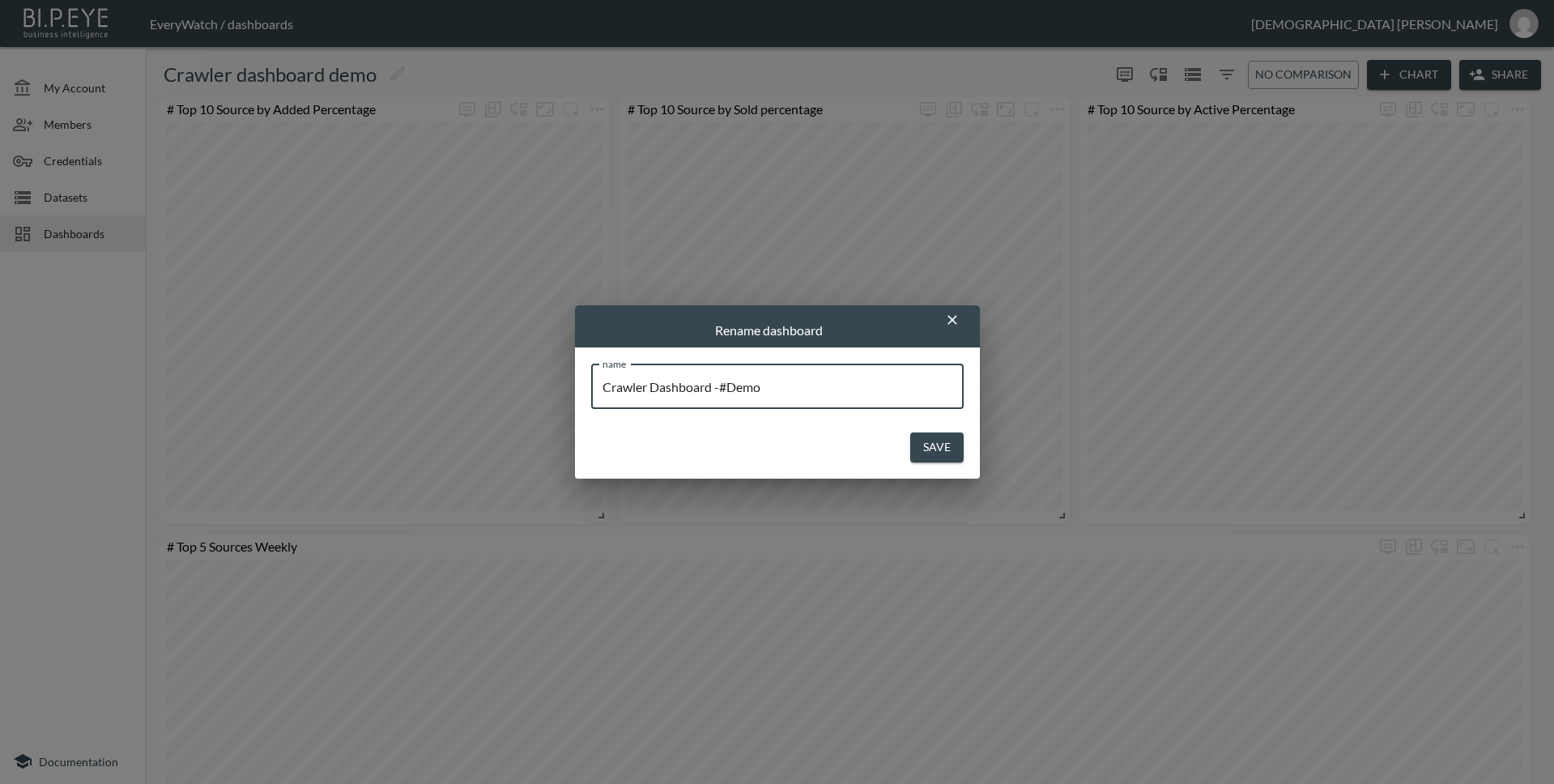
click at [948, 445] on button "Save" at bounding box center [937, 447] width 53 height 30
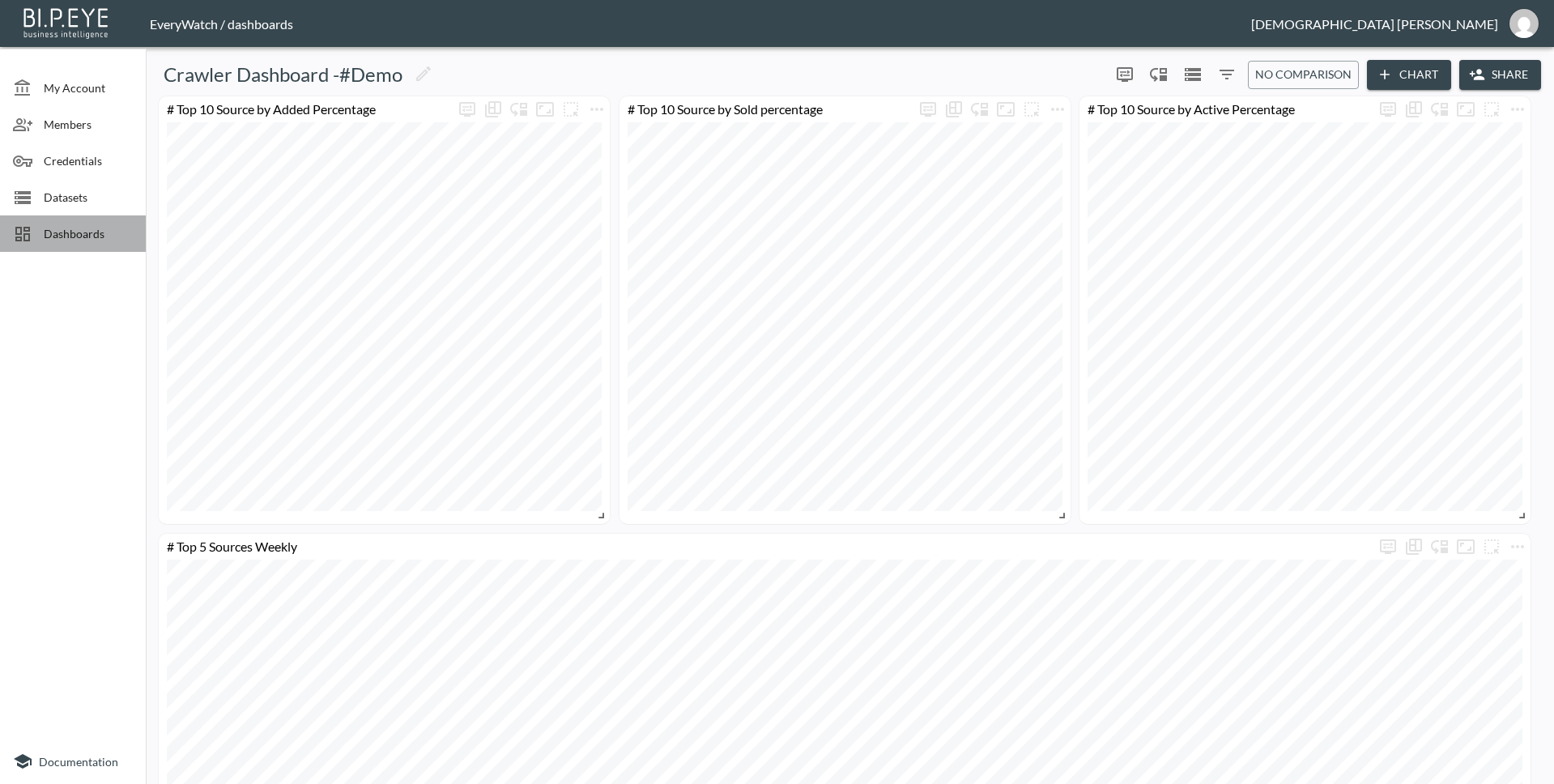
click at [81, 243] on div "Dashboards" at bounding box center [72, 234] width 146 height 37
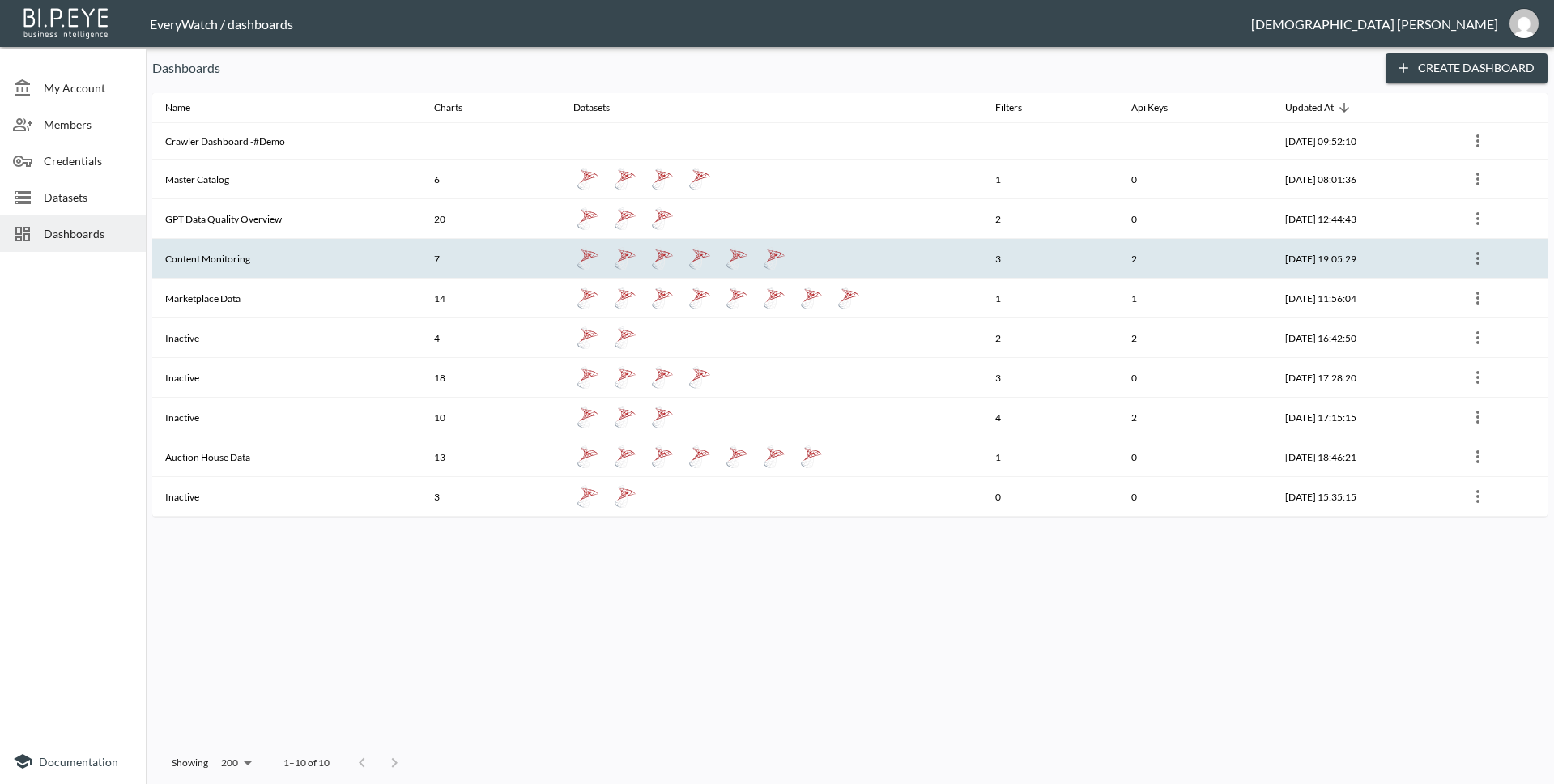
click at [291, 247] on th "Content Monitoring" at bounding box center [286, 259] width 269 height 40
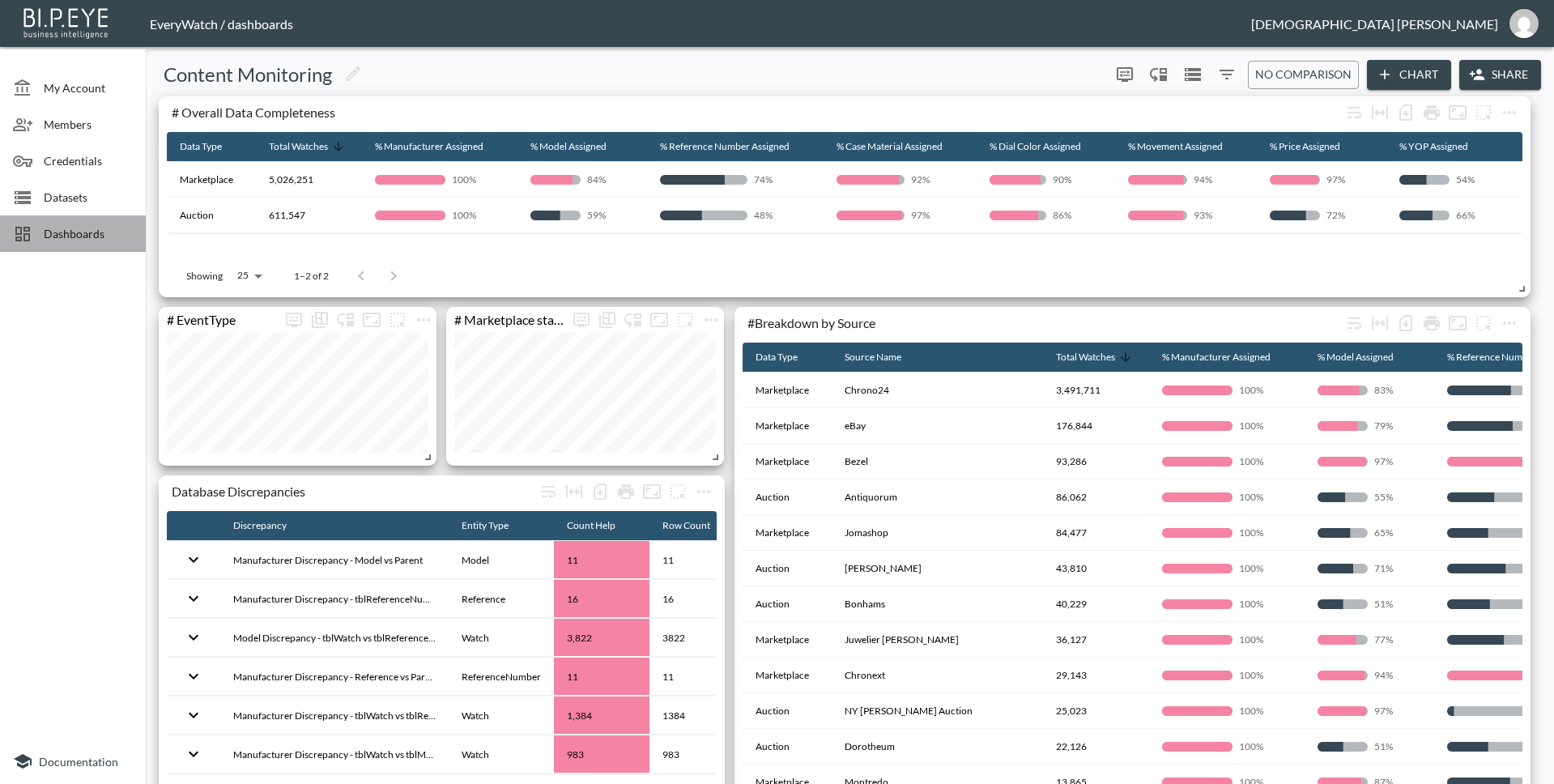
click at [63, 228] on span "Dashboards" at bounding box center [88, 234] width 89 height 17
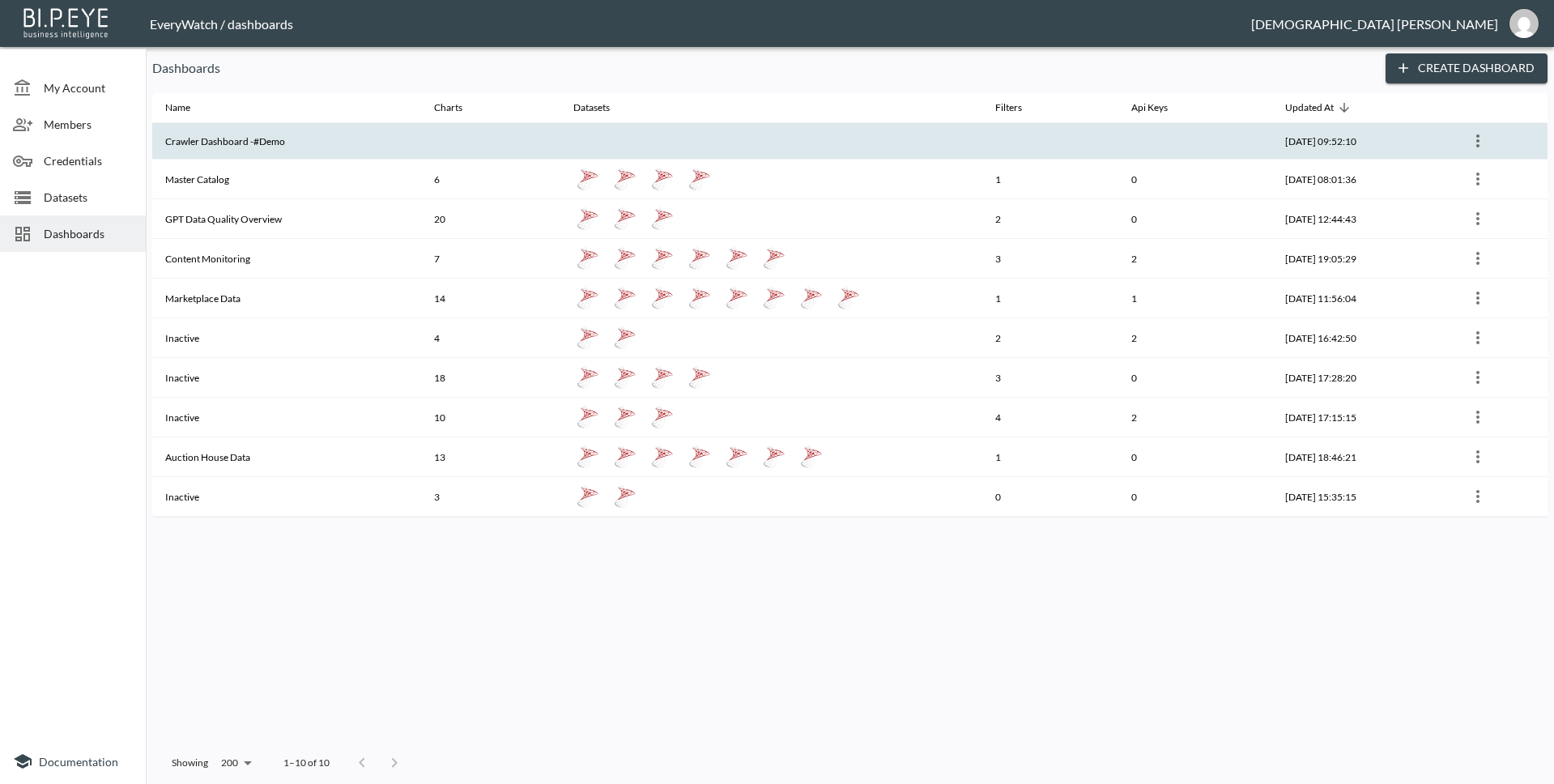
click at [315, 150] on th "Crawler Dashboard -#Demo" at bounding box center [286, 141] width 269 height 37
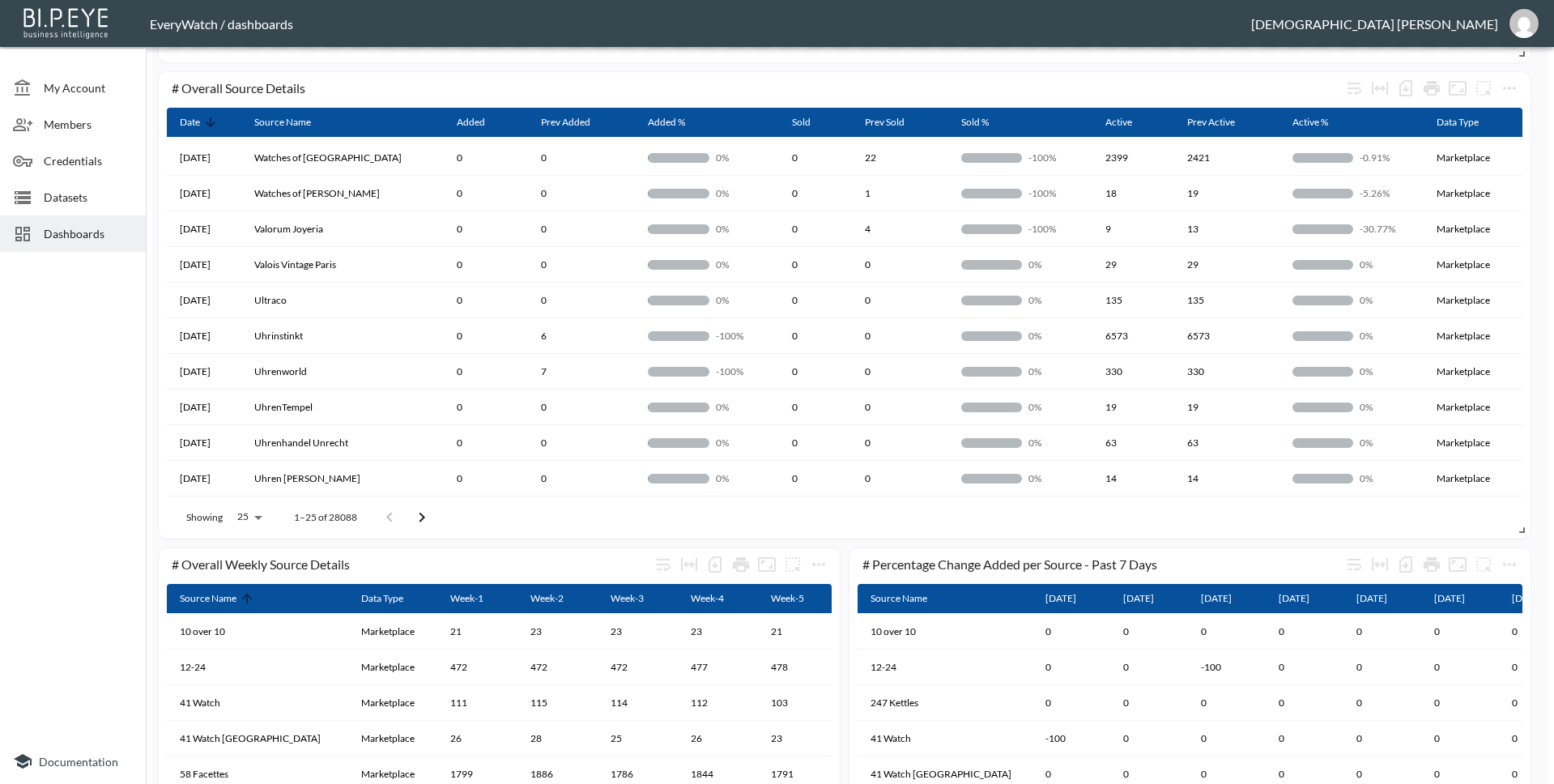
scroll to position [757, 0]
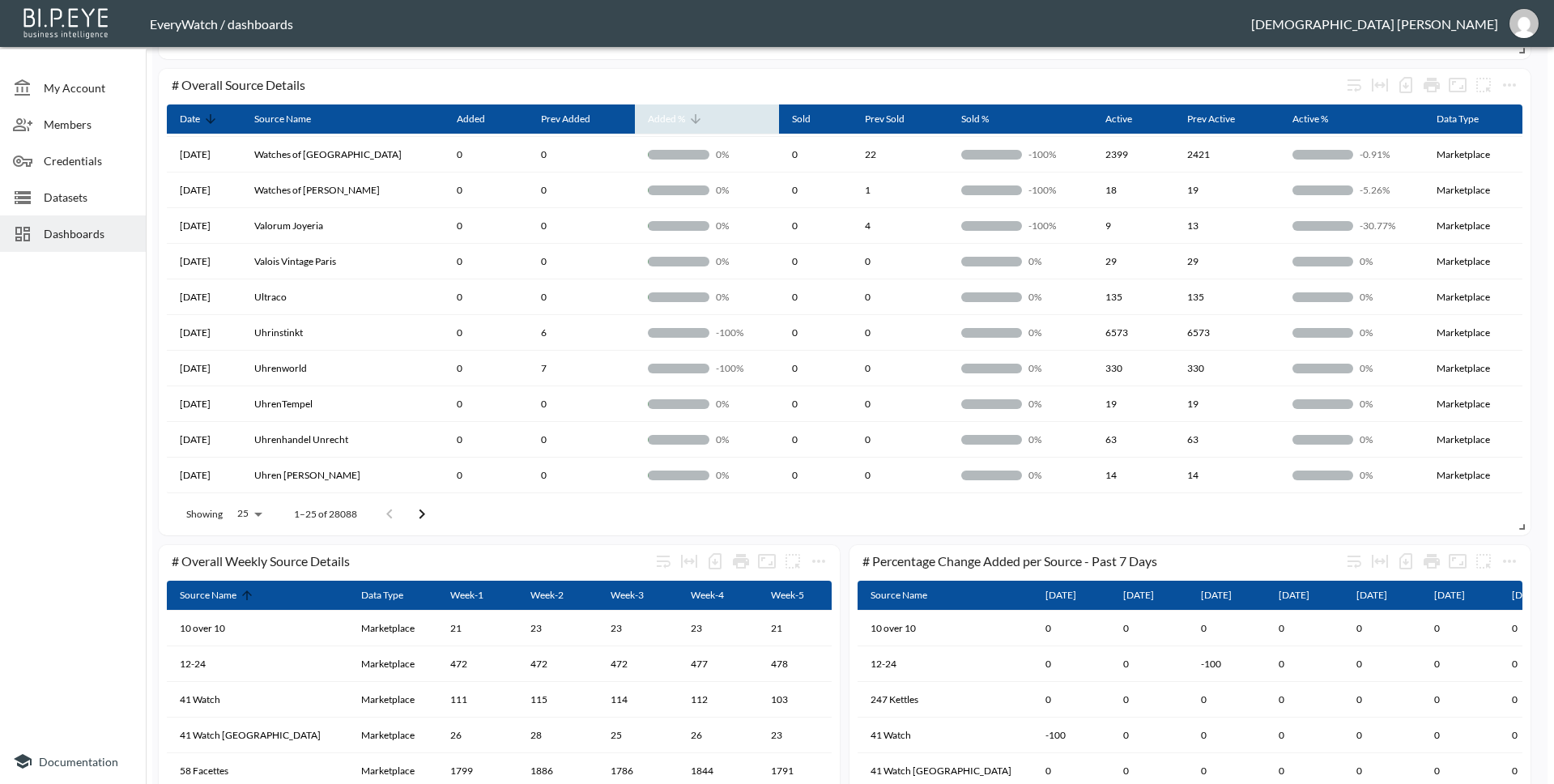
click at [688, 112] on icon at bounding box center [696, 119] width 15 height 15
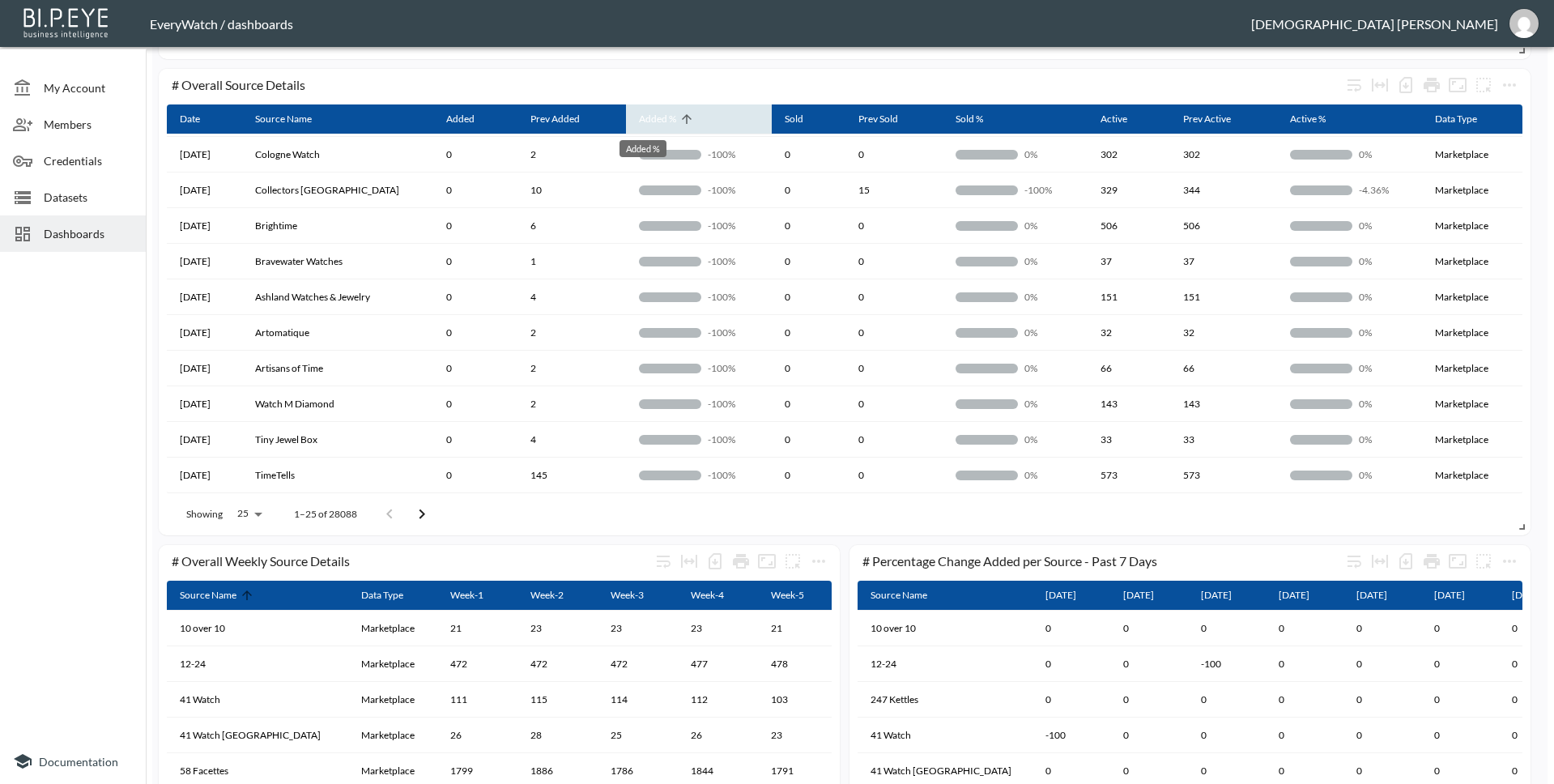
click at [654, 112] on div "Added %" at bounding box center [657, 118] width 37 height 19
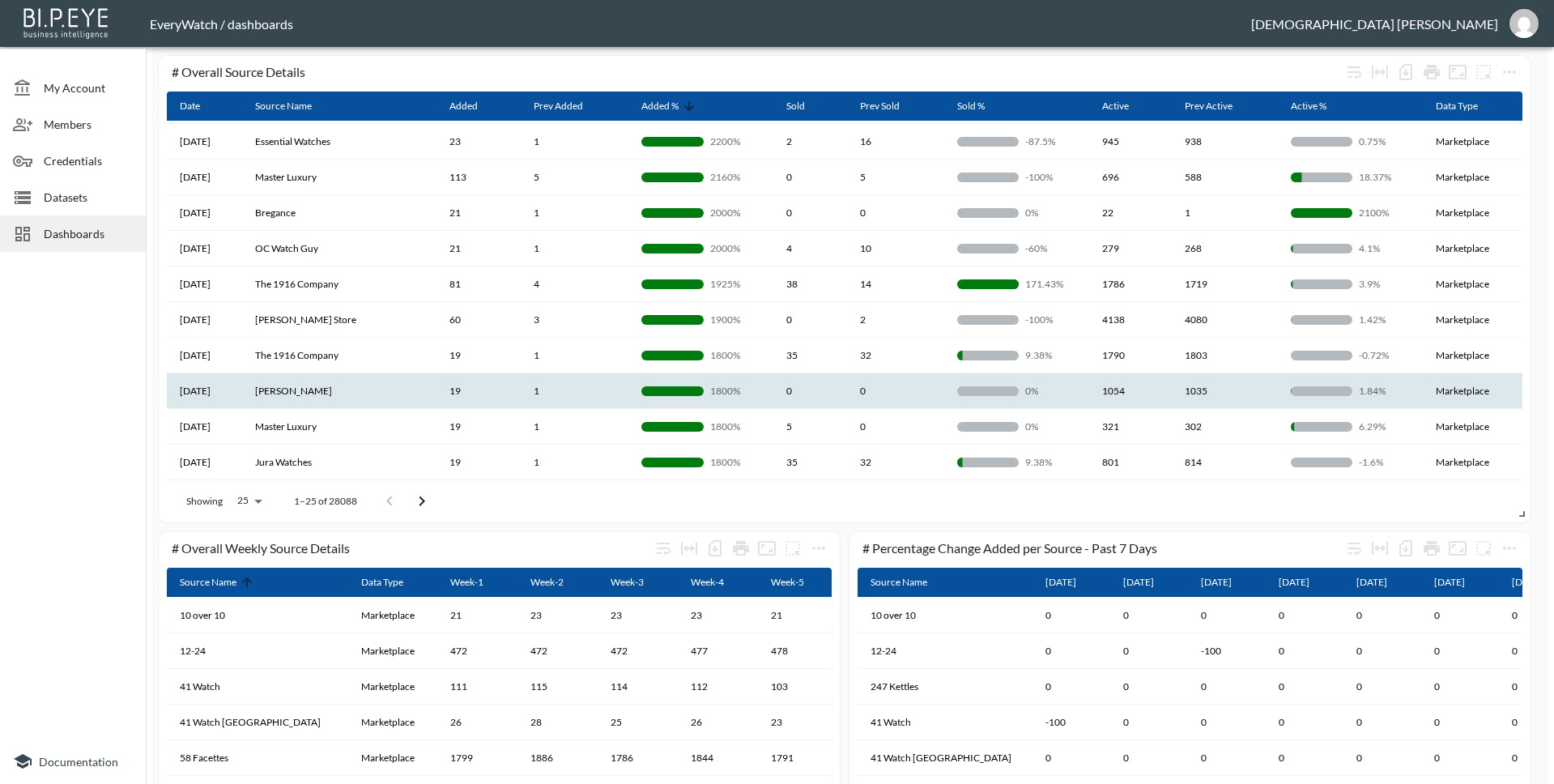
scroll to position [766, 0]
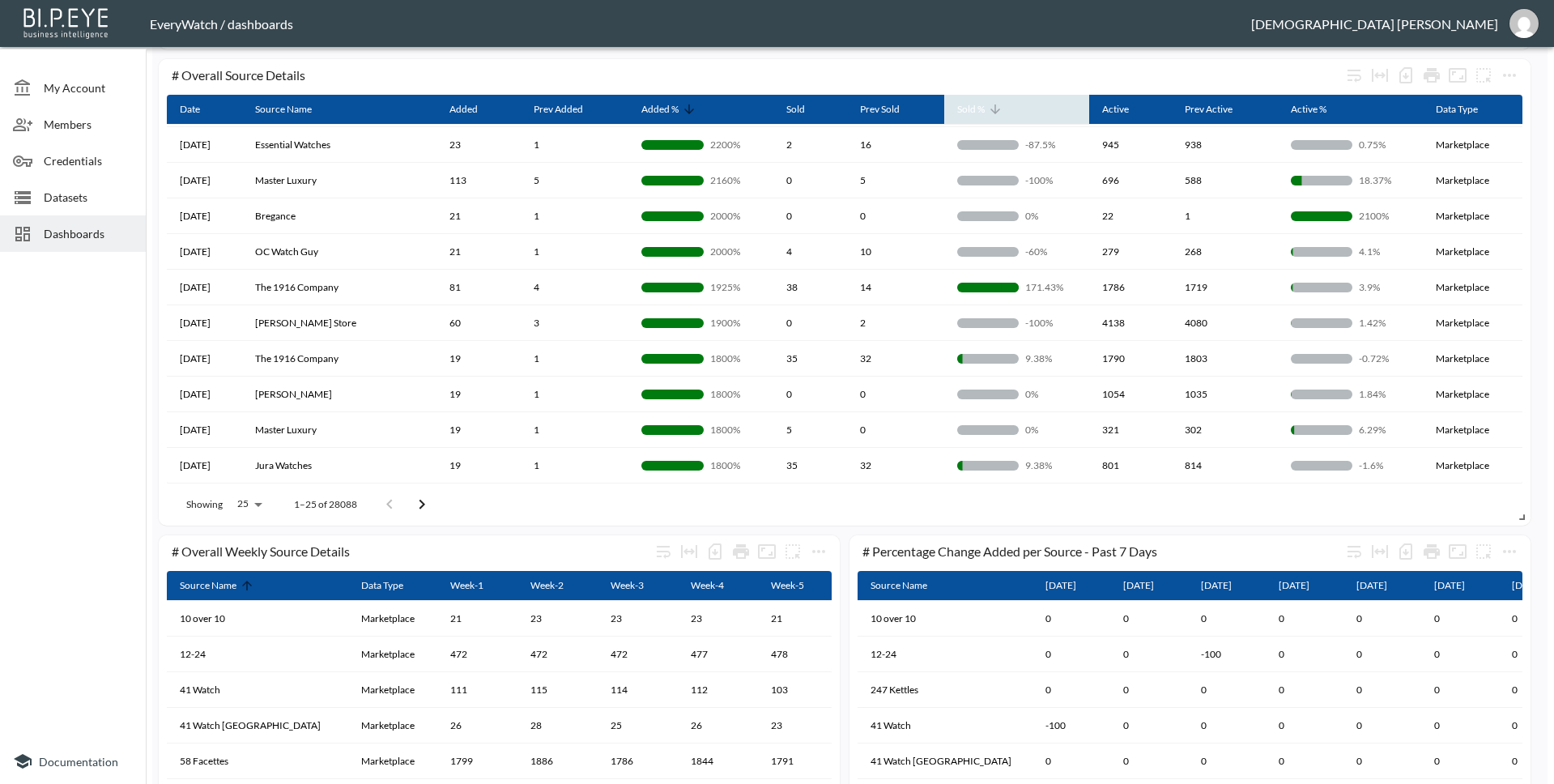
click at [988, 113] on icon at bounding box center [995, 110] width 15 height 15
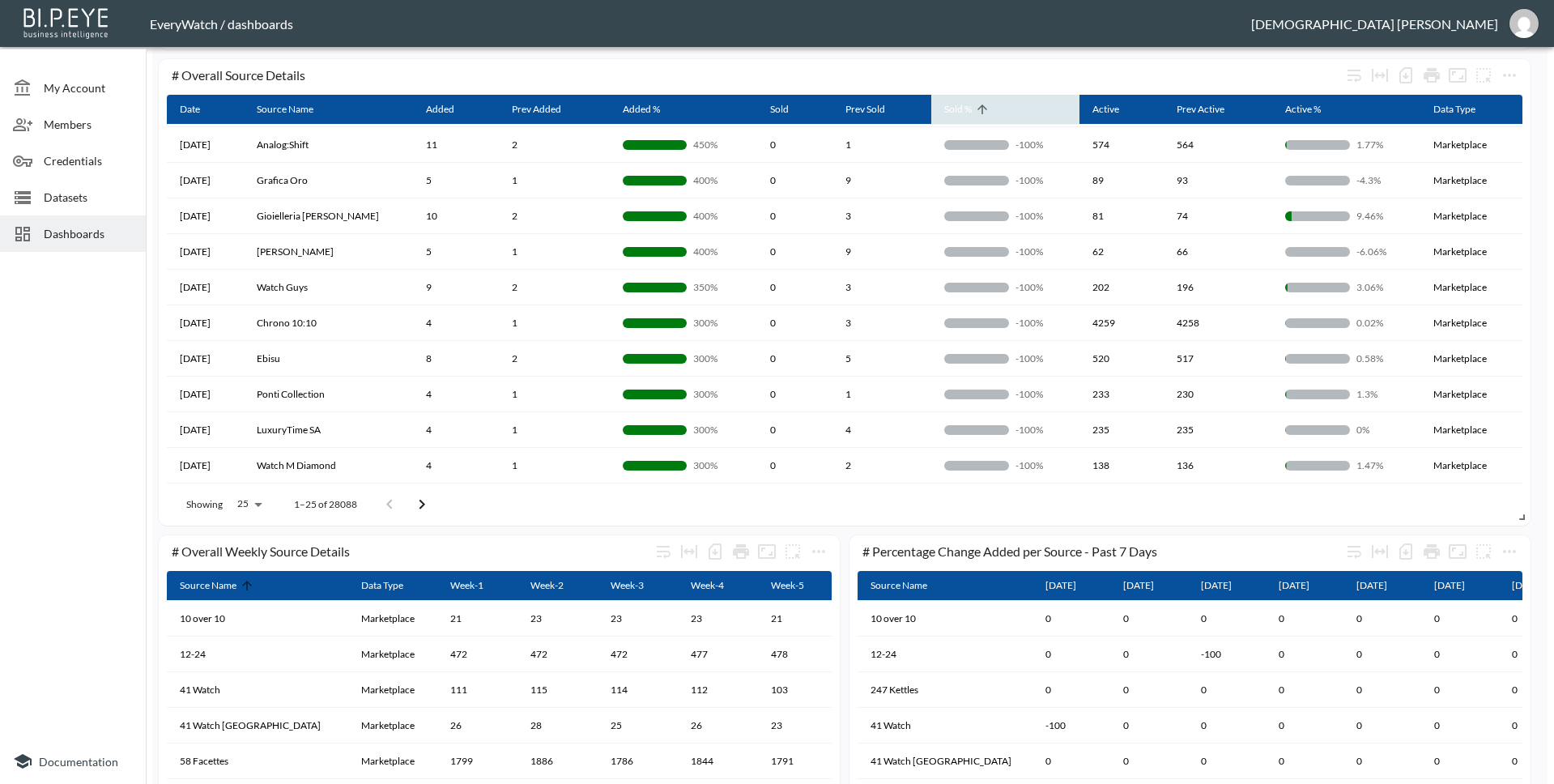
click at [984, 113] on icon at bounding box center [983, 110] width 15 height 15
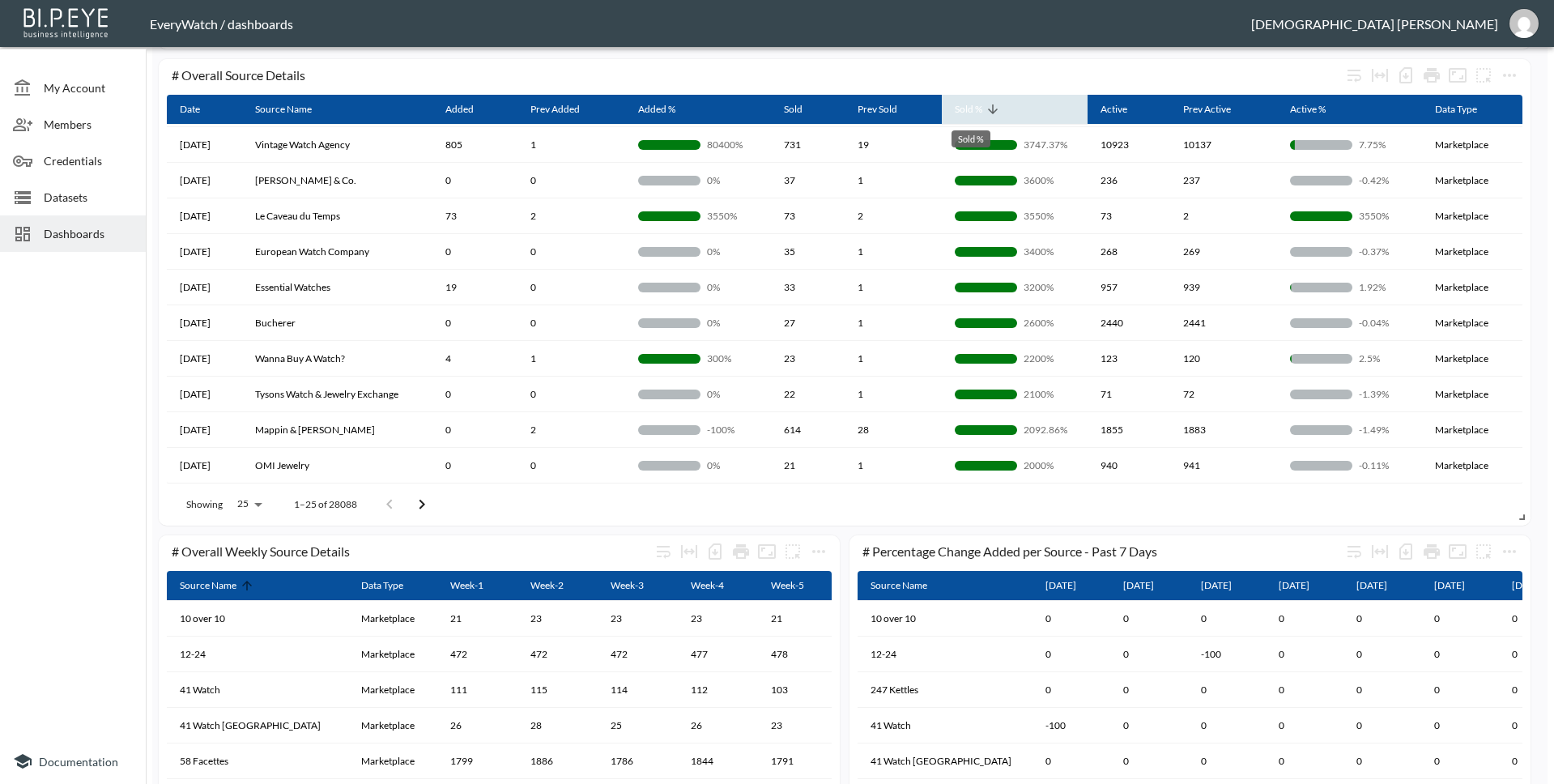
click at [982, 113] on div "Sold %" at bounding box center [968, 109] width 27 height 19
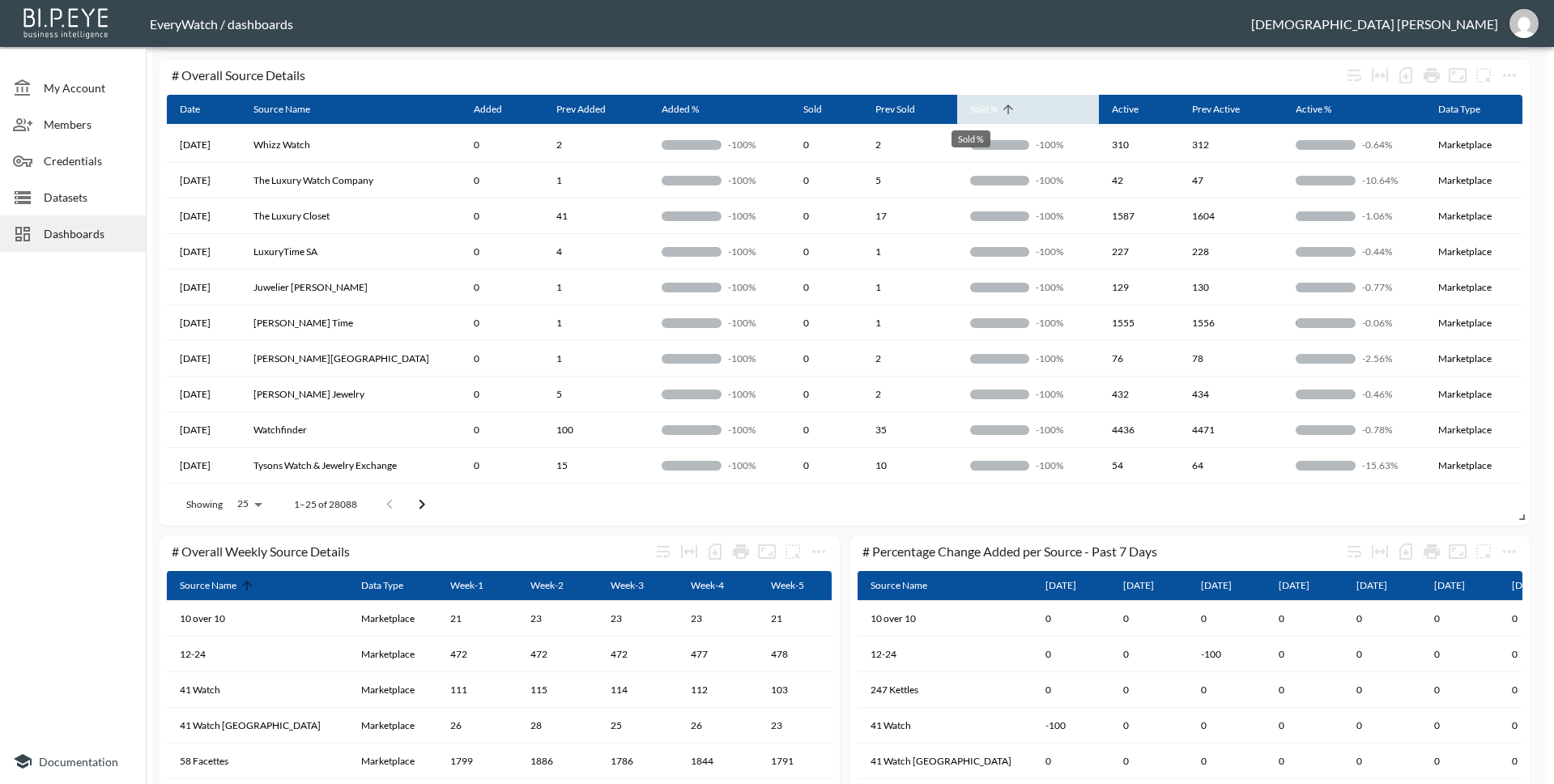
click at [984, 113] on div "Sold %" at bounding box center [984, 109] width 27 height 19
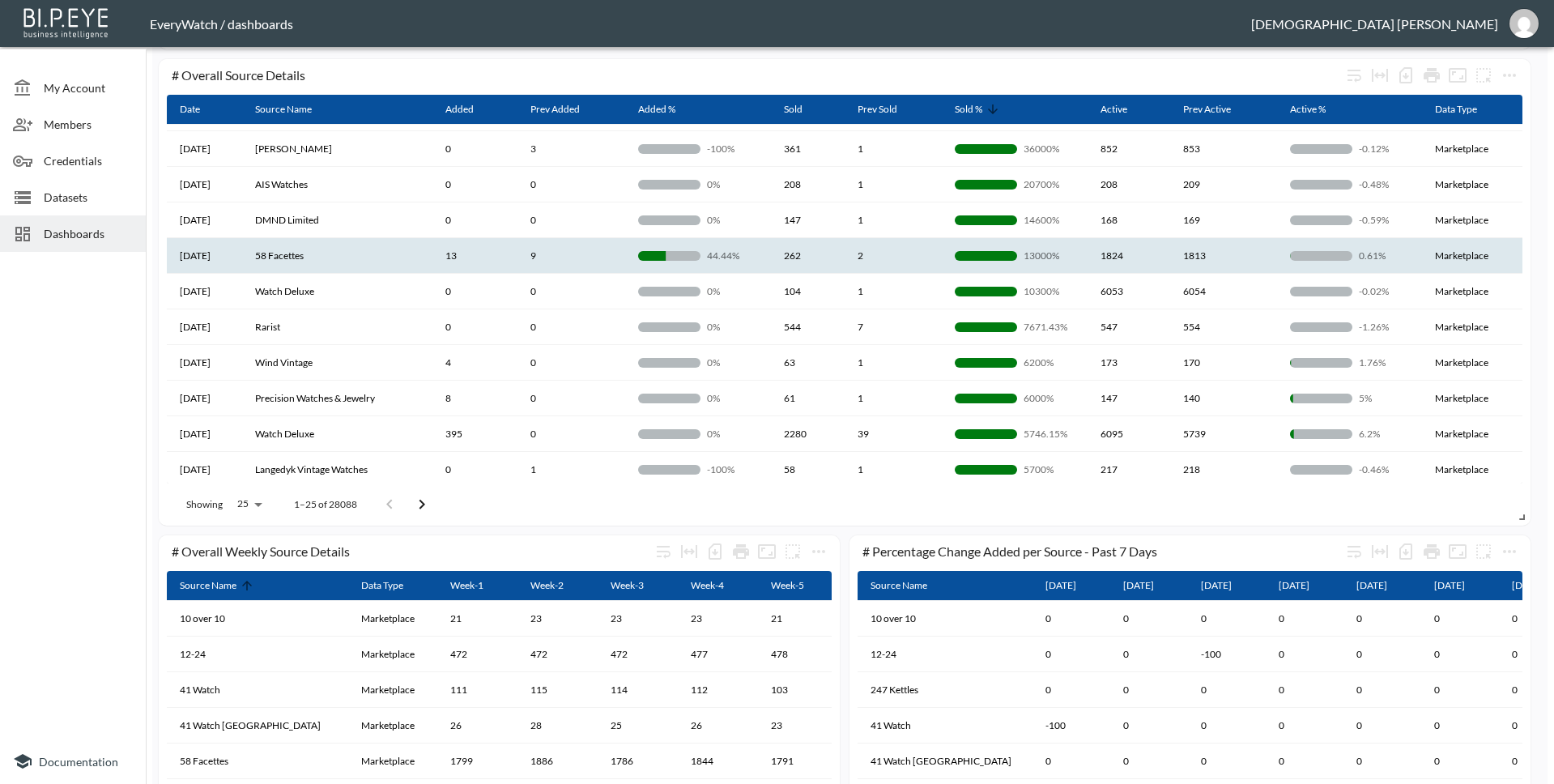
scroll to position [0, 0]
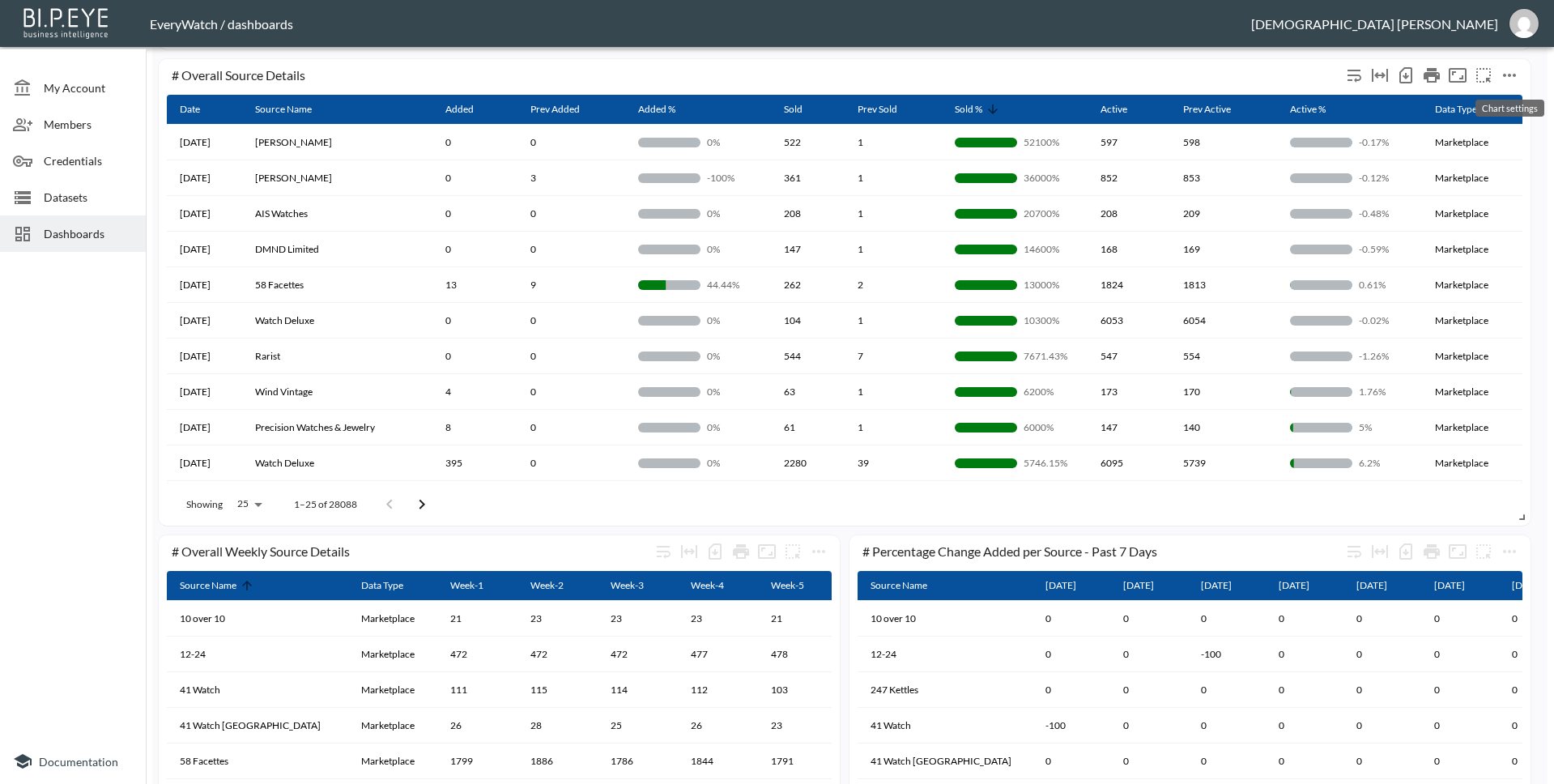
click at [1514, 75] on icon "more" at bounding box center [1510, 76] width 13 height 3
click at [1477, 111] on li "Edit" at bounding box center [1473, 106] width 126 height 29
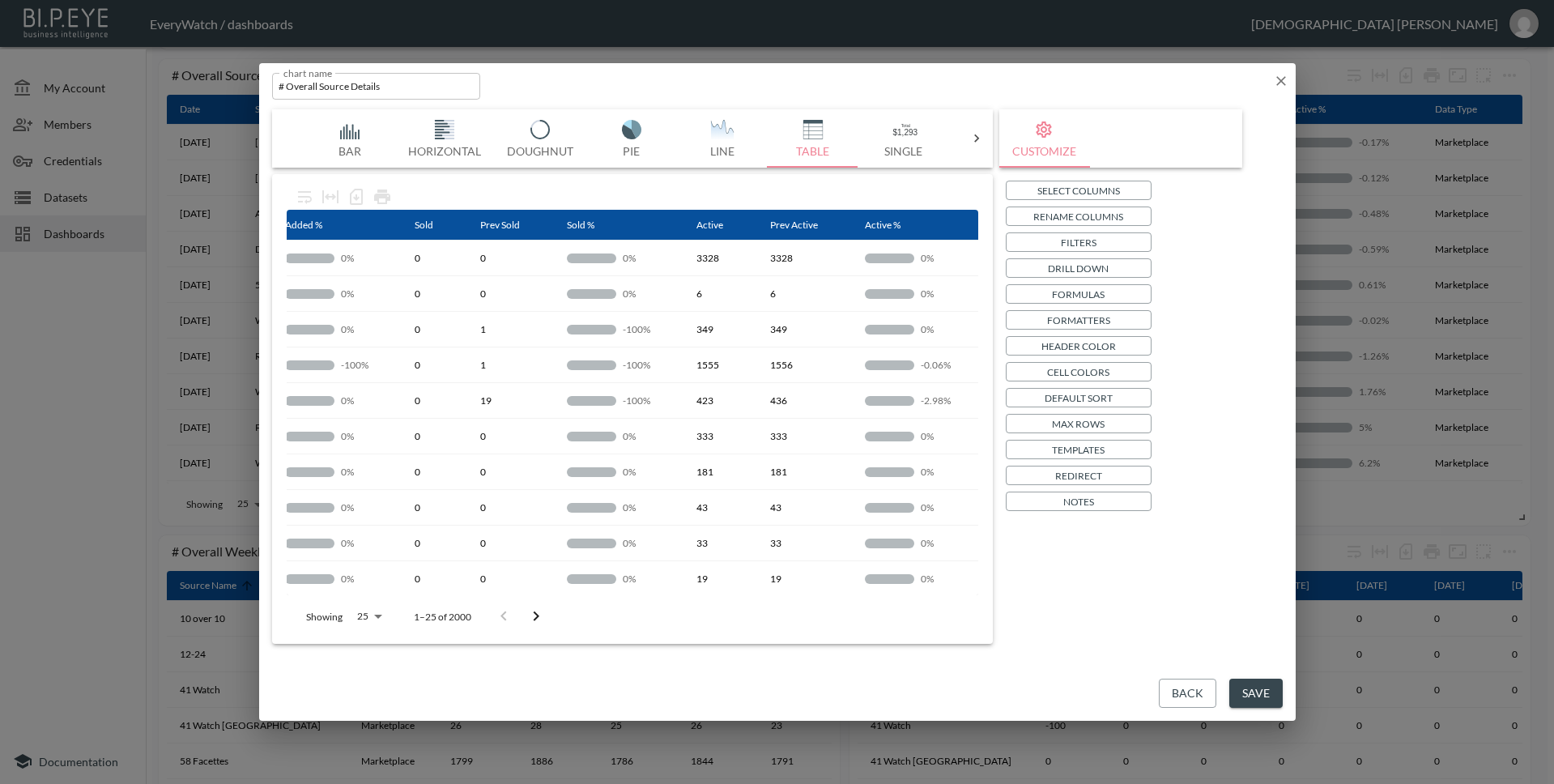
scroll to position [0, 454]
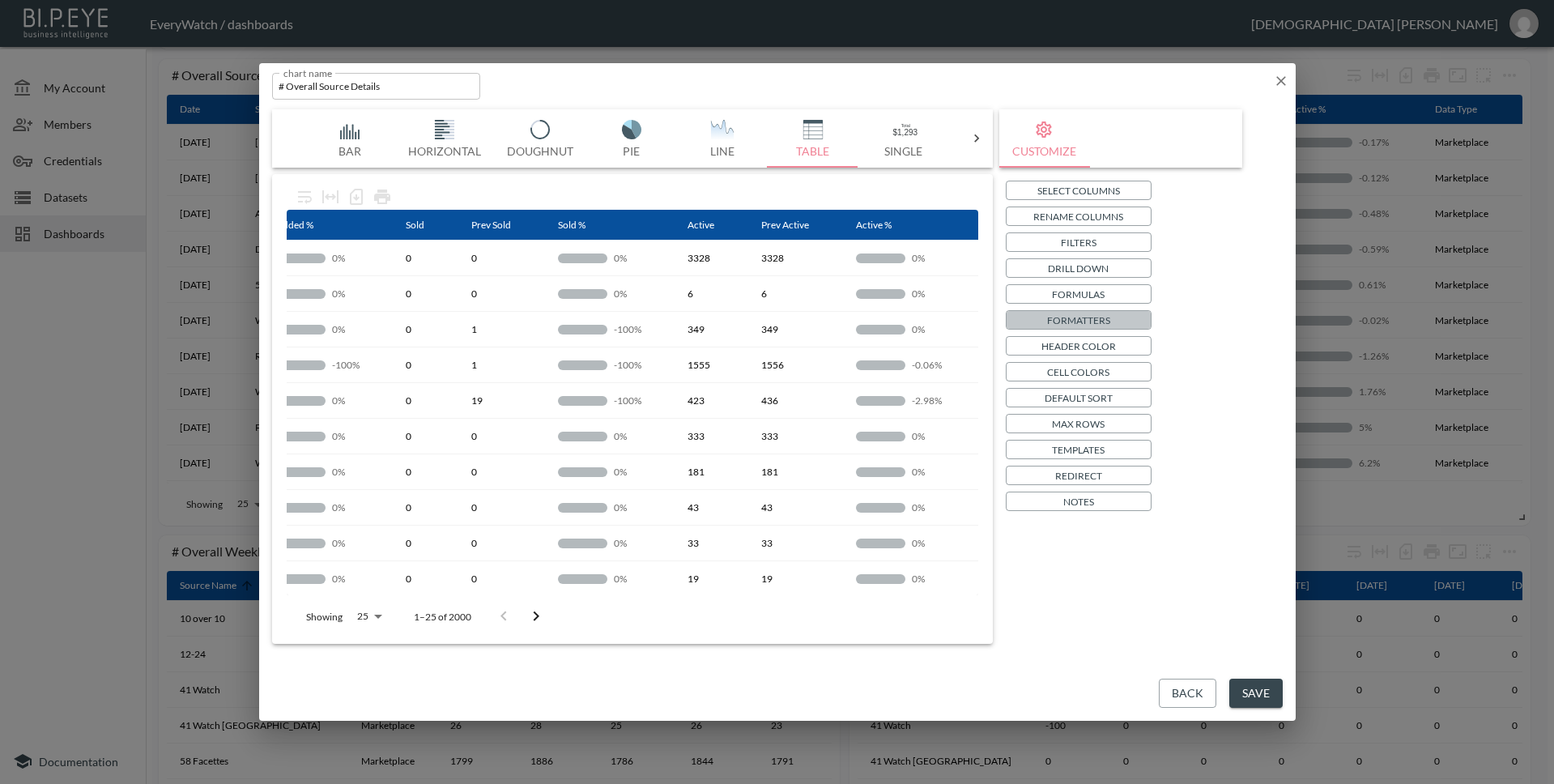
click at [1093, 323] on p "Formatters" at bounding box center [1078, 320] width 63 height 17
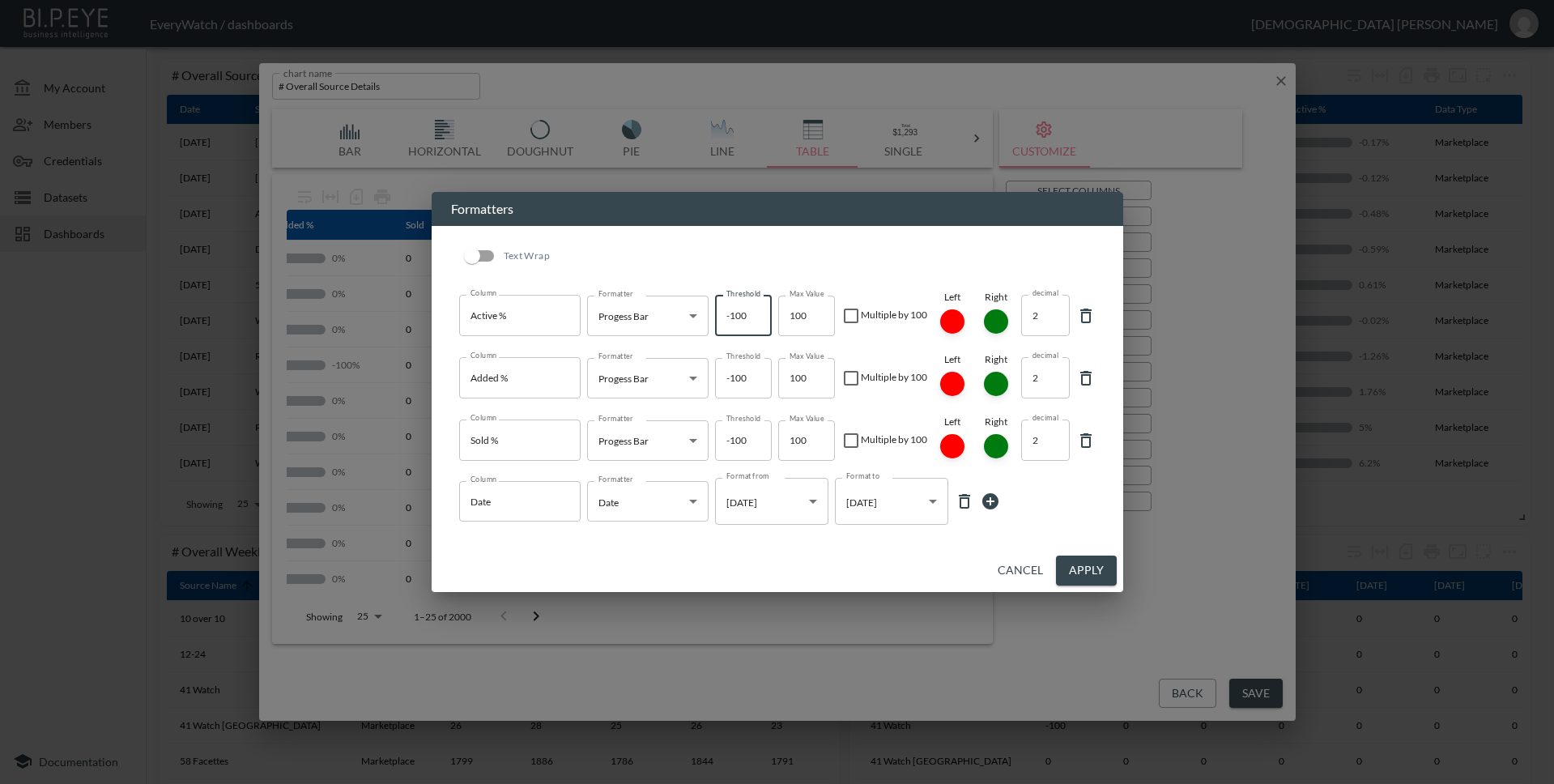
drag, startPoint x: 745, startPoint y: 317, endPoint x: 724, endPoint y: 318, distance: 21.0
click at [724, 318] on input "-100" at bounding box center [743, 315] width 57 height 41
type input "0"
drag, startPoint x: 743, startPoint y: 377, endPoint x: 703, endPoint y: 381, distance: 40.2
click at [703, 381] on div "Formatter Progess Bar Progess Bar Formatter Threshold -100 Threshold Max Value …" at bounding box center [828, 377] width 482 height 49
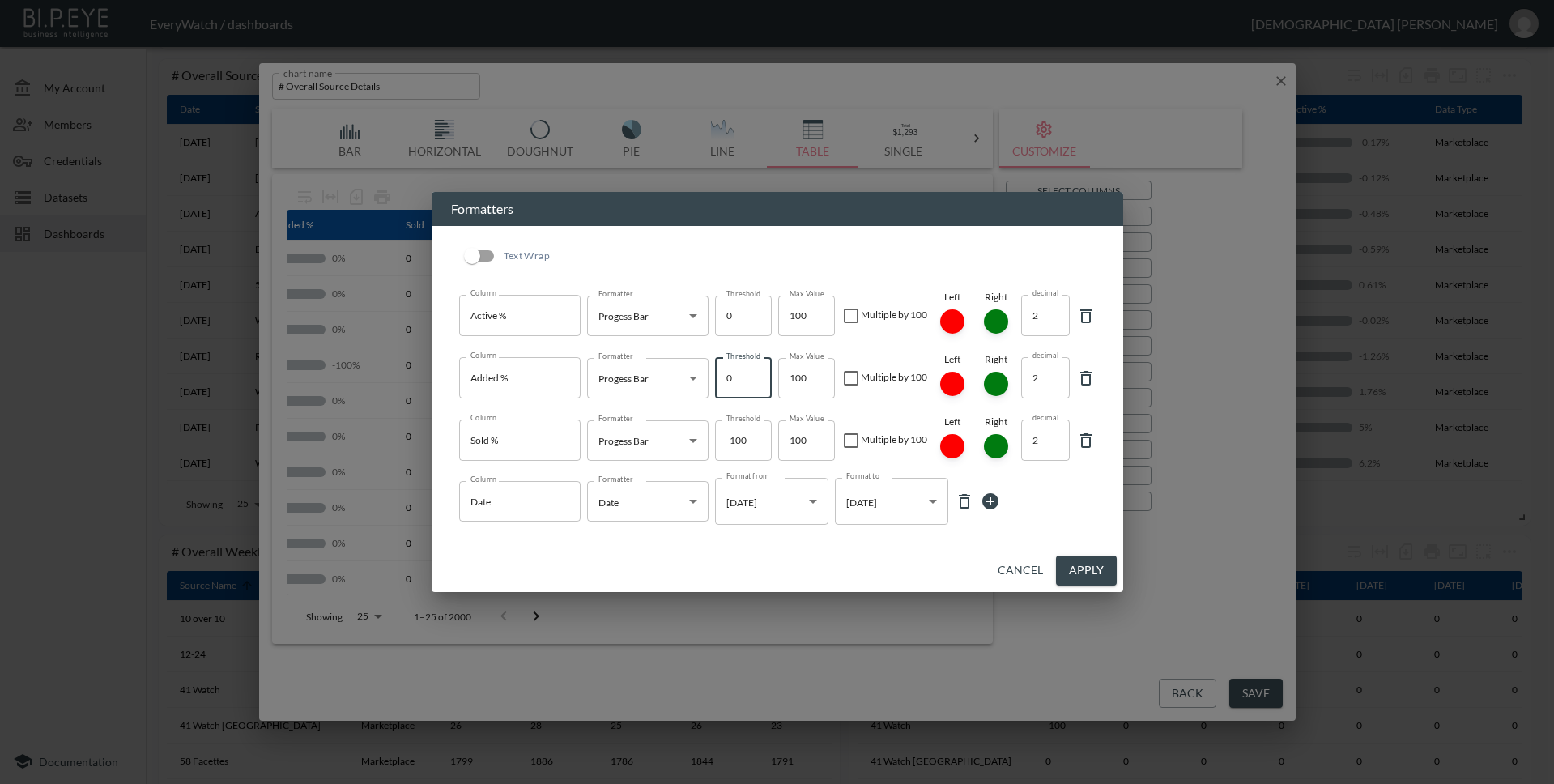
type input "0"
drag, startPoint x: 743, startPoint y: 441, endPoint x: 709, endPoint y: 442, distance: 34.0
click at [709, 442] on div "Formatter Progess Bar Progess Bar Formatter Threshold -100 Threshold Max Value …" at bounding box center [828, 440] width 482 height 49
type input "0"
click at [1094, 579] on button "Apply" at bounding box center [1086, 570] width 61 height 30
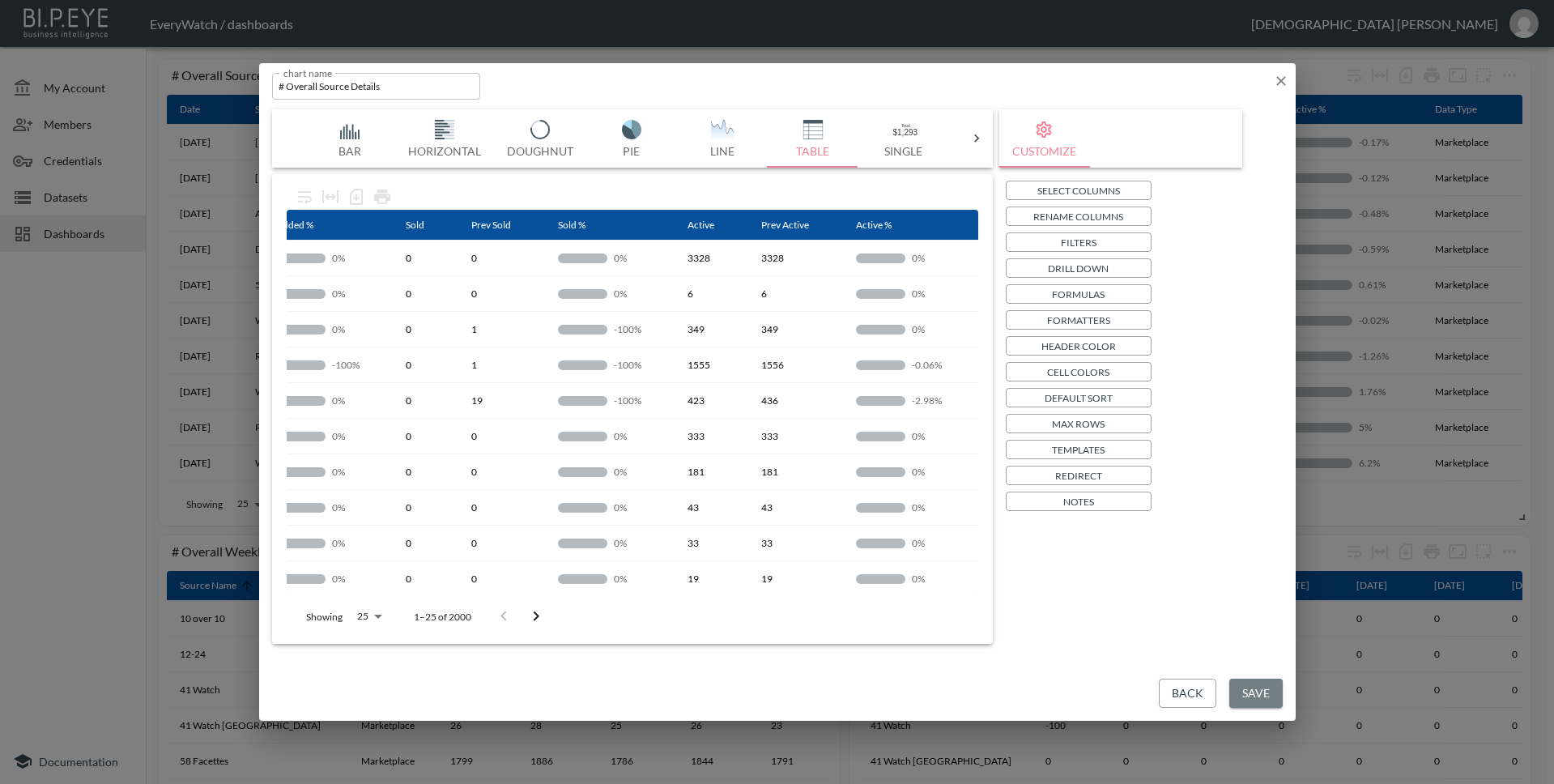
click at [1251, 696] on button "Save" at bounding box center [1256, 693] width 53 height 30
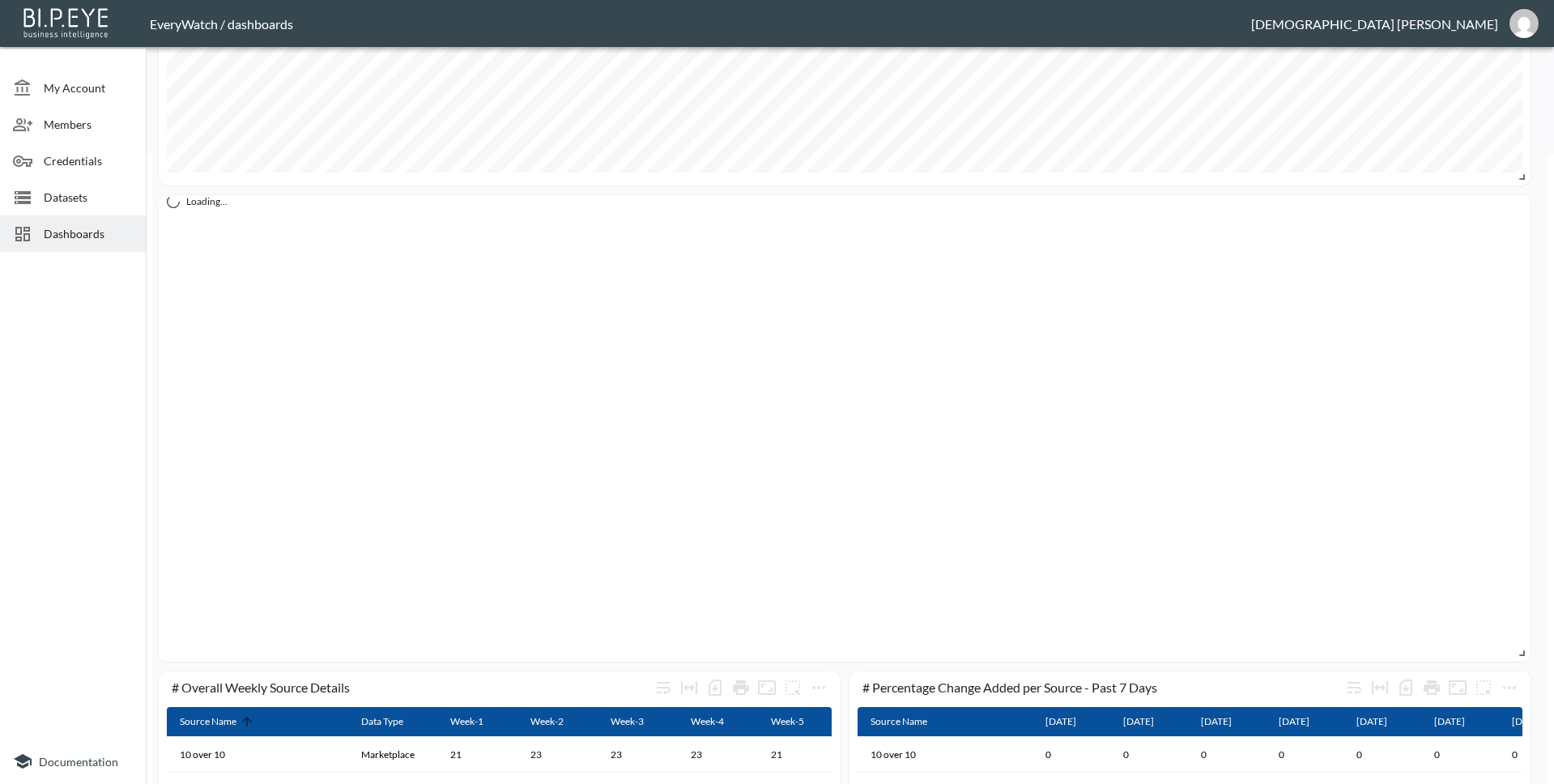
scroll to position [631, 0]
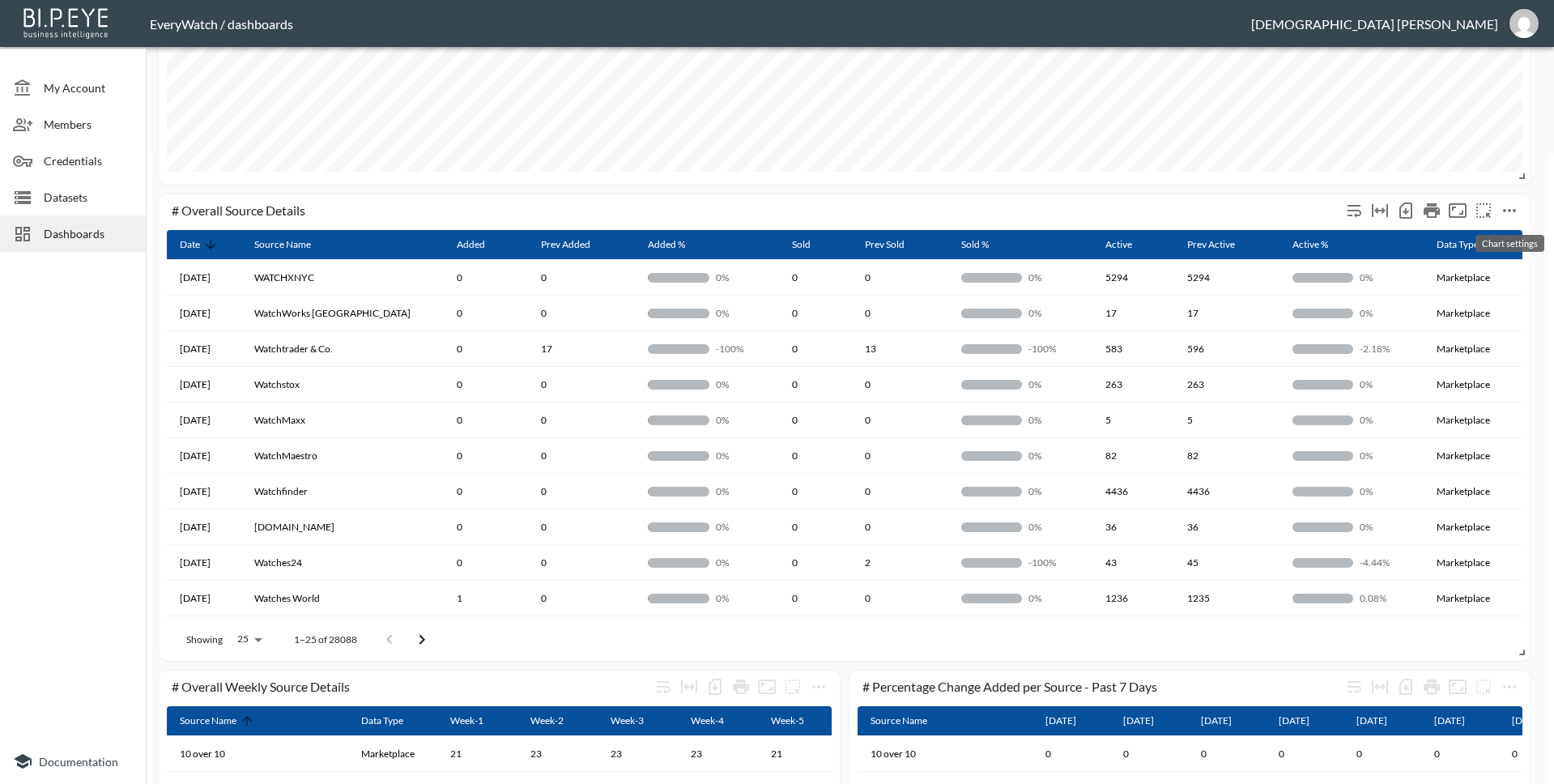
click at [1507, 211] on icon "more" at bounding box center [1509, 210] width 19 height 19
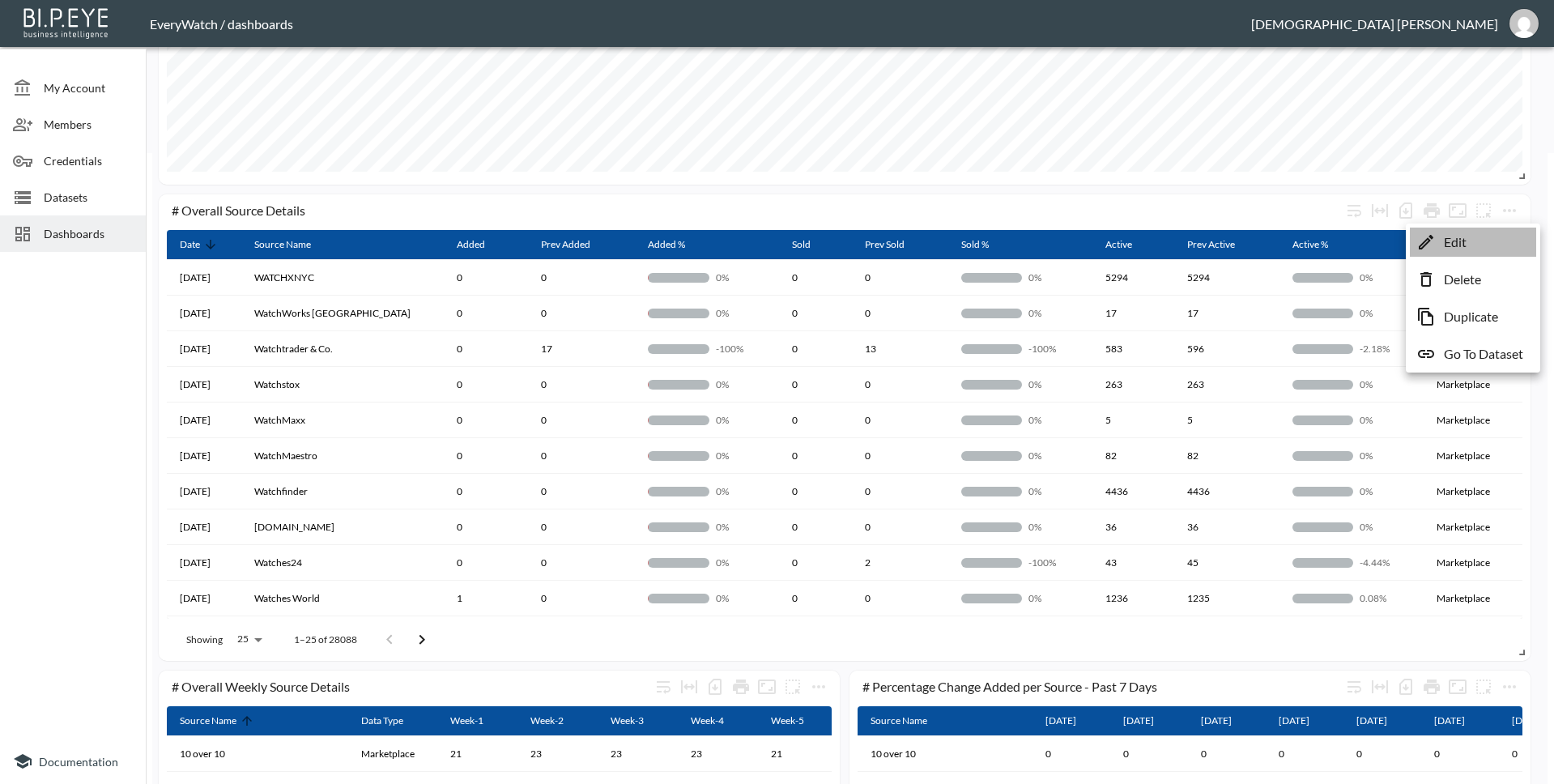
click at [1491, 240] on li "Edit" at bounding box center [1473, 242] width 126 height 29
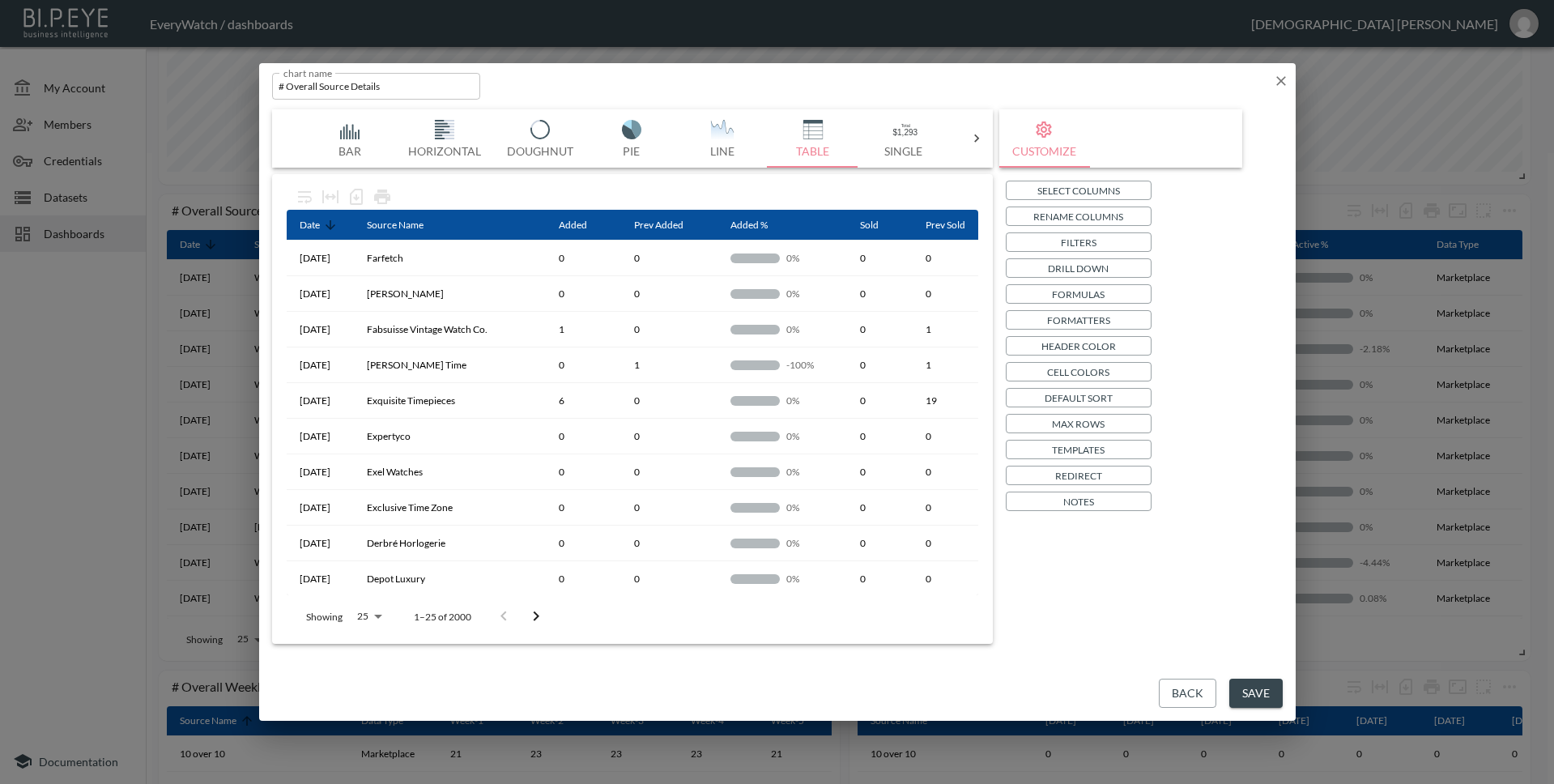
click at [1068, 375] on p "Cell Colors" at bounding box center [1078, 372] width 62 height 17
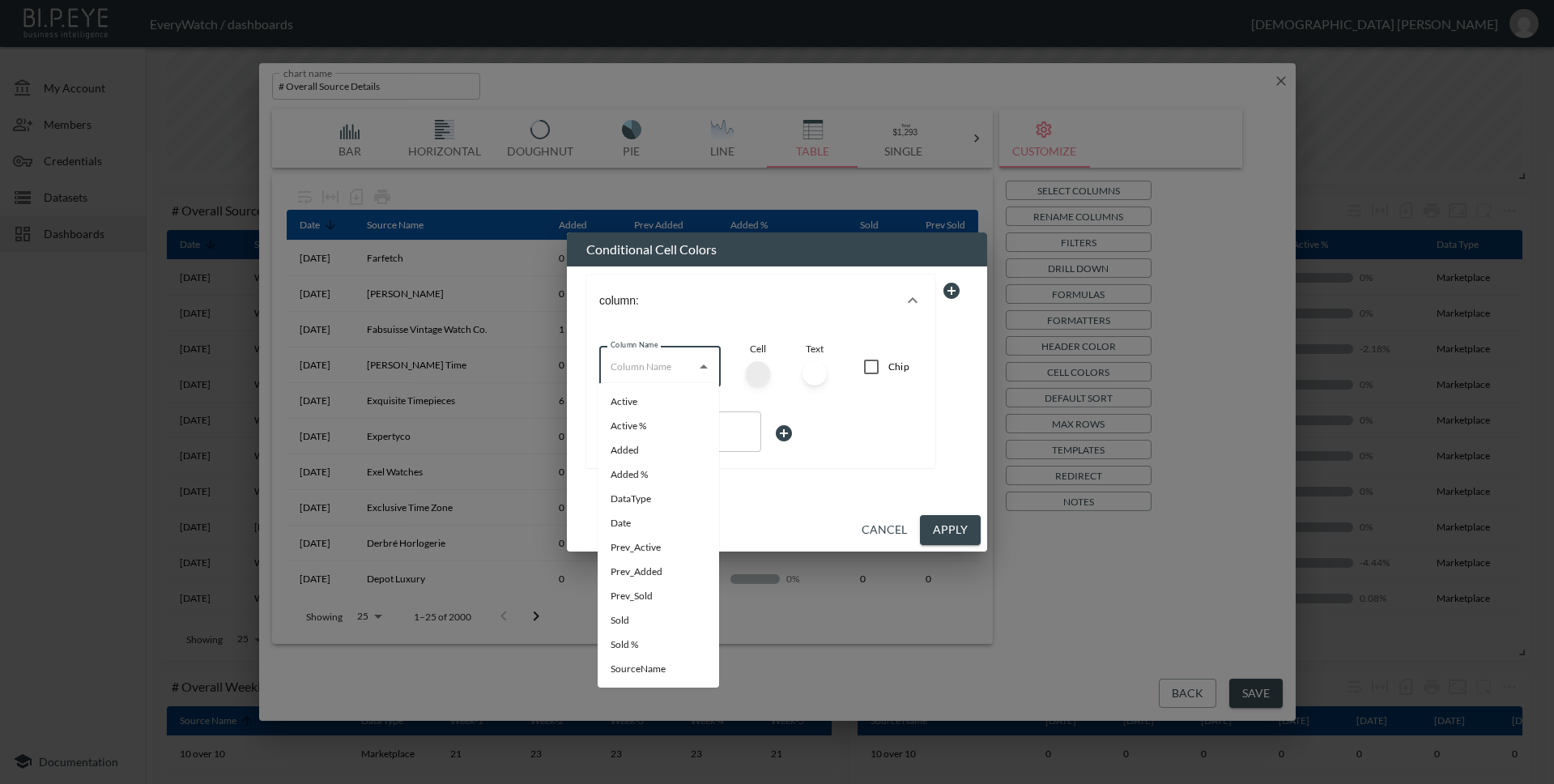
click at [672, 357] on input "Column Name" at bounding box center [647, 367] width 82 height 26
click at [664, 468] on li "Added %" at bounding box center [659, 474] width 121 height 24
type input "Added %"
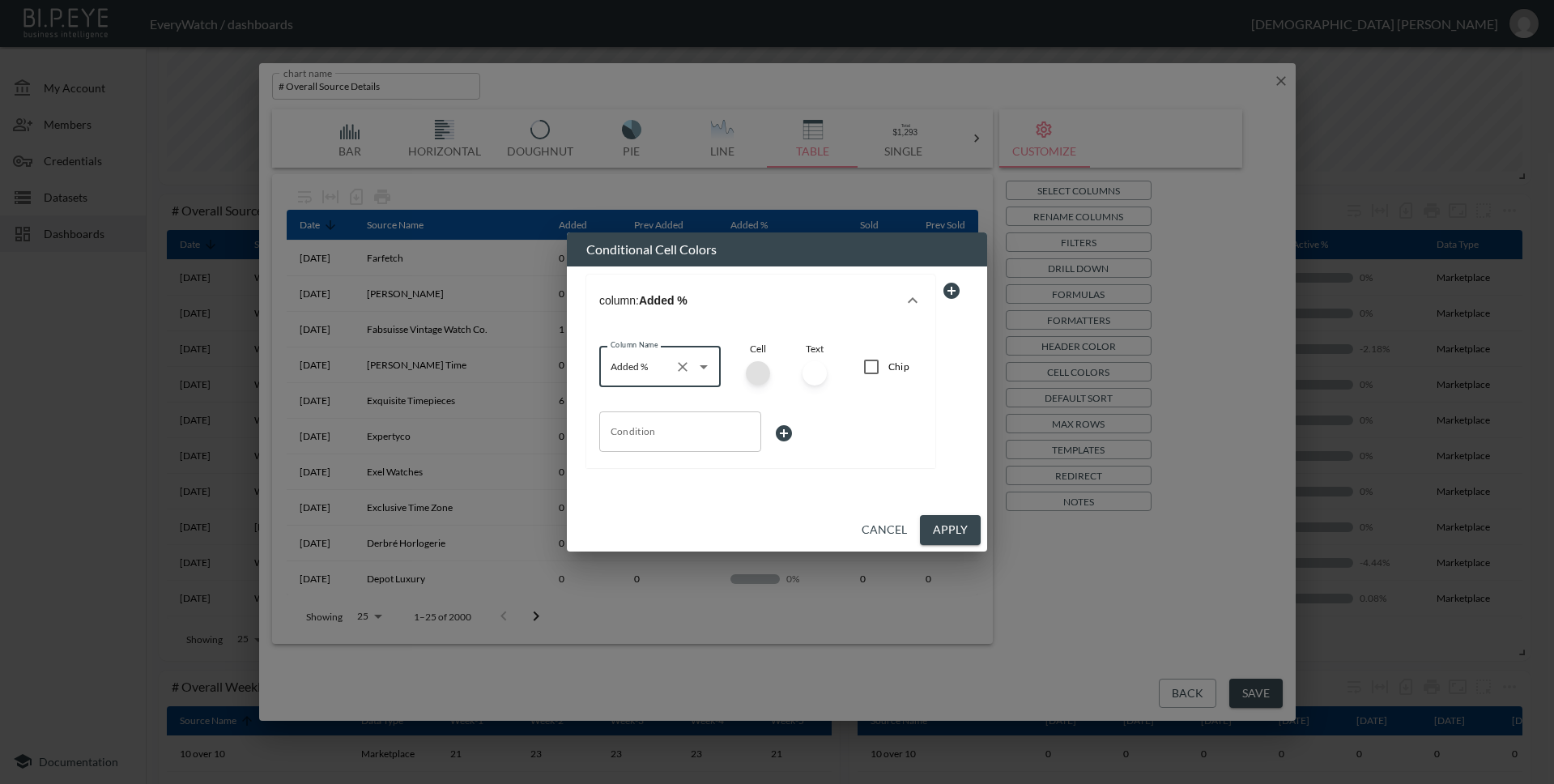
click at [761, 373] on div at bounding box center [757, 372] width 24 height 24
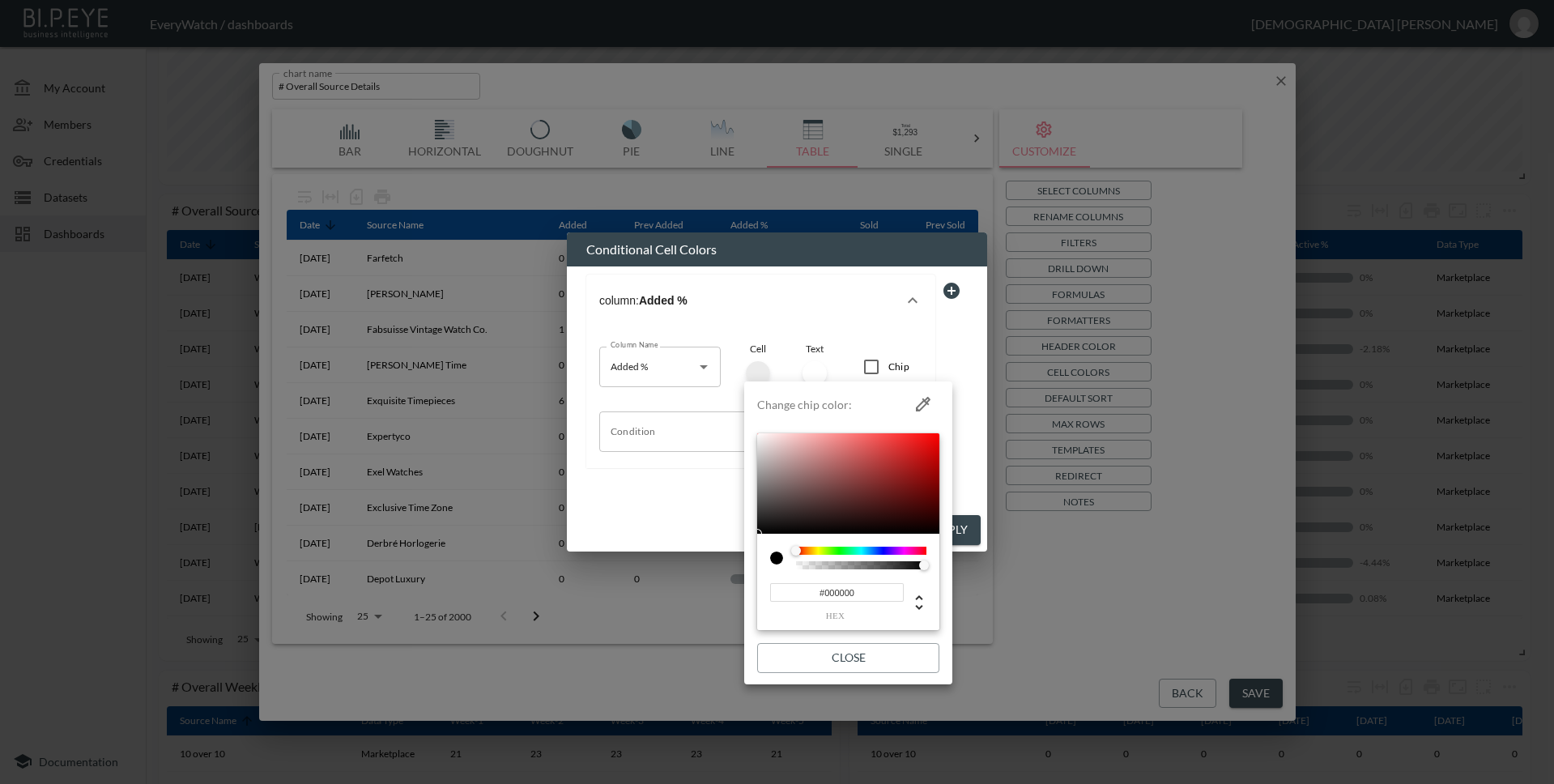
type input "#EC1616"
click at [922, 441] on div at bounding box center [848, 483] width 182 height 101
click at [761, 270] on div at bounding box center [777, 392] width 1554 height 784
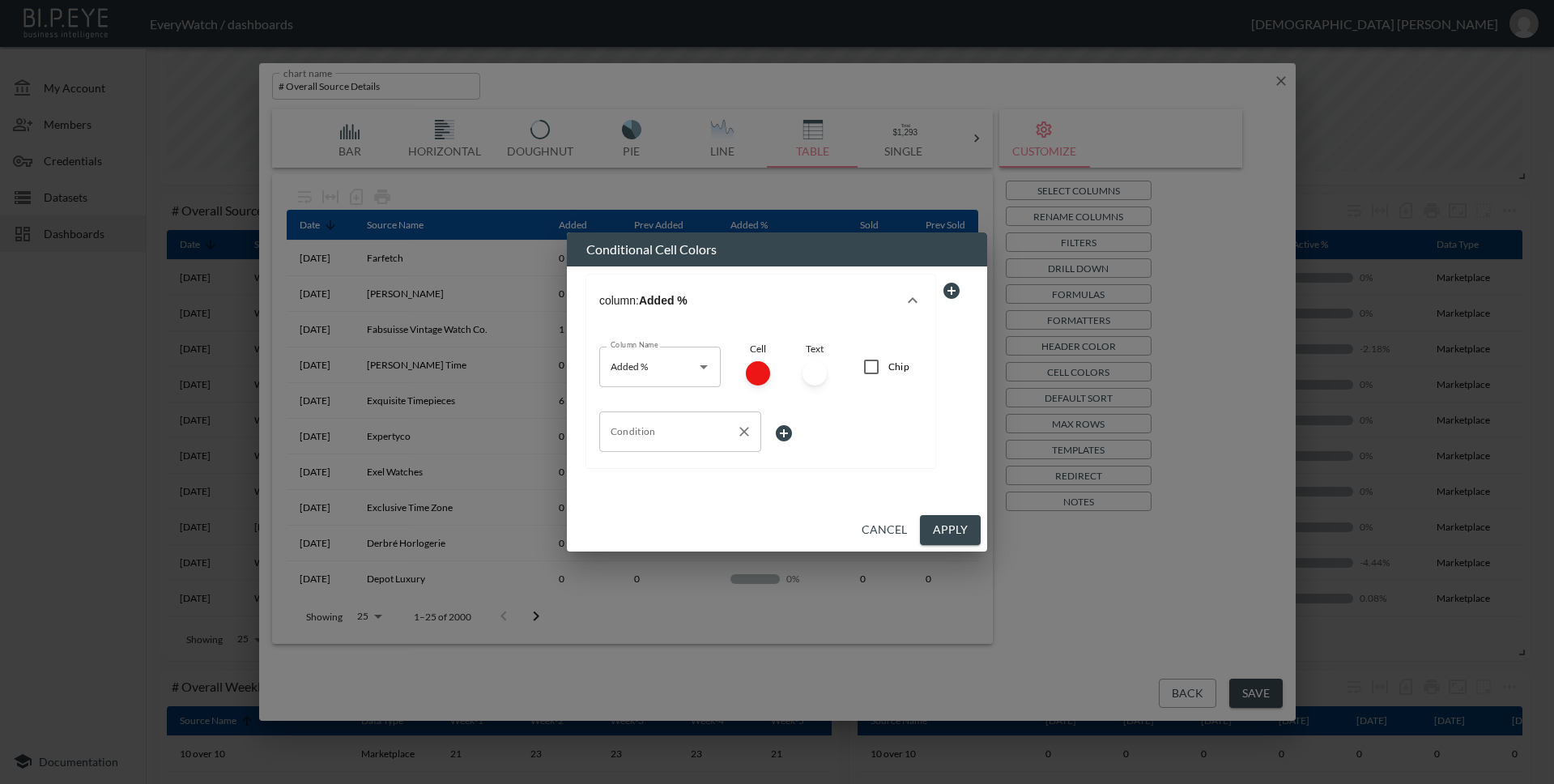
click at [672, 436] on input "Condition" at bounding box center [668, 431] width 123 height 26
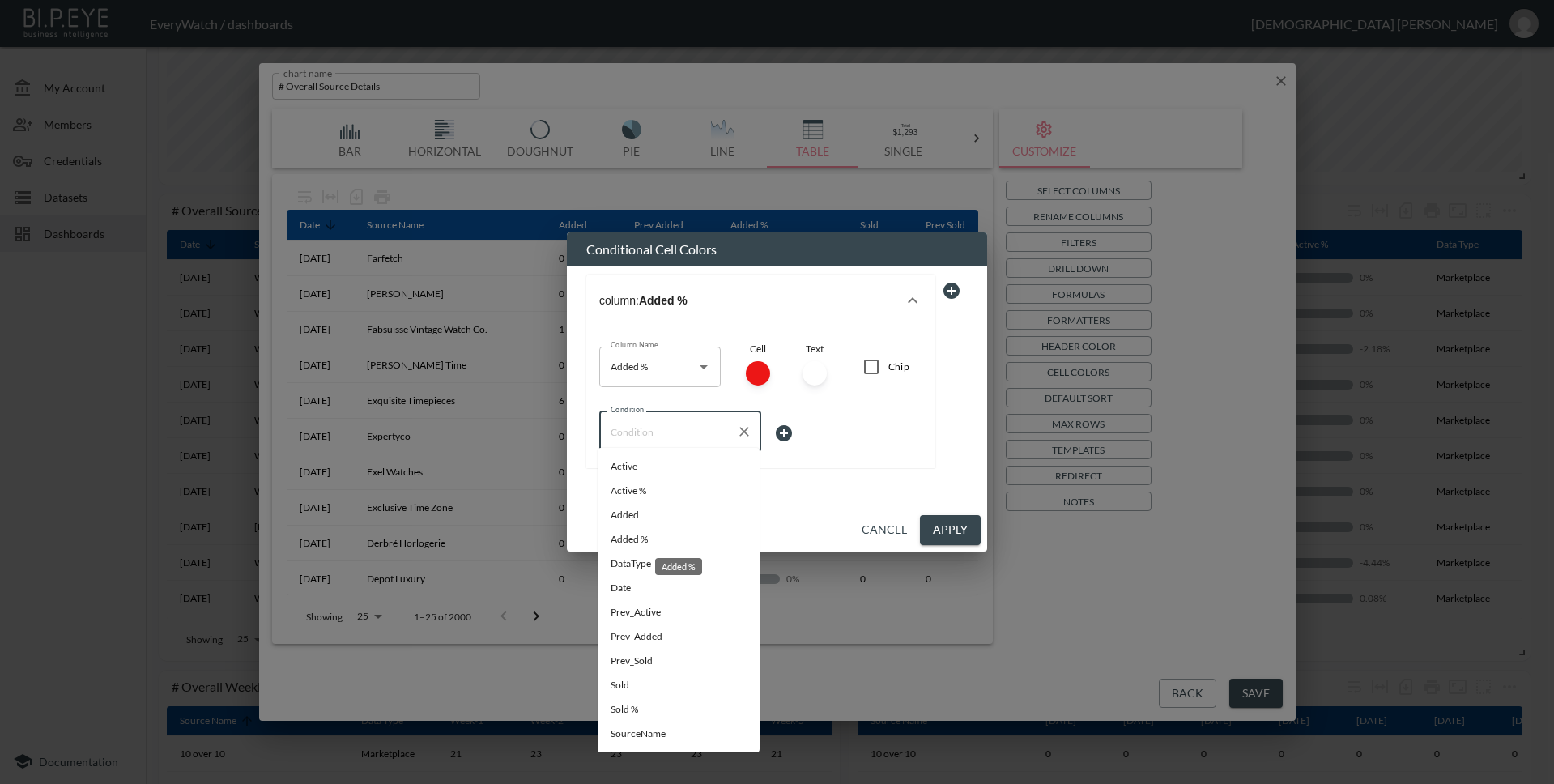
click at [677, 533] on span "Added %" at bounding box center [678, 540] width 136 height 15
type input "Added %"
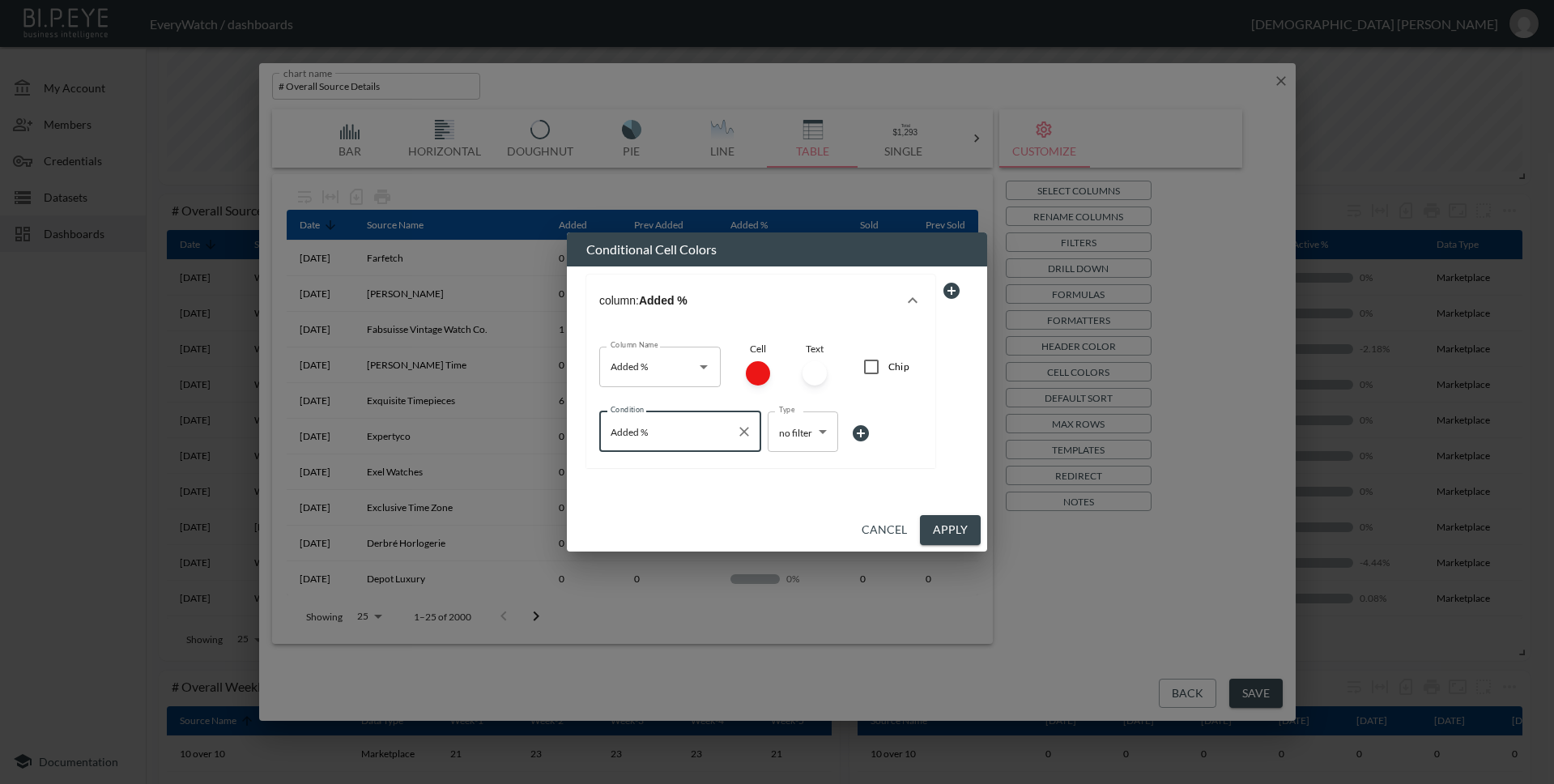
click at [806, 436] on body "BI.P.EYE, Interactive Analytics Dashboards - app EveryWatch / dashboards [PERSO…" at bounding box center [777, 392] width 1554 height 784
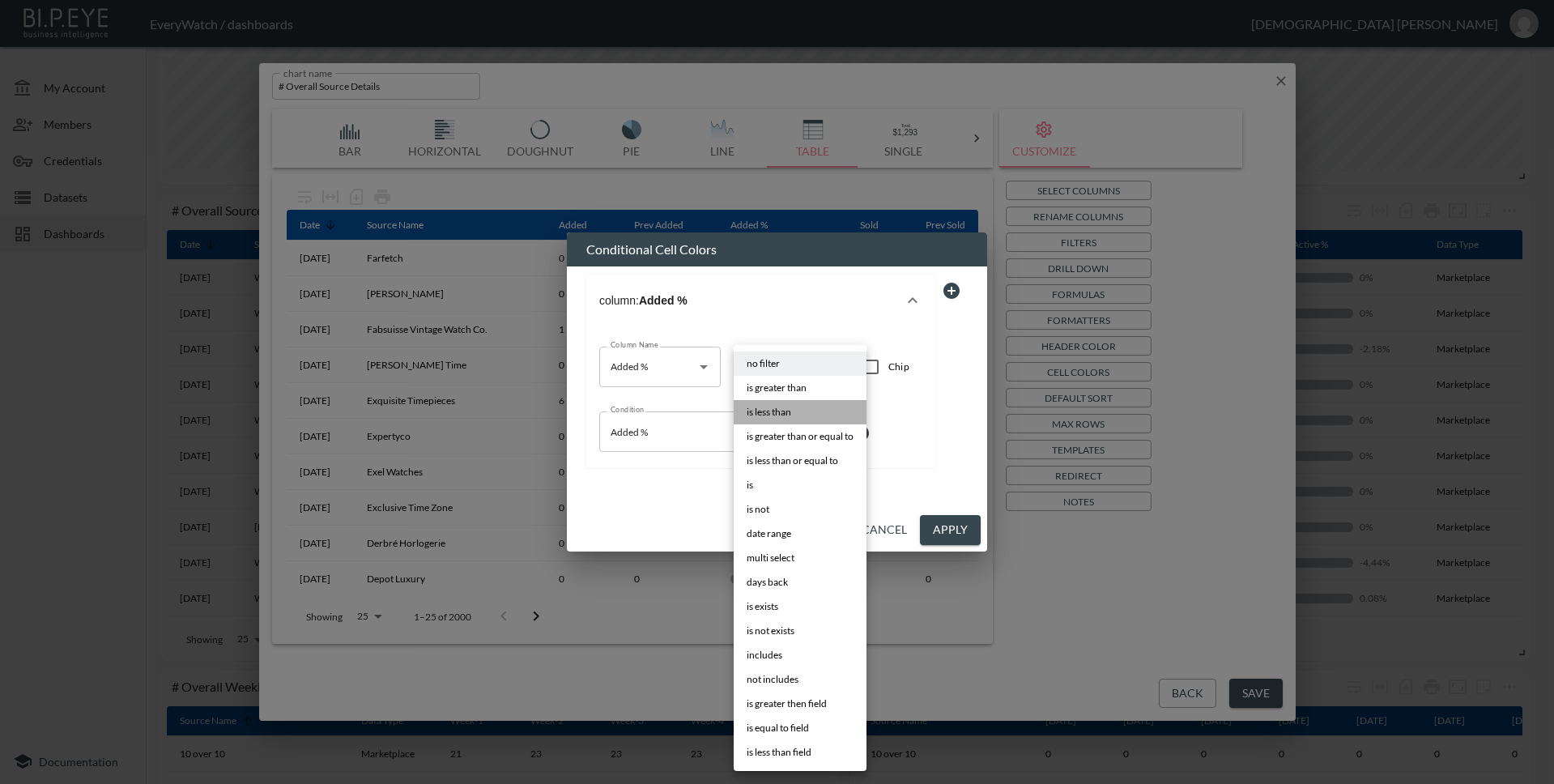
click at [807, 417] on li "is less than" at bounding box center [800, 412] width 133 height 24
type input "is less than"
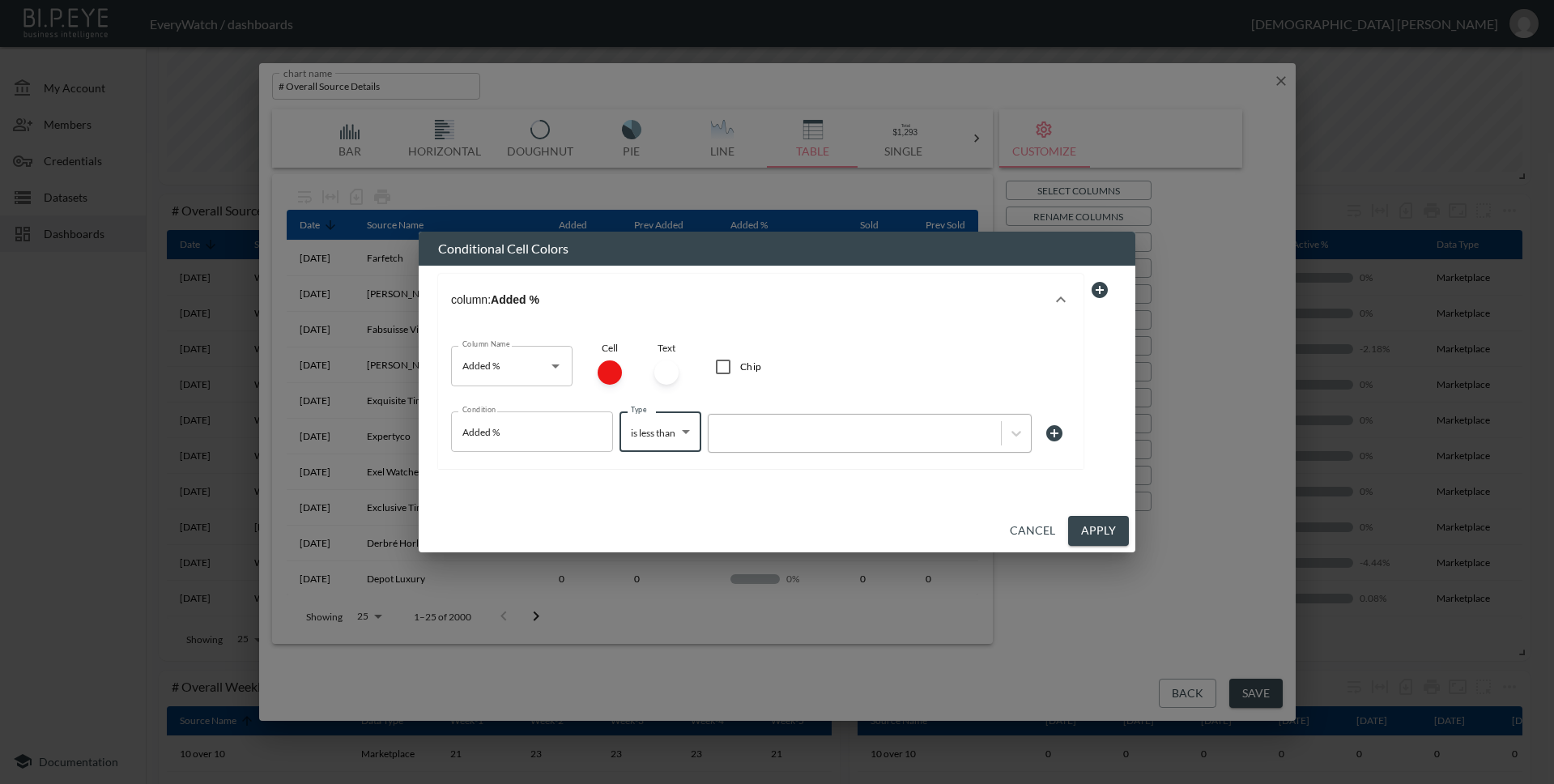
click at [831, 426] on div at bounding box center [855, 433] width 276 height 16
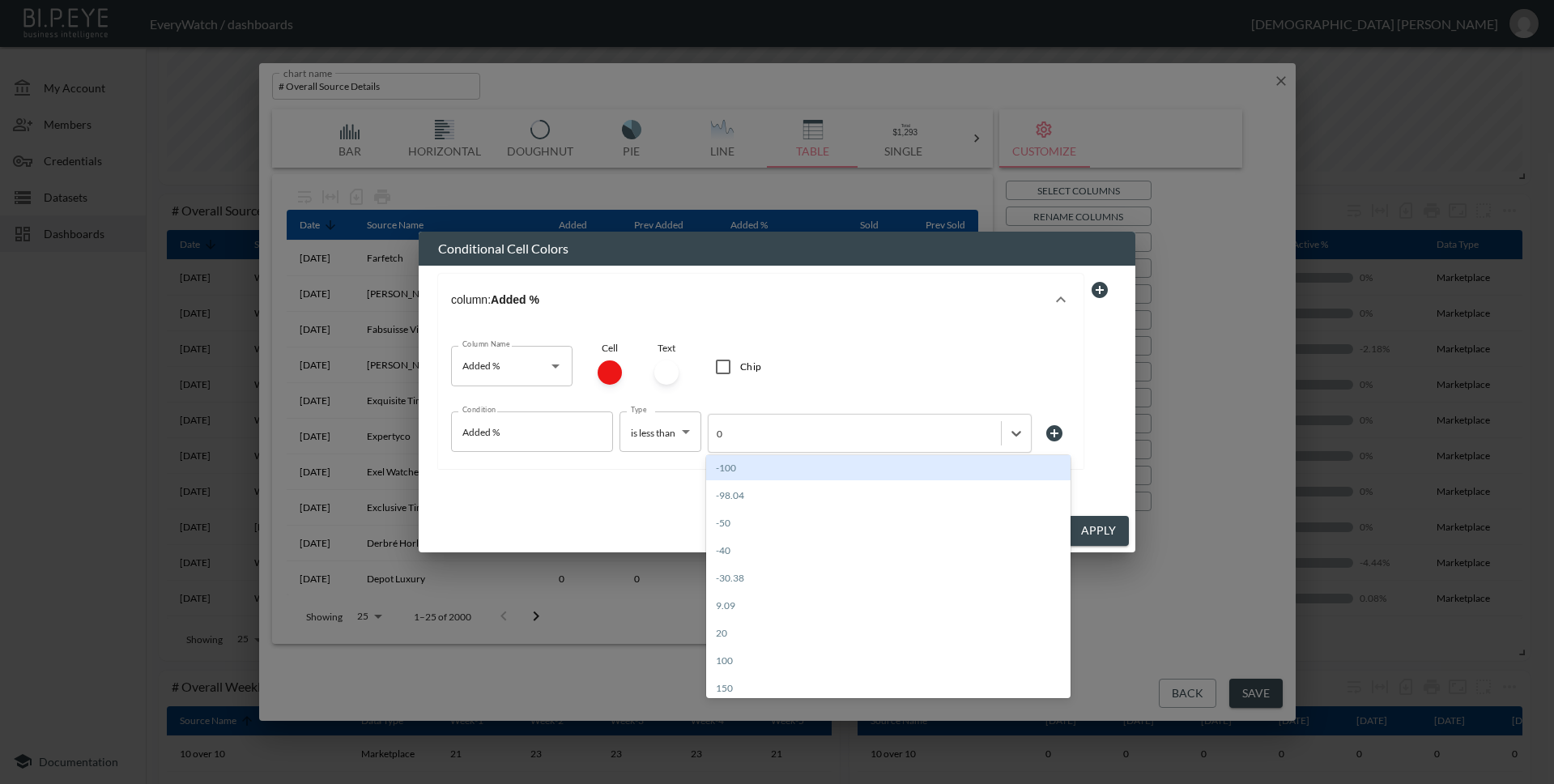
type input "0"
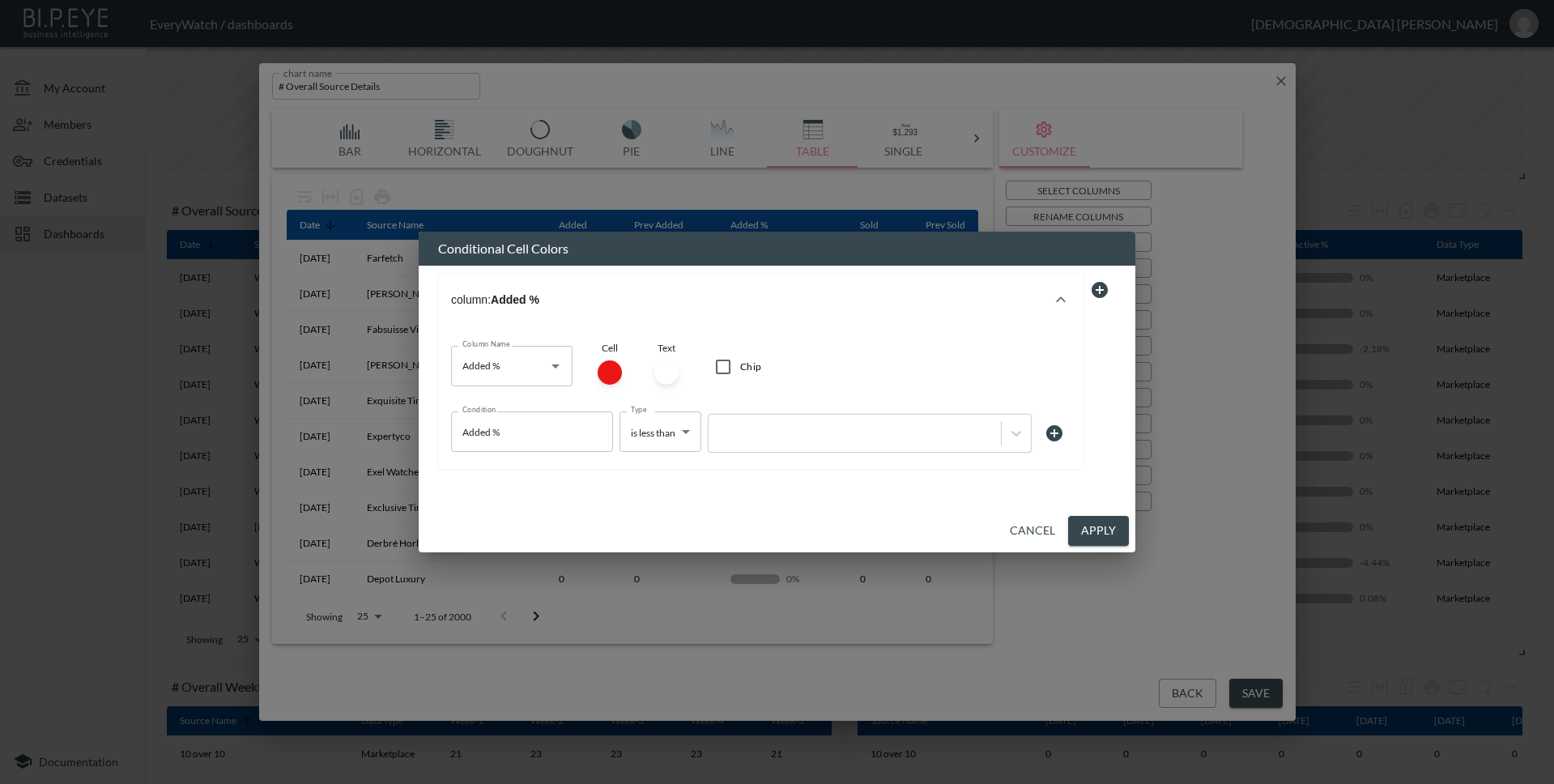
click at [1015, 379] on div "Column Name Added % Column Name Cell Text Chip" at bounding box center [760, 371] width 619 height 78
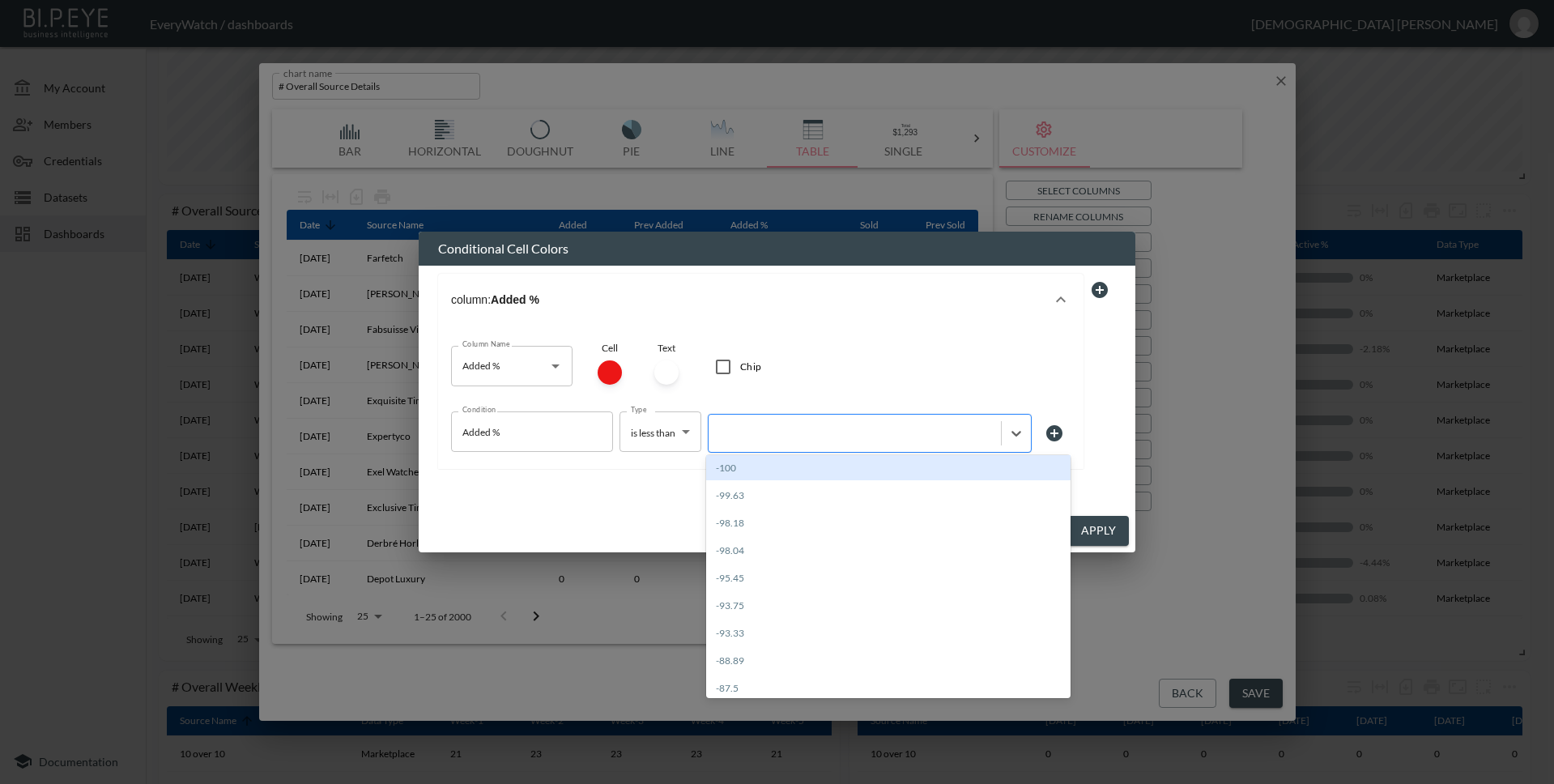
click at [905, 441] on div at bounding box center [870, 433] width 324 height 39
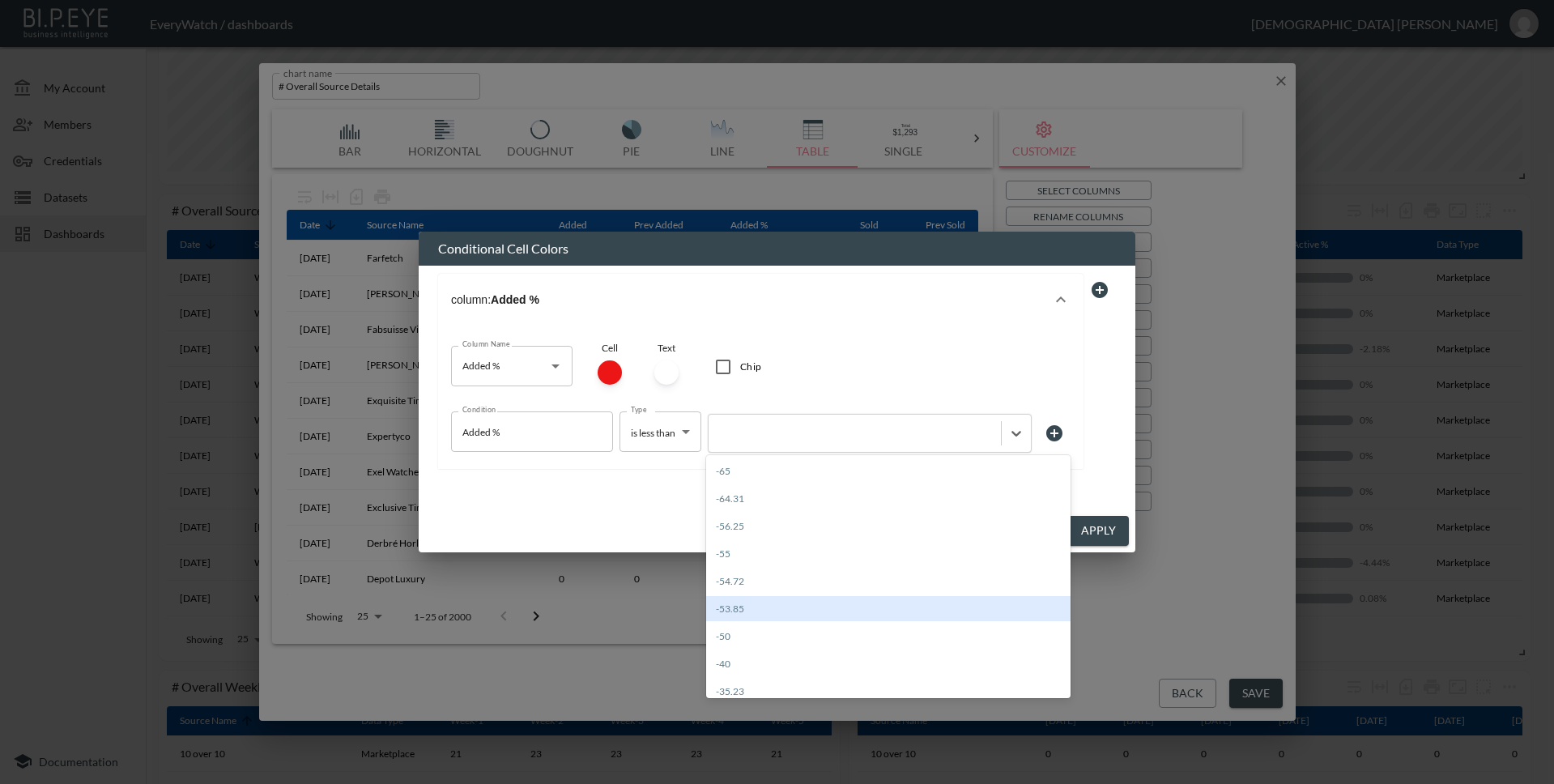
scroll to position [0, 0]
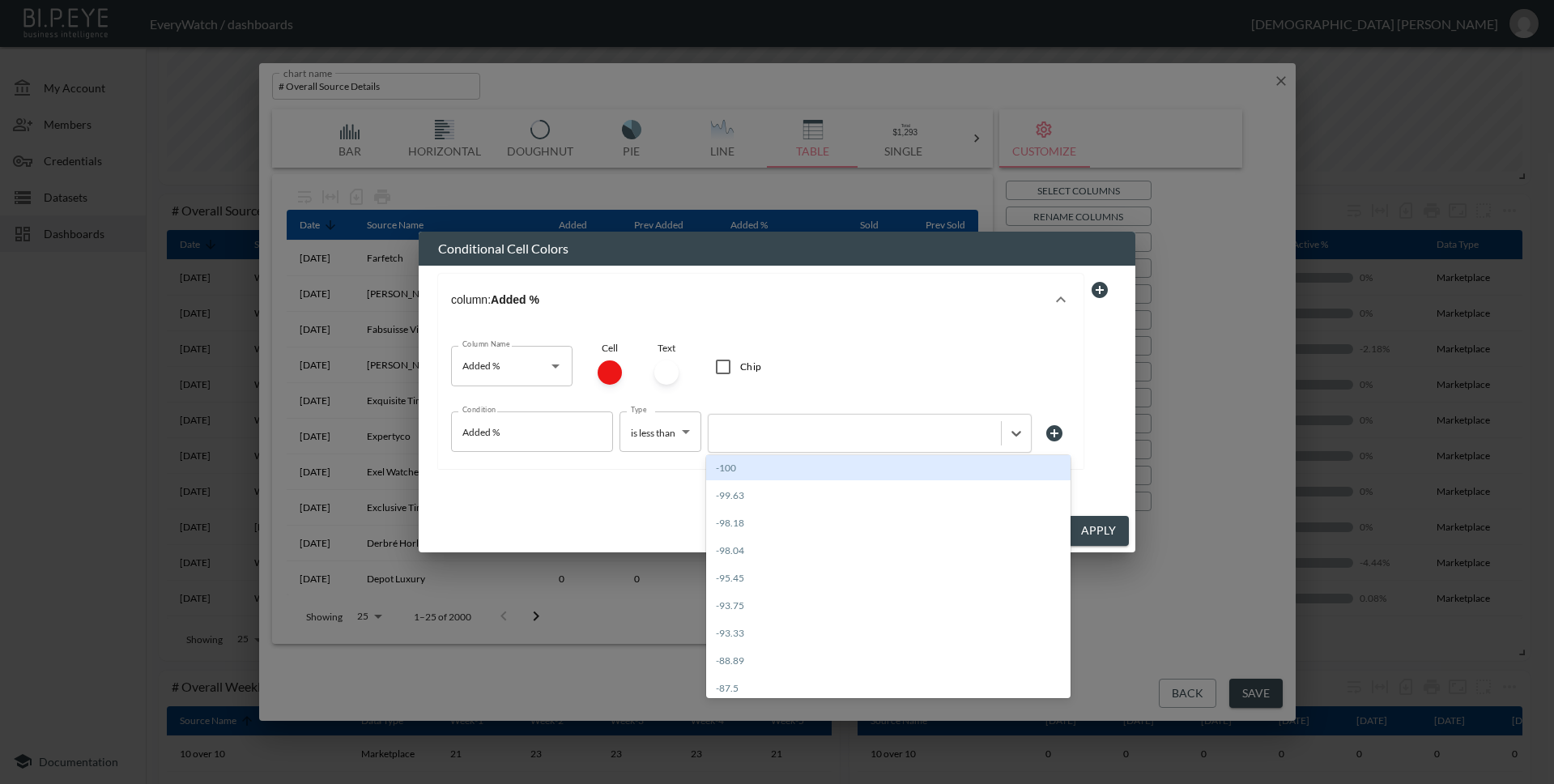
click at [1087, 402] on div at bounding box center [1099, 377] width 32 height 208
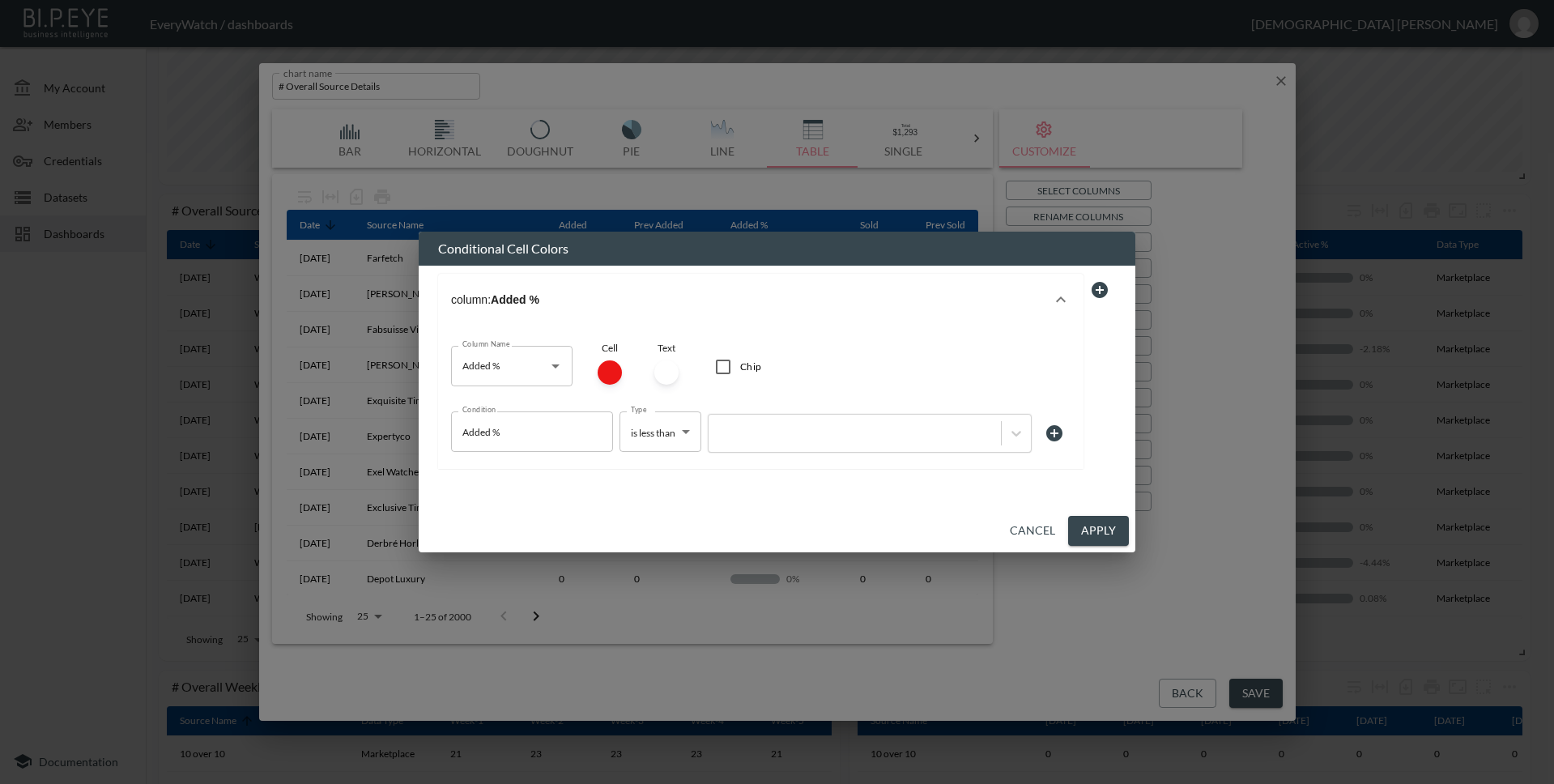
click at [1019, 535] on button "Cancel" at bounding box center [1033, 530] width 58 height 30
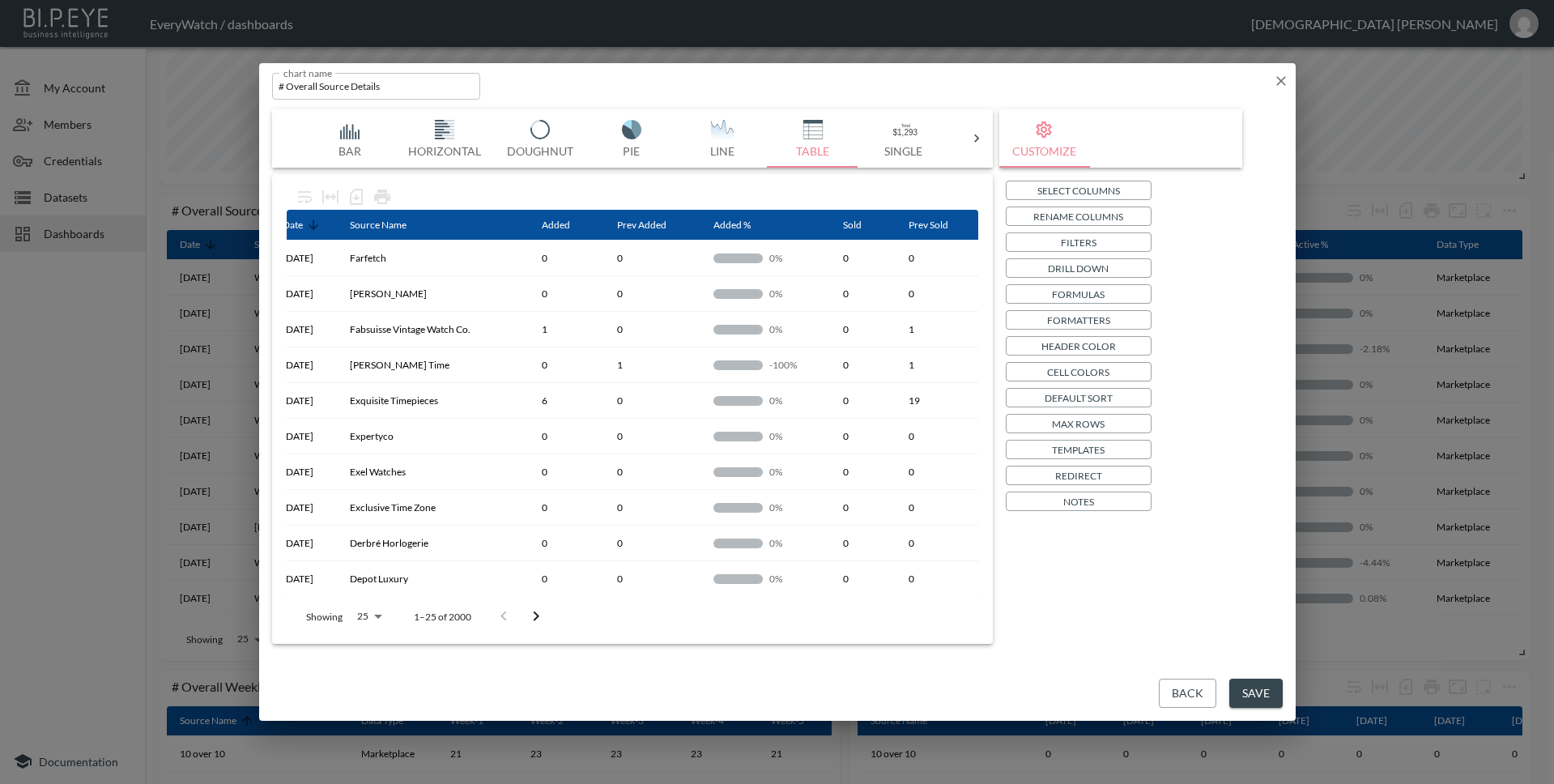
scroll to position [0, 16]
click at [756, 223] on icon at bounding box center [763, 225] width 15 height 15
click at [733, 223] on th "Added %" at bounding box center [761, 224] width 130 height 31
click at [749, 228] on icon at bounding box center [757, 225] width 15 height 15
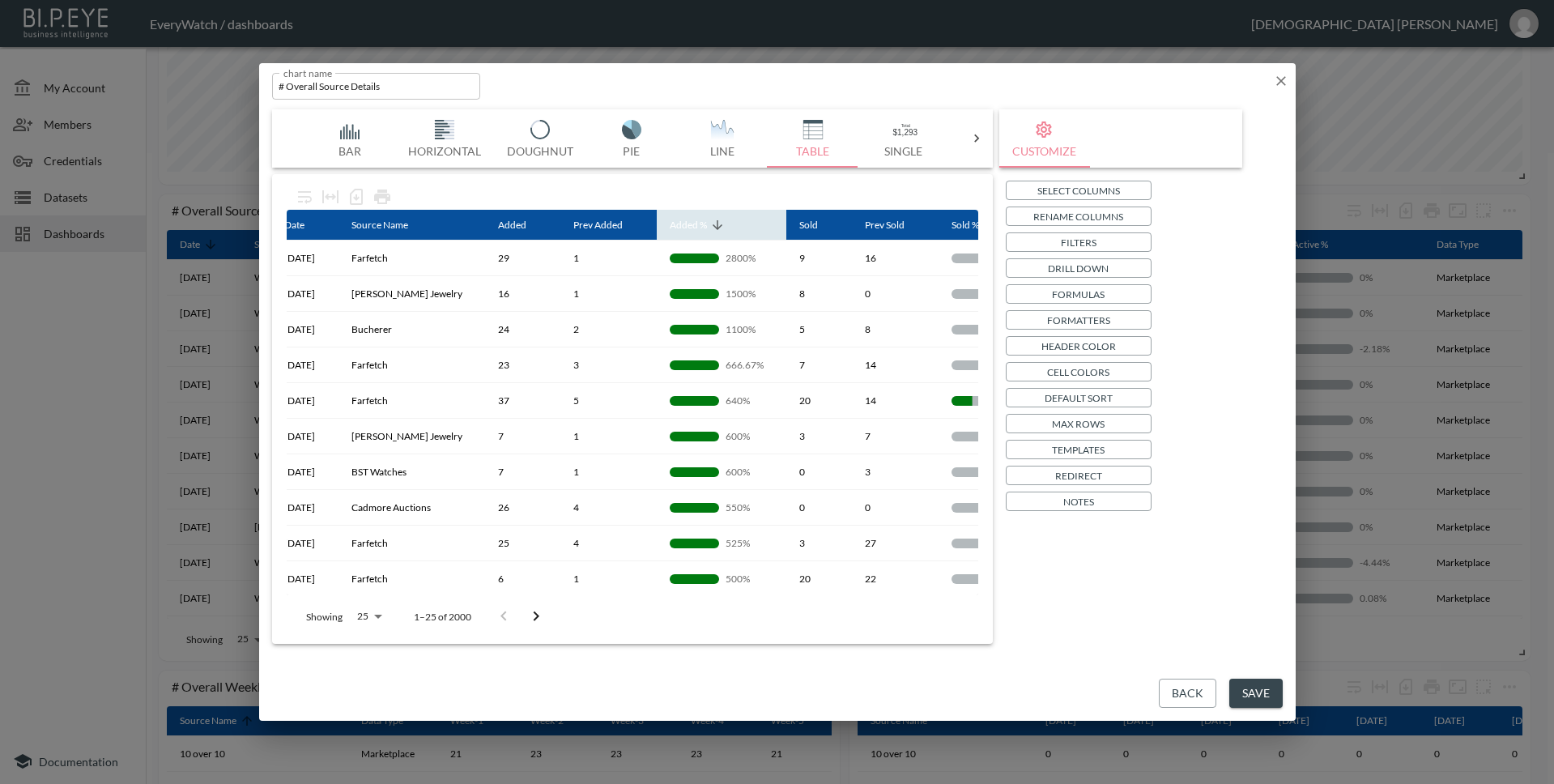
click at [719, 223] on span "Added %" at bounding box center [698, 224] width 58 height 19
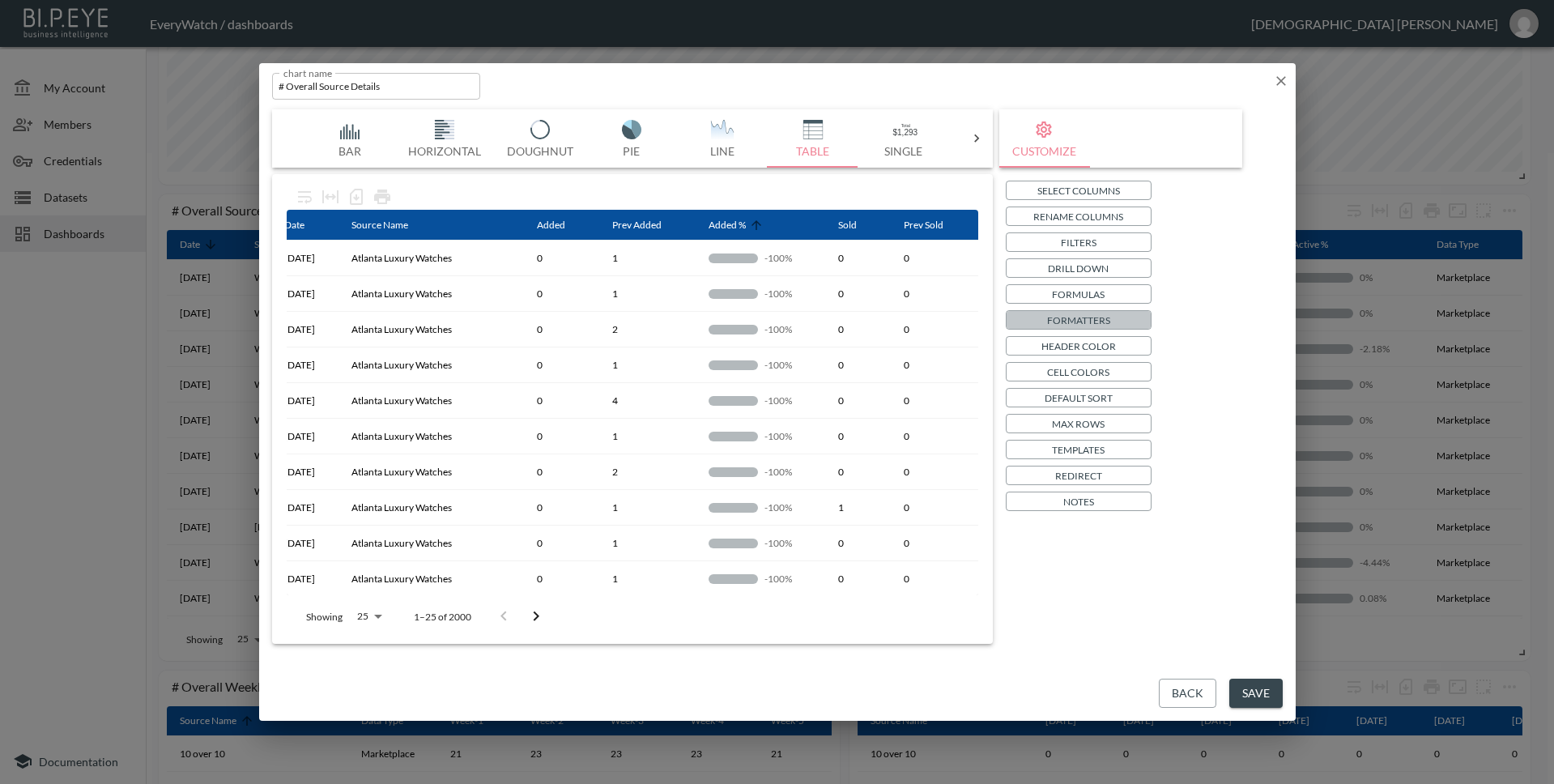
click at [1086, 313] on p "Formatters" at bounding box center [1078, 320] width 63 height 17
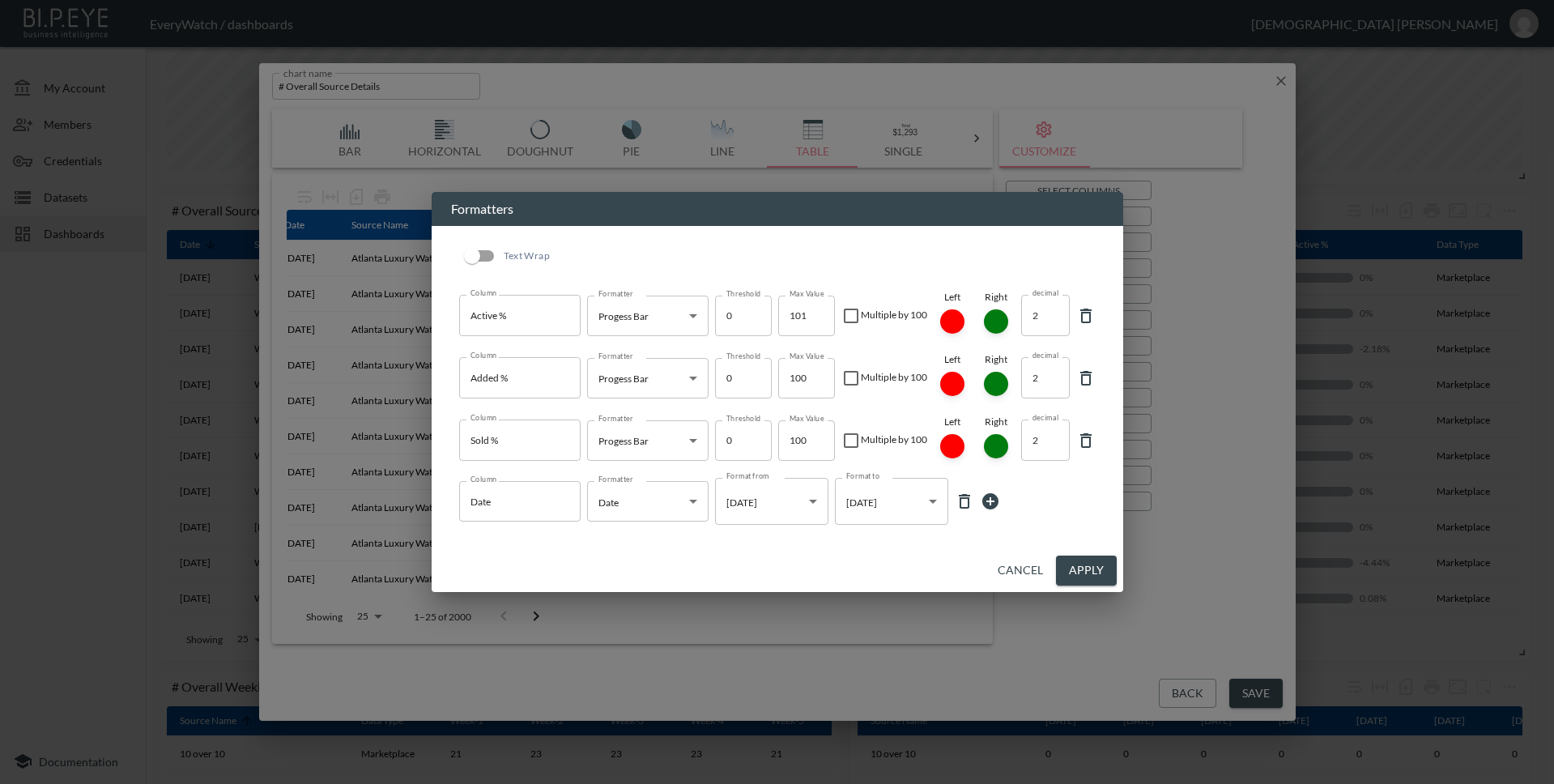
click at [816, 313] on input "101" at bounding box center [807, 315] width 57 height 41
click at [816, 313] on input "102" at bounding box center [807, 315] width 57 height 41
click at [816, 313] on input "103" at bounding box center [807, 315] width 57 height 41
click at [816, 313] on input "104" at bounding box center [807, 315] width 57 height 41
click at [819, 318] on input "103" at bounding box center [807, 315] width 57 height 41
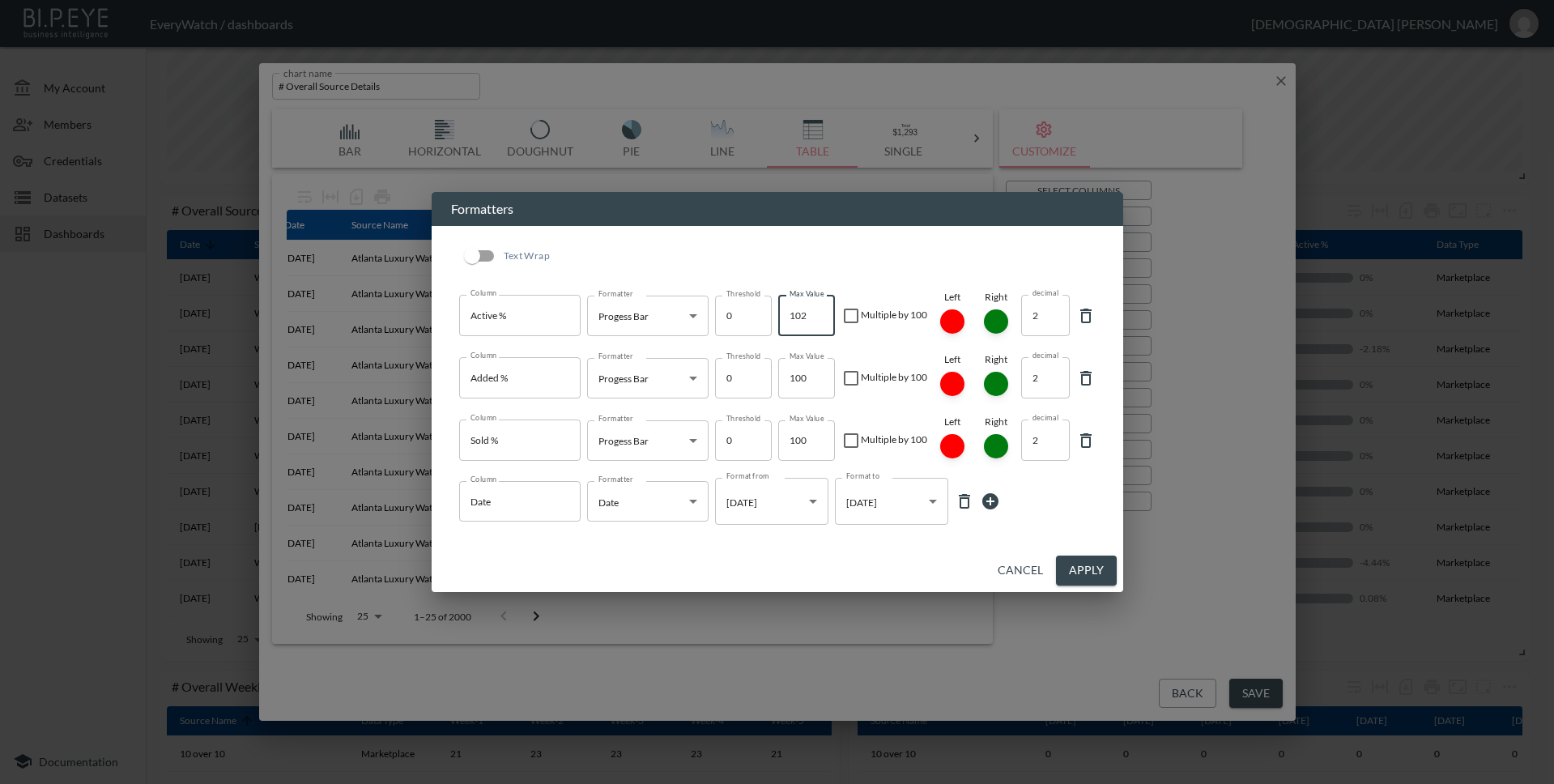
click at [819, 318] on input "102" at bounding box center [807, 315] width 57 height 41
click at [819, 318] on input "101" at bounding box center [807, 315] width 57 height 41
type input "100"
click at [818, 318] on input "100" at bounding box center [807, 315] width 57 height 41
click at [826, 555] on div "Cancel Apply" at bounding box center [777, 570] width 692 height 43
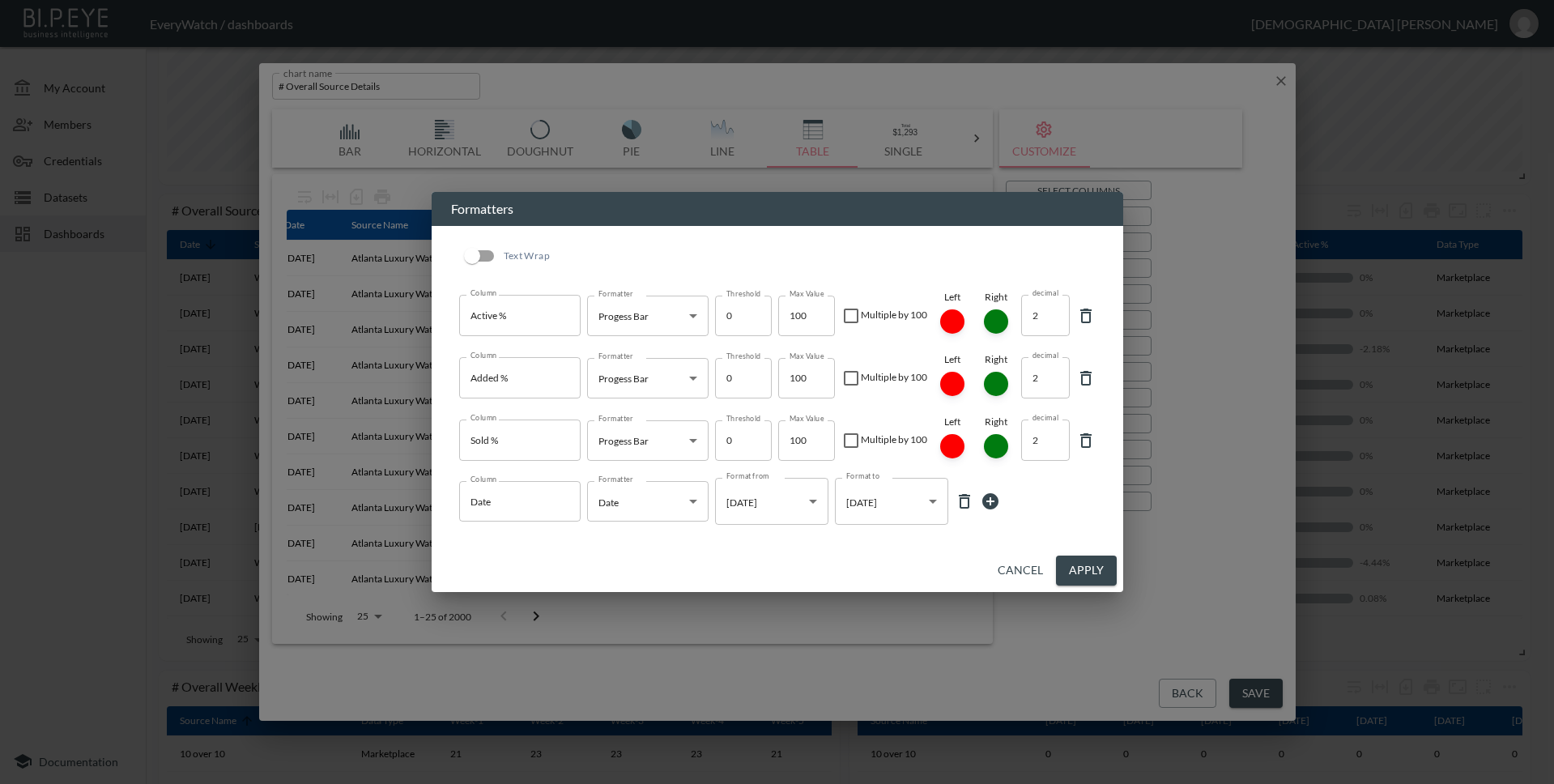
click at [988, 501] on icon at bounding box center [989, 500] width 19 height 19
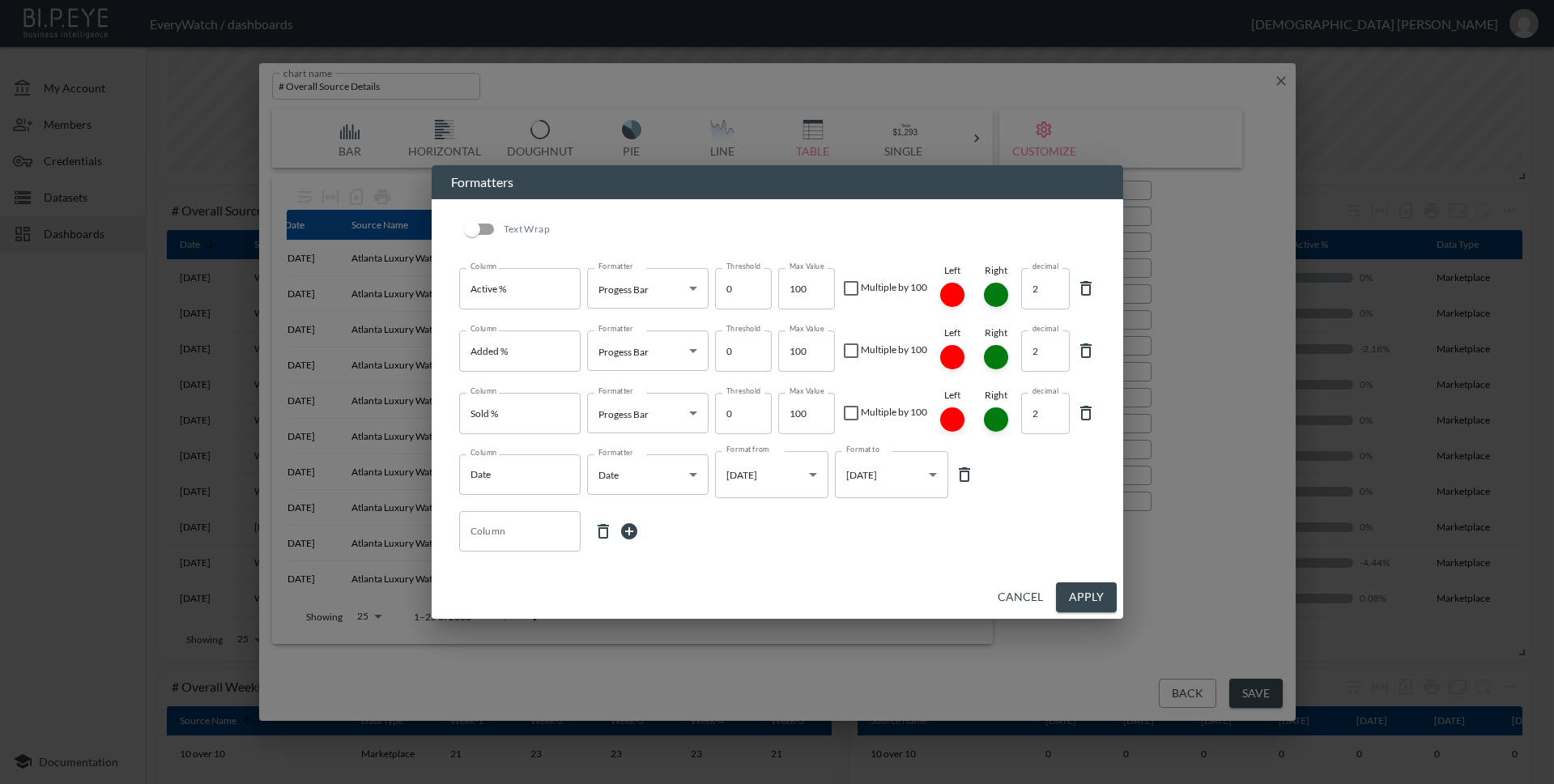
click at [503, 542] on input "Column" at bounding box center [520, 530] width 107 height 26
click at [506, 238] on li "Active %" at bounding box center [518, 249] width 121 height 24
type input "Active %"
click at [659, 529] on body "BI.P.EYE, Interactive Analytics Dashboards - app EveryWatch / dashboards [PERSO…" at bounding box center [777, 392] width 1554 height 784
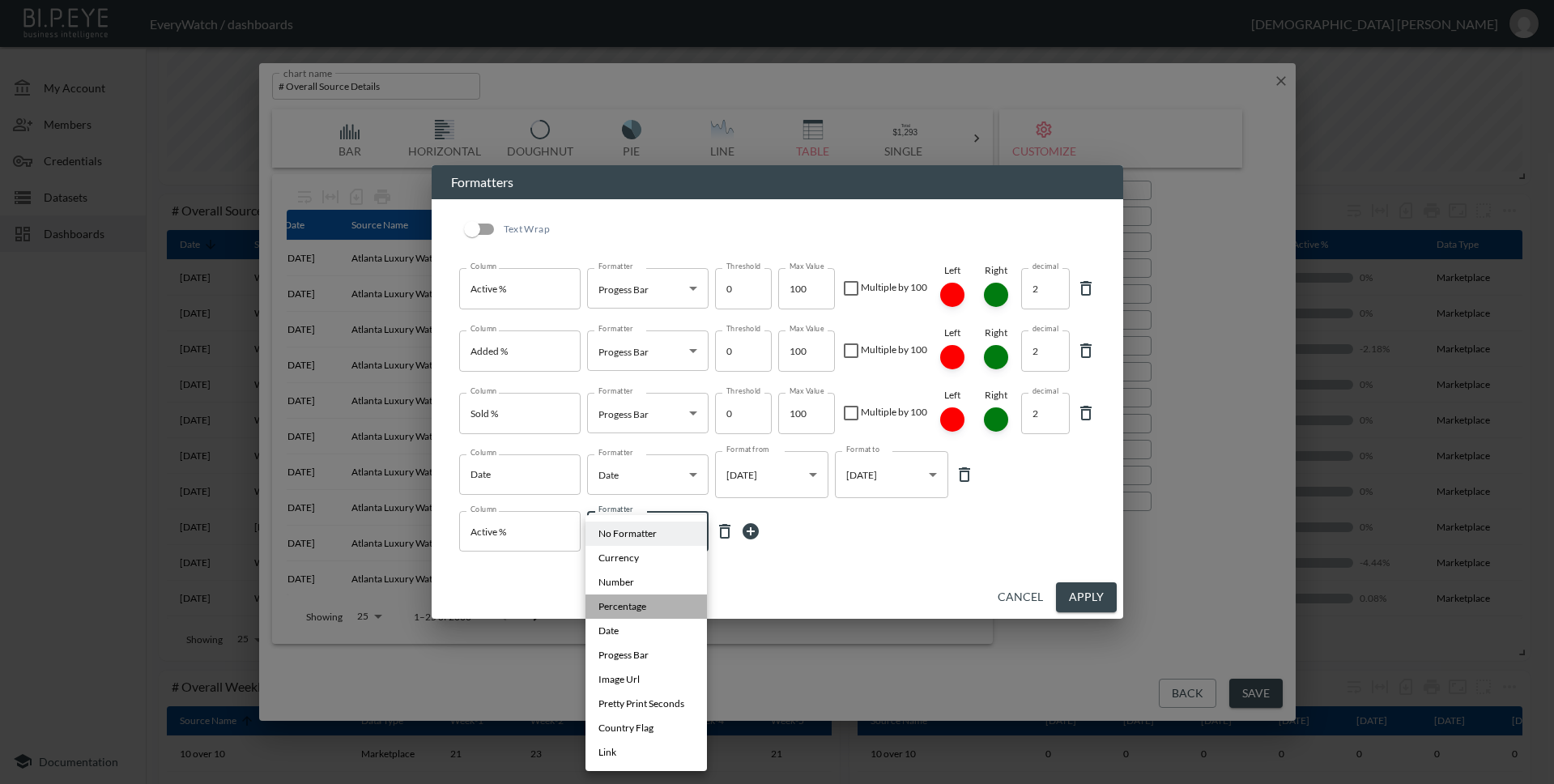
click at [650, 613] on li "Percentage" at bounding box center [646, 606] width 121 height 24
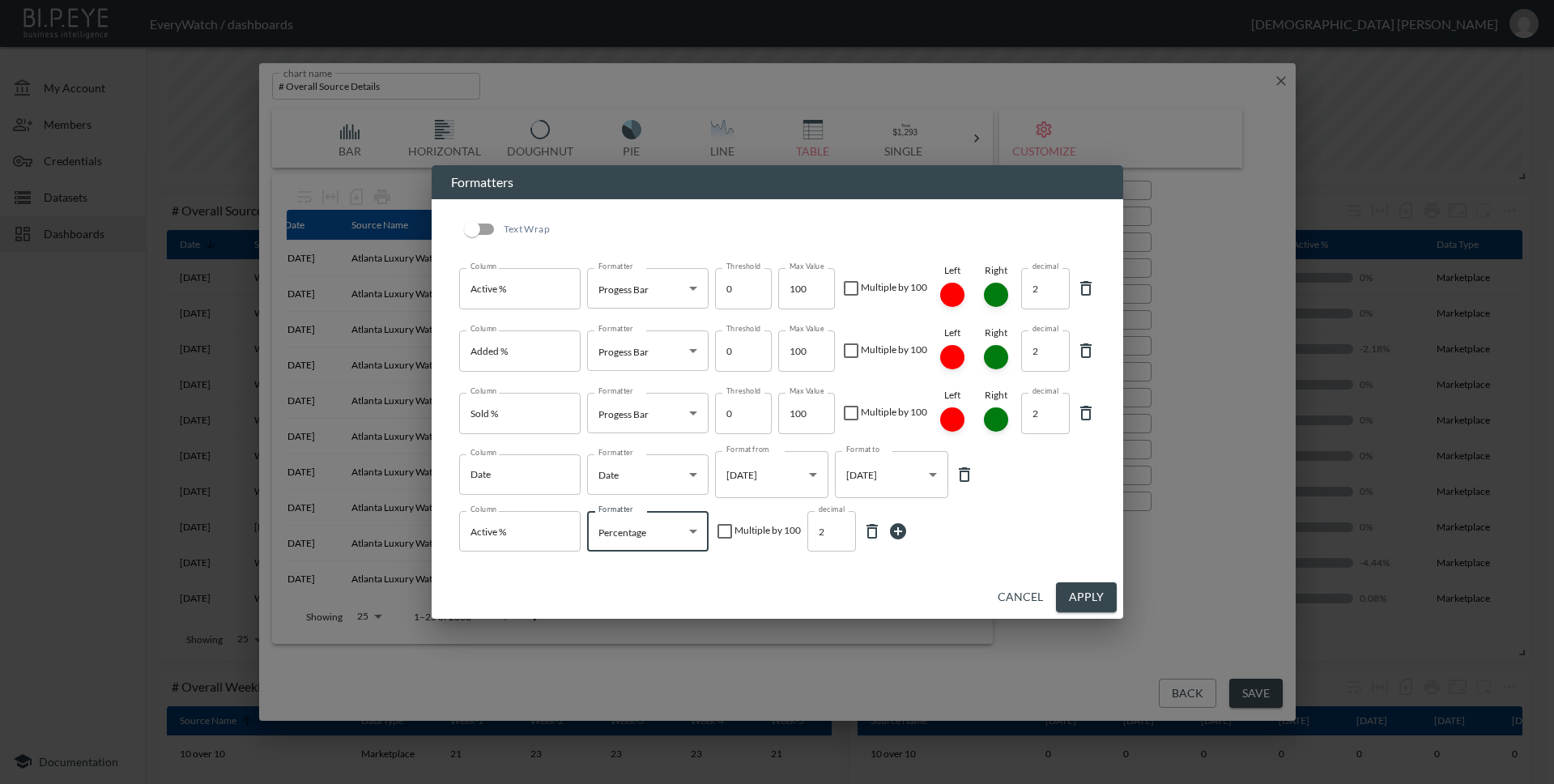
click at [632, 541] on body "BI.P.EYE, Interactive Analytics Dashboards - app EveryWatch / dashboards [PERSO…" at bounding box center [777, 392] width 1554 height 784
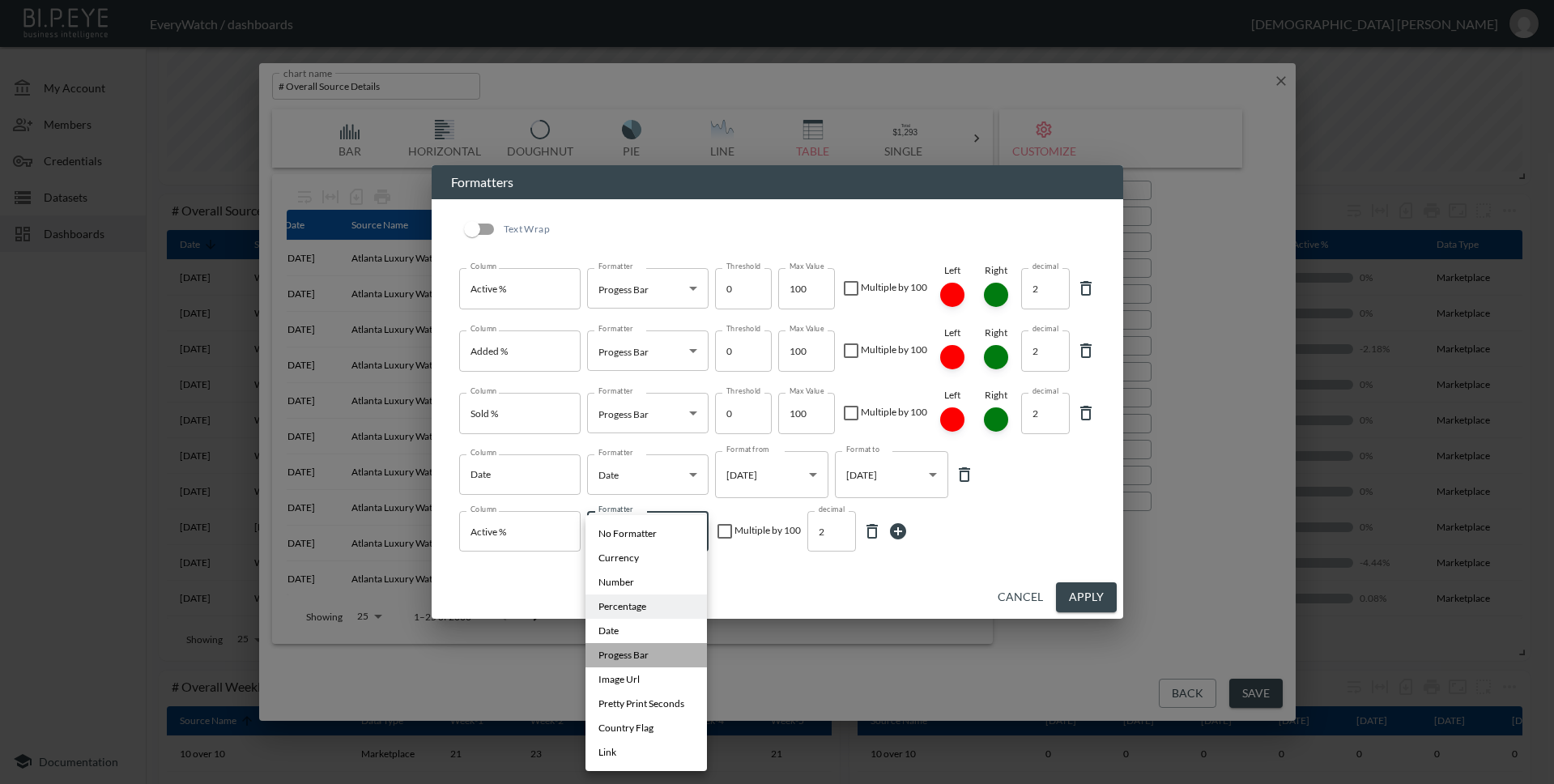
click at [644, 654] on span "Progess Bar" at bounding box center [624, 655] width 50 height 15
type input "Progess Bar"
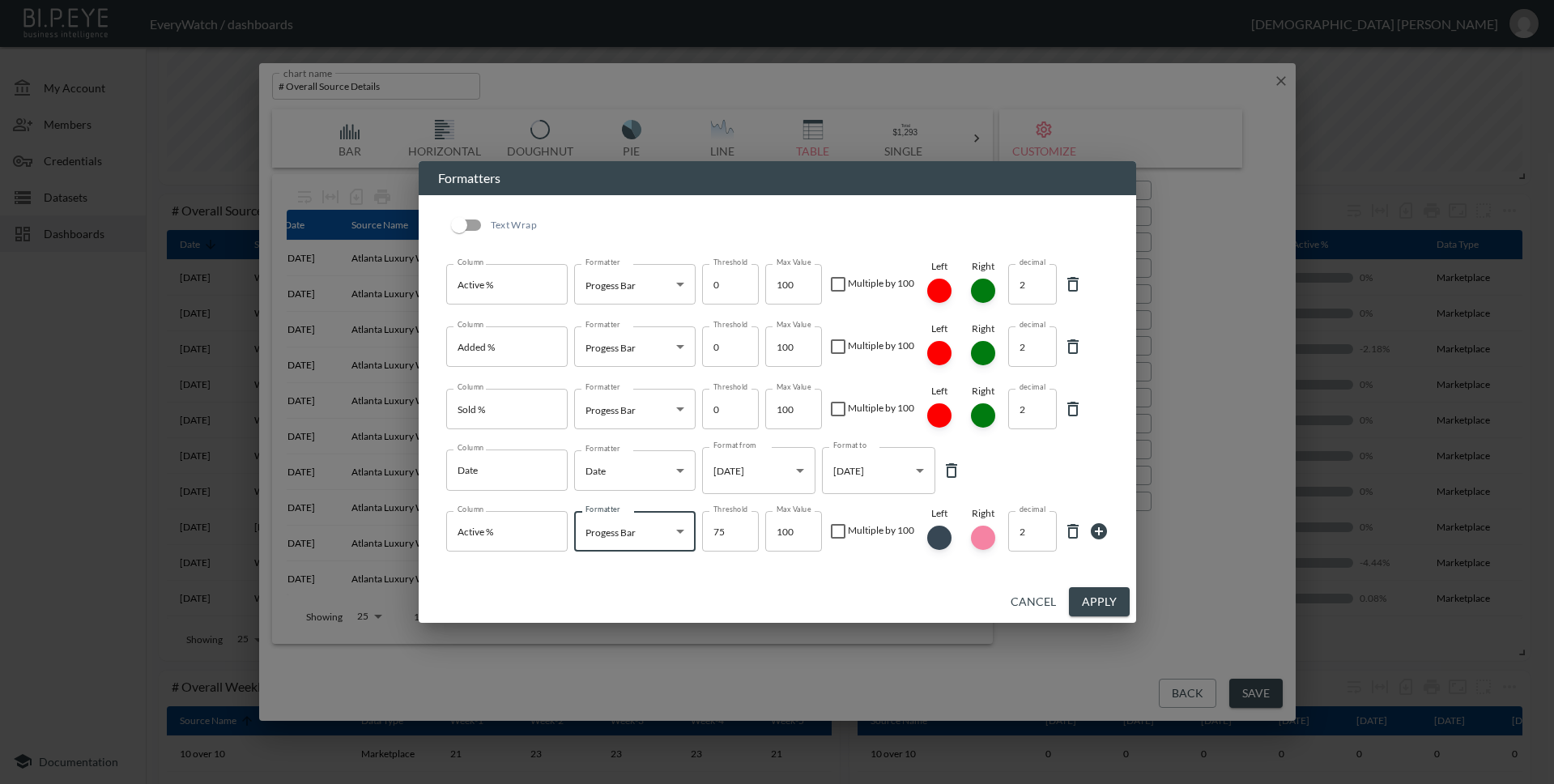
click at [1075, 289] on icon at bounding box center [1073, 284] width 19 height 19
type input "Added %"
type input "Sold %"
type input "Date"
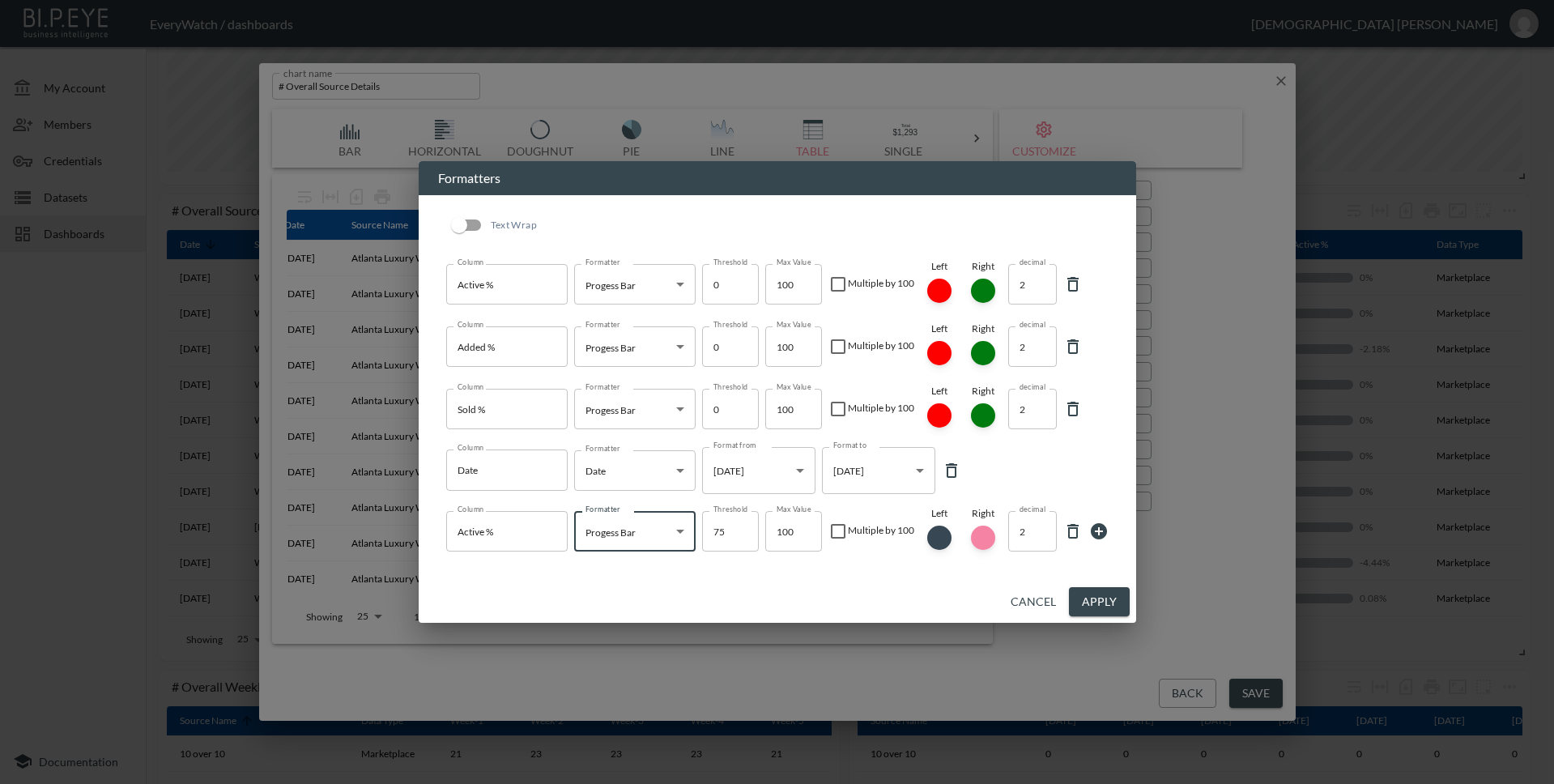
type input "Active %"
type input "Progess Bar"
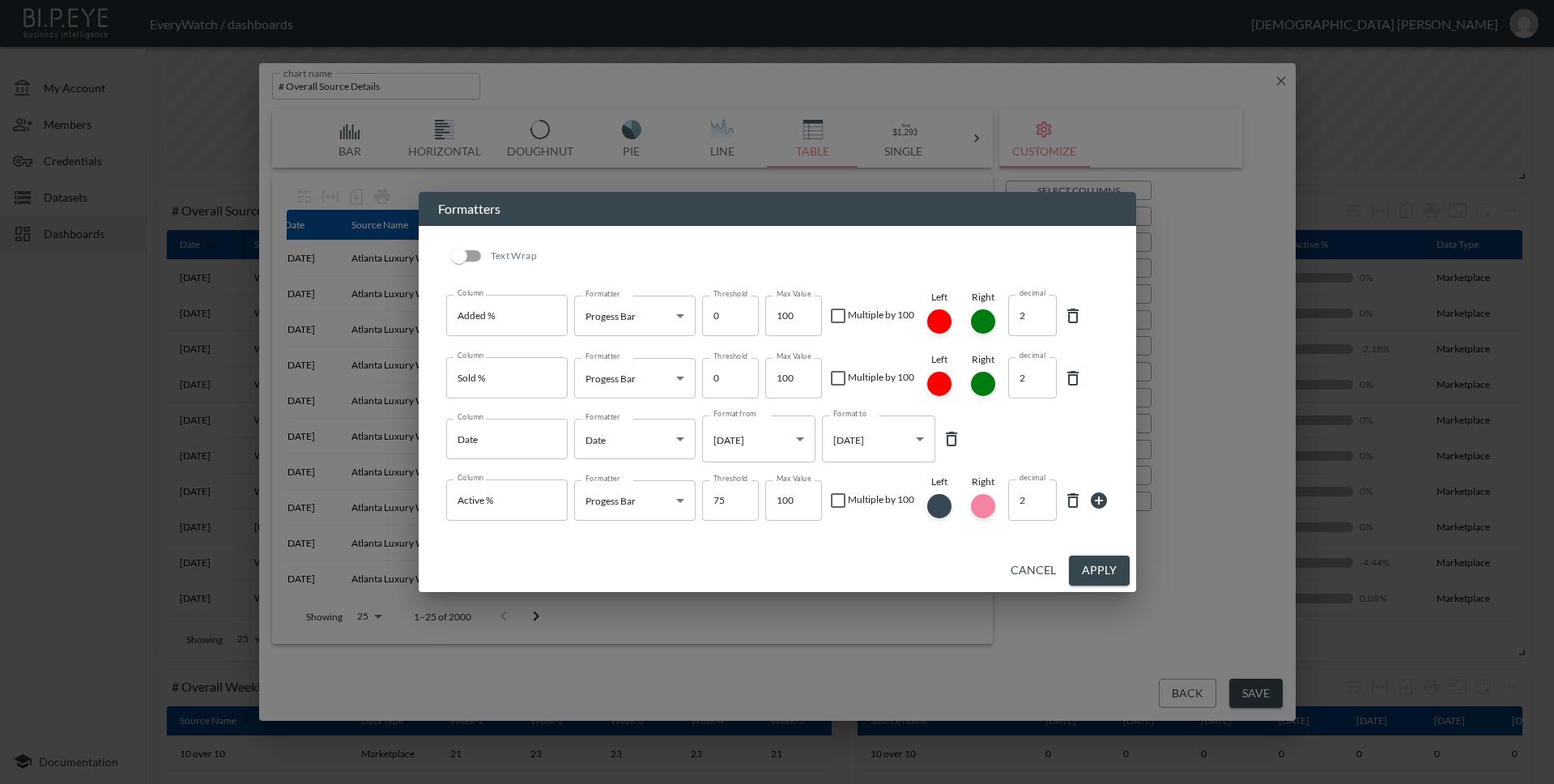
click at [1083, 567] on button "Apply" at bounding box center [1099, 570] width 61 height 30
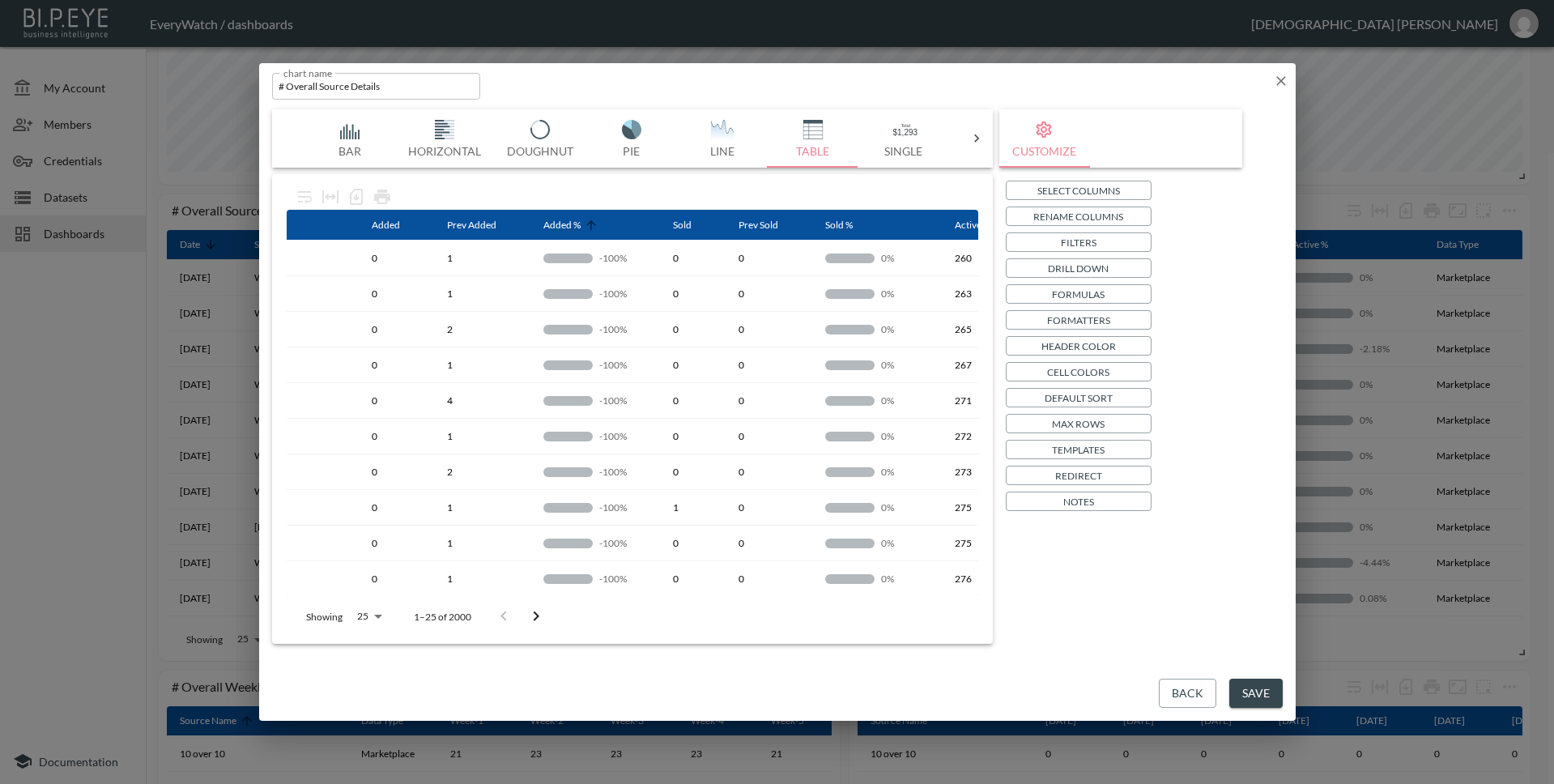
scroll to position [0, 165]
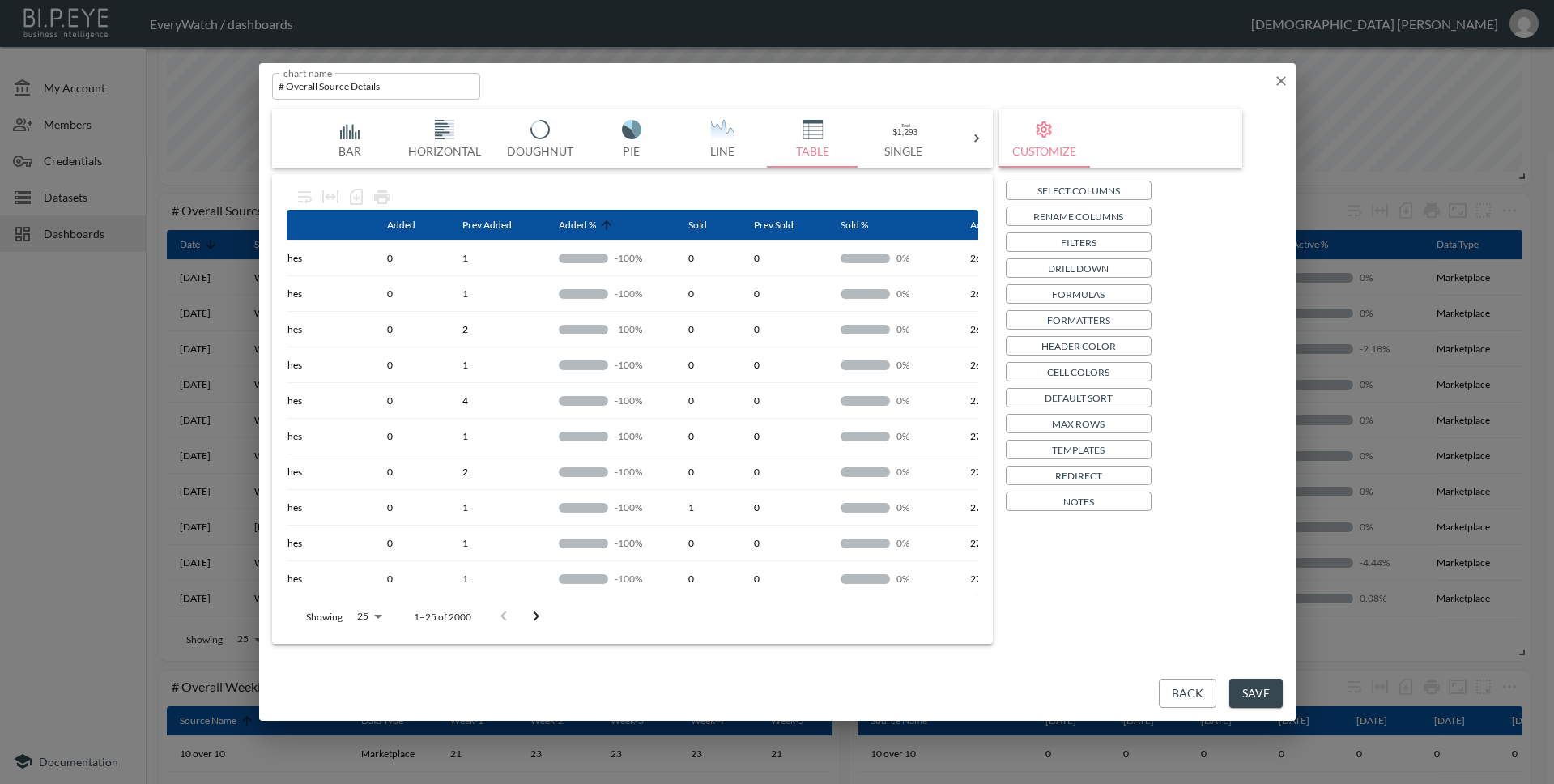
click at [1267, 694] on button "Save" at bounding box center [1256, 693] width 53 height 30
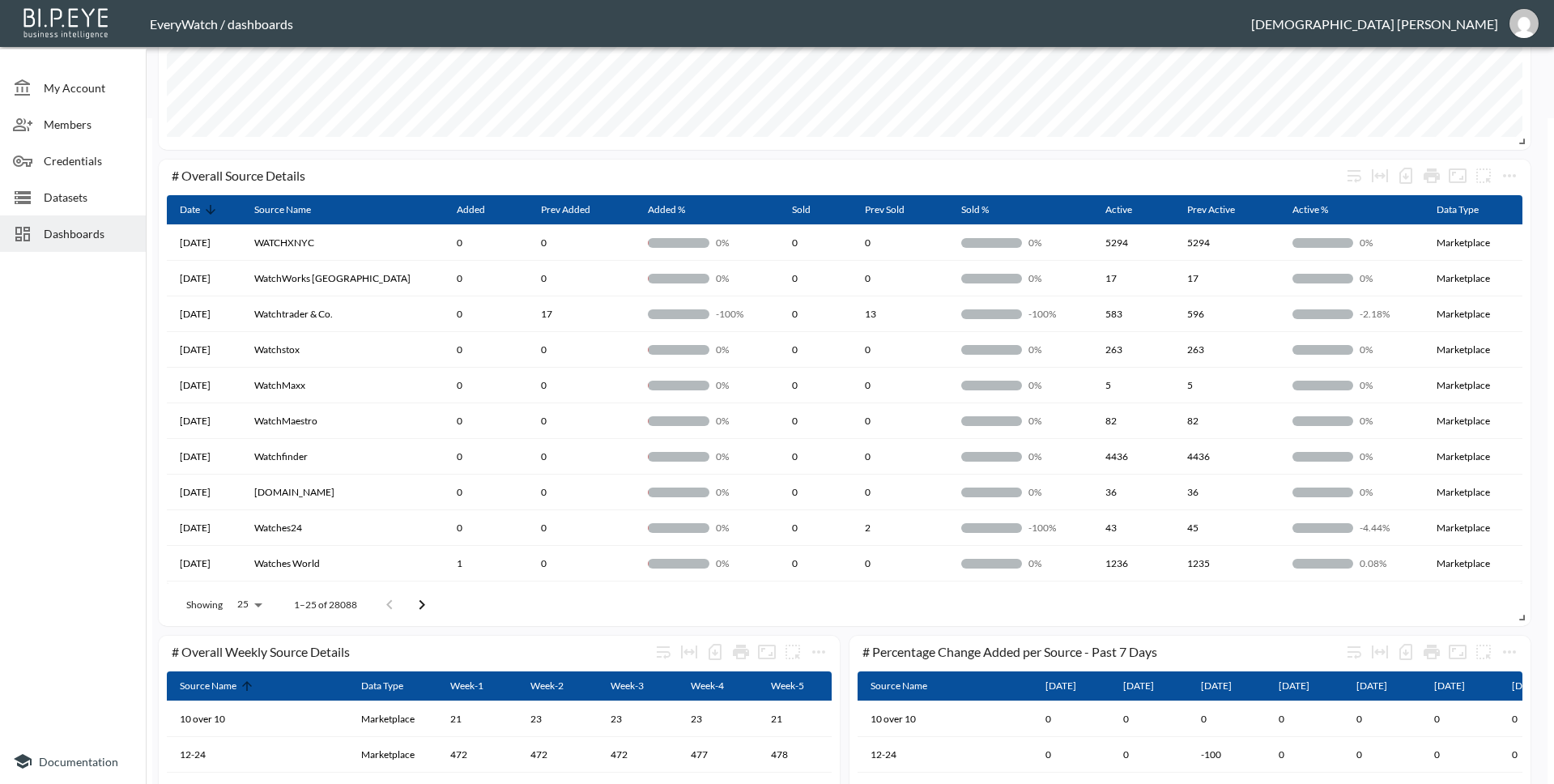
scroll to position [628, 0]
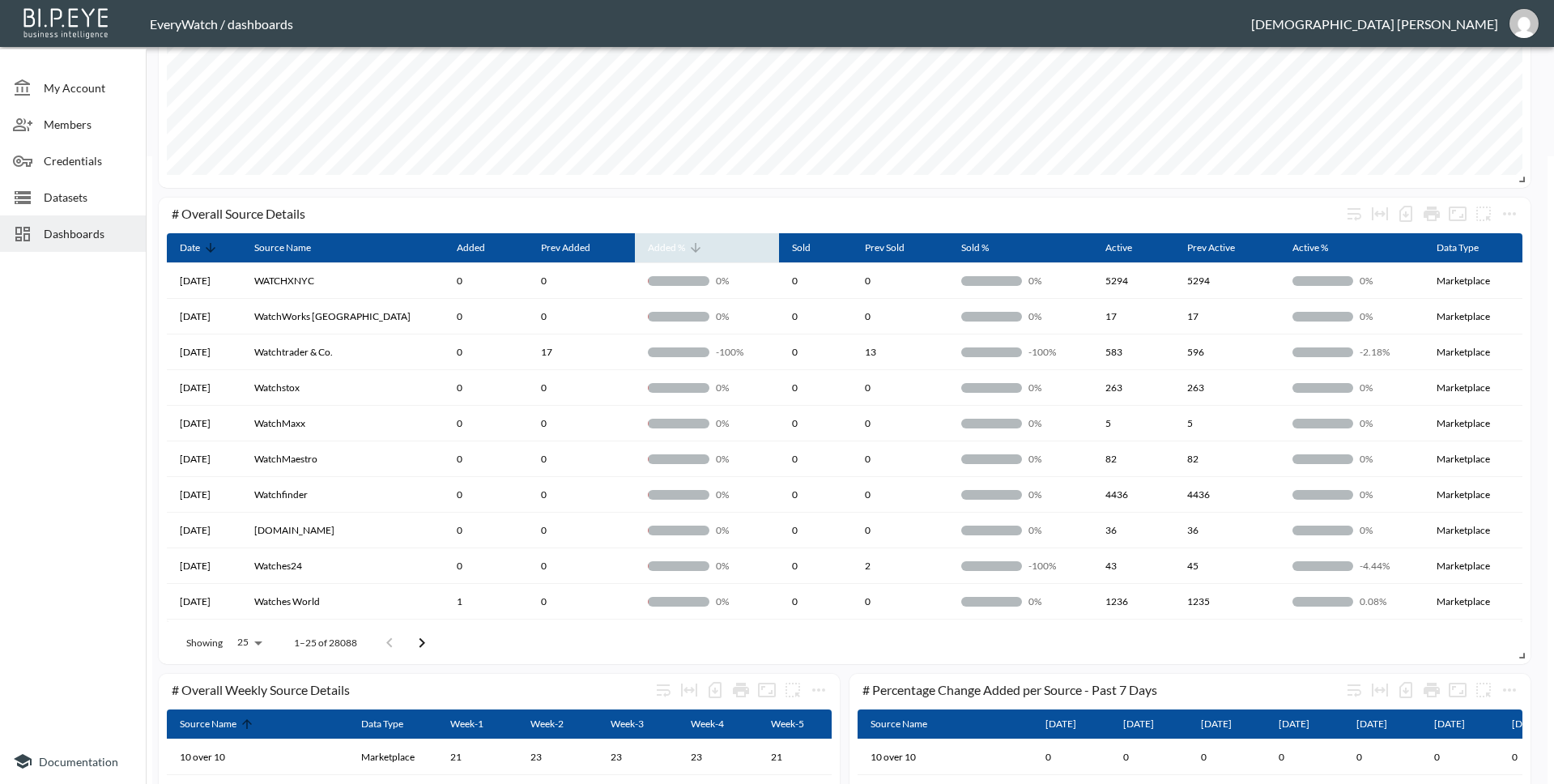
click at [649, 255] on span "Added %" at bounding box center [677, 247] width 58 height 19
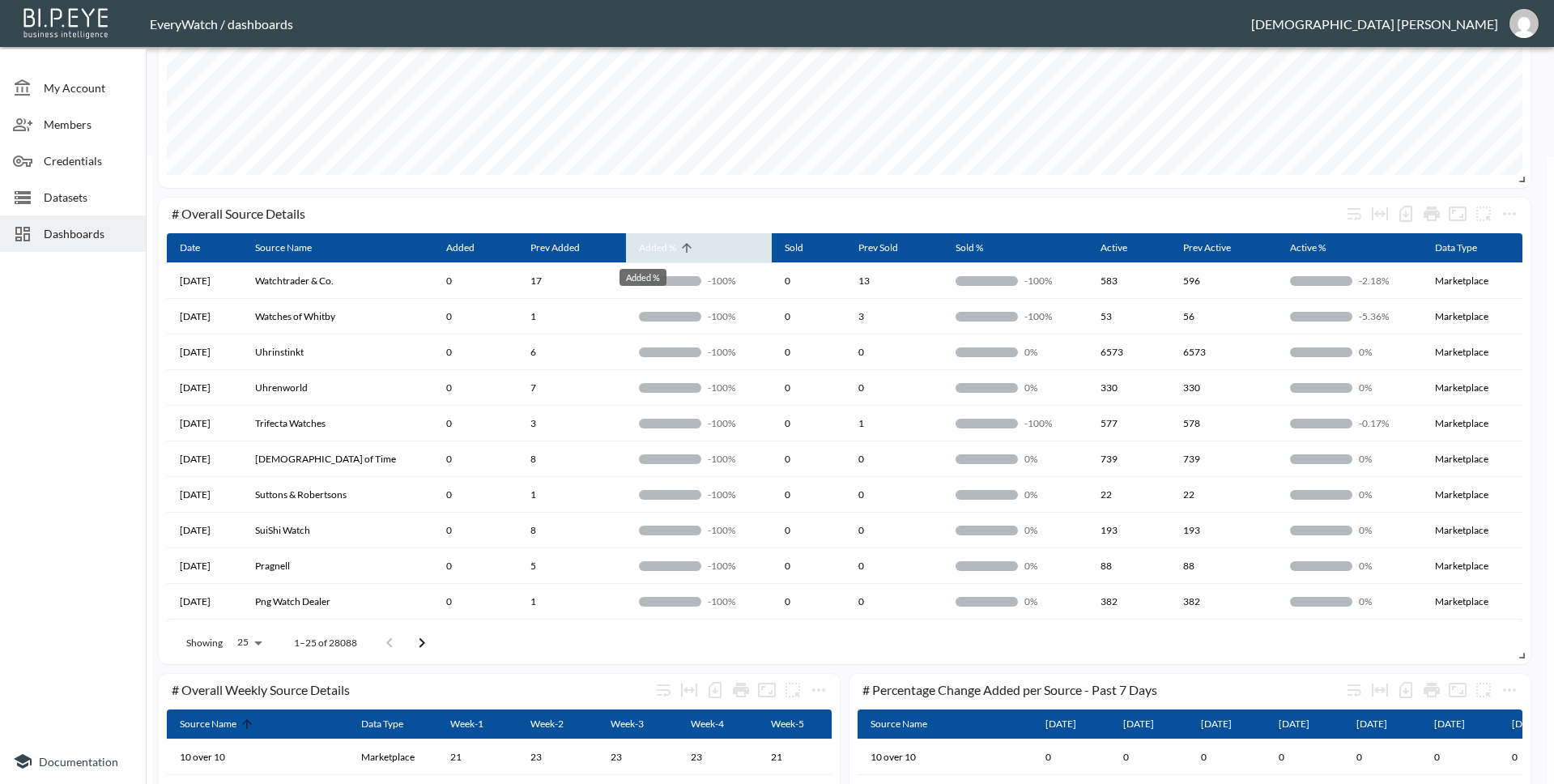
click at [649, 255] on div "Added %" at bounding box center [657, 247] width 37 height 19
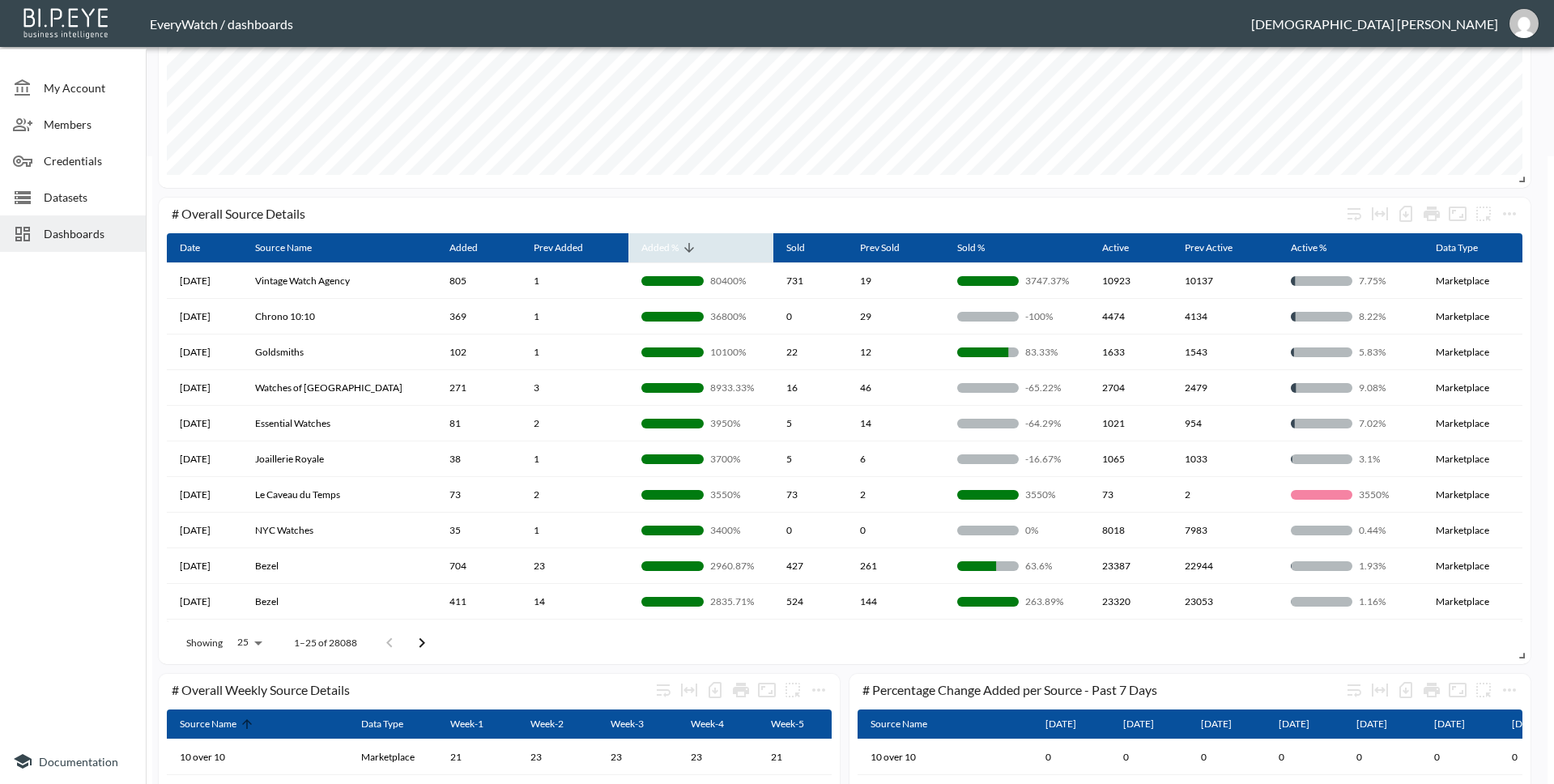
click at [660, 255] on span "Added %" at bounding box center [670, 247] width 58 height 19
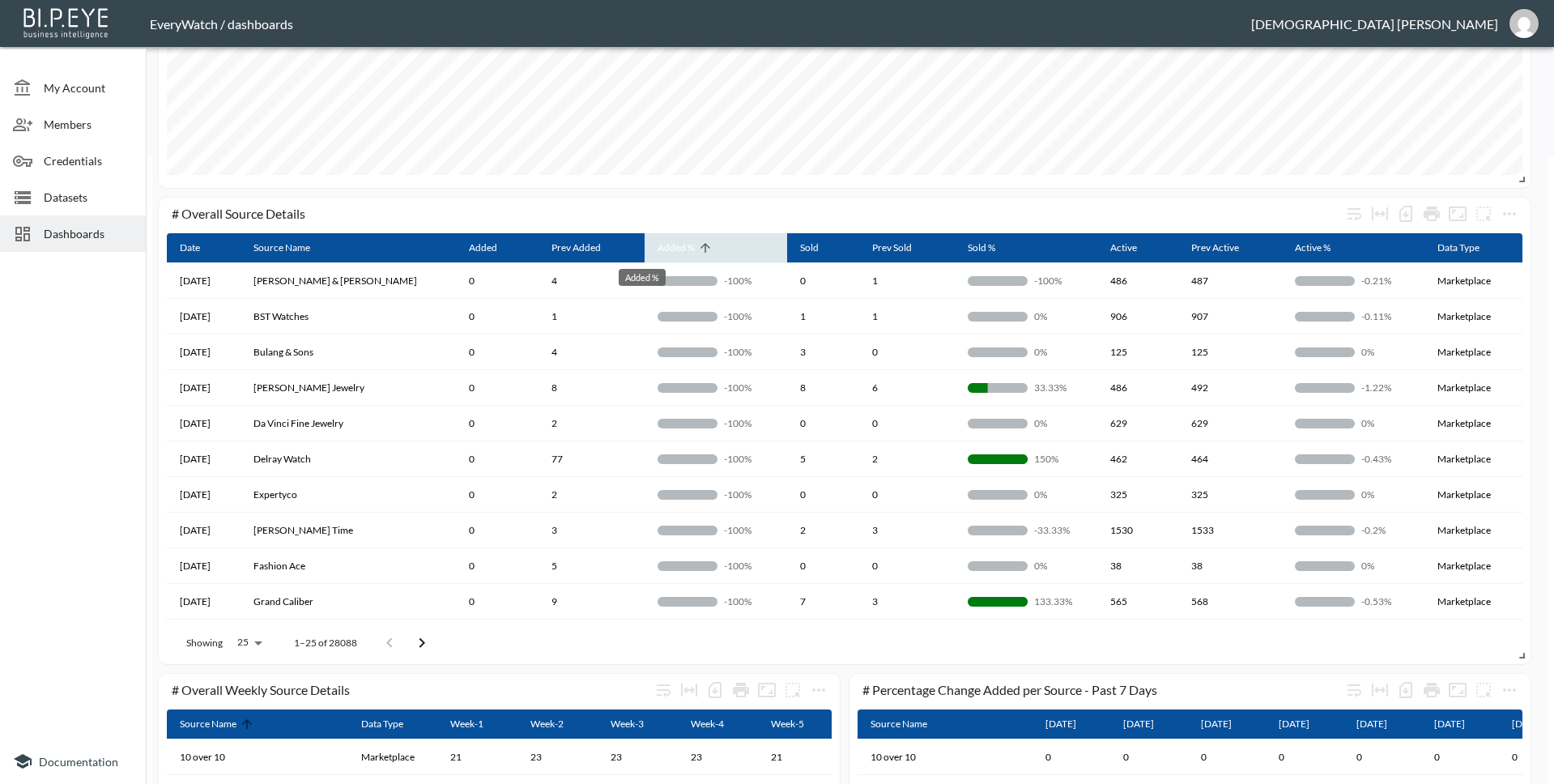
click at [660, 255] on div "Added %" at bounding box center [676, 247] width 37 height 19
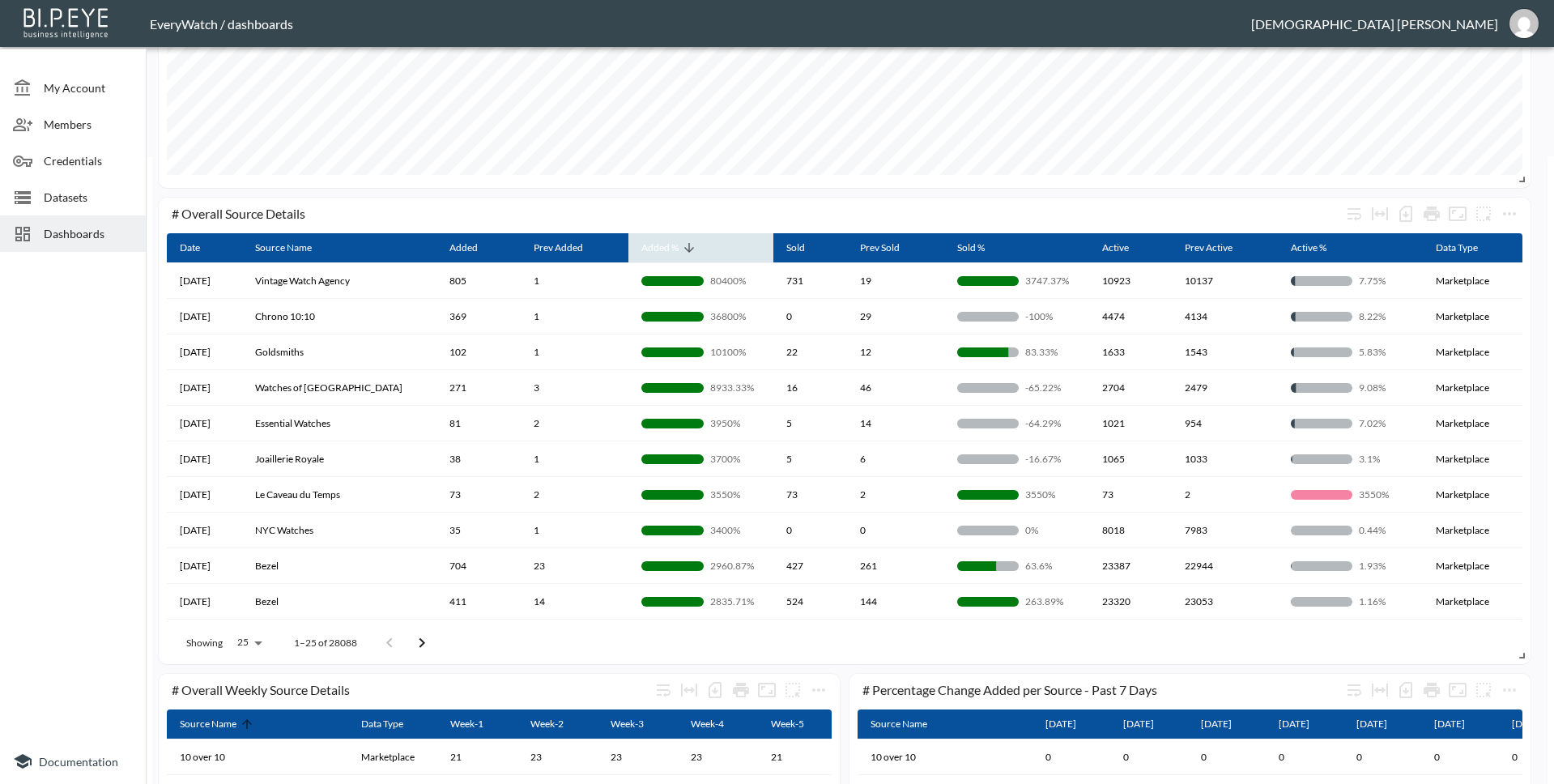
click at [660, 255] on span "Added %" at bounding box center [670, 247] width 58 height 19
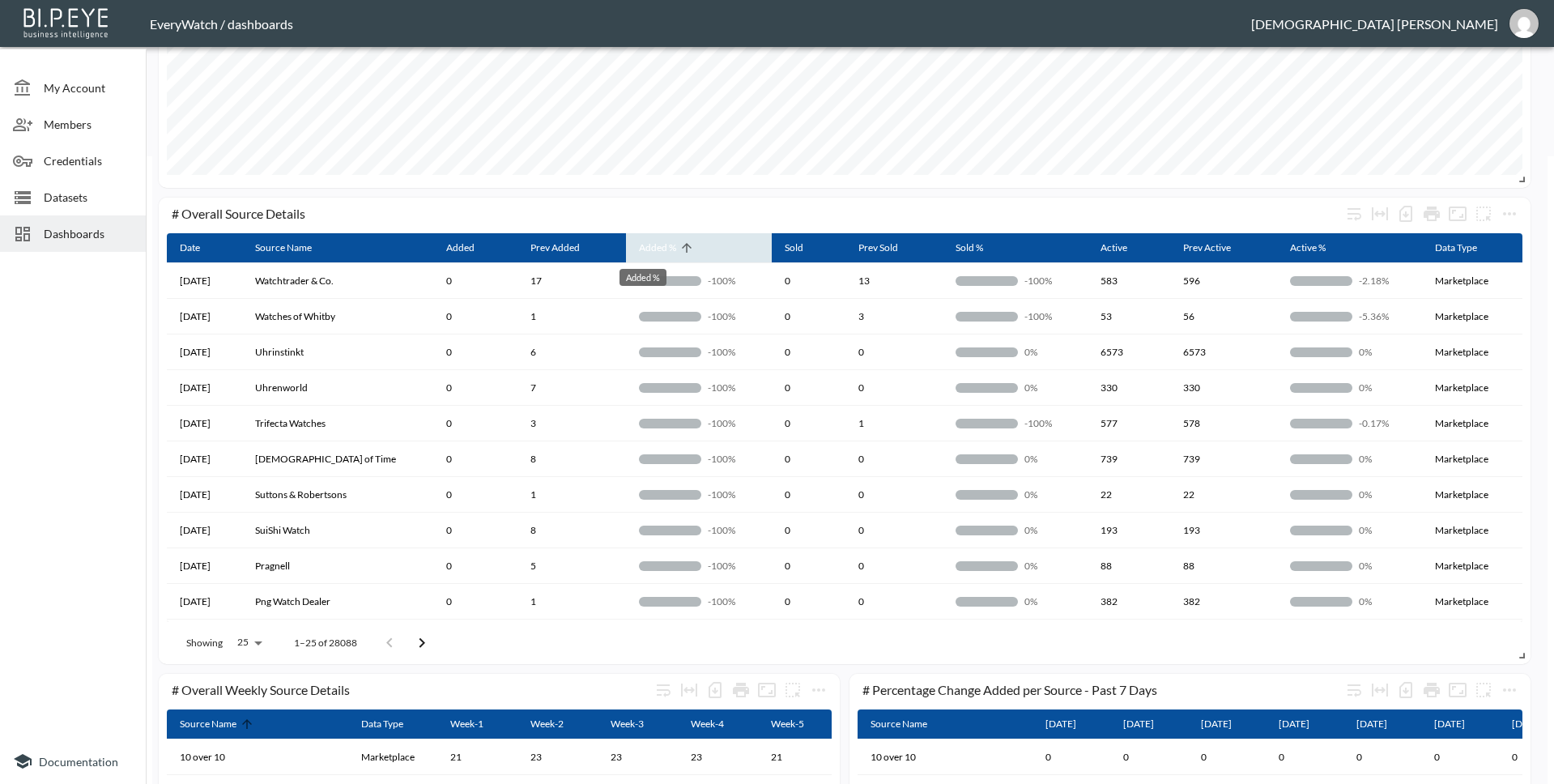
click at [660, 255] on div "Added %" at bounding box center [657, 247] width 37 height 19
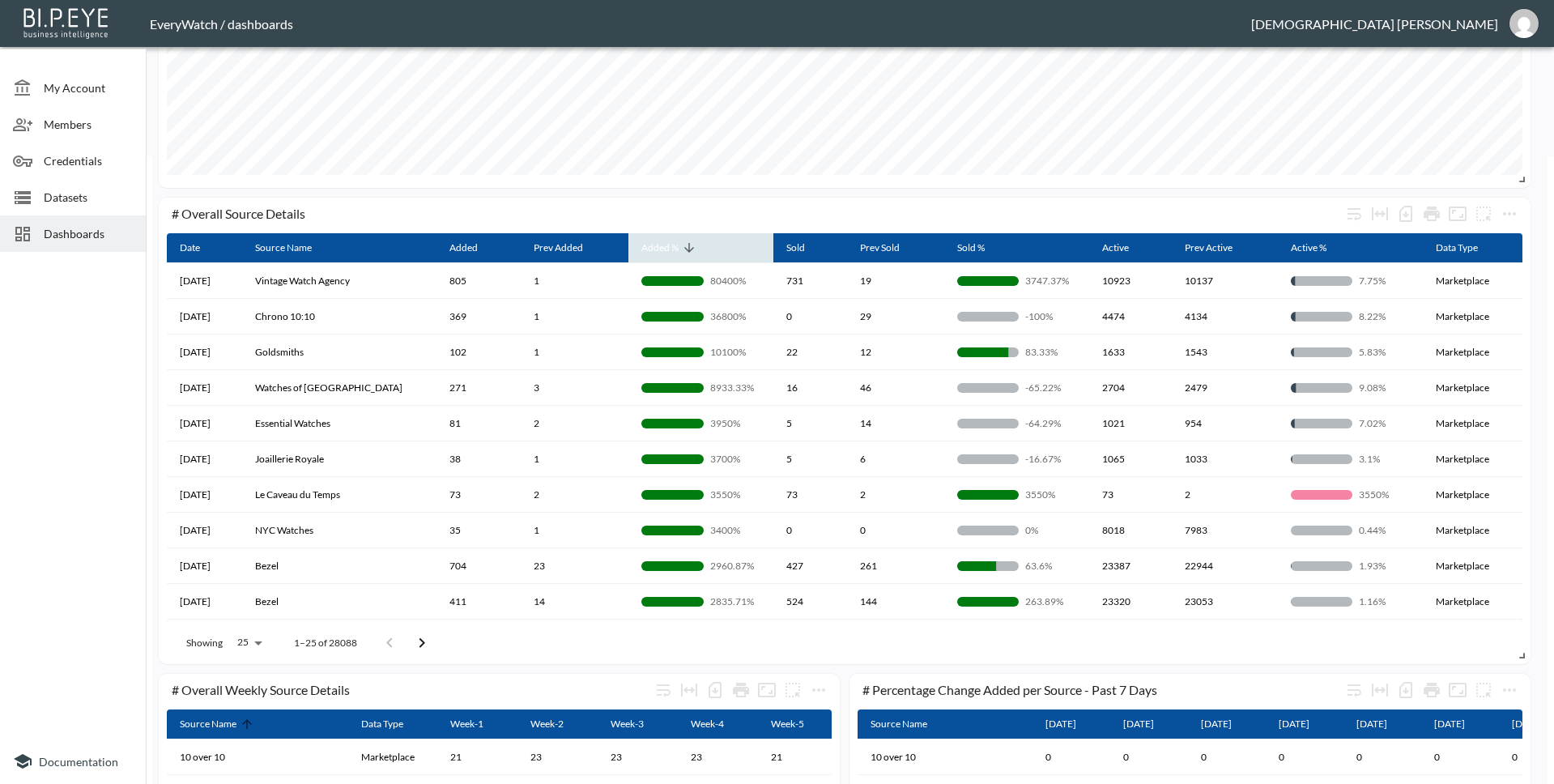
click at [660, 255] on span "Added %" at bounding box center [670, 247] width 58 height 19
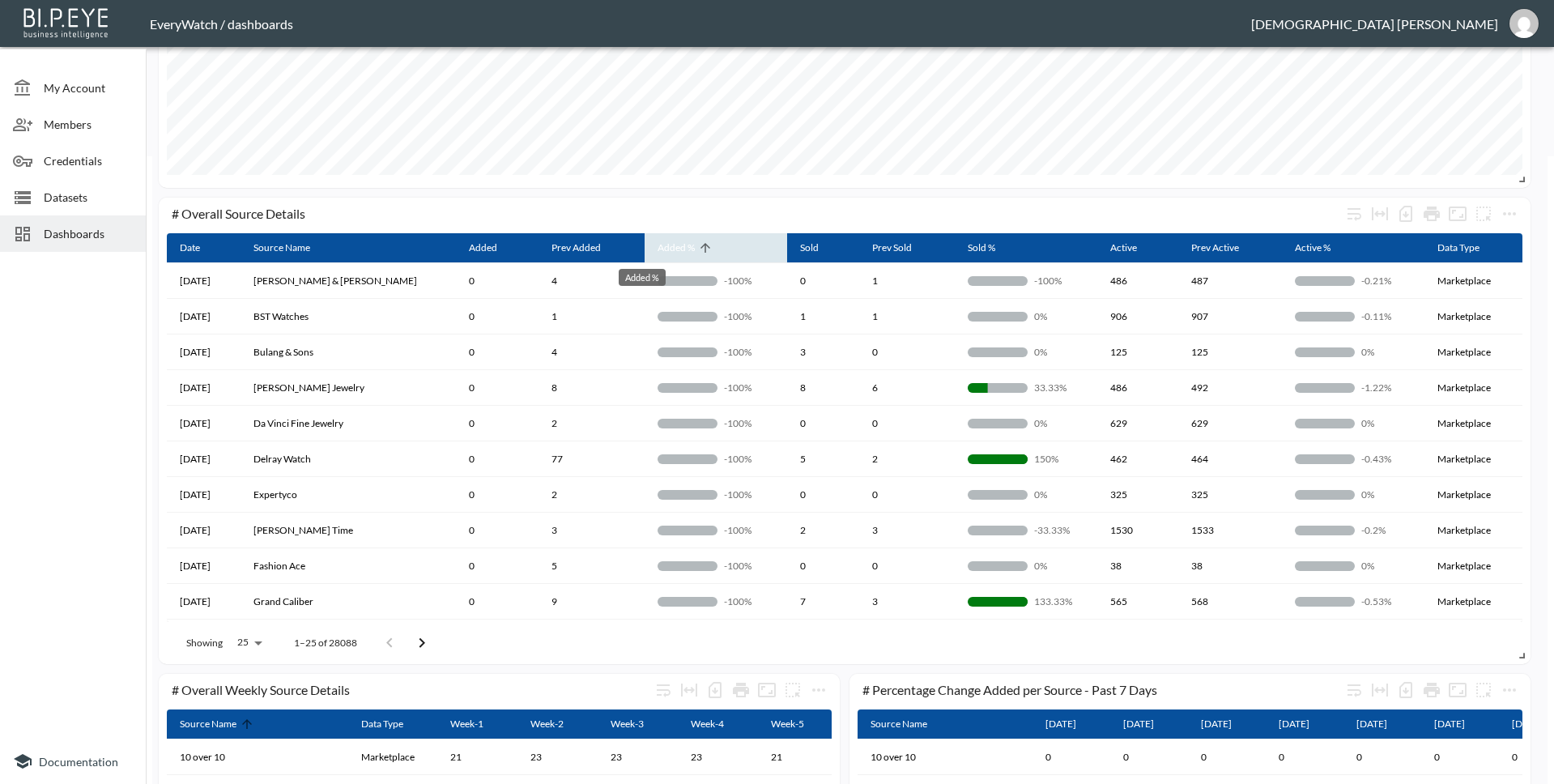
click at [660, 255] on div "Added %" at bounding box center [676, 247] width 37 height 19
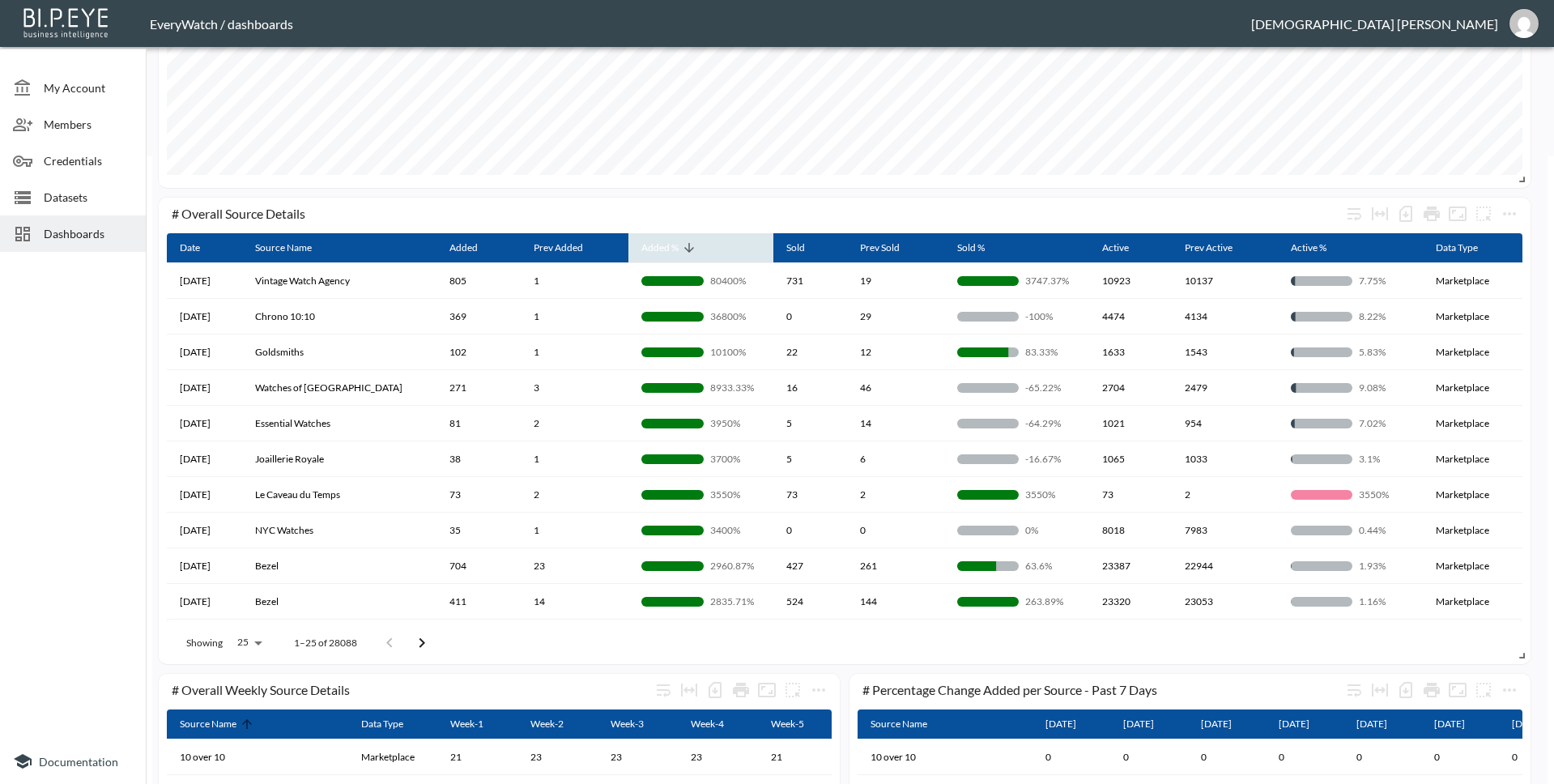
click at [660, 255] on span "Added %" at bounding box center [670, 247] width 58 height 19
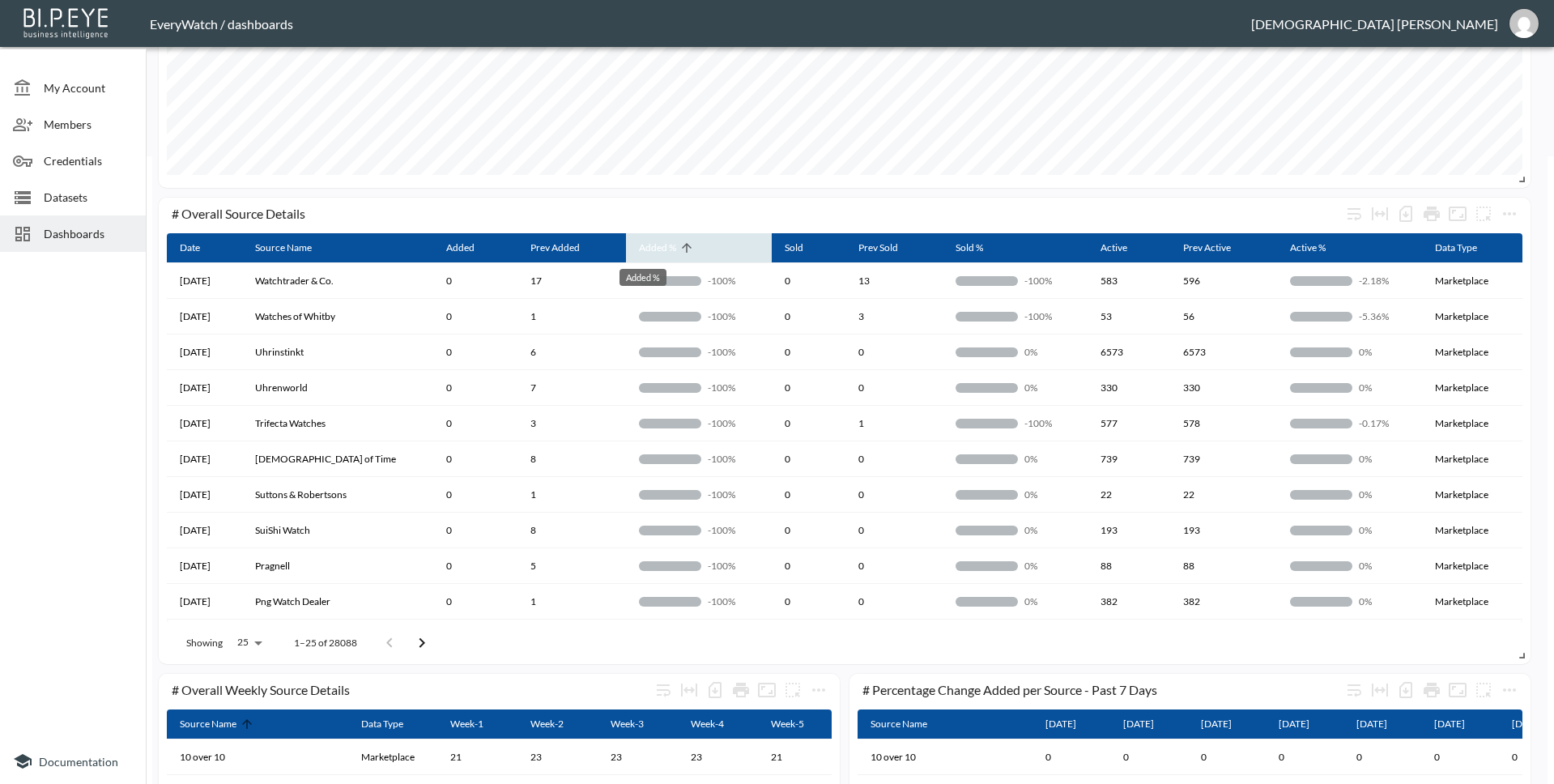
click at [660, 255] on div "Added %" at bounding box center [657, 247] width 37 height 19
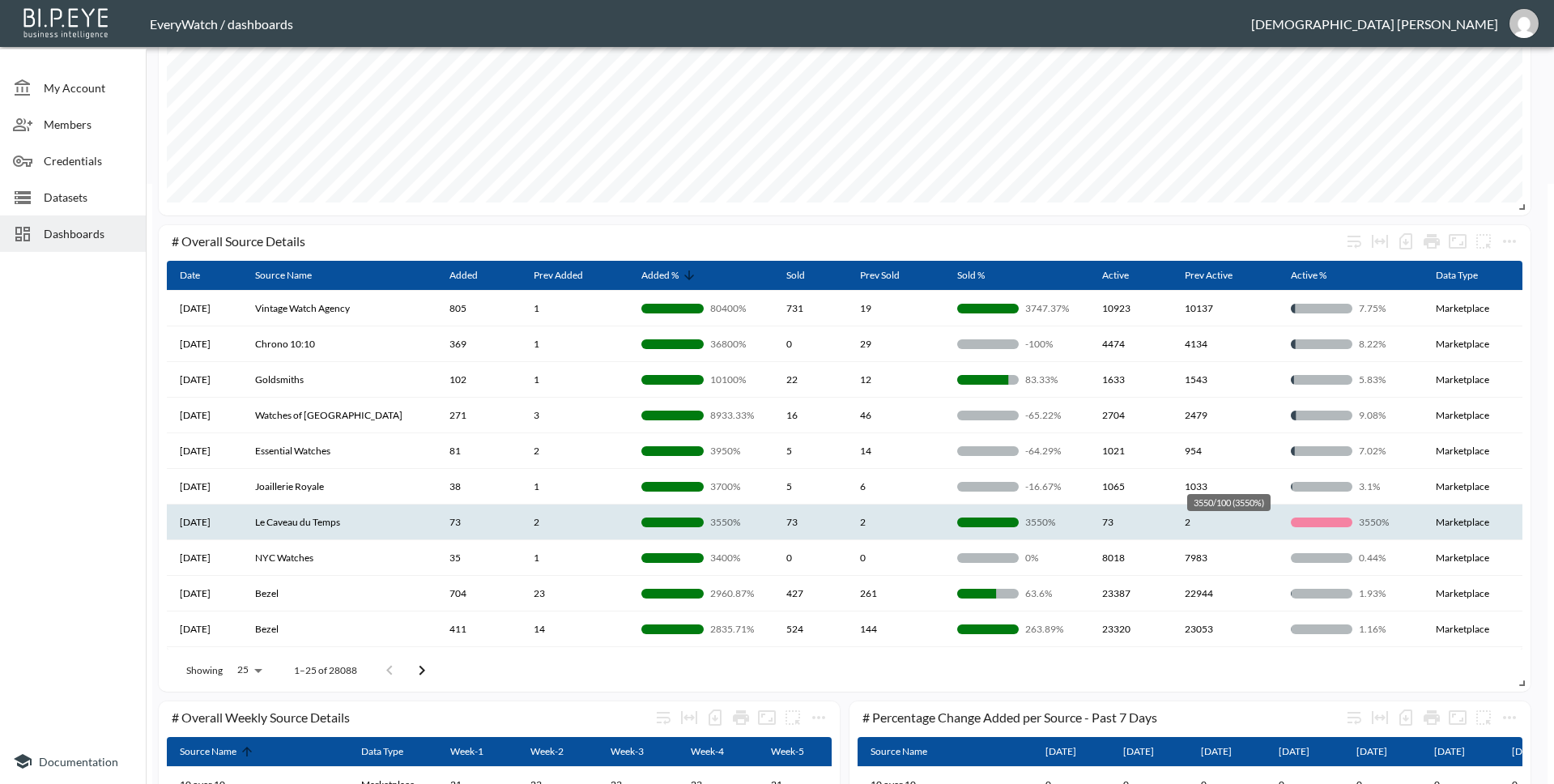
scroll to position [594, 0]
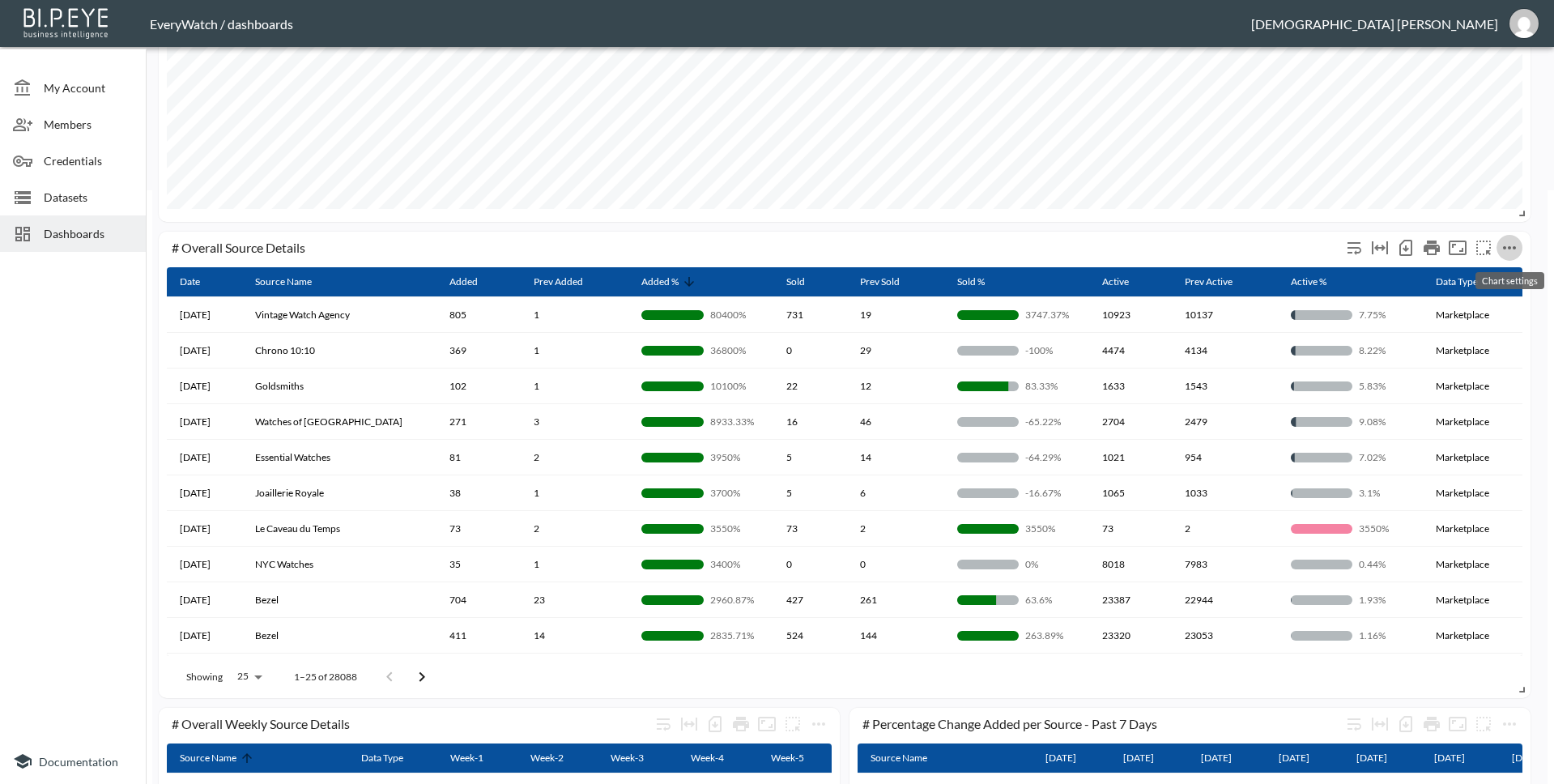
click at [1517, 253] on icon "more" at bounding box center [1509, 247] width 19 height 19
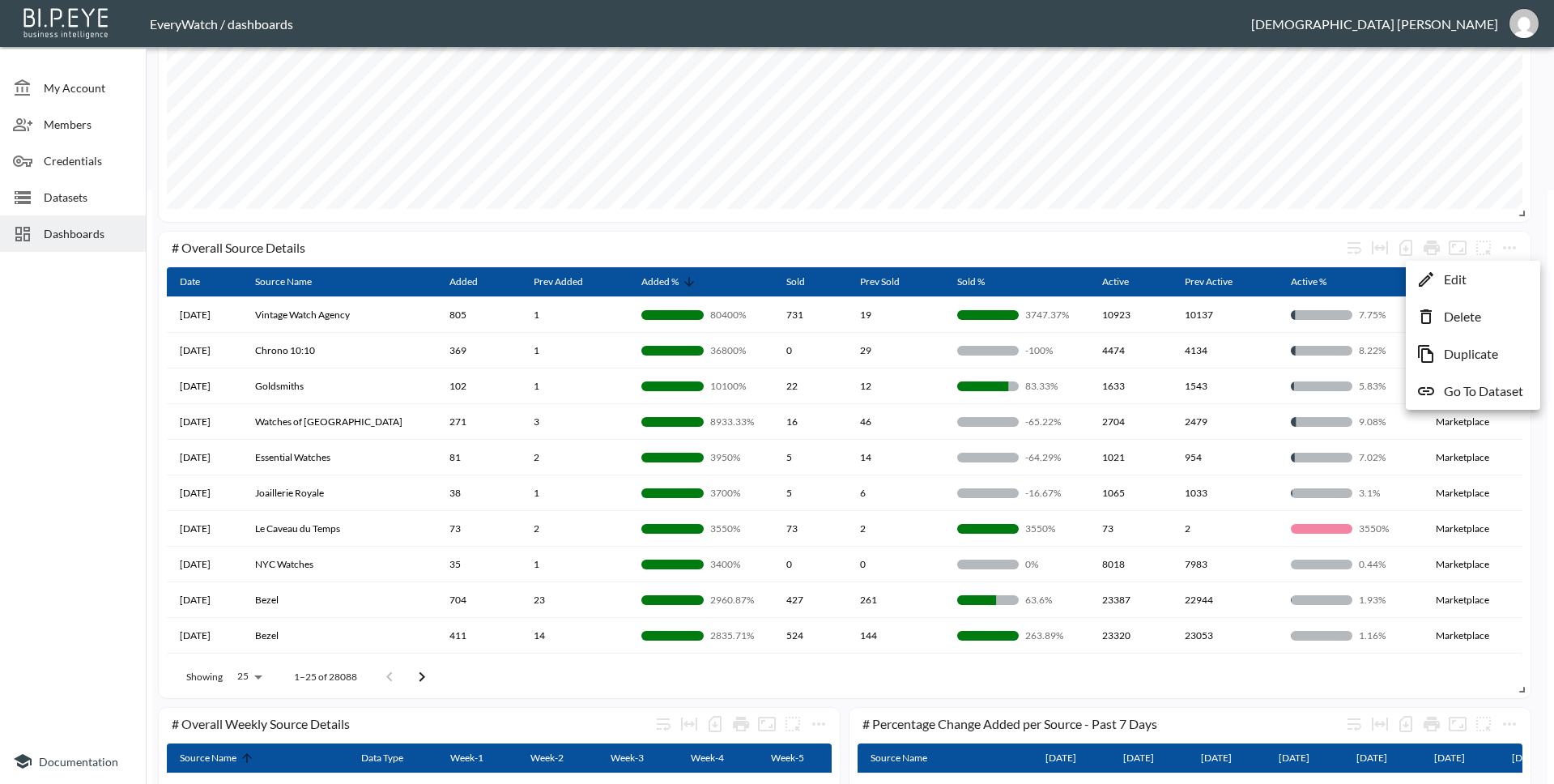
click at [152, 232] on div at bounding box center [777, 392] width 1554 height 784
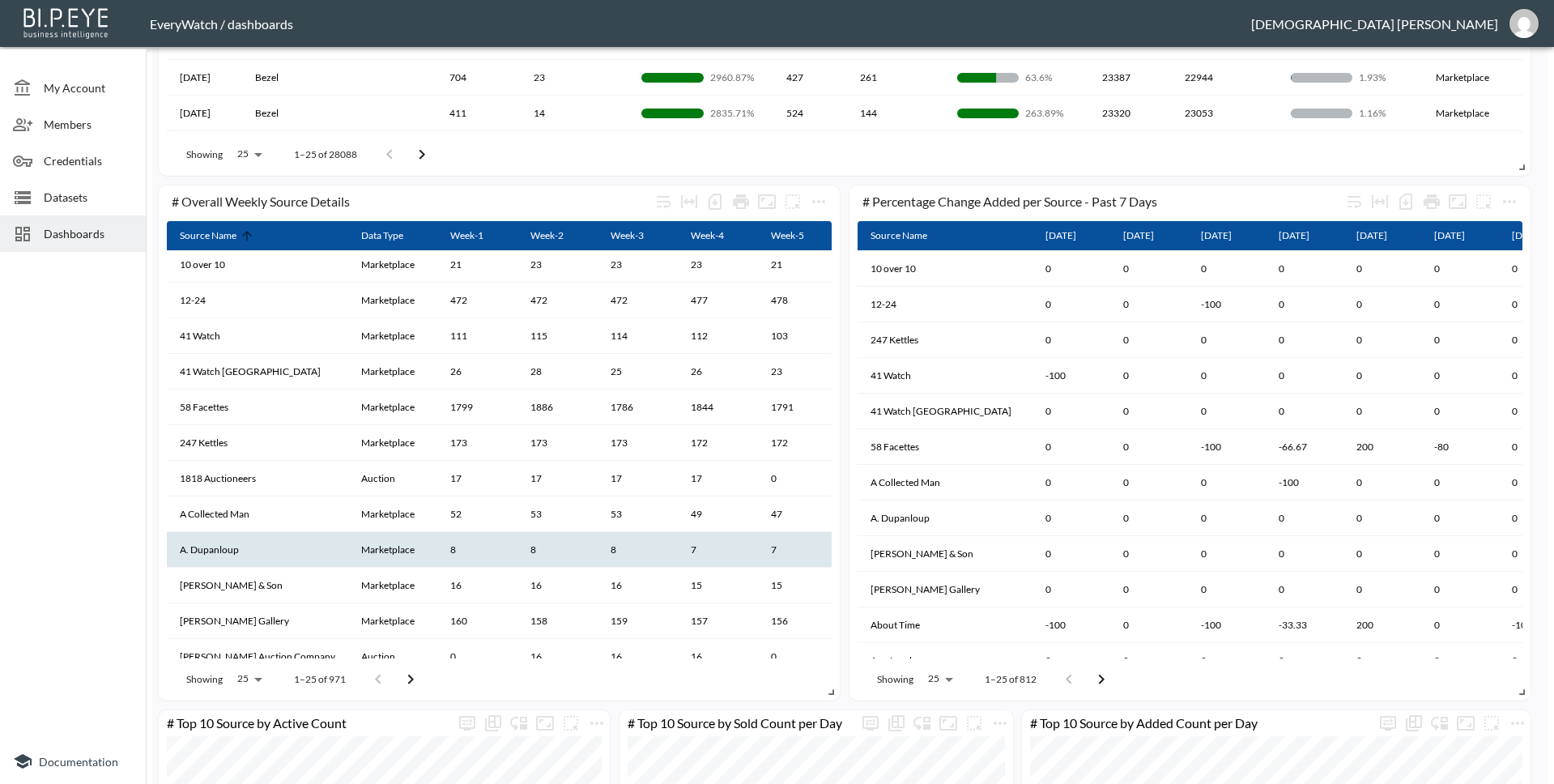
scroll to position [0, 0]
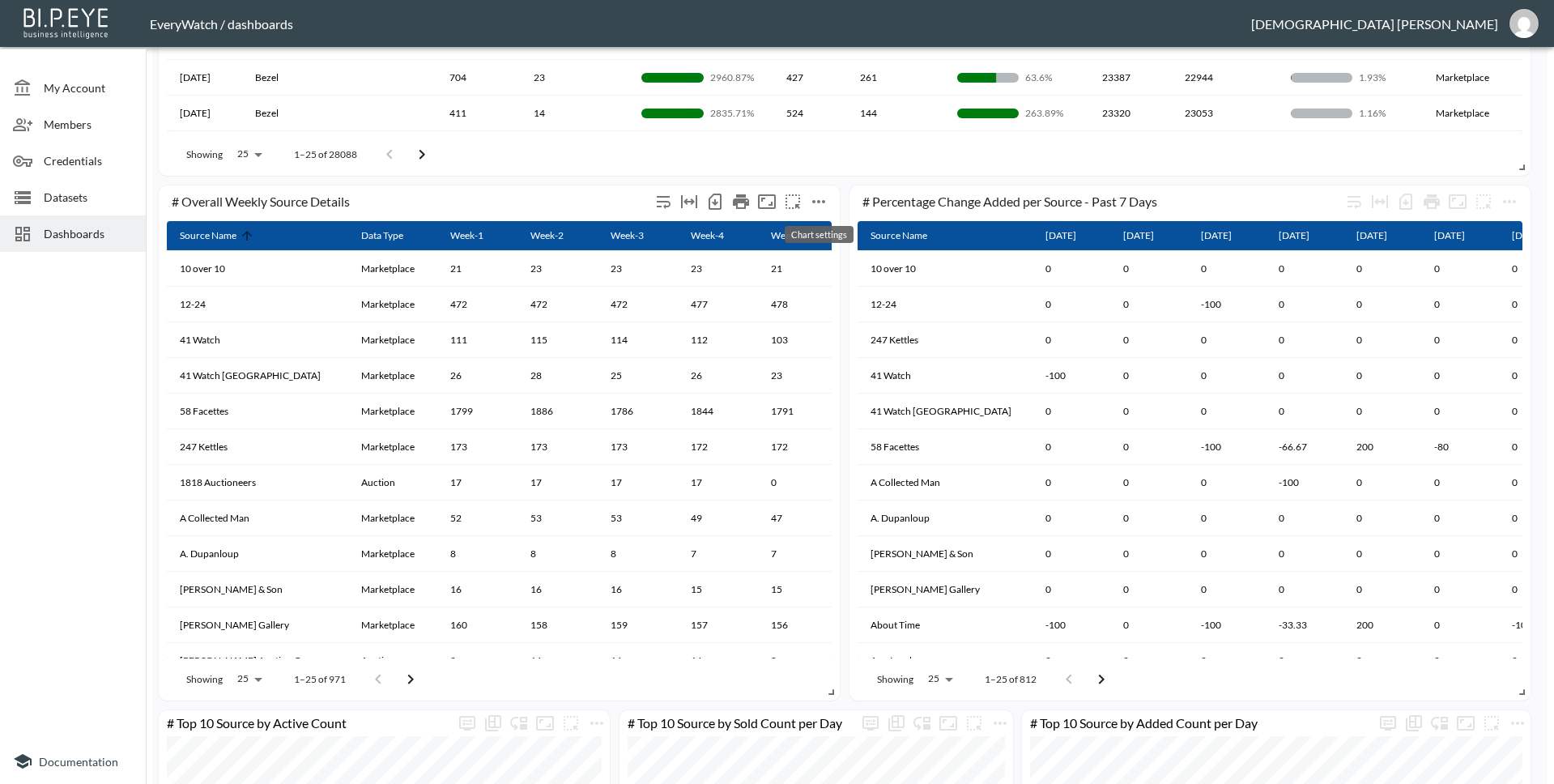
click at [823, 197] on icon "more" at bounding box center [818, 201] width 19 height 19
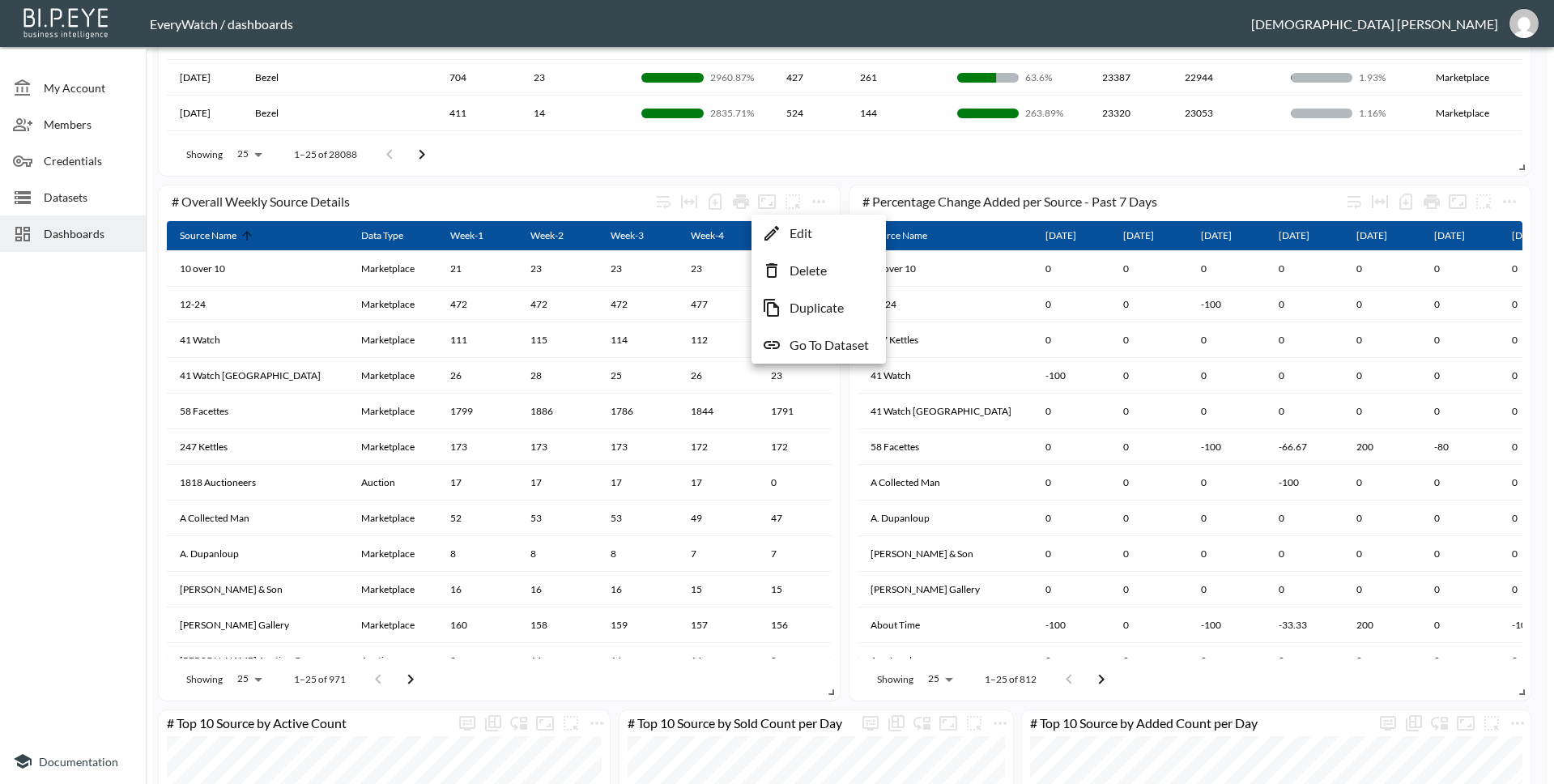
click at [821, 224] on li "Edit" at bounding box center [819, 233] width 126 height 29
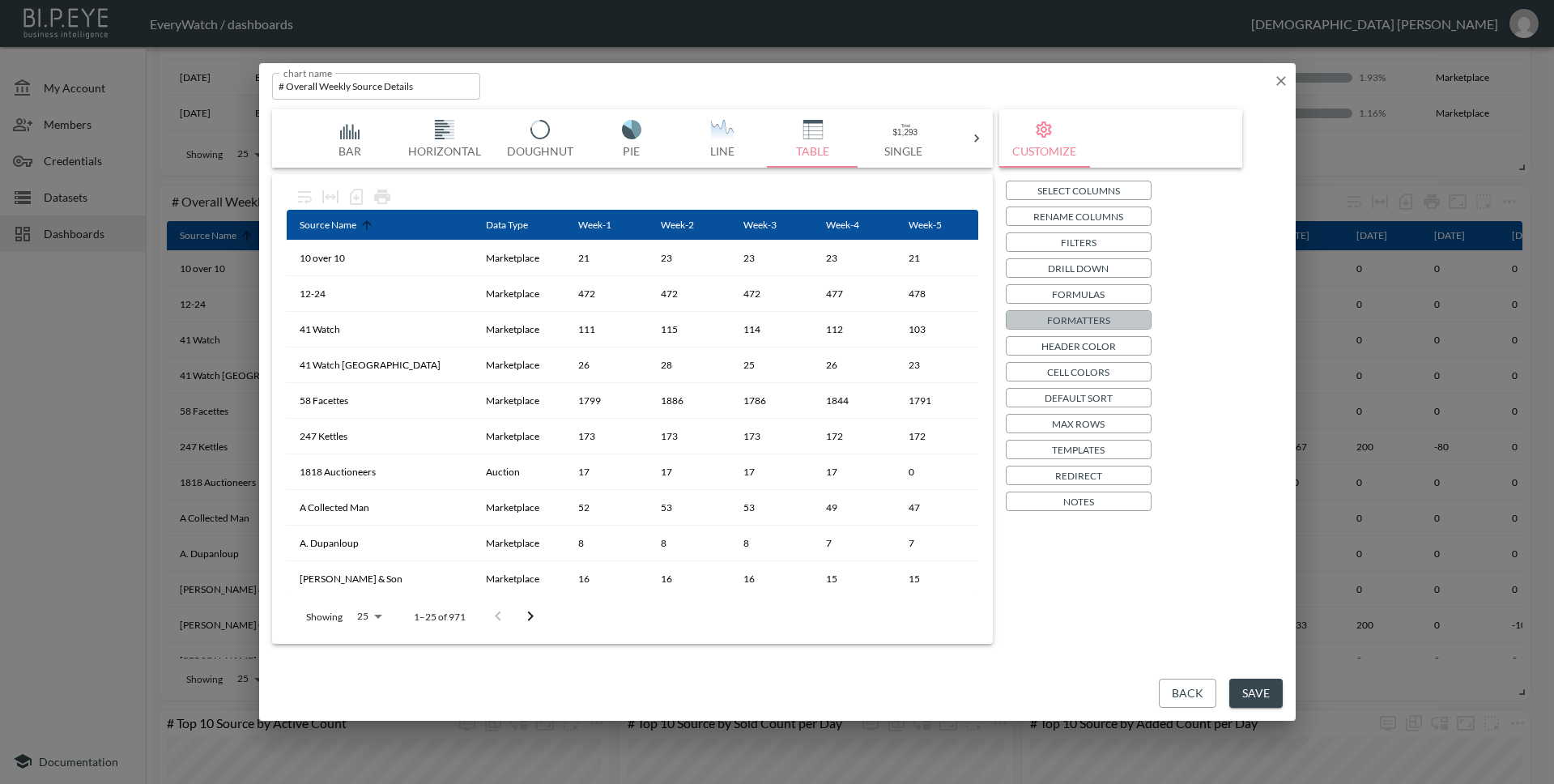
click at [1088, 319] on p "Formatters" at bounding box center [1078, 320] width 63 height 17
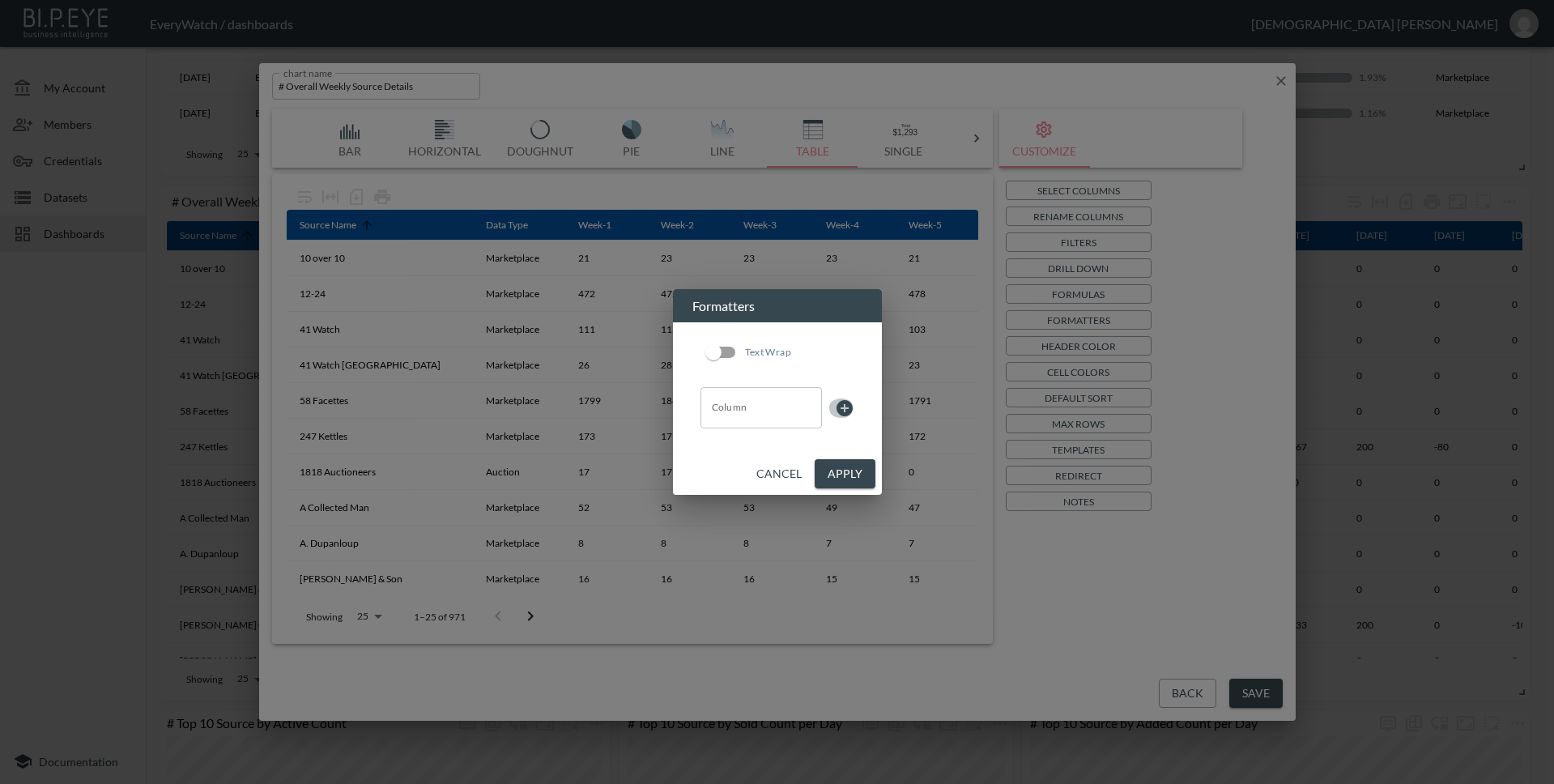
click at [841, 407] on icon at bounding box center [844, 407] width 19 height 19
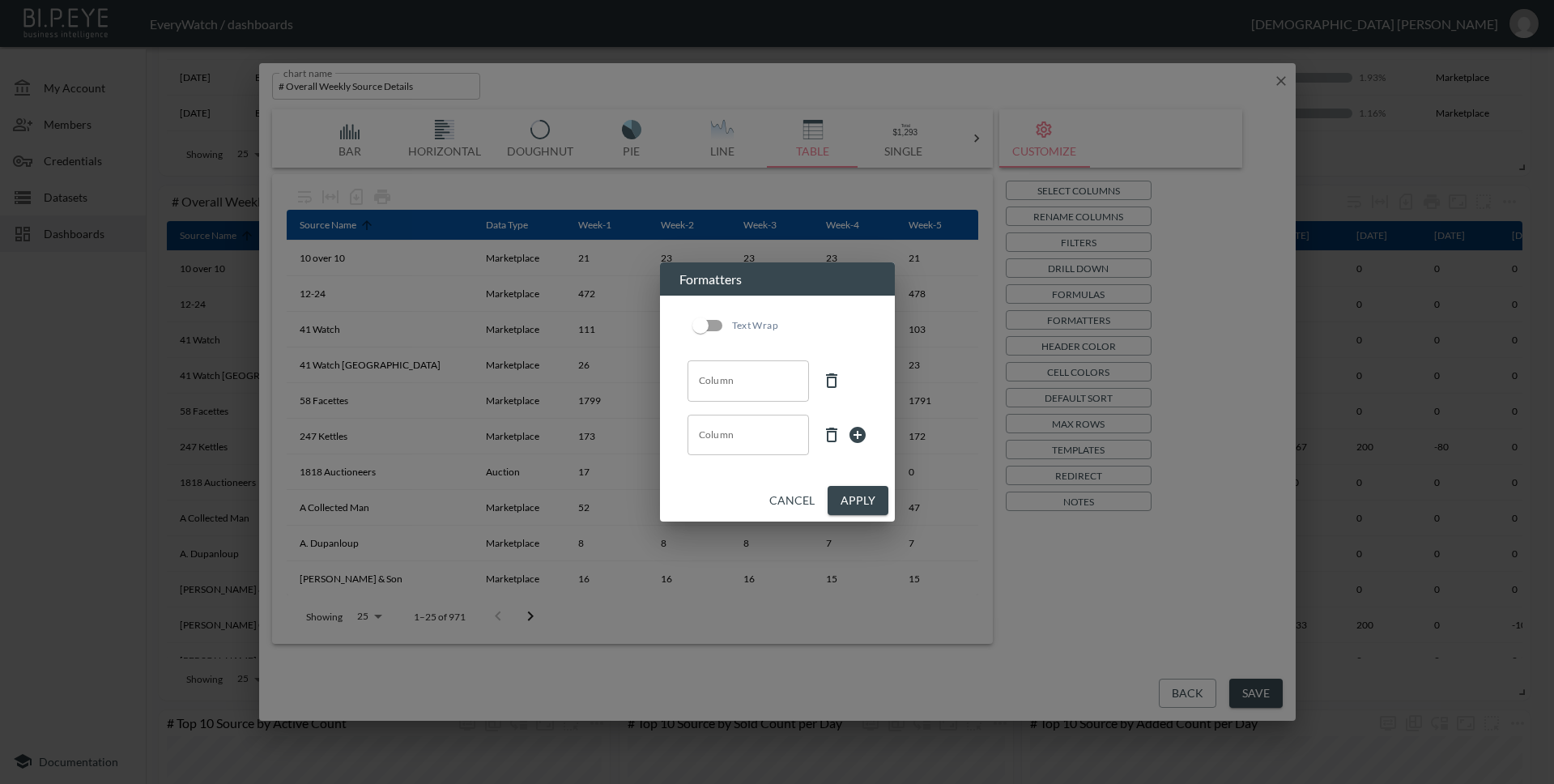
click at [784, 388] on input "Column" at bounding box center [748, 380] width 107 height 26
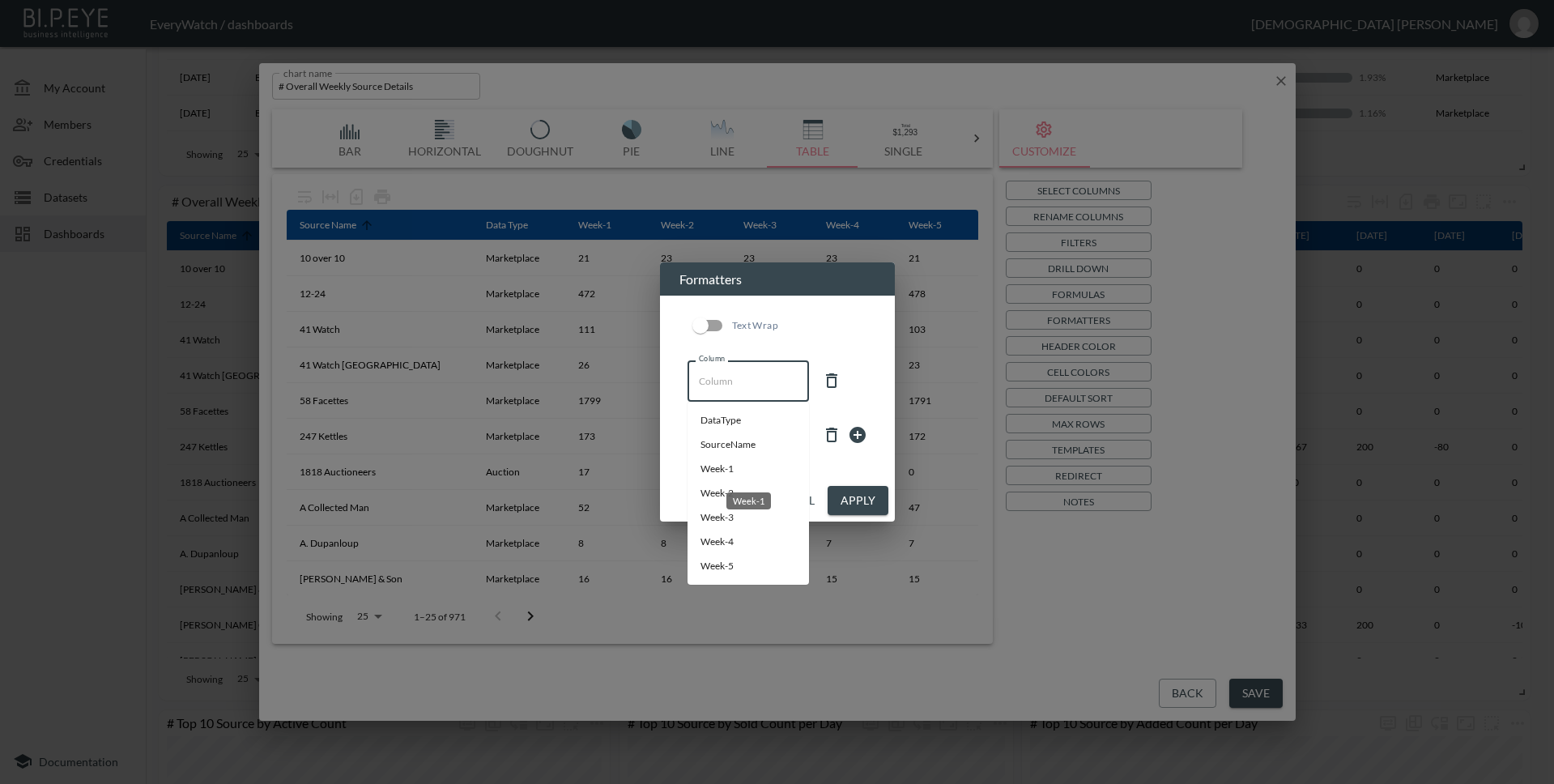
click at [750, 466] on li "Week-1" at bounding box center [748, 468] width 121 height 24
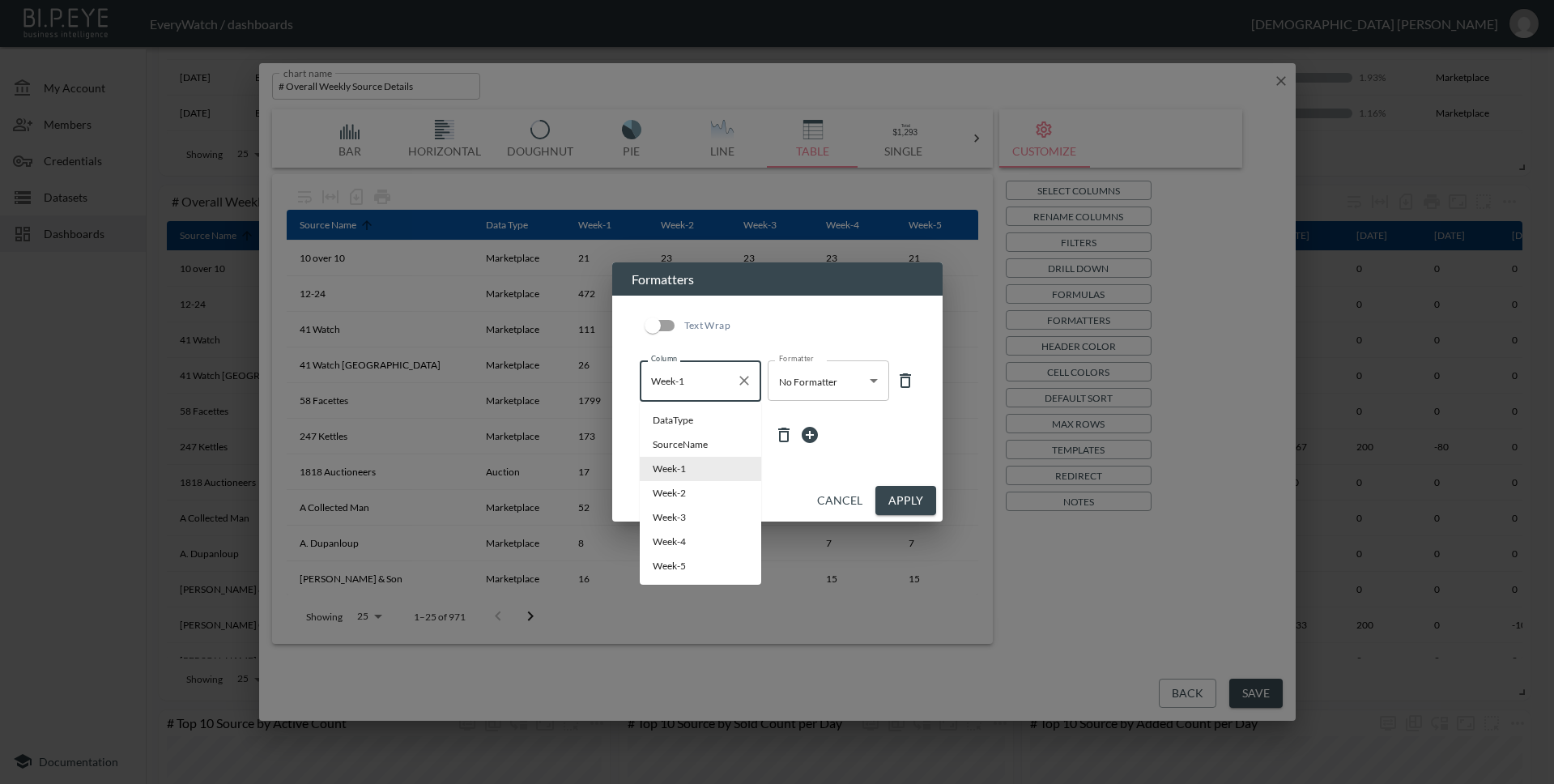
click at [720, 378] on input "Week-1" at bounding box center [688, 380] width 82 height 26
click at [686, 489] on div "Week-1" at bounding box center [700, 496] width 47 height 30
click at [657, 496] on li "Week-2" at bounding box center [700, 492] width 121 height 24
type input "Week-2"
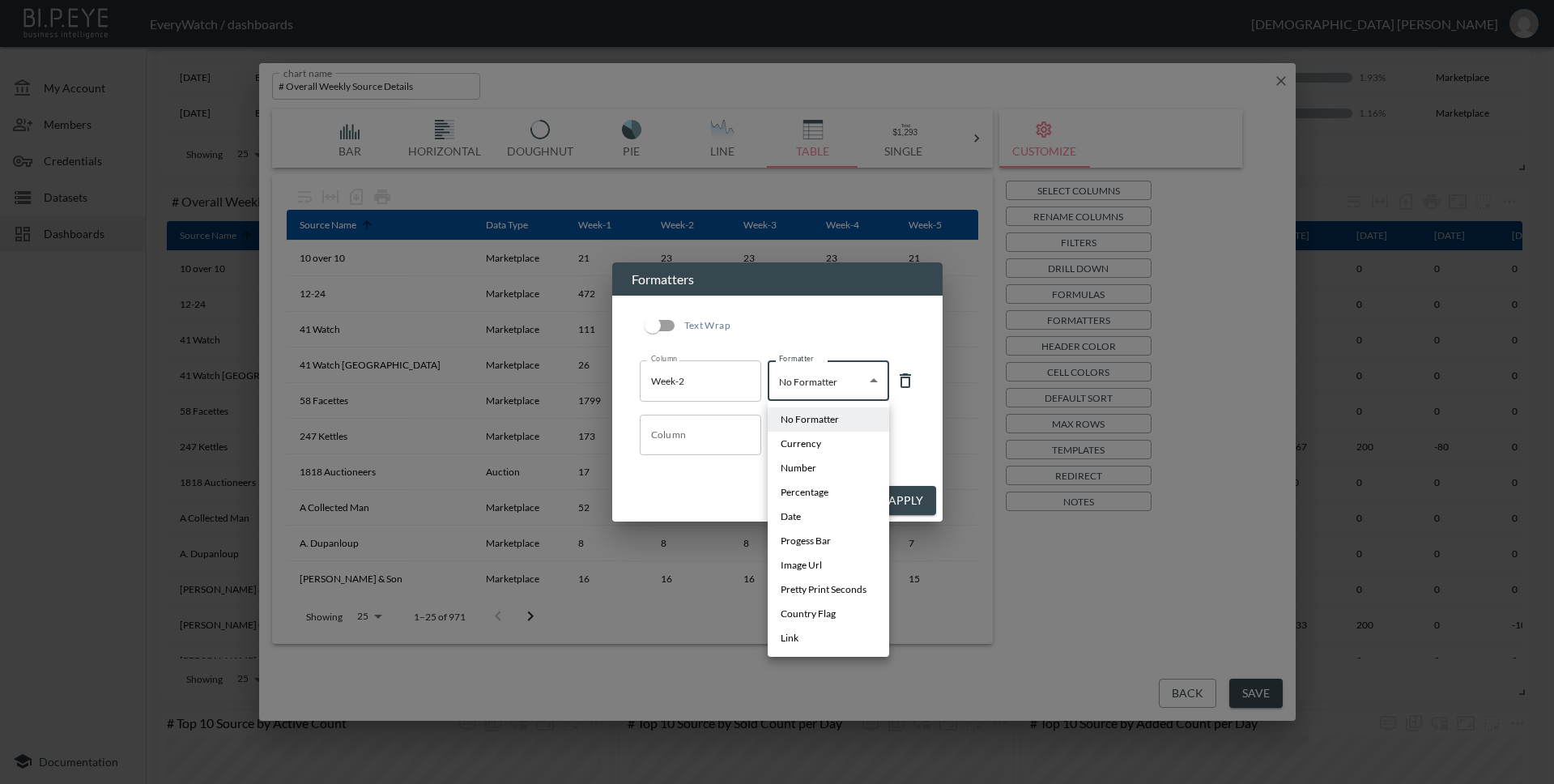
click at [857, 385] on body "BI.P.EYE, Interactive Analytics Dashboards - app EveryWatch / dashboards Vishnu…" at bounding box center [777, 392] width 1554 height 784
click at [839, 471] on li "Number" at bounding box center [828, 467] width 121 height 24
type input "Number"
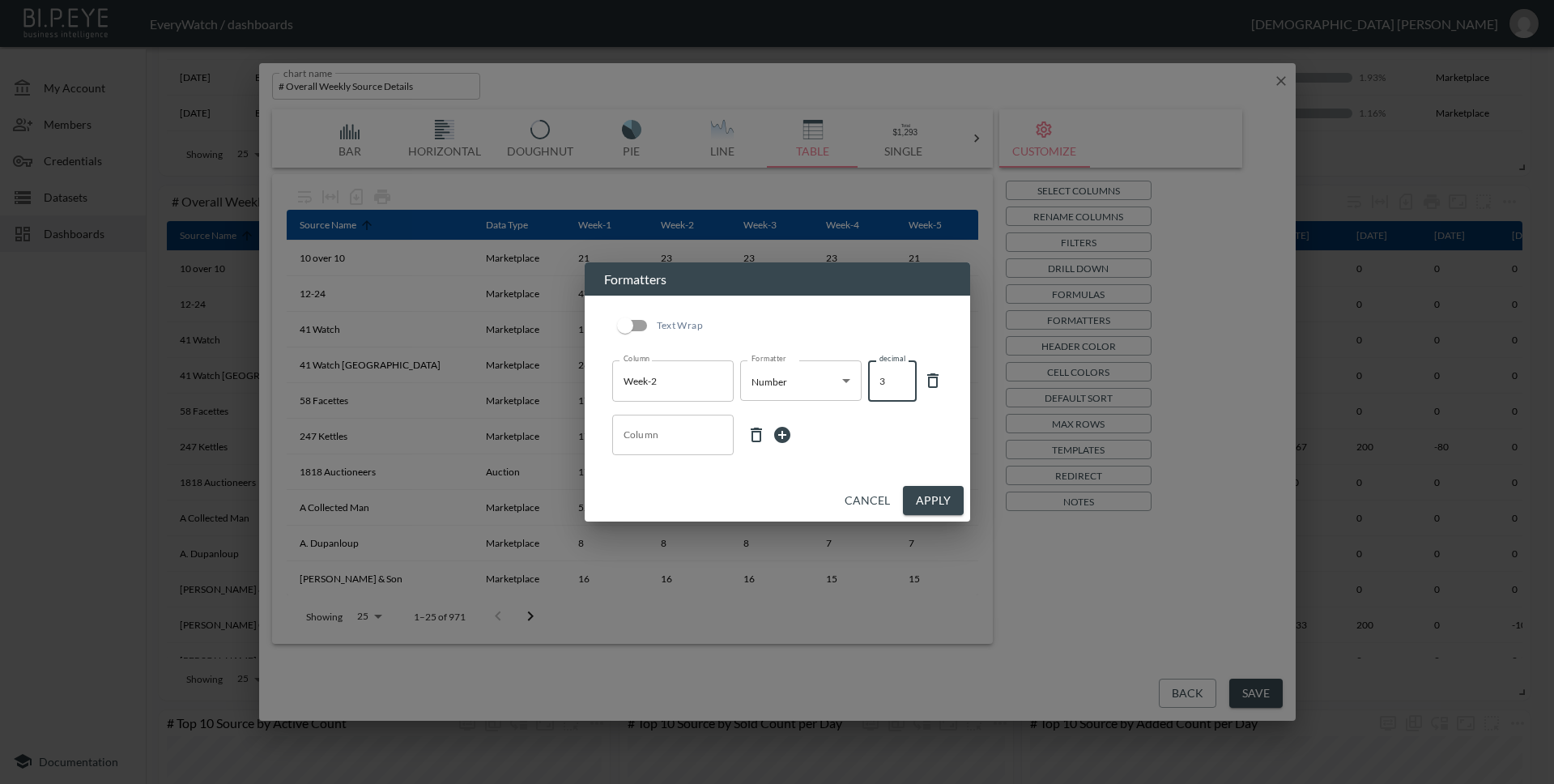
click at [900, 381] on input "3" at bounding box center [892, 380] width 48 height 41
click at [900, 381] on input "4" at bounding box center [892, 380] width 48 height 41
click at [903, 388] on input "3" at bounding box center [892, 380] width 48 height 41
click at [903, 388] on input "2" at bounding box center [892, 380] width 48 height 41
click at [903, 388] on input "1" at bounding box center [892, 380] width 48 height 41
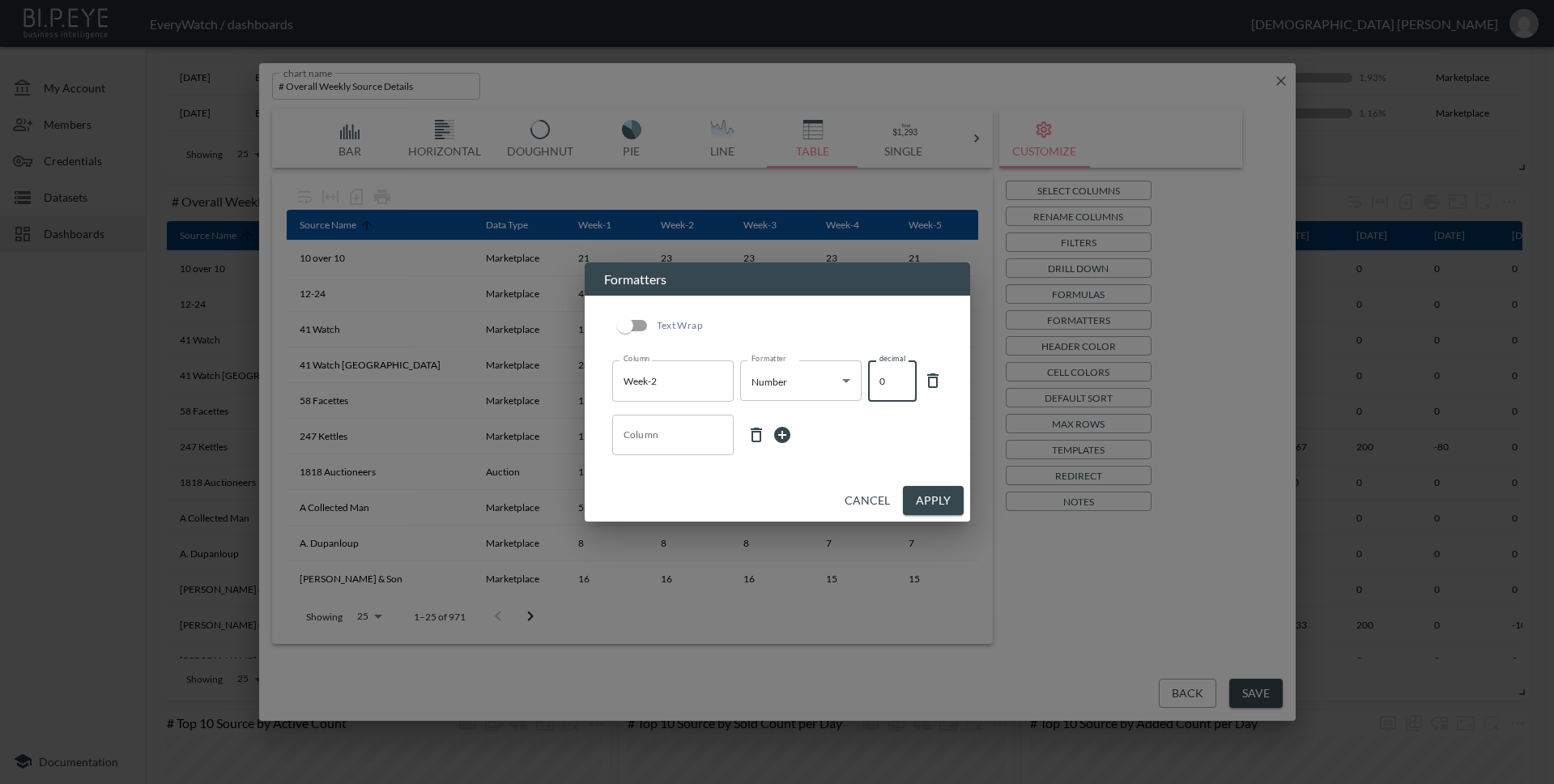
click at [903, 388] on input "0" at bounding box center [892, 380] width 48 height 41
click at [900, 379] on input "1" at bounding box center [892, 380] width 48 height 41
type input "2"
click at [900, 379] on input "2" at bounding box center [892, 380] width 48 height 41
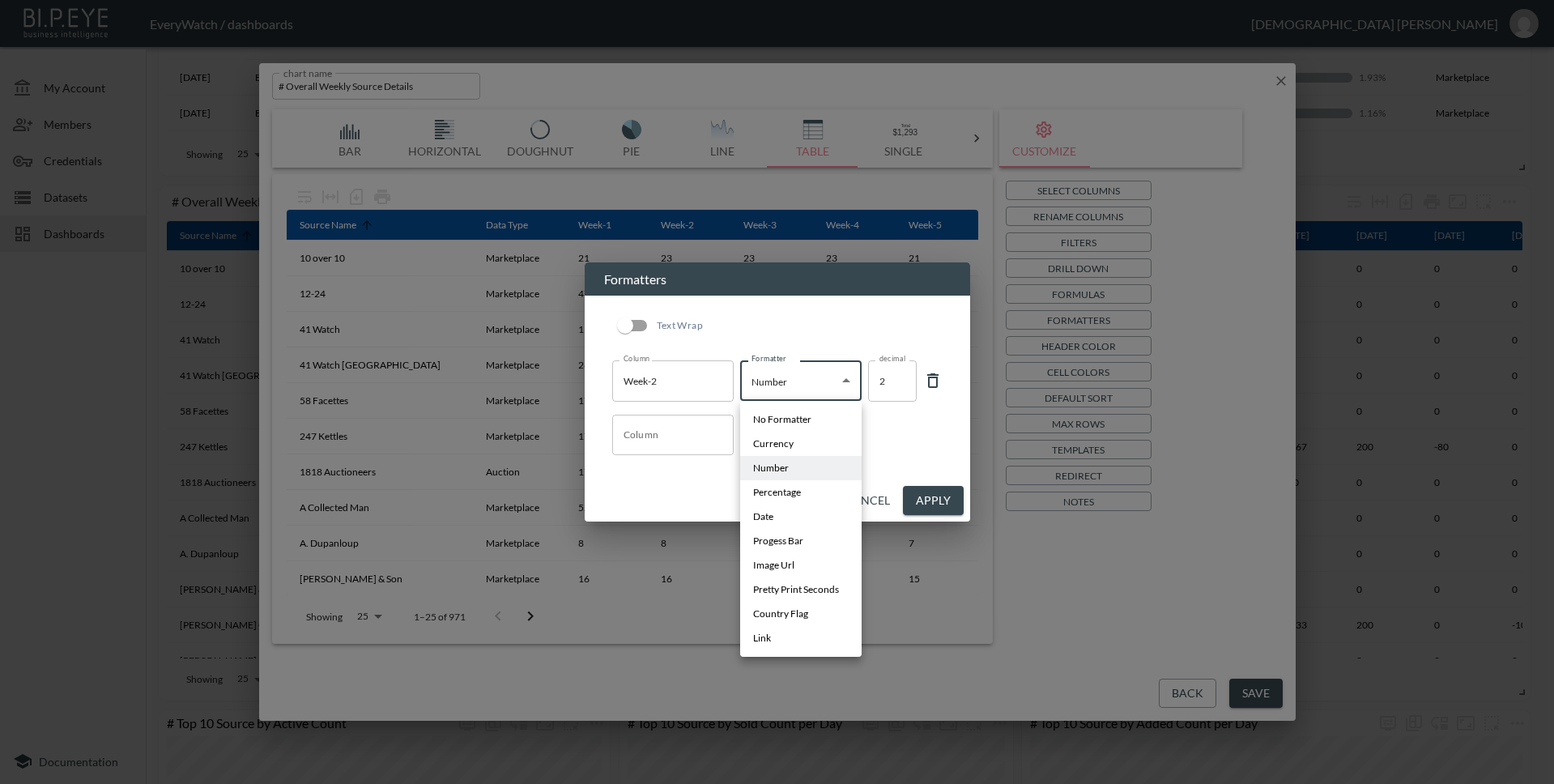
click at [846, 378] on body "BI.P.EYE, Interactive Analytics Dashboards - app EveryWatch / dashboards Vishnu…" at bounding box center [777, 392] width 1554 height 784
click at [818, 487] on li "Percentage" at bounding box center [801, 492] width 121 height 24
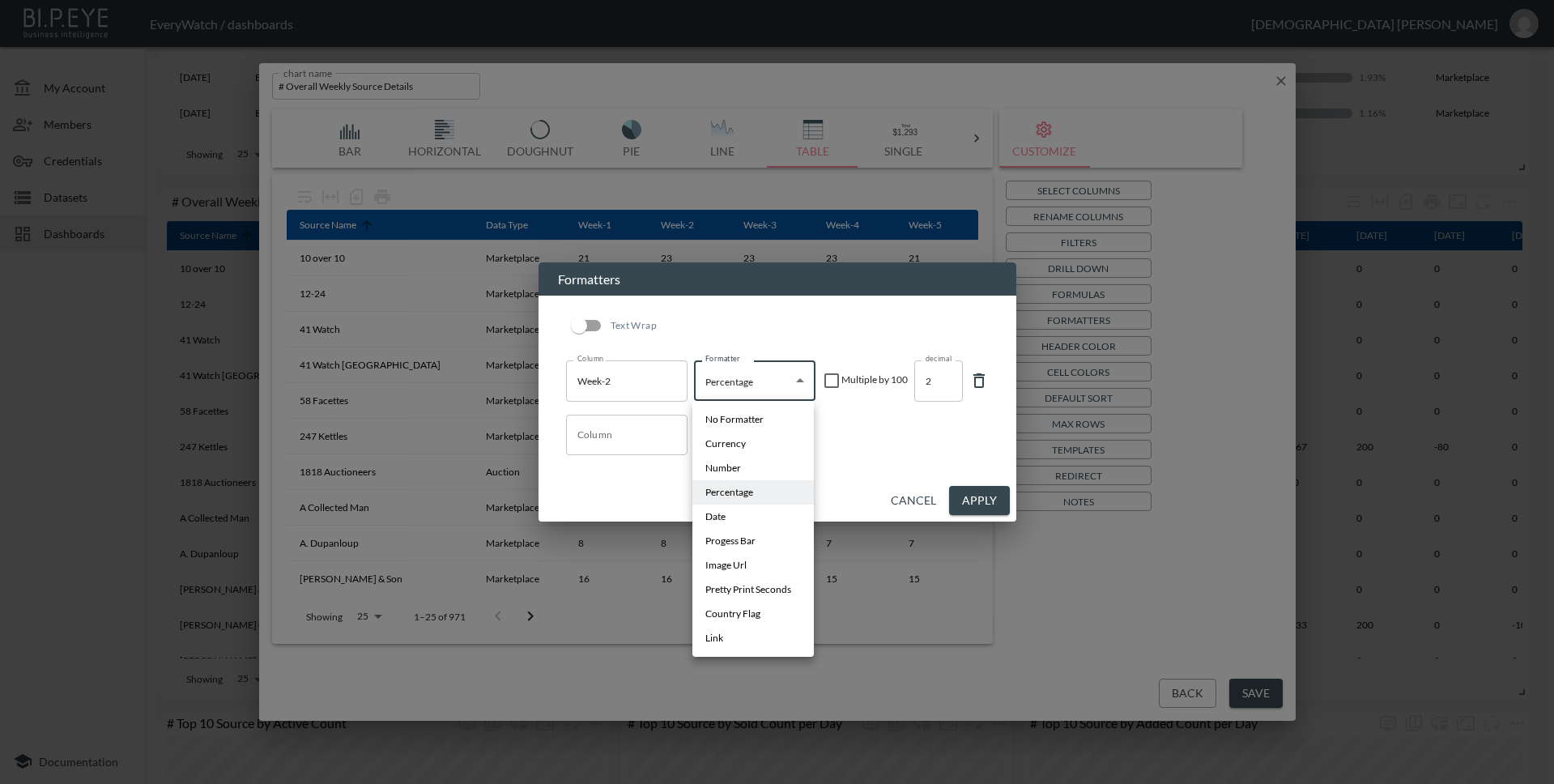
click at [797, 372] on body "BI.P.EYE, Interactive Analytics Dashboards - app EveryWatch / dashboards Vishnu…" at bounding box center [777, 392] width 1554 height 784
click at [751, 532] on li "Progess Bar" at bounding box center [753, 540] width 121 height 24
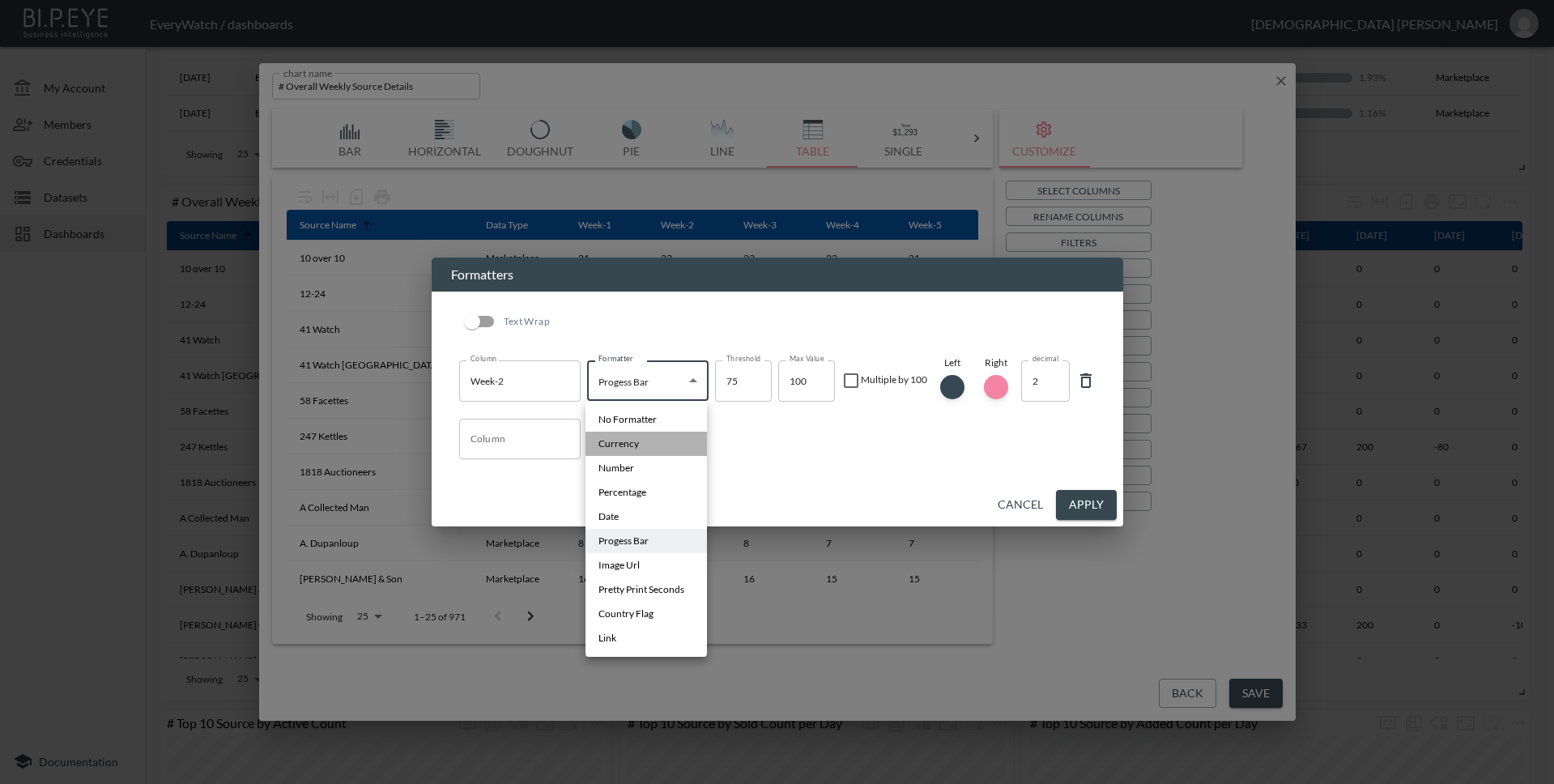
click at [645, 448] on li "Currency" at bounding box center [646, 443] width 121 height 24
type input "Currency"
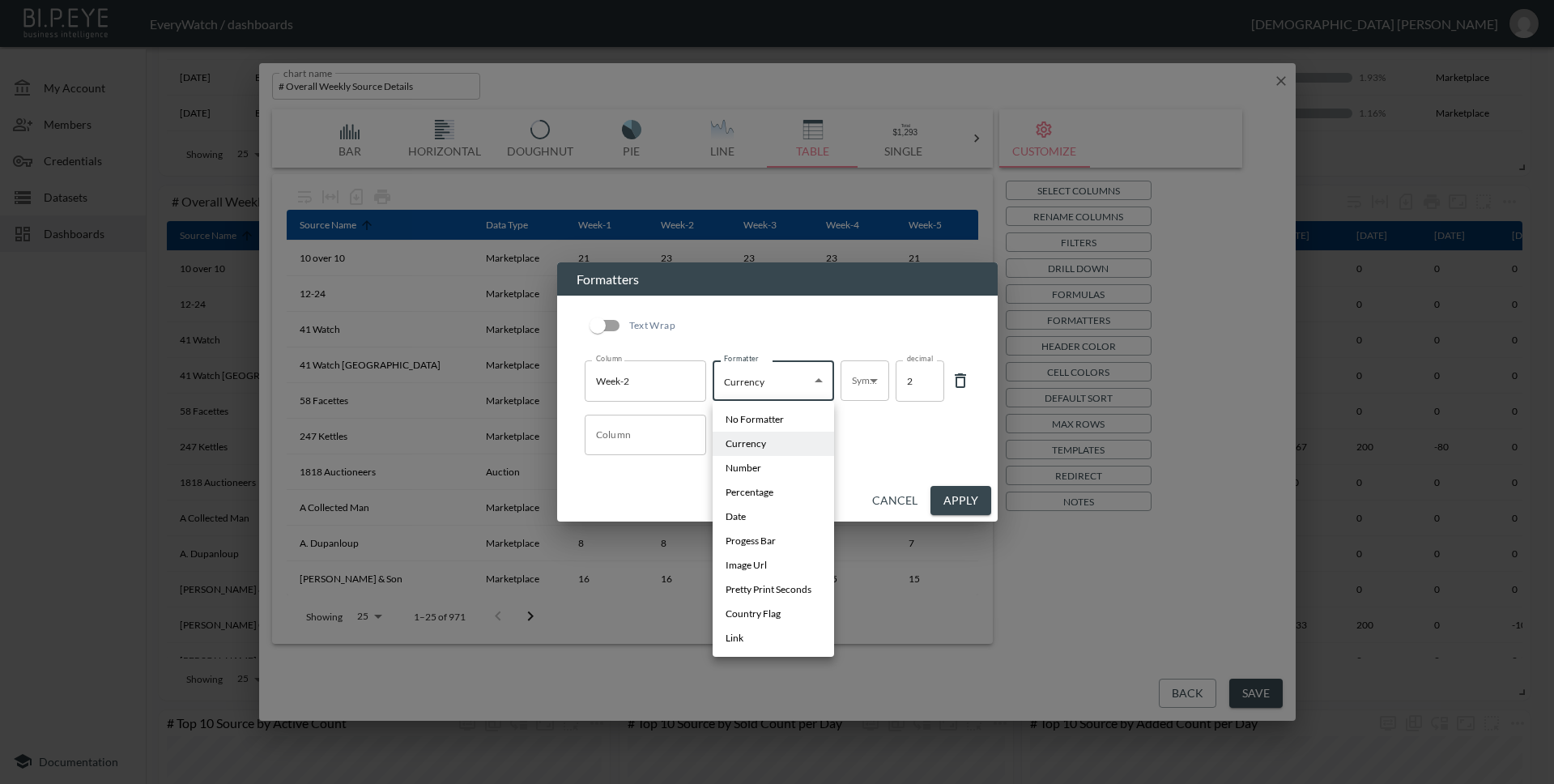
click at [746, 391] on body "BI.P.EYE, Interactive Analytics Dashboards - app EveryWatch / dashboards Vishnu…" at bounding box center [777, 392] width 1554 height 784
click at [906, 496] on div at bounding box center [777, 392] width 1554 height 784
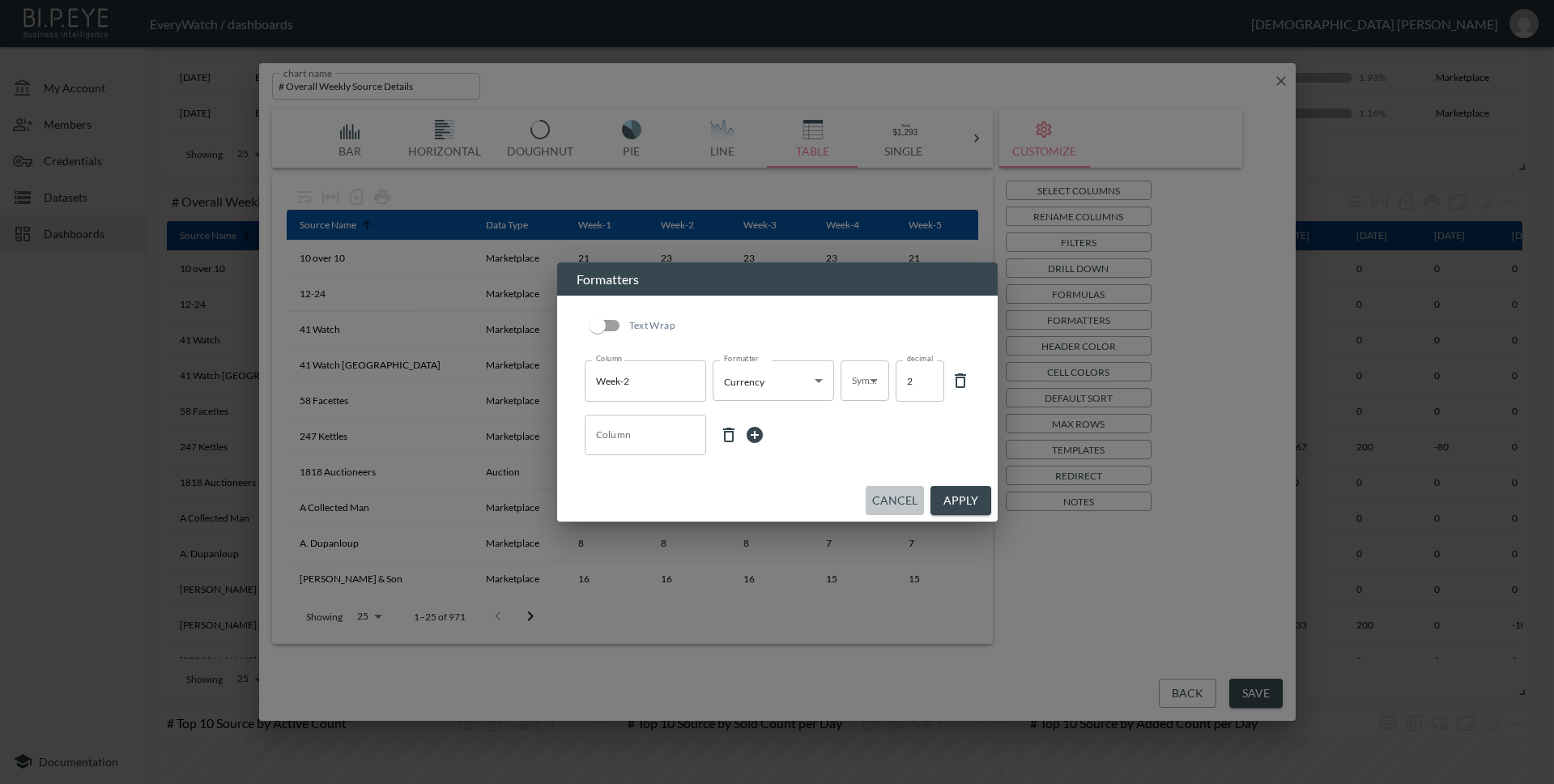
click at [882, 500] on button "Cancel" at bounding box center [895, 500] width 58 height 30
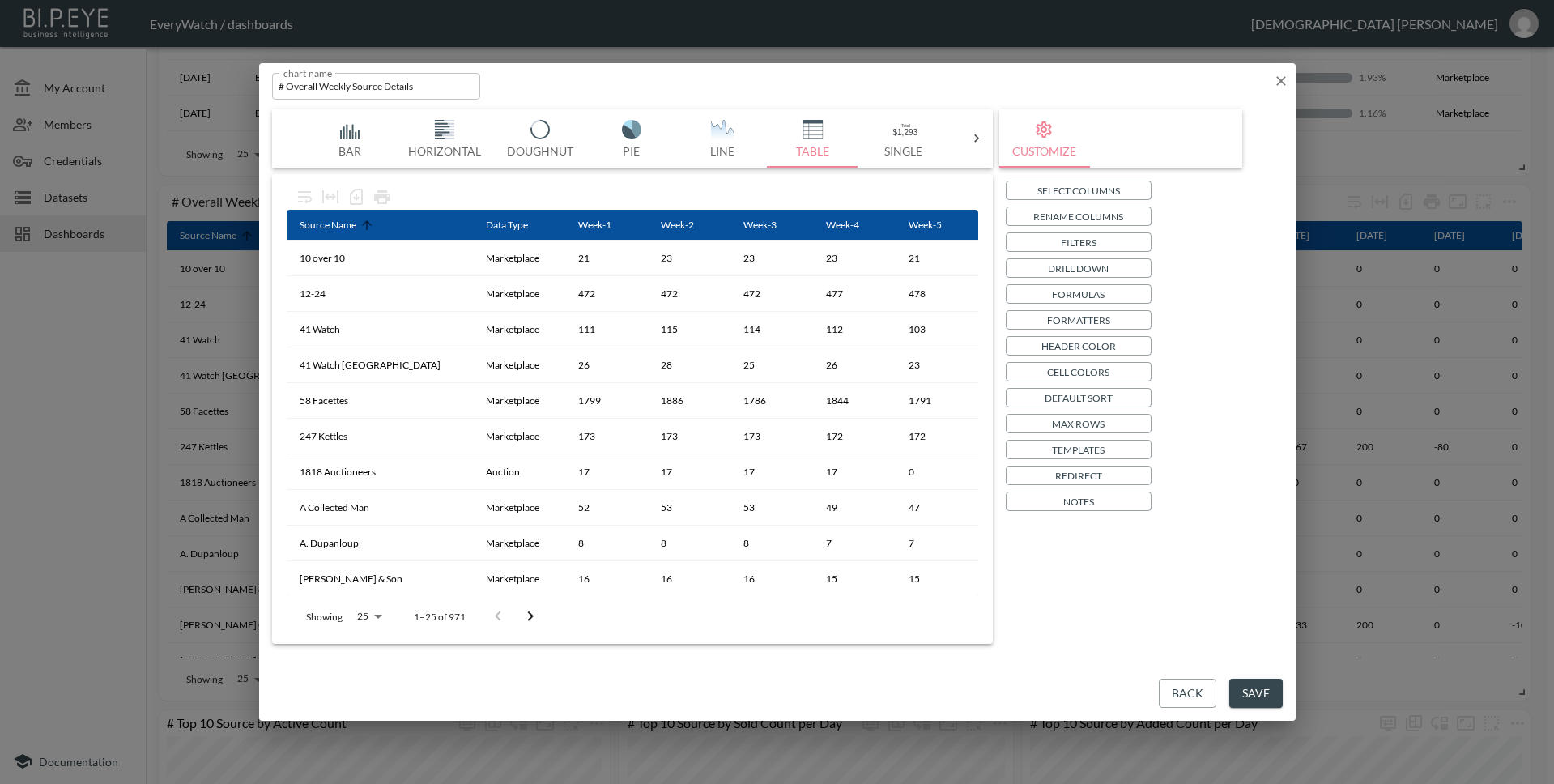
click at [1180, 684] on button "Back" at bounding box center [1187, 693] width 57 height 30
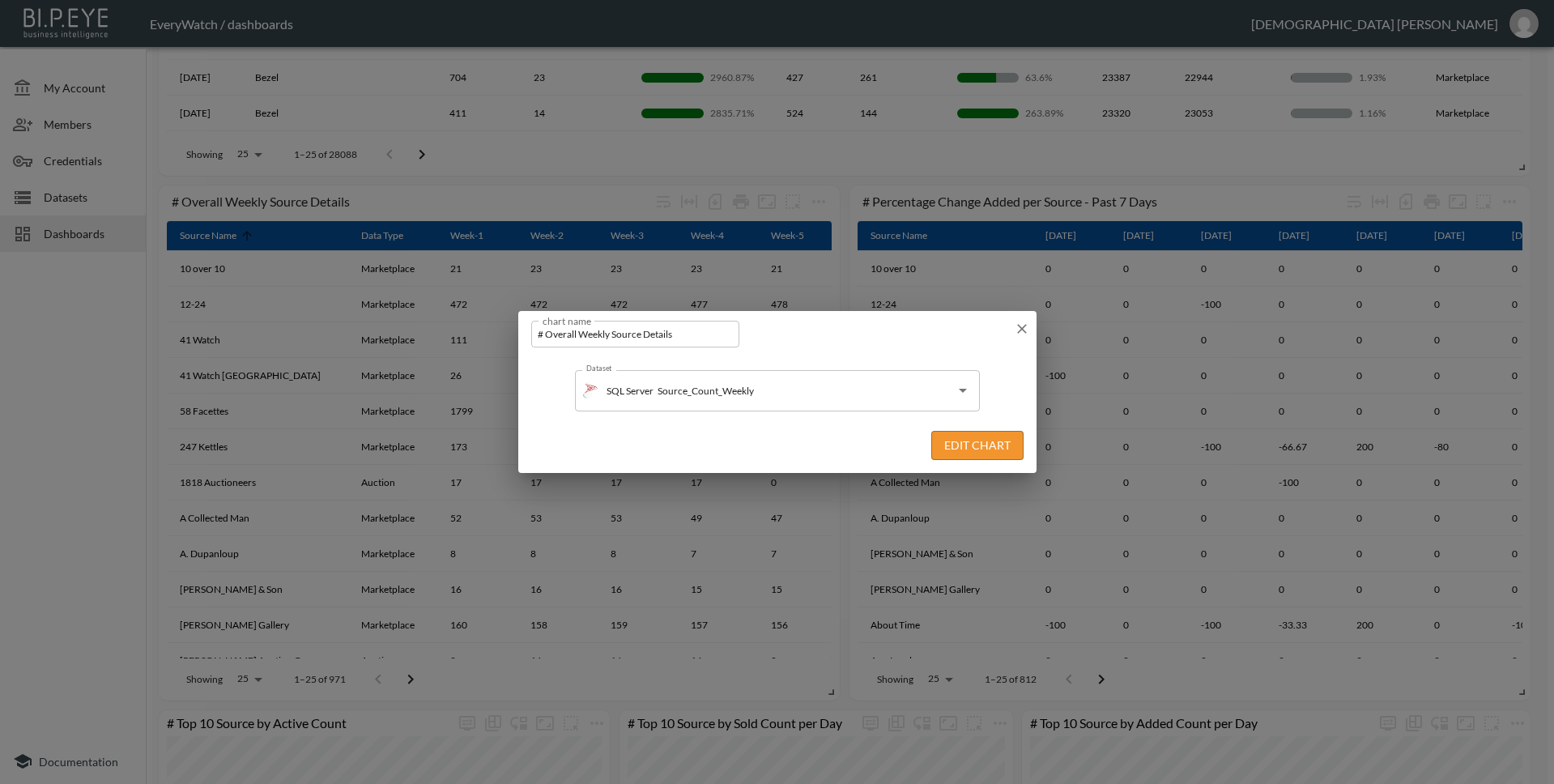
click at [1022, 324] on icon "button" at bounding box center [1021, 328] width 16 height 16
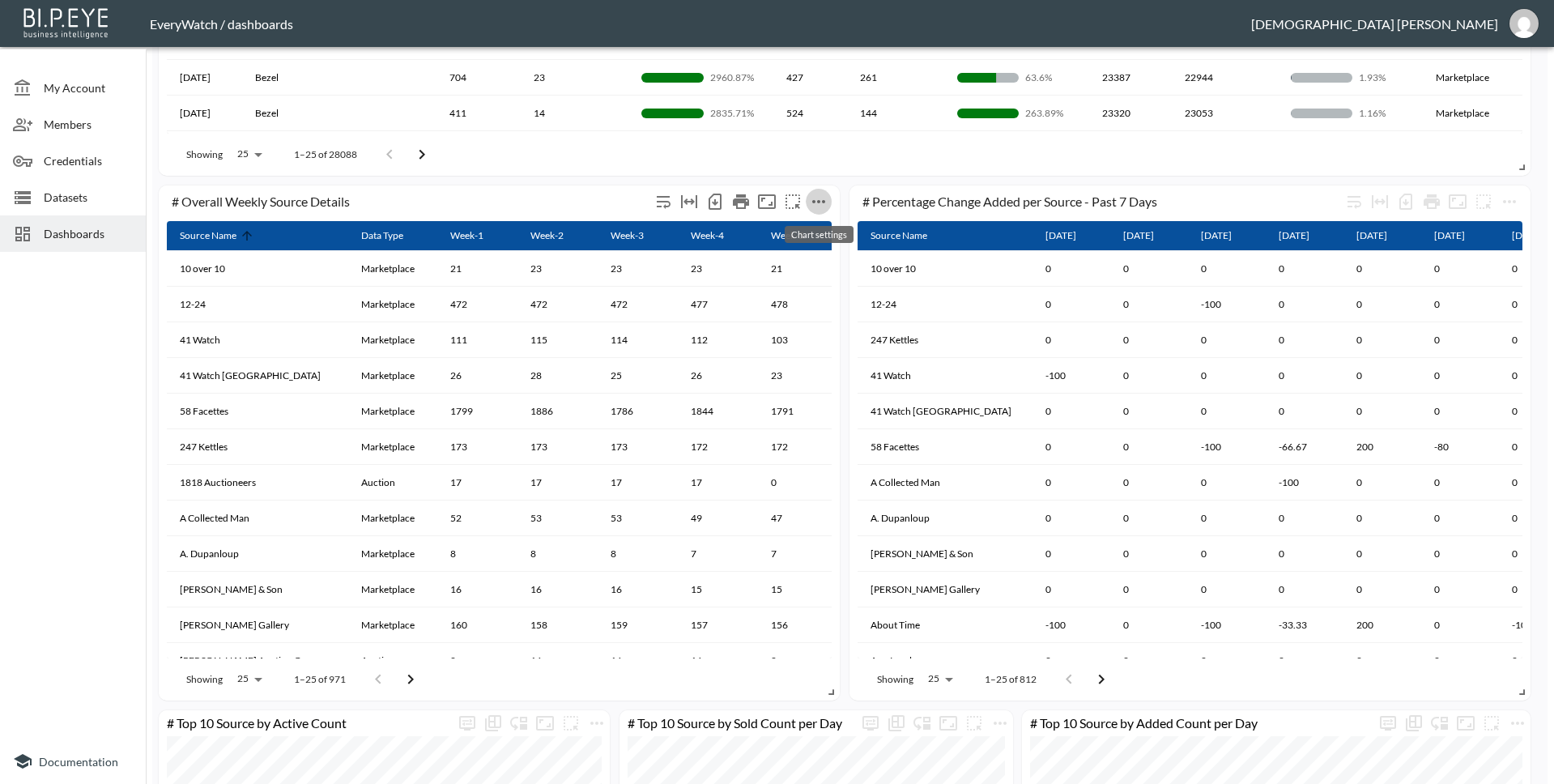
click at [824, 208] on icon "more" at bounding box center [818, 201] width 19 height 19
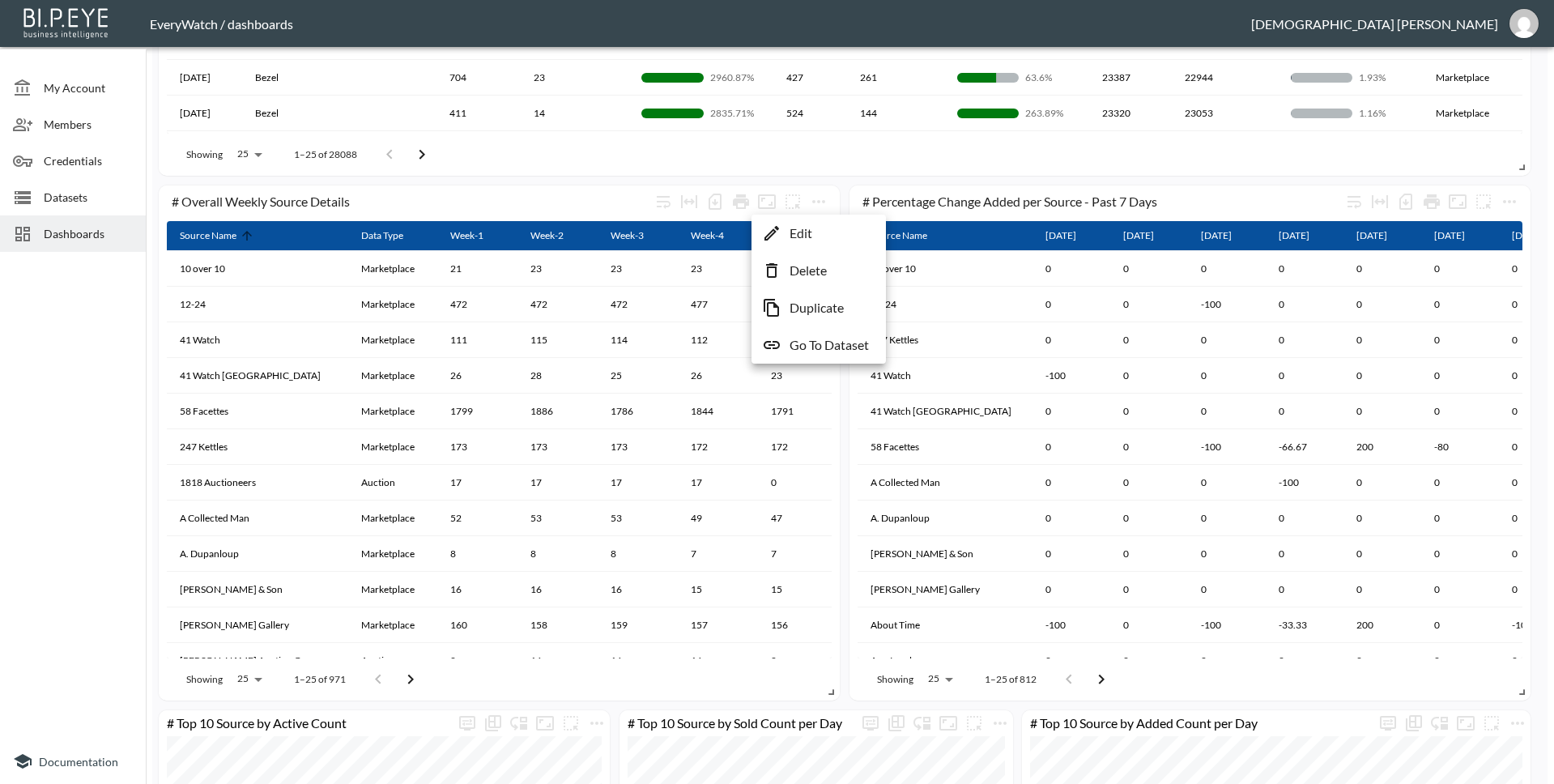
click at [824, 227] on li "Edit" at bounding box center [819, 233] width 126 height 29
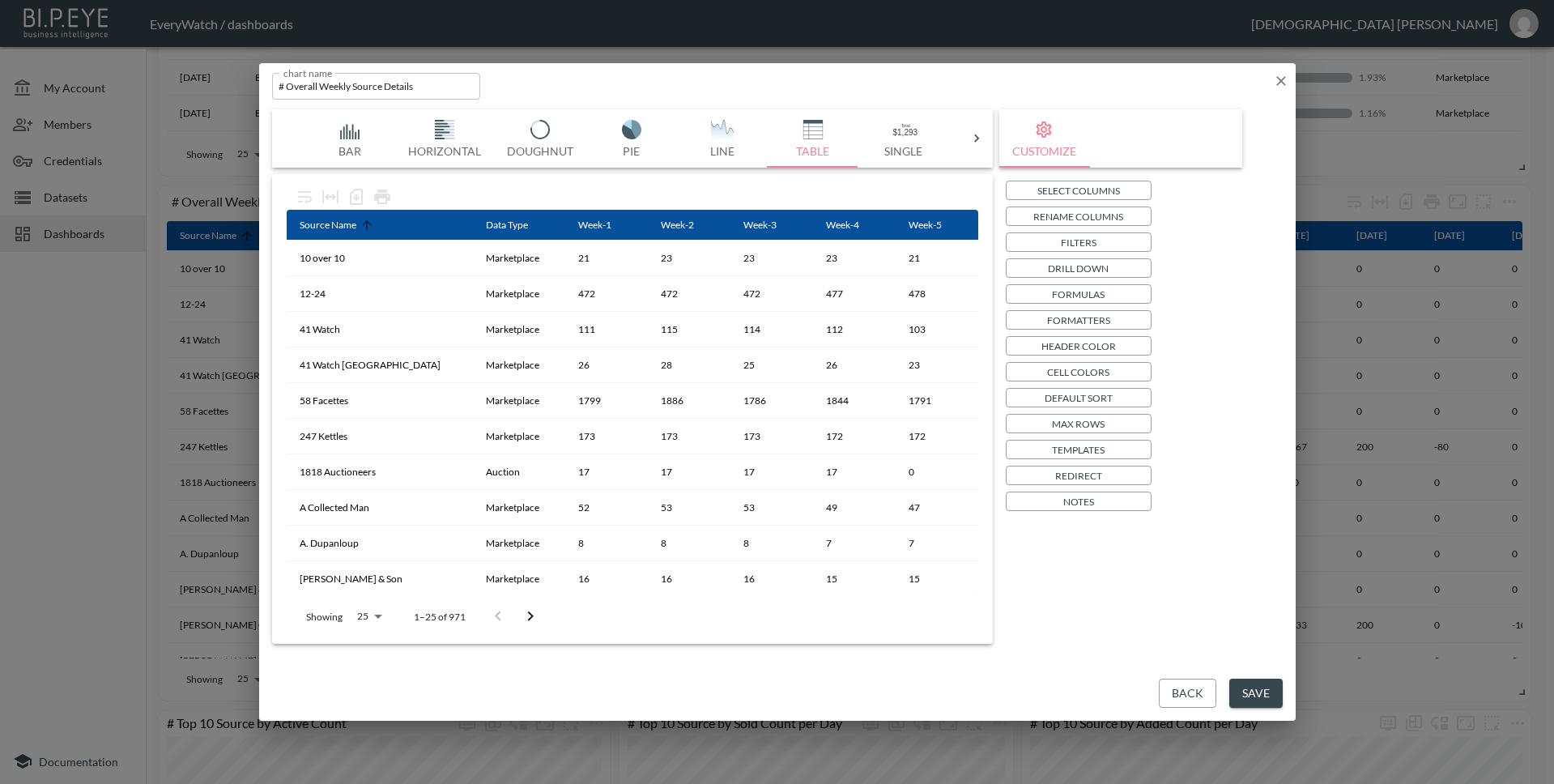
click at [1196, 694] on button "Back" at bounding box center [1187, 693] width 57 height 30
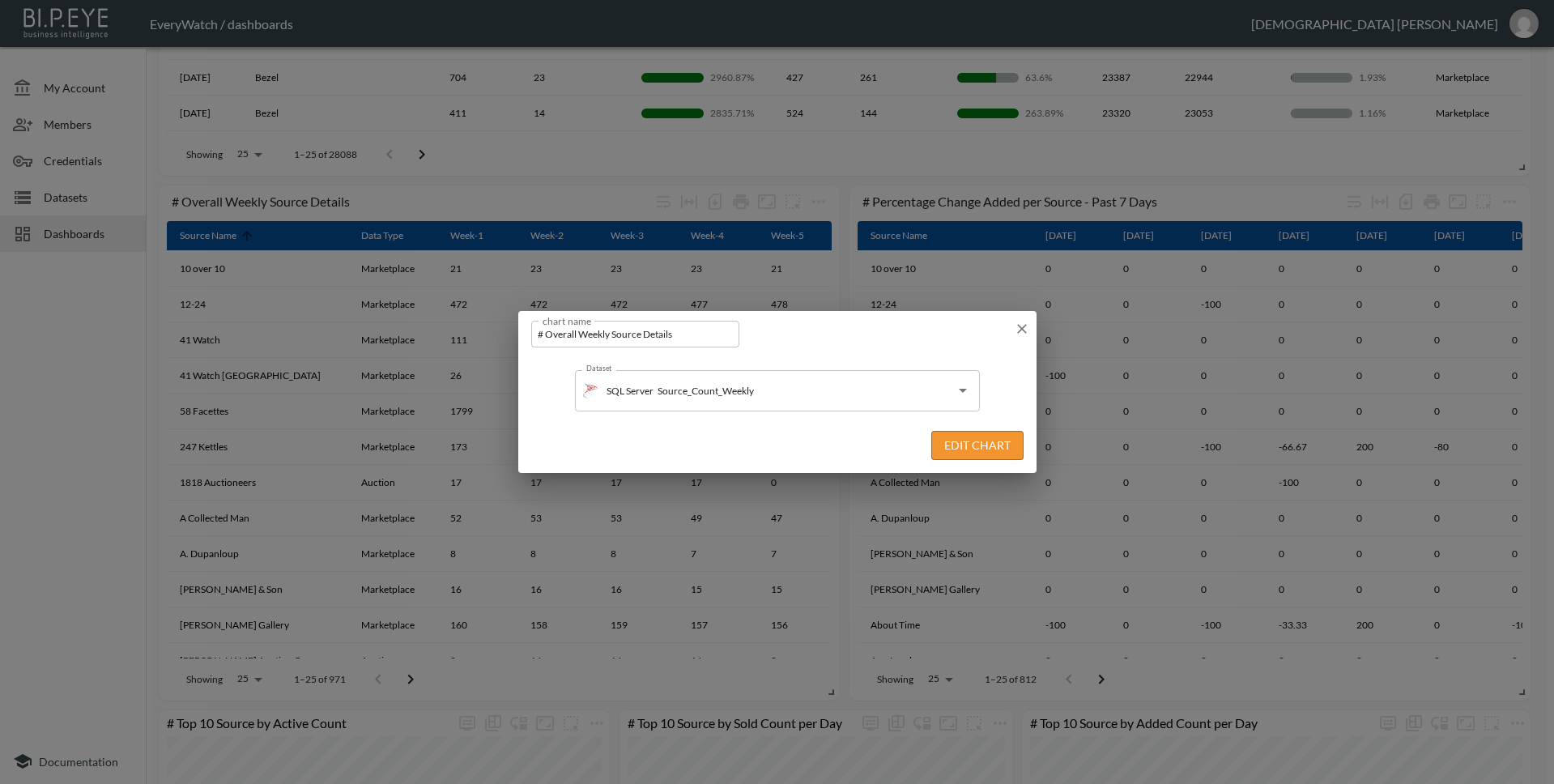
click at [1023, 324] on icon "button" at bounding box center [1021, 328] width 16 height 16
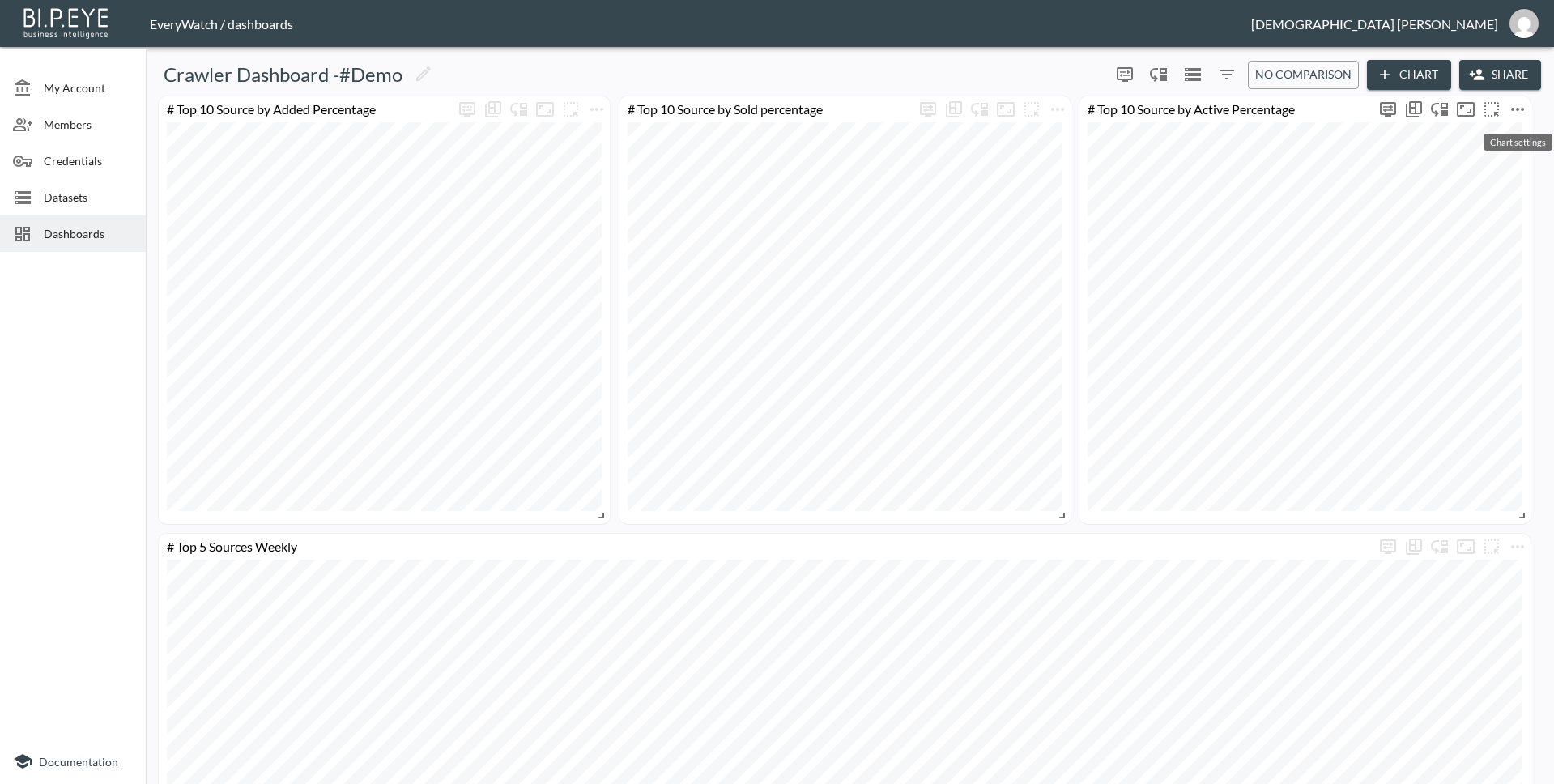
click at [1519, 110] on icon "more" at bounding box center [1517, 109] width 19 height 19
drag, startPoint x: 1080, startPoint y: 82, endPoint x: 747, endPoint y: 0, distance: 342.9
click at [0, 0] on div at bounding box center [777, 392] width 1554 height 784
click at [1526, 106] on icon "more" at bounding box center [1517, 109] width 19 height 19
click at [1502, 132] on li "Edit" at bounding box center [1473, 141] width 126 height 29
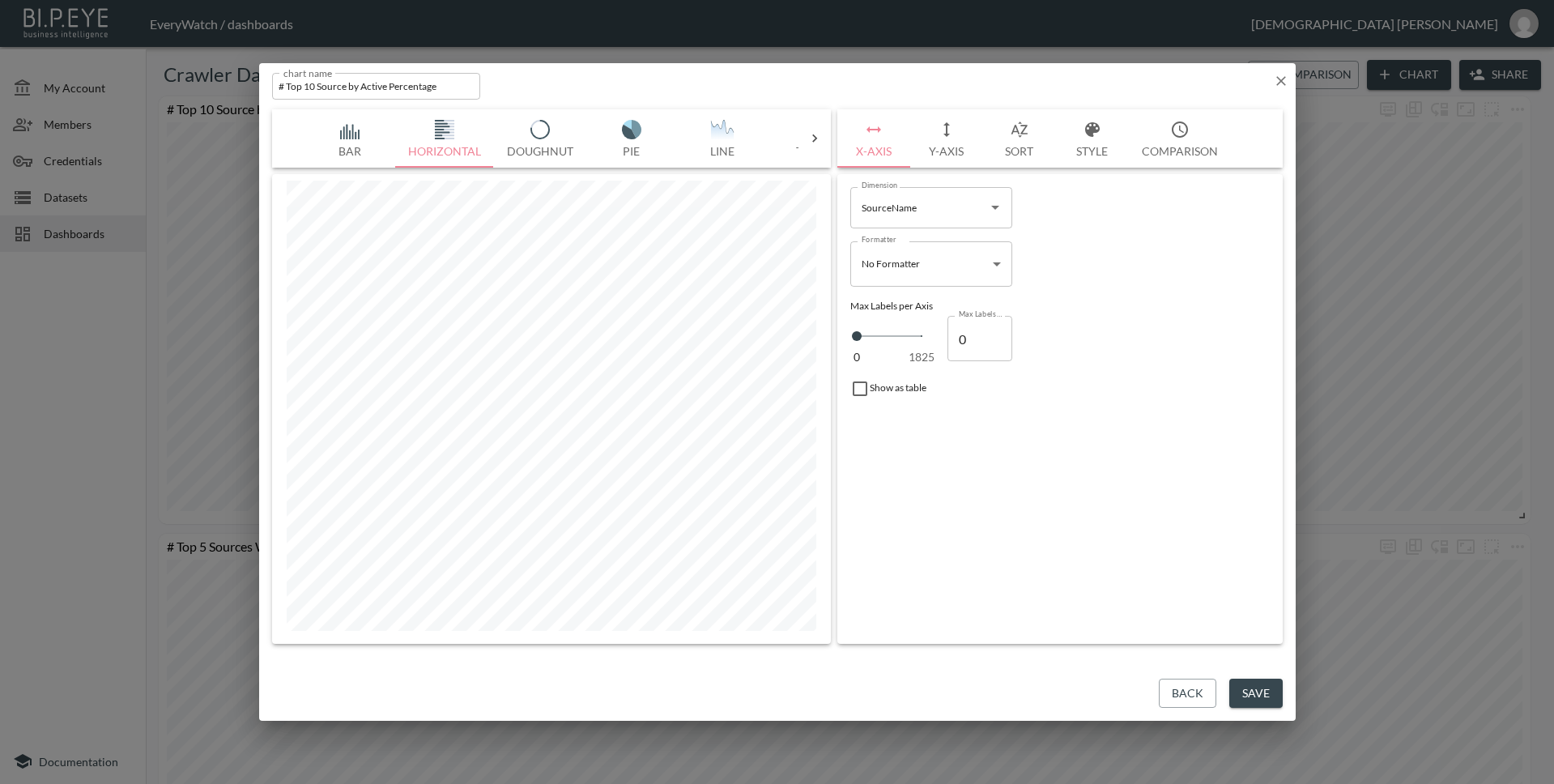
click at [337, 140] on button "Bar" at bounding box center [349, 138] width 91 height 58
click at [735, 139] on button "Line" at bounding box center [722, 138] width 91 height 58
click at [454, 137] on img "button" at bounding box center [445, 129] width 65 height 19
click at [727, 132] on img "button" at bounding box center [723, 129] width 65 height 19
click at [359, 149] on button "Bar" at bounding box center [349, 138] width 91 height 58
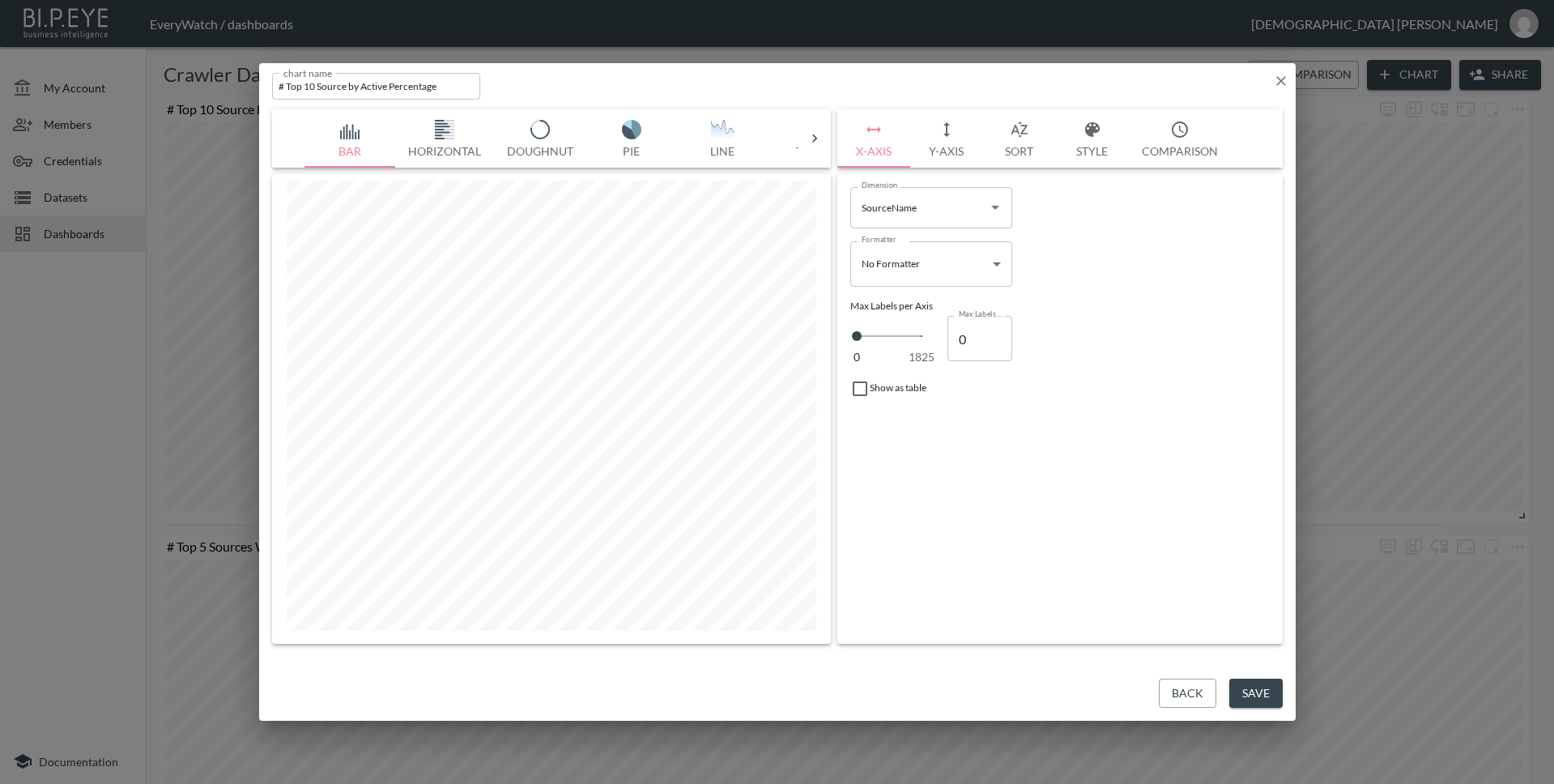
click at [1288, 77] on icon "button" at bounding box center [1280, 81] width 16 height 16
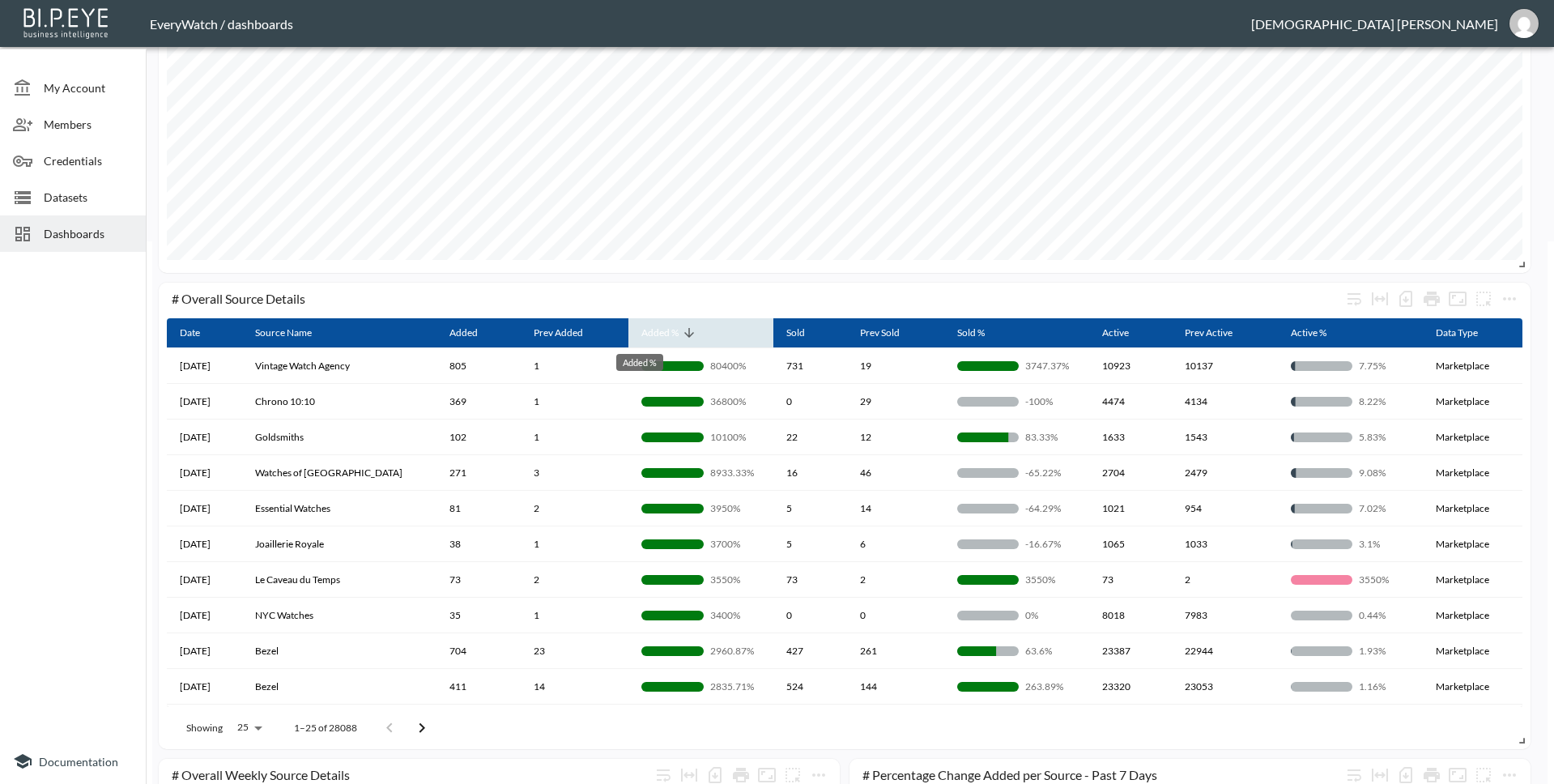
click at [641, 335] on div "Added %" at bounding box center [659, 333] width 37 height 19
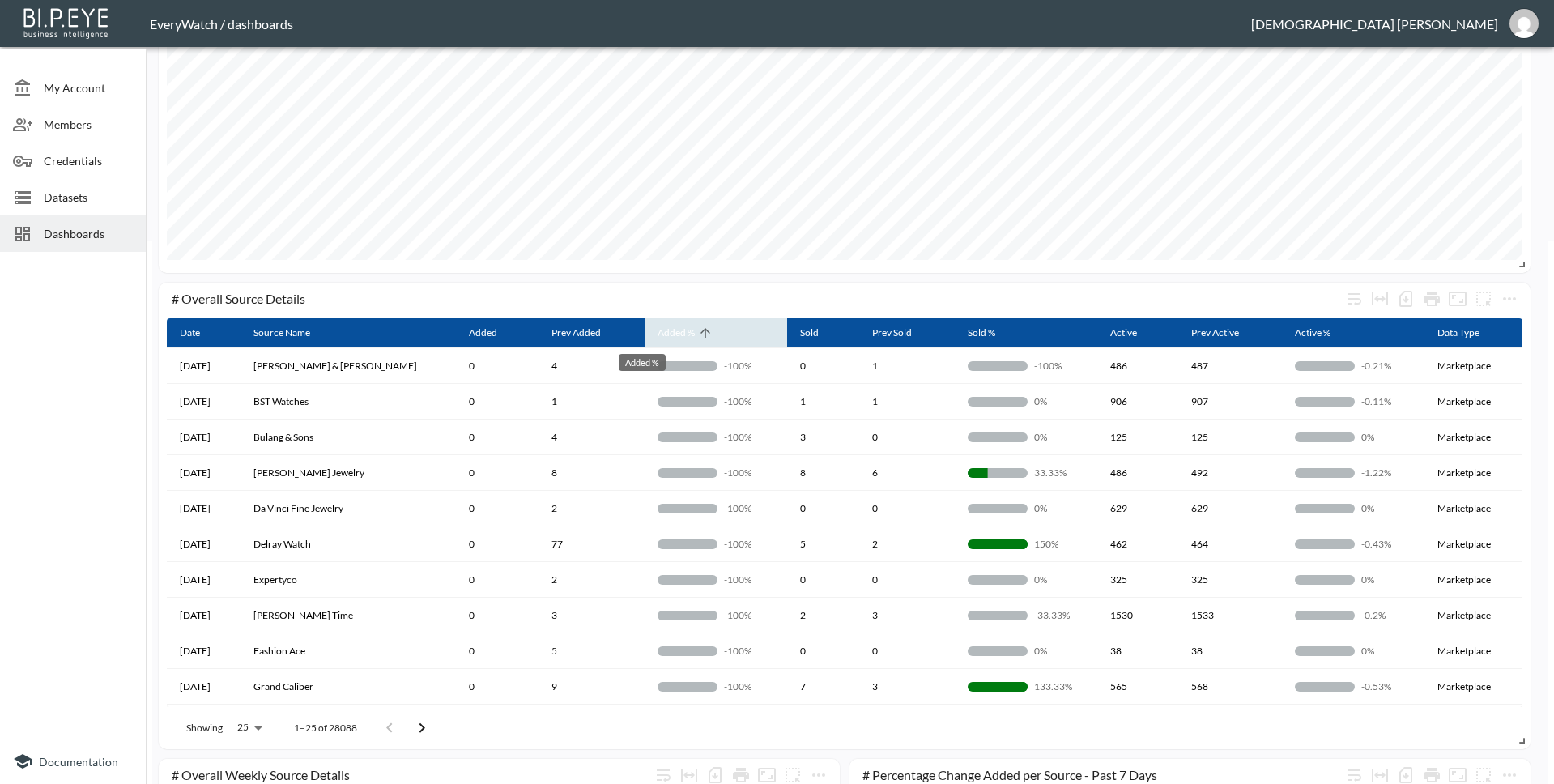
click at [658, 333] on div "Added %" at bounding box center [676, 333] width 37 height 19
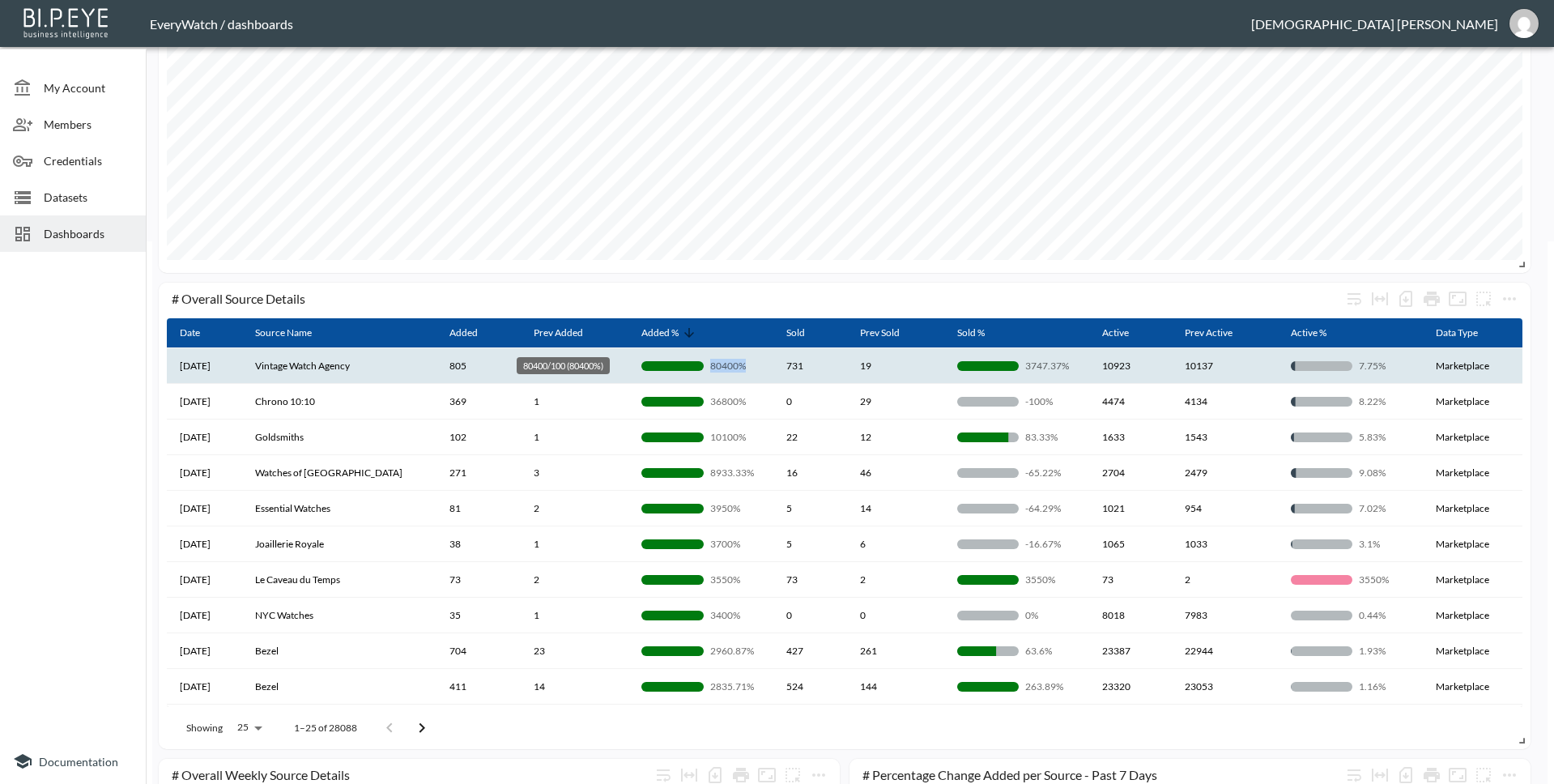
drag, startPoint x: 730, startPoint y: 367, endPoint x: 693, endPoint y: 372, distance: 37.3
click at [710, 372] on p "80400%" at bounding box center [735, 365] width 51 height 14
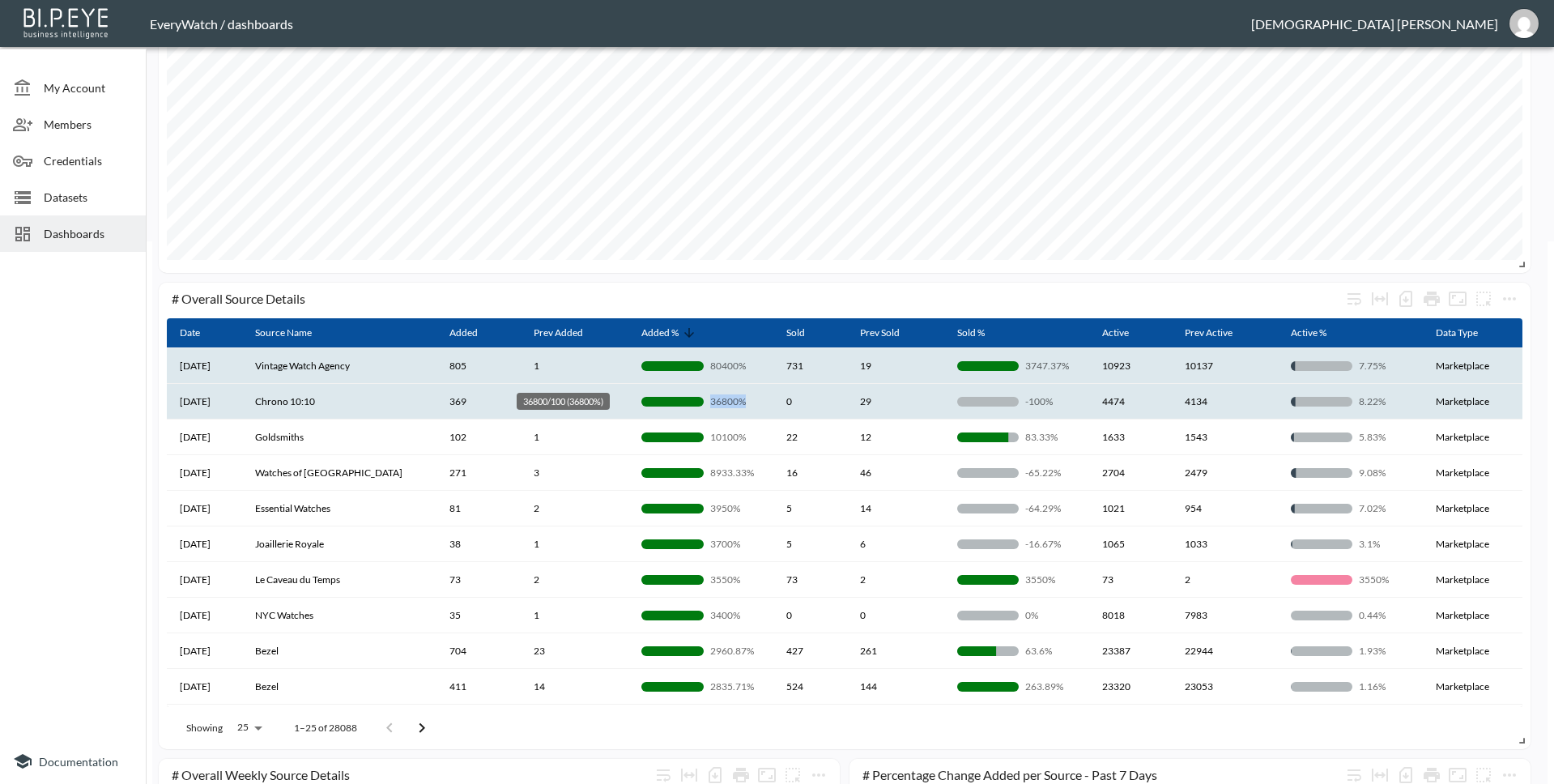
drag, startPoint x: 729, startPoint y: 398, endPoint x: 694, endPoint y: 407, distance: 36.1
click at [710, 407] on p "36800%" at bounding box center [735, 401] width 51 height 14
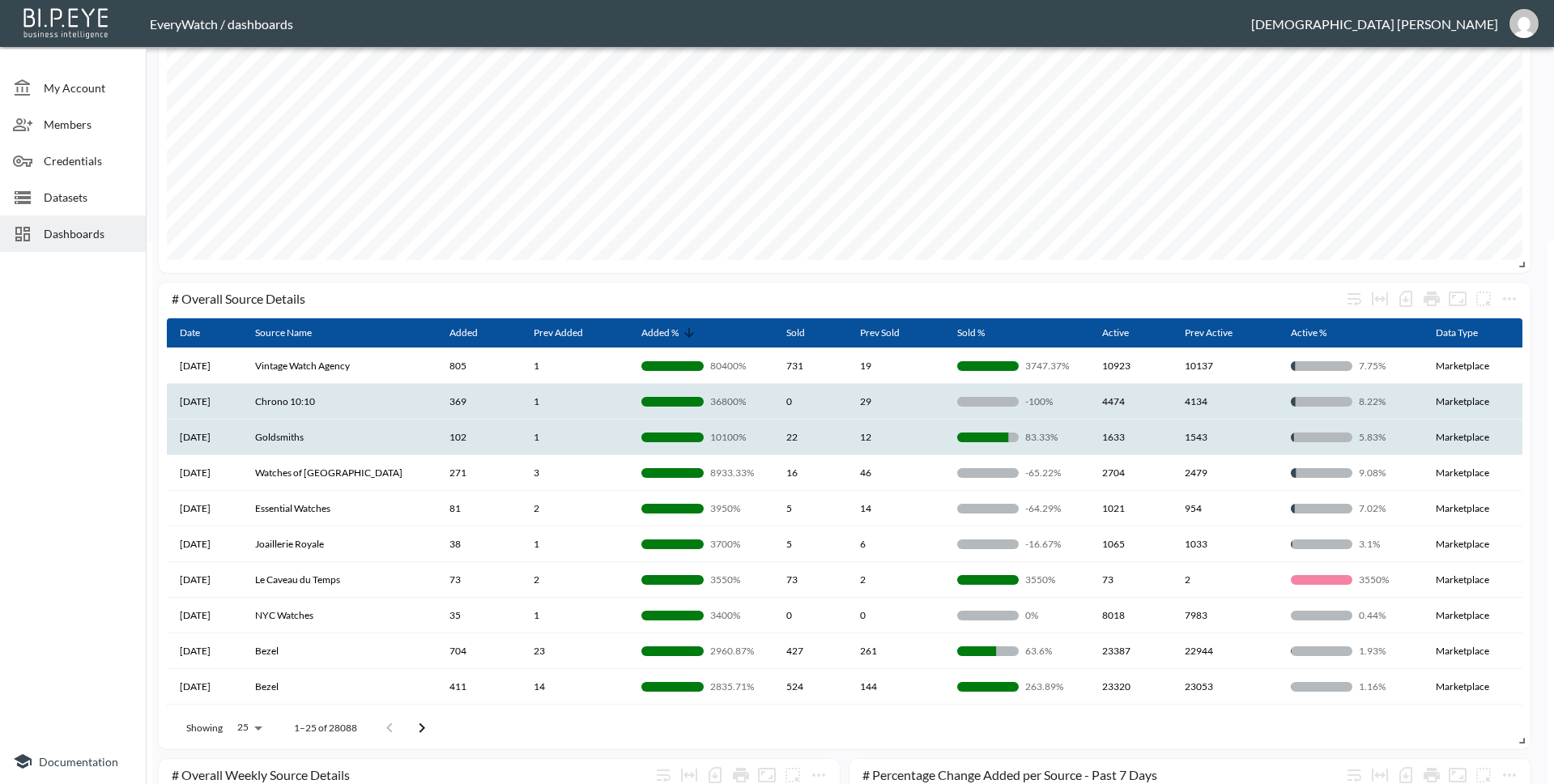
drag, startPoint x: 728, startPoint y: 441, endPoint x: 693, endPoint y: 447, distance: 35.5
click at [693, 447] on th "10100%" at bounding box center [701, 436] width 145 height 36
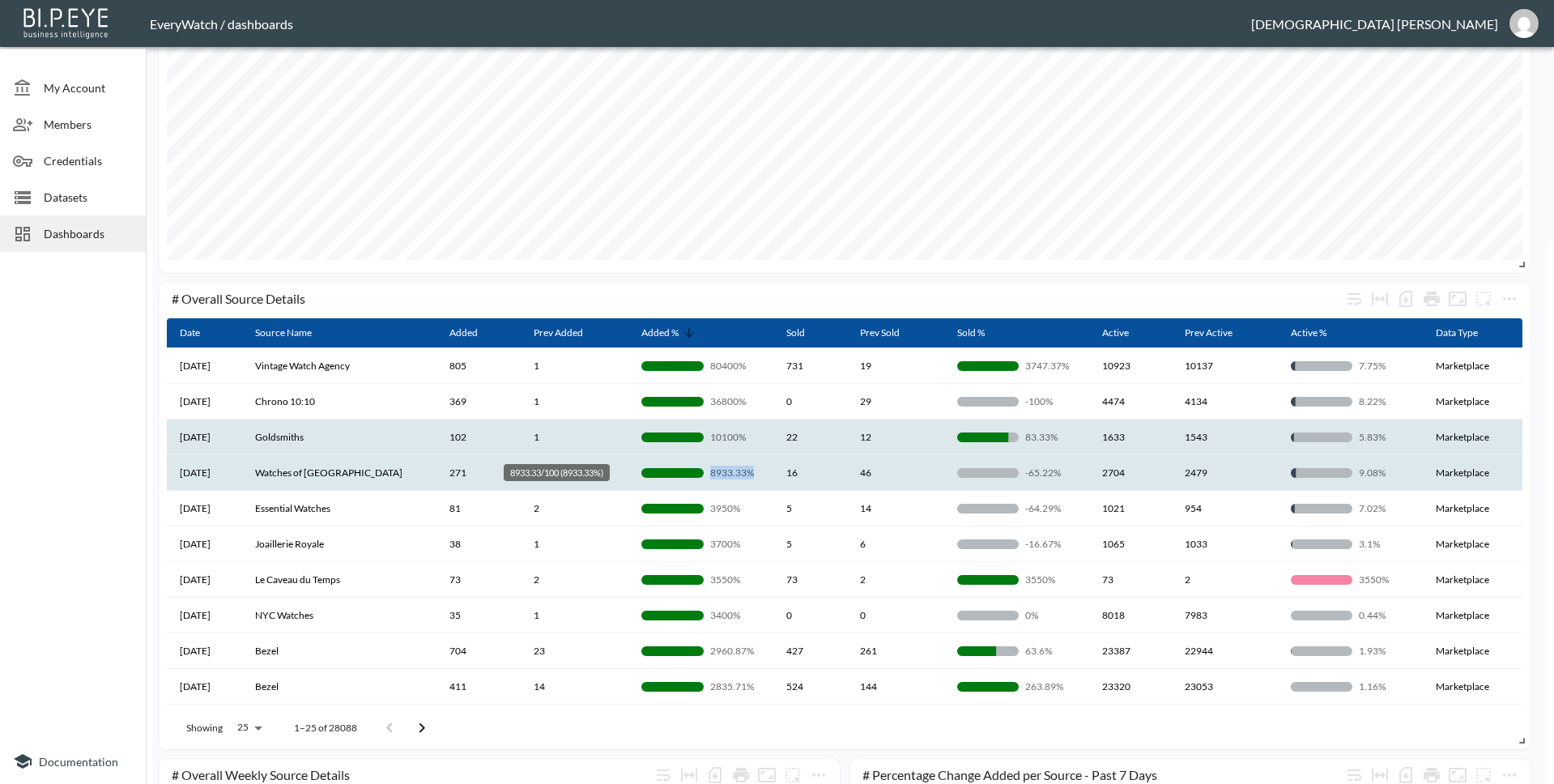
drag, startPoint x: 733, startPoint y: 467, endPoint x: 684, endPoint y: 478, distance: 50.2
click at [684, 478] on div "8933.33%" at bounding box center [700, 472] width 119 height 14
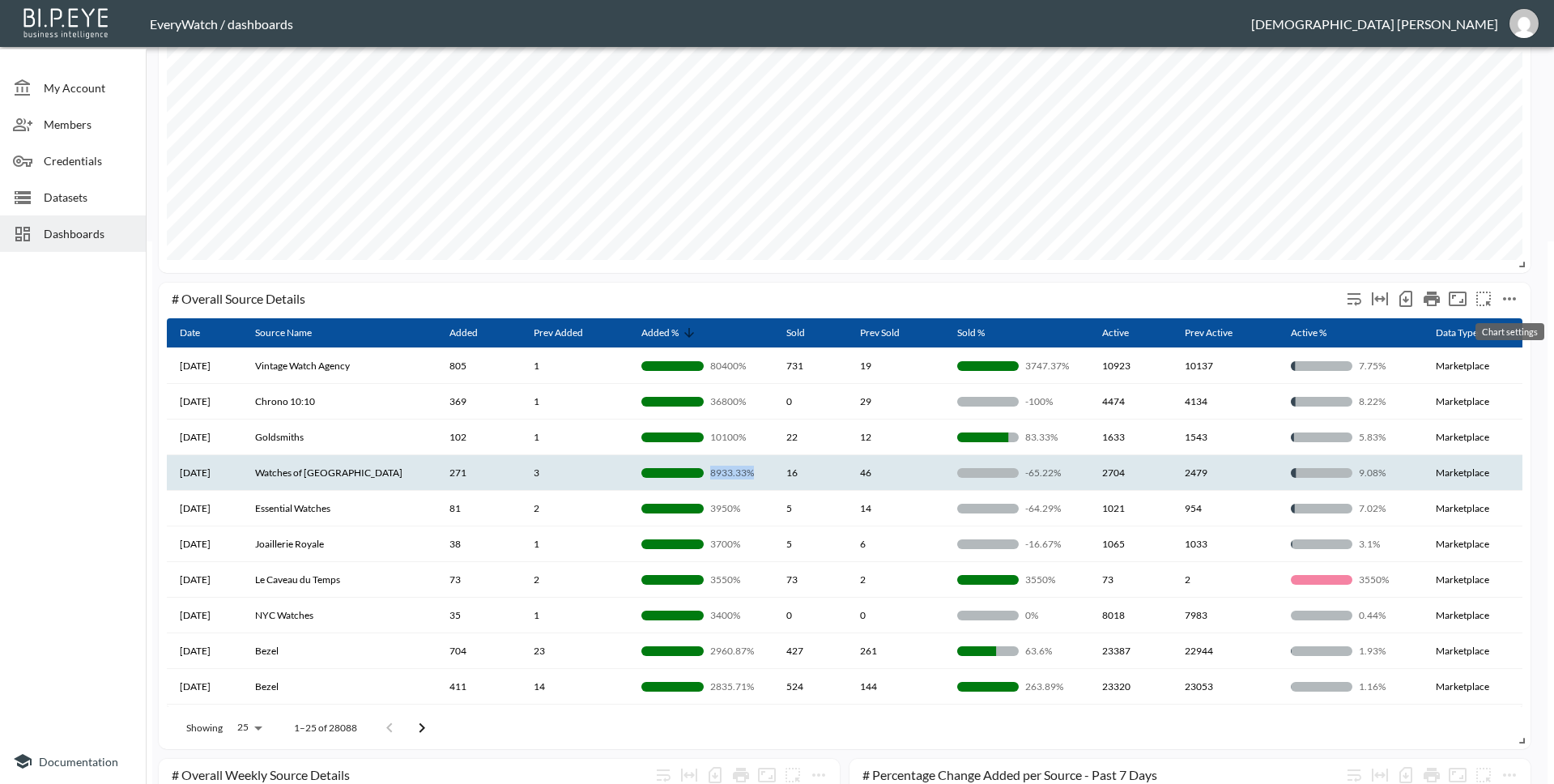
click at [1503, 293] on icon "more" at bounding box center [1509, 298] width 19 height 19
click at [1485, 329] on li "Edit" at bounding box center [1473, 330] width 126 height 29
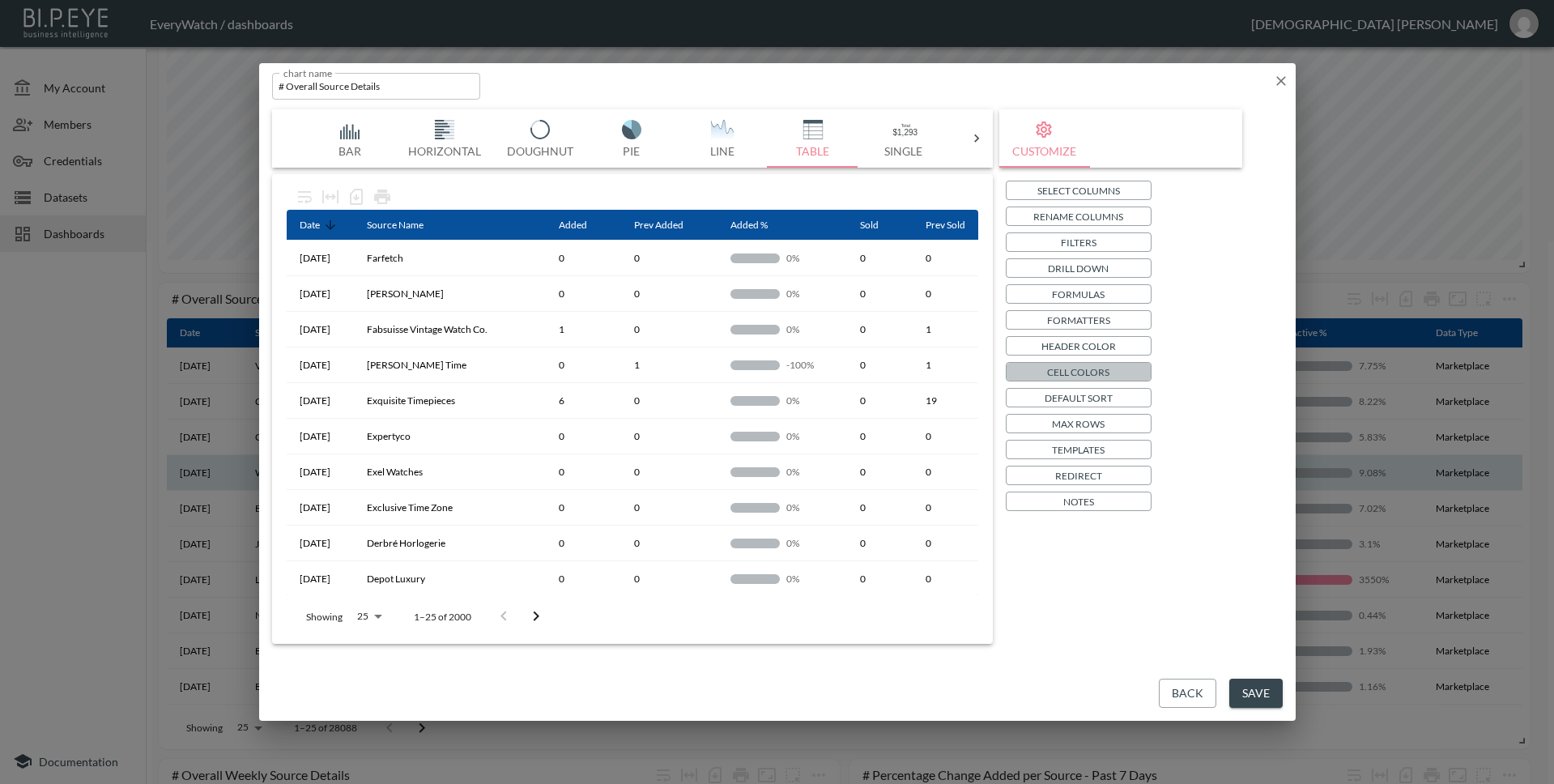
click at [1053, 371] on p "Cell Colors" at bounding box center [1078, 372] width 62 height 17
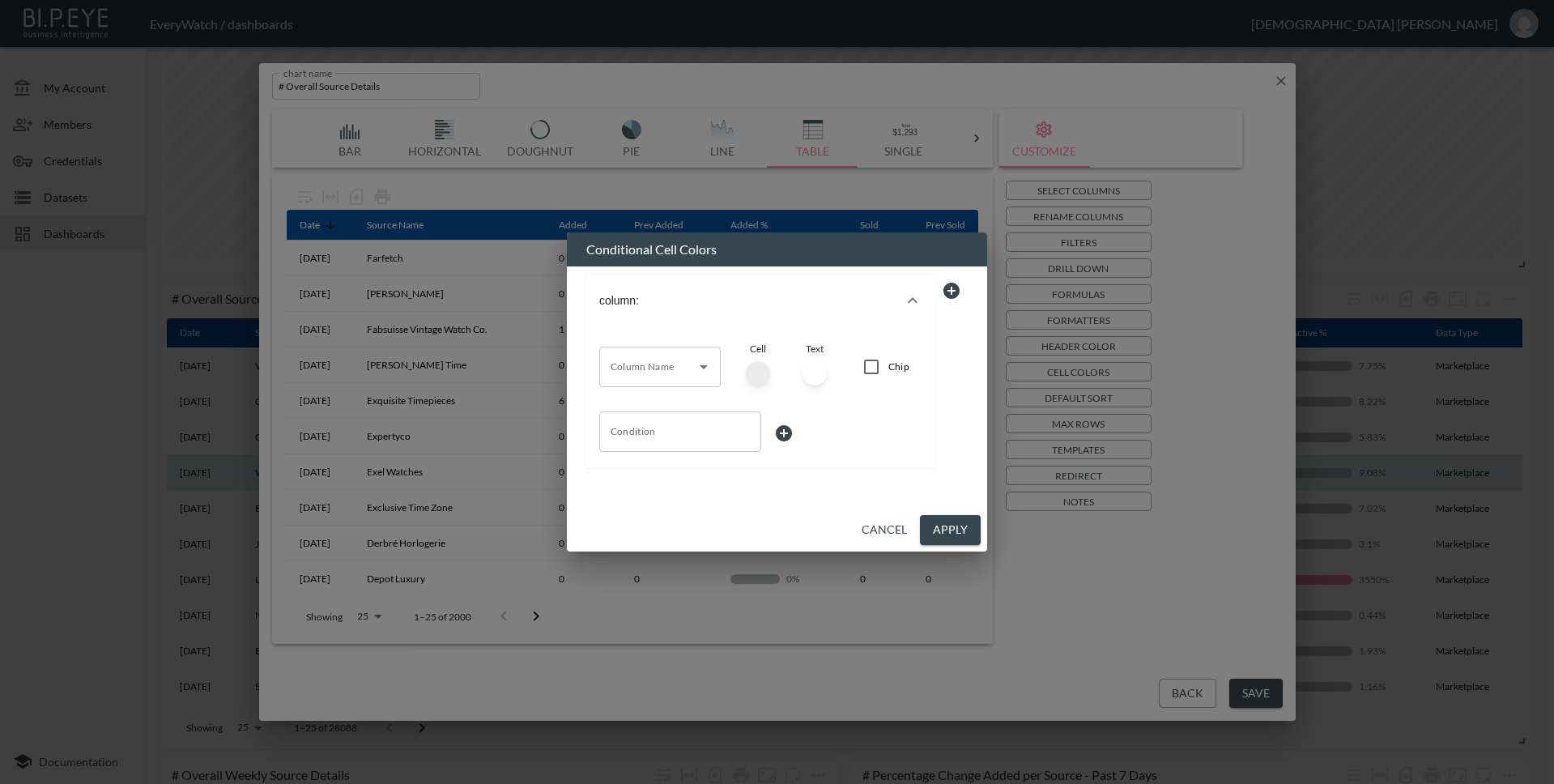
click at [673, 371] on input "Column Name" at bounding box center [647, 367] width 82 height 26
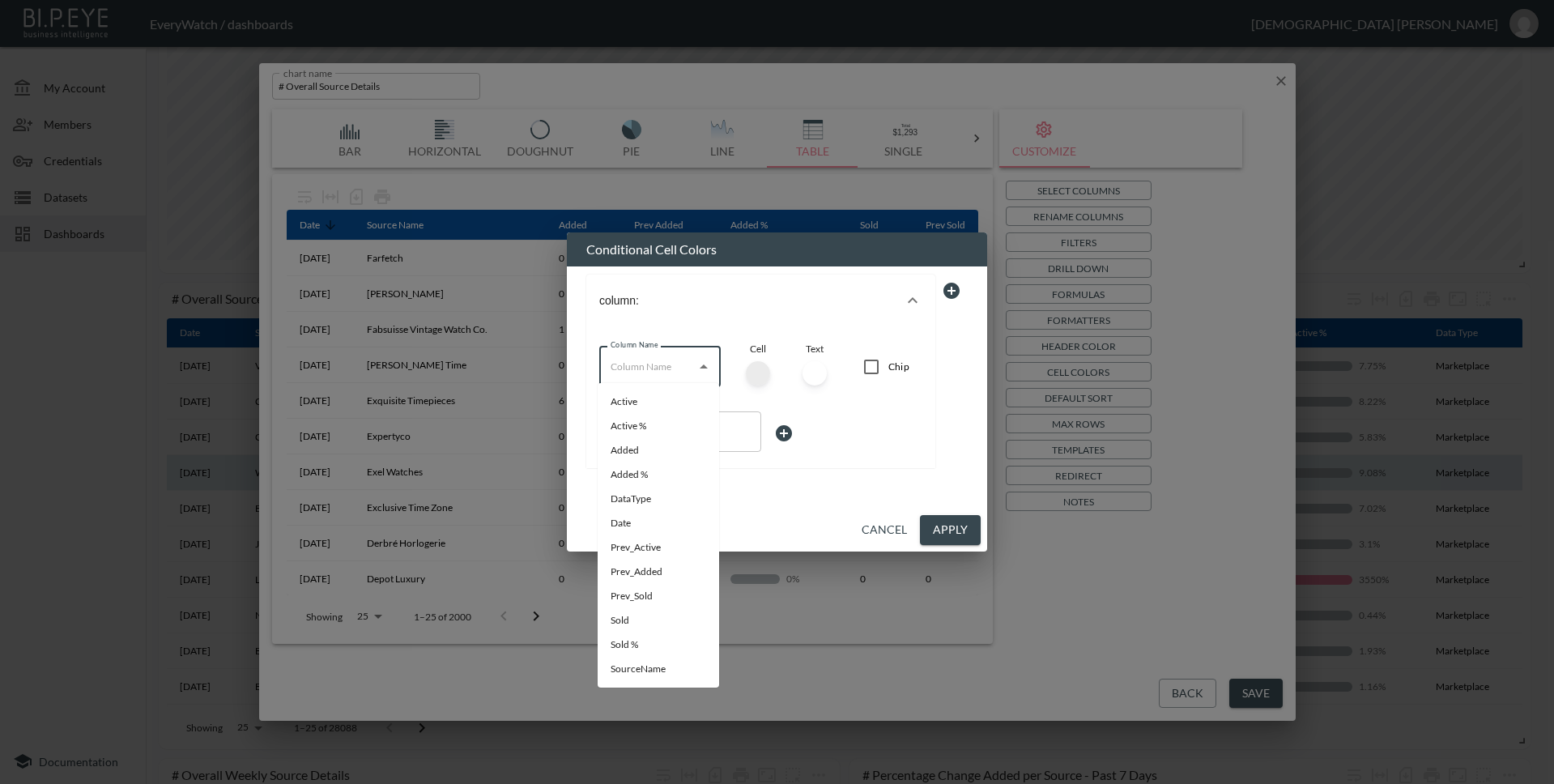
click at [655, 430] on li "Active %" at bounding box center [659, 426] width 121 height 24
type input "Active %"
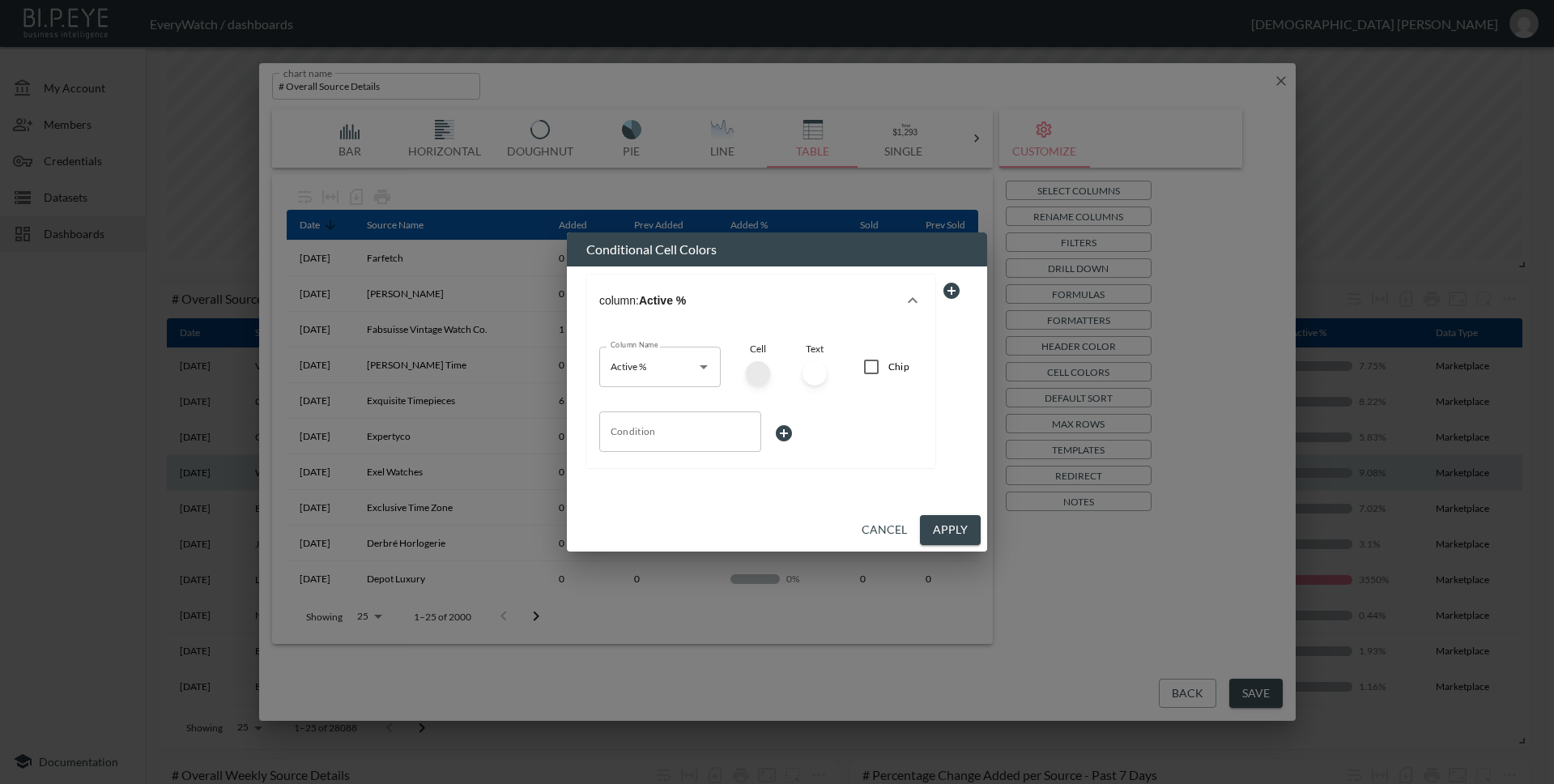
click at [758, 362] on div at bounding box center [757, 372] width 24 height 24
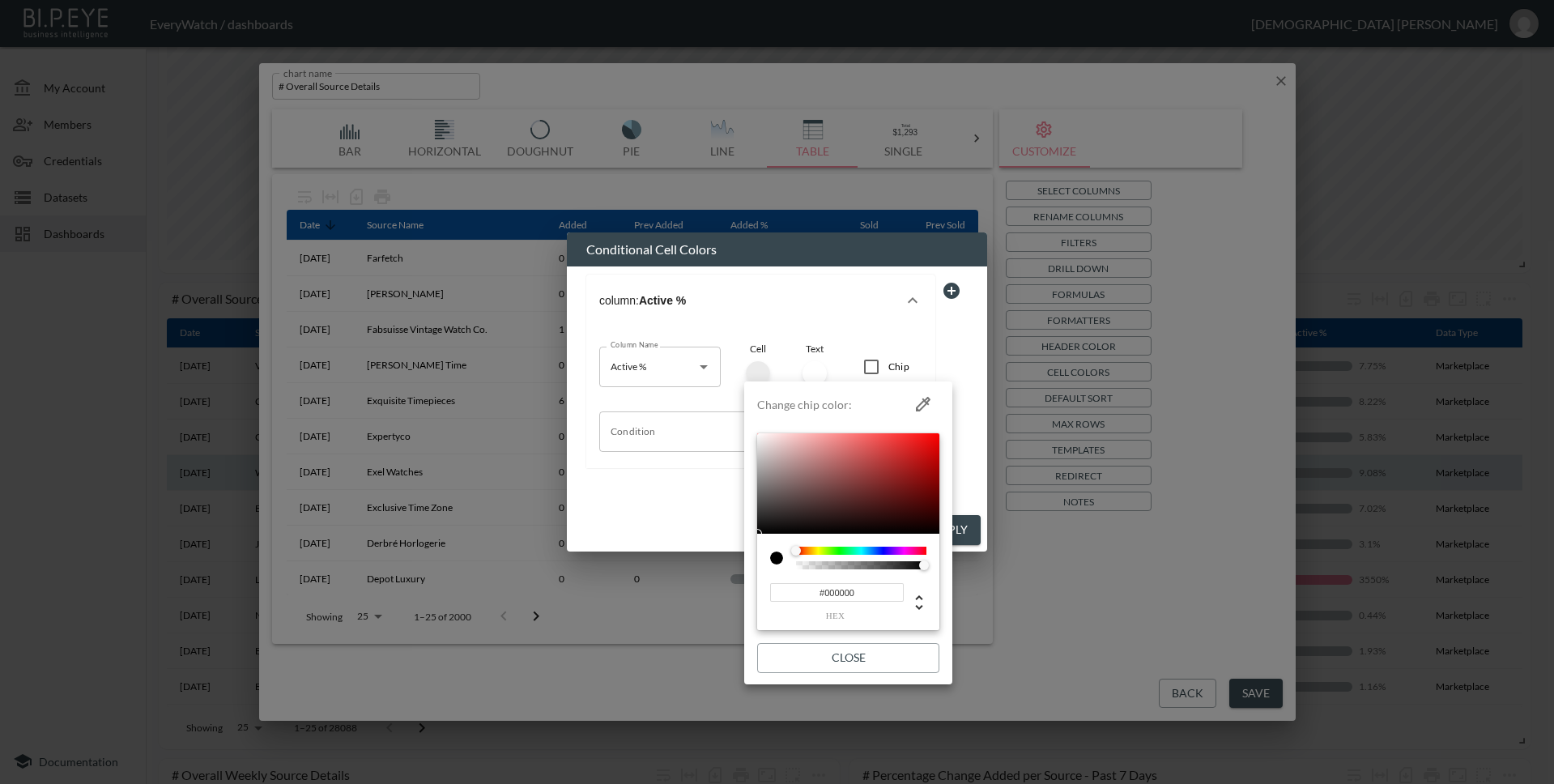
click at [642, 438] on div at bounding box center [777, 392] width 1554 height 784
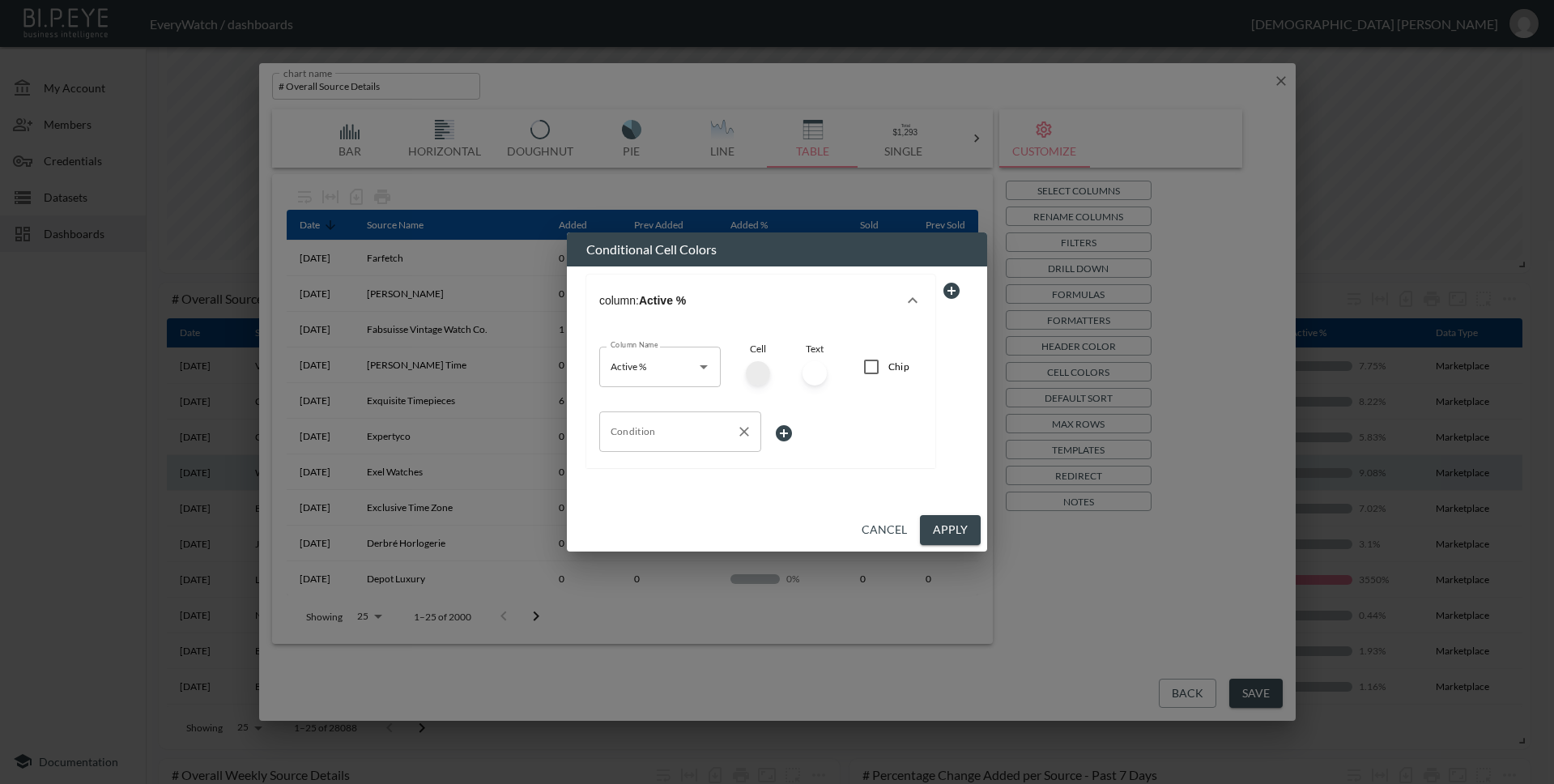
click at [718, 425] on input "Condition" at bounding box center [668, 431] width 123 height 26
click at [876, 412] on div "Condition Condition" at bounding box center [761, 433] width 323 height 44
click at [890, 538] on button "Cancel" at bounding box center [884, 530] width 58 height 30
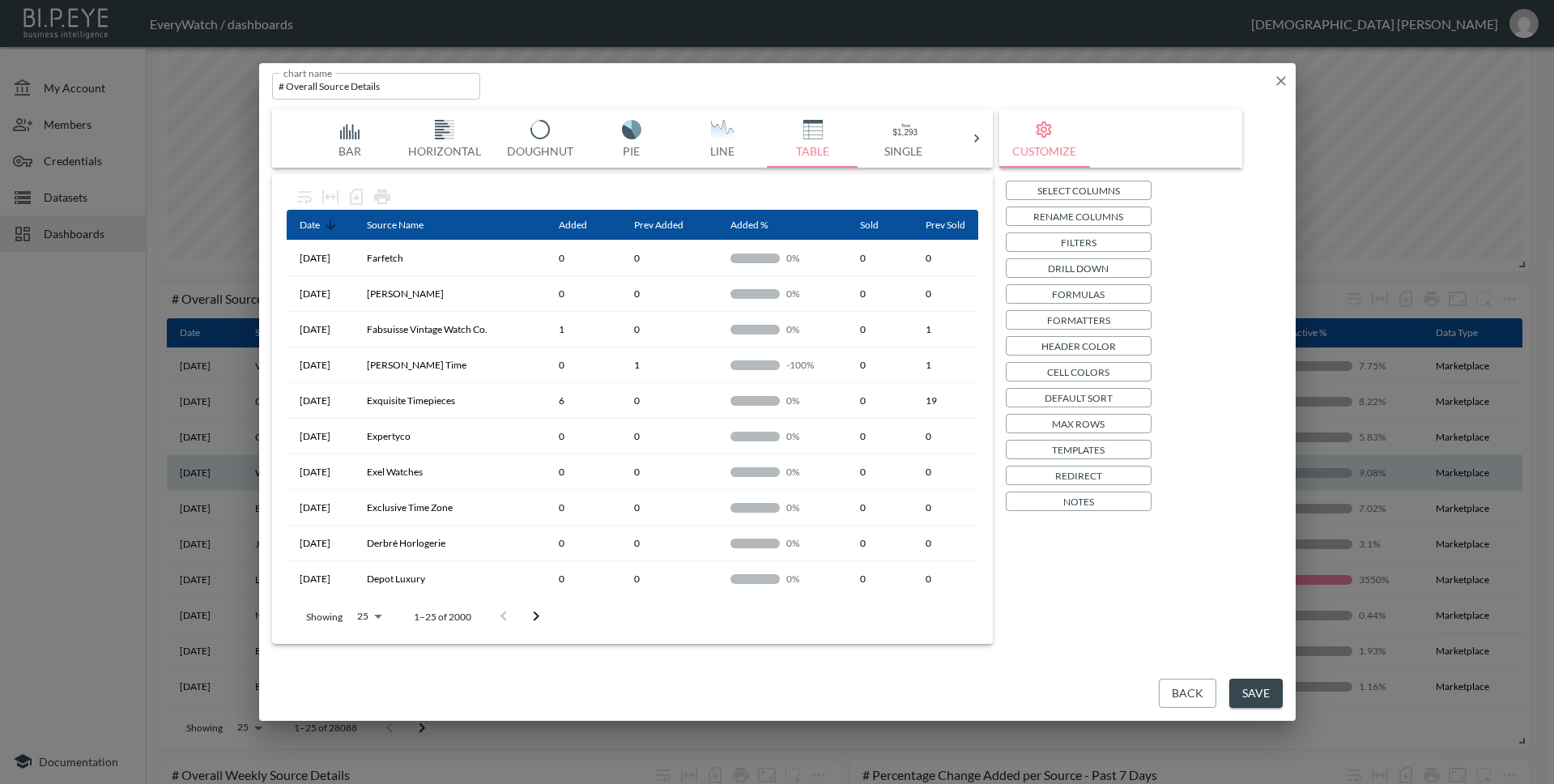
click at [1275, 83] on icon "button" at bounding box center [1280, 81] width 16 height 16
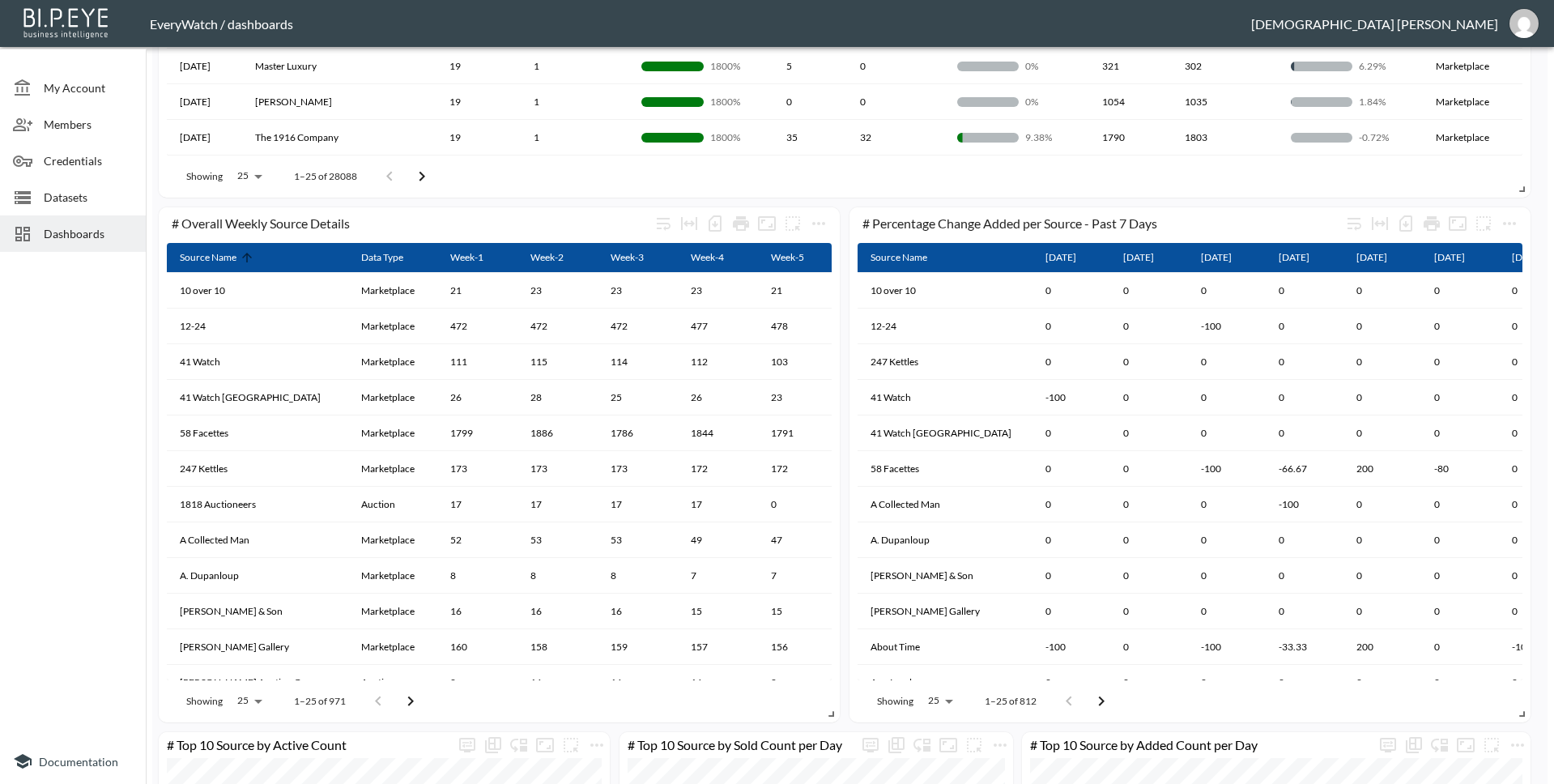
scroll to position [1103, 0]
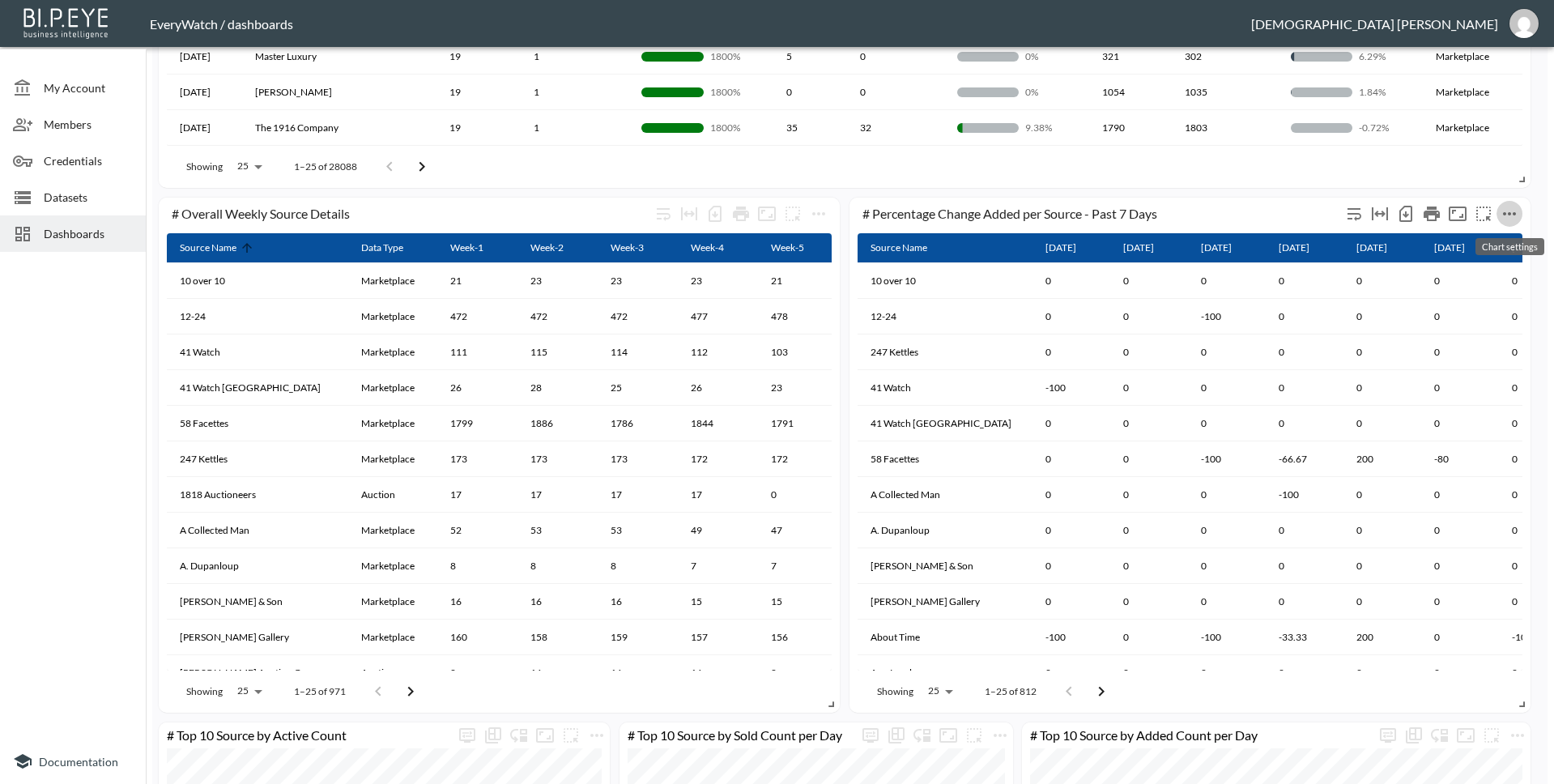
click at [1506, 209] on icon "more" at bounding box center [1509, 213] width 19 height 19
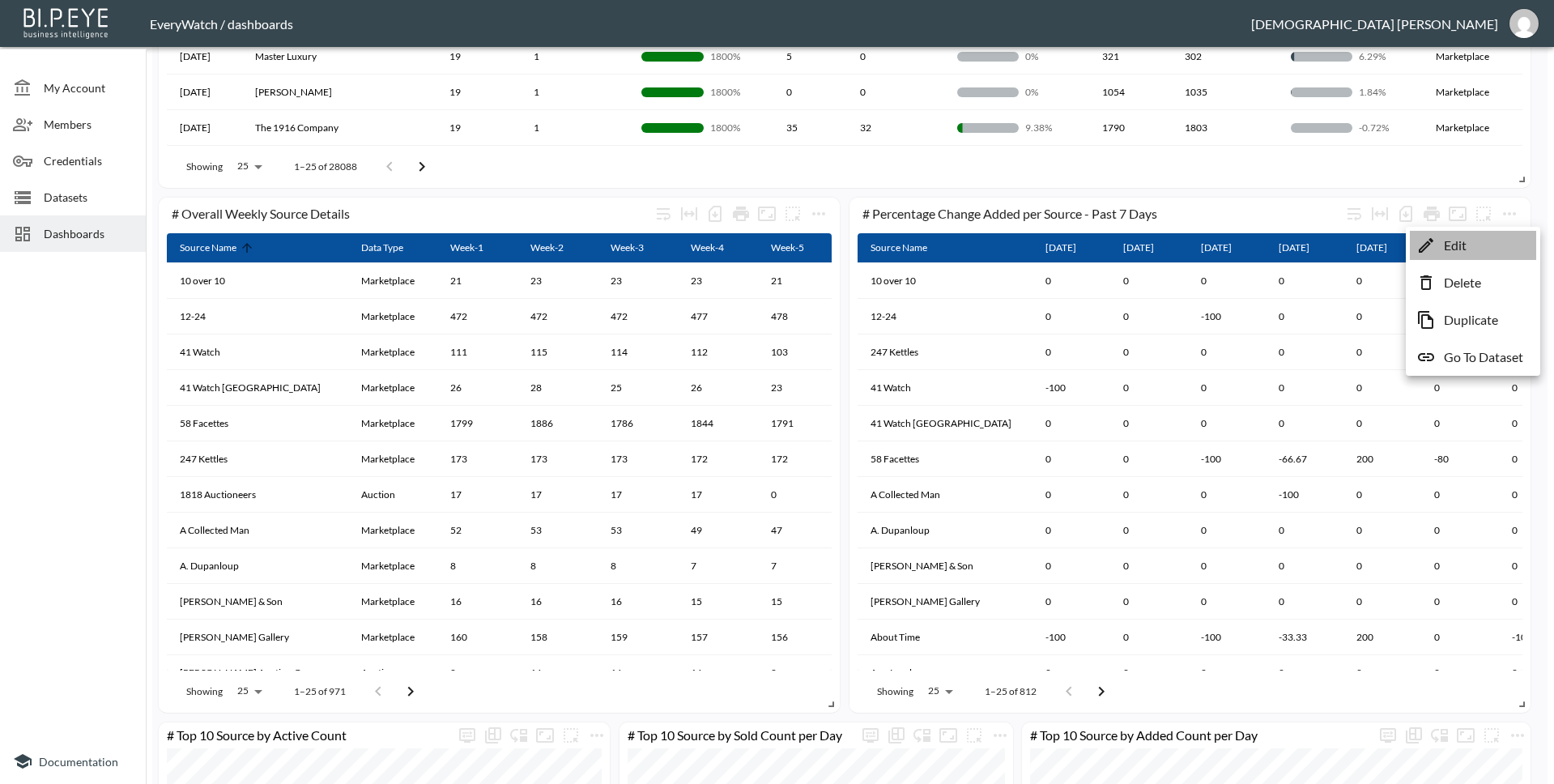
click at [1431, 257] on li "Edit" at bounding box center [1473, 245] width 126 height 29
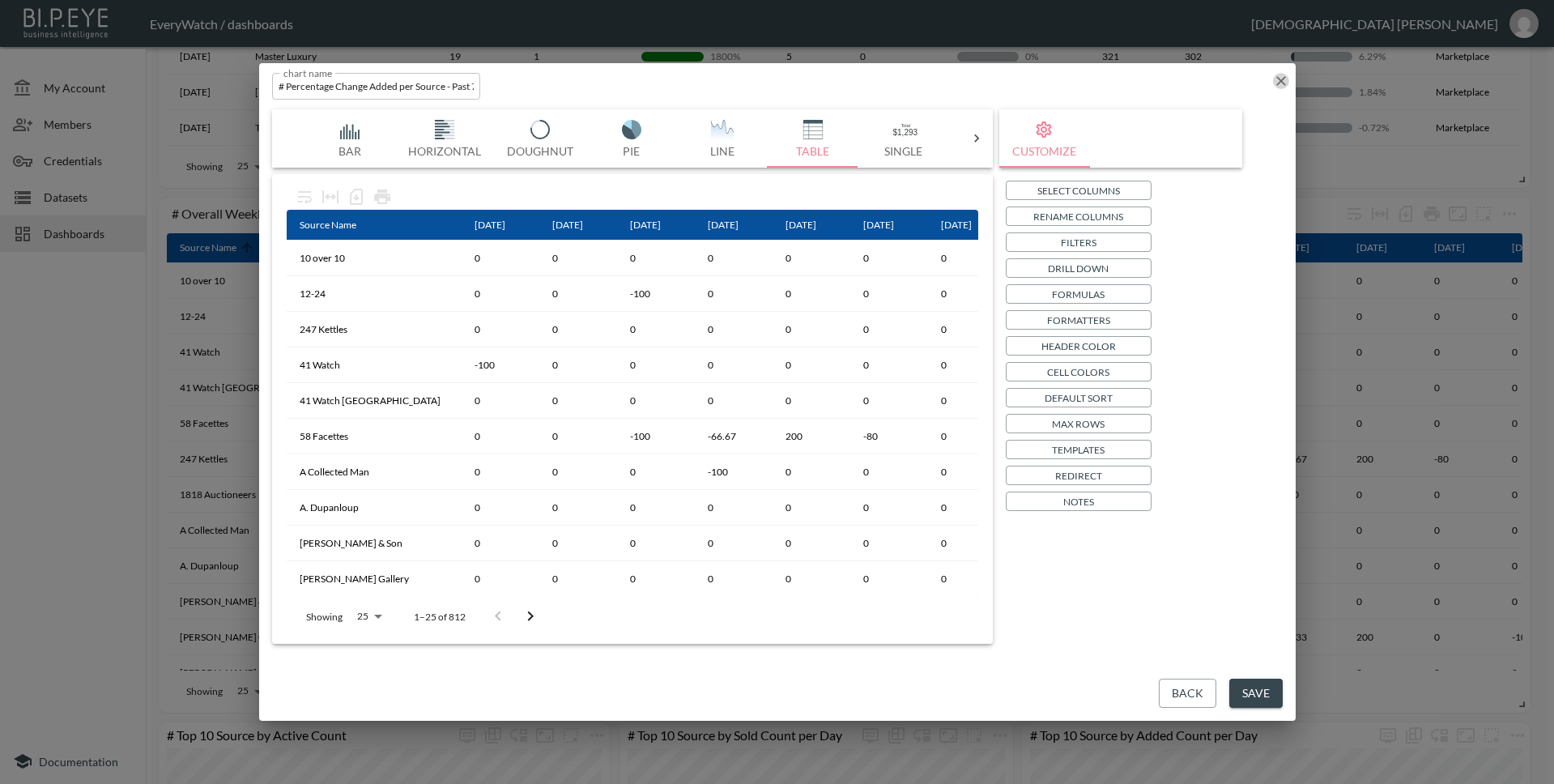
click at [1284, 81] on icon "button" at bounding box center [1280, 81] width 16 height 16
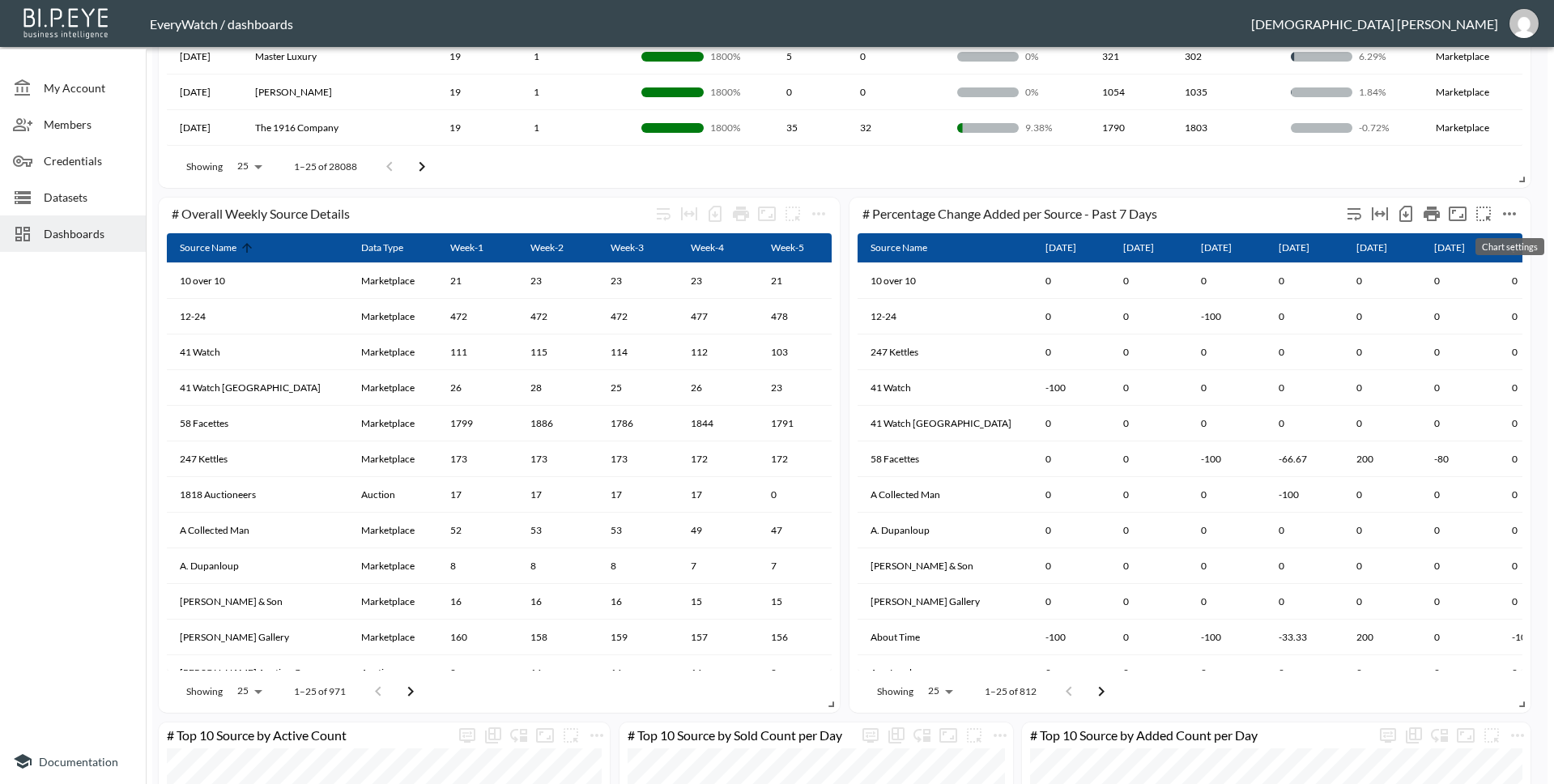
click at [1503, 211] on icon "more" at bounding box center [1509, 213] width 19 height 19
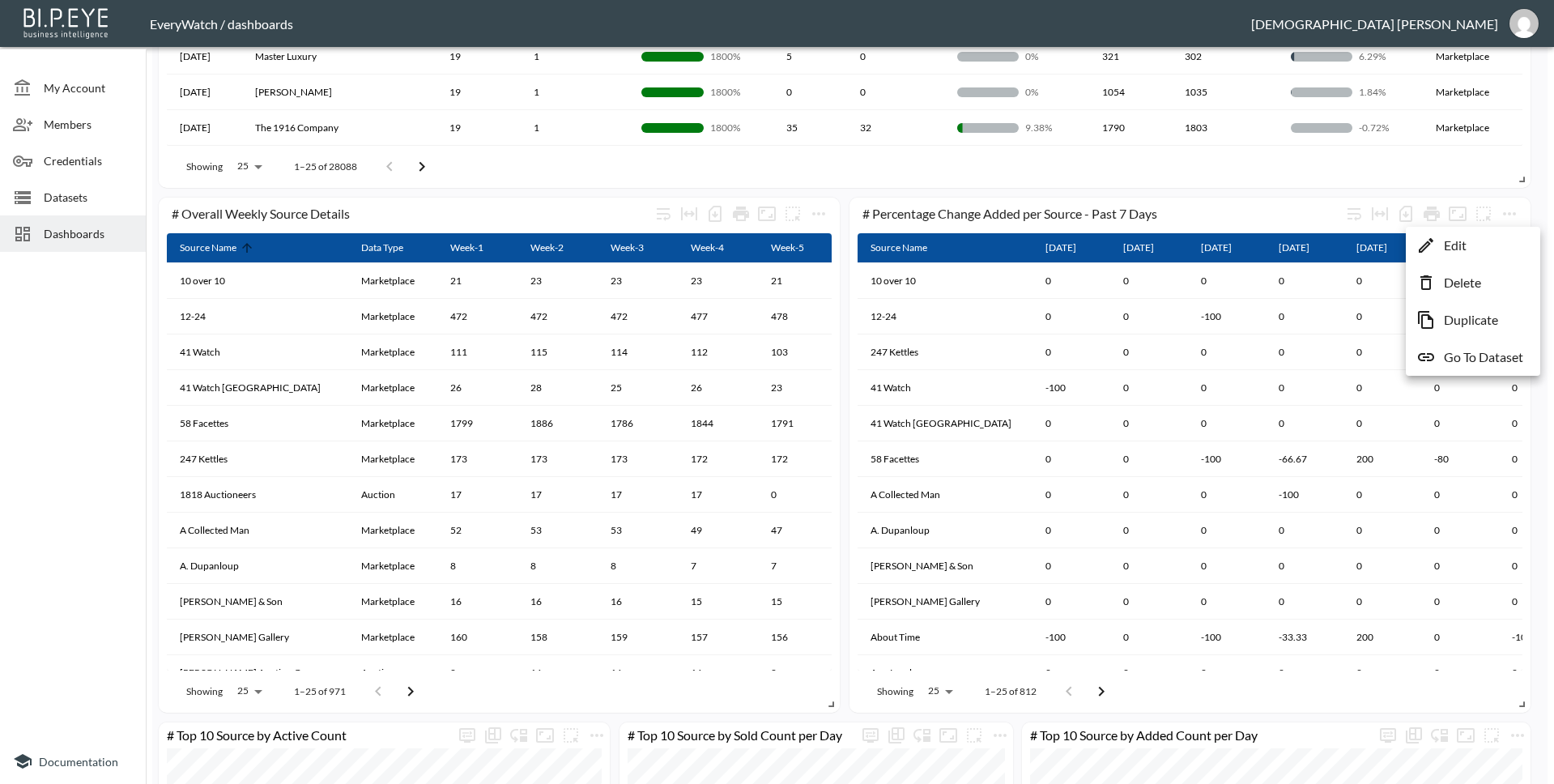
click at [1450, 257] on li "Edit" at bounding box center [1473, 245] width 126 height 29
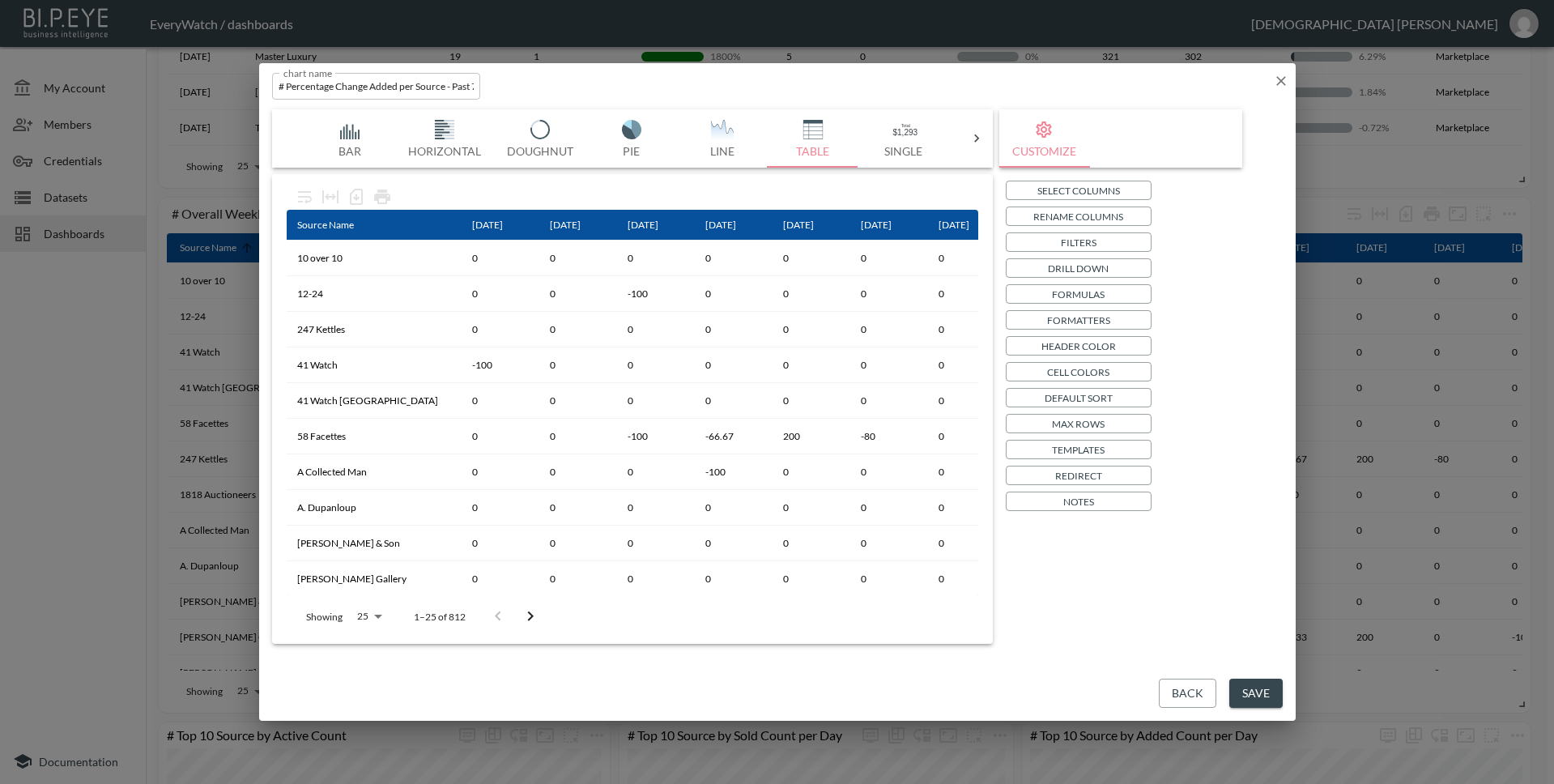
scroll to position [0, 0]
click at [1070, 366] on p "Cell Colors" at bounding box center [1078, 372] width 62 height 17
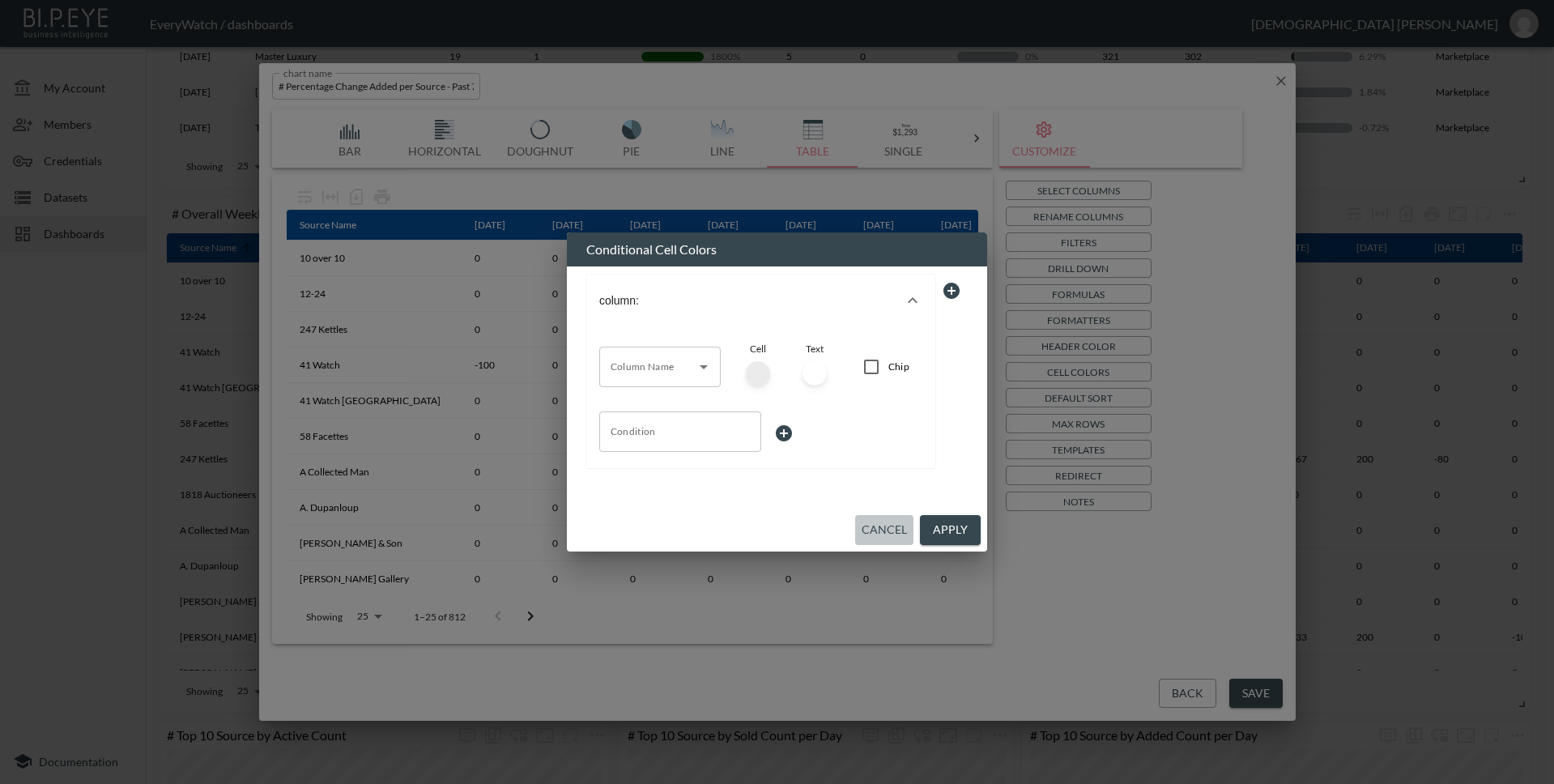
click at [890, 530] on button "Cancel" at bounding box center [884, 530] width 58 height 30
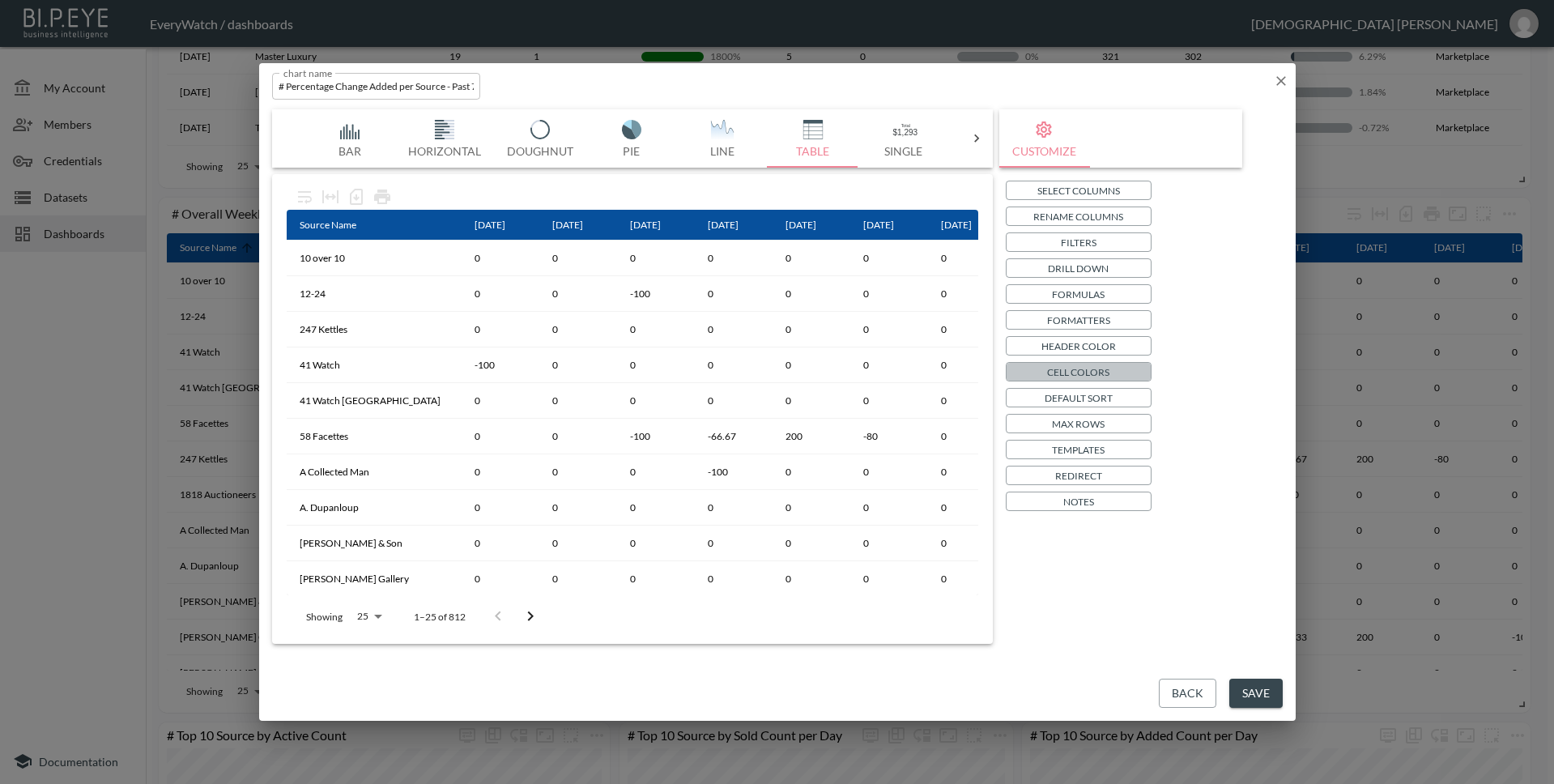
click at [1079, 369] on p "Cell Colors" at bounding box center [1078, 372] width 62 height 17
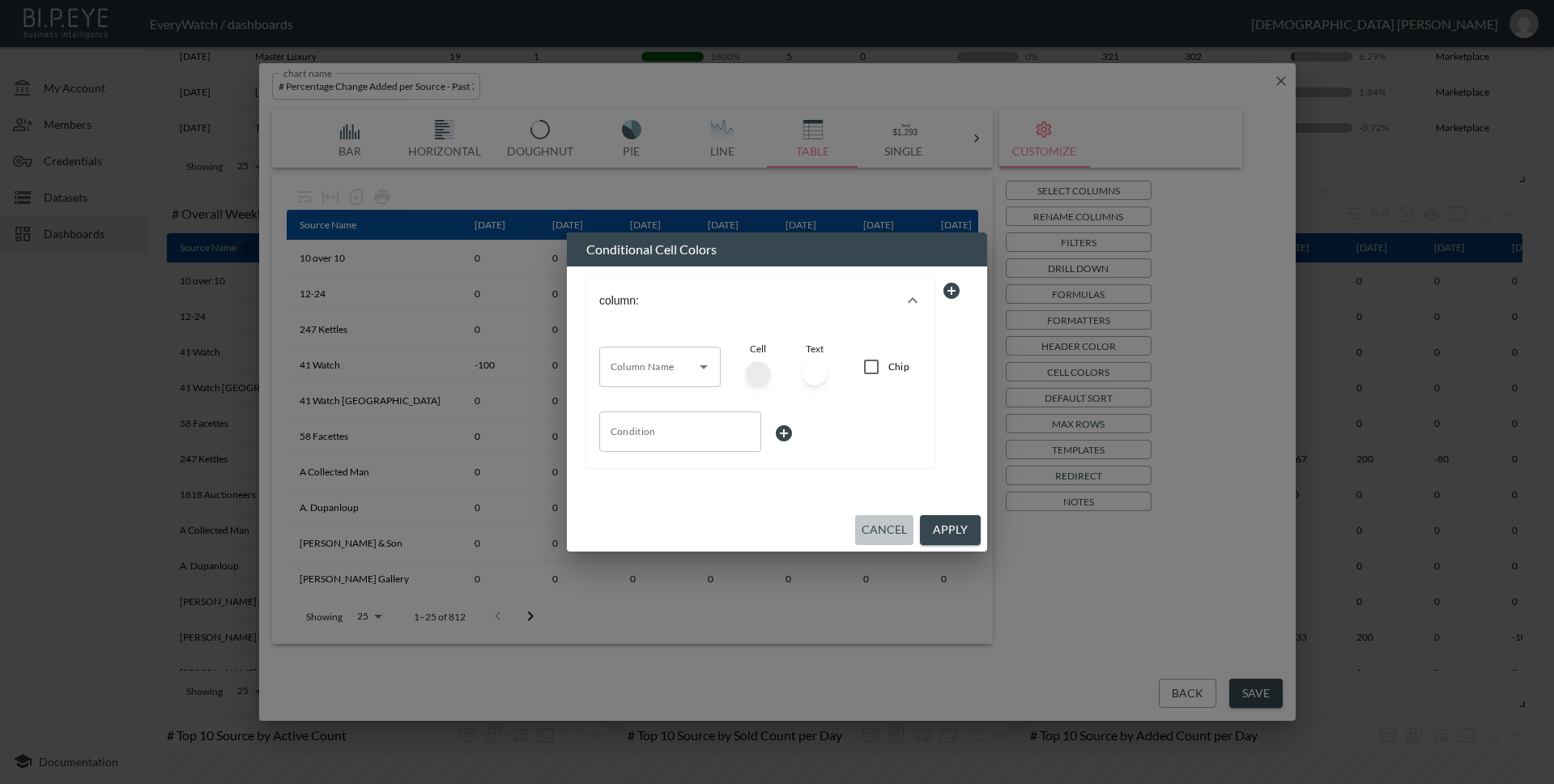
click at [895, 530] on button "Cancel" at bounding box center [884, 530] width 58 height 30
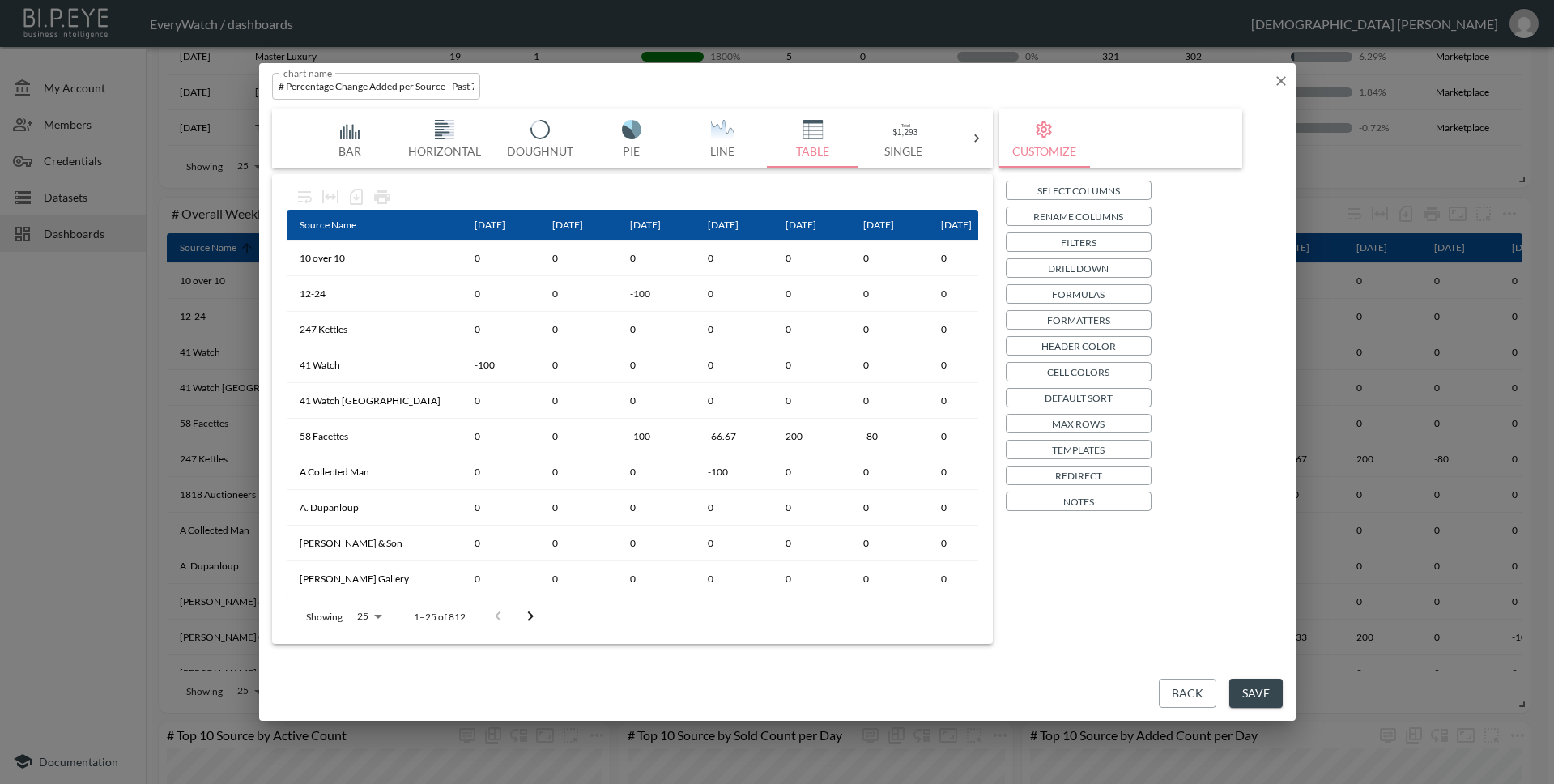
click at [1077, 453] on p "Templates" at bounding box center [1078, 450] width 52 height 17
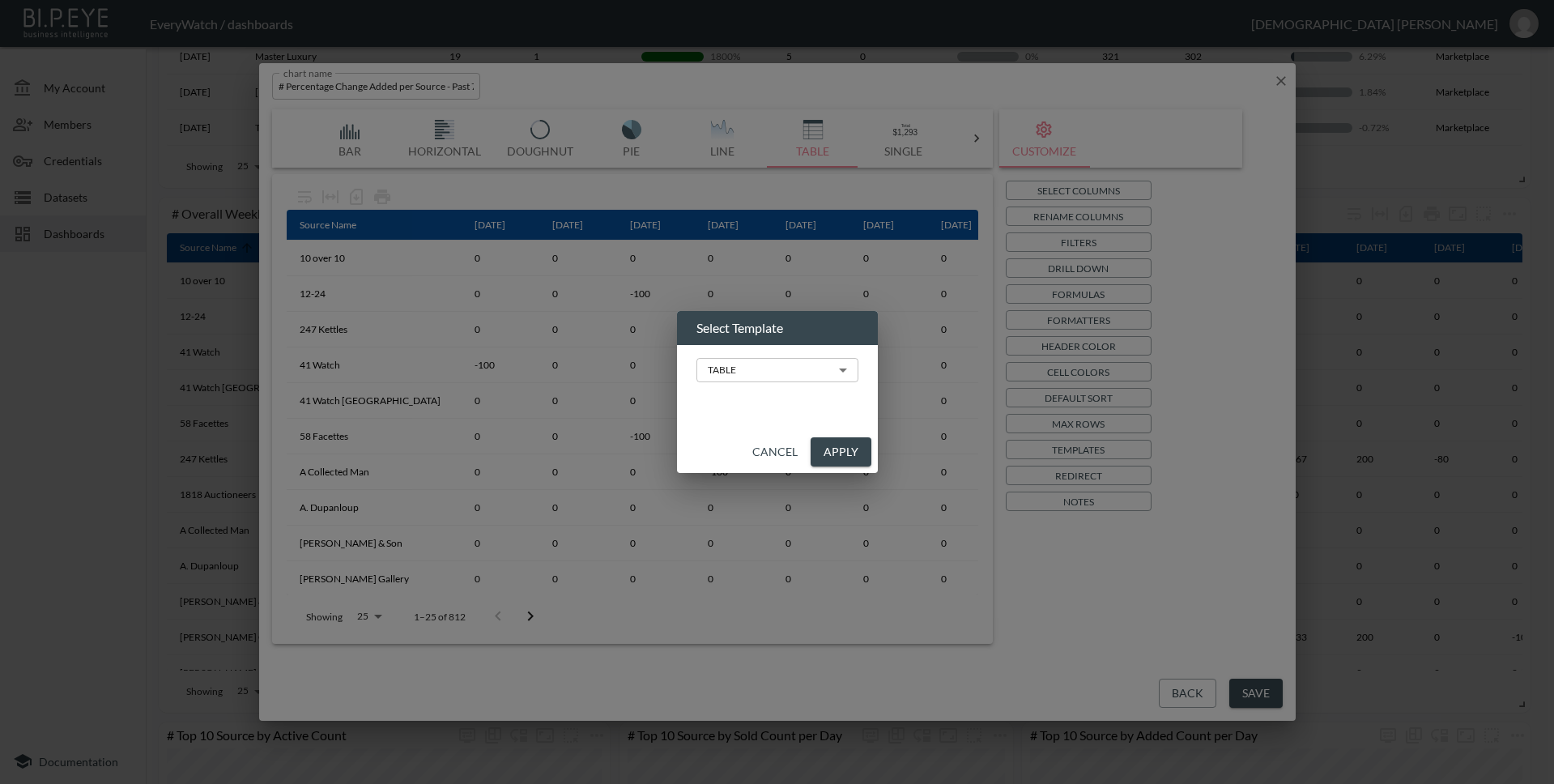
click at [794, 382] on body "BI.P.EYE, Interactive Analytics Dashboards - app EveryWatch / dashboards Vishnu…" at bounding box center [777, 392] width 1554 height 784
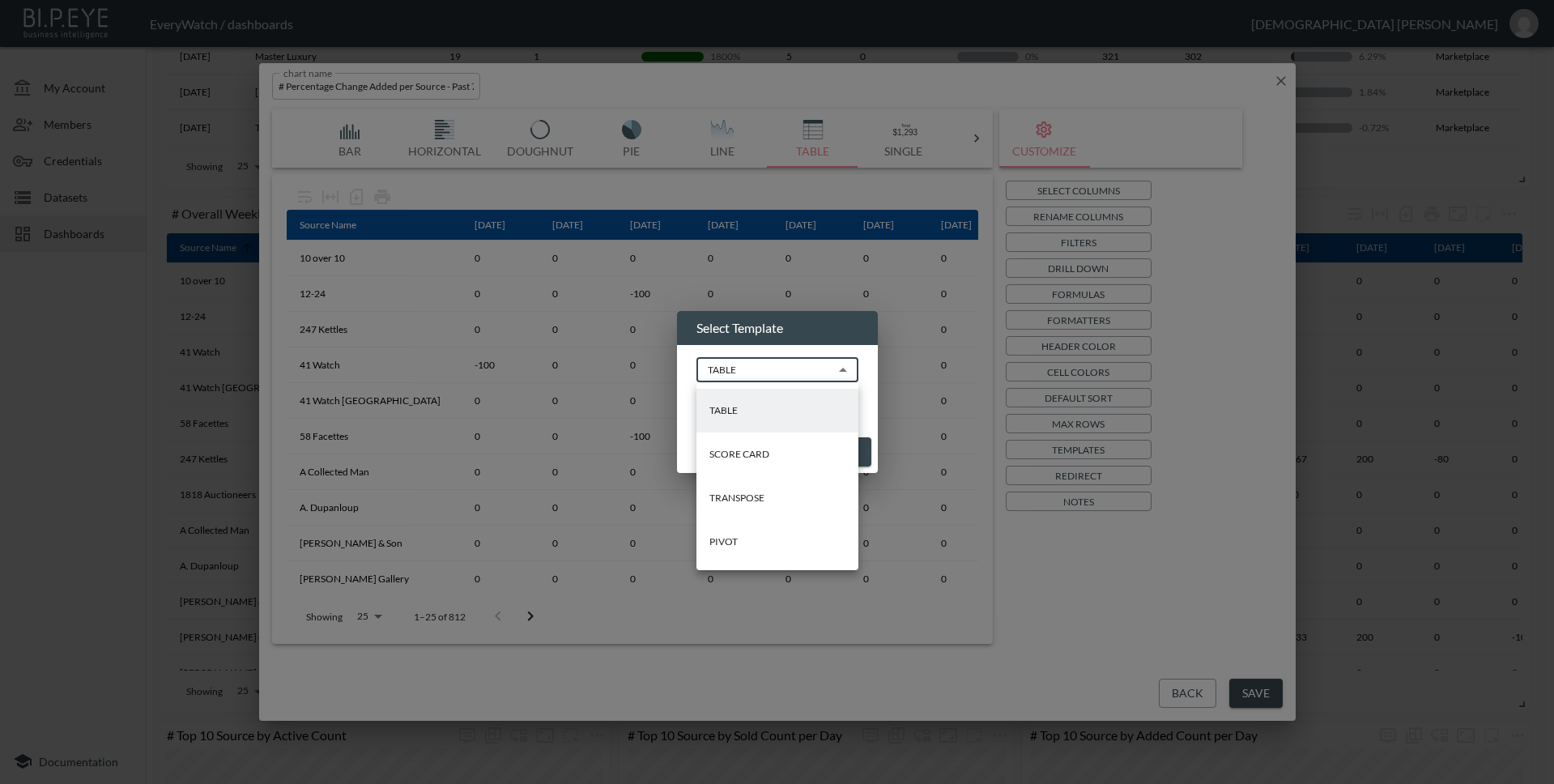
click at [787, 329] on div at bounding box center [777, 392] width 1554 height 784
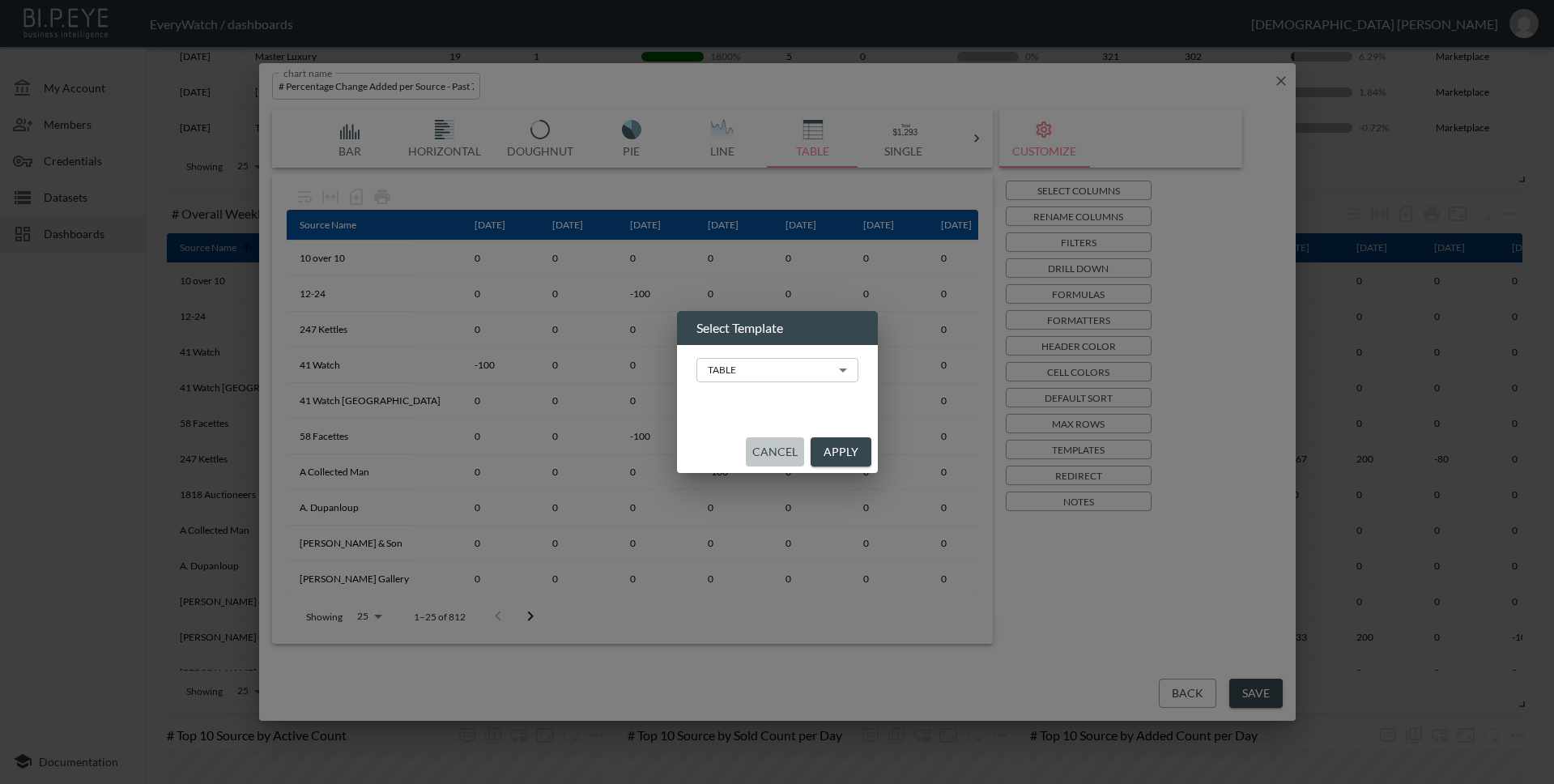
click at [775, 449] on button "Cancel" at bounding box center [775, 452] width 58 height 30
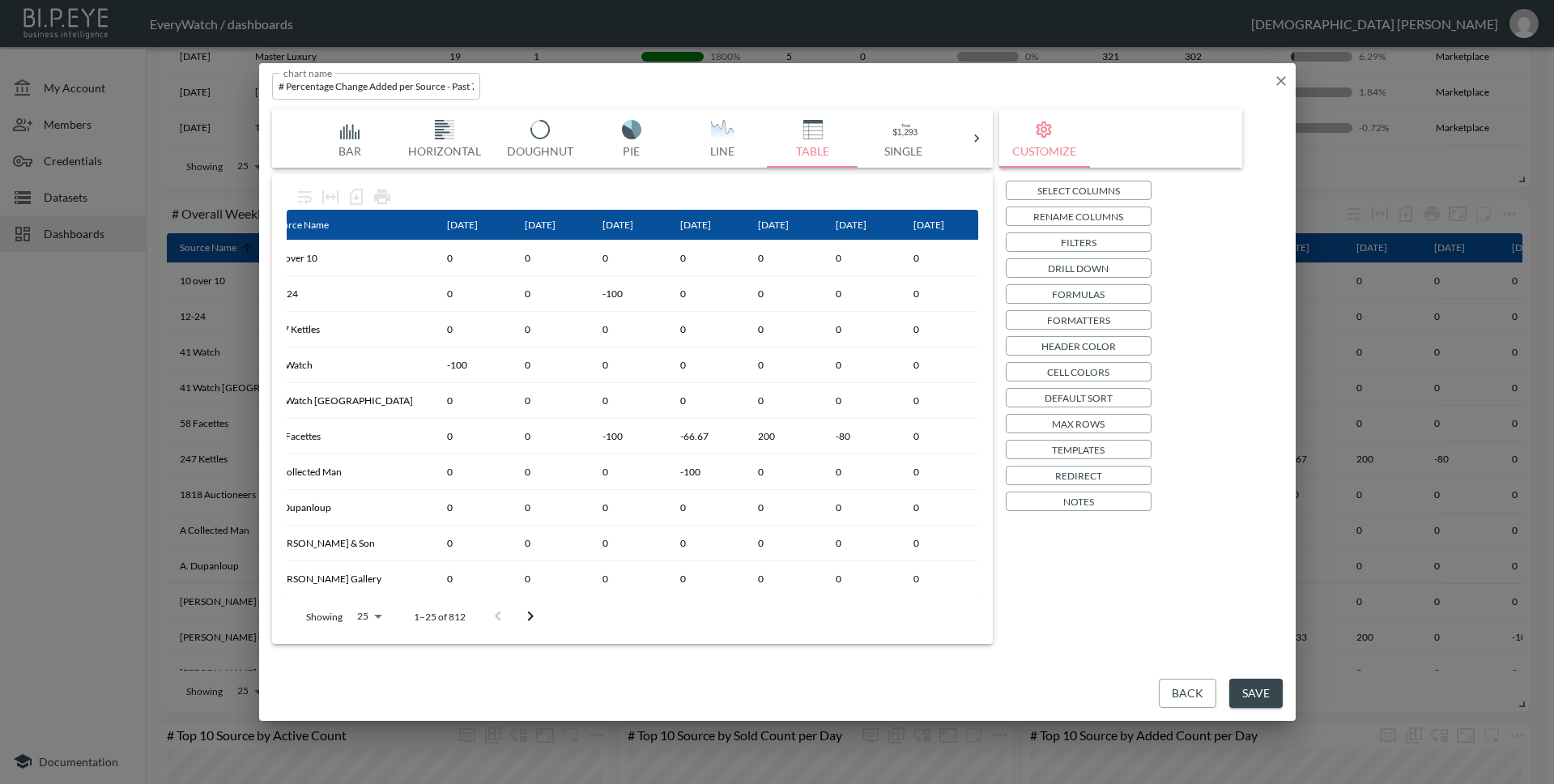
scroll to position [0, 22]
click at [1182, 703] on button "Back" at bounding box center [1187, 693] width 57 height 30
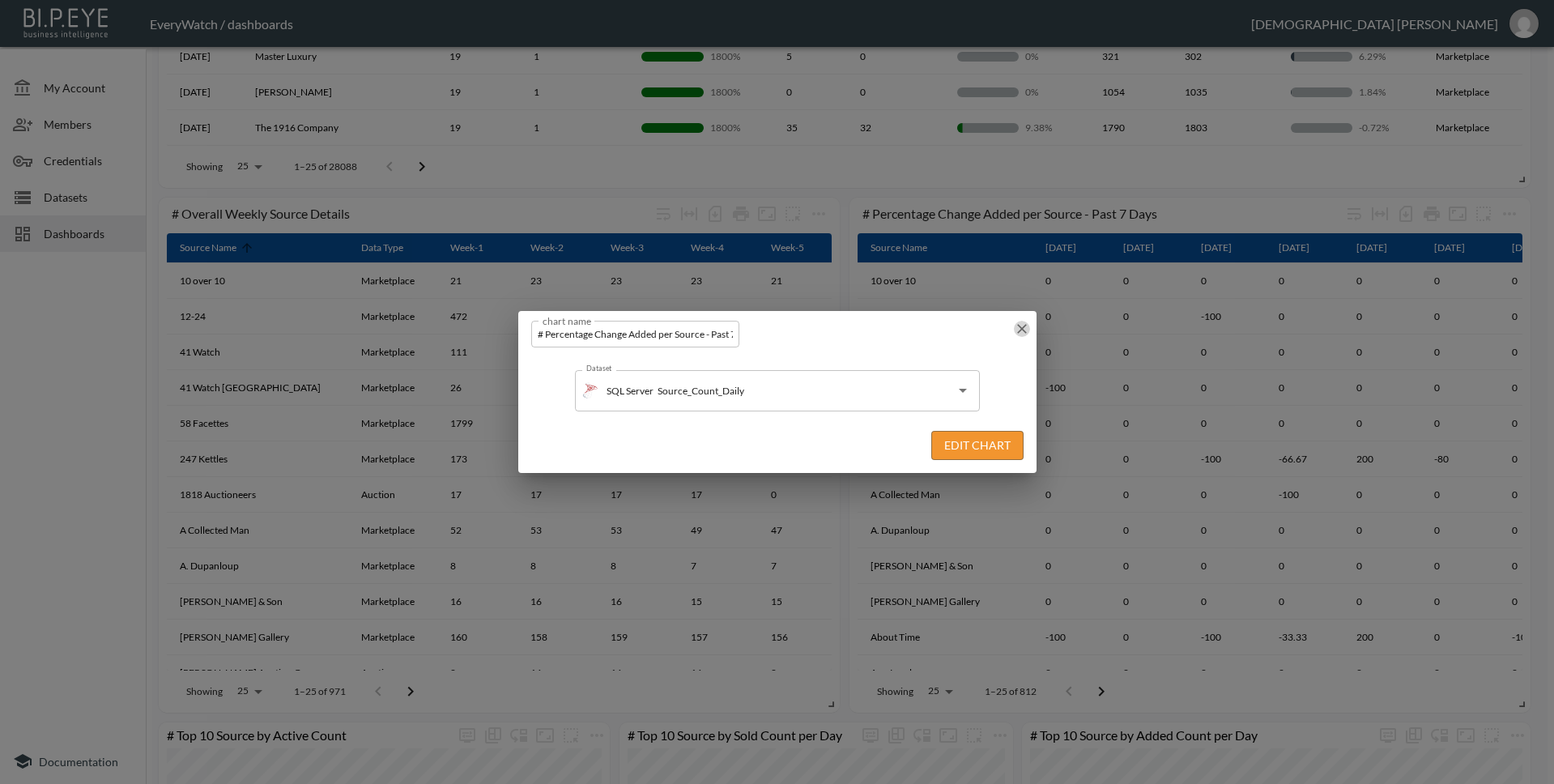
click at [1020, 333] on icon "button" at bounding box center [1021, 328] width 16 height 16
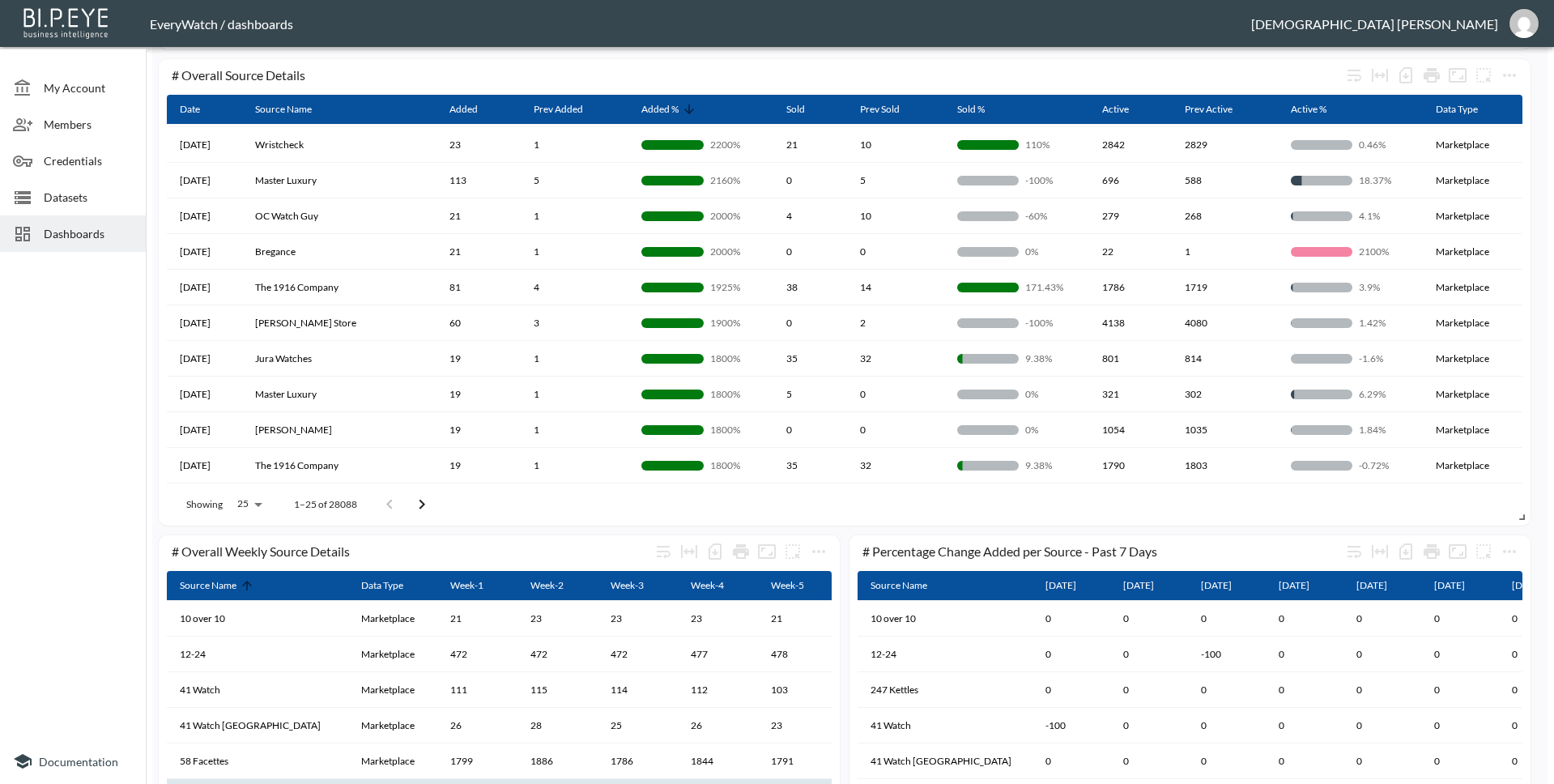
scroll to position [0, 0]
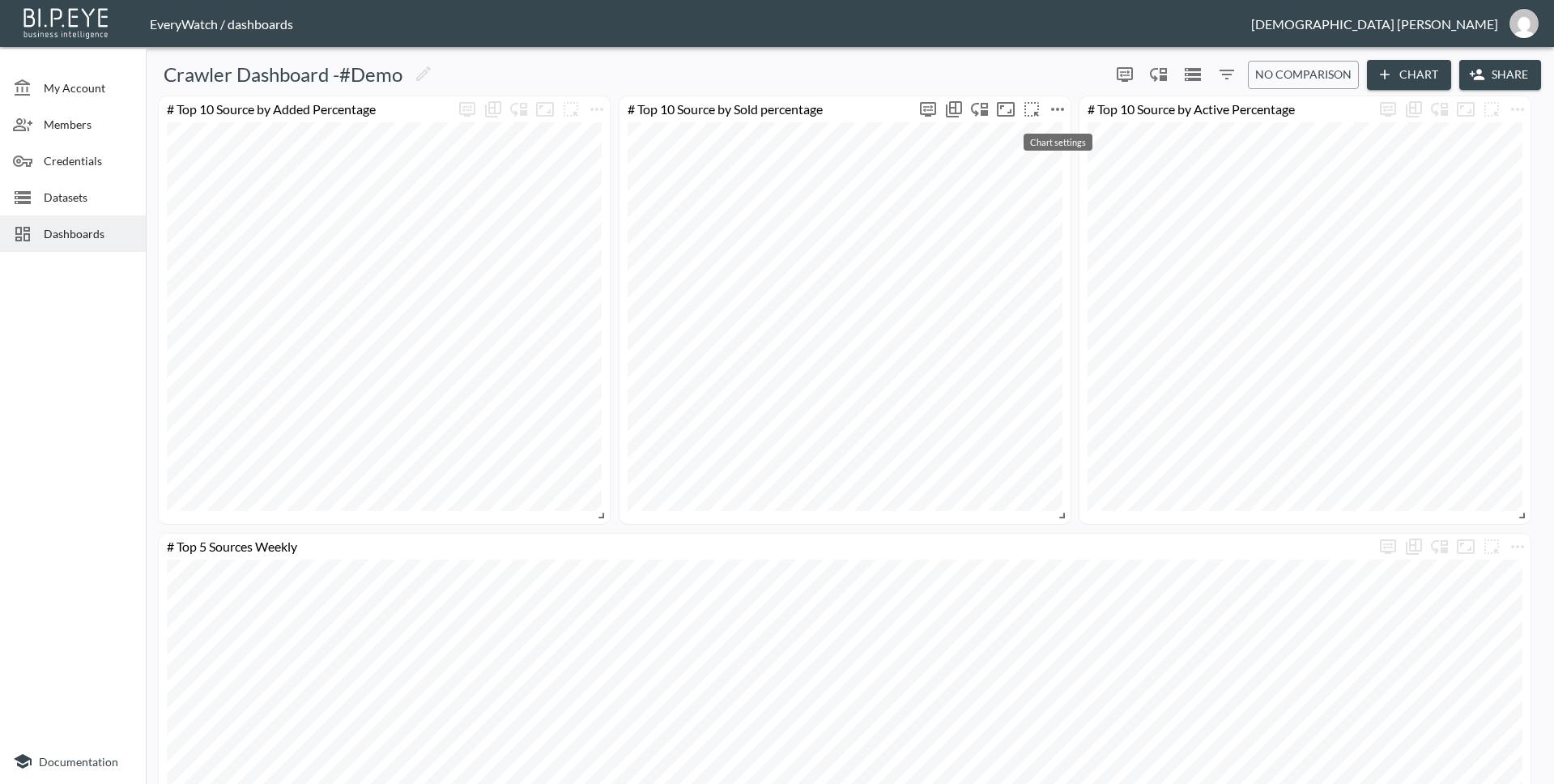
click at [1064, 109] on icon "more" at bounding box center [1057, 109] width 19 height 19
click at [1064, 138] on li "Edit" at bounding box center [1058, 141] width 126 height 29
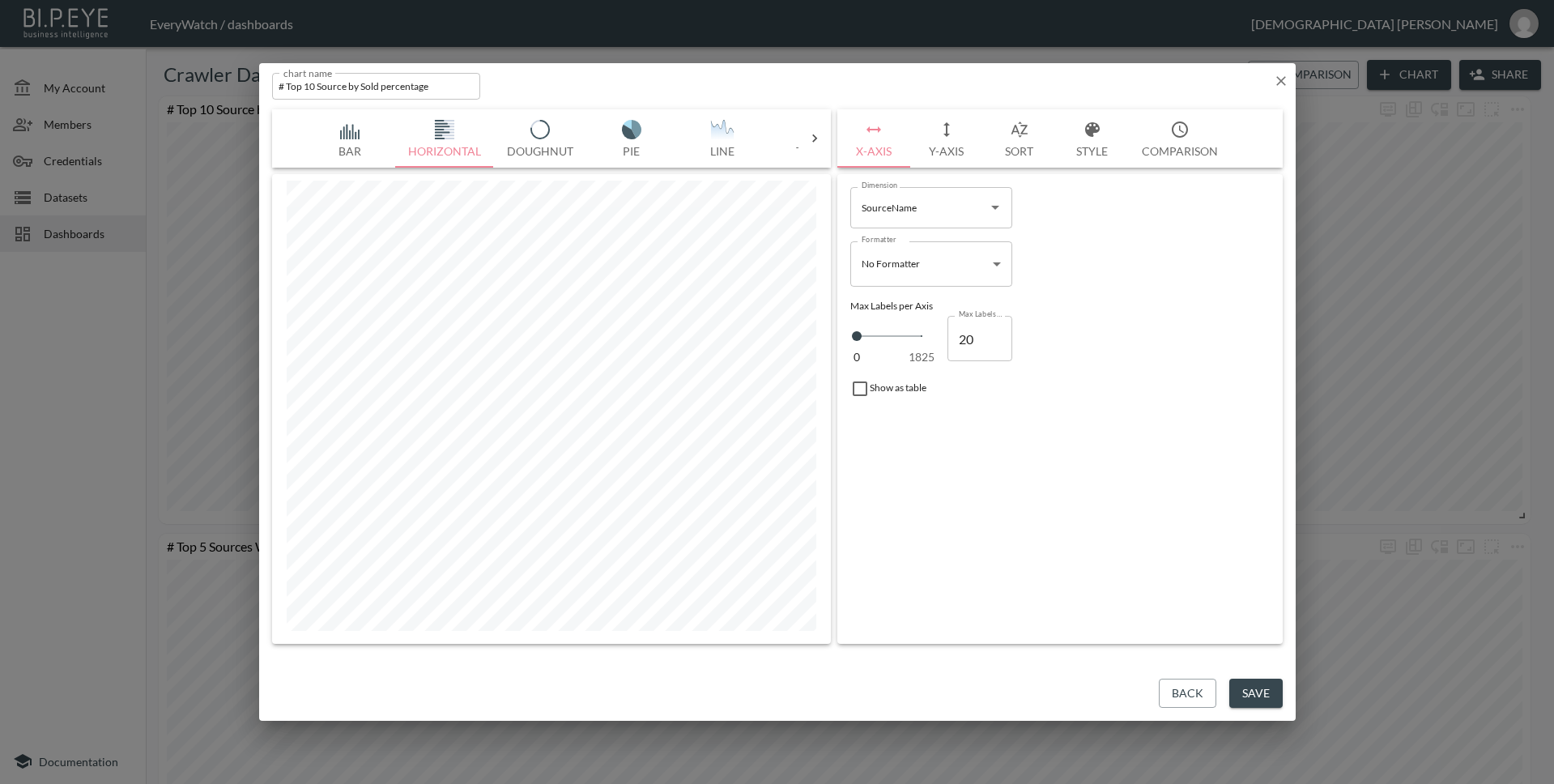
drag, startPoint x: 1277, startPoint y: 77, endPoint x: 1259, endPoint y: 75, distance: 18.1
click at [1277, 77] on icon "button" at bounding box center [1280, 81] width 16 height 16
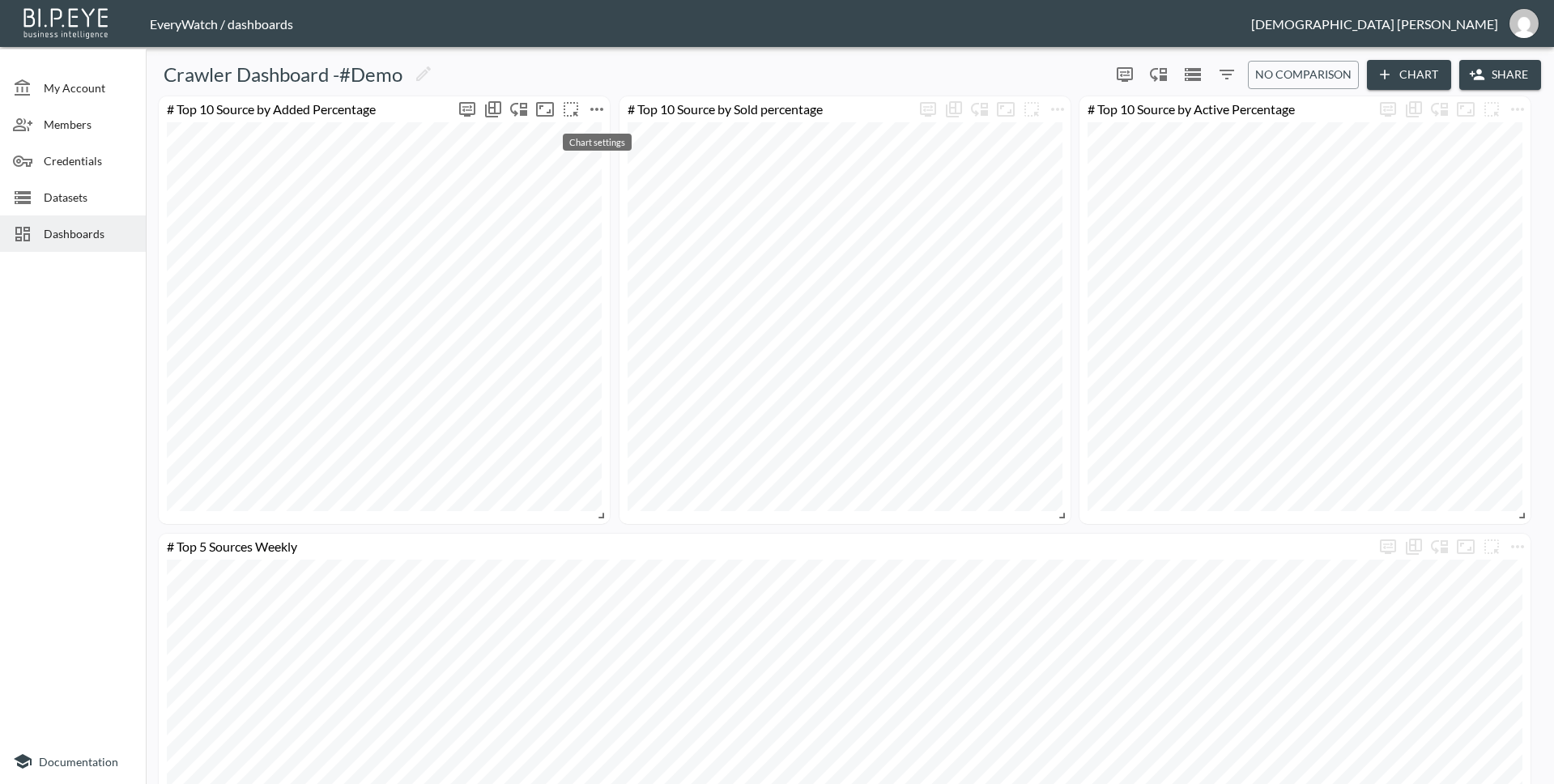
click at [594, 108] on icon "more" at bounding box center [596, 109] width 19 height 19
click at [599, 132] on li "Edit" at bounding box center [597, 141] width 126 height 29
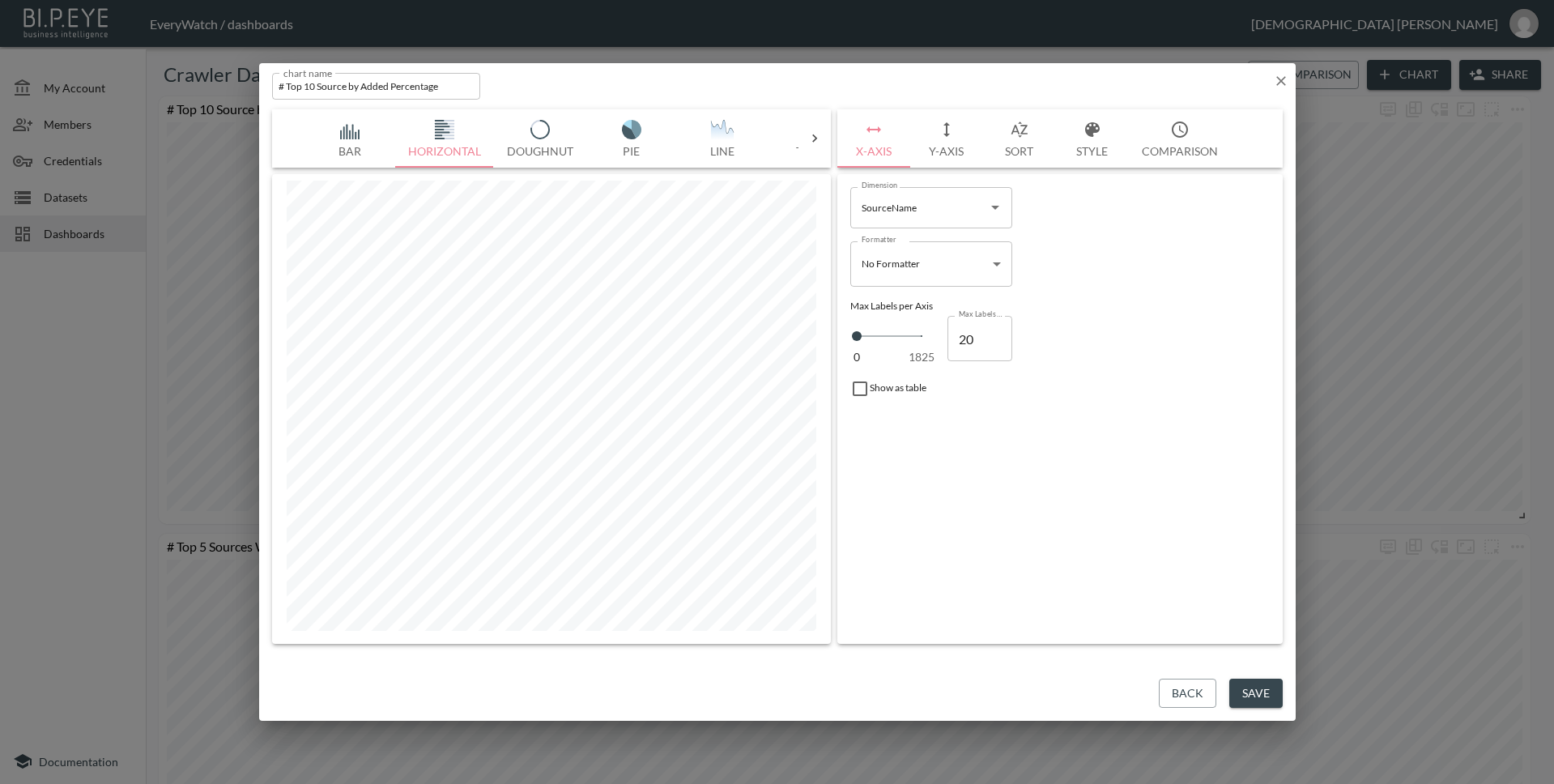
type input "21"
click at [998, 338] on input "21" at bounding box center [979, 338] width 65 height 46
type input "20"
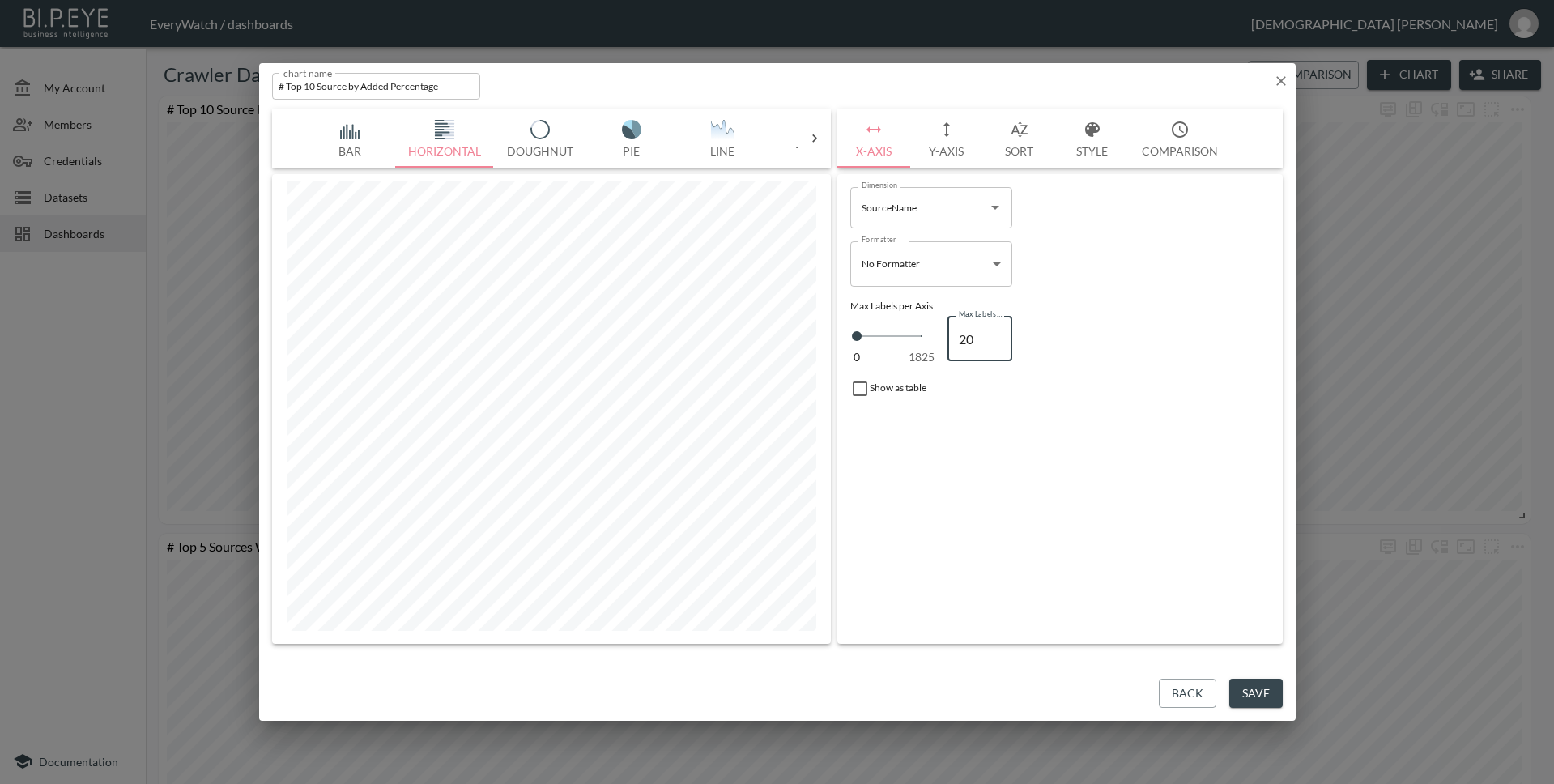
click at [997, 341] on input "20" at bounding box center [979, 338] width 65 height 46
type input "19"
click at [997, 341] on input "19" at bounding box center [979, 338] width 65 height 46
type input "18"
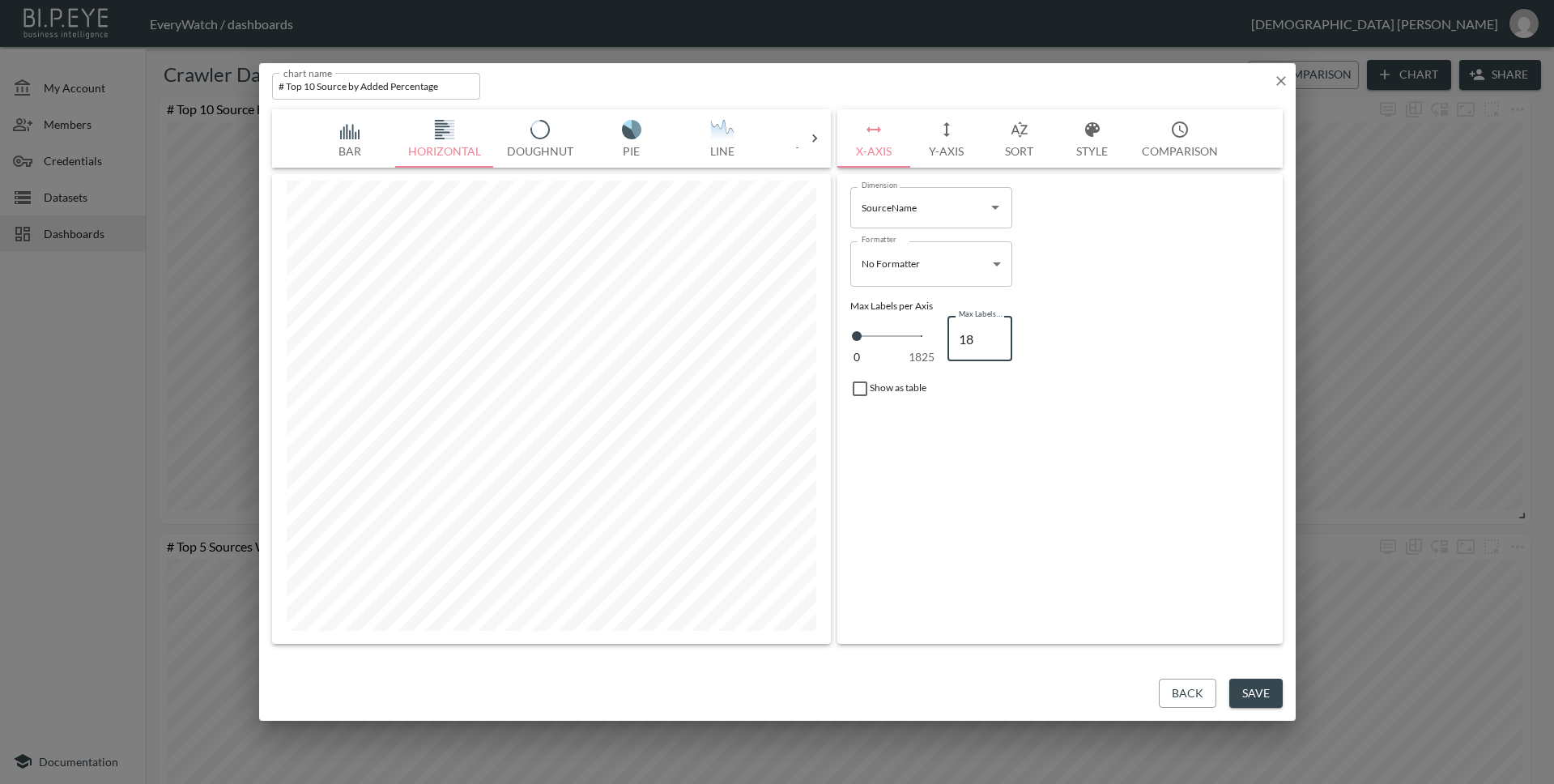
type input "18"
click at [997, 341] on input "18" at bounding box center [979, 338] width 65 height 46
type input "17"
click at [997, 341] on input "17" at bounding box center [979, 338] width 65 height 46
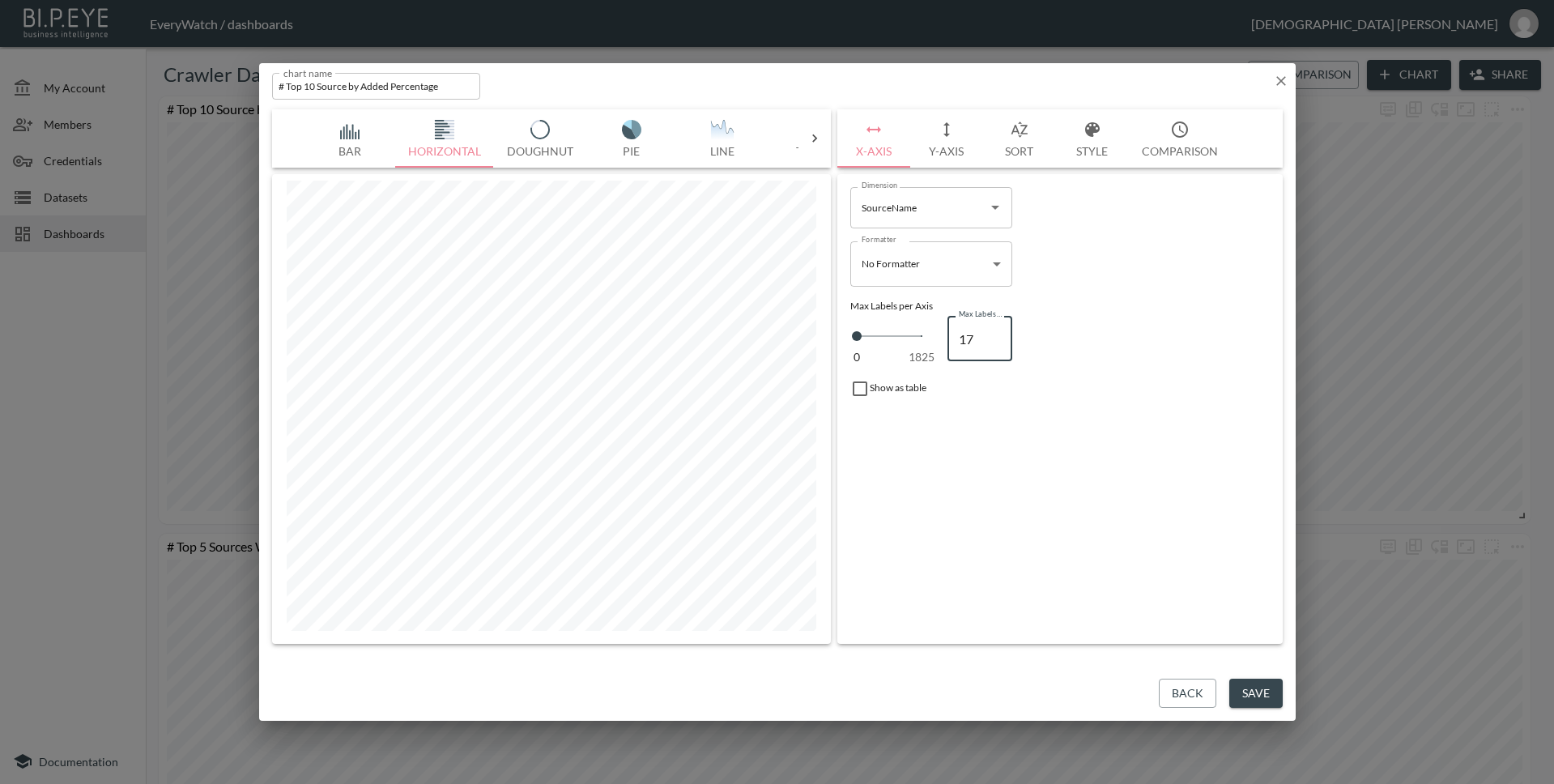
type input "16"
click at [997, 341] on input "16" at bounding box center [979, 338] width 65 height 46
type input "15"
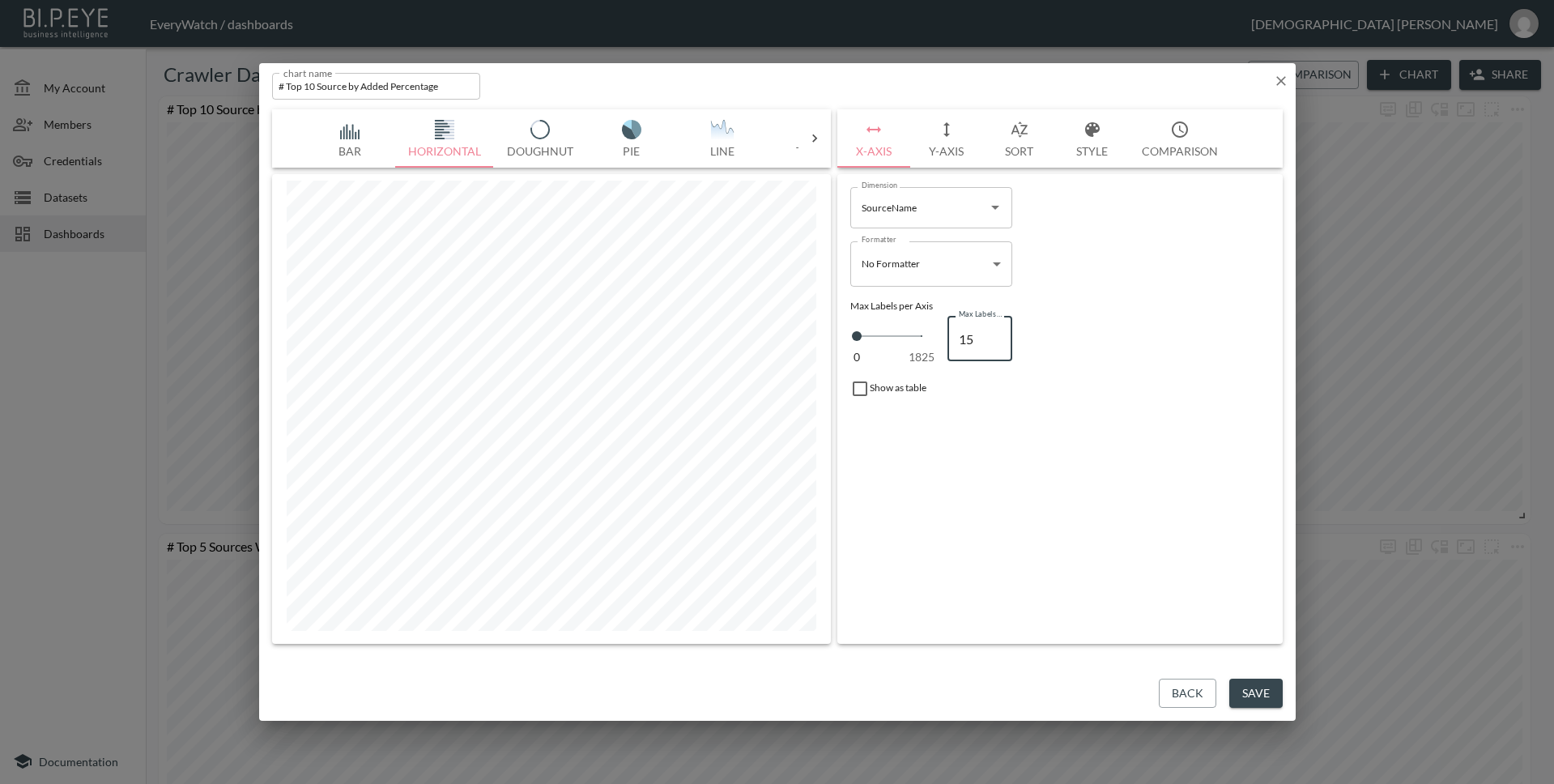
click at [997, 341] on input "15" at bounding box center [979, 338] width 65 height 46
type input "14"
click at [997, 341] on input "14" at bounding box center [979, 338] width 65 height 46
type input "13"
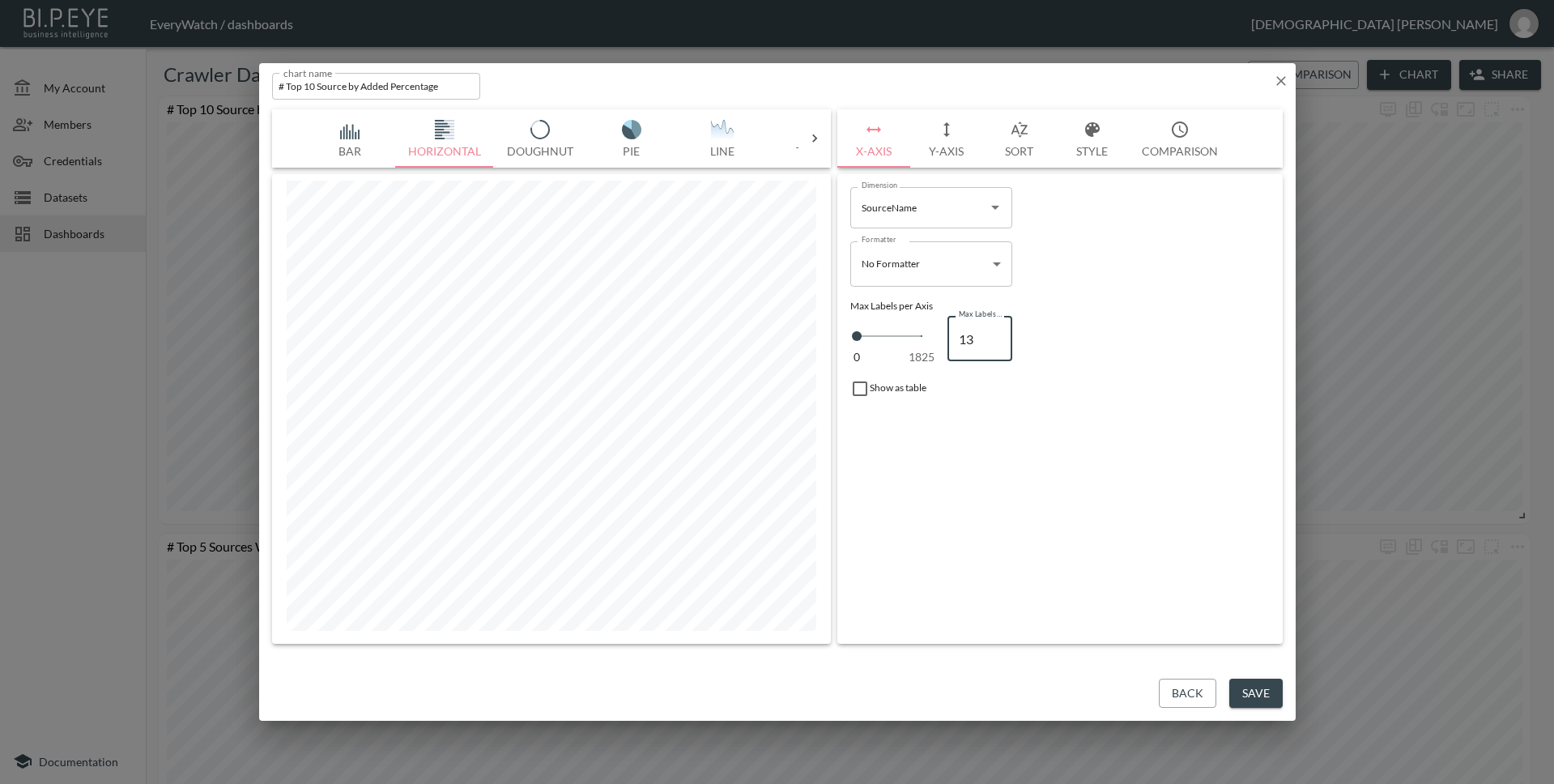
type input "13"
click at [997, 341] on input "13" at bounding box center [979, 338] width 65 height 46
type input "12"
click at [997, 341] on input "12" at bounding box center [979, 338] width 65 height 46
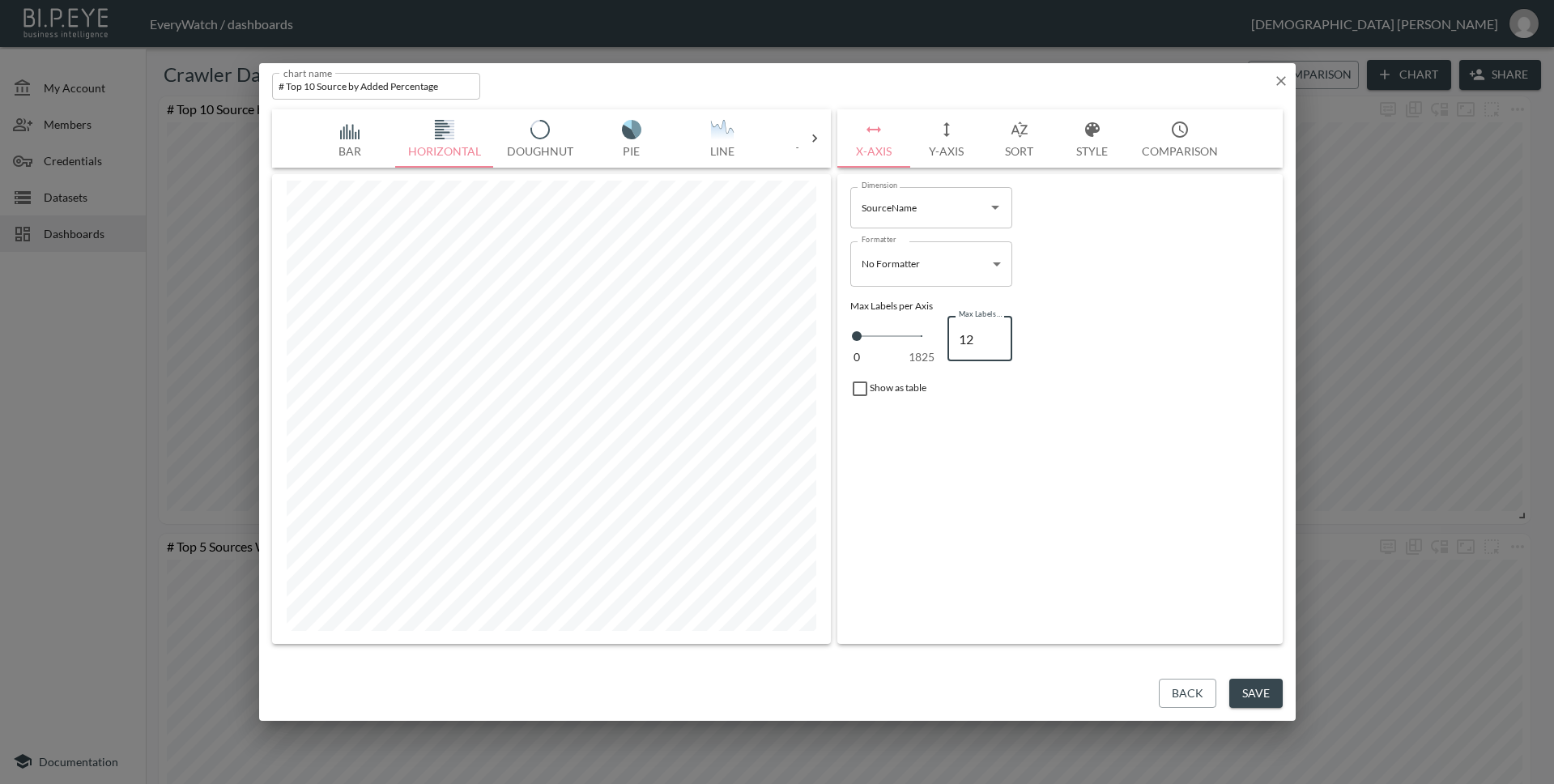
type input "11"
click at [997, 341] on input "11" at bounding box center [979, 338] width 65 height 46
type input "10"
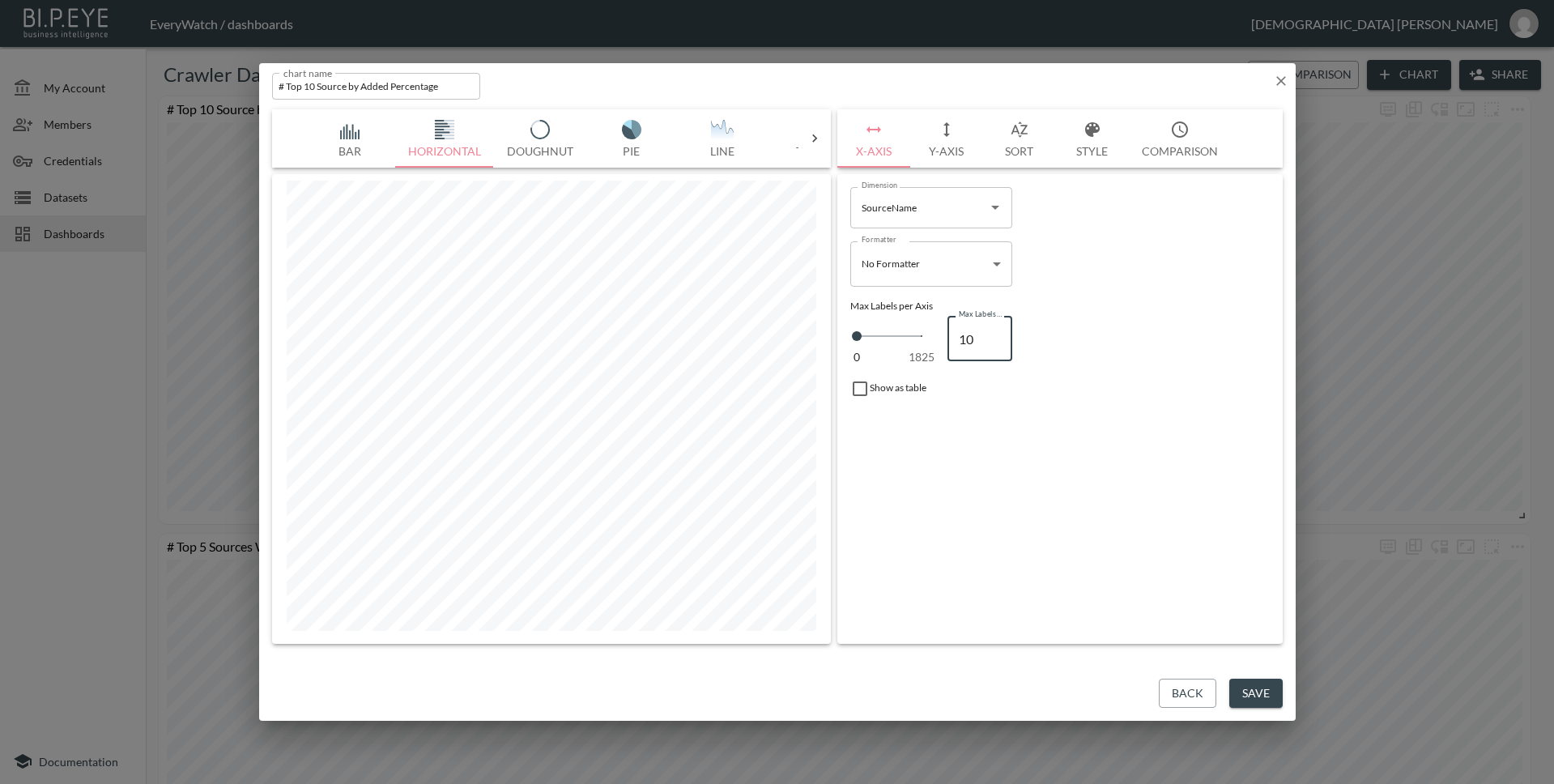
click at [997, 341] on input "10" at bounding box center [979, 338] width 65 height 46
click at [1283, 86] on icon "button" at bounding box center [1280, 81] width 16 height 16
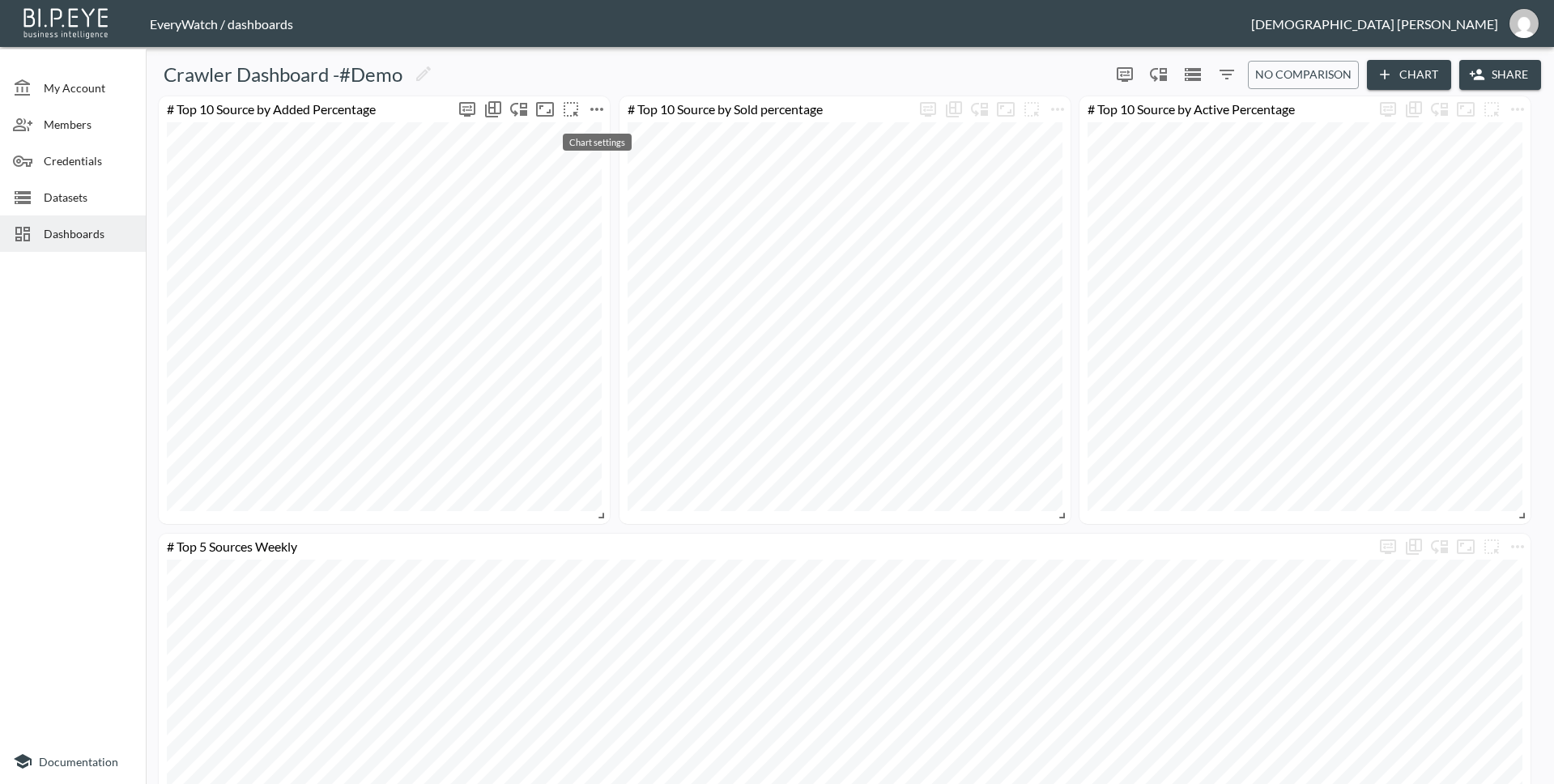
click at [593, 108] on icon "more" at bounding box center [597, 110] width 13 height 3
click at [603, 150] on li "Edit" at bounding box center [597, 141] width 126 height 29
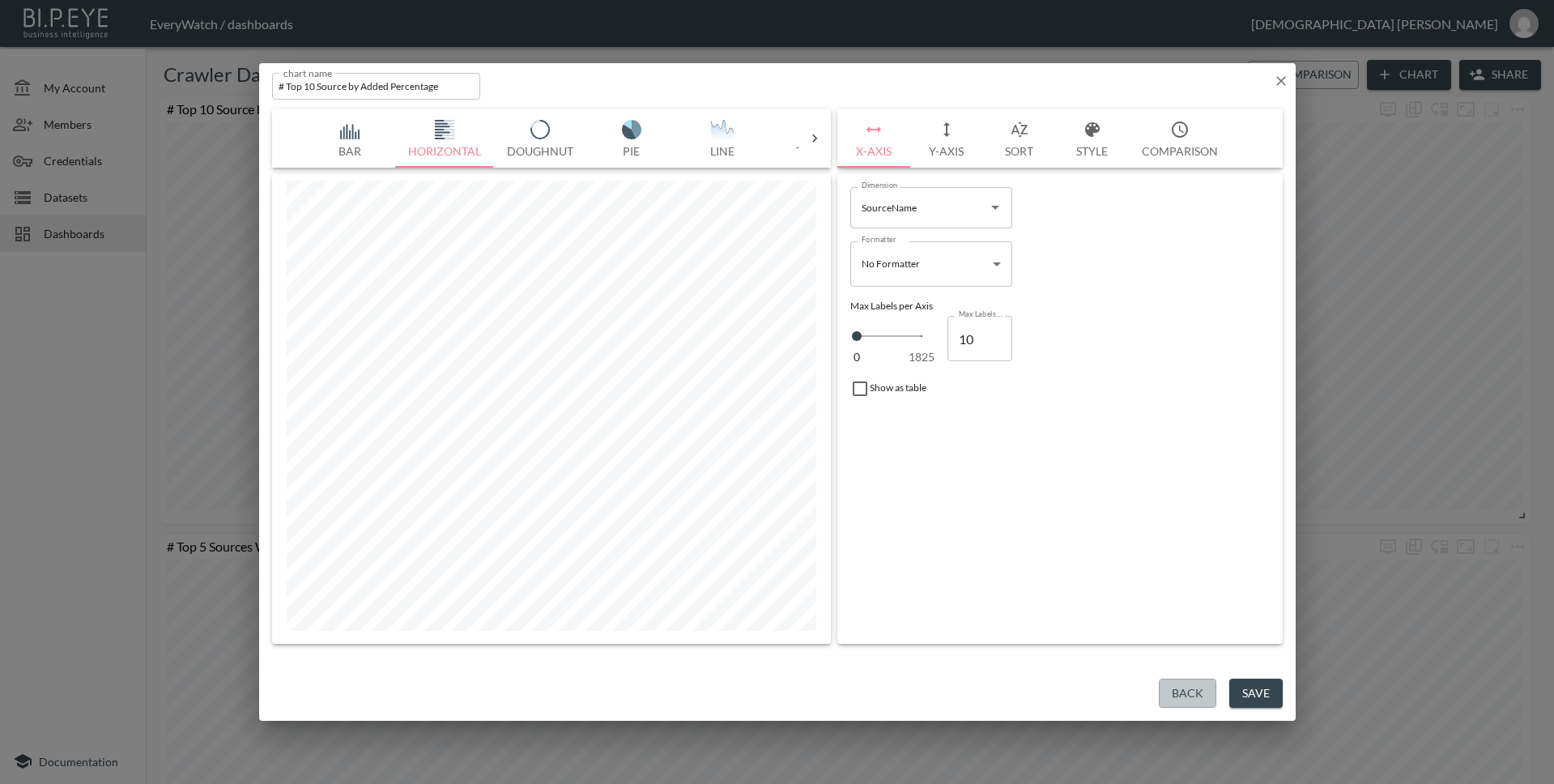
click at [1167, 701] on button "Back" at bounding box center [1187, 693] width 57 height 30
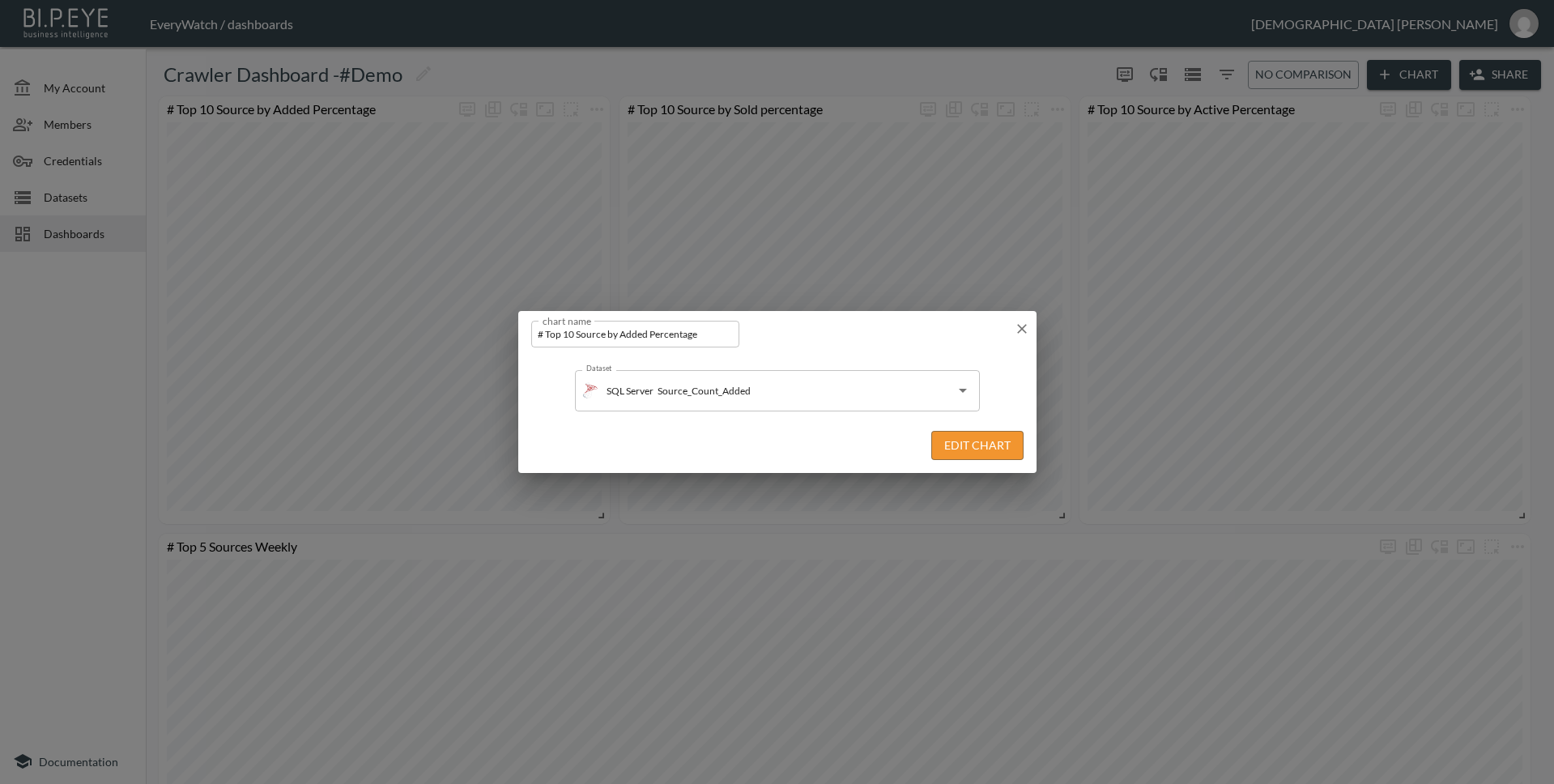
click at [628, 144] on div "chart name # Top 10 Source by Added Percentage chart name Dataset SQL Server So…" at bounding box center [777, 392] width 1554 height 784
click at [1022, 326] on icon "button" at bounding box center [1021, 328] width 16 height 16
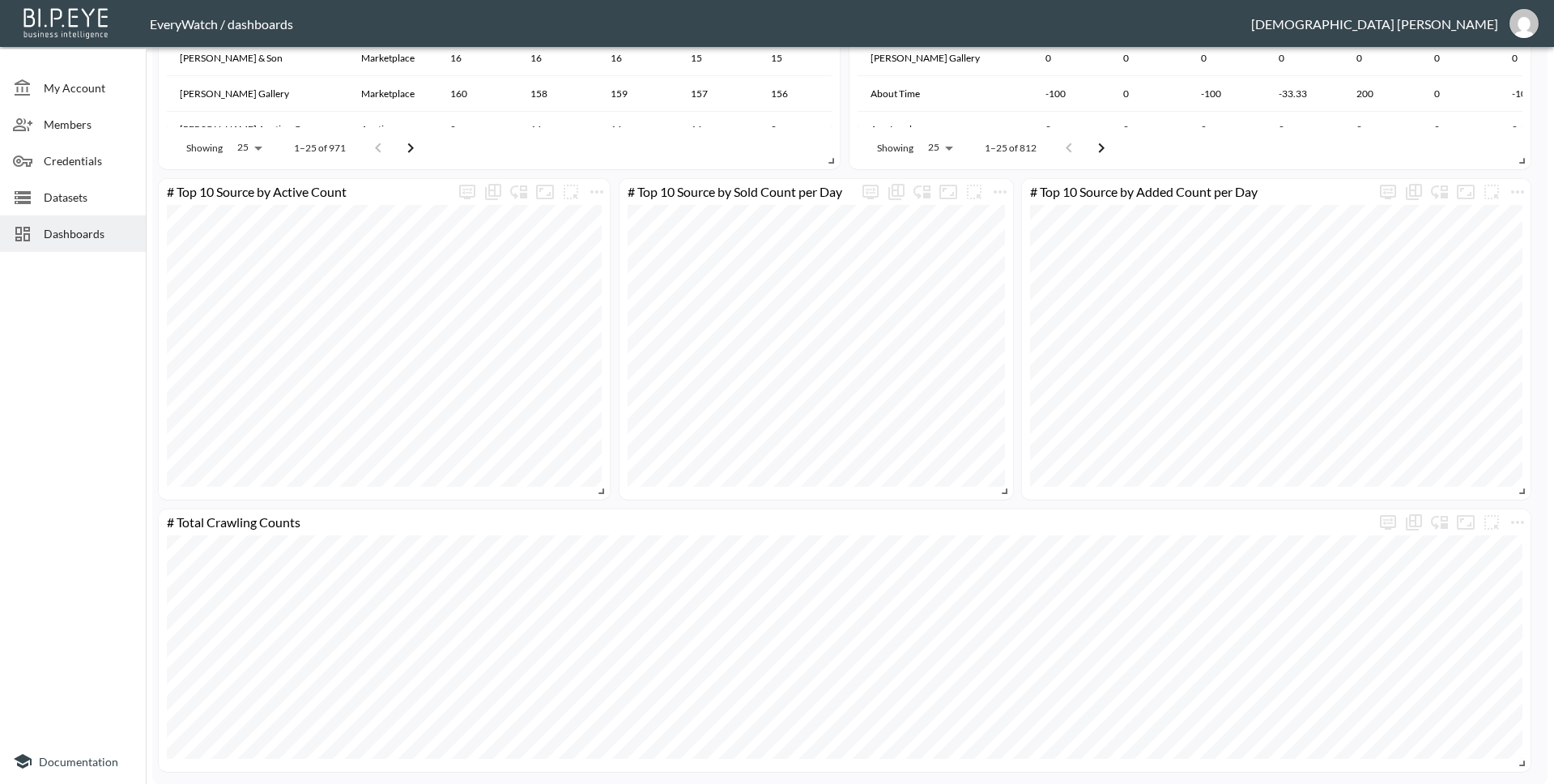
scroll to position [1648, 0]
click at [591, 193] on icon "more" at bounding box center [596, 190] width 19 height 19
click at [609, 213] on li "Edit" at bounding box center [597, 222] width 126 height 29
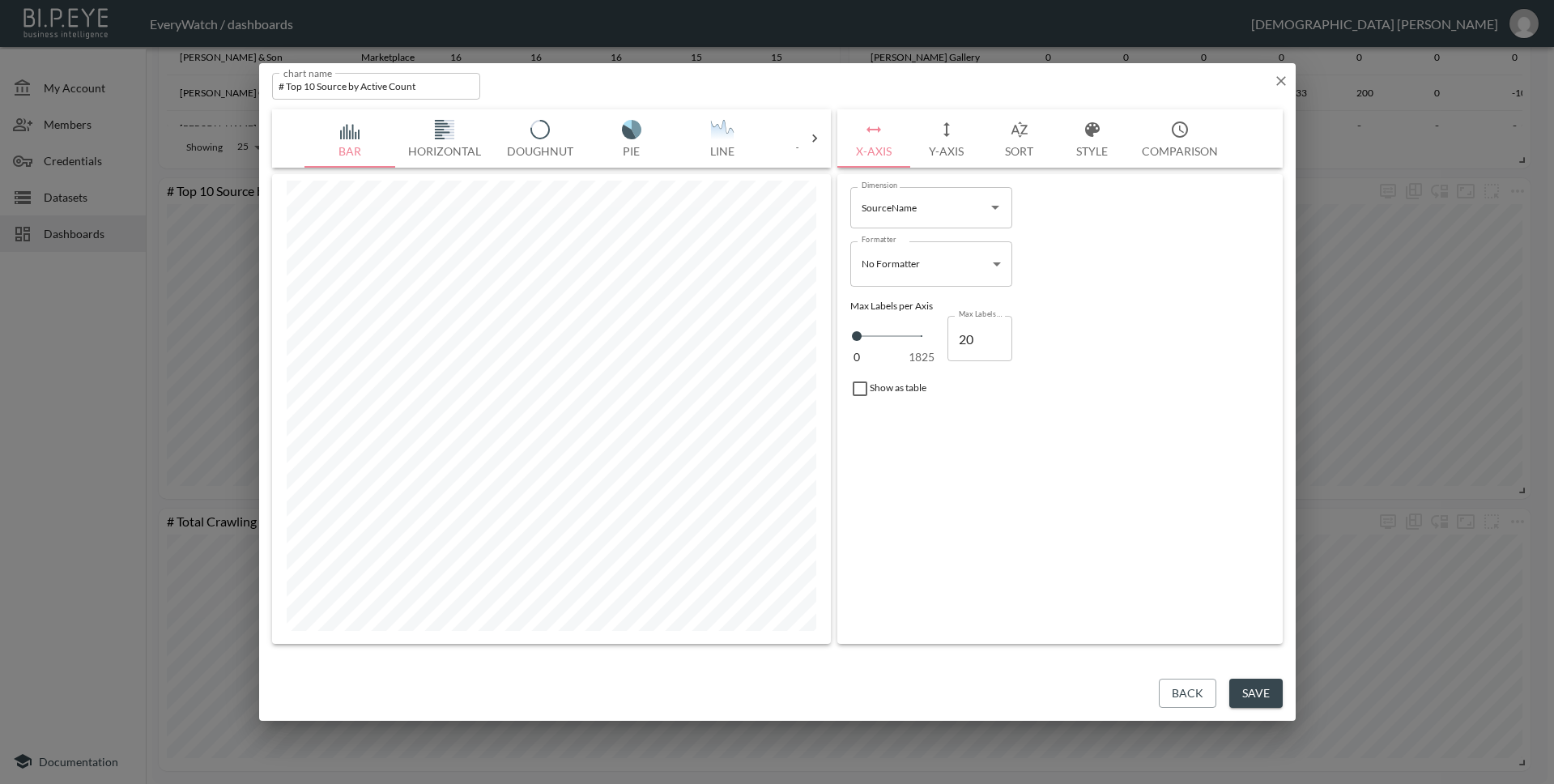
type input "21"
click at [996, 337] on input "21" at bounding box center [979, 338] width 65 height 46
type input "22"
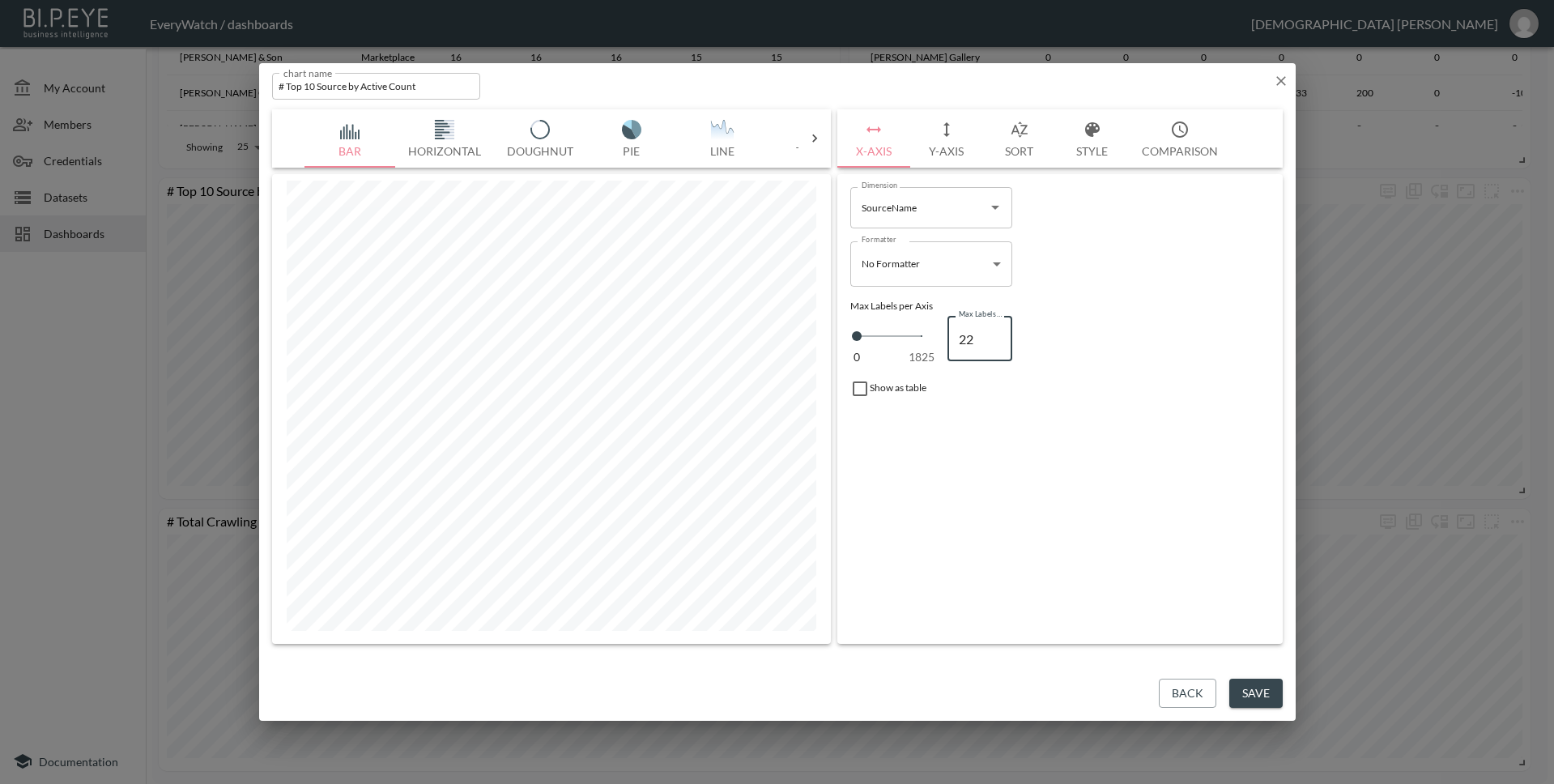
click at [996, 337] on input "22" at bounding box center [979, 338] width 65 height 46
type input "23"
click at [995, 337] on input "23" at bounding box center [979, 338] width 65 height 46
type input "22"
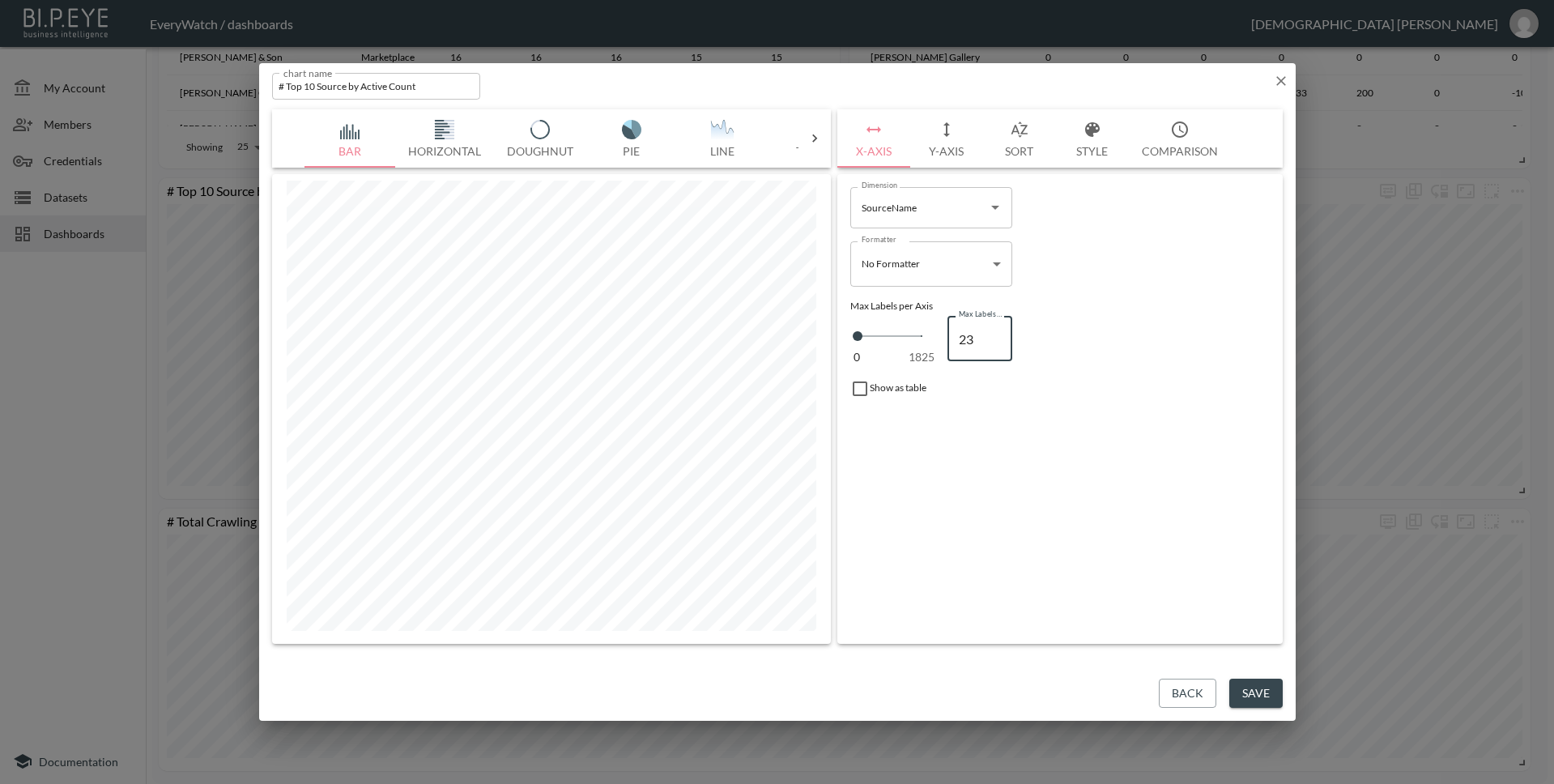
type input "22"
type input "21"
type input "20"
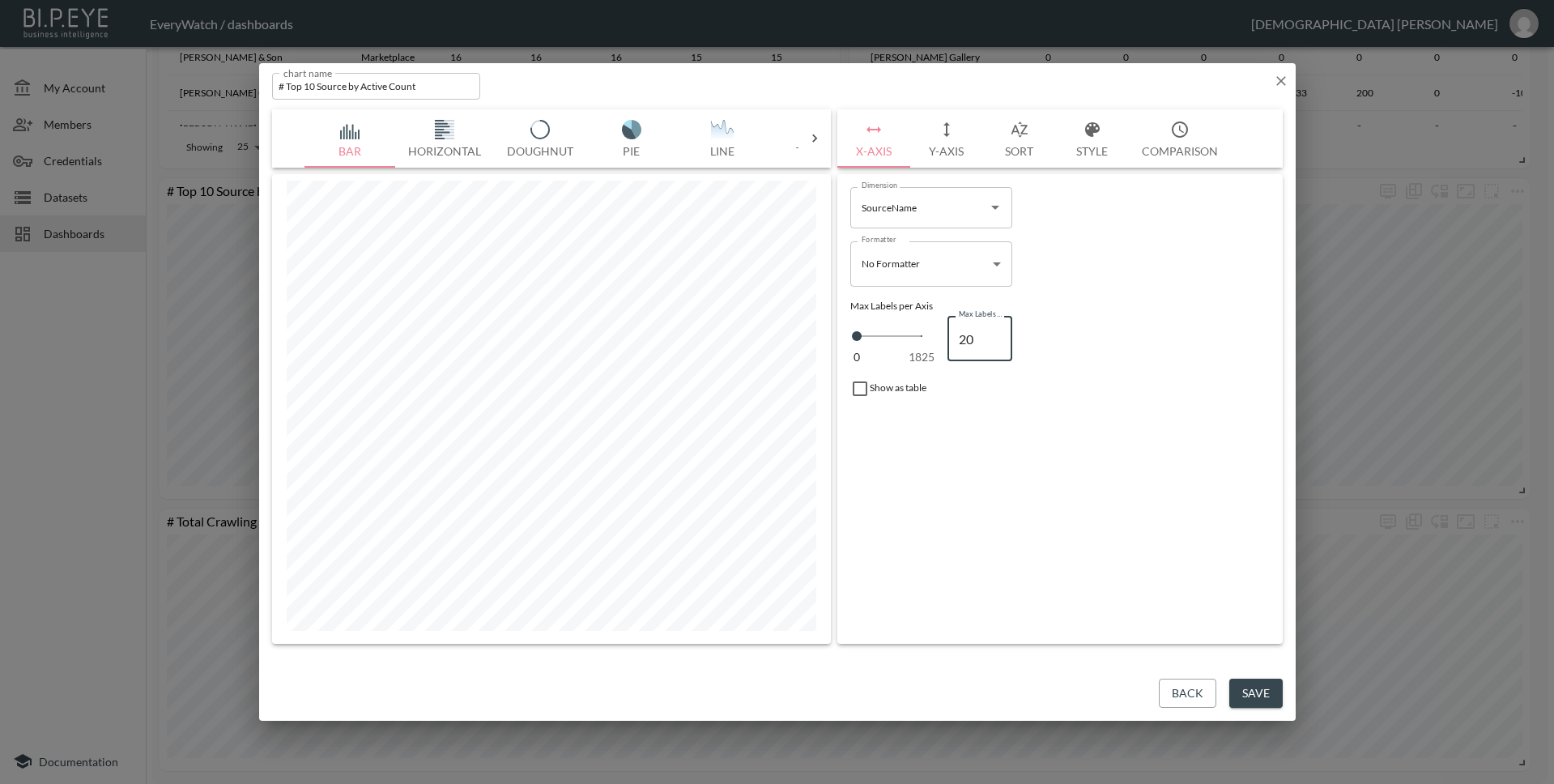
type input "19"
type input "18"
type input "17"
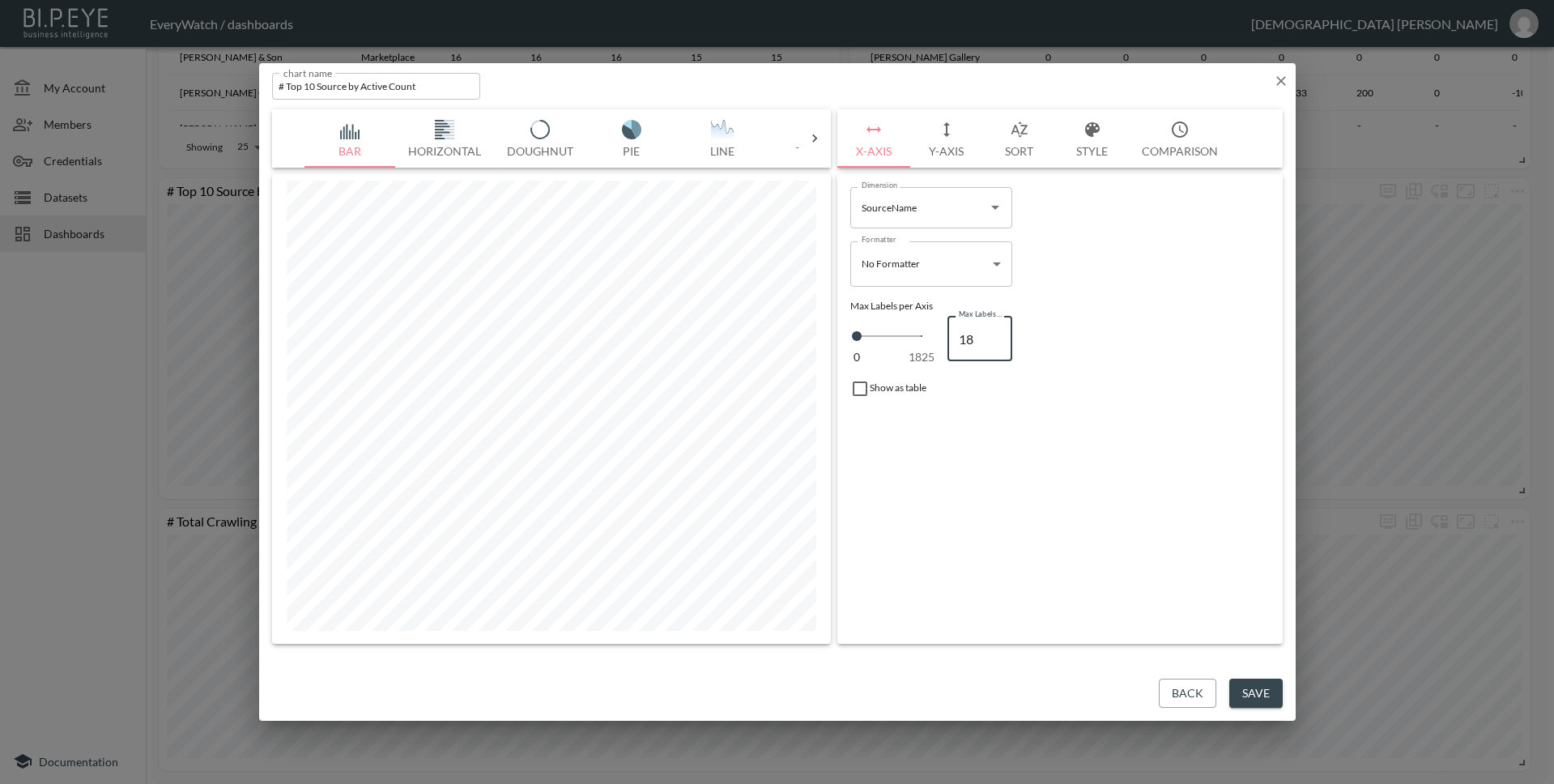
type input "17"
type input "16"
type input "15"
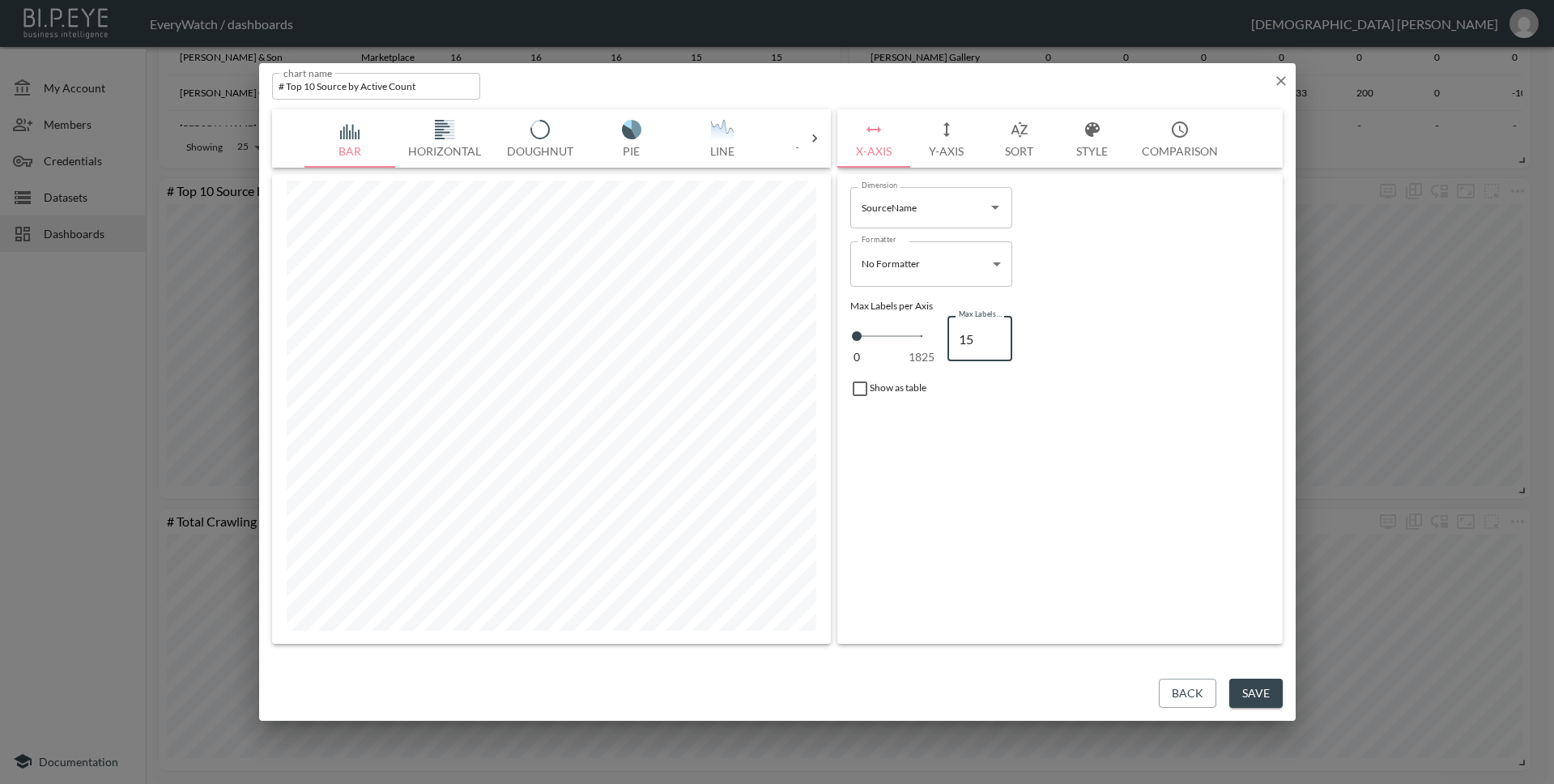
type input "14"
type input "13"
type input "12"
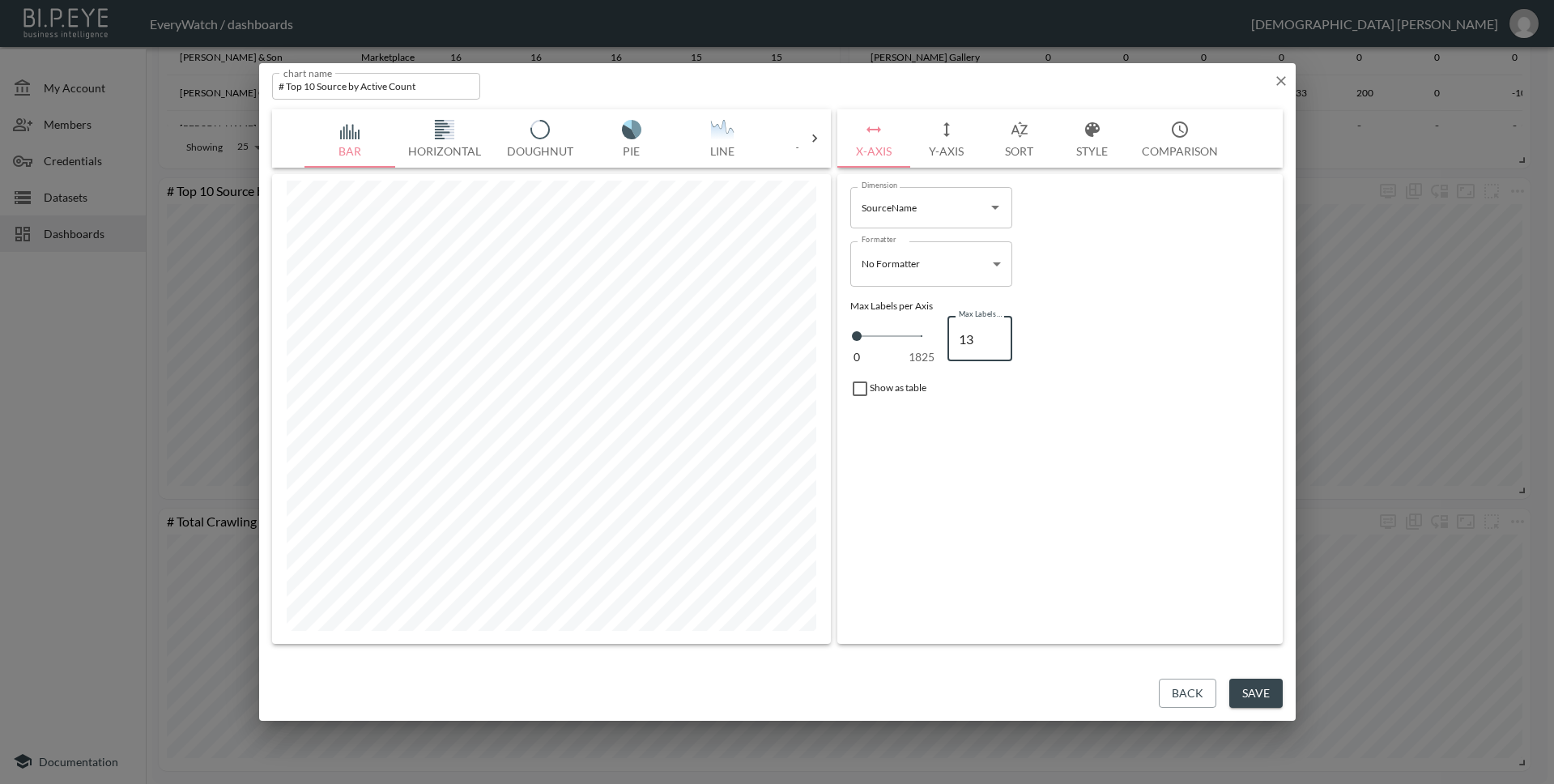
type input "12"
type input "11"
click at [993, 345] on input "8" at bounding box center [979, 338] width 65 height 46
click at [993, 339] on input "7" at bounding box center [979, 338] width 65 height 46
click at [993, 337] on input "8" at bounding box center [979, 338] width 65 height 46
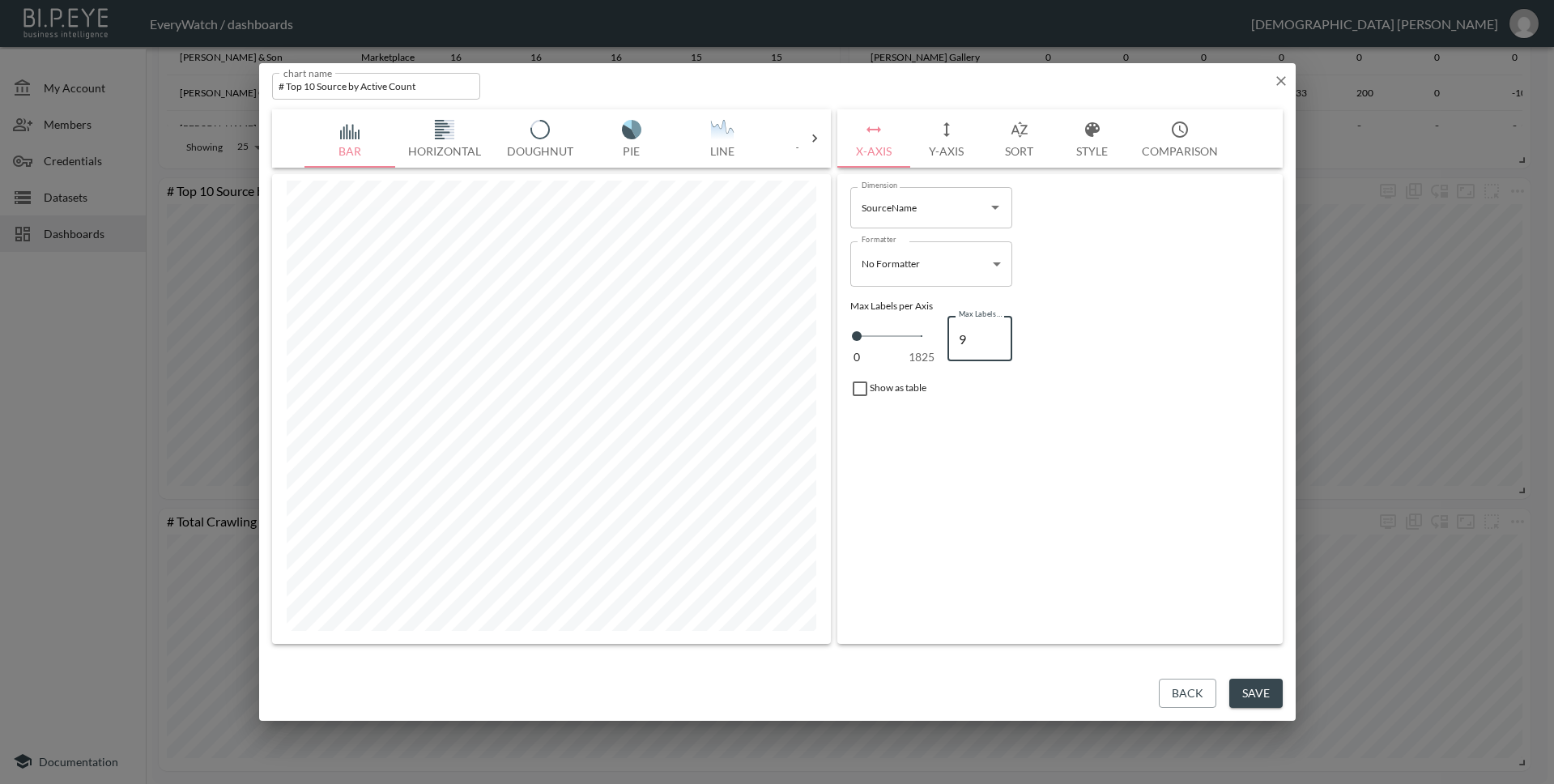
click at [993, 337] on input "9" at bounding box center [979, 338] width 65 height 46
click at [993, 337] on input "10" at bounding box center [979, 338] width 65 height 46
click at [1265, 693] on button "Save" at bounding box center [1256, 693] width 53 height 30
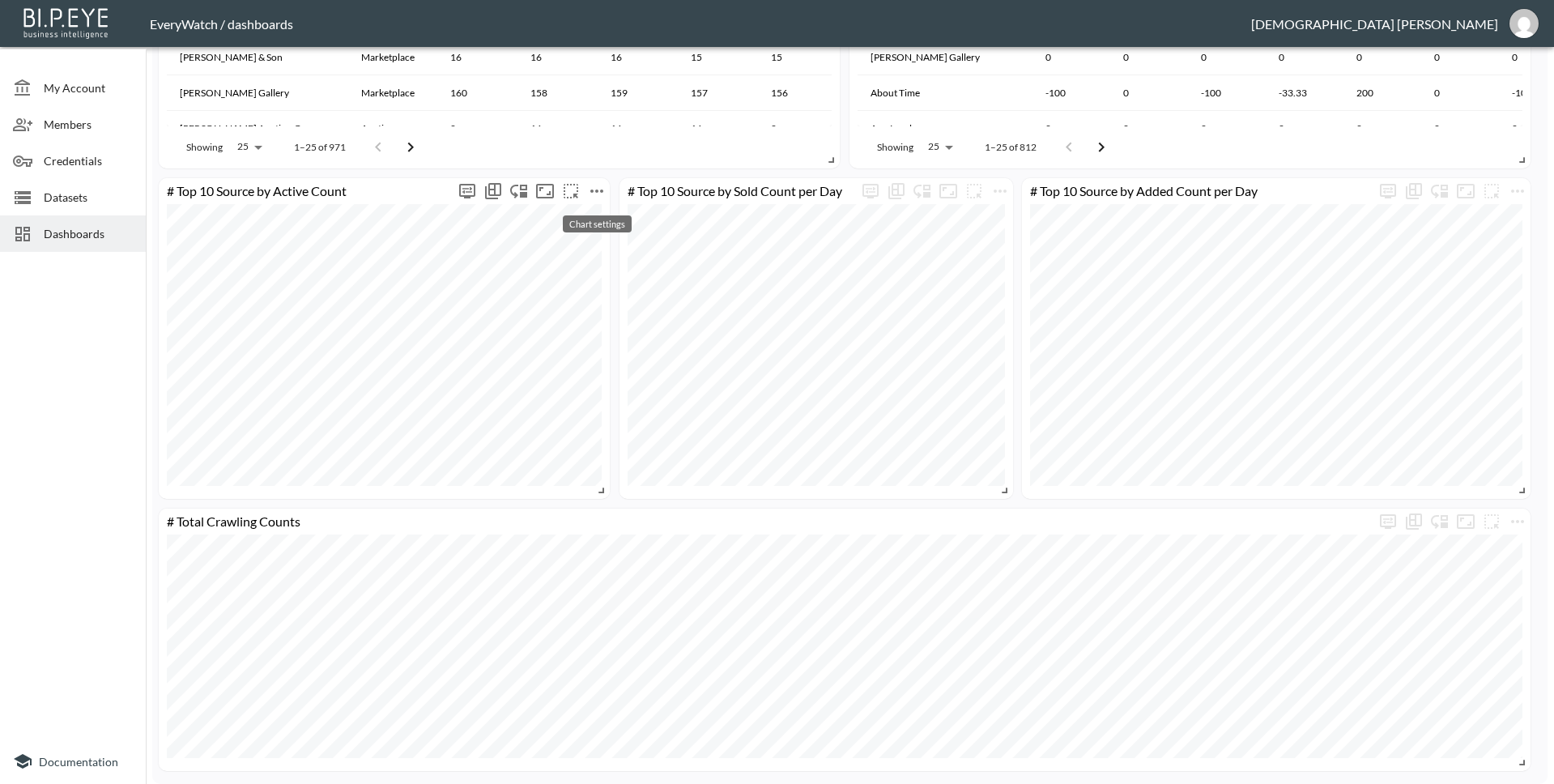
click at [599, 195] on icon "more" at bounding box center [596, 190] width 19 height 19
click at [634, 213] on li "Edit" at bounding box center [597, 222] width 126 height 29
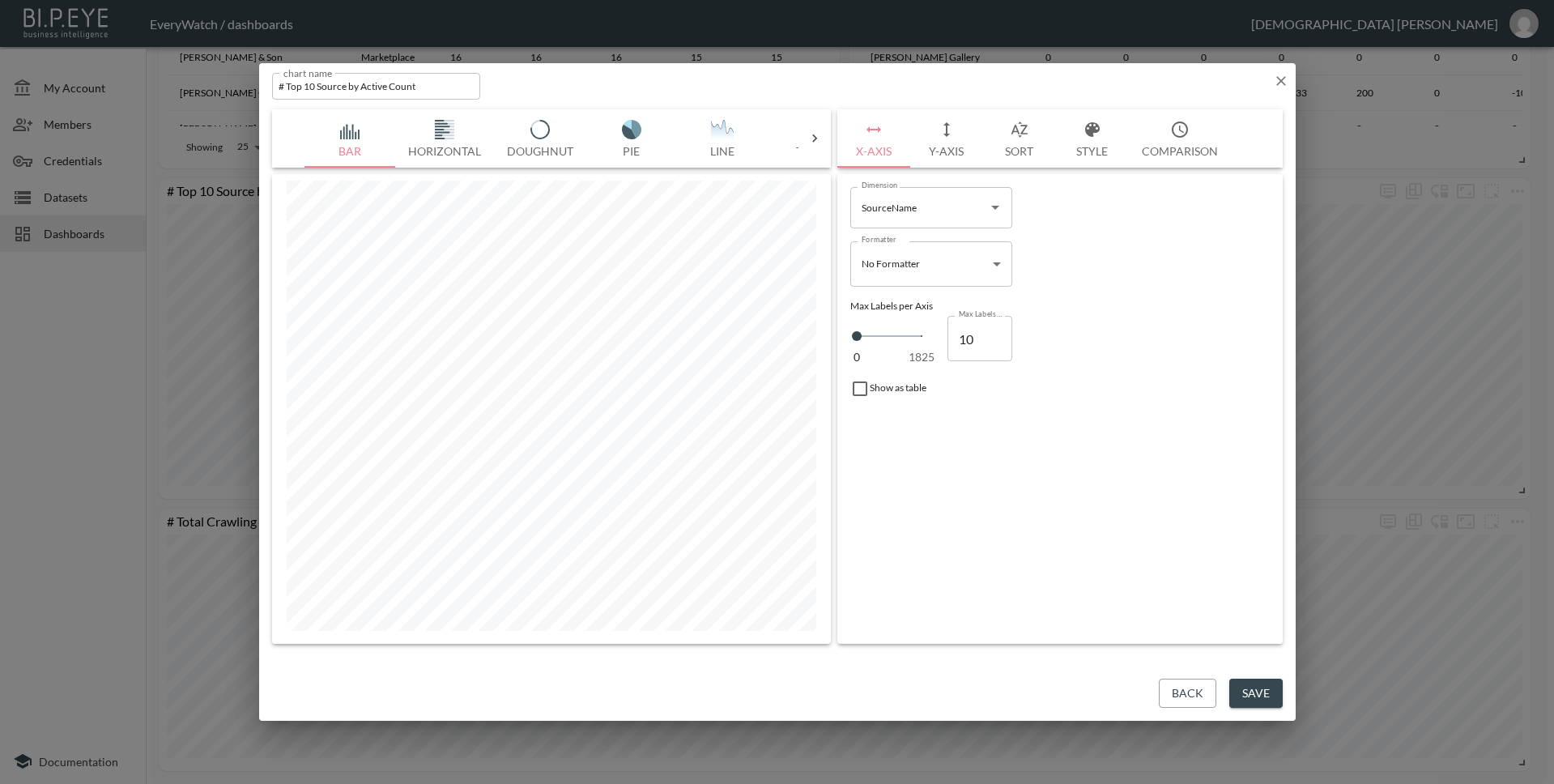
click at [1275, 688] on button "Save" at bounding box center [1256, 693] width 53 height 30
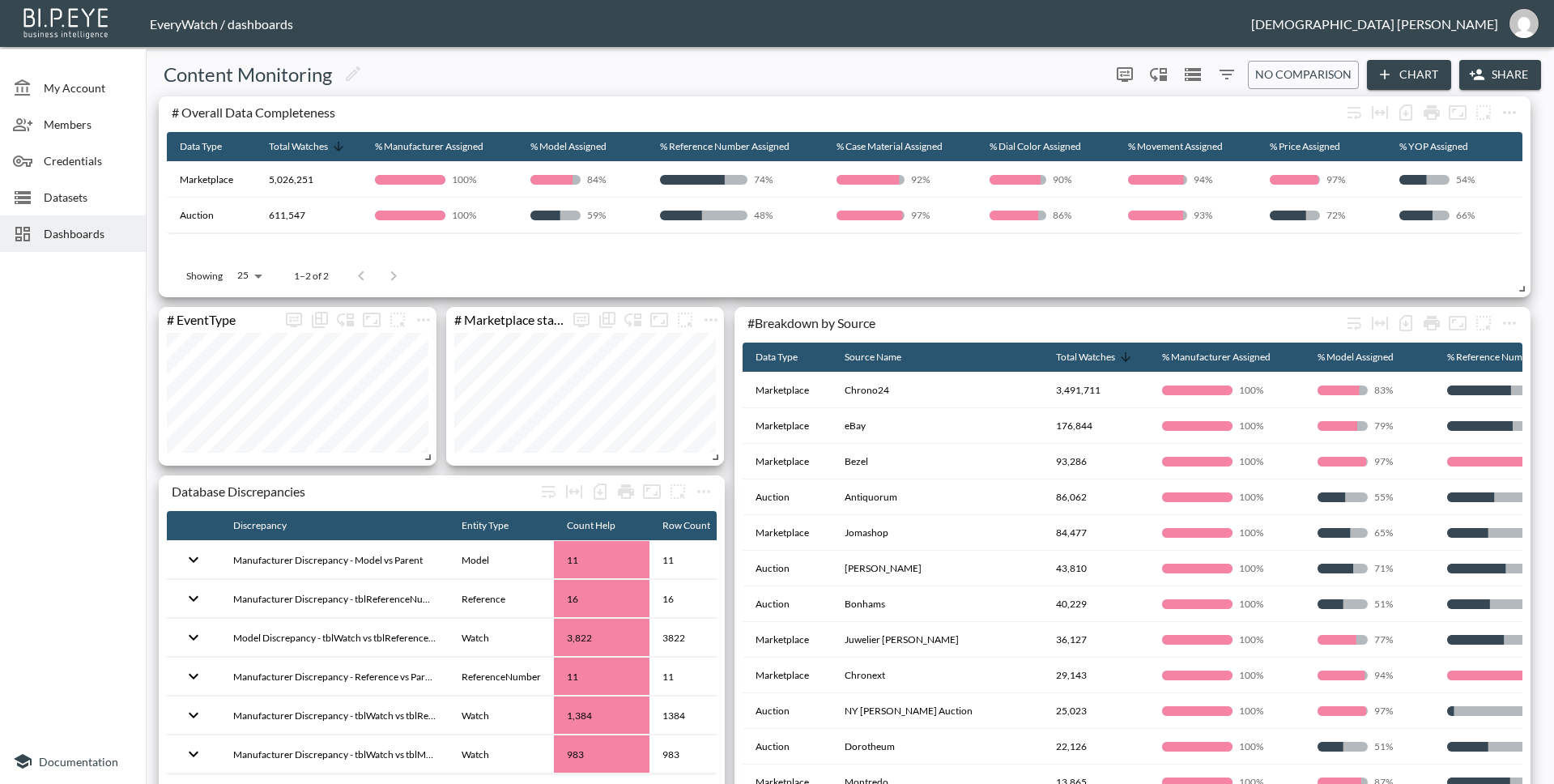
click at [149, 407] on div "Content Monitoring 0 0 No comparison Chart Share # Overall Data Completeness Da…" at bounding box center [850, 418] width 1408 height 730
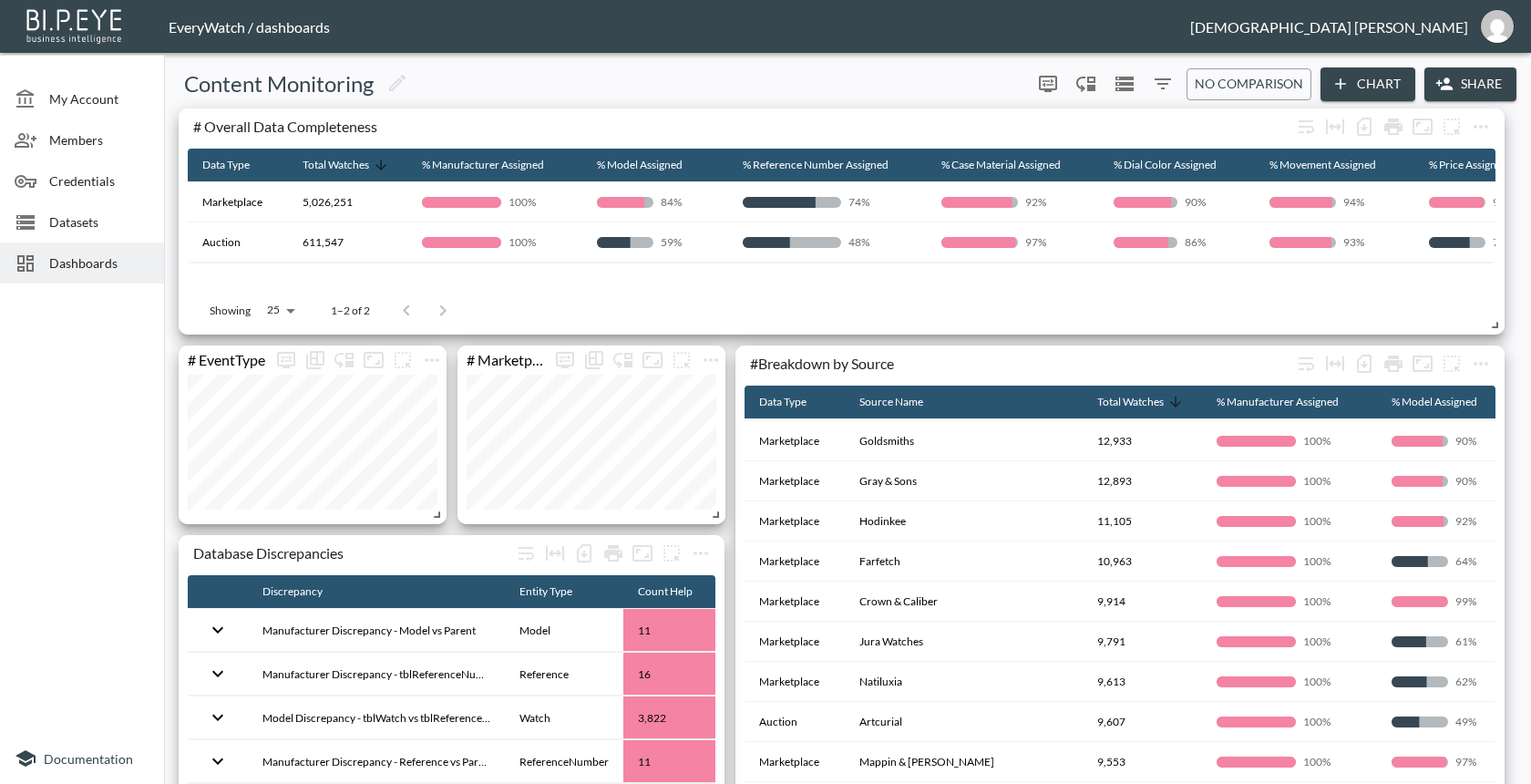
click at [87, 265] on span "Dashboards" at bounding box center [99, 263] width 100 height 19
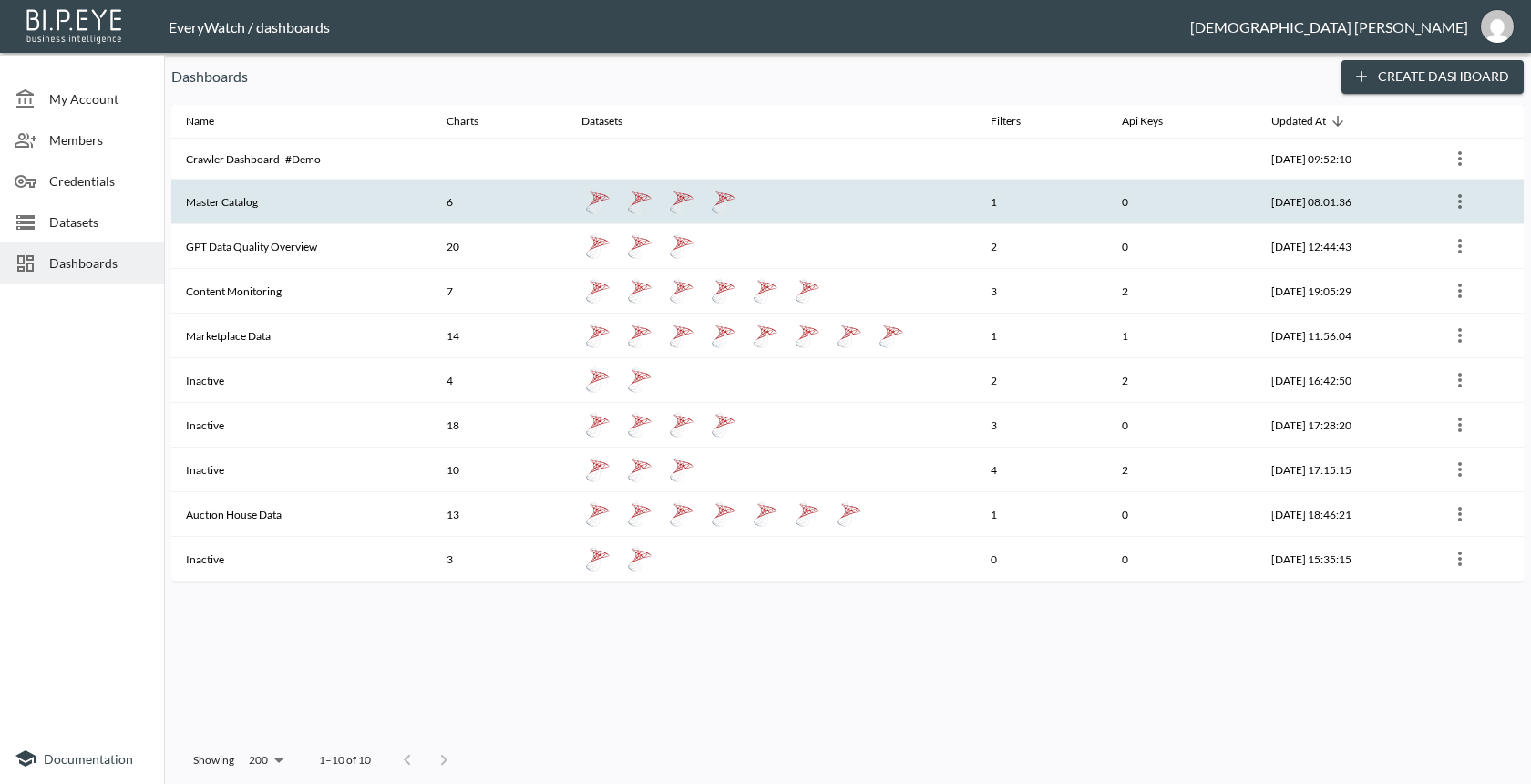
click at [395, 203] on th "Master Catalog" at bounding box center [301, 202] width 261 height 45
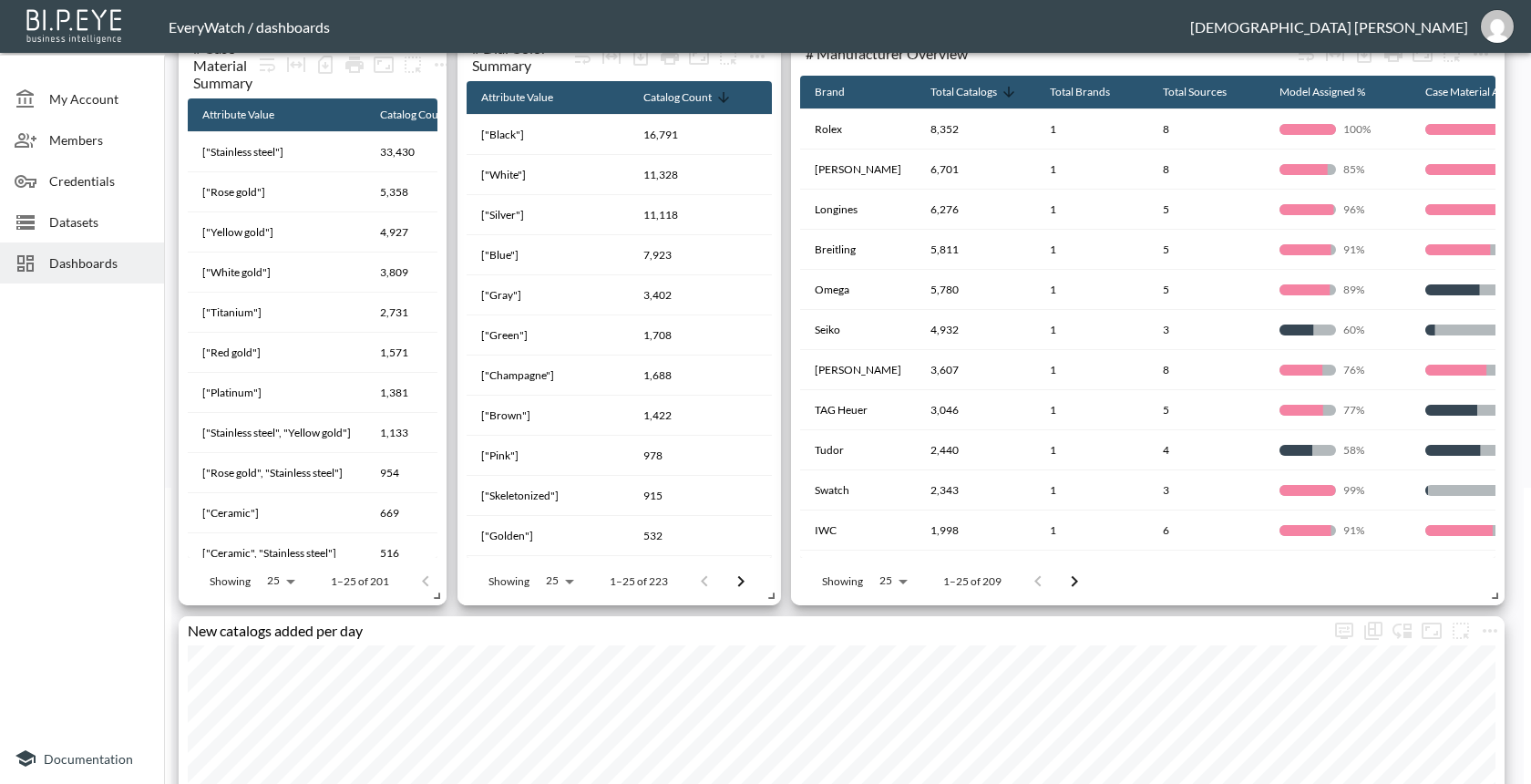
scroll to position [211, 0]
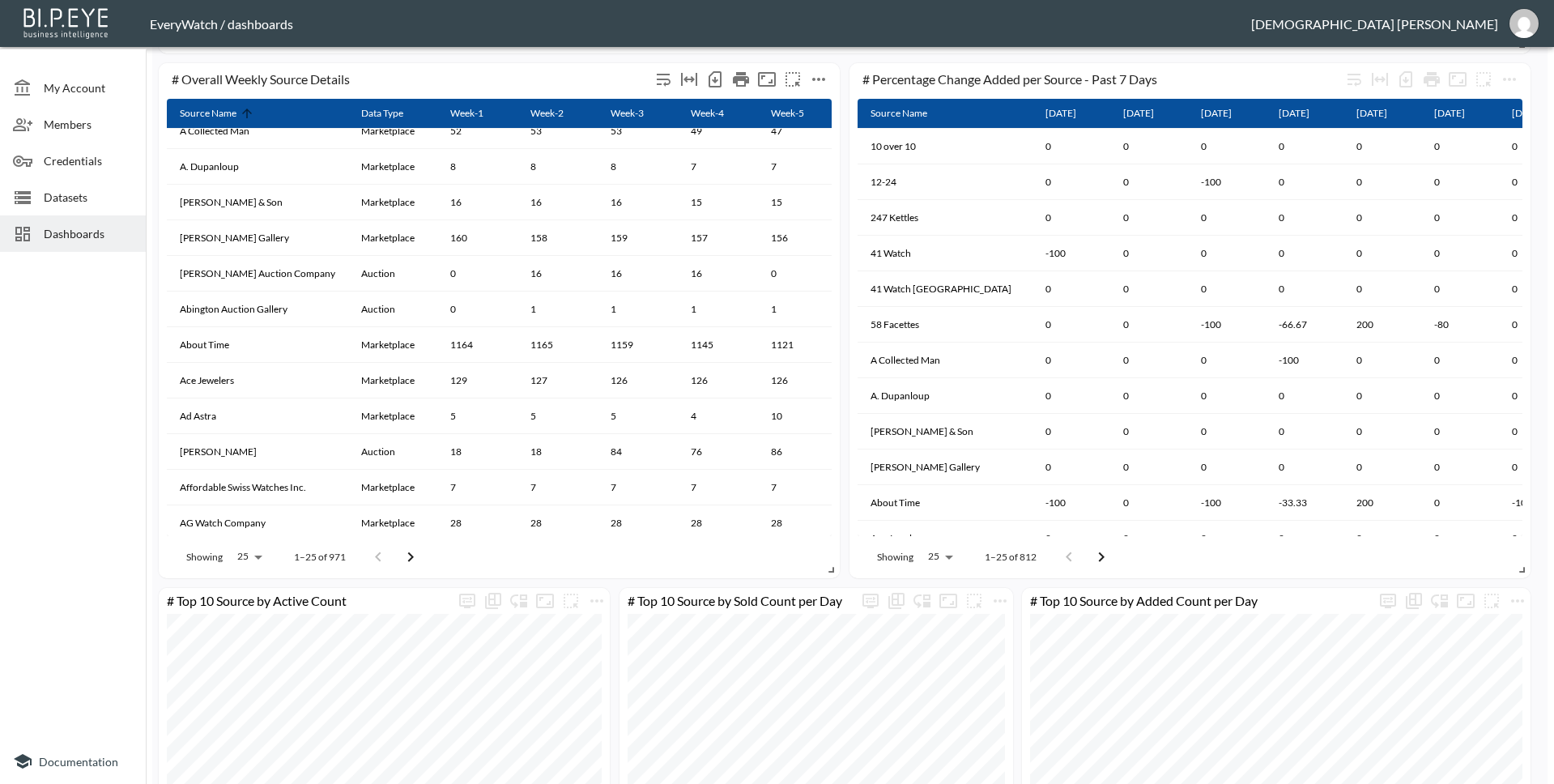
scroll to position [1648, 0]
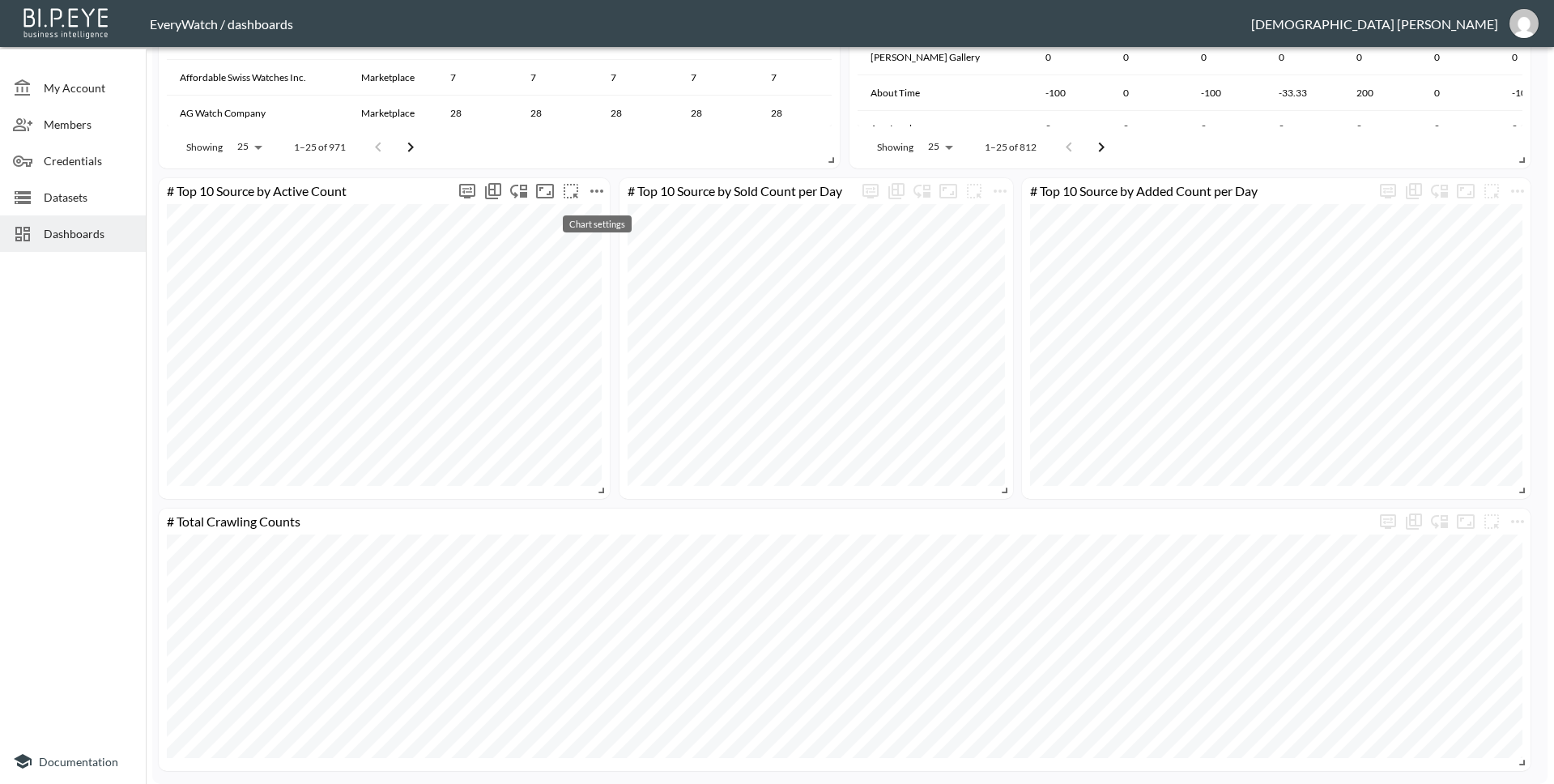
click at [595, 195] on icon "more" at bounding box center [596, 190] width 19 height 19
click at [604, 222] on li "Edit" at bounding box center [597, 222] width 126 height 29
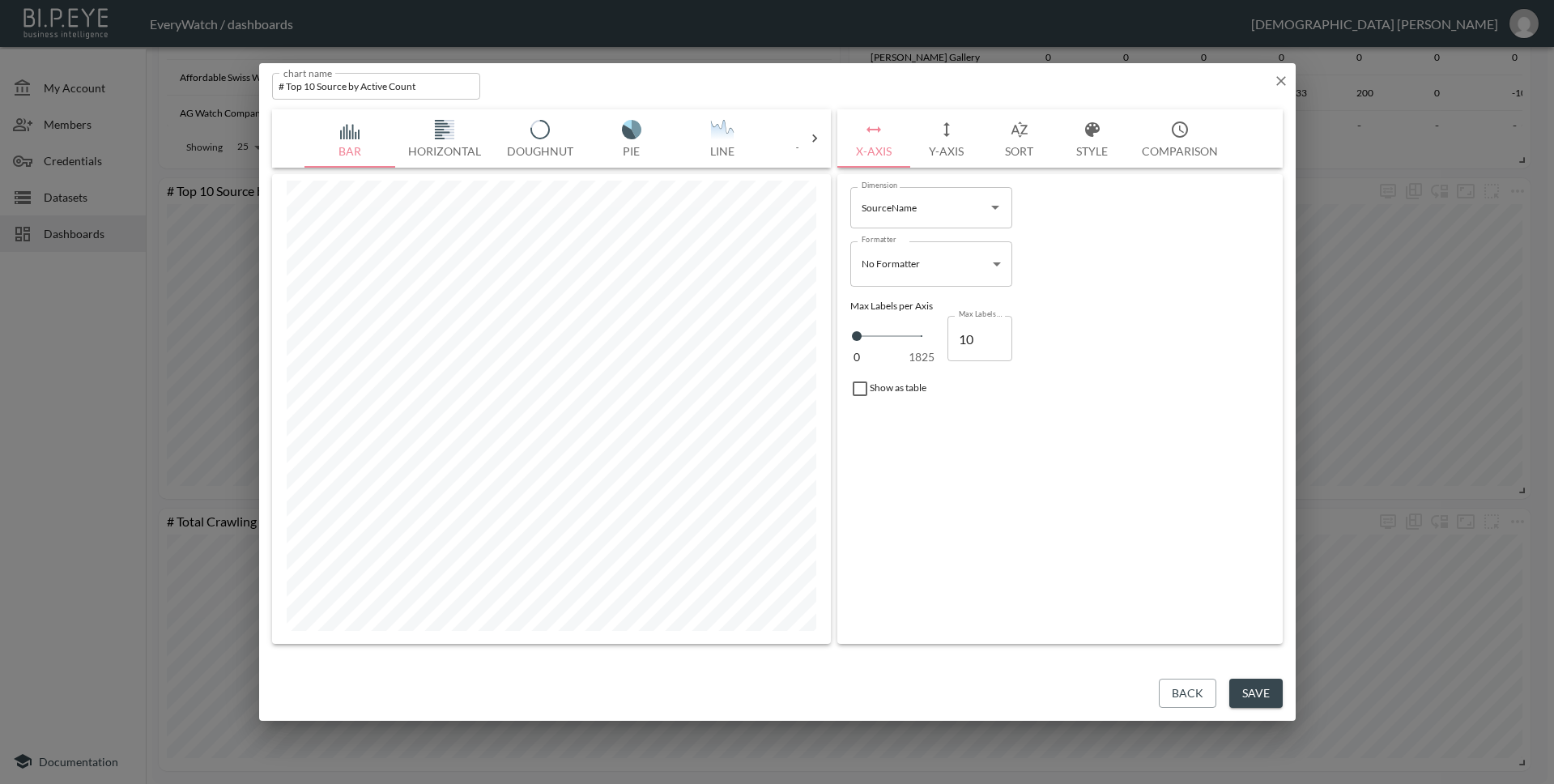
click at [1027, 135] on icon "button" at bounding box center [1019, 129] width 19 height 19
click at [919, 210] on body "BI.P.EYE, Interactive Analytics Dashboards - app EveryWatch / dashboards [PERSO…" at bounding box center [777, 392] width 1554 height 784
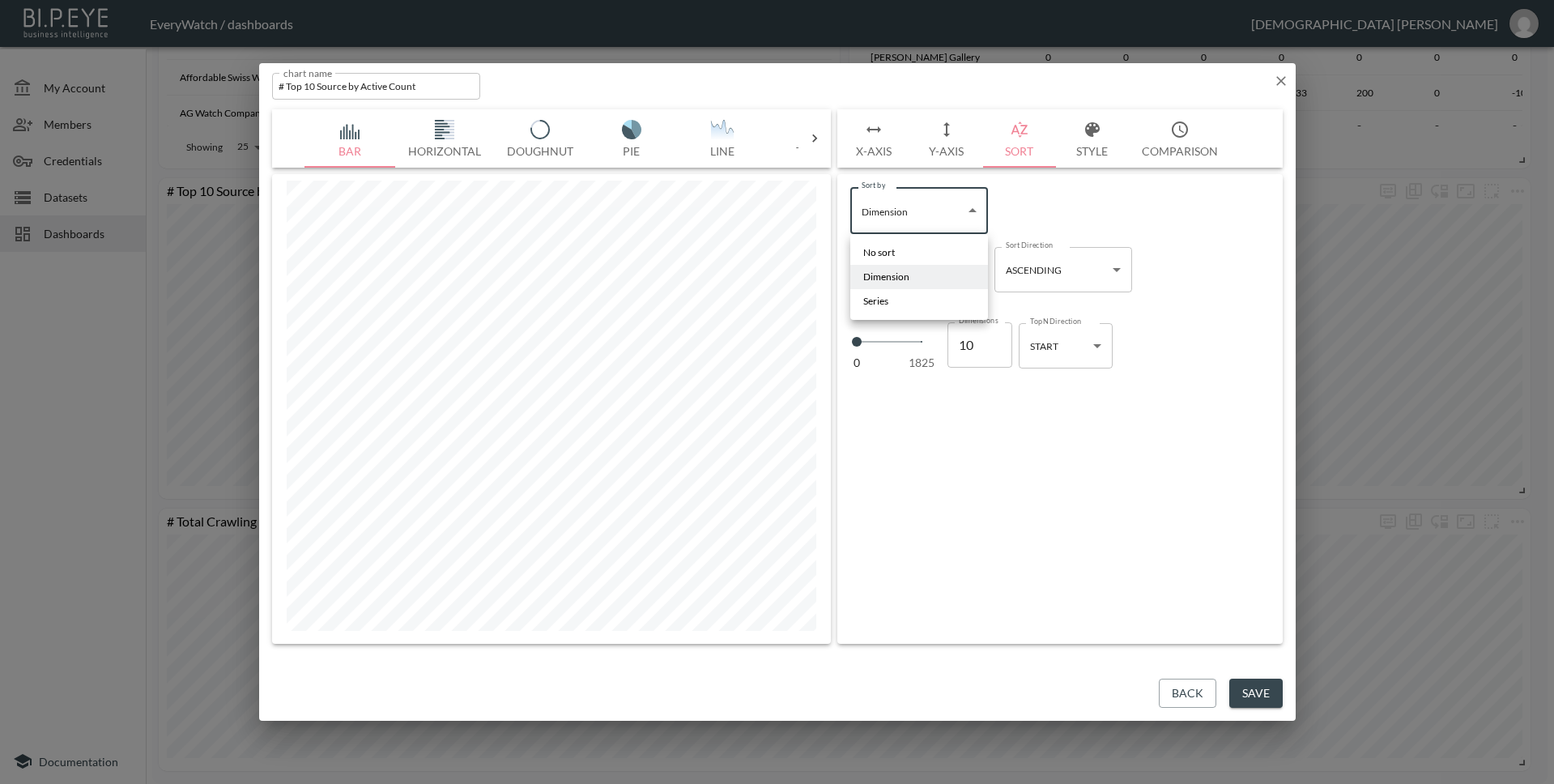
click at [915, 293] on li "Series" at bounding box center [920, 301] width 138 height 24
type input "Series"
click at [1070, 219] on body "BI.P.EYE, Interactive Analytics Dashboards - app EveryWatch / dashboards [PERSO…" at bounding box center [777, 392] width 1554 height 784
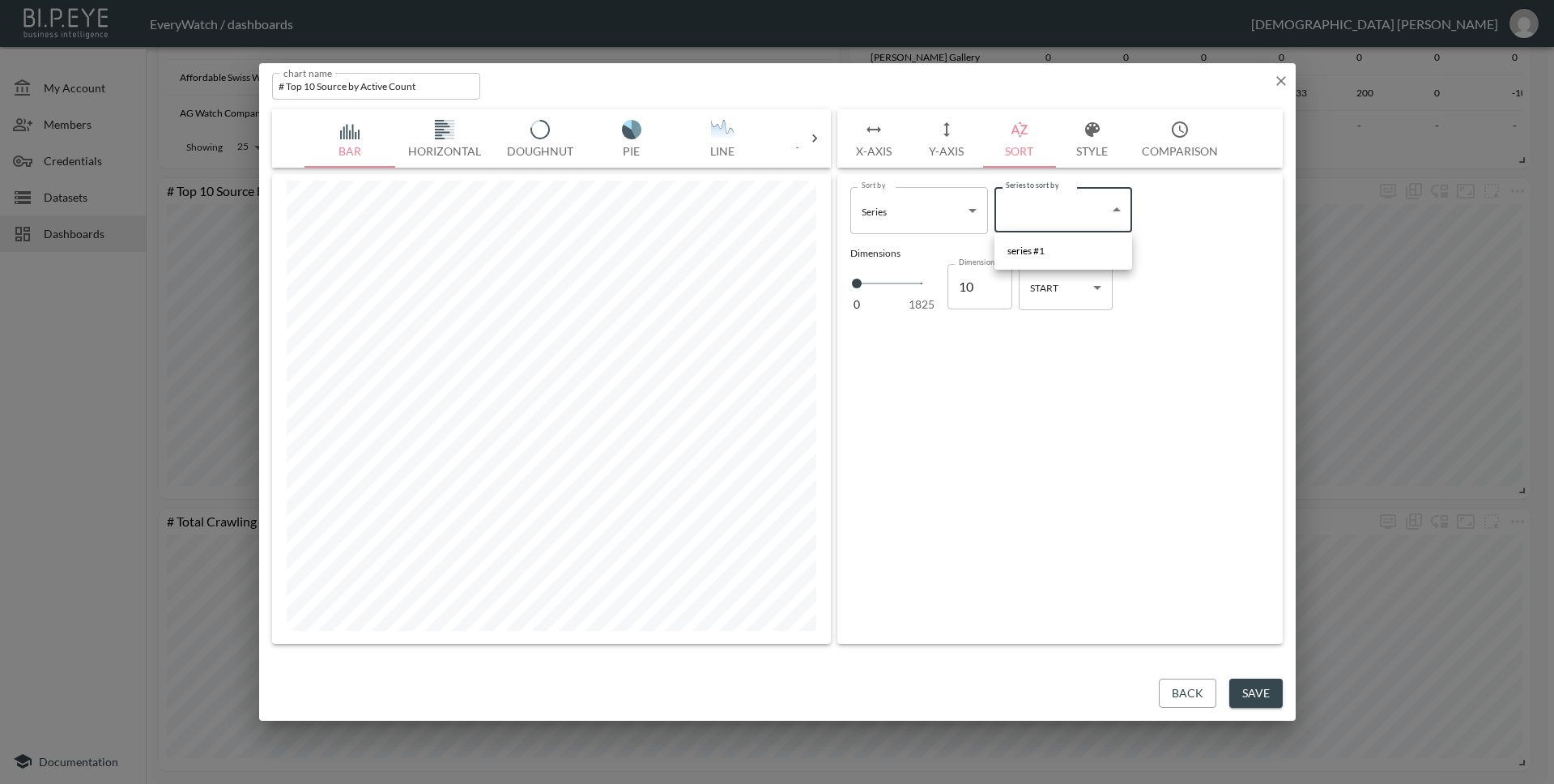
click at [1186, 221] on div at bounding box center [777, 392] width 1554 height 784
click at [1058, 288] on body "BI.P.EYE, Interactive Analytics Dashboards - app EveryWatch / dashboards [PERSO…" at bounding box center [777, 392] width 1554 height 784
click at [1057, 357] on li "END" at bounding box center [1065, 353] width 94 height 24
click at [1058, 285] on body "BI.P.EYE, Interactive Analytics Dashboards - app EveryWatch / dashboards [PERSO…" at bounding box center [777, 392] width 1554 height 784
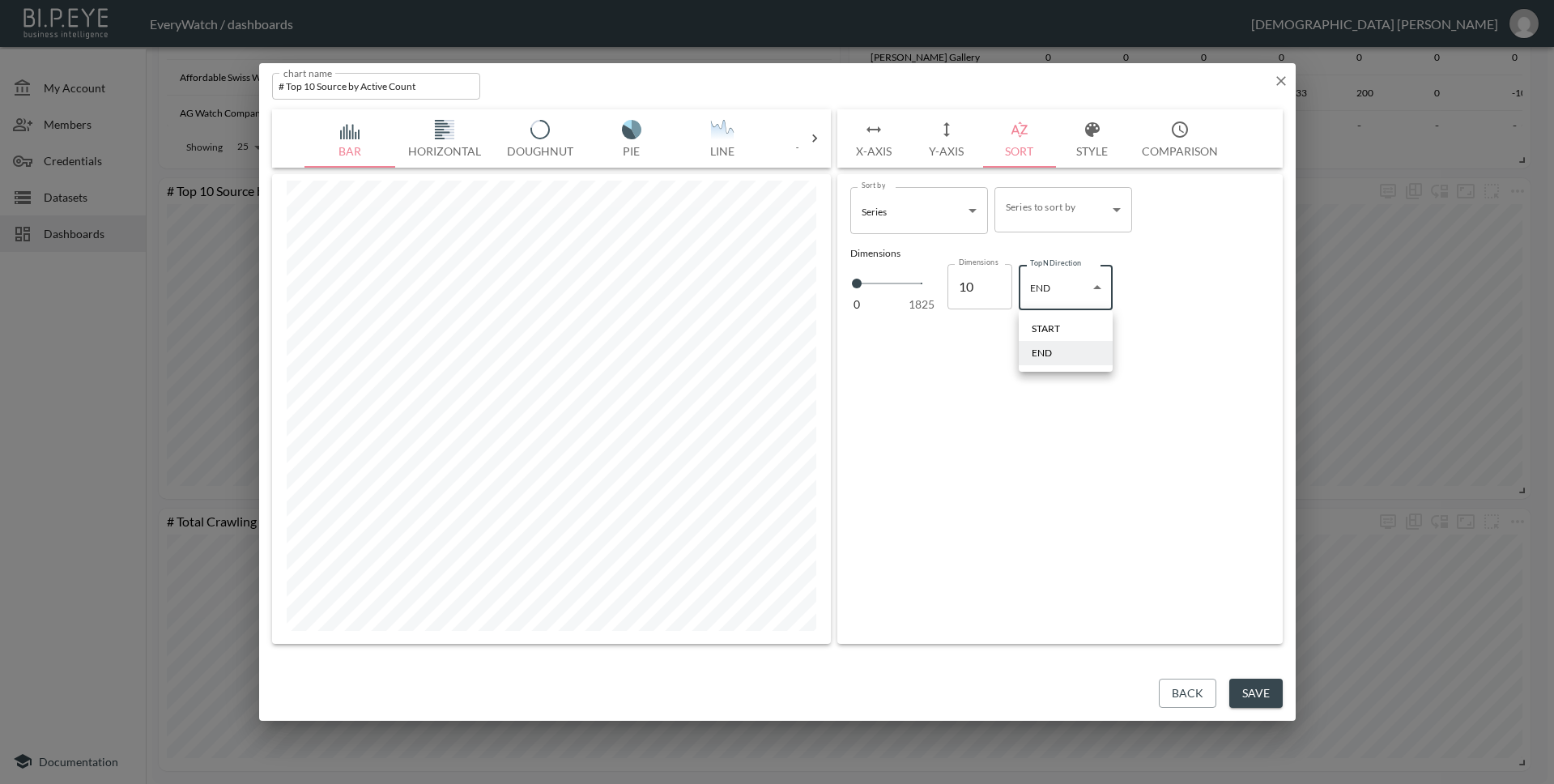
click at [1059, 323] on div "START" at bounding box center [1046, 329] width 28 height 15
type input "start"
click at [969, 225] on body "BI.P.EYE, Interactive Analytics Dashboards - app EveryWatch / dashboards [PERSO…" at bounding box center [777, 392] width 1554 height 784
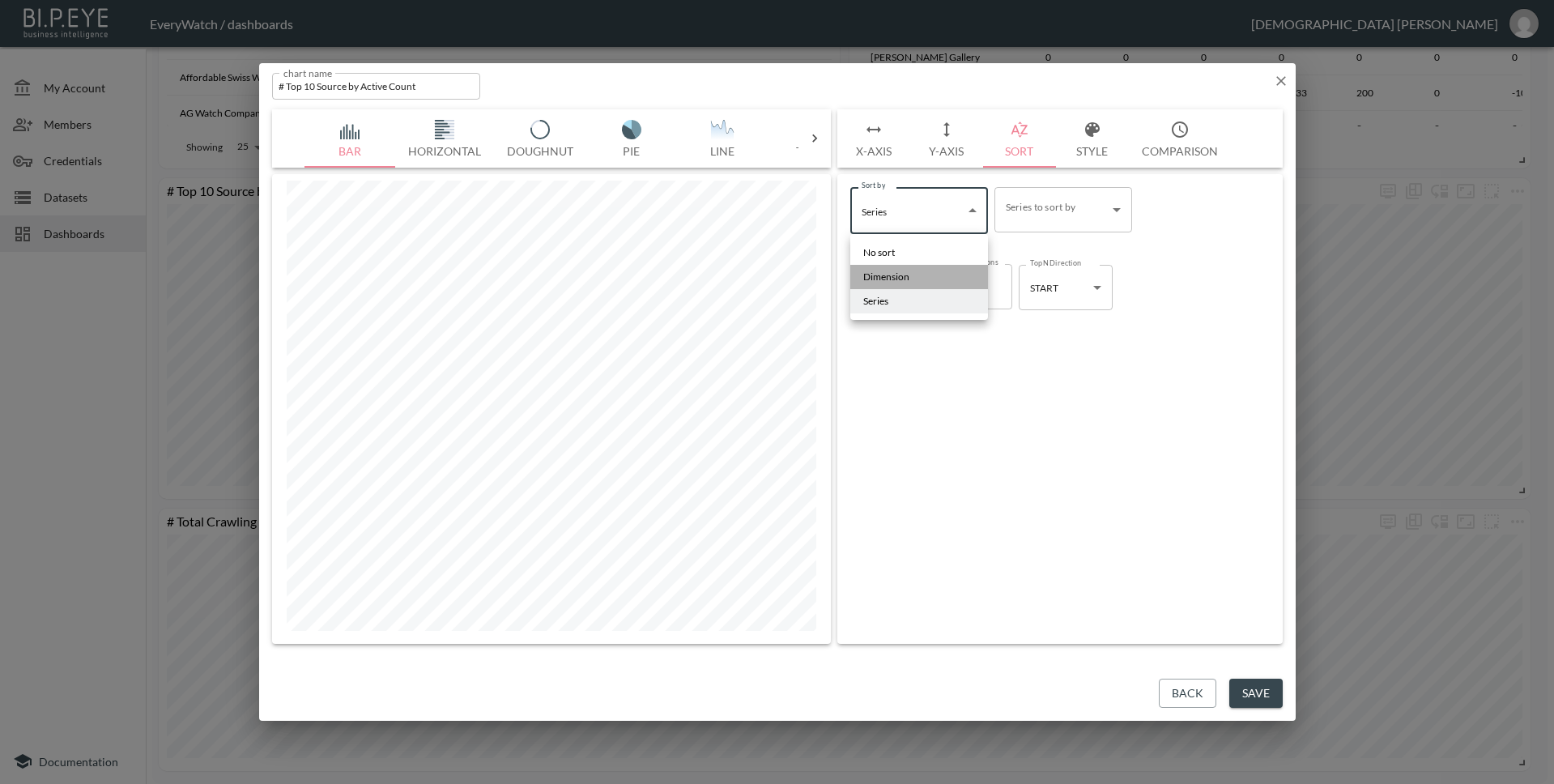
click at [939, 264] on li "Dimension" at bounding box center [920, 276] width 138 height 24
type input "Dimension"
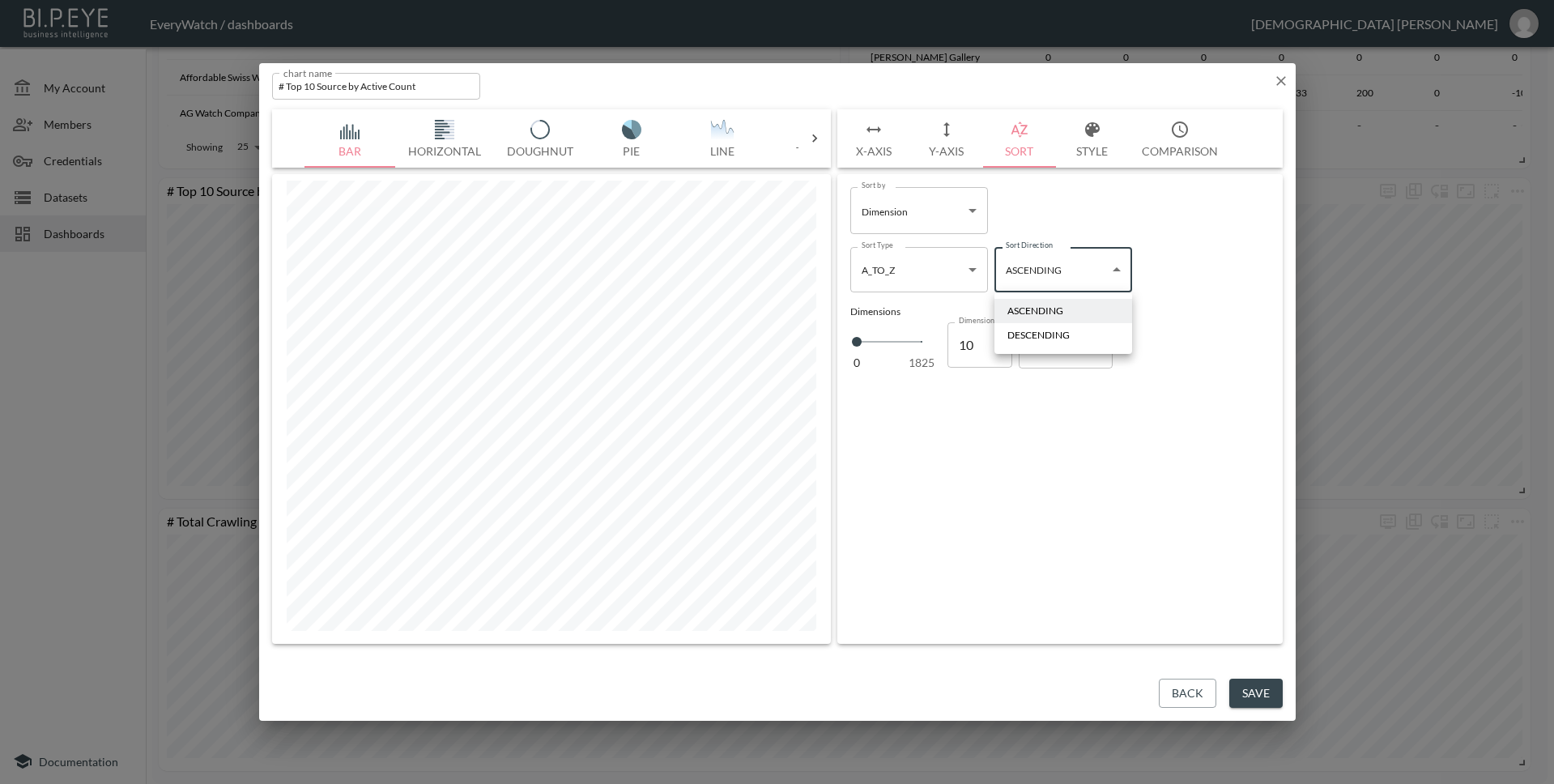
click at [1039, 260] on body "BI.P.EYE, Interactive Analytics Dashboards - app EveryWatch / dashboards [PERSO…" at bounding box center [777, 392] width 1554 height 784
click at [1053, 334] on div "DESCENDING" at bounding box center [1038, 335] width 62 height 15
click at [1015, 269] on body "BI.P.EYE, Interactive Analytics Dashboards - app EveryWatch / dashboards [PERSO…" at bounding box center [777, 392] width 1554 height 784
click at [1037, 306] on div "ASCENDING" at bounding box center [1035, 311] width 56 height 15
type input "Ascending"
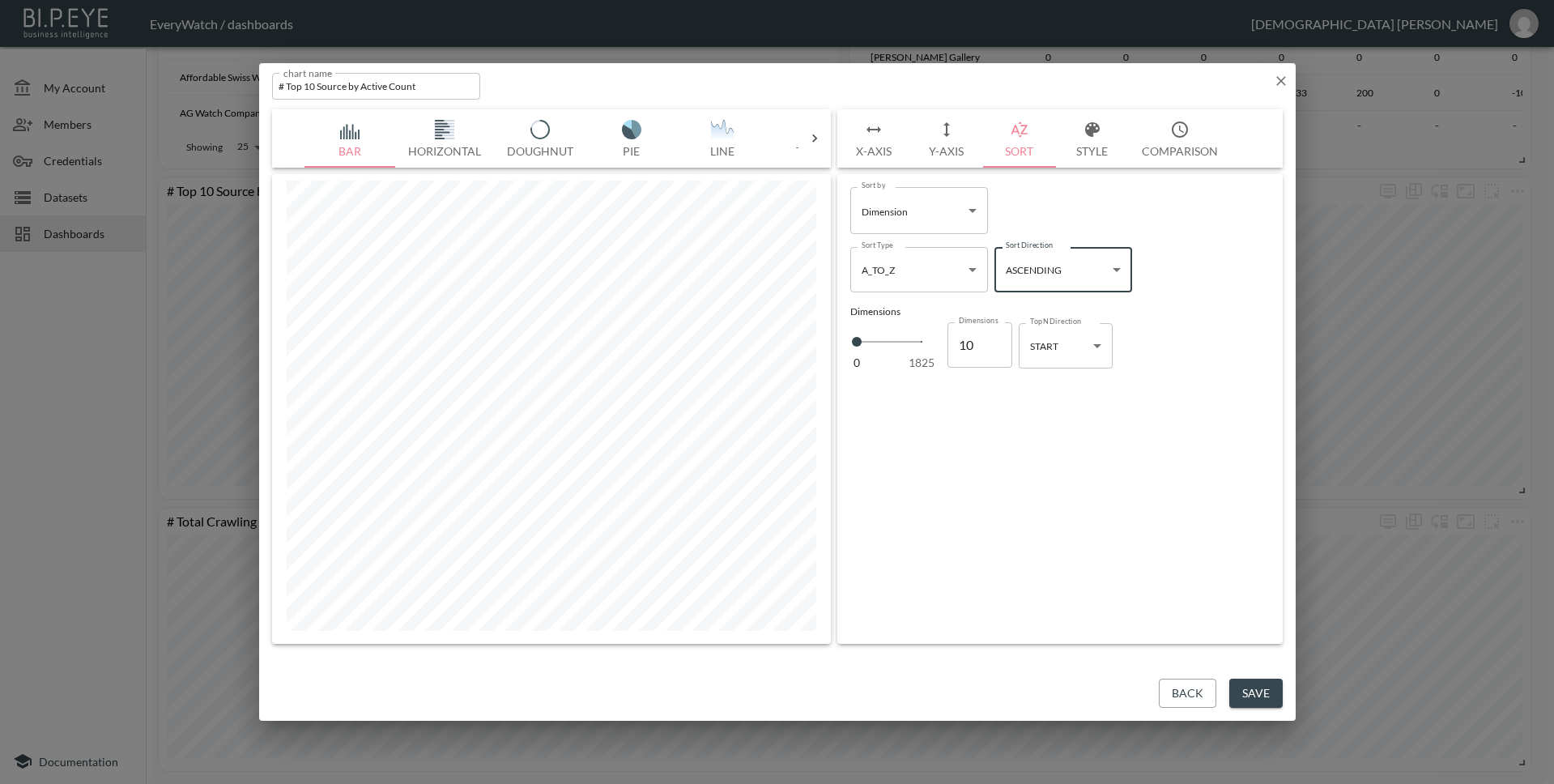
click at [955, 277] on body "BI.P.EYE, Interactive Analytics Dashboards - app EveryWatch / dashboards [PERSO…" at bounding box center [777, 392] width 1554 height 784
click at [989, 230] on div at bounding box center [777, 392] width 1554 height 784
click at [969, 223] on body "BI.P.EYE, Interactive Analytics Dashboards - app EveryWatch / dashboards [PERSO…" at bounding box center [777, 392] width 1554 height 784
click at [960, 244] on li "No sort" at bounding box center [920, 252] width 138 height 24
type input "No sort"
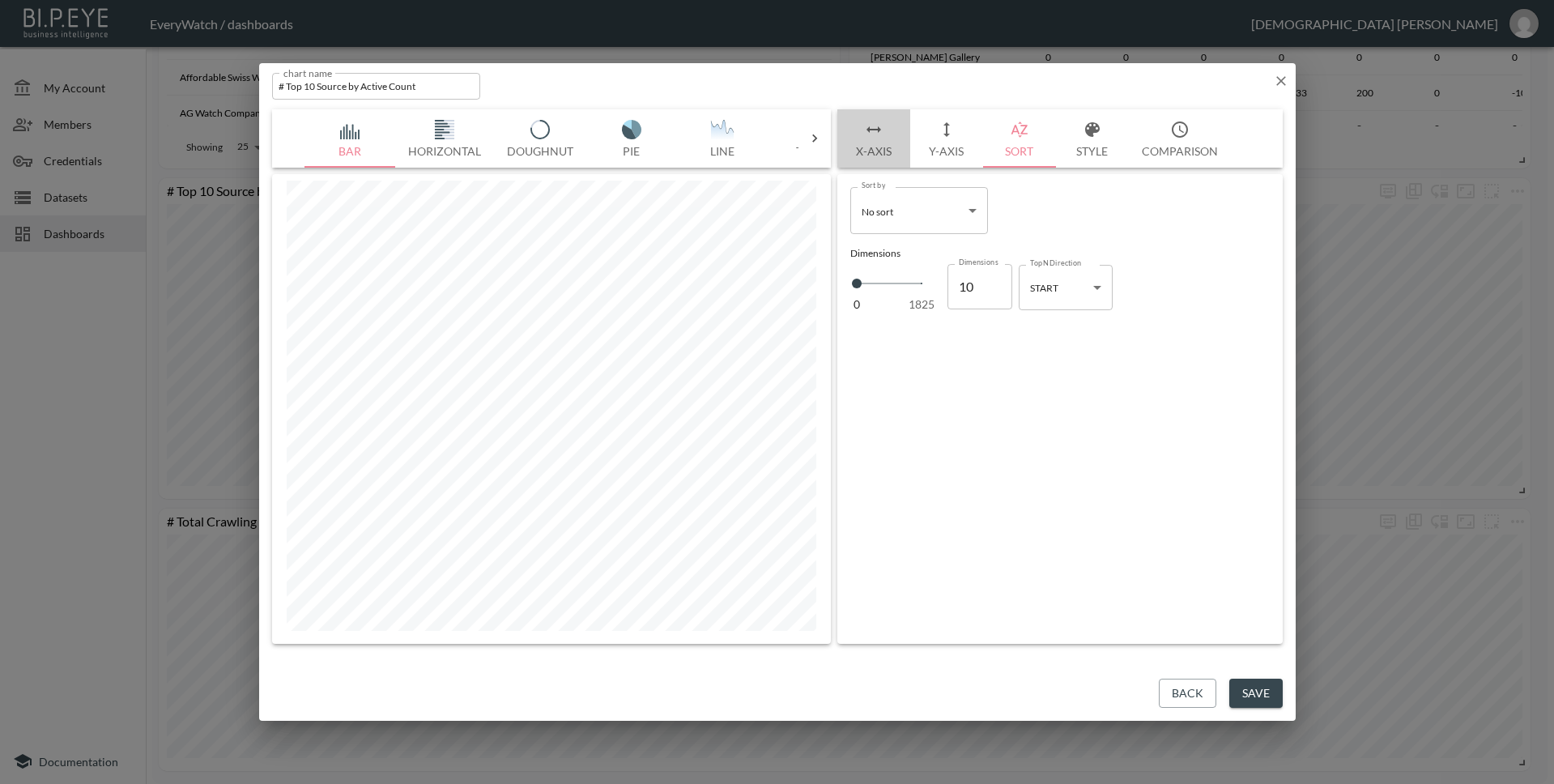
click at [886, 146] on button "X-Axis" at bounding box center [874, 138] width 73 height 58
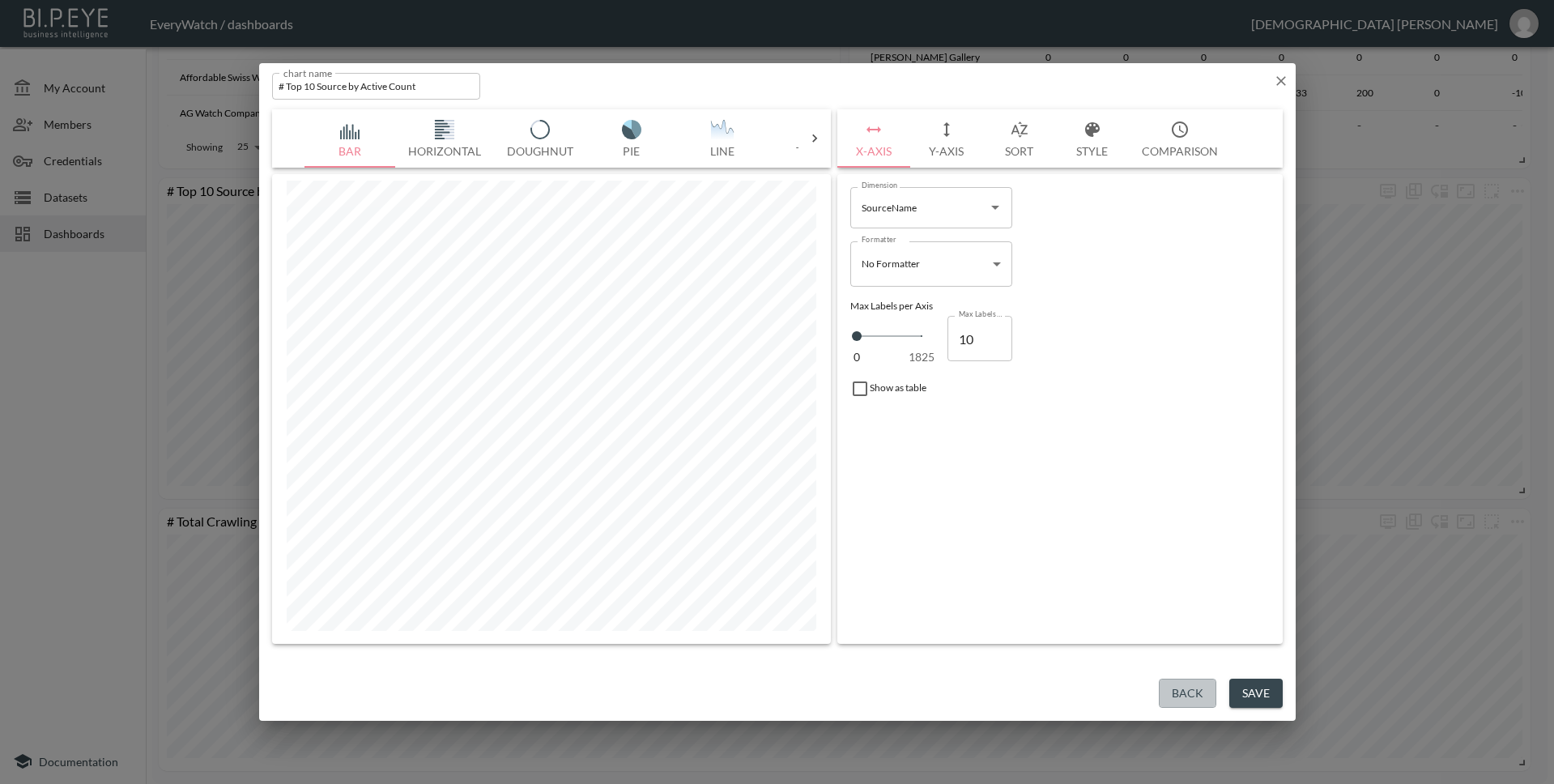
click at [1206, 688] on button "Back" at bounding box center [1187, 693] width 57 height 30
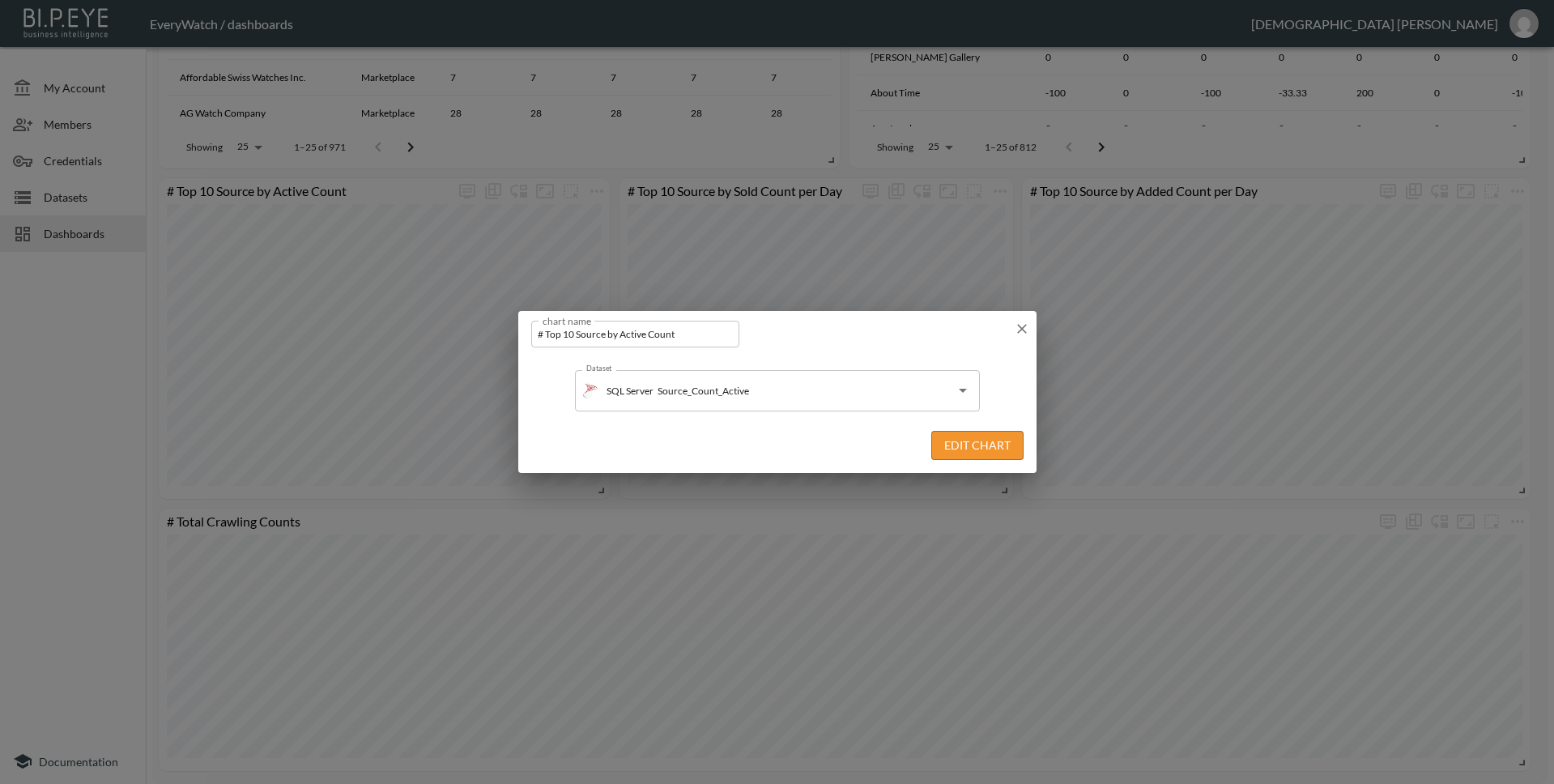
click at [1025, 322] on icon "button" at bounding box center [1021, 328] width 16 height 16
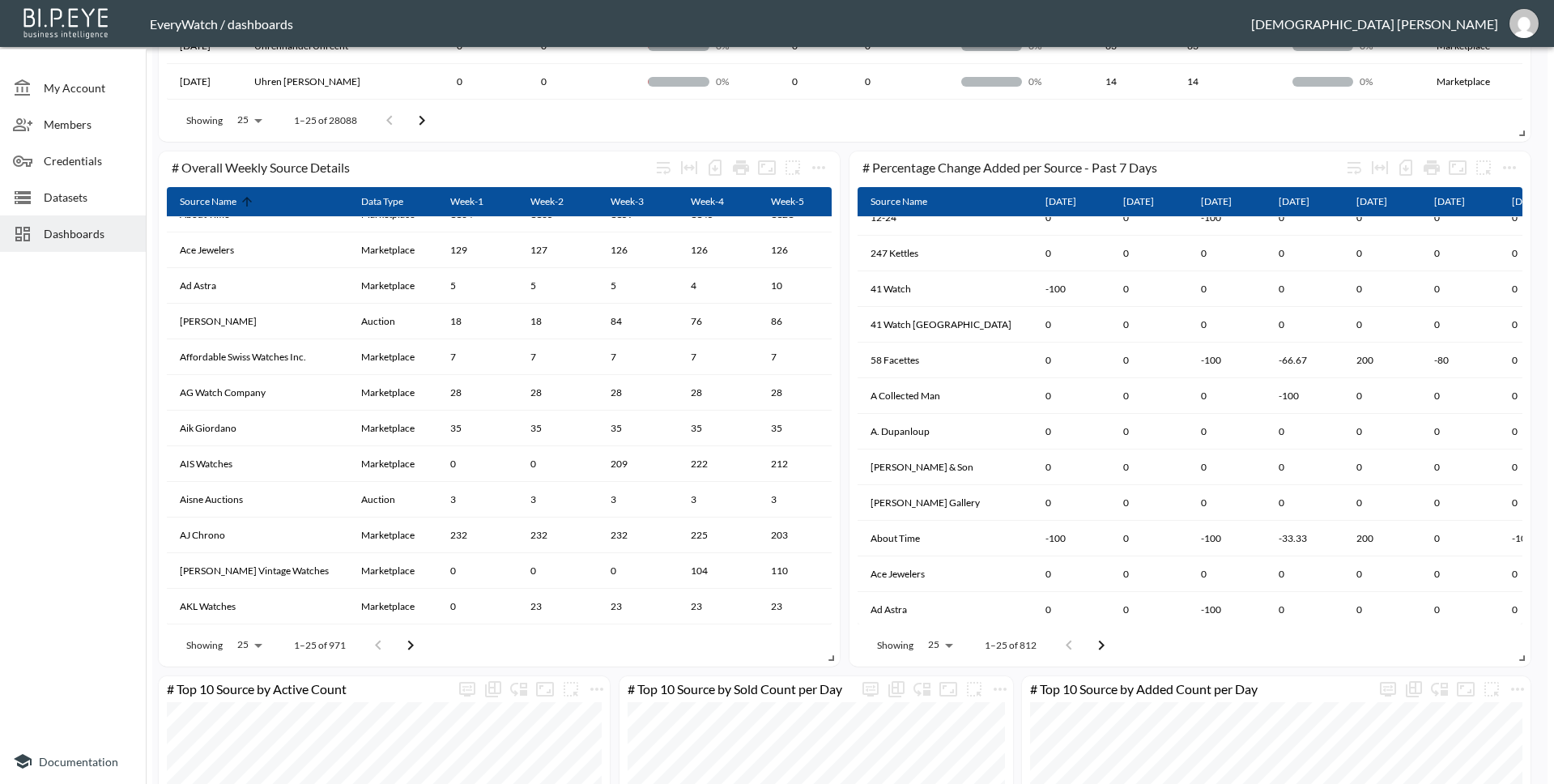
scroll to position [1146, 0]
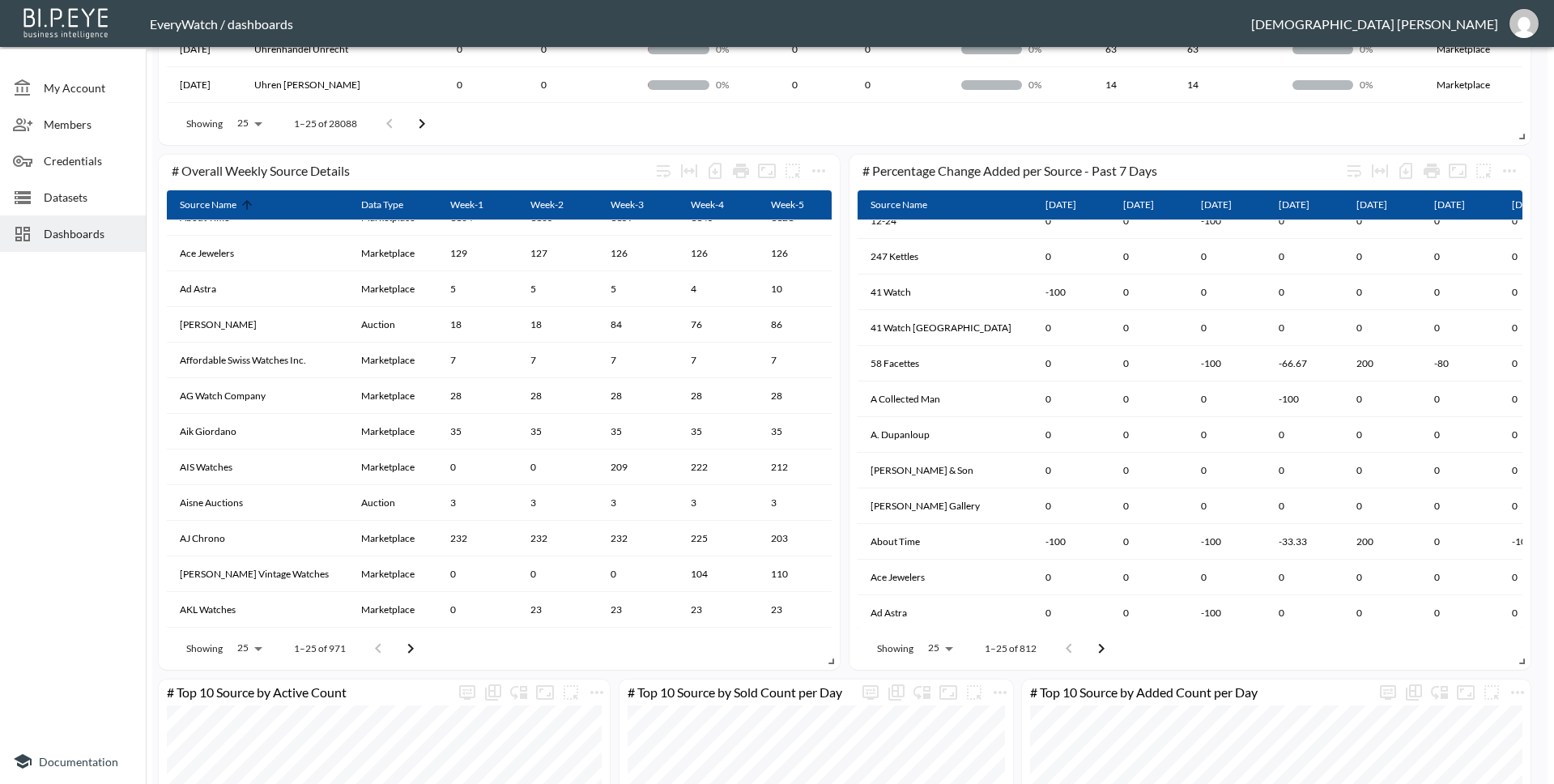
drag, startPoint x: 960, startPoint y: 626, endPoint x: 1287, endPoint y: 630, distance: 327.0
click at [1287, 630] on div "Showing 25 25 1–25 of 812" at bounding box center [1190, 648] width 665 height 42
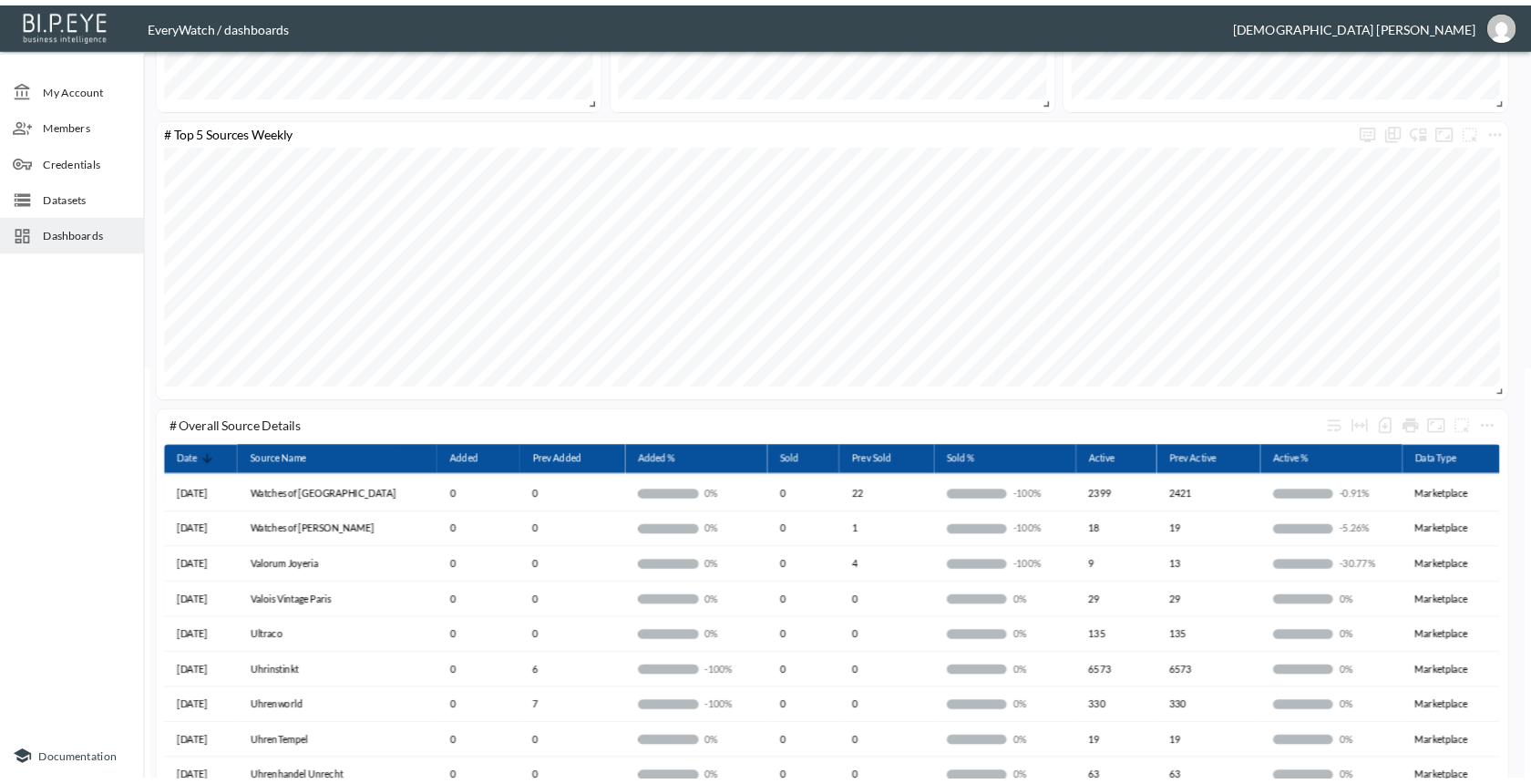
scroll to position [0, 0]
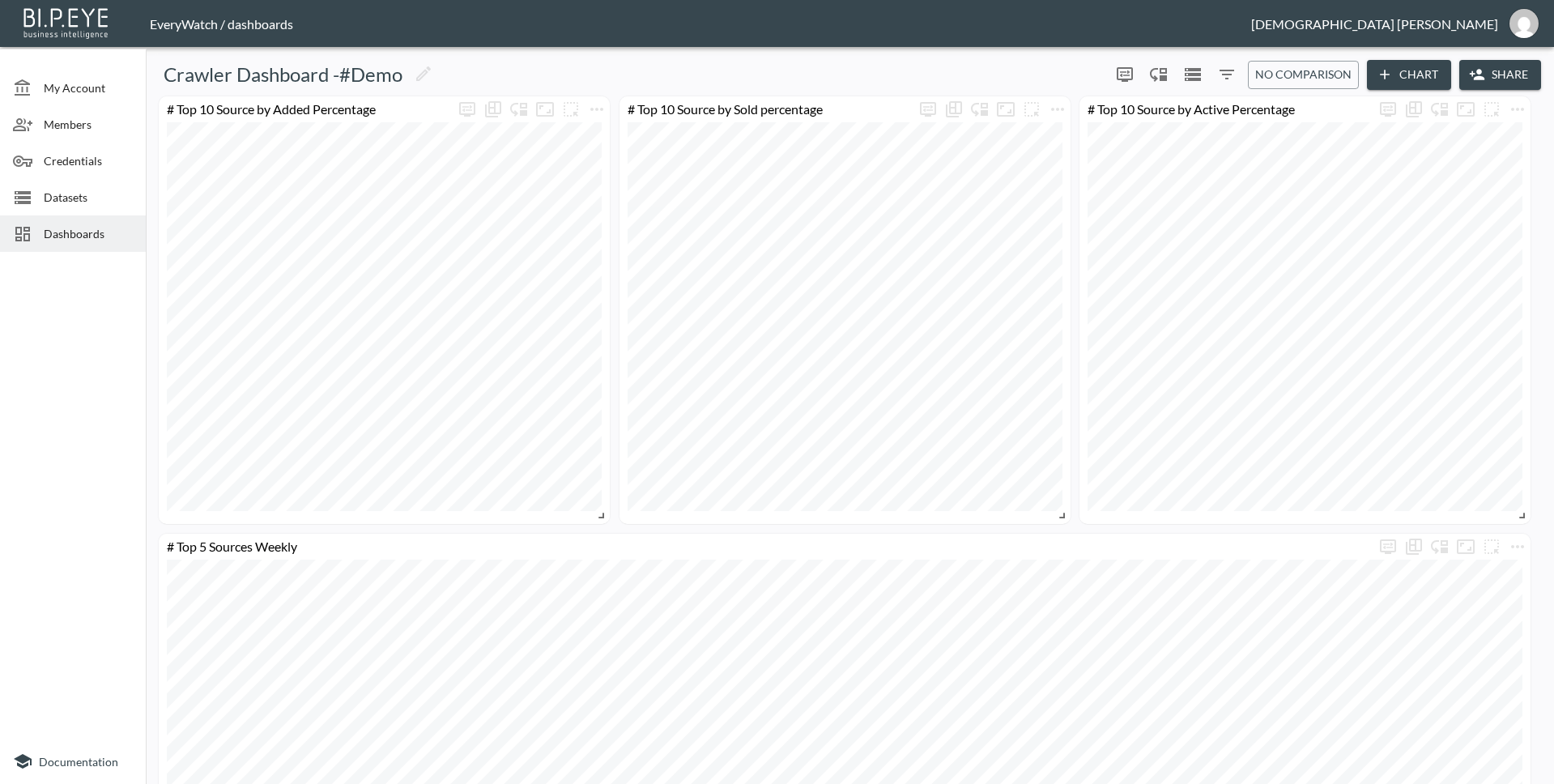
click at [59, 227] on span "Dashboards" at bounding box center [88, 234] width 89 height 17
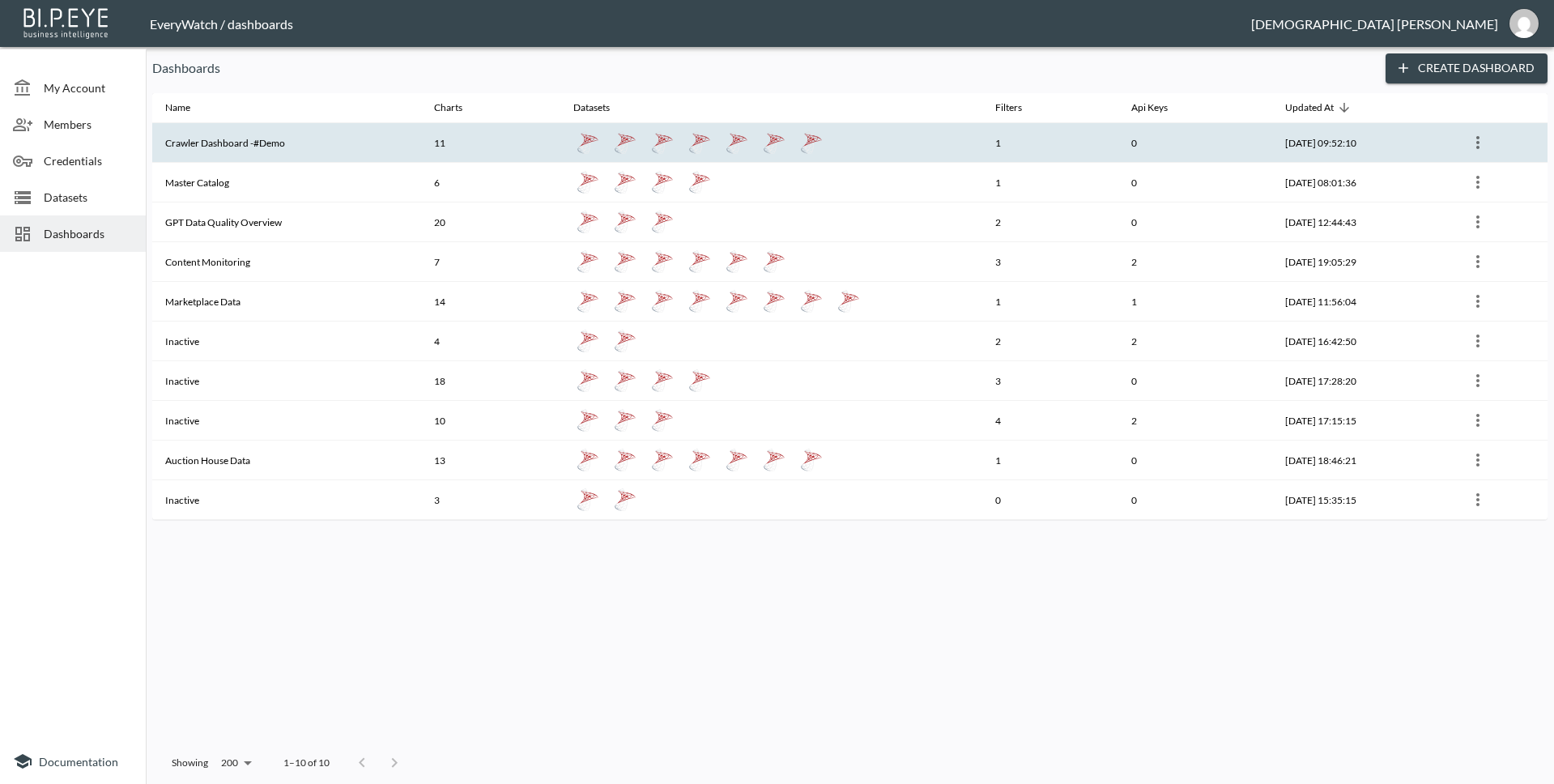
click at [379, 162] on th "Crawler Dashboard -#Demo" at bounding box center [286, 143] width 269 height 40
